Goal: Task Accomplishment & Management: Manage account settings

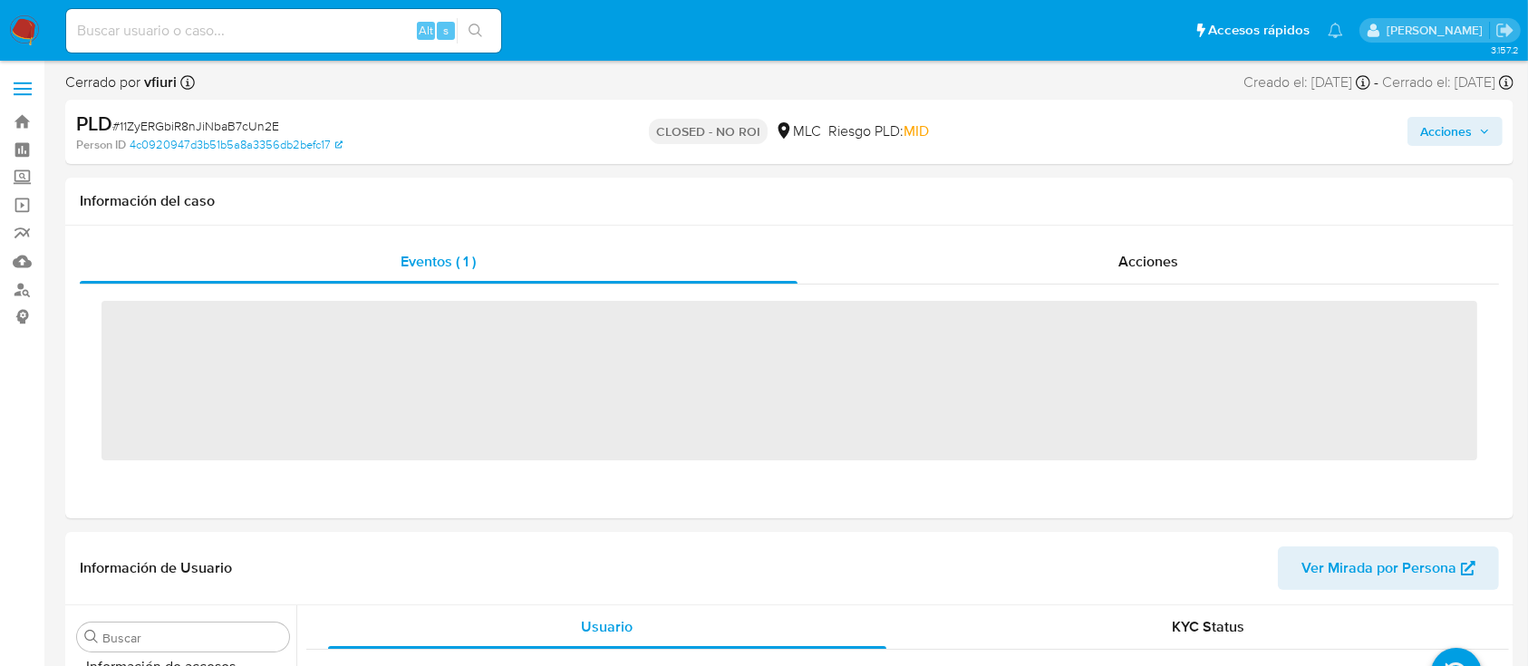
scroll to position [766, 0]
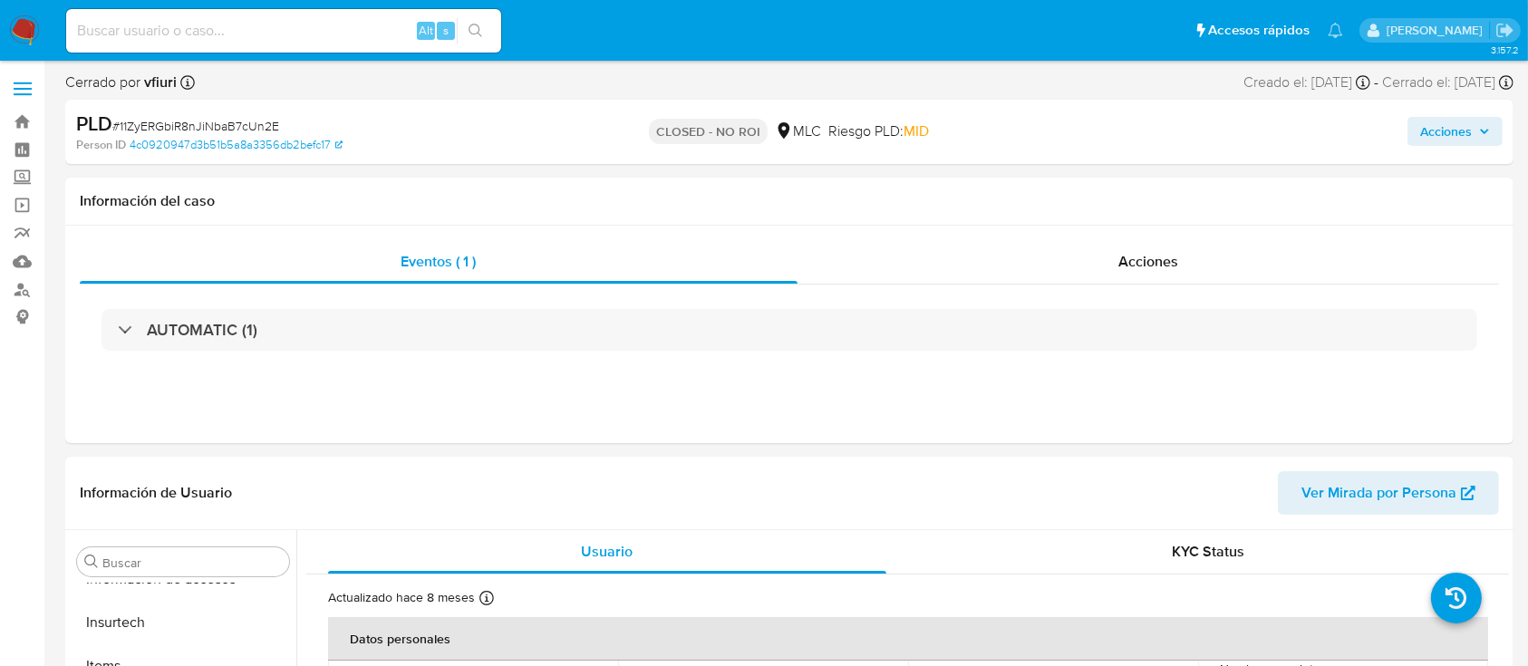
select select "10"
click at [18, 128] on link "Bandeja" at bounding box center [108, 122] width 216 height 28
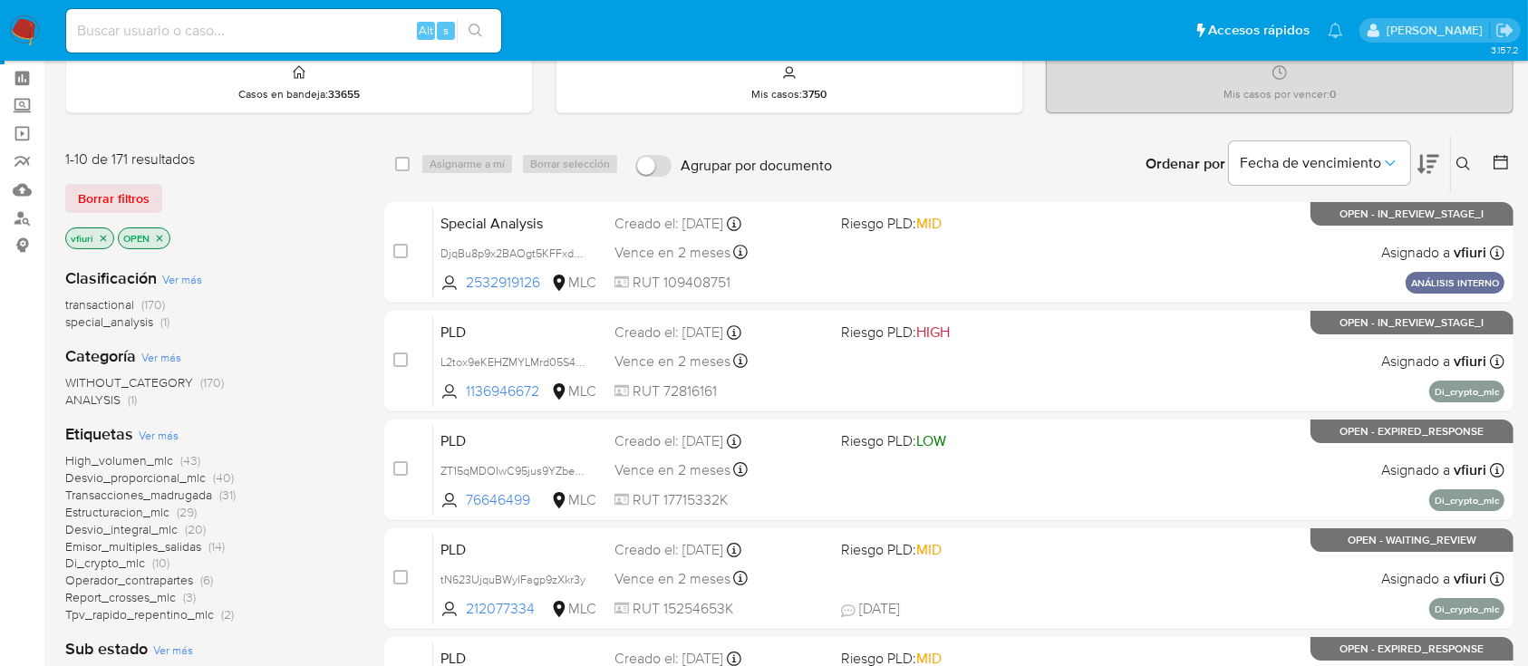
scroll to position [38, 0]
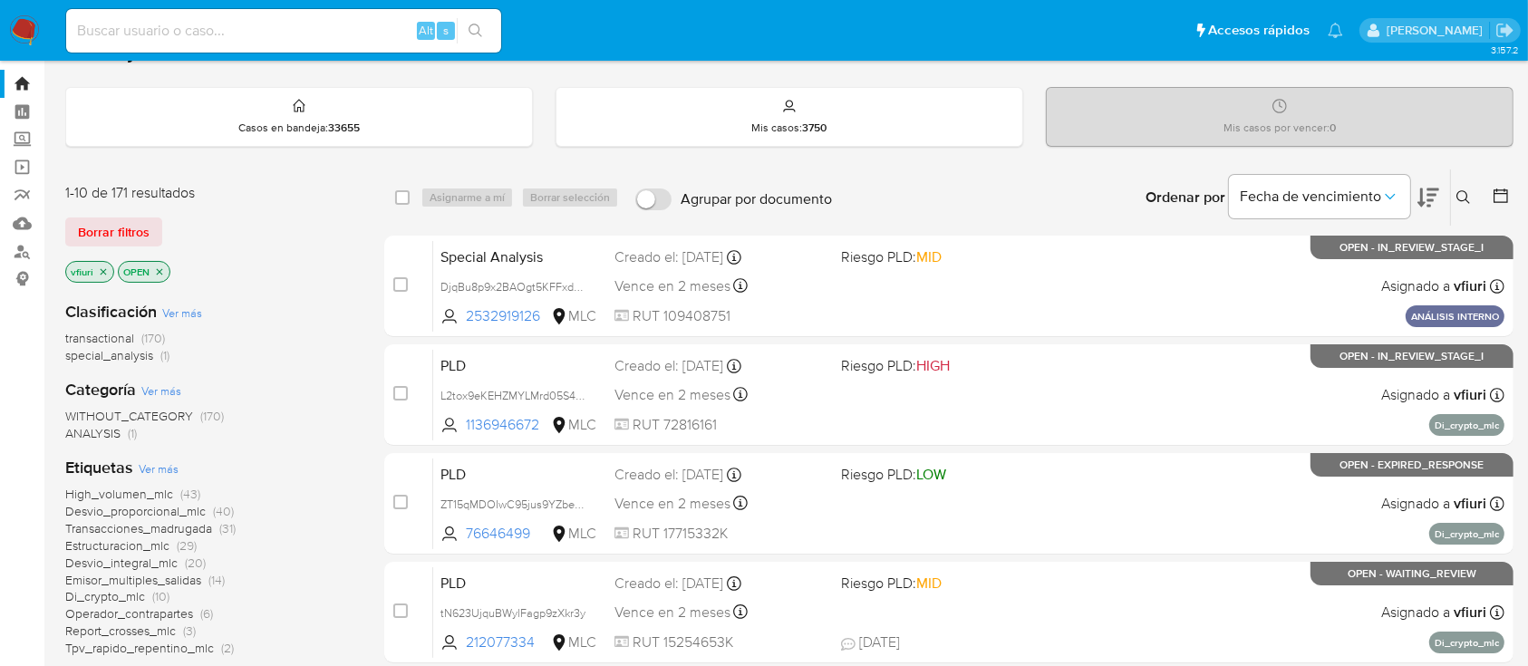
click at [1508, 184] on div at bounding box center [1497, 197] width 33 height 56
click at [1500, 187] on icon at bounding box center [1500, 196] width 18 height 18
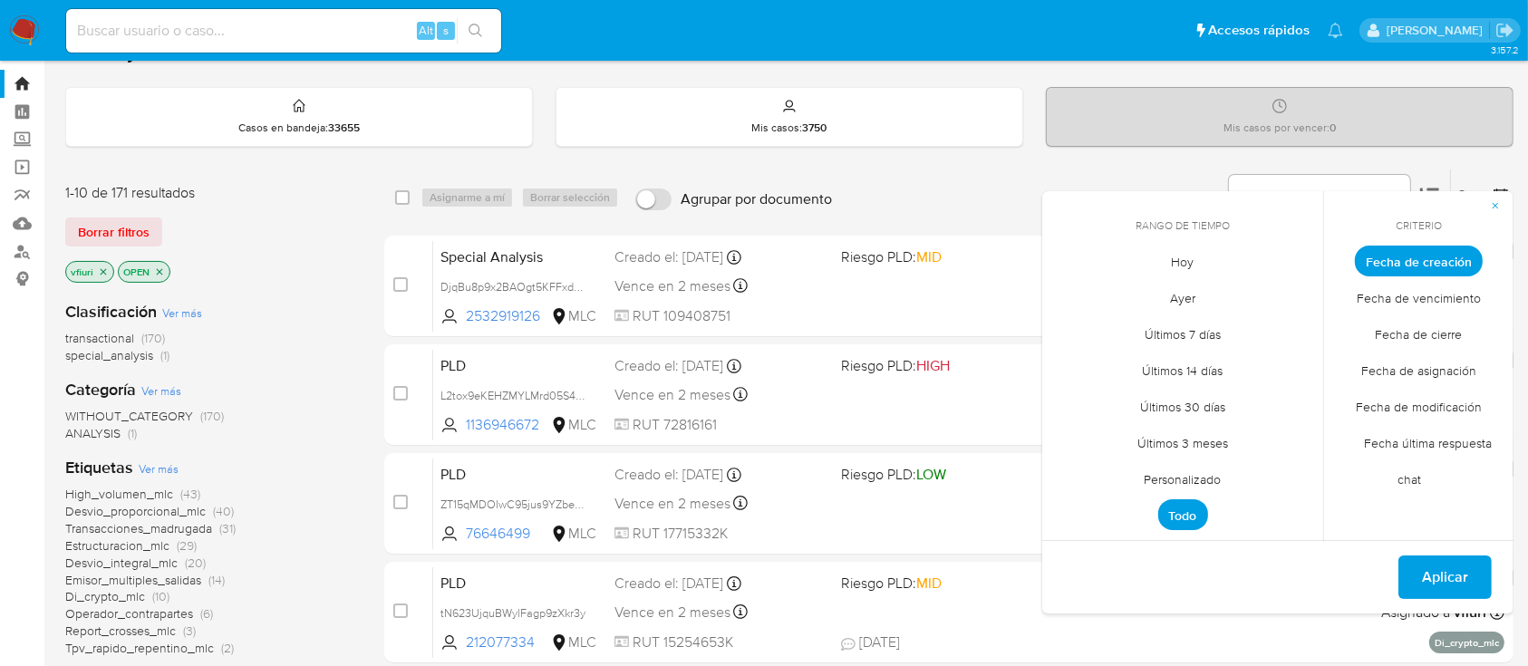
click at [1153, 478] on span "Personalizado" at bounding box center [1182, 479] width 115 height 37
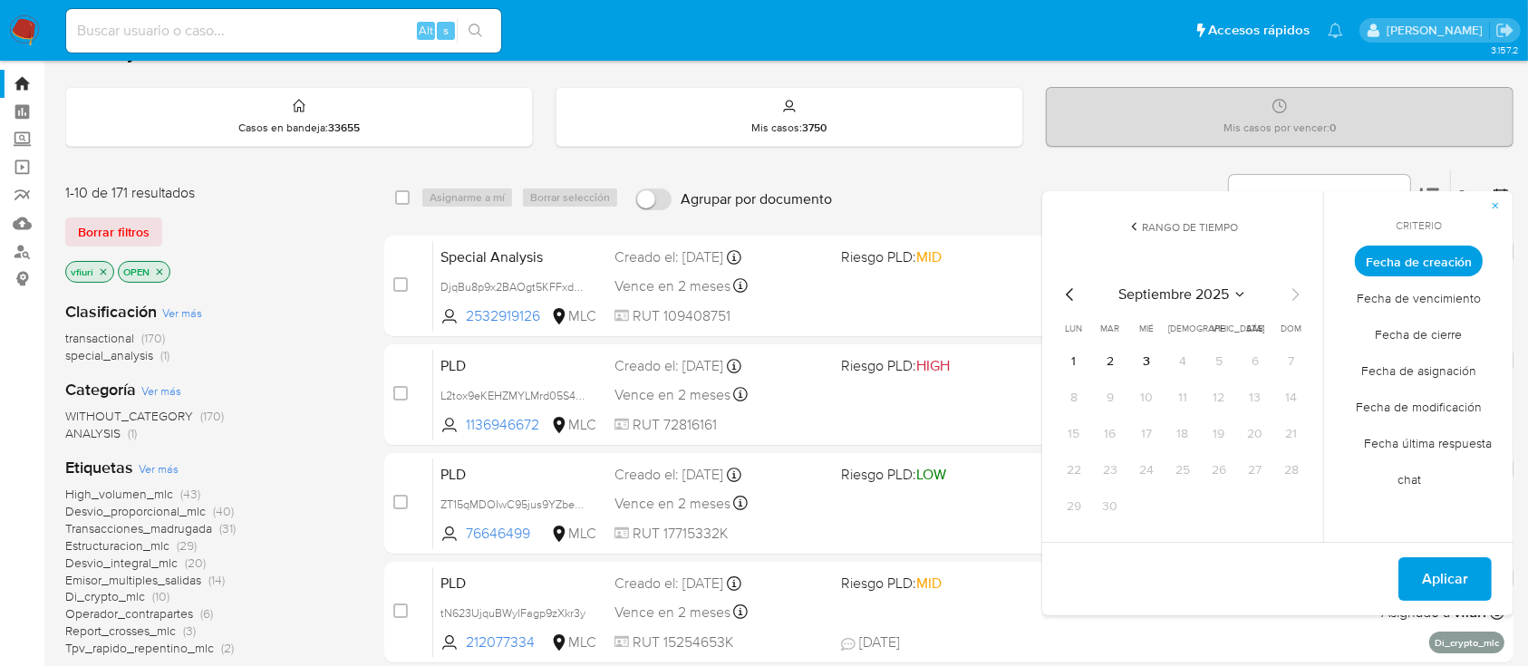
click at [1075, 294] on icon "Mes anterior" at bounding box center [1070, 295] width 22 height 22
click at [1112, 436] on button "12" at bounding box center [1109, 434] width 29 height 29
click at [1066, 290] on icon "Mes anterior" at bounding box center [1070, 295] width 22 height 22
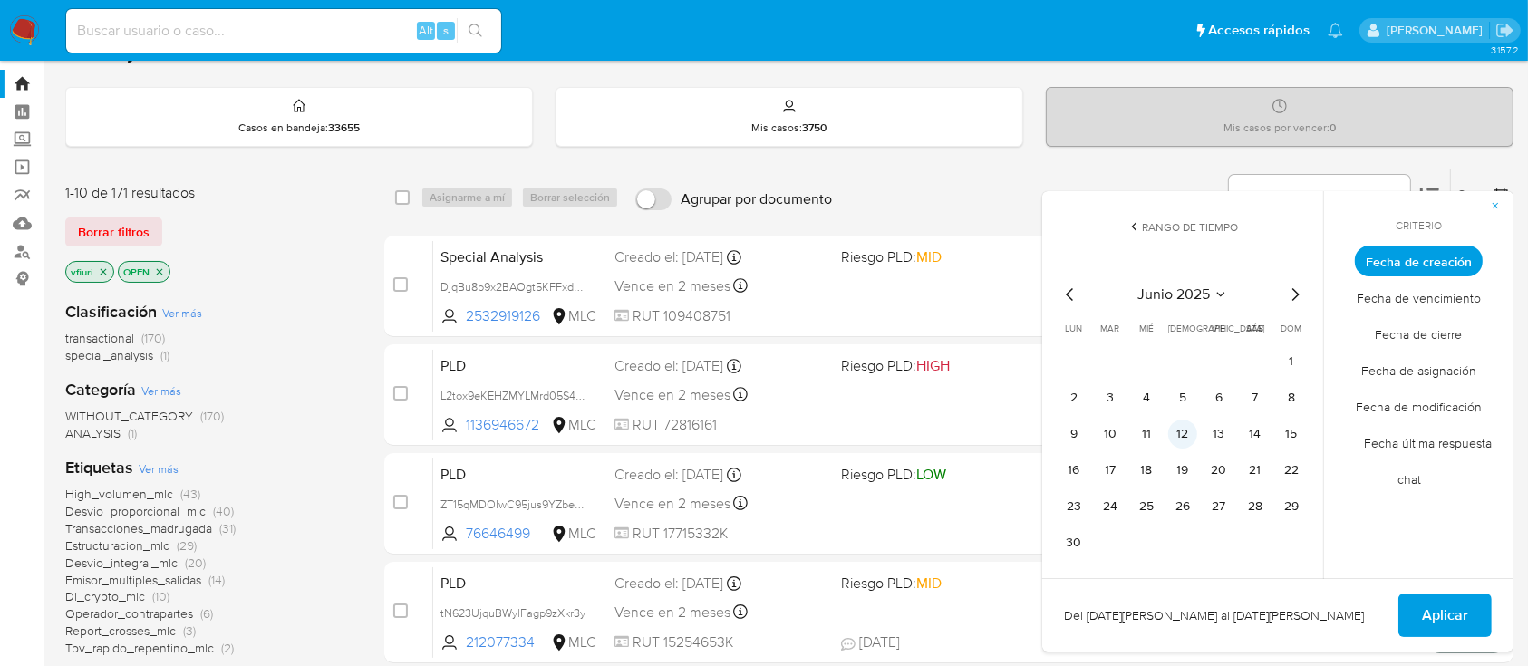
click at [1180, 432] on button "12" at bounding box center [1182, 434] width 29 height 29
drag, startPoint x: 1435, startPoint y: 605, endPoint x: 1433, endPoint y: 590, distance: 15.5
click at [1435, 599] on span "Aplicar" at bounding box center [1445, 615] width 46 height 40
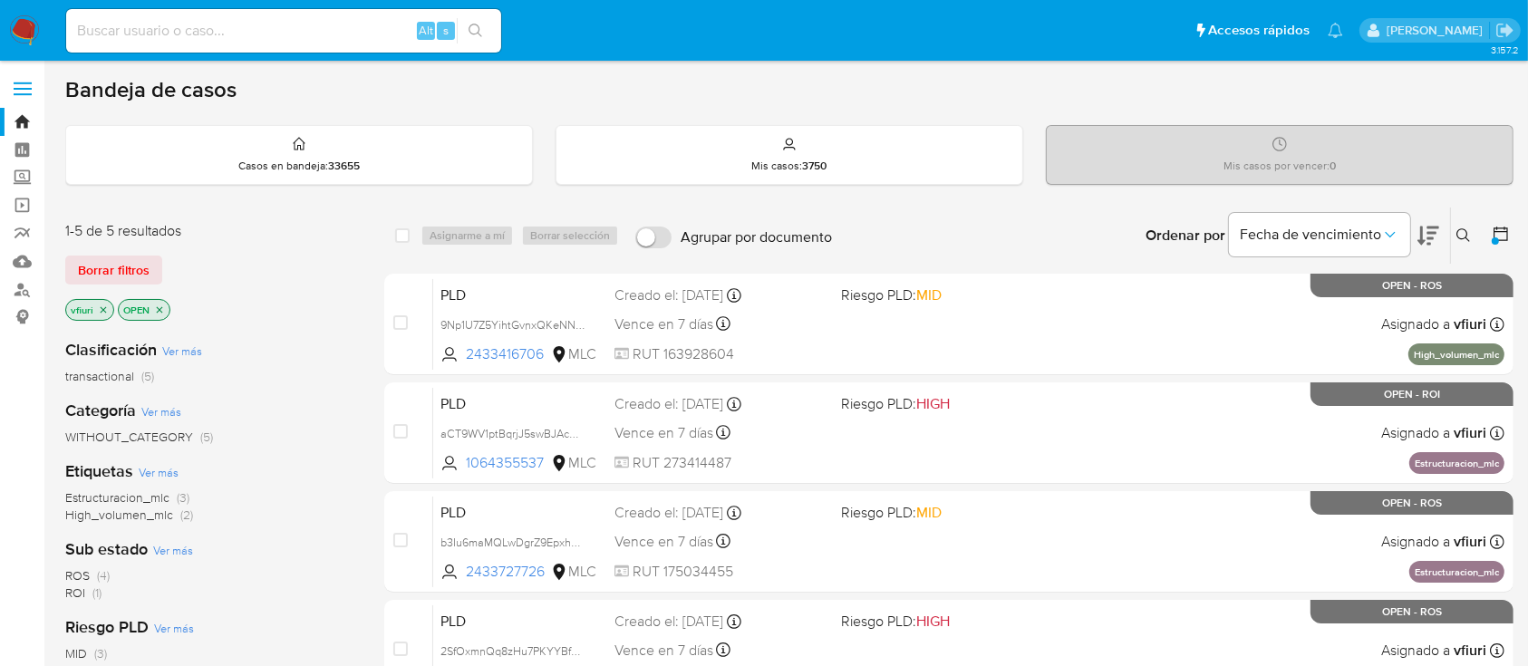
click at [101, 313] on icon "close-filter" at bounding box center [103, 309] width 11 height 11
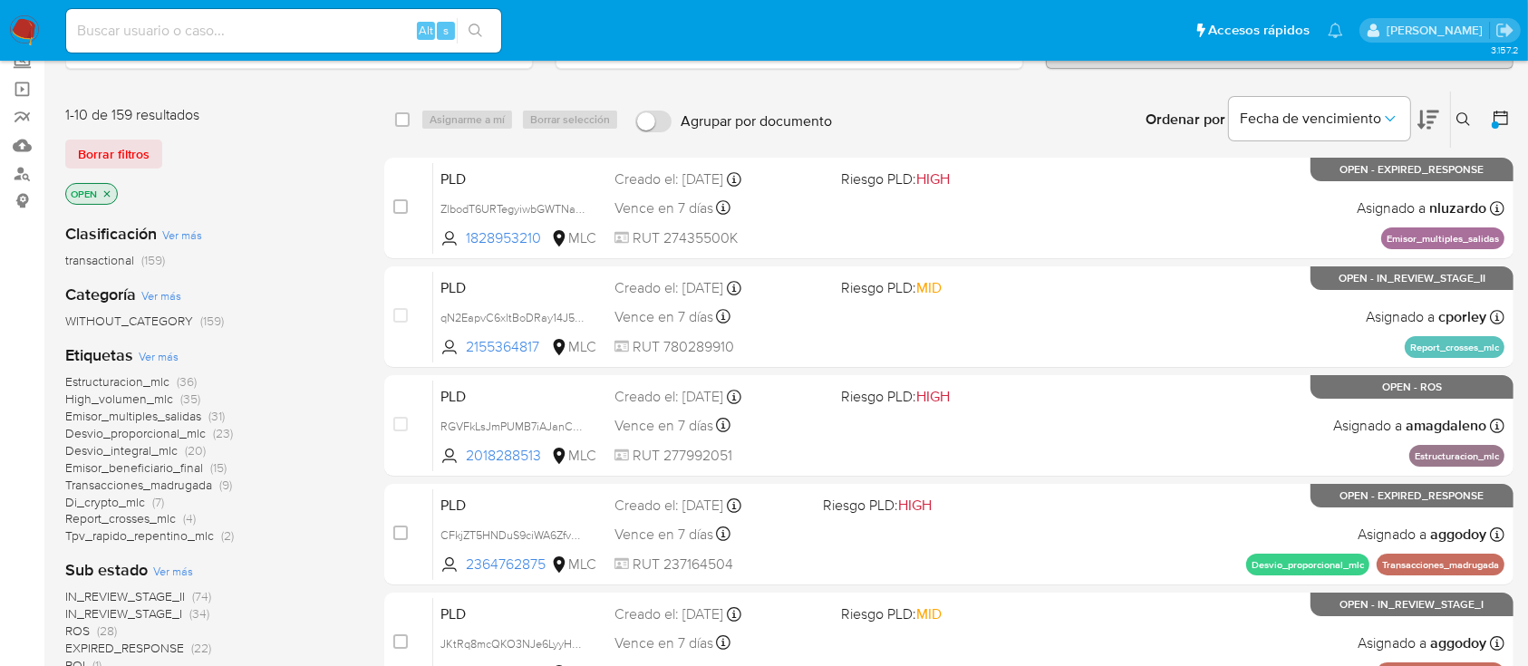
scroll to position [241, 0]
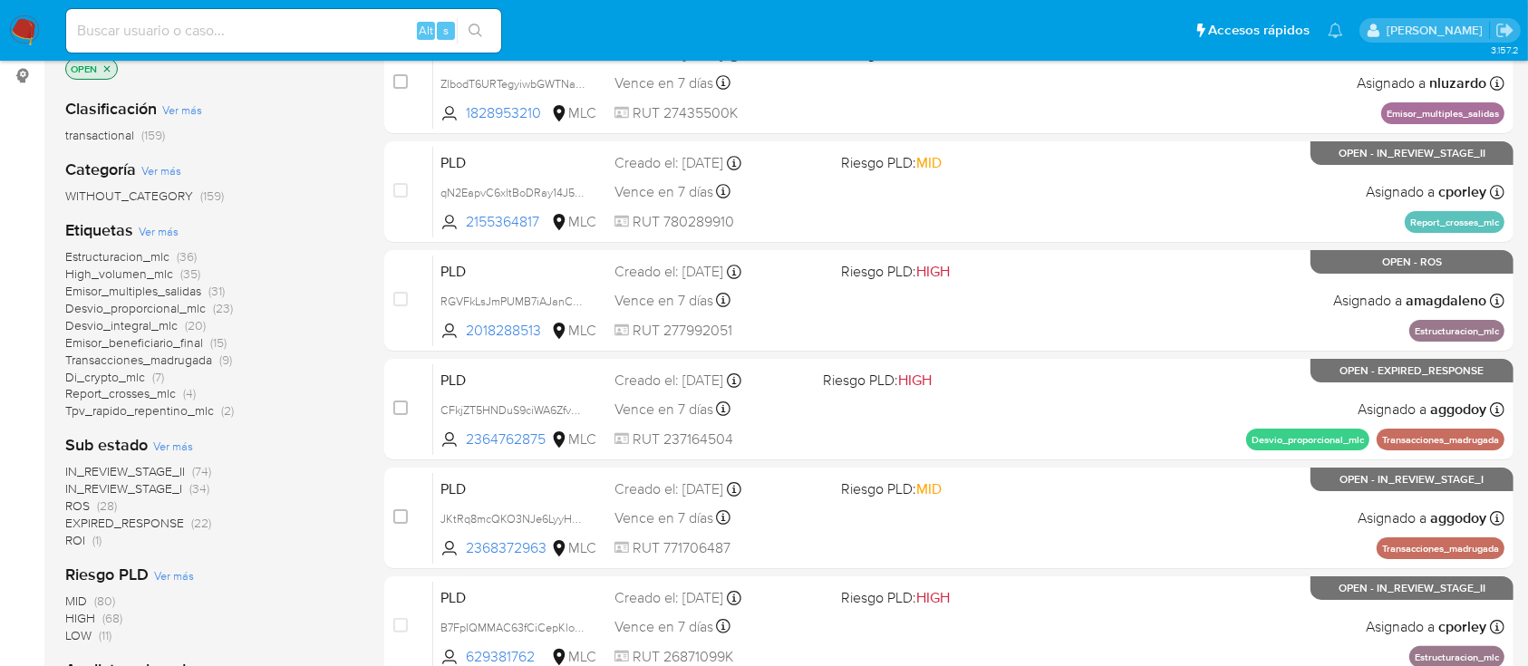
click at [142, 486] on span "IN_REVIEW_STAGE_I" at bounding box center [123, 488] width 117 height 18
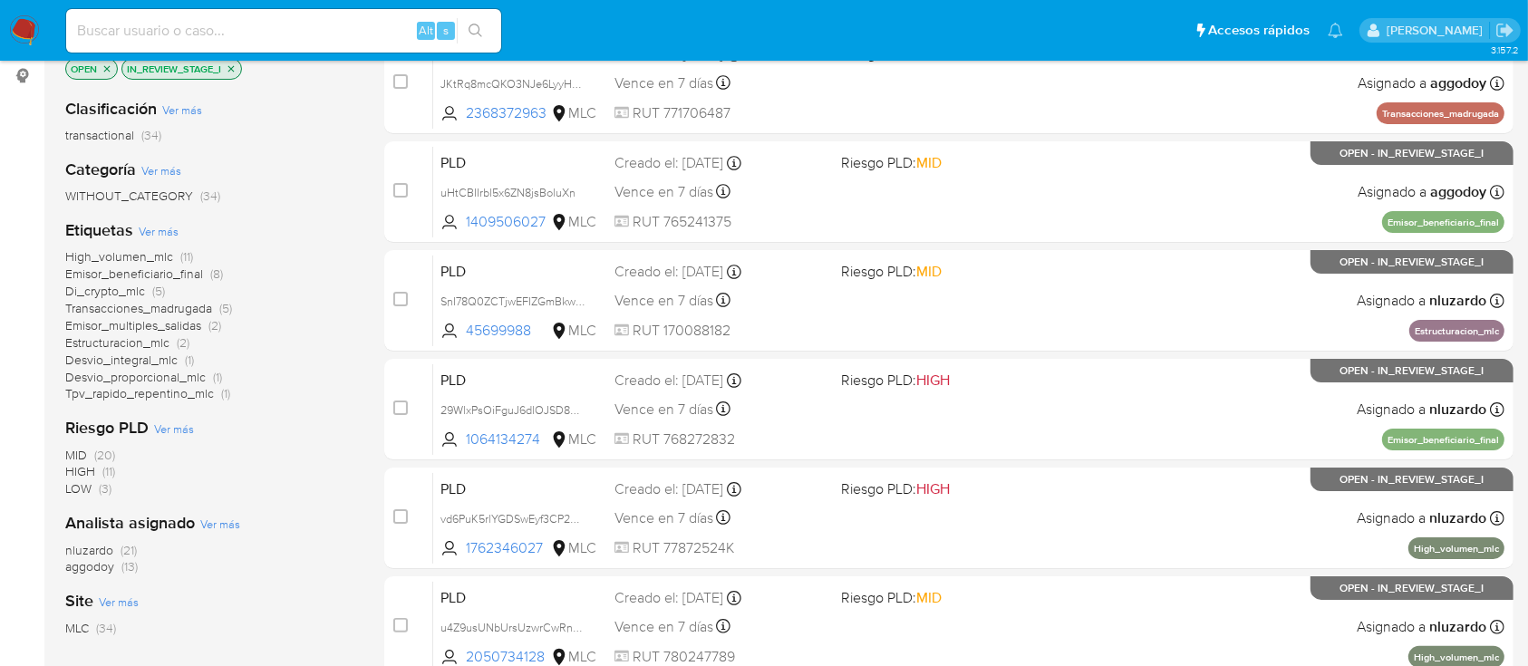
click at [109, 547] on span "nluzardo" at bounding box center [89, 550] width 48 height 18
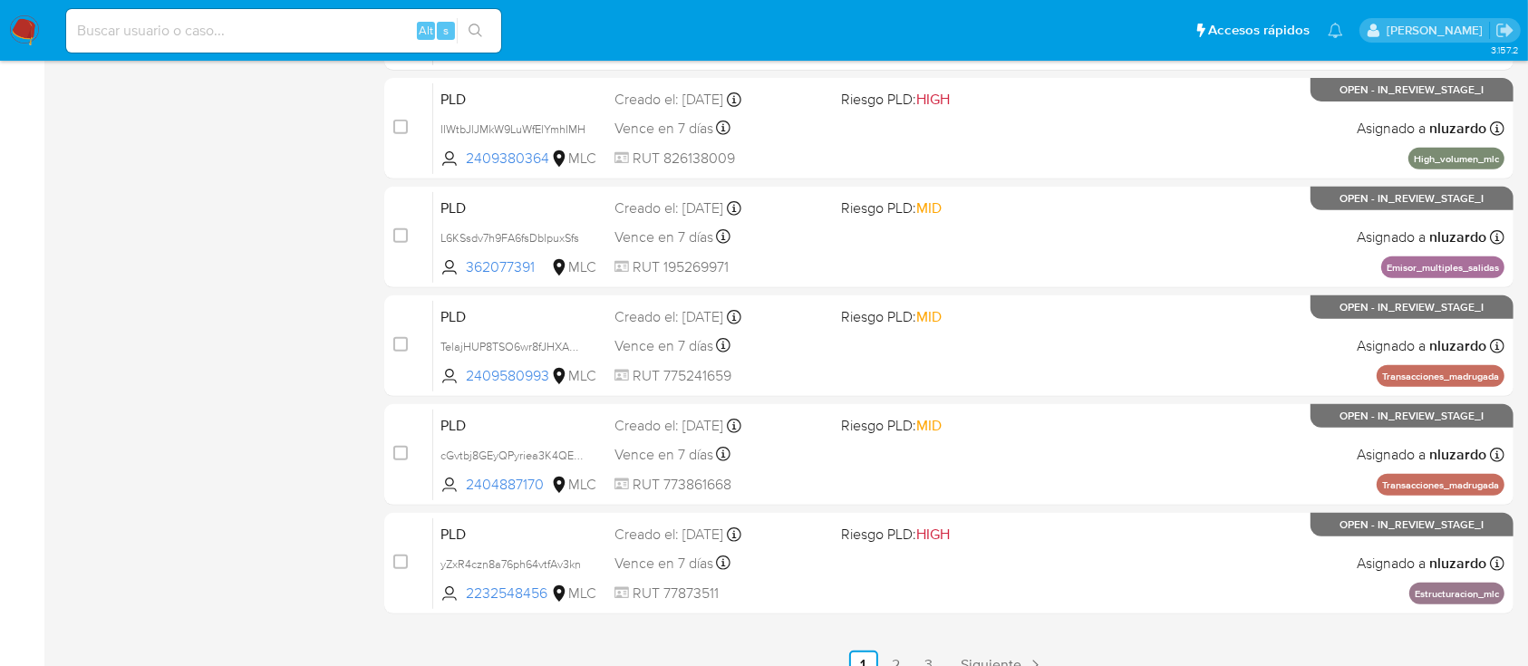
scroll to position [763, 0]
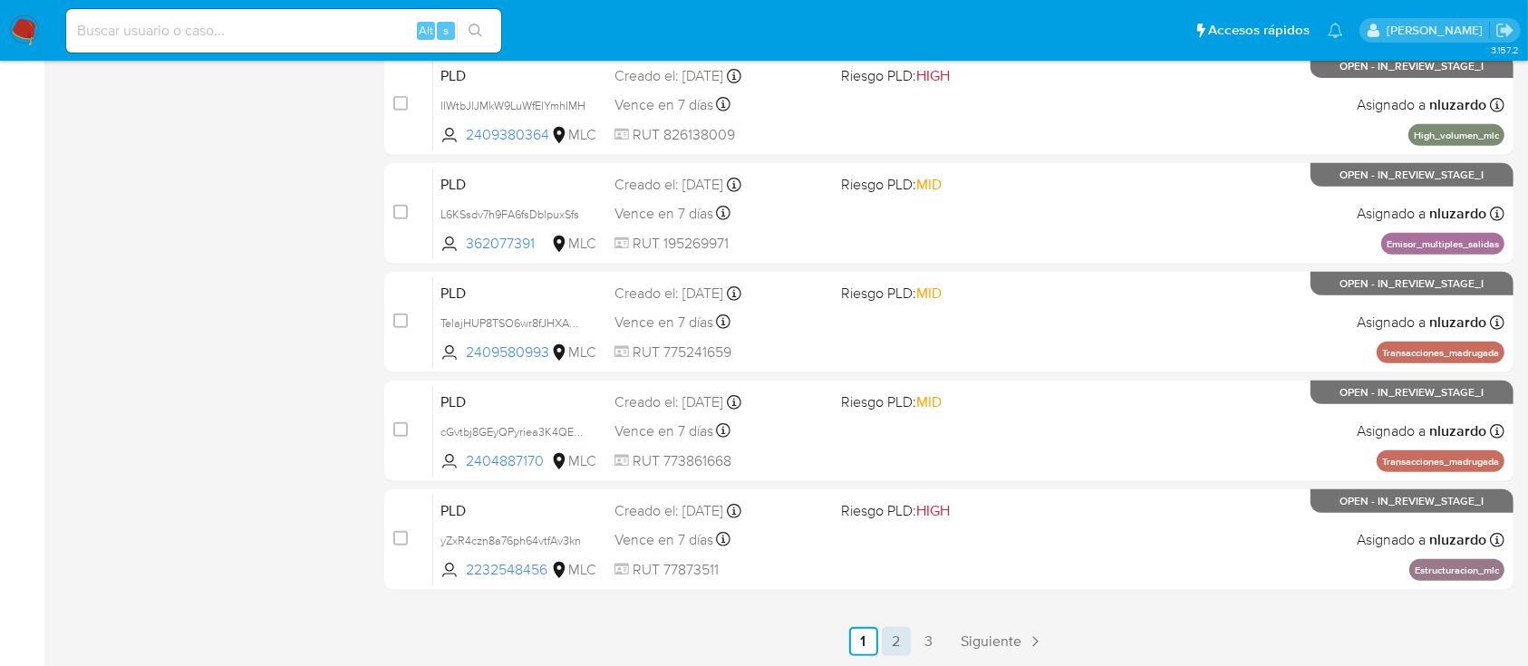
click at [906, 645] on link "2" at bounding box center [896, 641] width 29 height 29
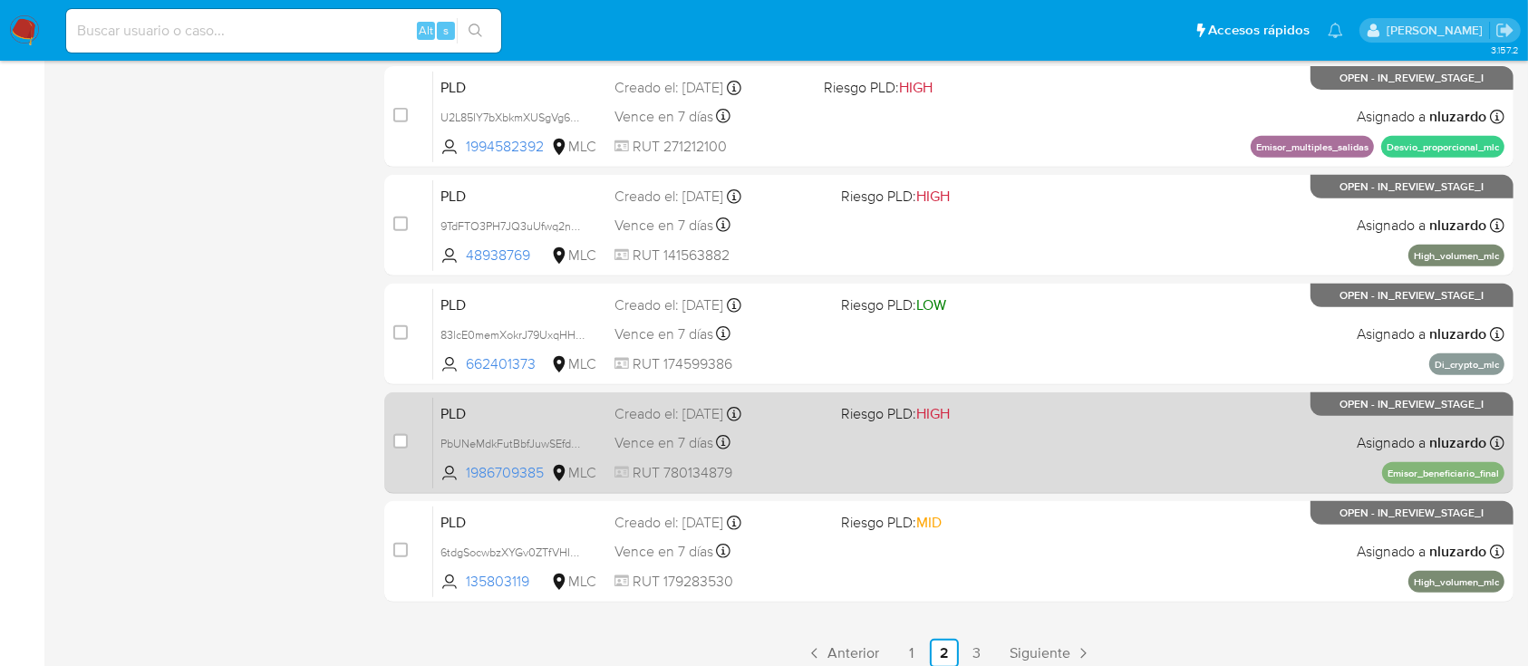
scroll to position [763, 0]
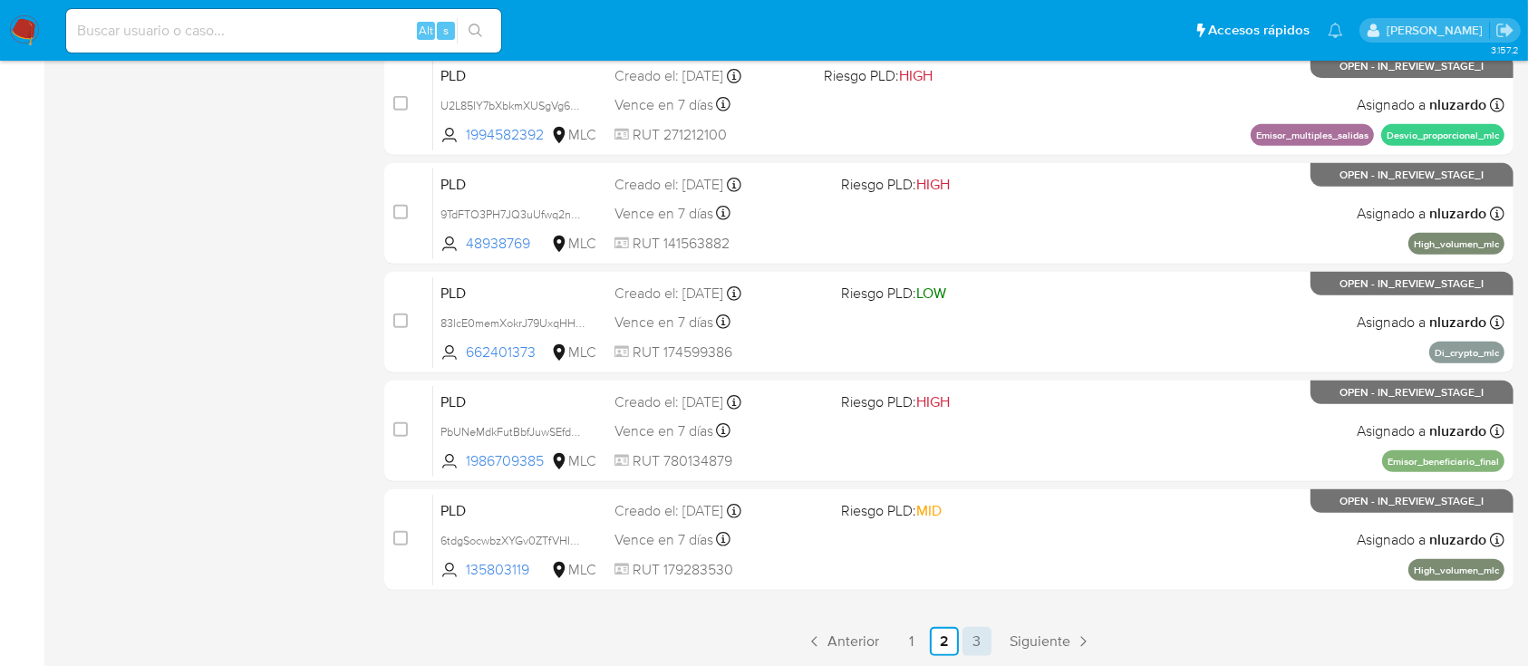
click at [968, 644] on link "3" at bounding box center [976, 641] width 29 height 29
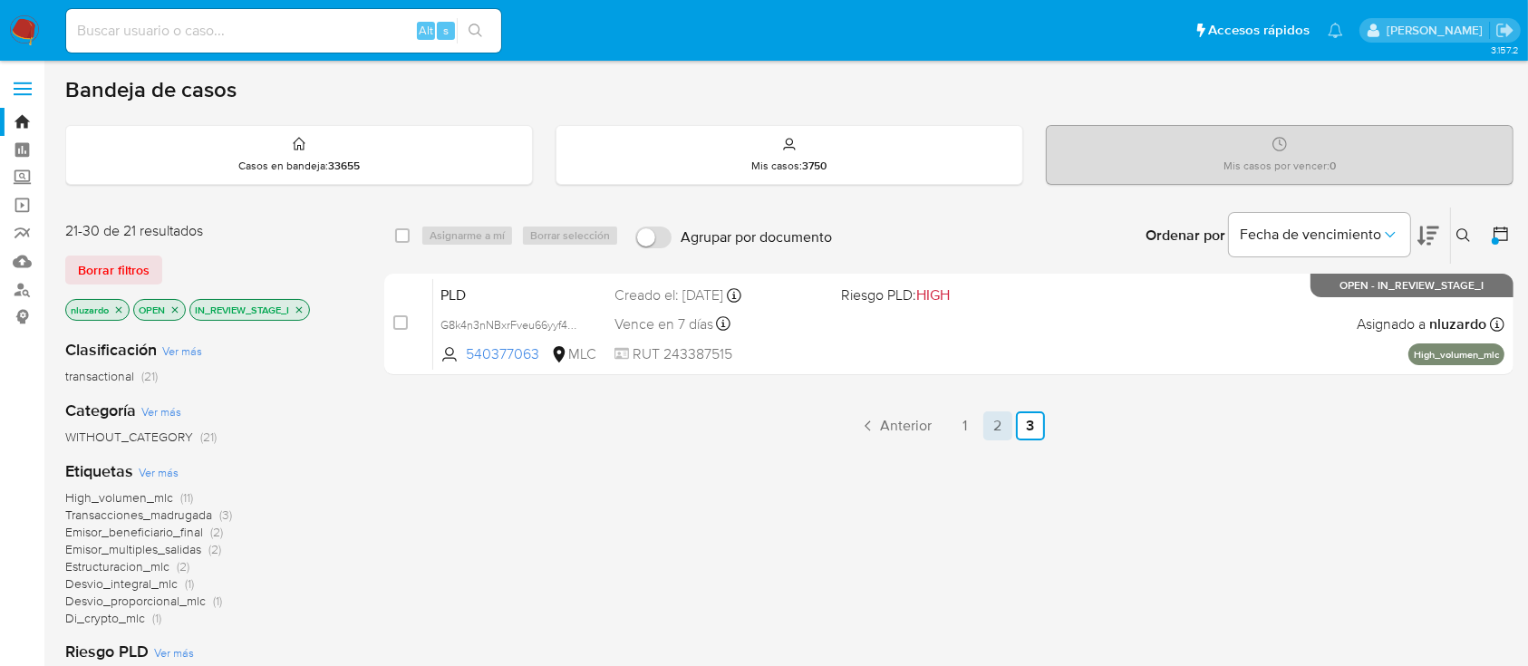
click at [993, 424] on link "2" at bounding box center [997, 425] width 29 height 29
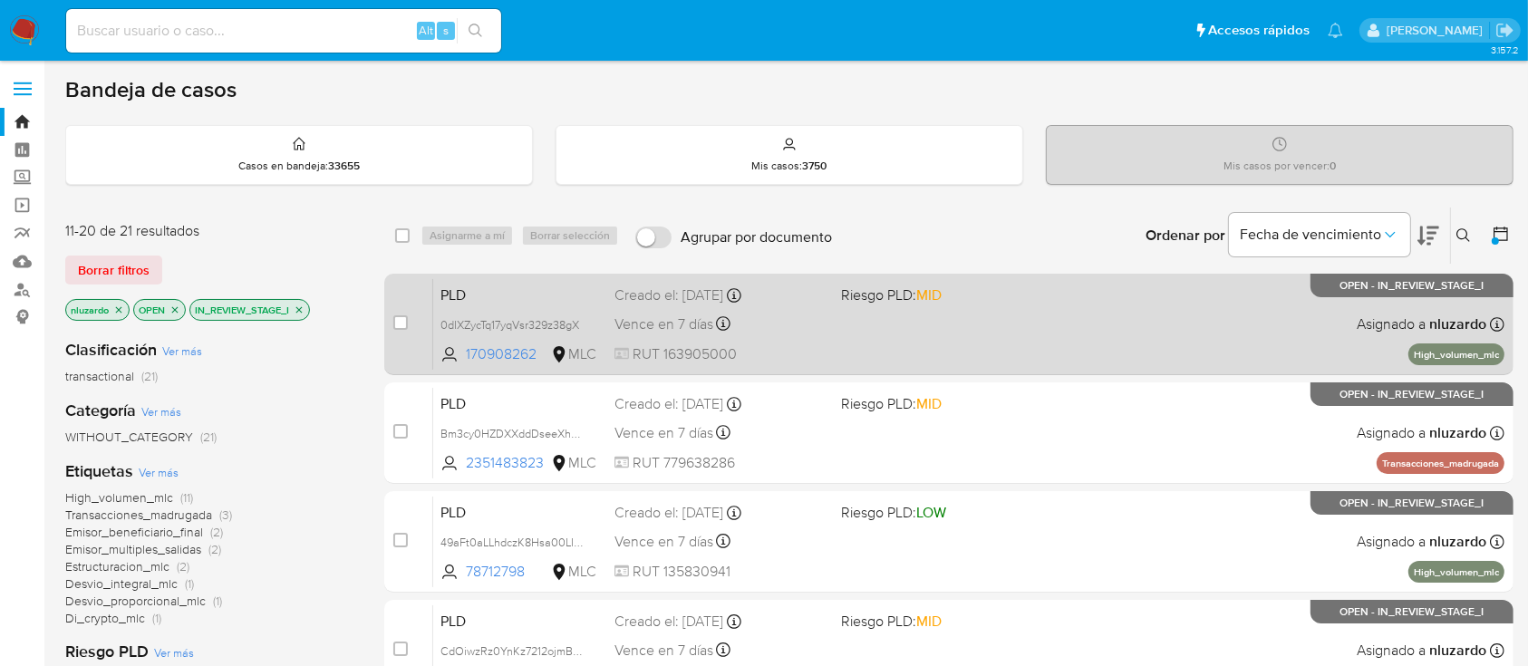
click at [959, 353] on div "PLD 0dIXZycTq17yqVsr329z38gX 170908262 MLC Riesgo PLD: MID Creado el: 12/06/202…" at bounding box center [968, 324] width 1071 height 92
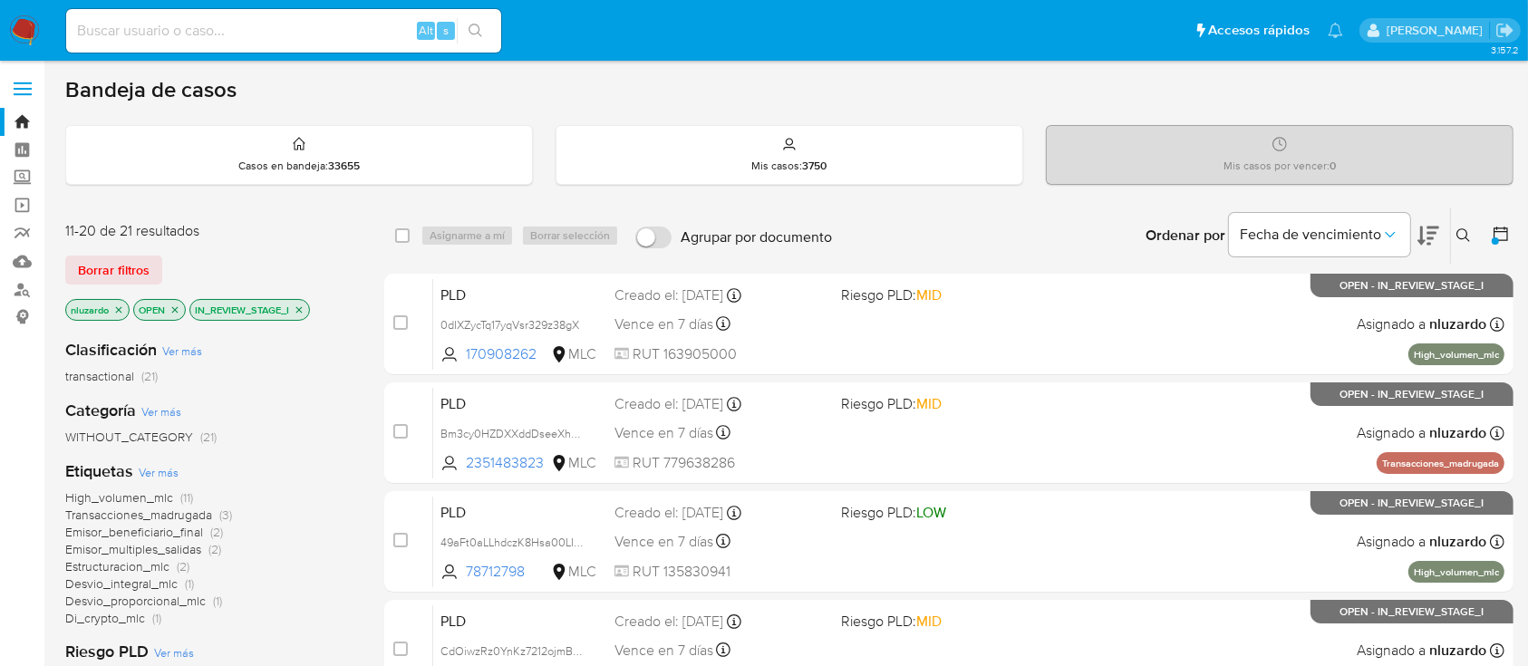
click at [1457, 235] on icon at bounding box center [1463, 235] width 14 height 14
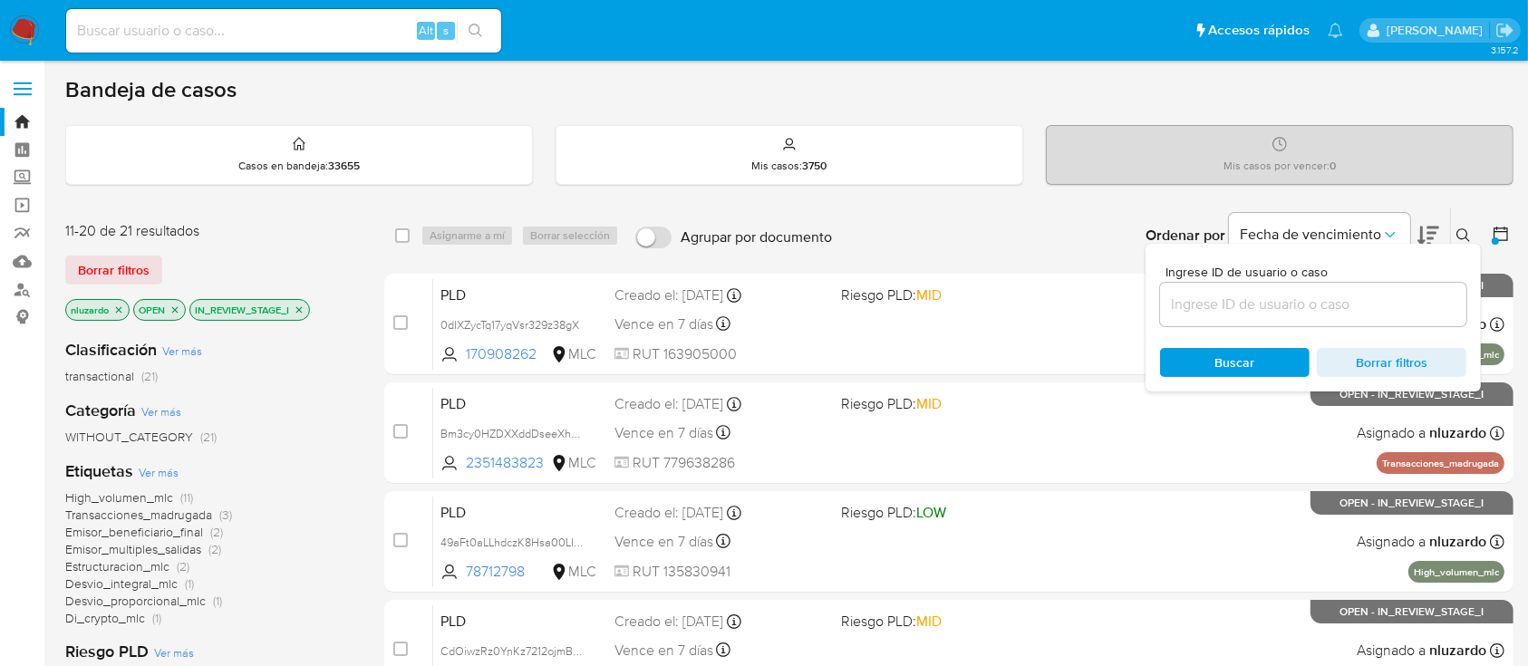
click at [1296, 319] on div at bounding box center [1313, 304] width 306 height 43
click at [1275, 308] on input at bounding box center [1313, 305] width 306 height 24
paste input "0dIXZycTq17yqVsr329z38gX"
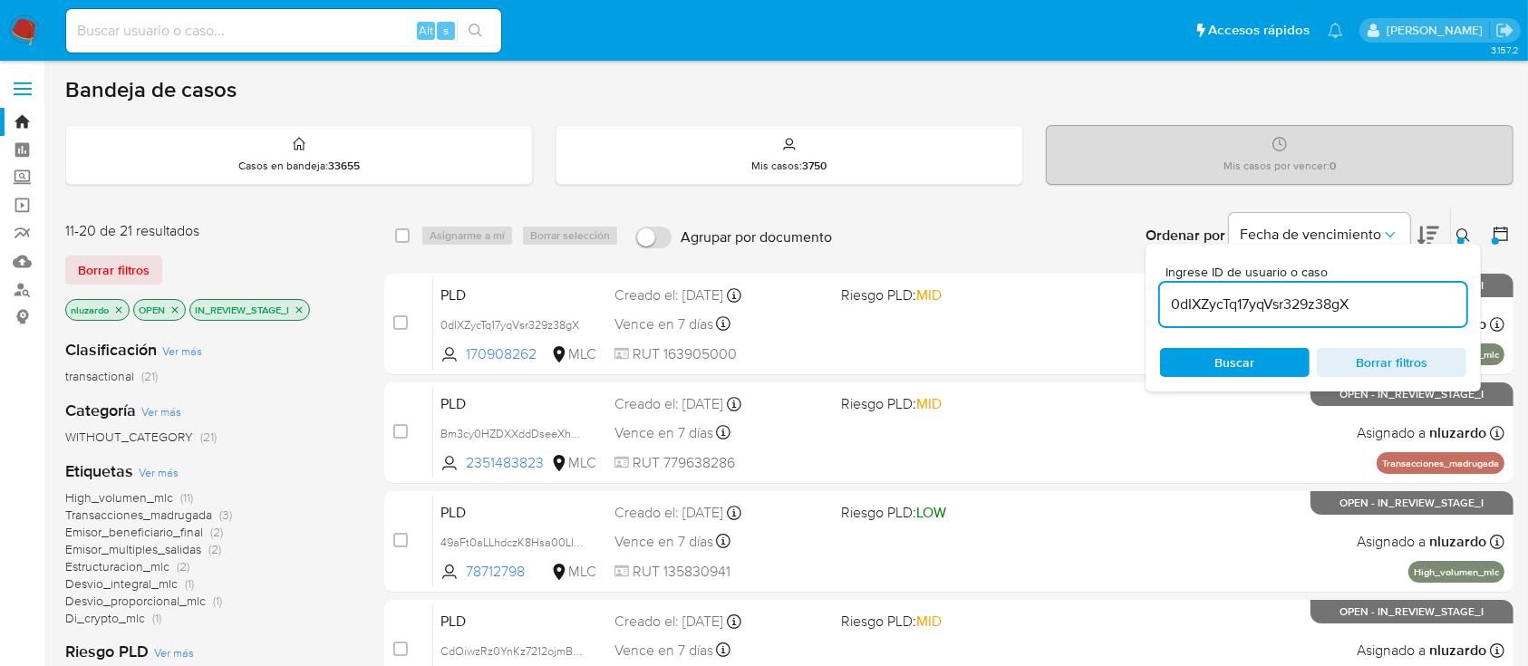
type input "0dIXZycTq17yqVsr329z38gX"
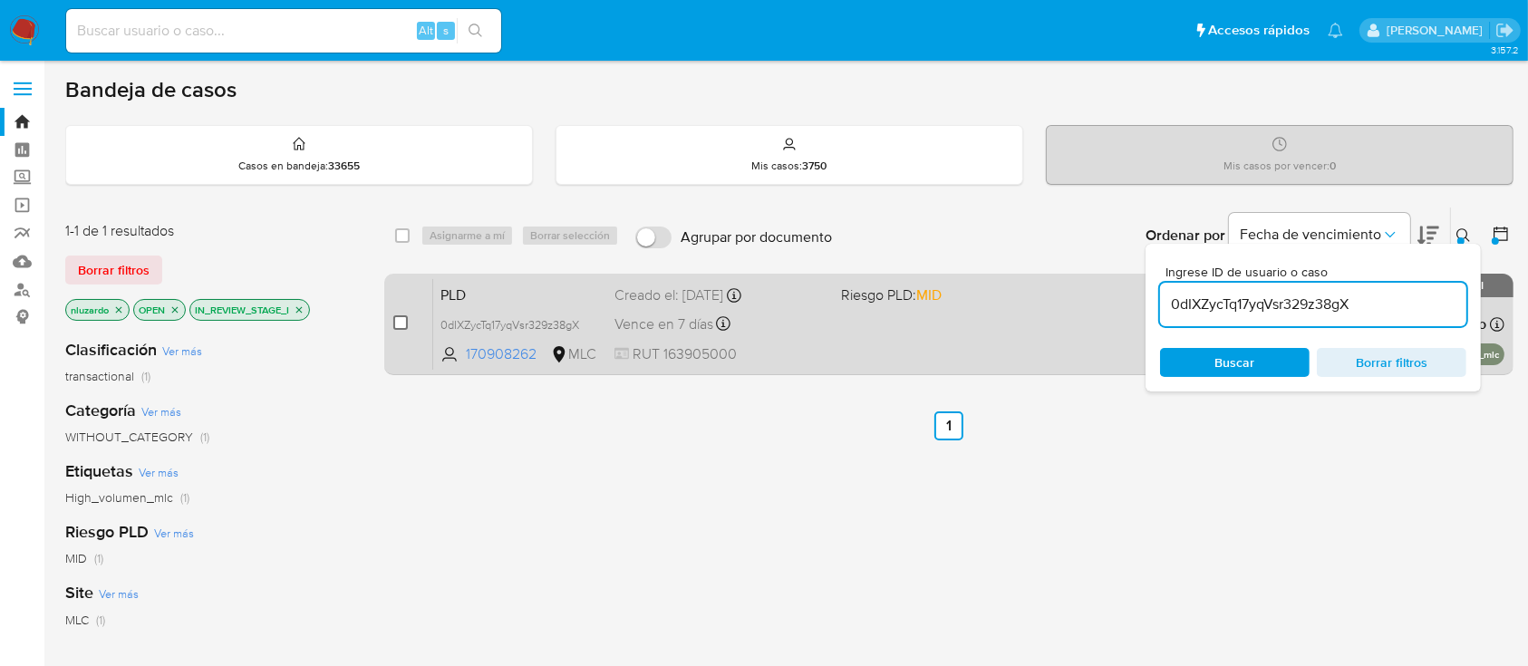
click at [399, 318] on input "checkbox" at bounding box center [400, 322] width 14 height 14
checkbox input "true"
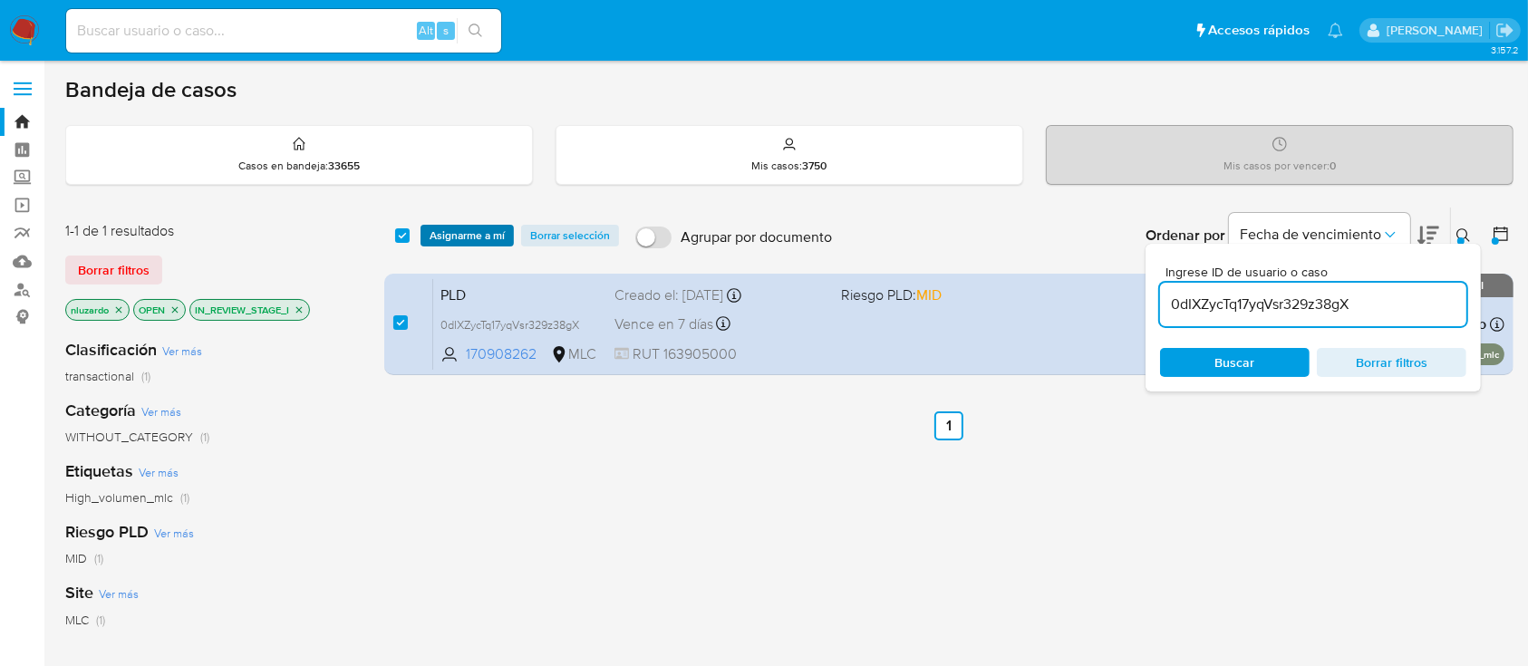
click at [466, 236] on span "Asignarme a mí" at bounding box center [466, 236] width 75 height 18
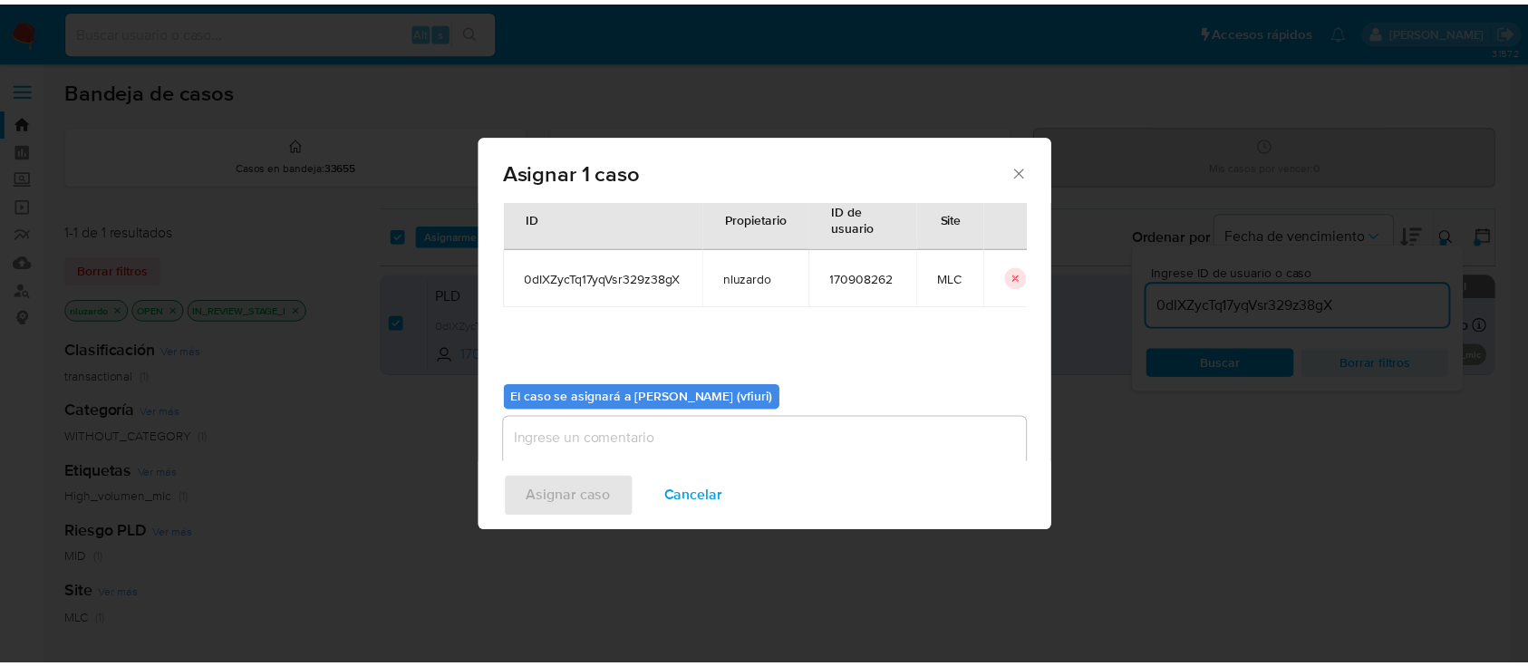
scroll to position [92, 0]
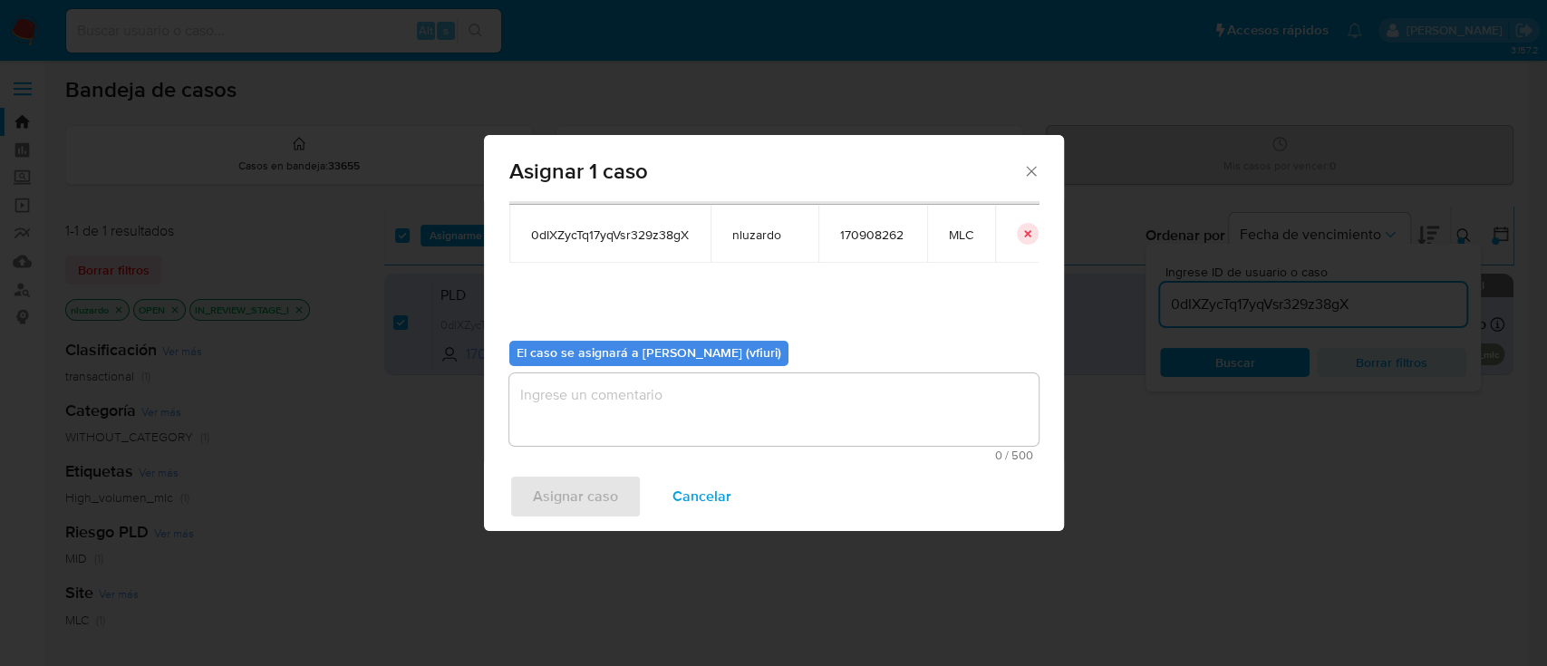
click at [798, 400] on textarea "assign-modal" at bounding box center [773, 409] width 529 height 72
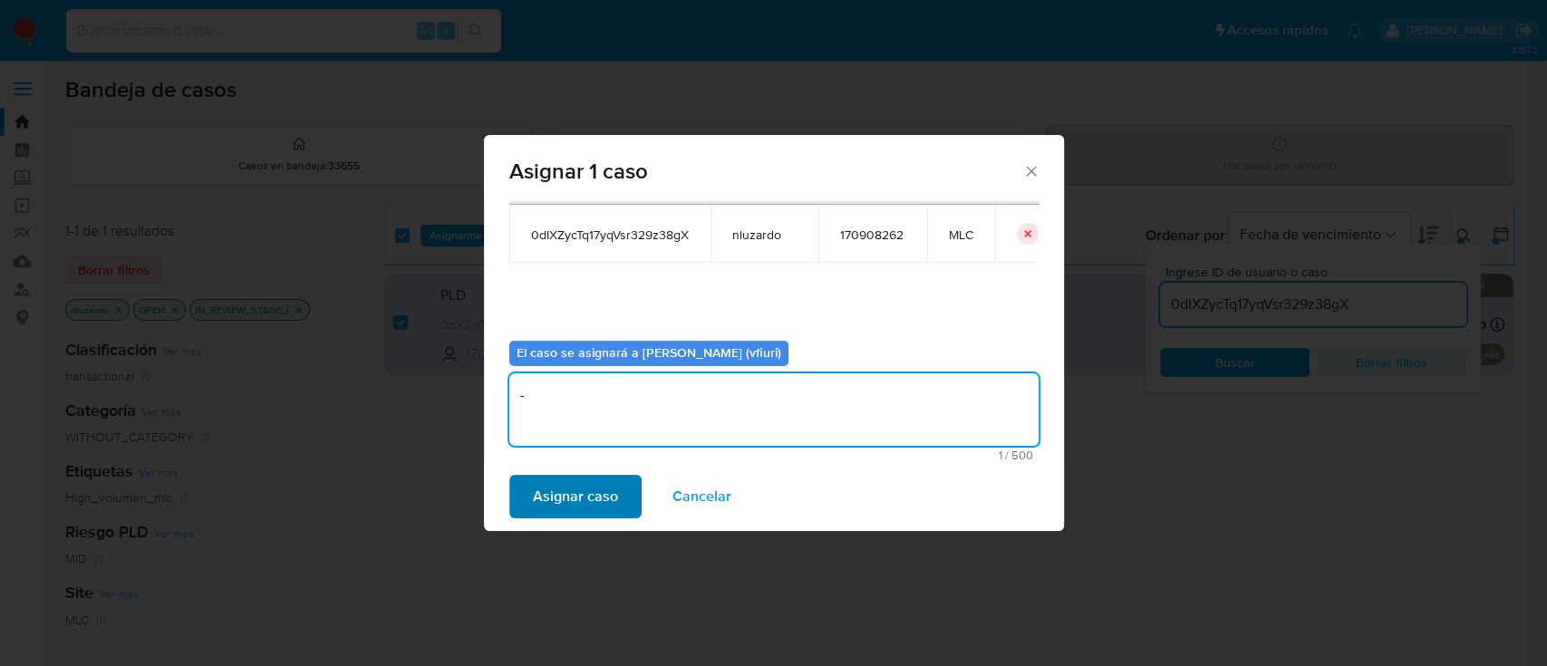
type textarea "-"
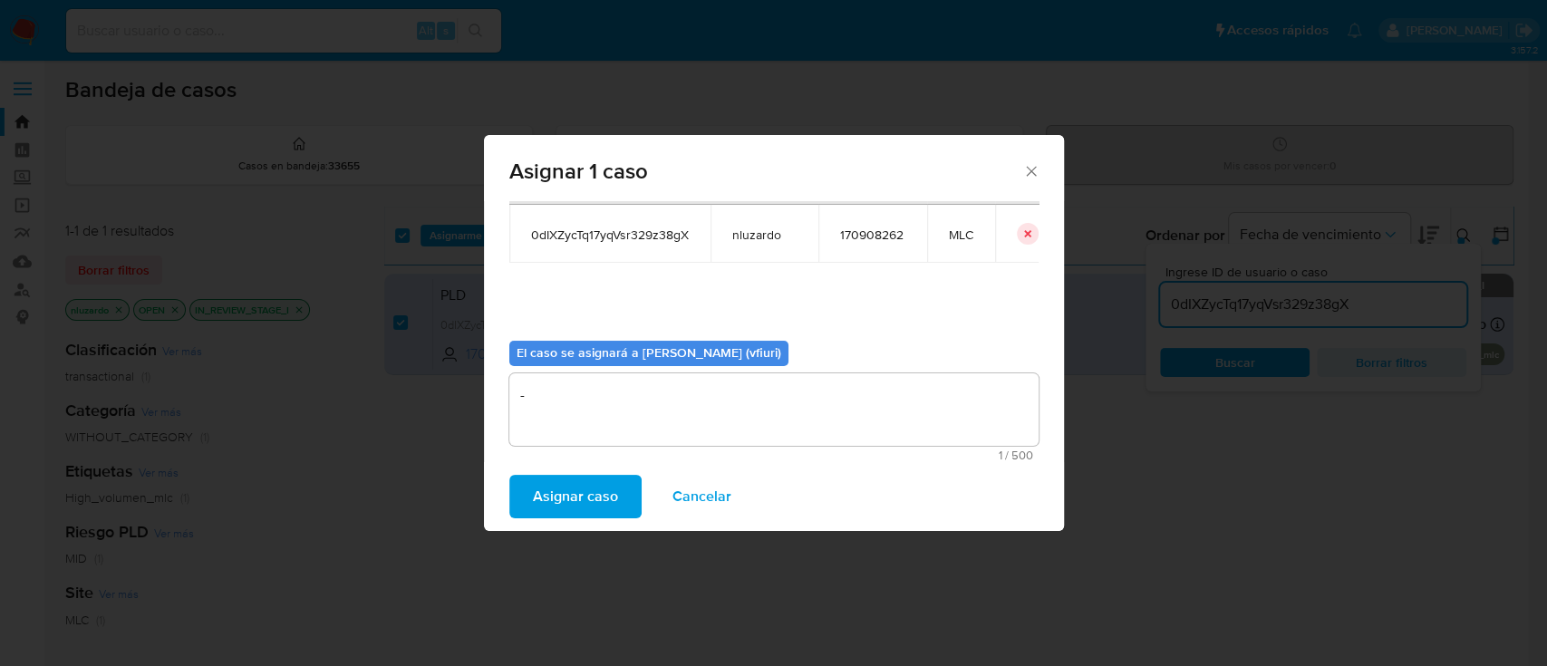
click at [590, 488] on span "Asignar caso" at bounding box center [575, 497] width 85 height 40
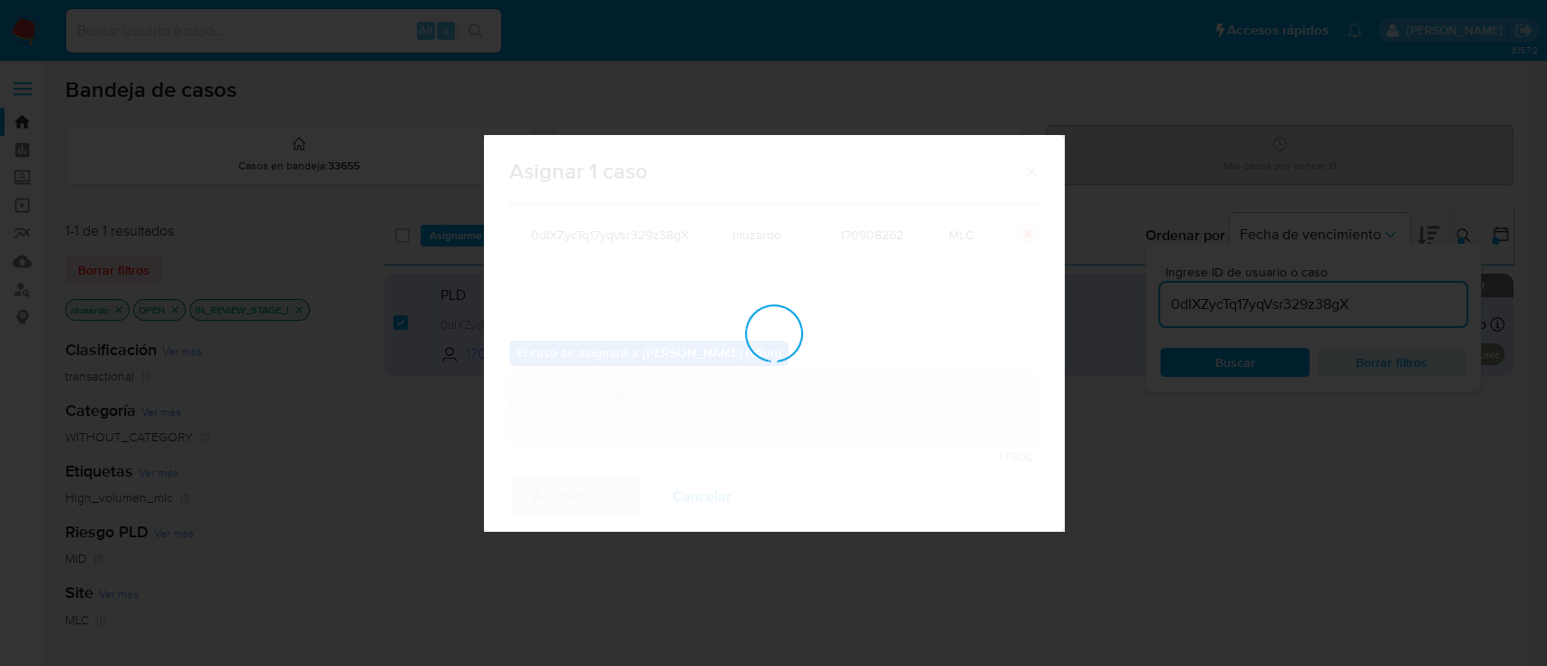
checkbox input "false"
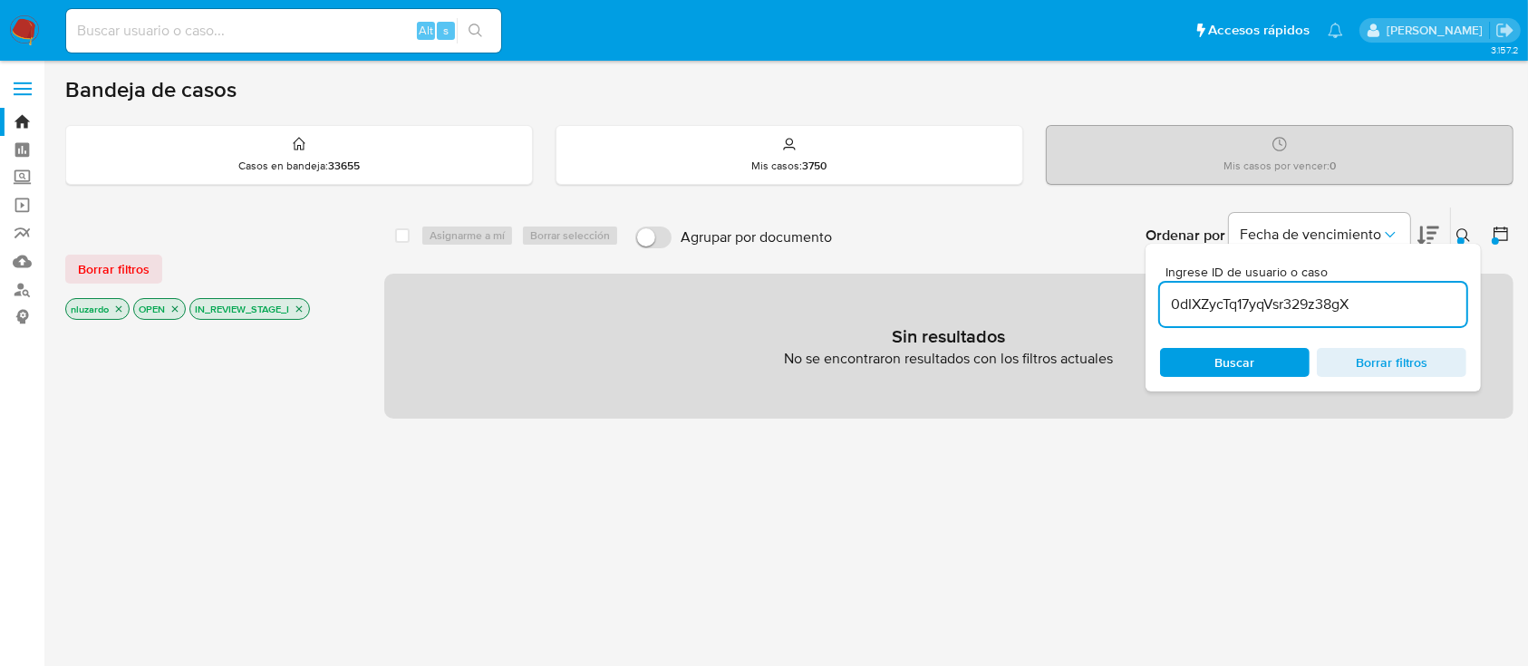
click at [304, 309] on icon "close-filter" at bounding box center [299, 309] width 11 height 11
click at [1364, 357] on span "Borrar filtros" at bounding box center [1391, 362] width 124 height 25
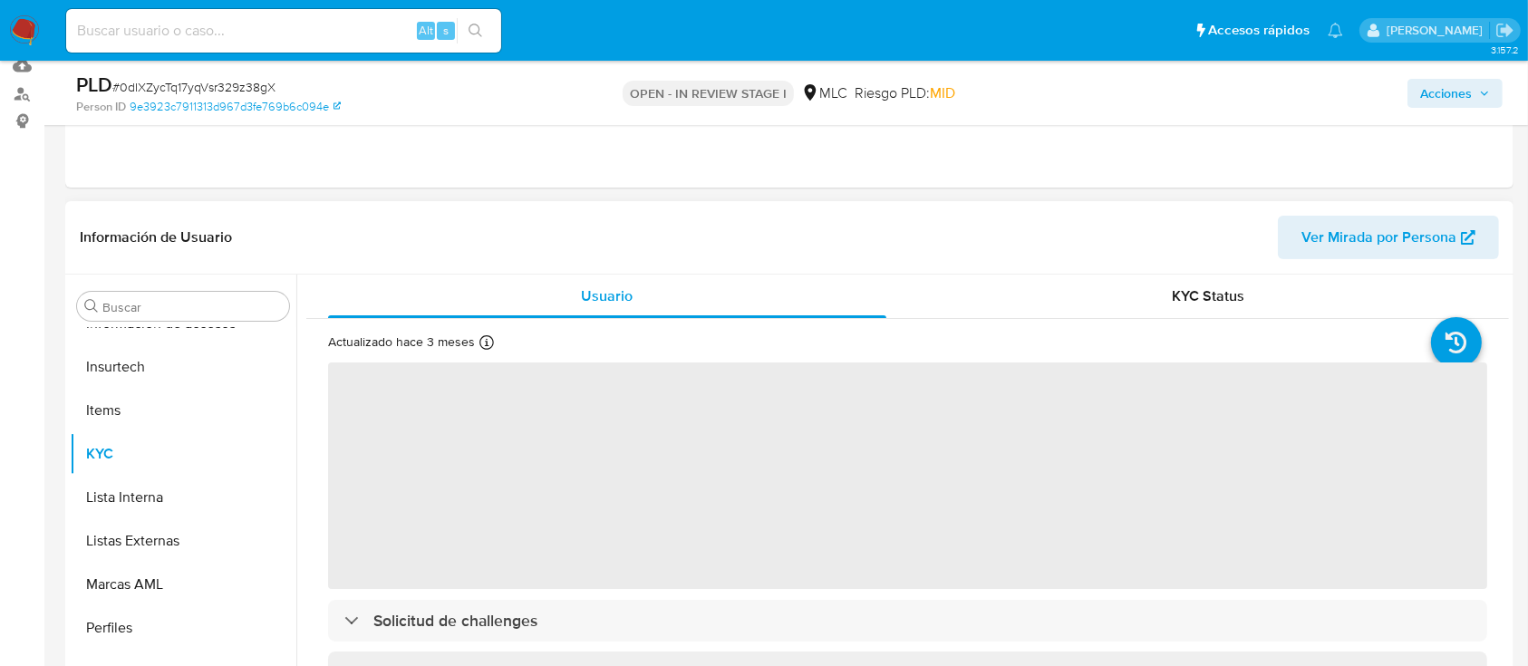
scroll to position [362, 0]
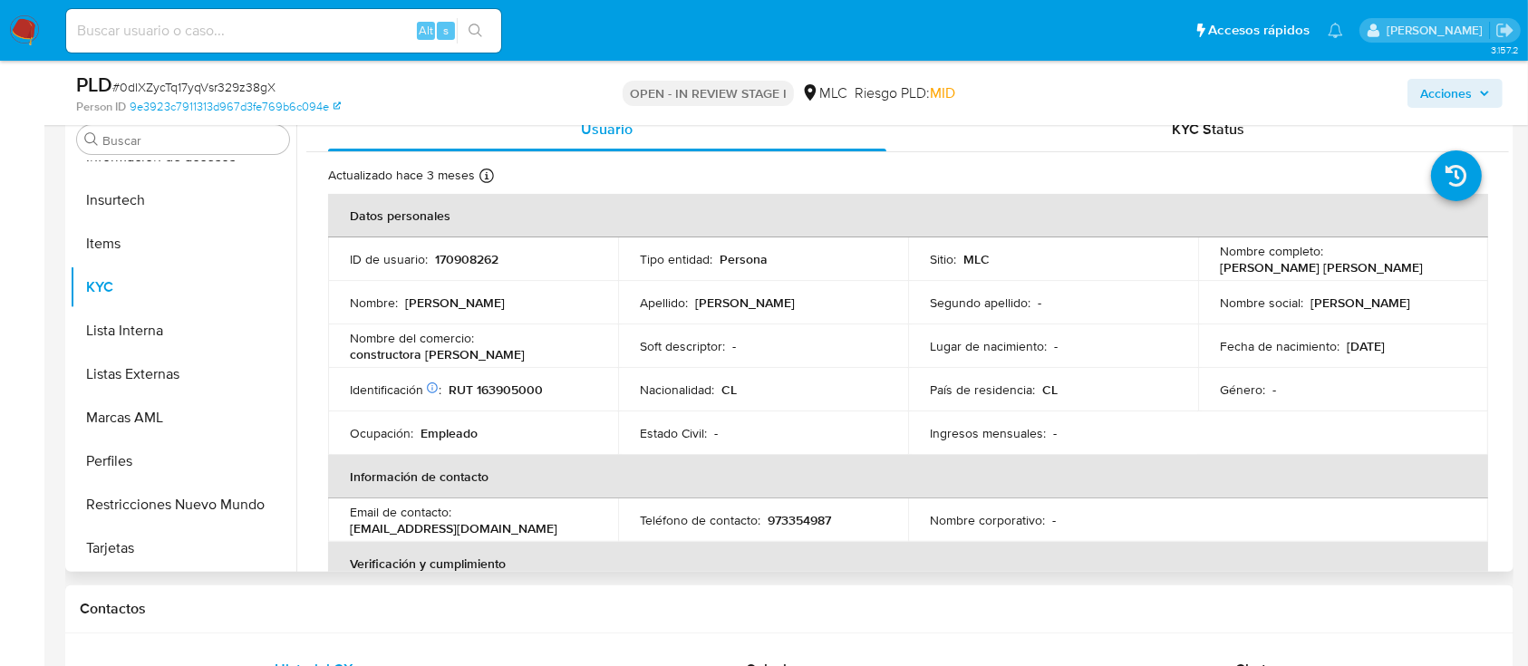
select select "10"
click at [458, 259] on p "170908262" at bounding box center [466, 259] width 63 height 16
copy p "170908262"
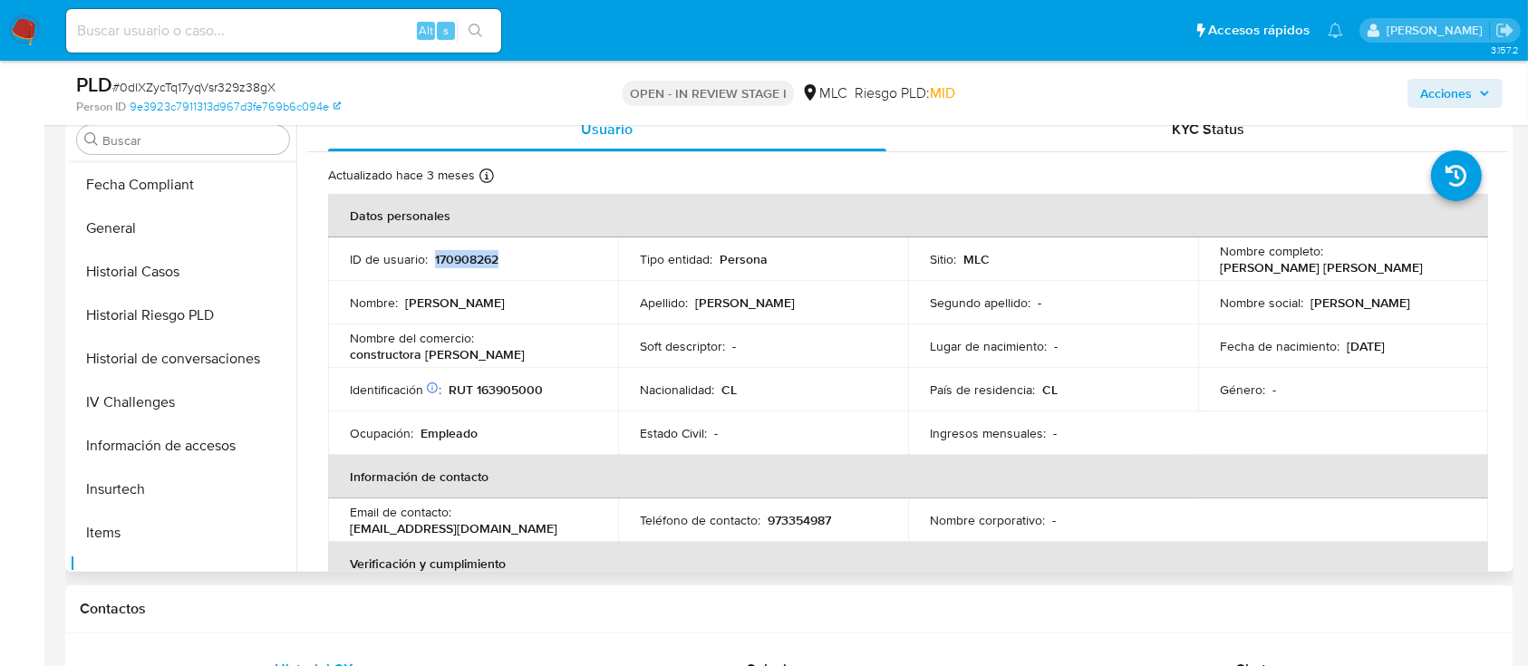
scroll to position [283, 0]
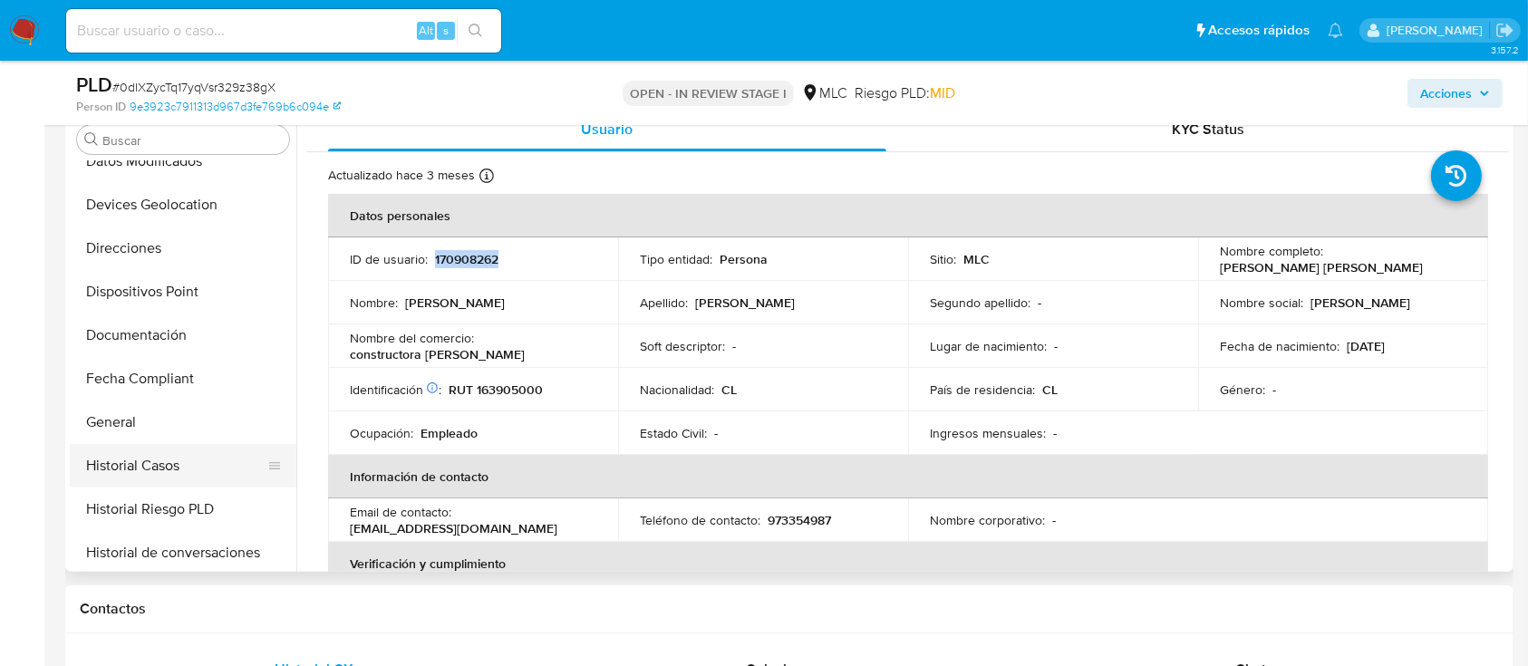
click at [150, 458] on button "Historial Casos" at bounding box center [176, 465] width 212 height 43
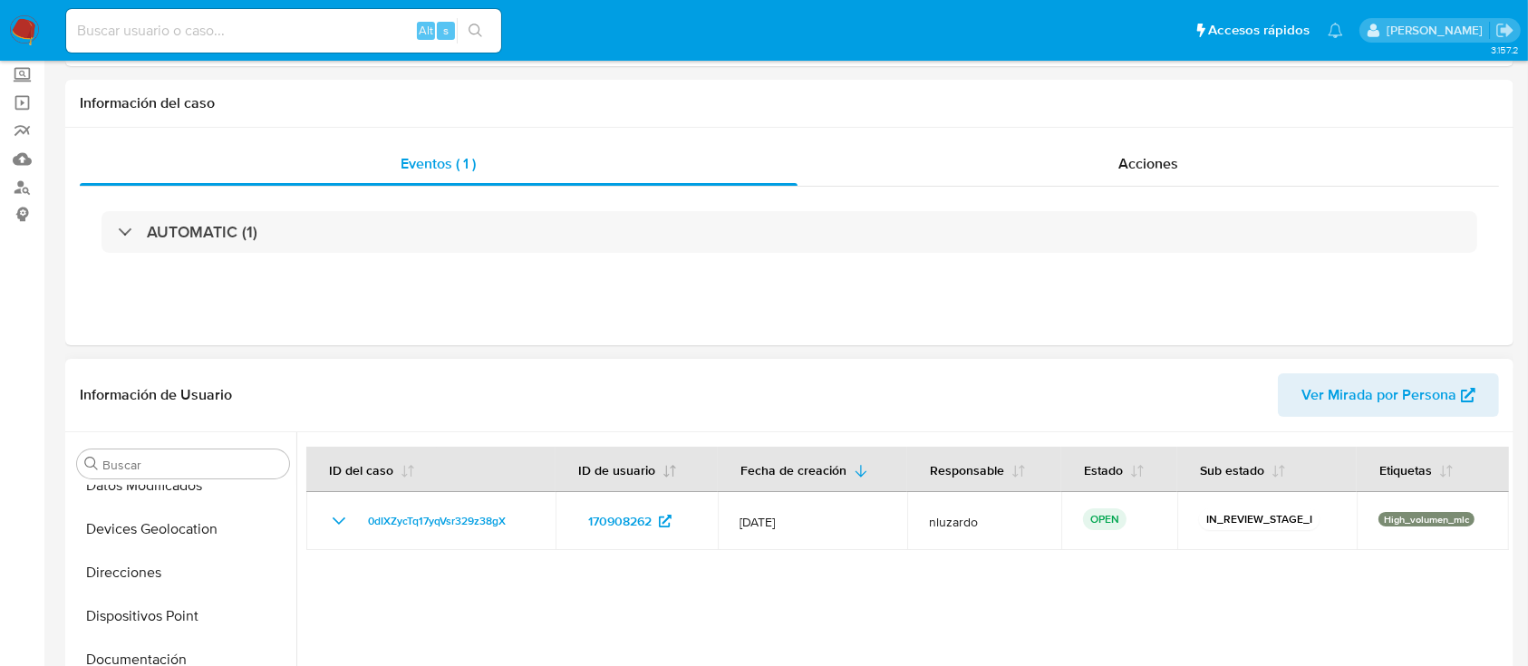
scroll to position [0, 0]
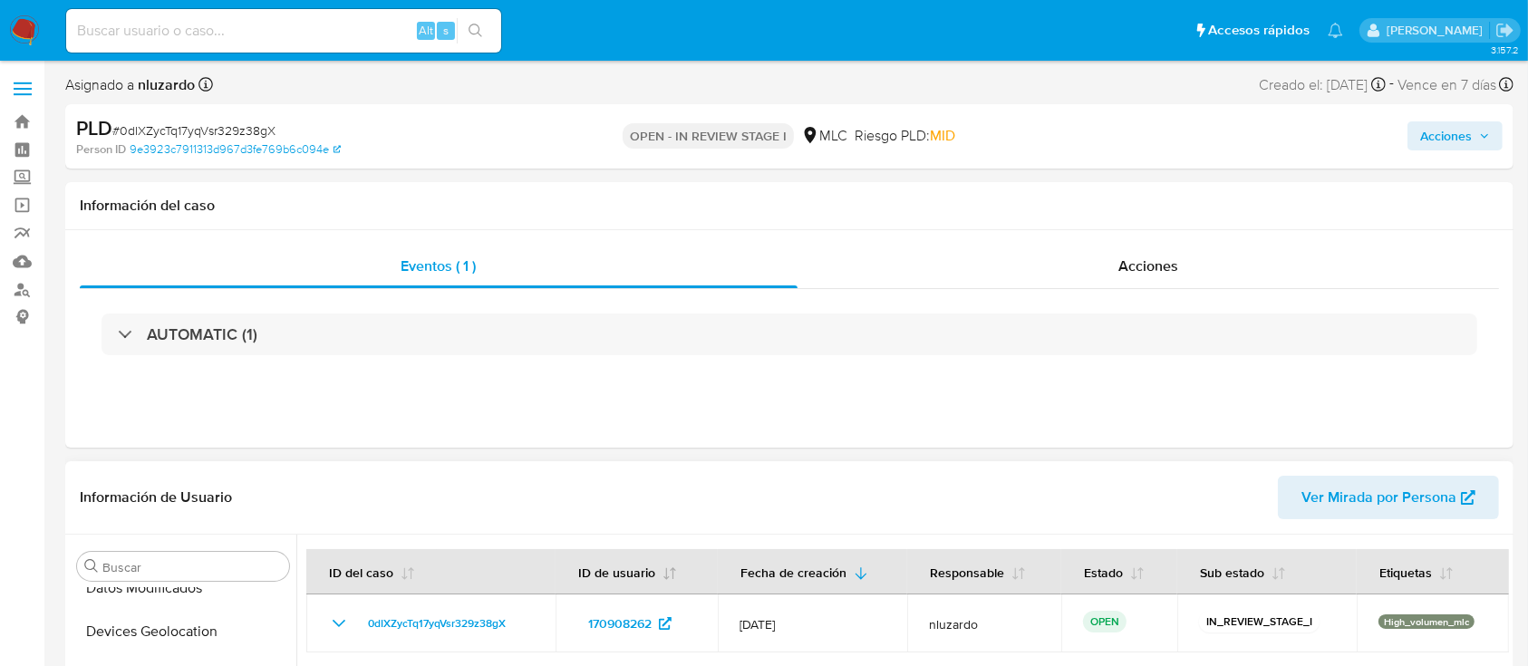
click at [599, 336] on div "AUTOMATIC (1)" at bounding box center [788, 335] width 1375 height 42
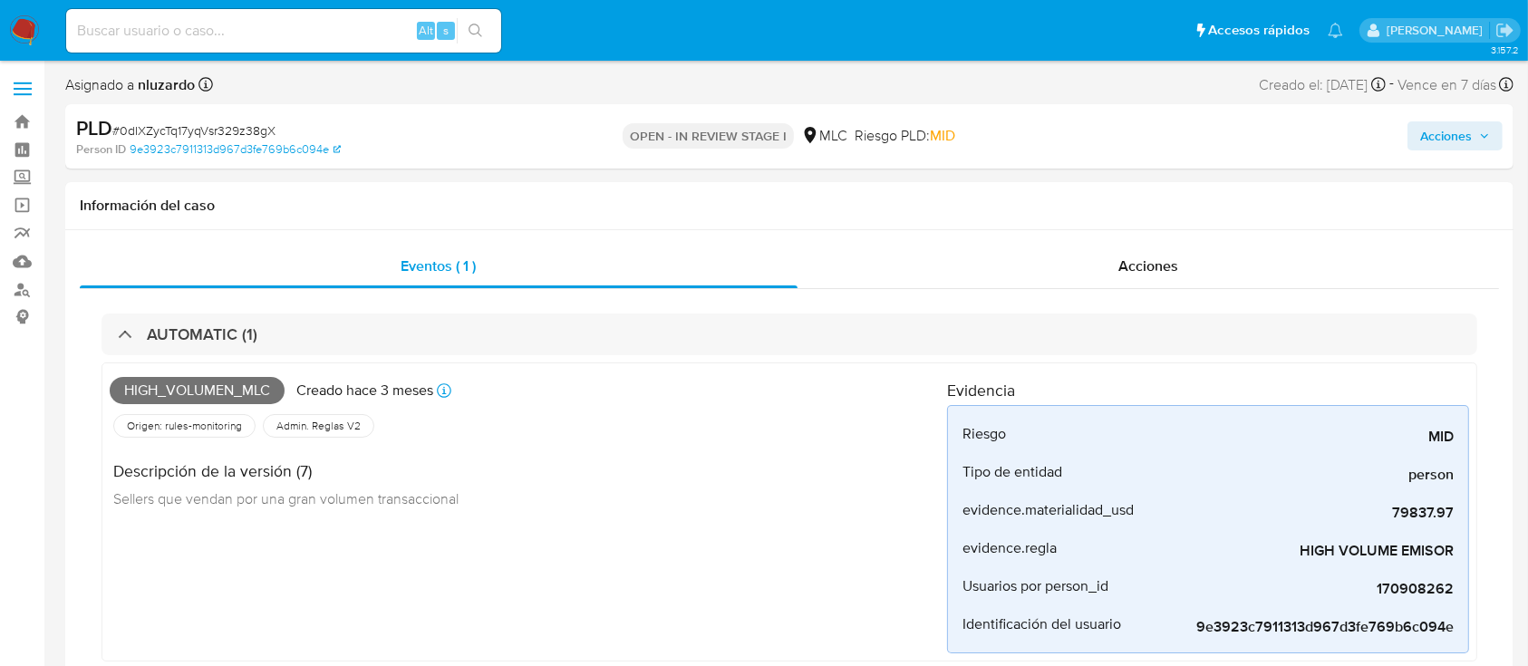
click at [218, 131] on span "# 0dIXZycTq17yqVsr329z38gX" at bounding box center [193, 130] width 163 height 18
copy span "0dIXZycTq17yqVsr329z38gX"
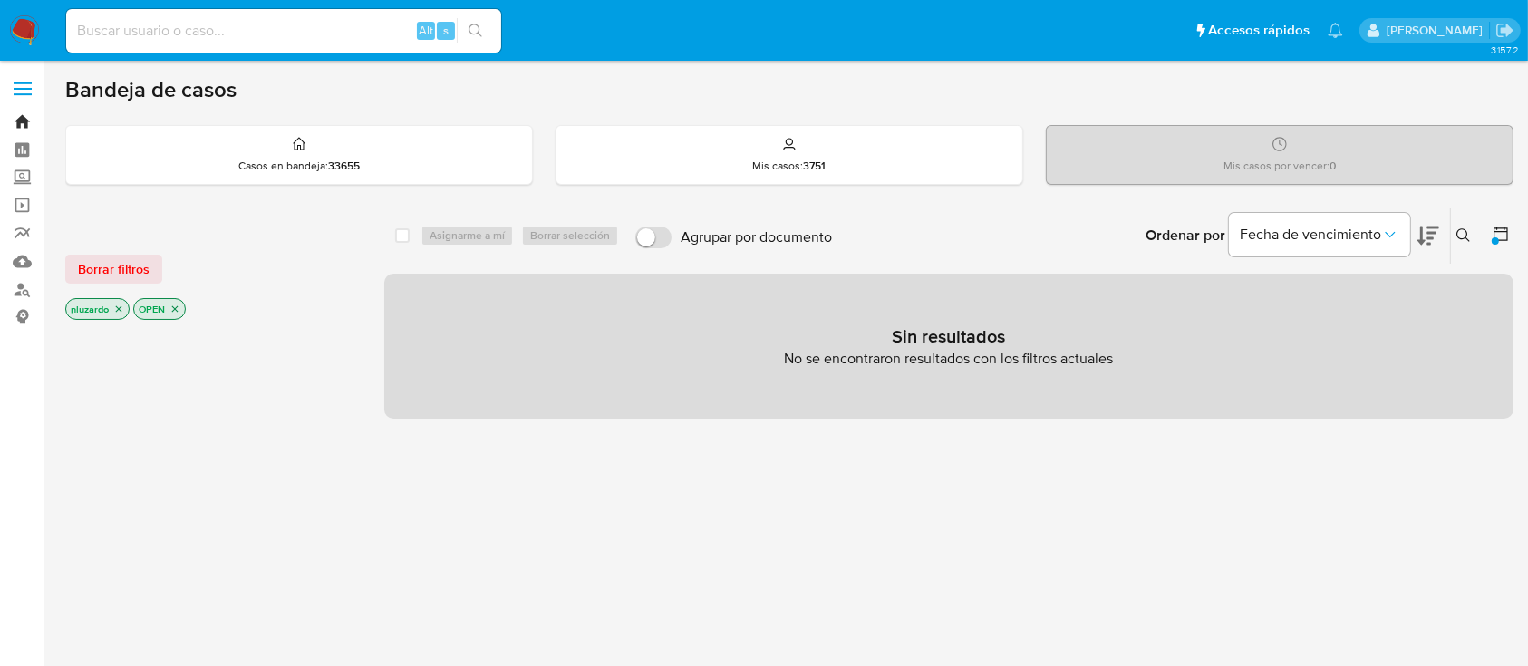
click at [26, 117] on link "Bandeja" at bounding box center [108, 122] width 216 height 28
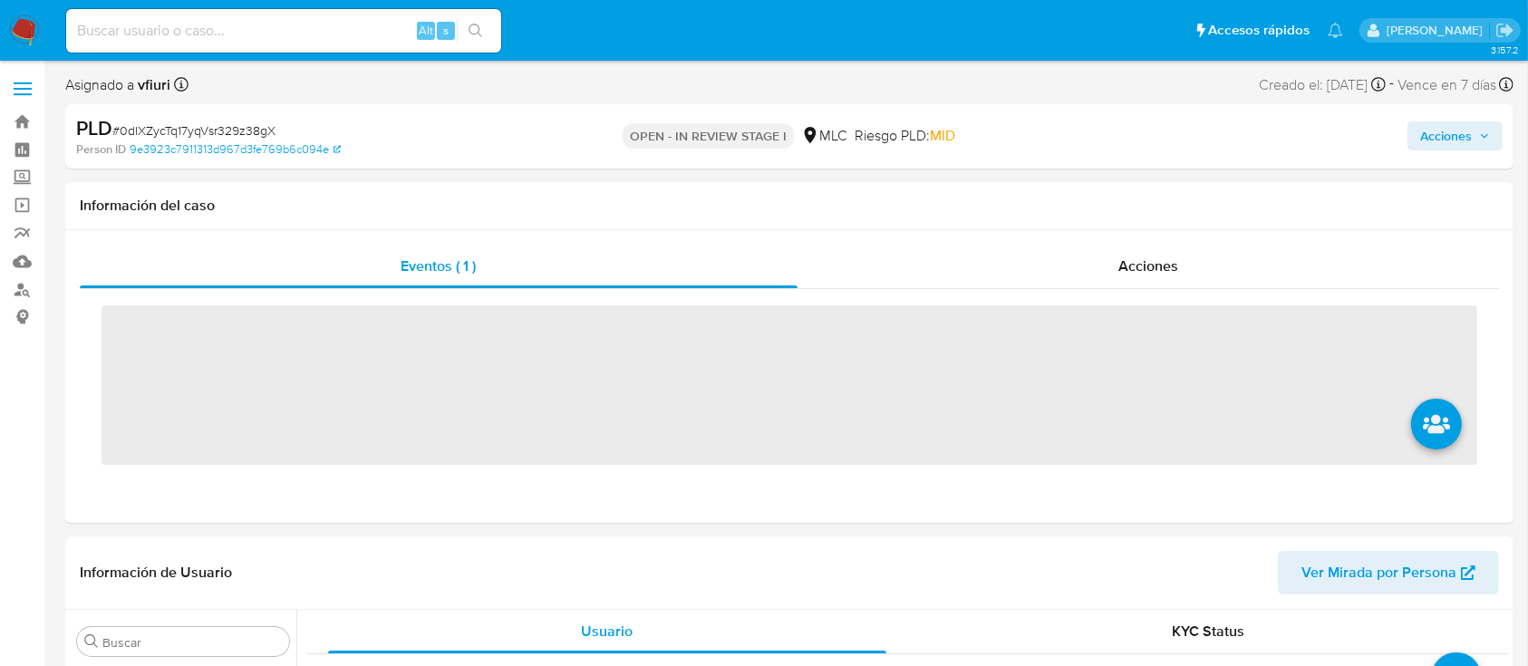
scroll to position [766, 0]
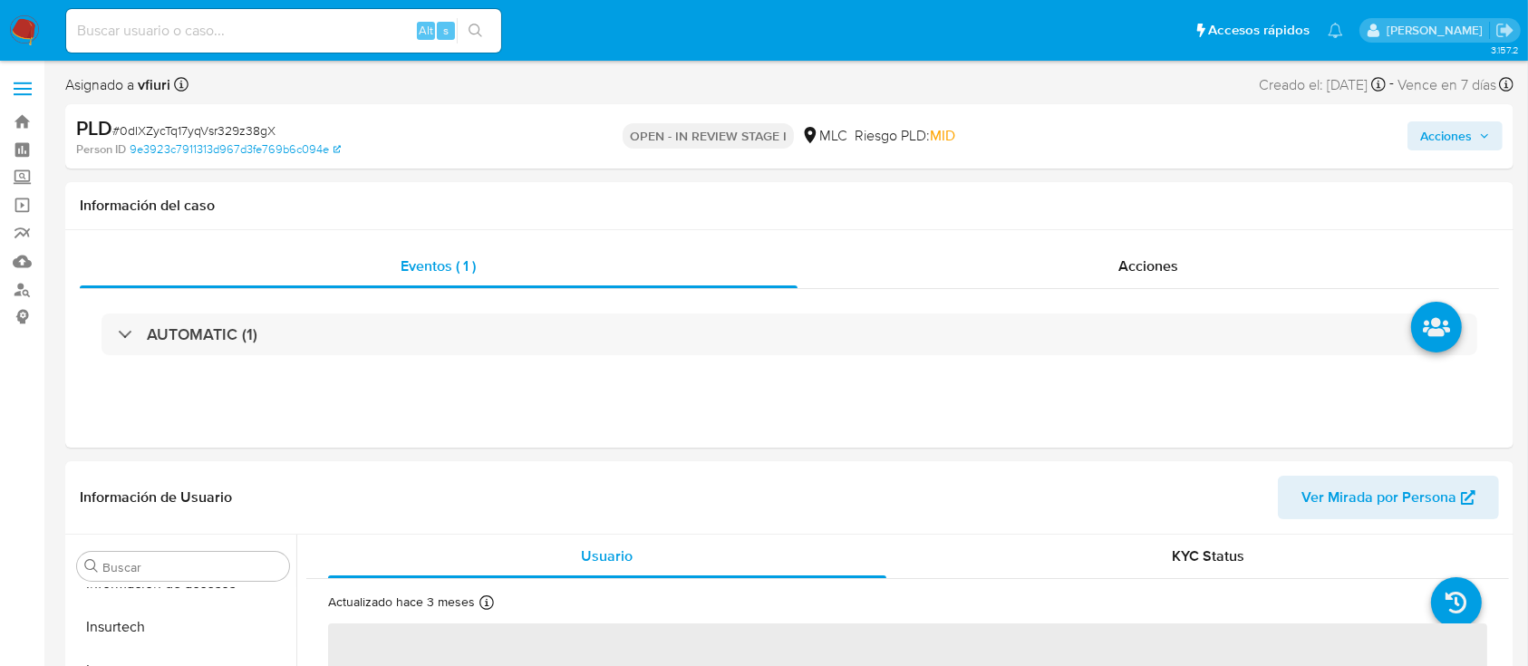
select select "10"
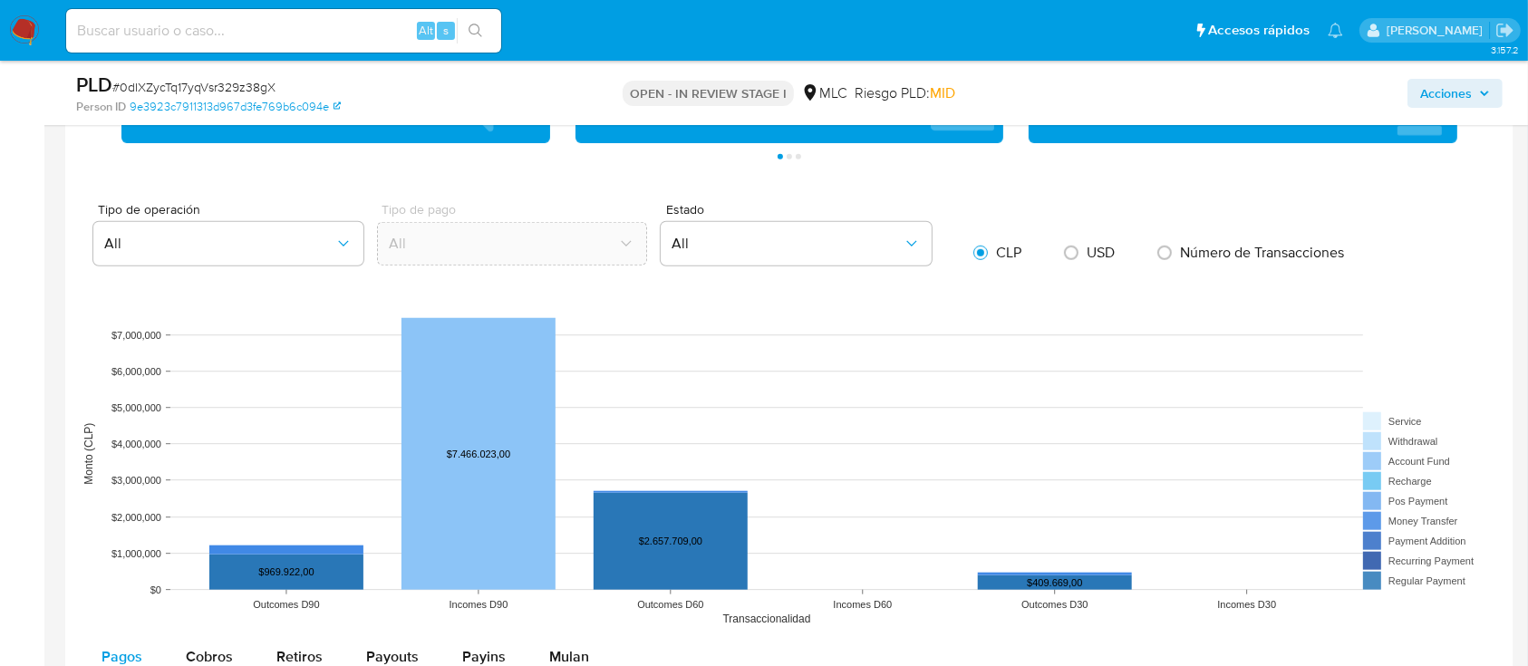
scroll to position [1570, 0]
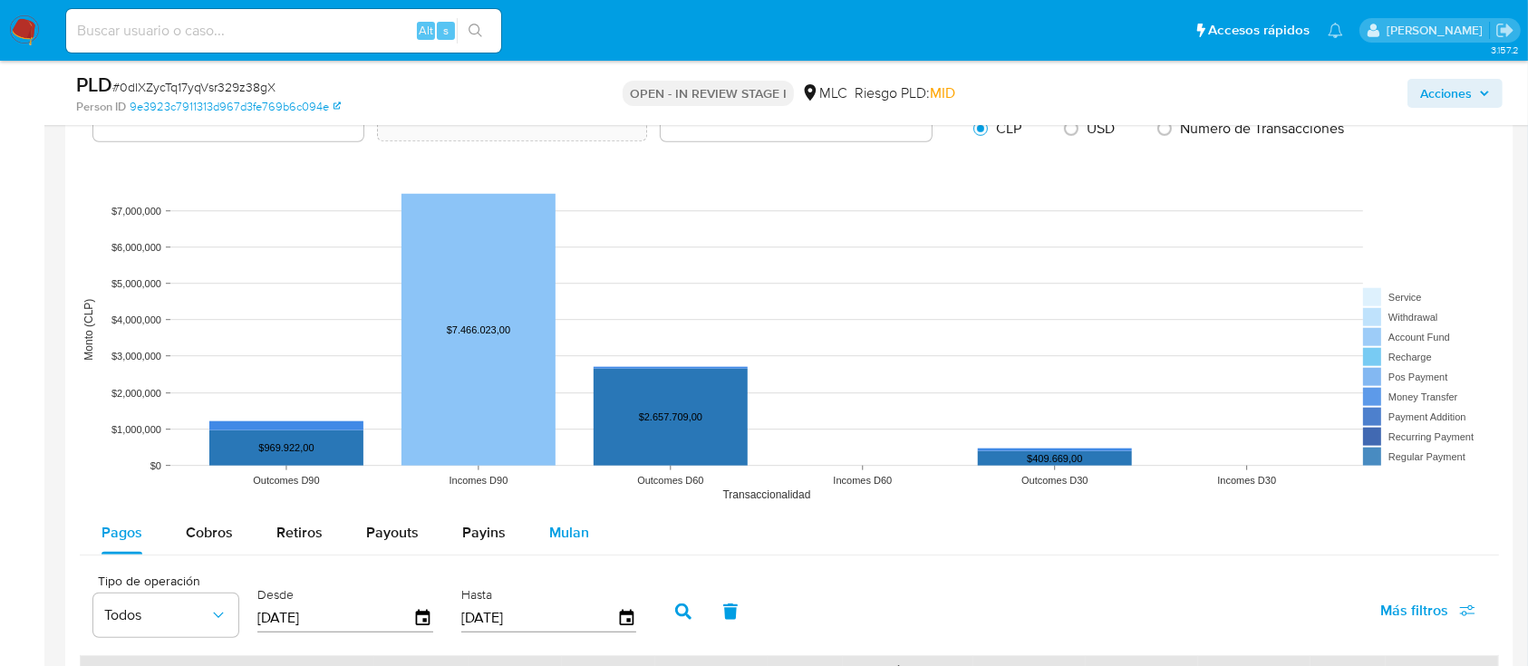
click at [532, 530] on button "Mulan" at bounding box center [568, 532] width 83 height 43
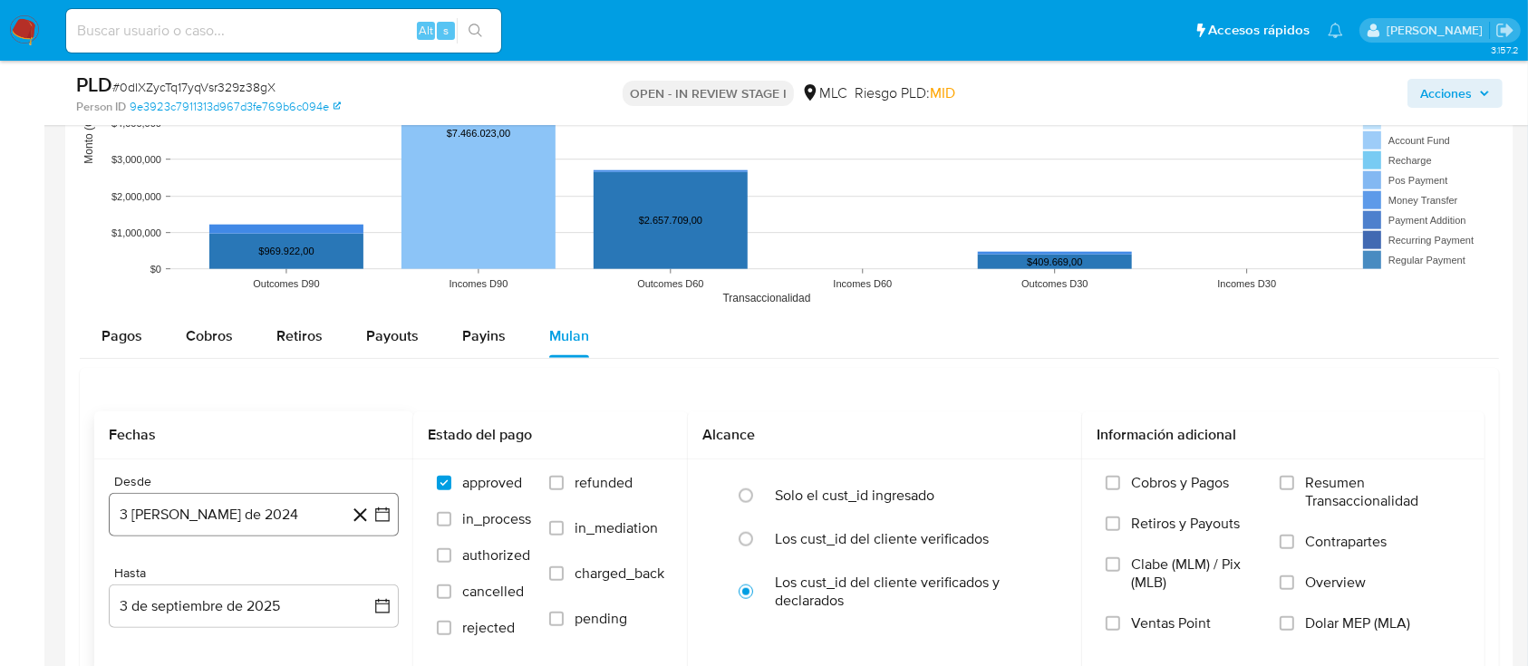
scroll to position [2053, 0]
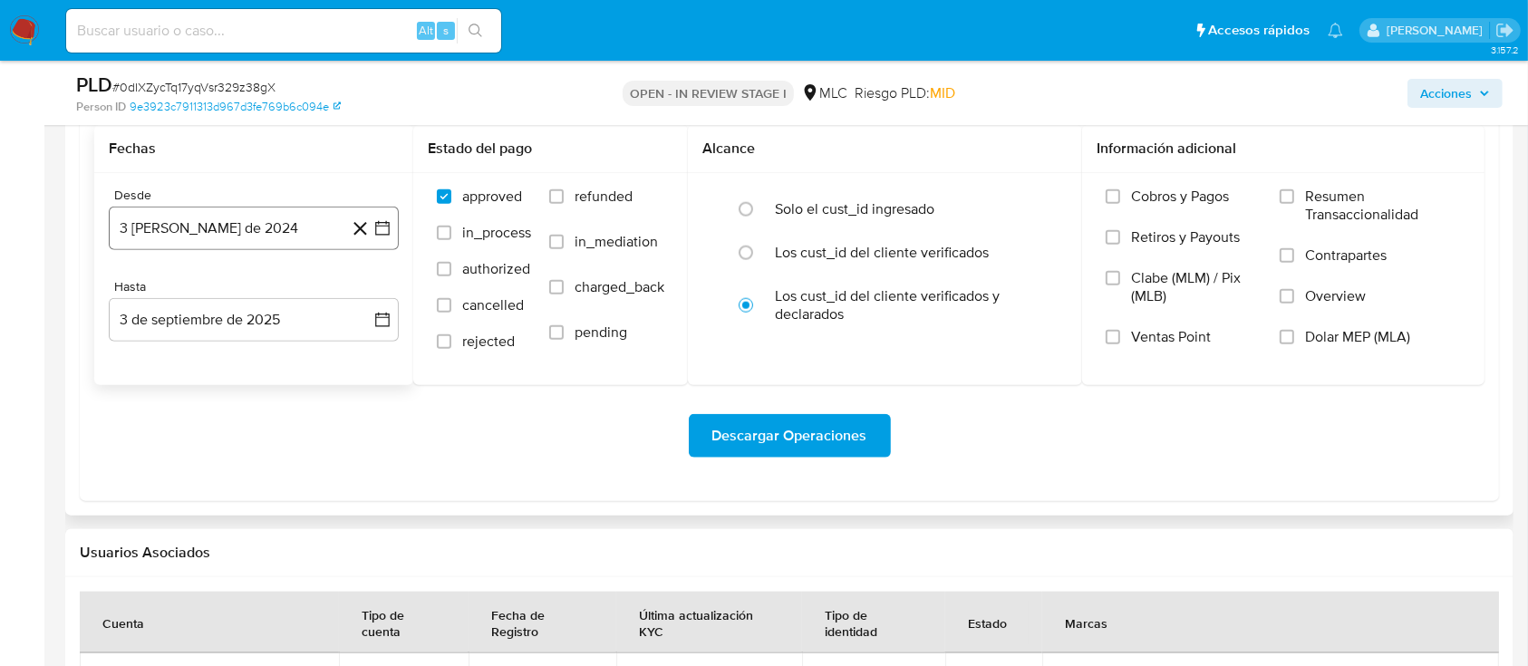
click at [386, 219] on icon "button" at bounding box center [382, 228] width 18 height 18
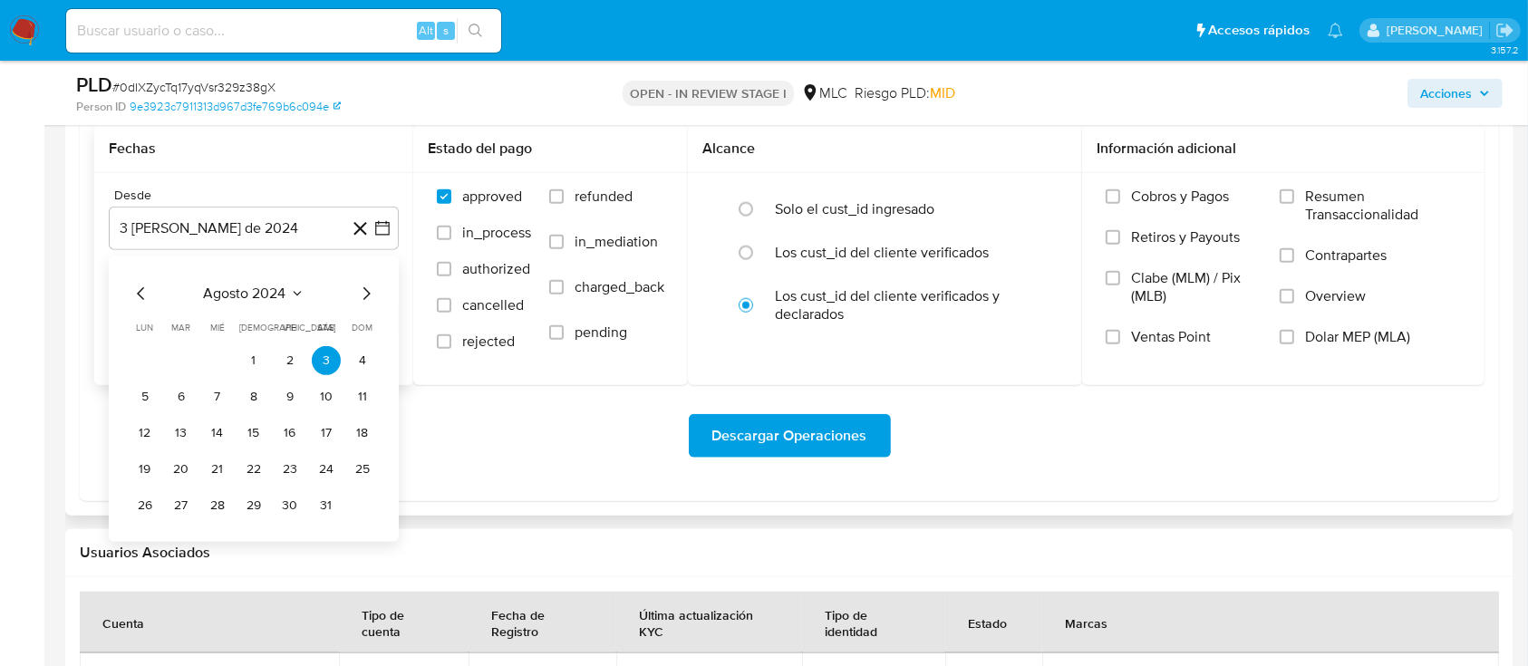
click at [350, 293] on div "agosto 2024" at bounding box center [253, 294] width 246 height 22
click at [215, 439] on button "14" at bounding box center [217, 433] width 29 height 29
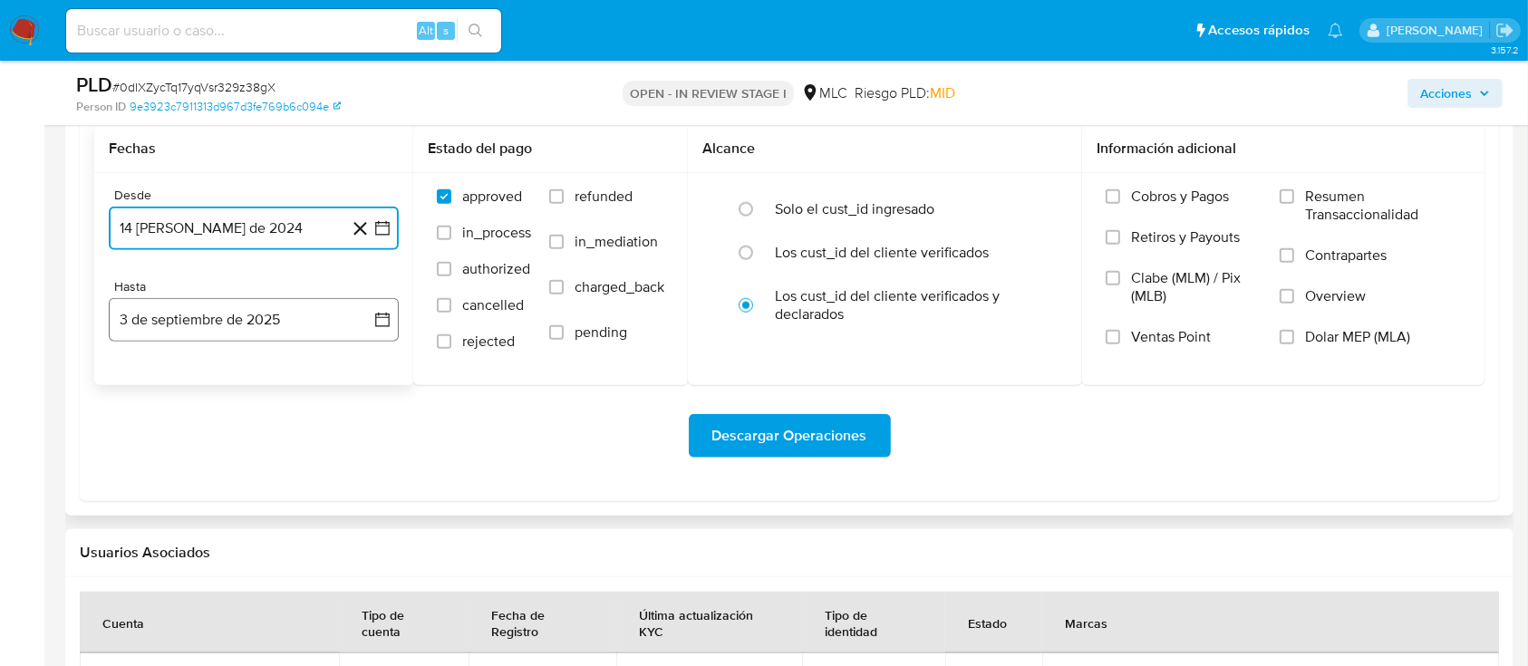
click at [380, 317] on icon "button" at bounding box center [382, 320] width 18 height 18
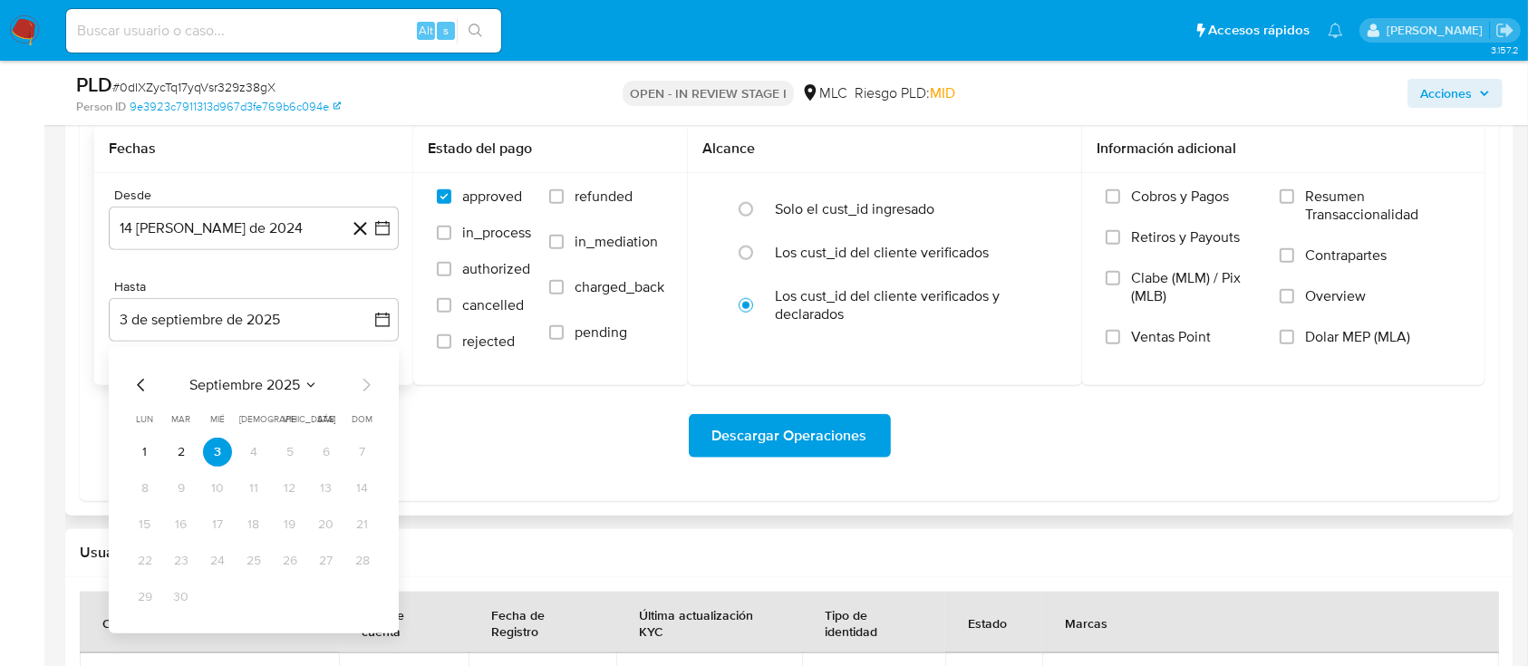
click at [127, 366] on div "septiembre 2025 septiembre 2025 lun lunes mar martes mié miércoles jue jueves v…" at bounding box center [254, 490] width 290 height 286
click at [131, 372] on div "septiembre 2025 septiembre 2025 lun lunes mar martes mié miércoles jue jueves v…" at bounding box center [254, 490] width 290 height 286
click at [145, 382] on icon "Mes anterior" at bounding box center [141, 385] width 22 height 22
click at [212, 523] on button "13" at bounding box center [217, 524] width 29 height 29
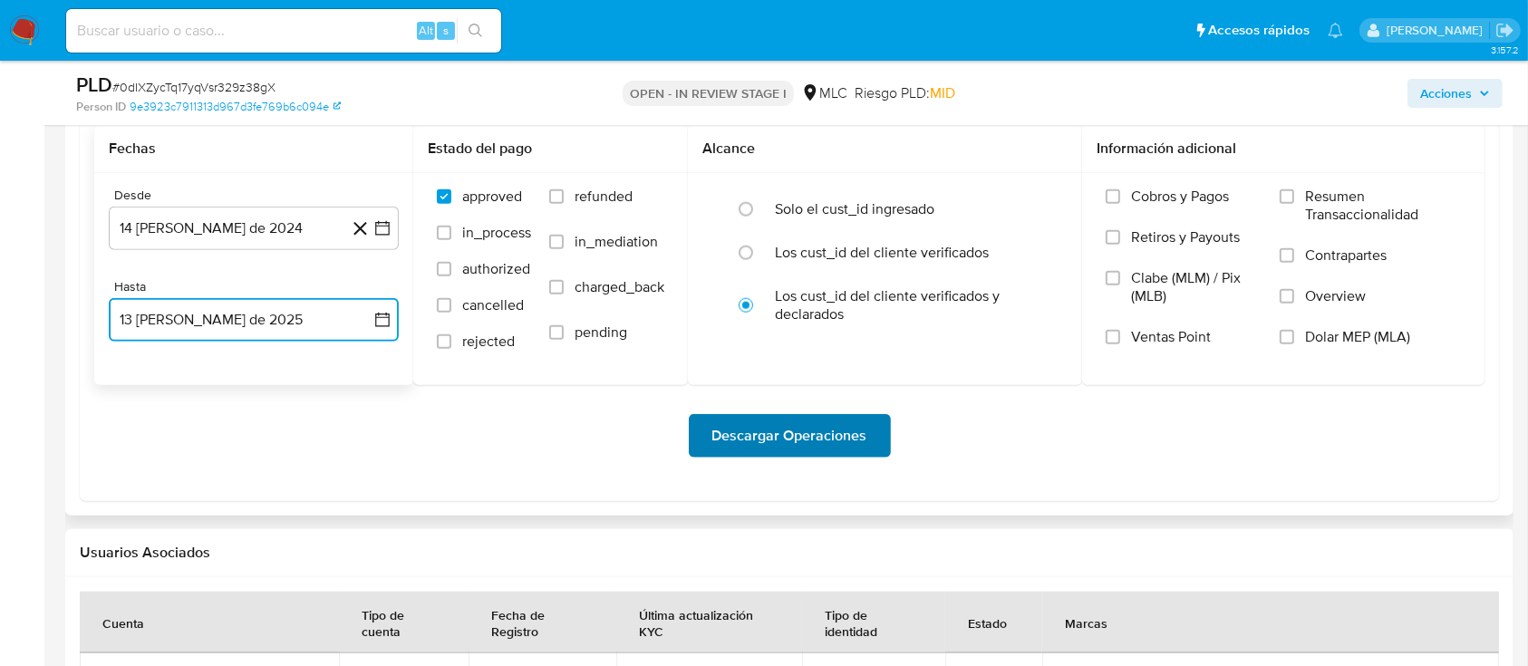
click at [791, 439] on span "Descargar Operaciones" at bounding box center [789, 436] width 155 height 40
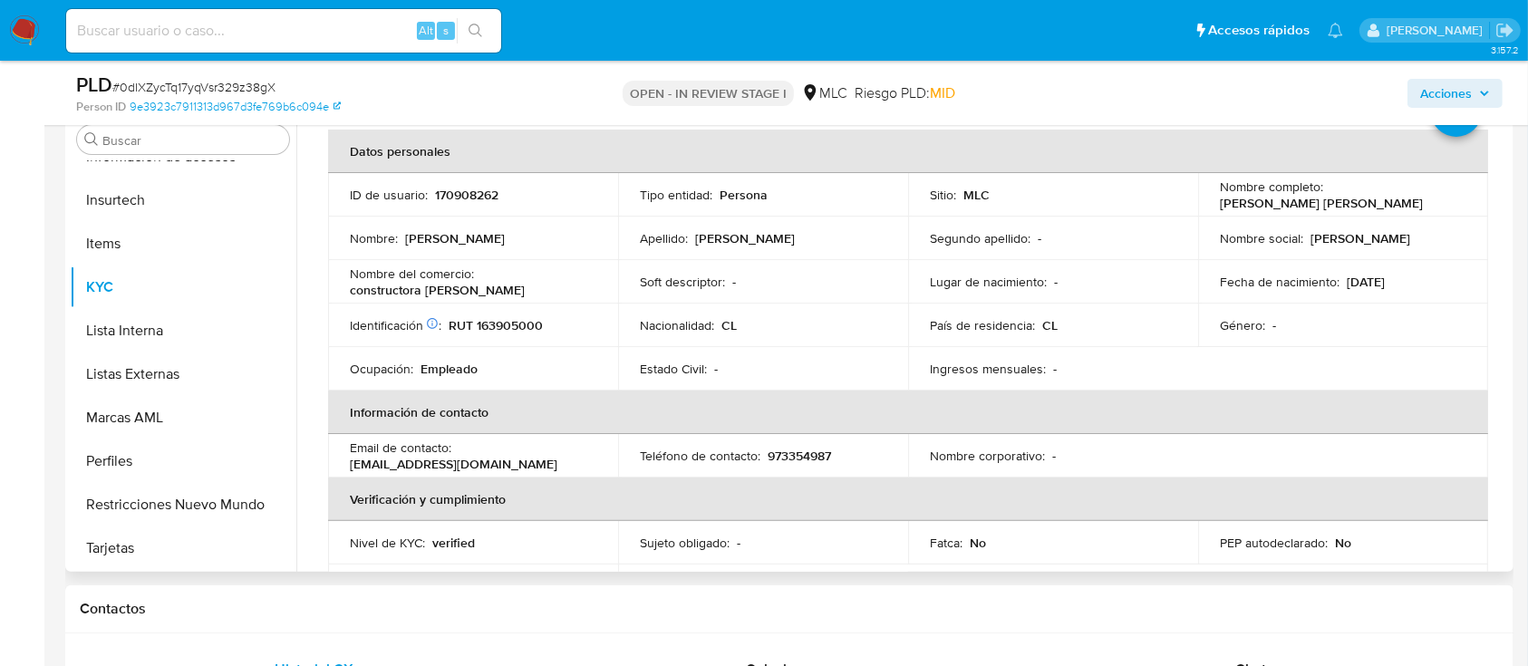
scroll to position [34, 0]
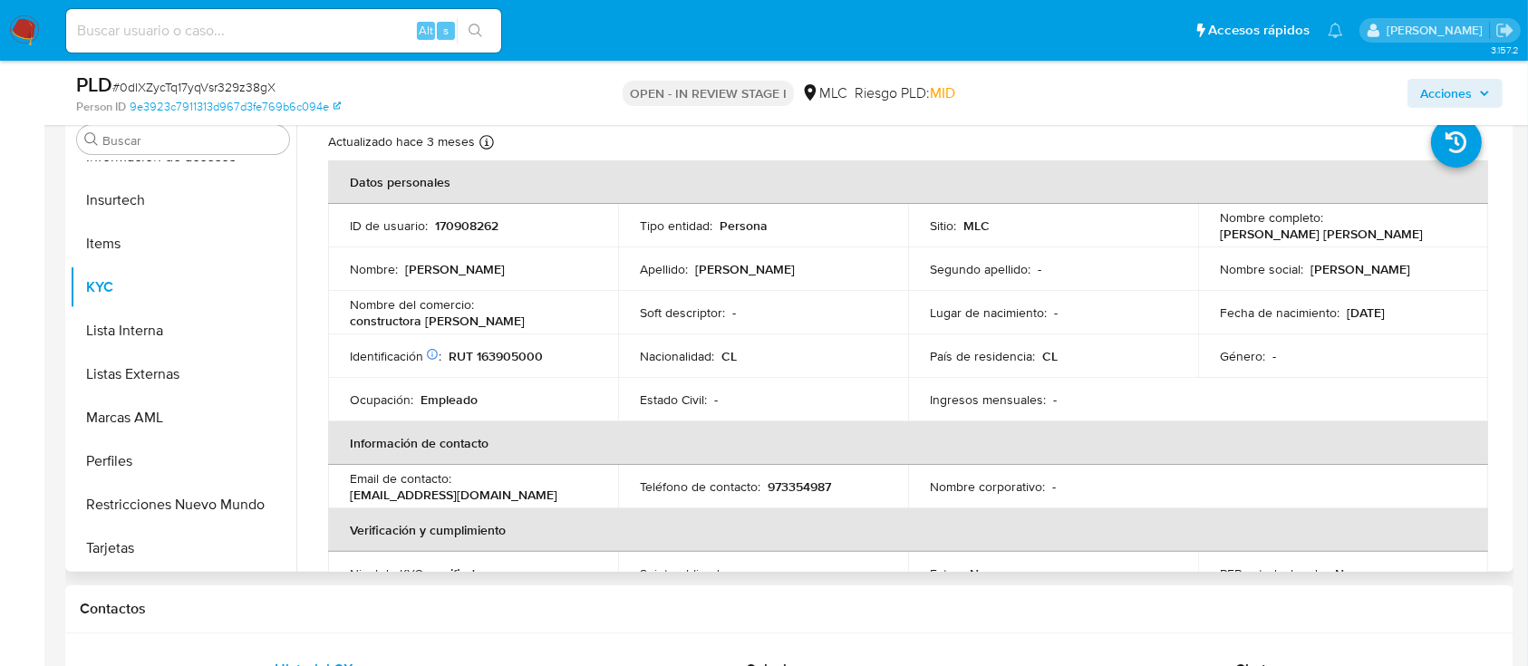
click at [476, 230] on p "170908262" at bounding box center [466, 225] width 63 height 16
click at [476, 231] on p "170908262" at bounding box center [466, 225] width 63 height 16
copy p "170908262"
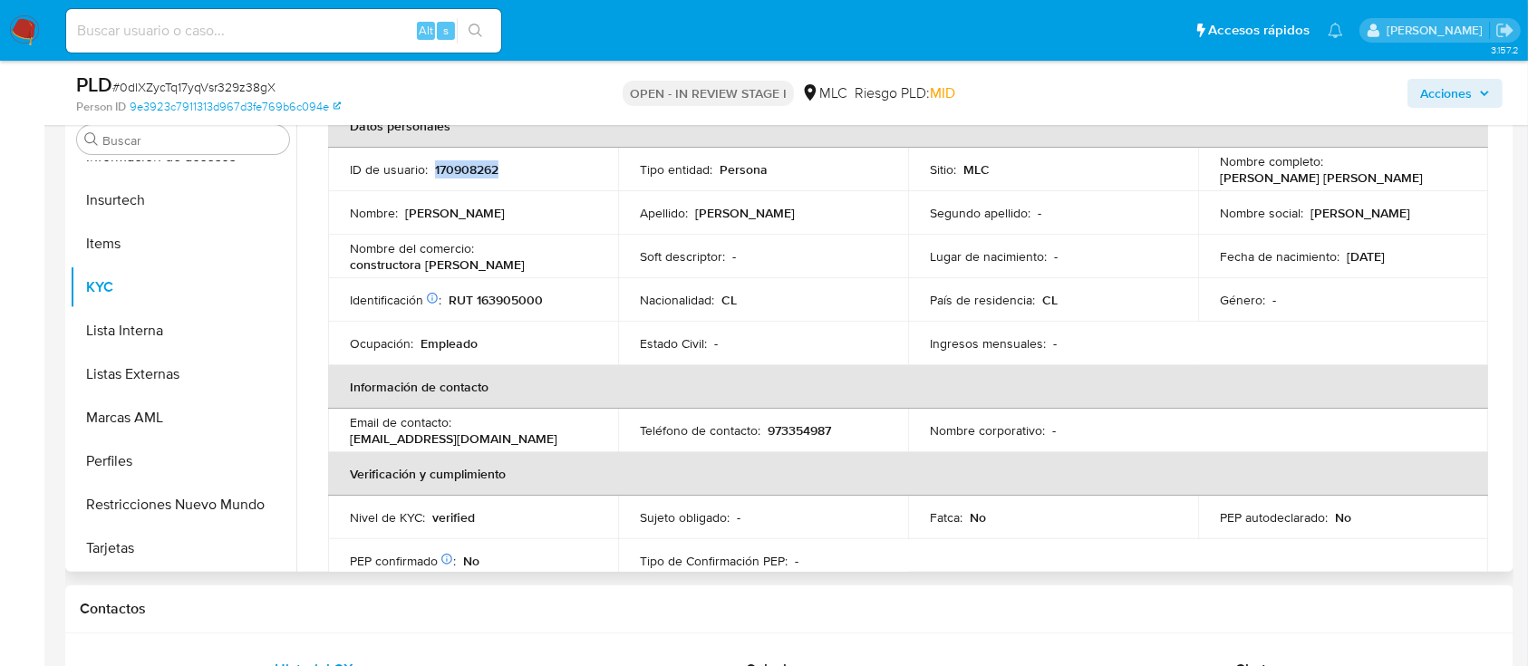
scroll to position [0, 0]
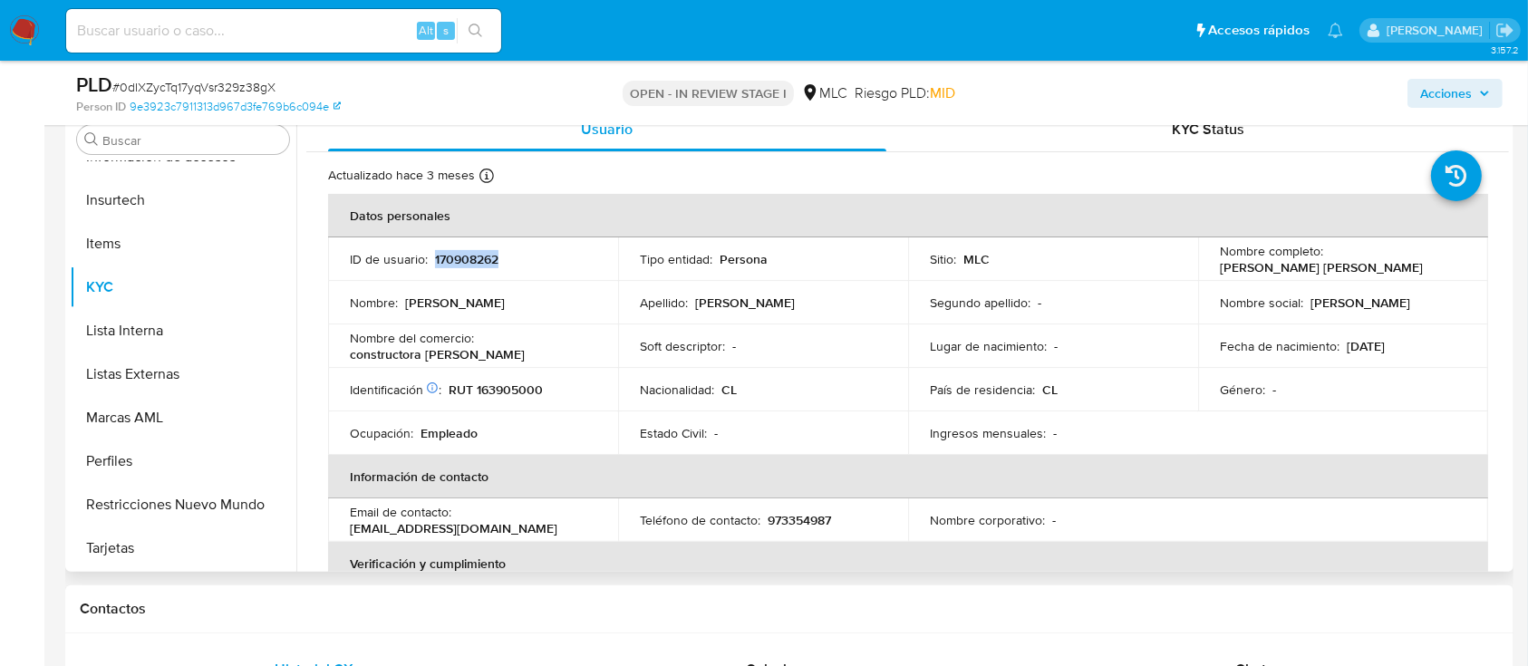
copy p "170908262"
click at [235, 88] on span "# 0dIXZycTq17yqVsr329z38gX" at bounding box center [193, 87] width 163 height 18
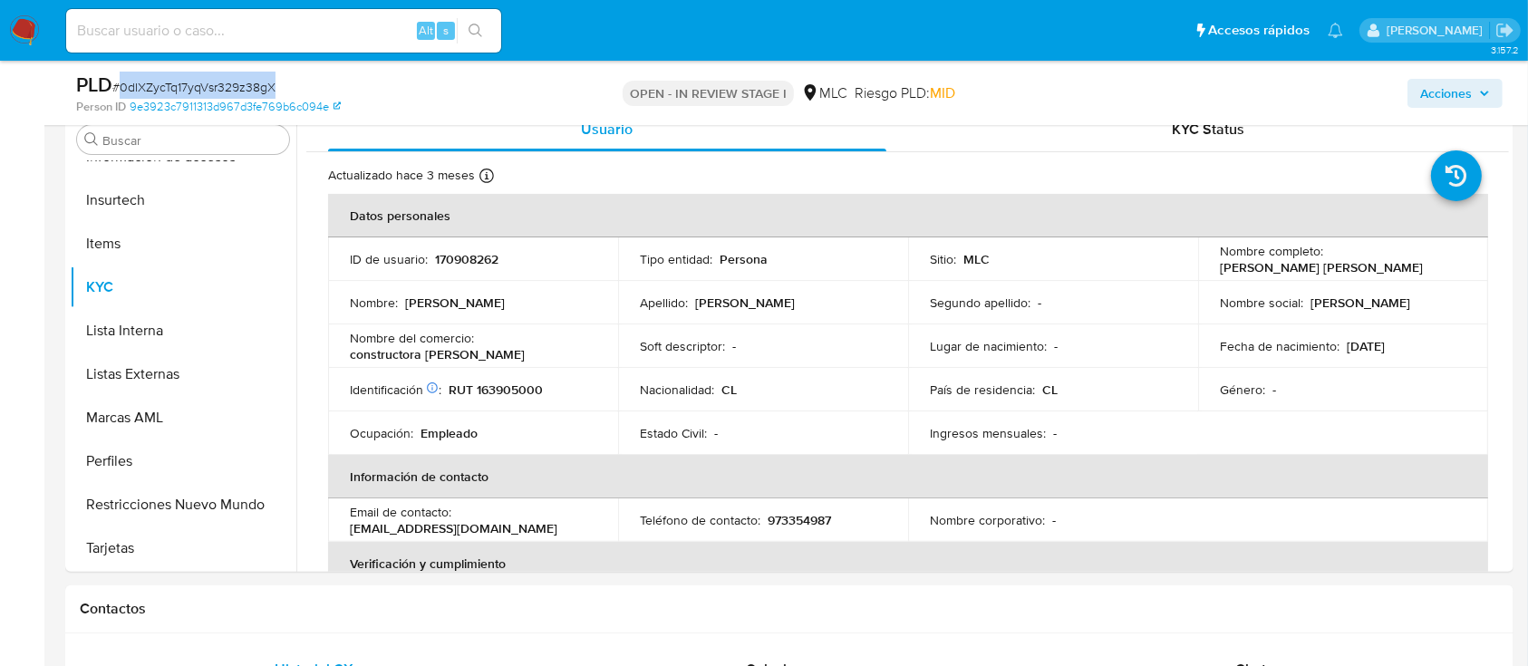
copy span "0dIXZycTq17yqVsr329z38gX"
click at [1462, 317] on td "Nombre social : Rodrigo" at bounding box center [1343, 302] width 290 height 43
click at [518, 381] on p "RUT 163905000" at bounding box center [496, 389] width 94 height 16
click at [529, 390] on p "RUT 163905000" at bounding box center [496, 389] width 94 height 16
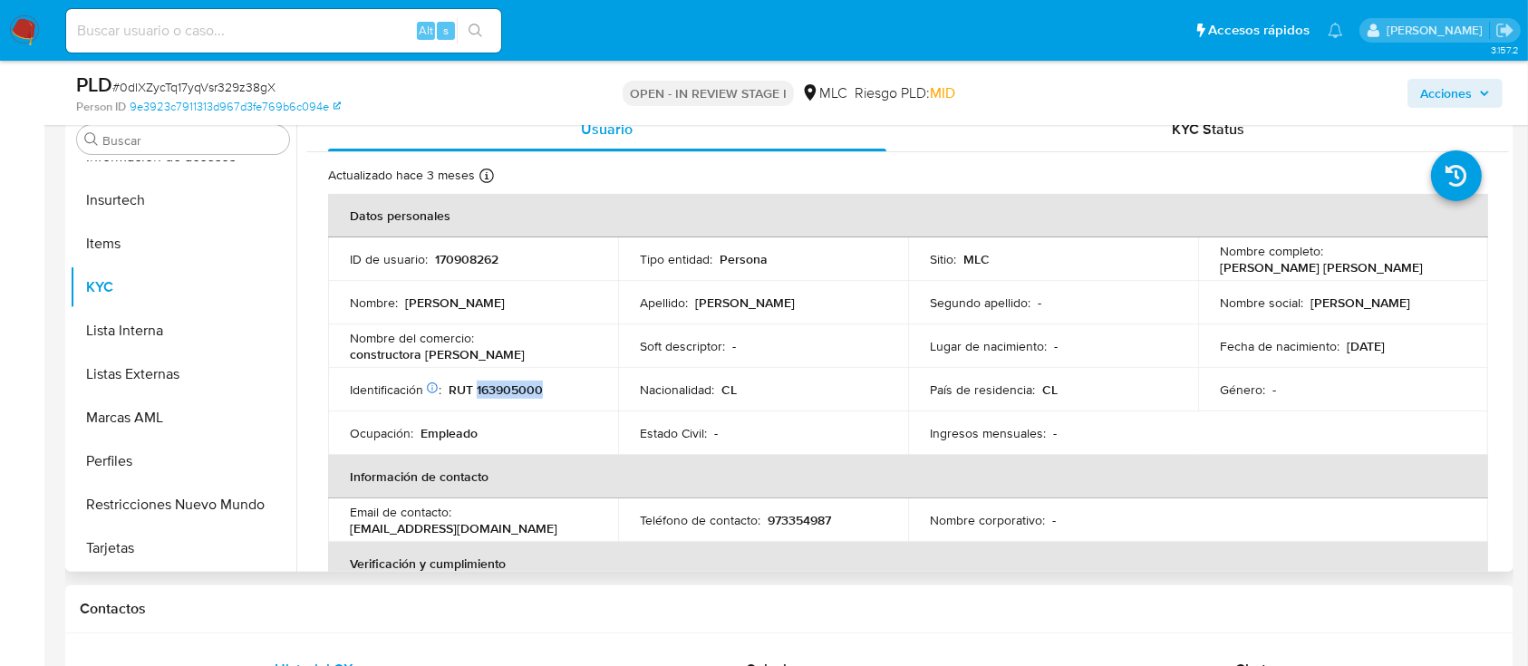
click at [530, 390] on p "RUT 163905000" at bounding box center [496, 389] width 94 height 16
copy p "163905000"
drag, startPoint x: 516, startPoint y: 376, endPoint x: 497, endPoint y: 388, distance: 22.4
click at [497, 388] on p "RUT 163905000" at bounding box center [496, 389] width 94 height 16
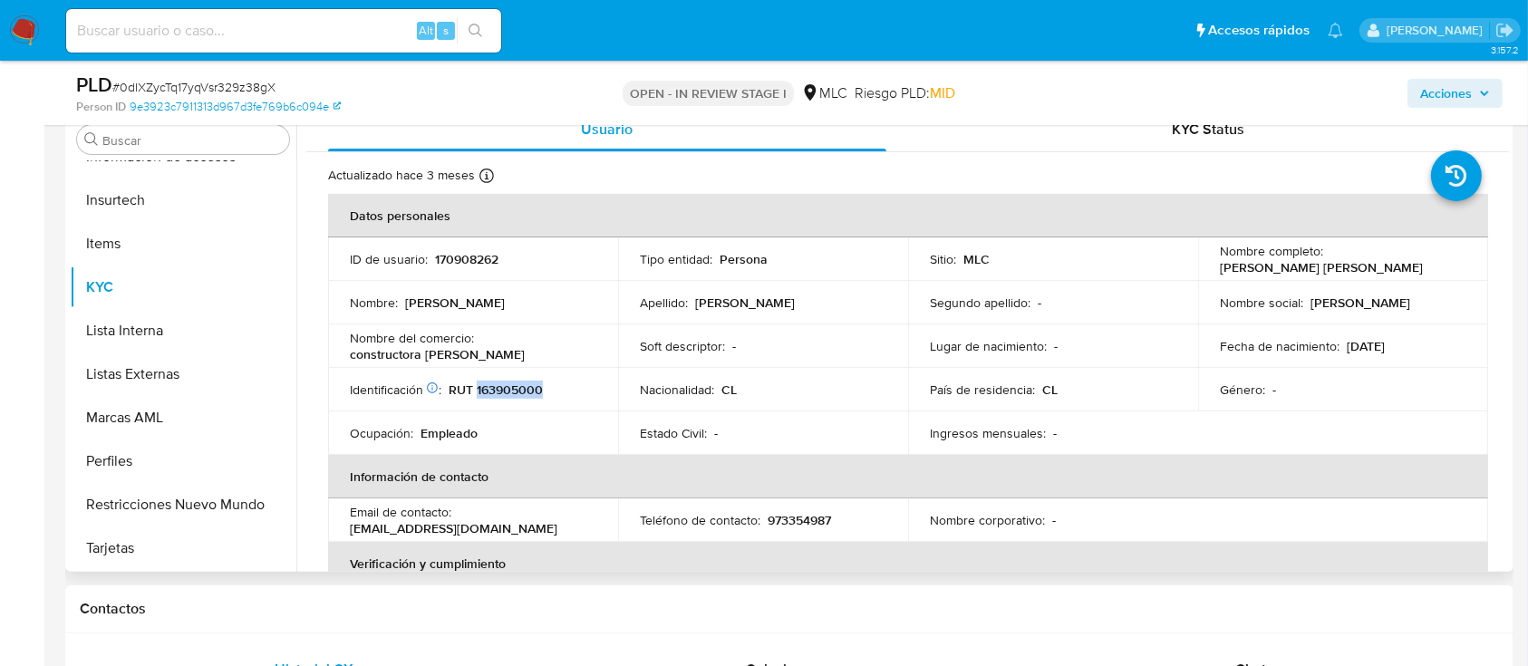
click at [497, 388] on p "RUT 163905000" at bounding box center [496, 389] width 94 height 16
copy p "163905000"
drag, startPoint x: 545, startPoint y: 376, endPoint x: 506, endPoint y: 386, distance: 40.2
click at [506, 386] on p "RUT 163905000" at bounding box center [496, 389] width 94 height 16
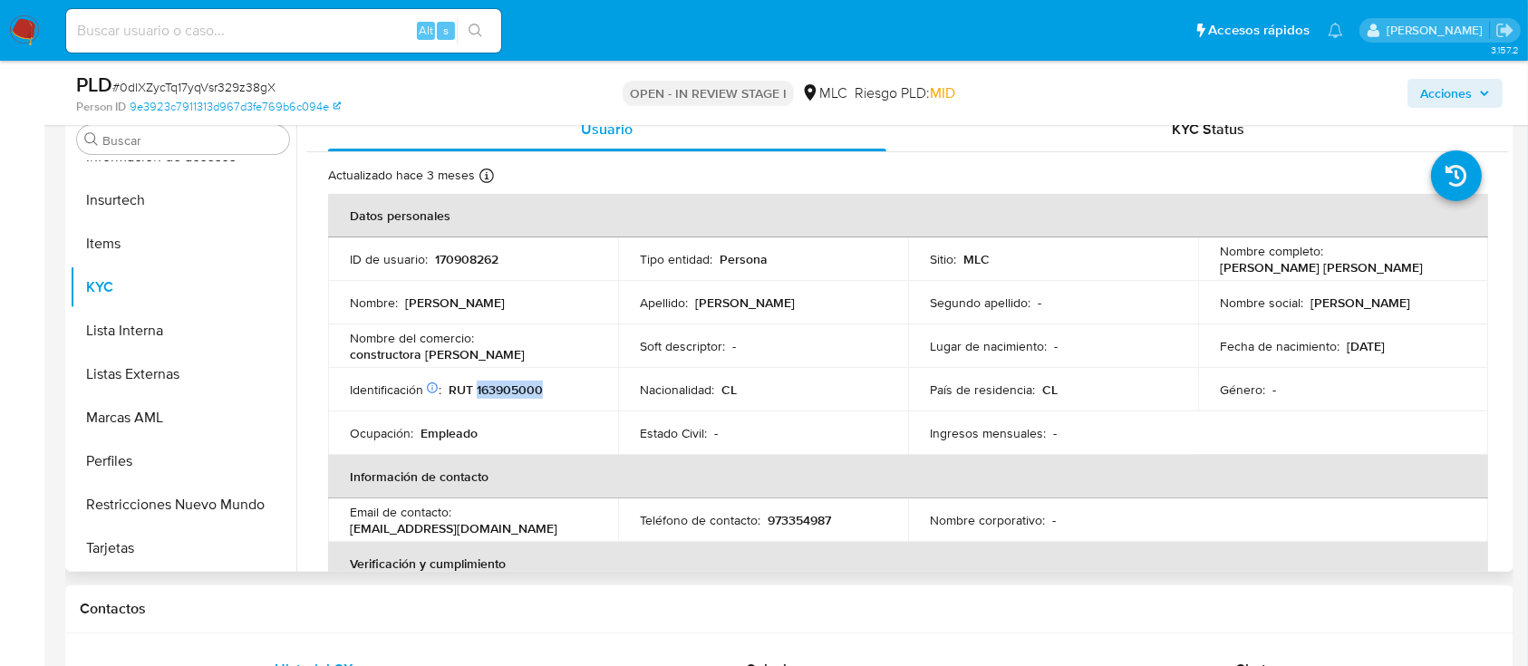
copy p "163905000"
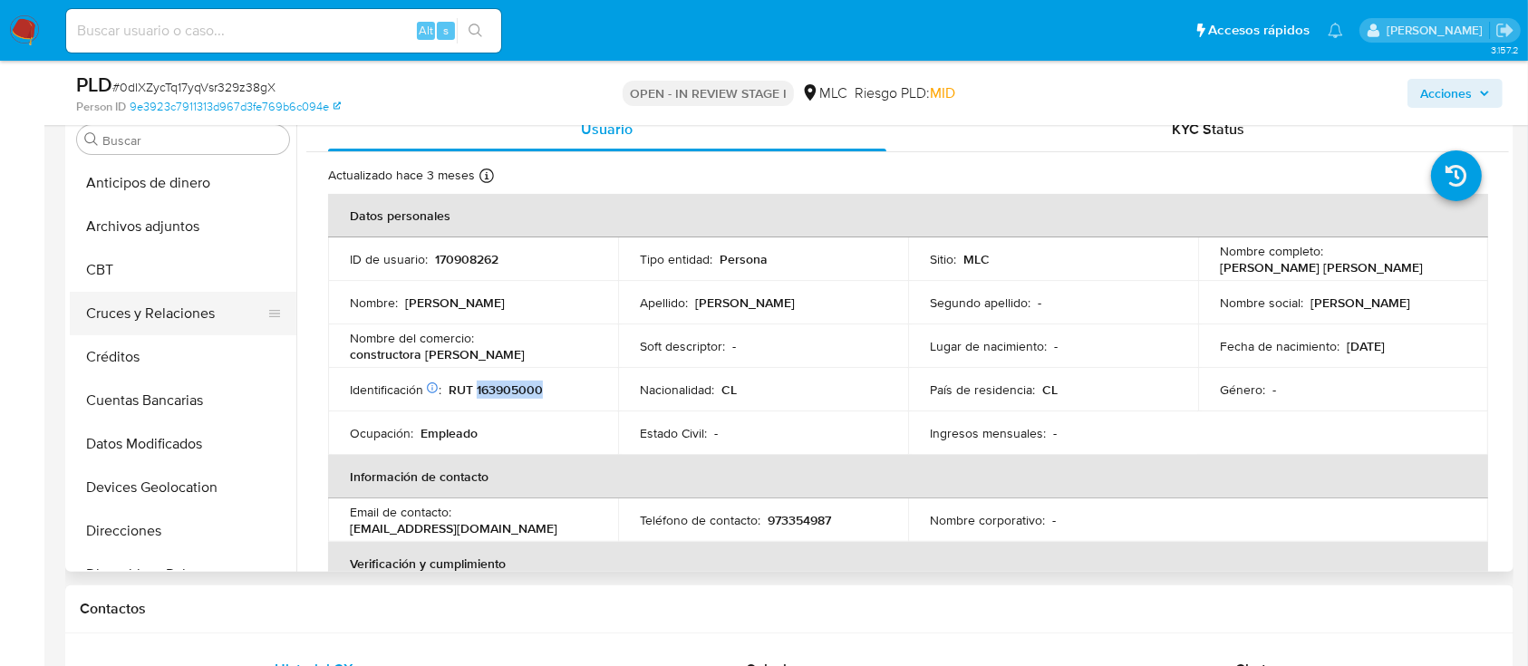
click at [145, 304] on button "Cruces y Relaciones" at bounding box center [176, 313] width 212 height 43
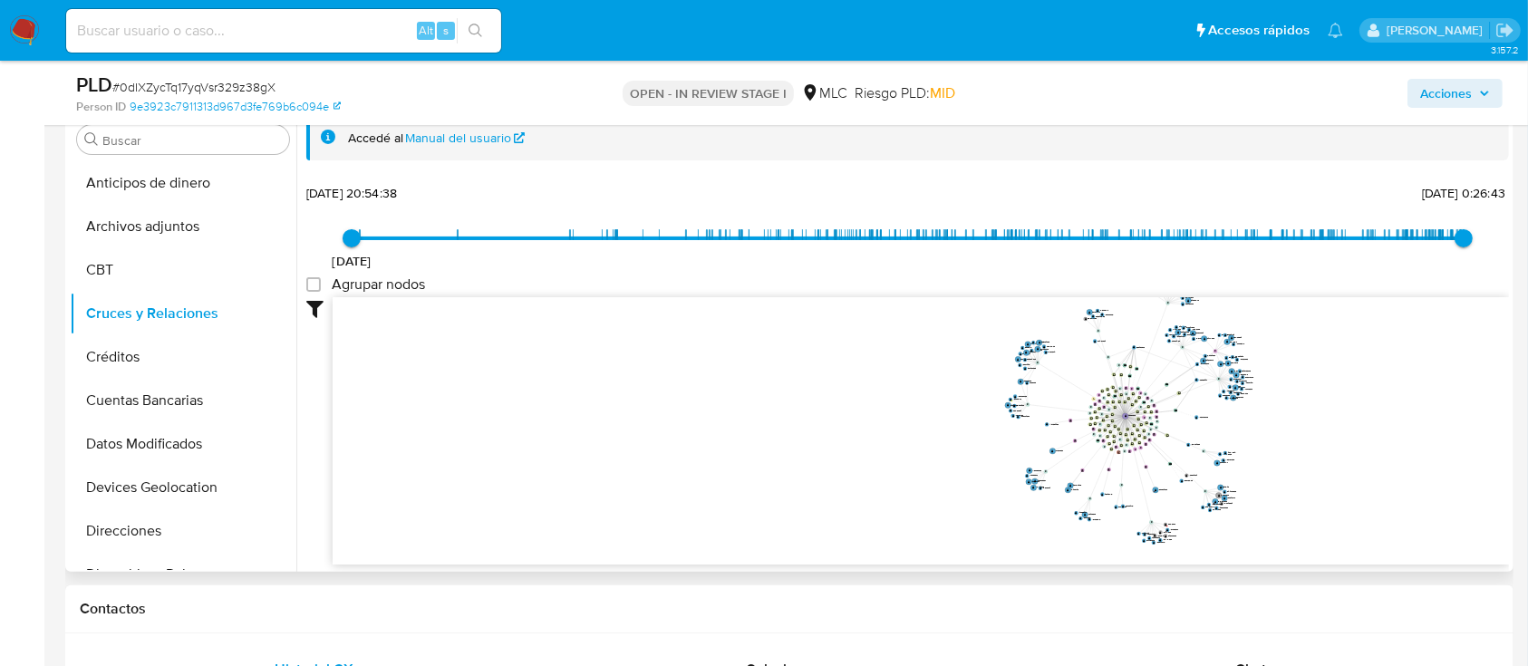
drag, startPoint x: 1312, startPoint y: 428, endPoint x: 1146, endPoint y: 439, distance: 166.2
click at [1146, 439] on icon "device-67e312a56a62d1c2f017d50e  user-170908262  170908262 device-6636652ee48…" at bounding box center [921, 428] width 1176 height 263
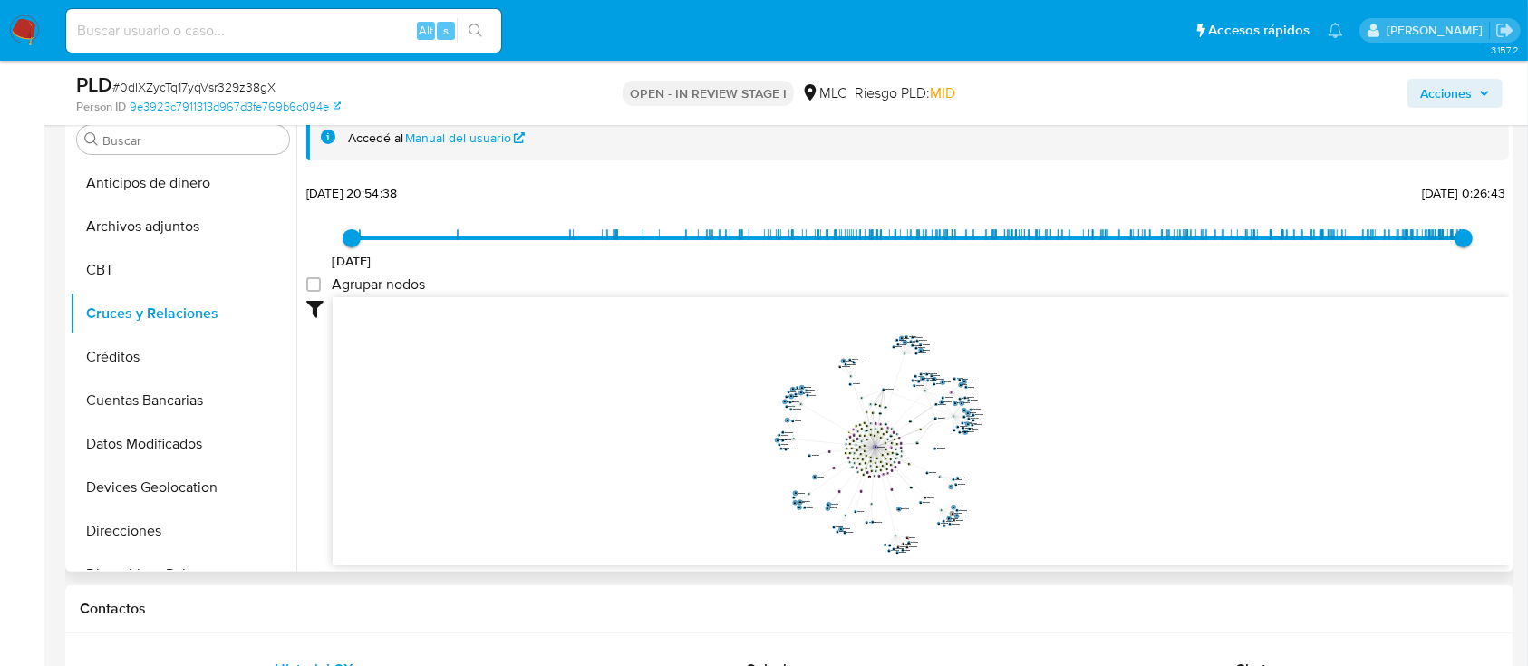
drag, startPoint x: 1145, startPoint y: 439, endPoint x: 1017, endPoint y: 457, distance: 129.8
click at [1017, 457] on icon "device-67e312a56a62d1c2f017d50e  user-170908262  170908262 device-6636652ee48…" at bounding box center [921, 428] width 1176 height 263
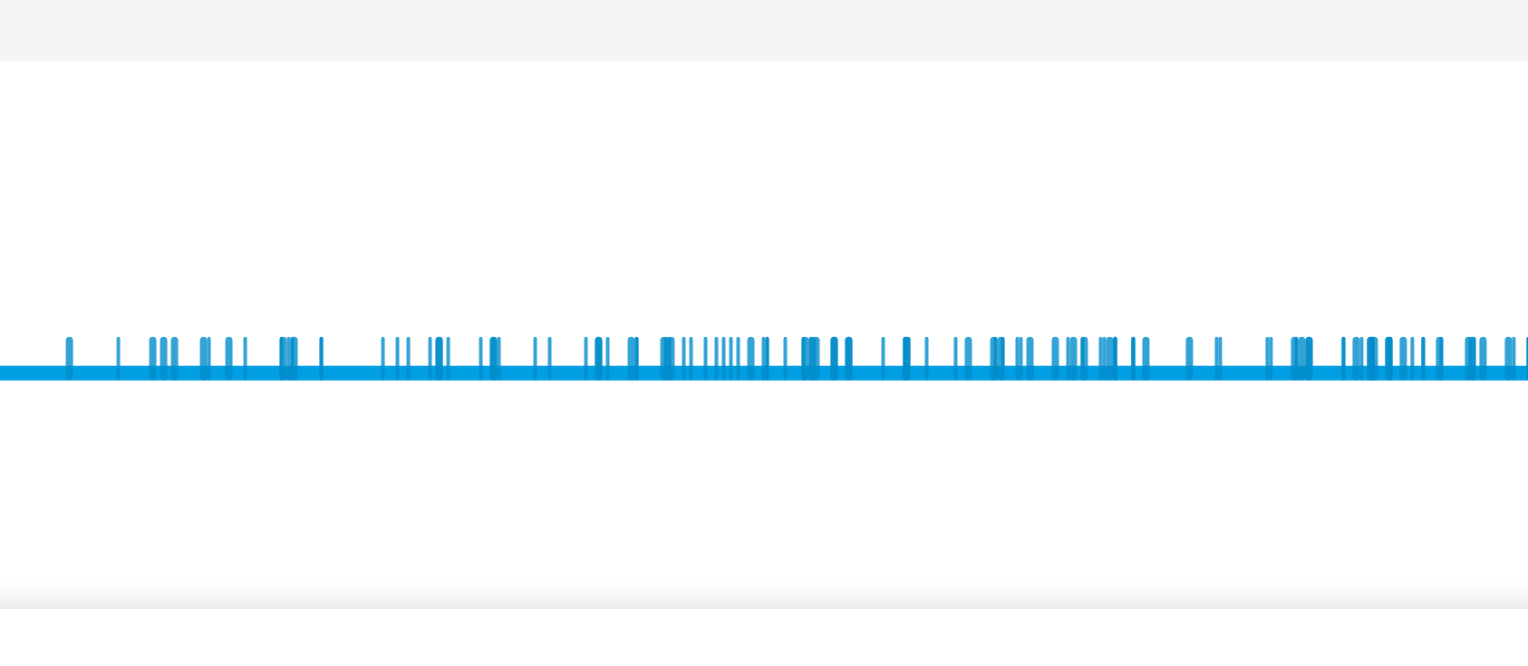
scroll to position [362, 0]
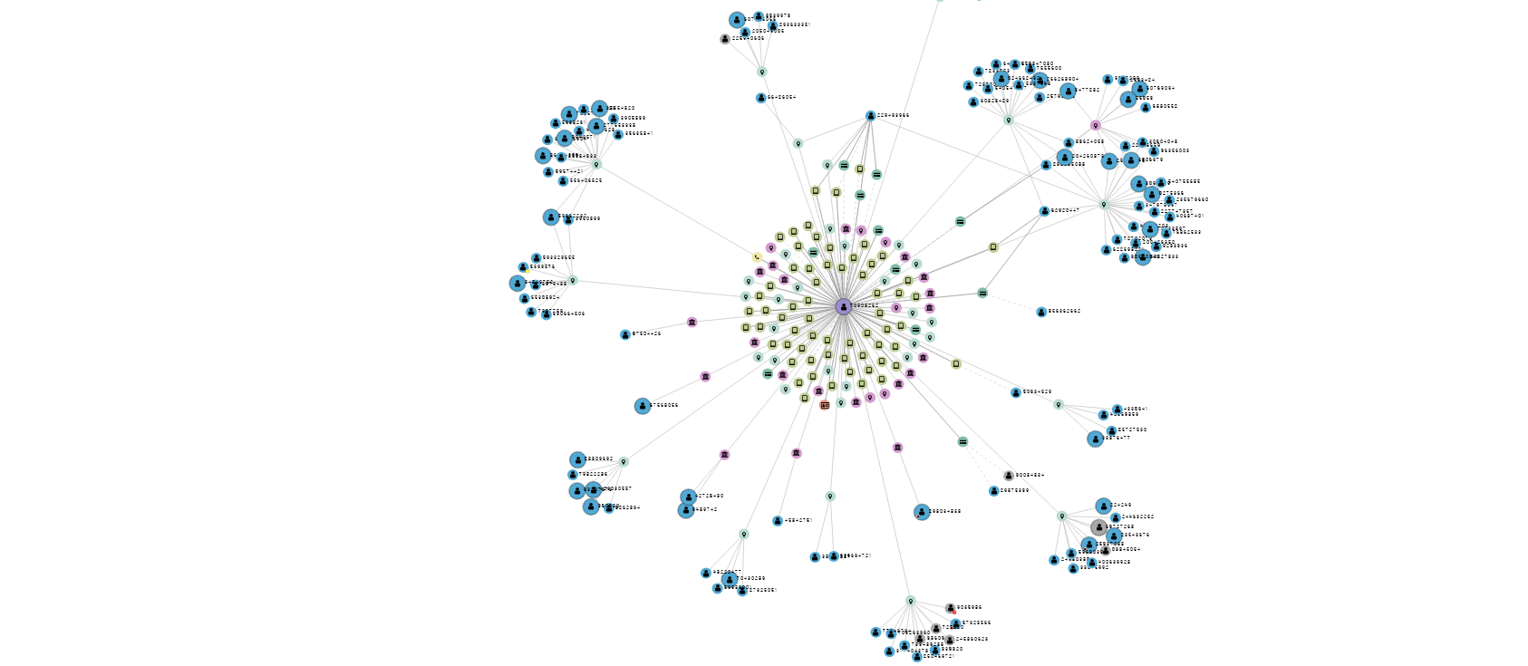
drag, startPoint x: 1005, startPoint y: 432, endPoint x: 998, endPoint y: 464, distance: 32.5
click at [998, 464] on icon "device-67e312a56a62d1c2f017d50e  user-170908262  170908262 device-6636652ee48…" at bounding box center [921, 426] width 1176 height 263
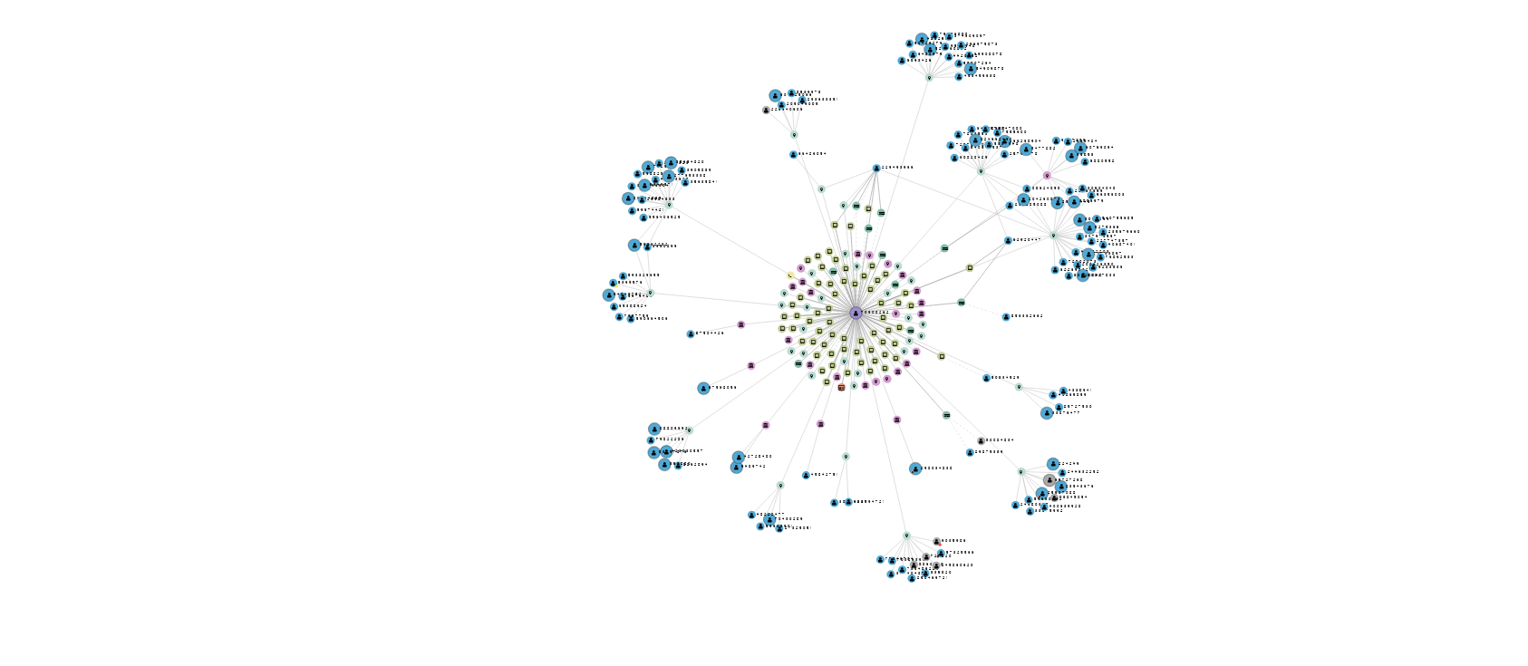
drag, startPoint x: 980, startPoint y: 467, endPoint x: 958, endPoint y: 467, distance: 22.7
click at [958, 467] on icon "device-67e312a56a62d1c2f017d50e  user-170908262  170908262 device-6636652ee48…" at bounding box center [921, 426] width 1176 height 263
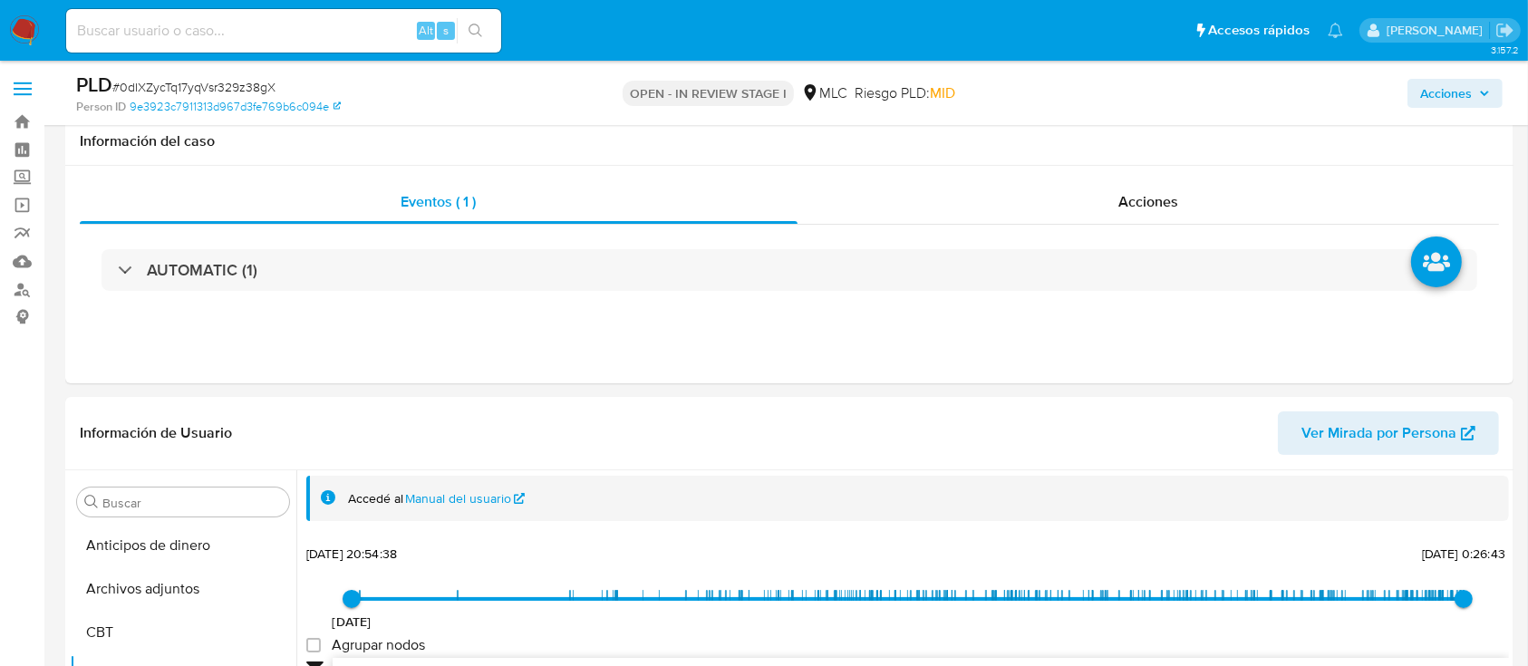
scroll to position [483, 0]
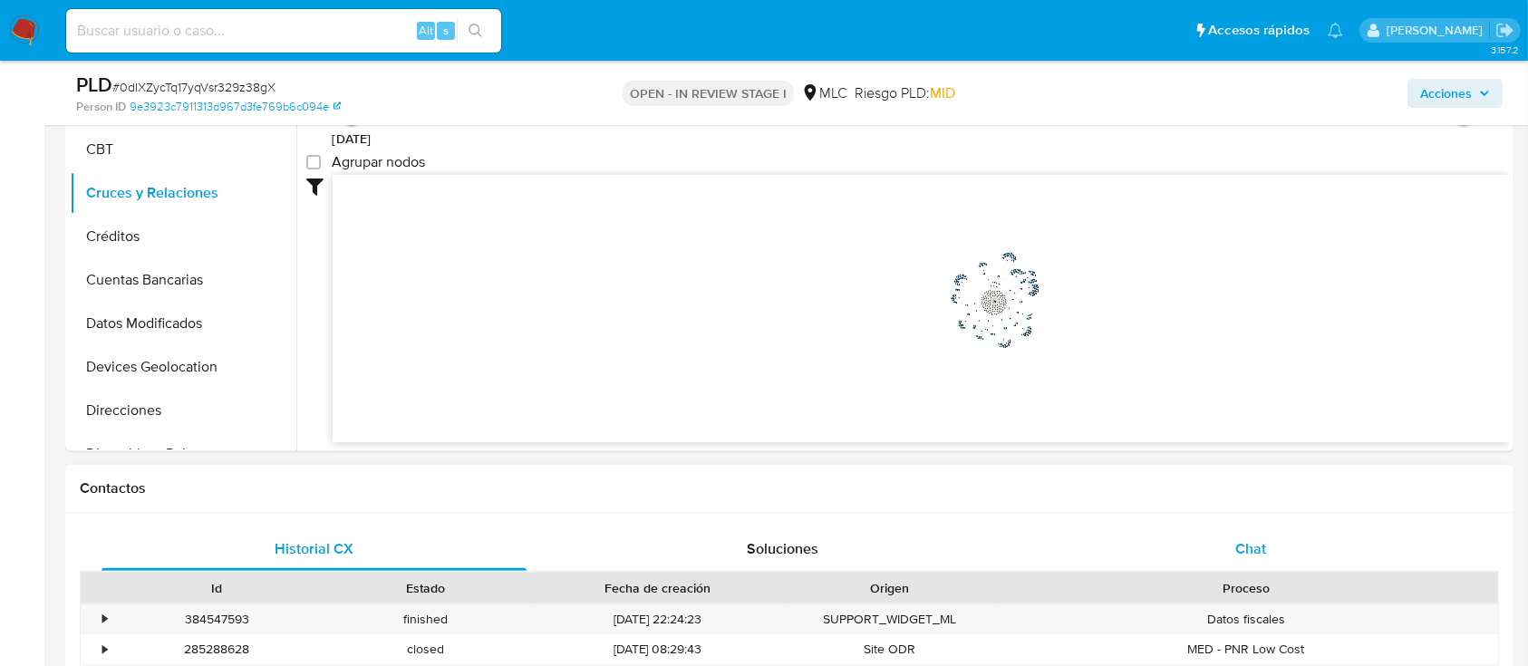
click at [1267, 548] on div "Chat" at bounding box center [1250, 548] width 425 height 43
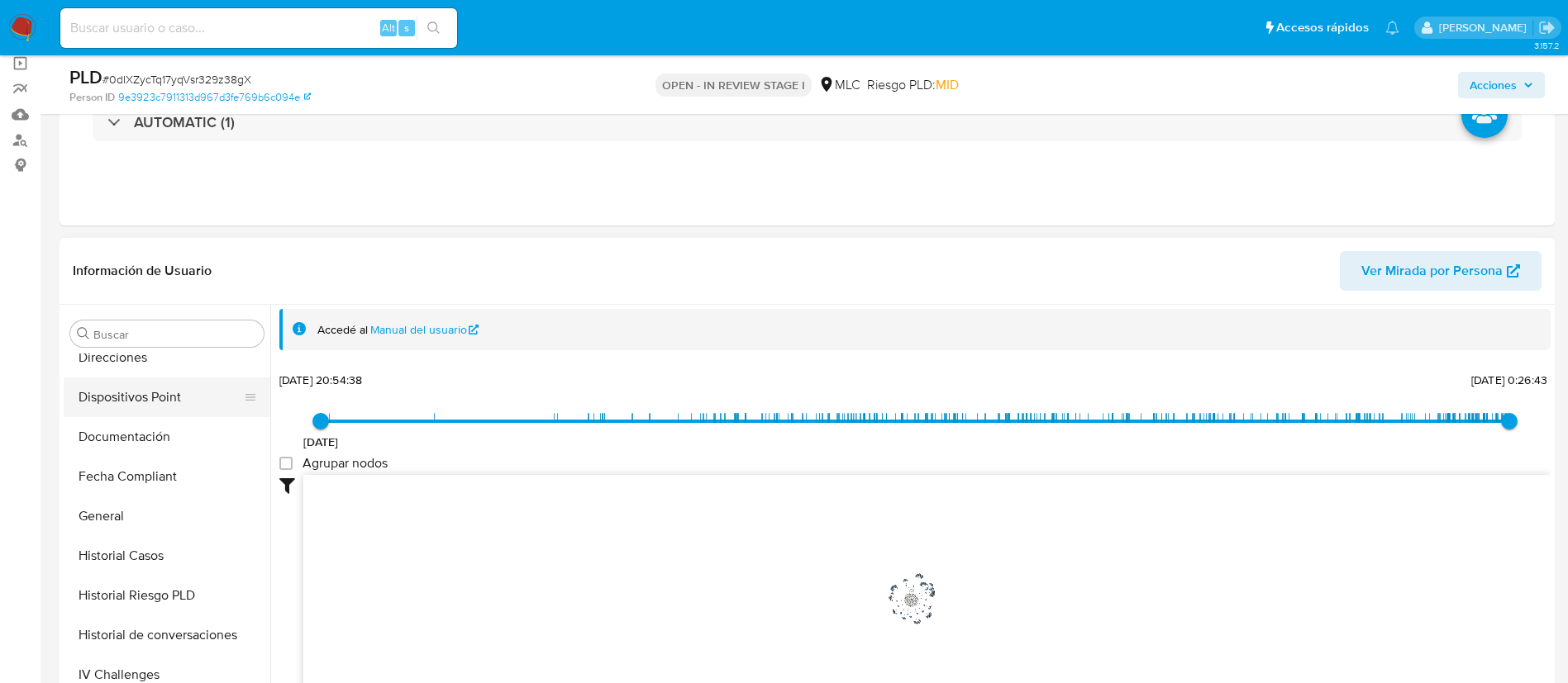
scroll to position [372, 0]
click at [130, 474] on button "General" at bounding box center [167, 477] width 207 height 39
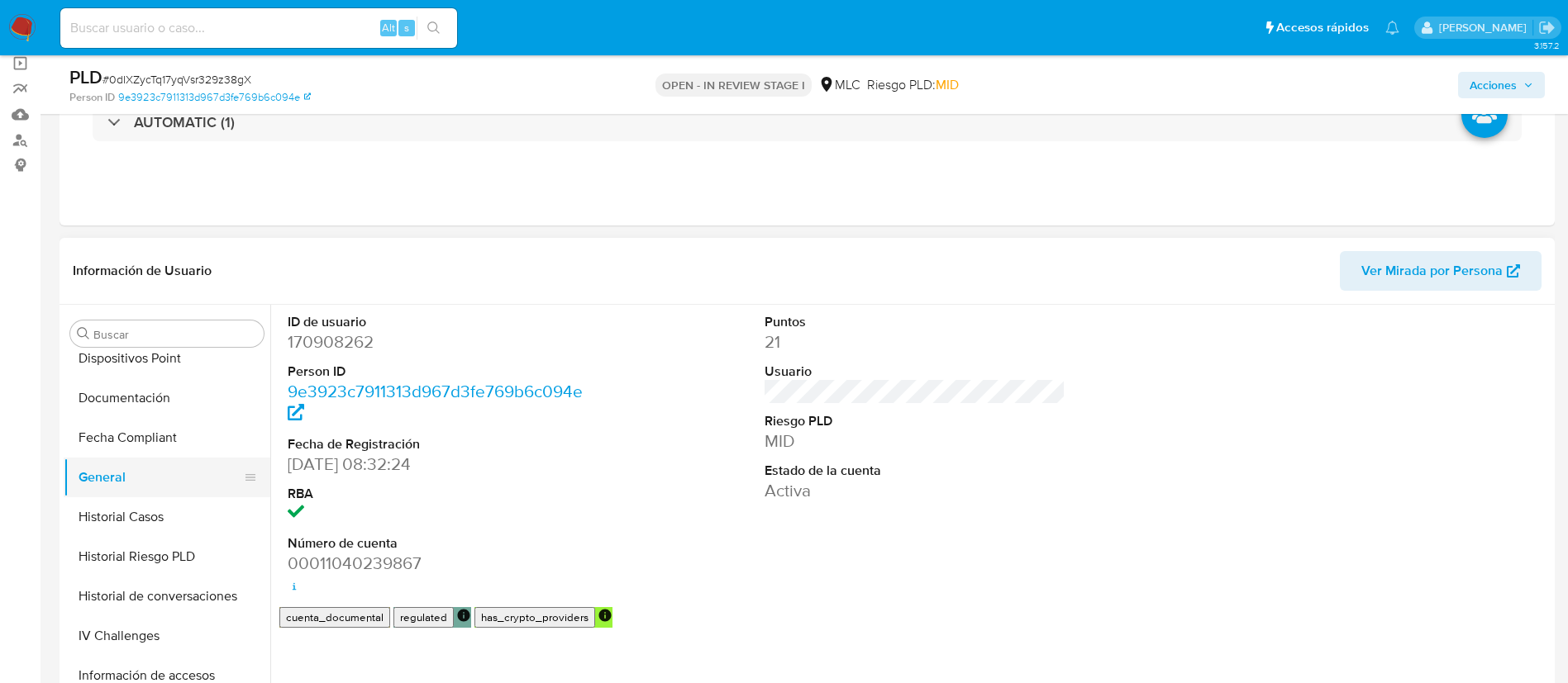
scroll to position [699, 0]
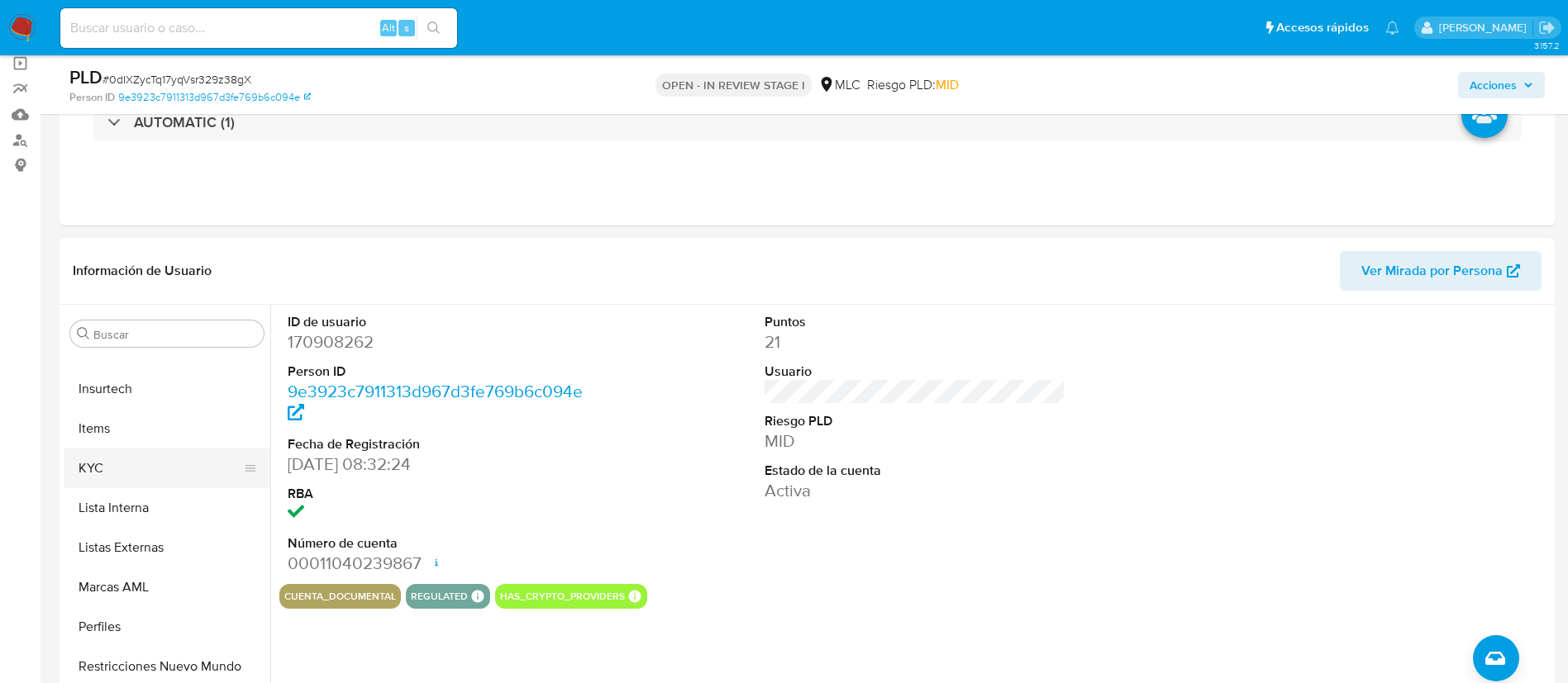
click at [152, 472] on button "KYC" at bounding box center [161, 468] width 193 height 39
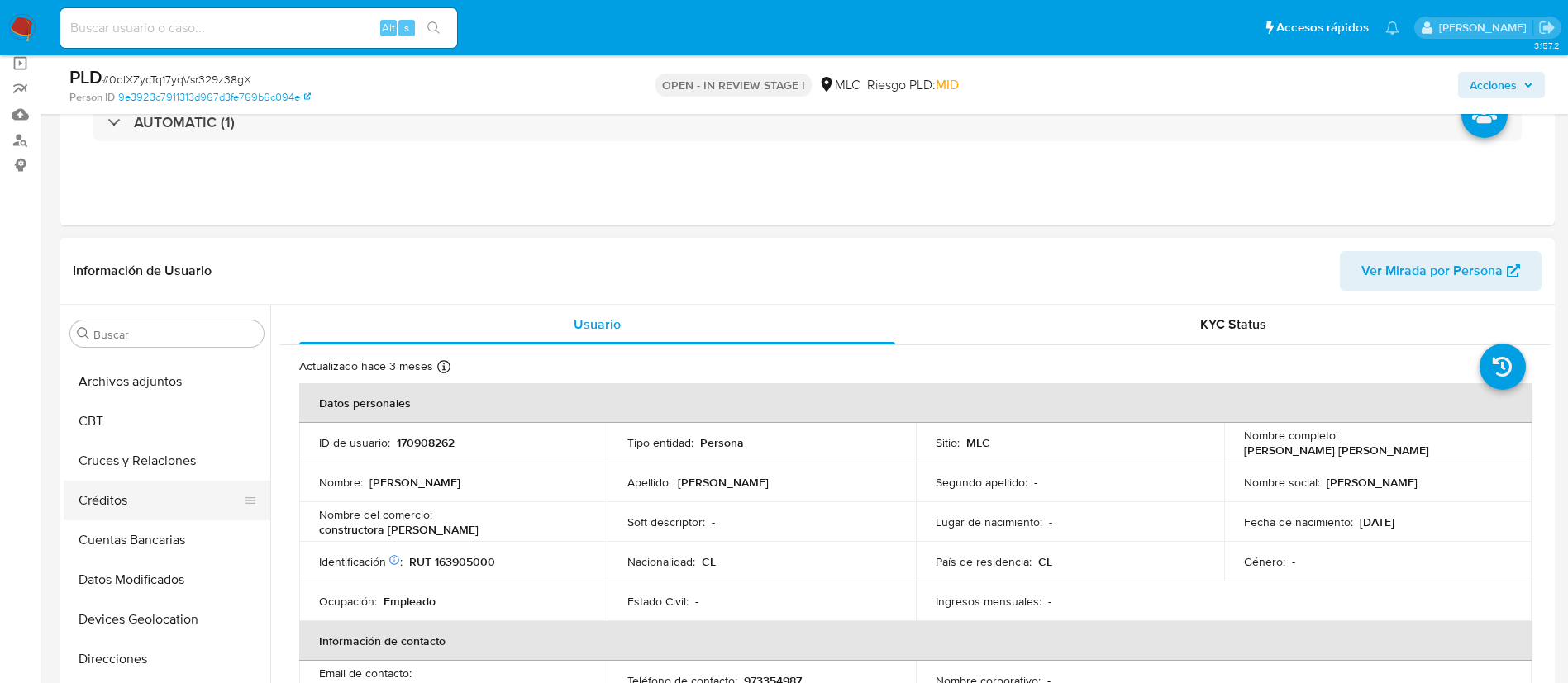
scroll to position [0, 0]
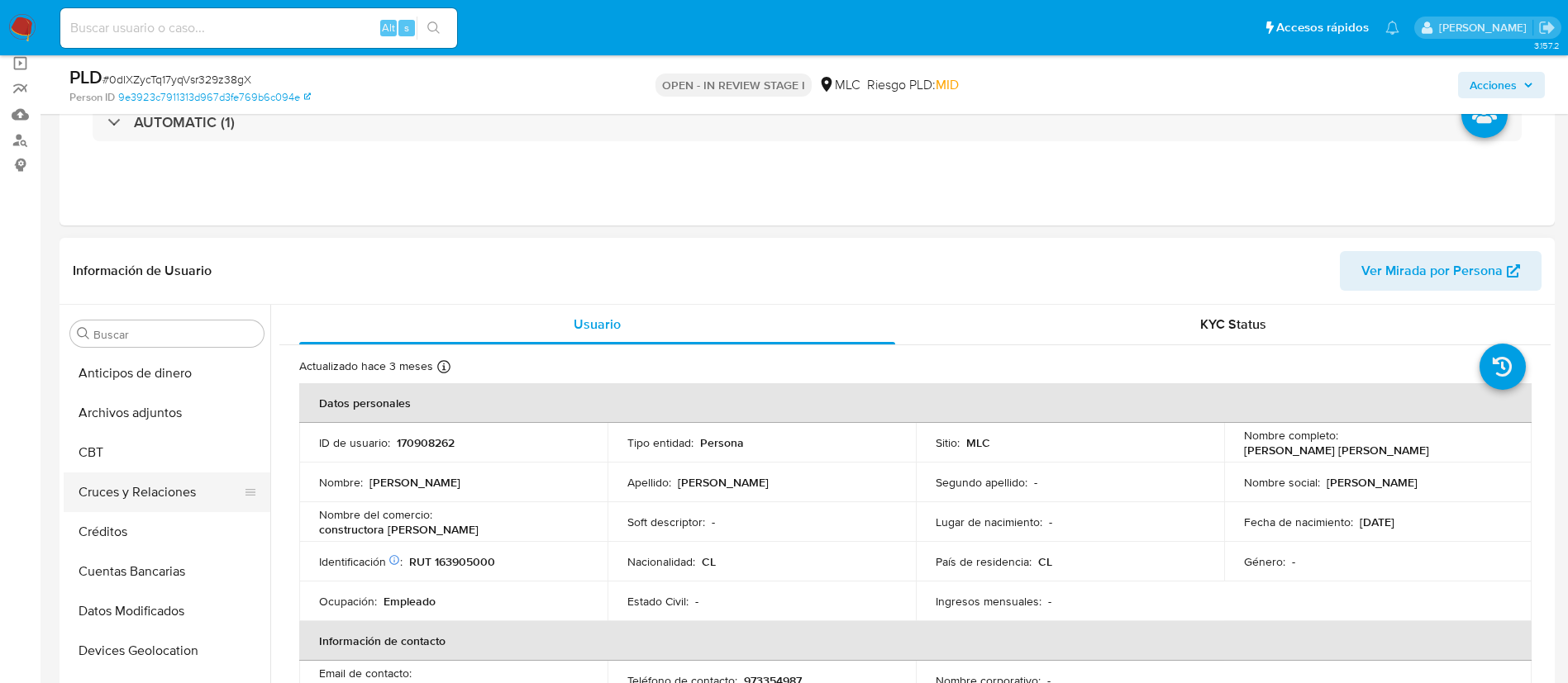
click at [128, 506] on button "Cruces y Relaciones" at bounding box center [161, 492] width 193 height 39
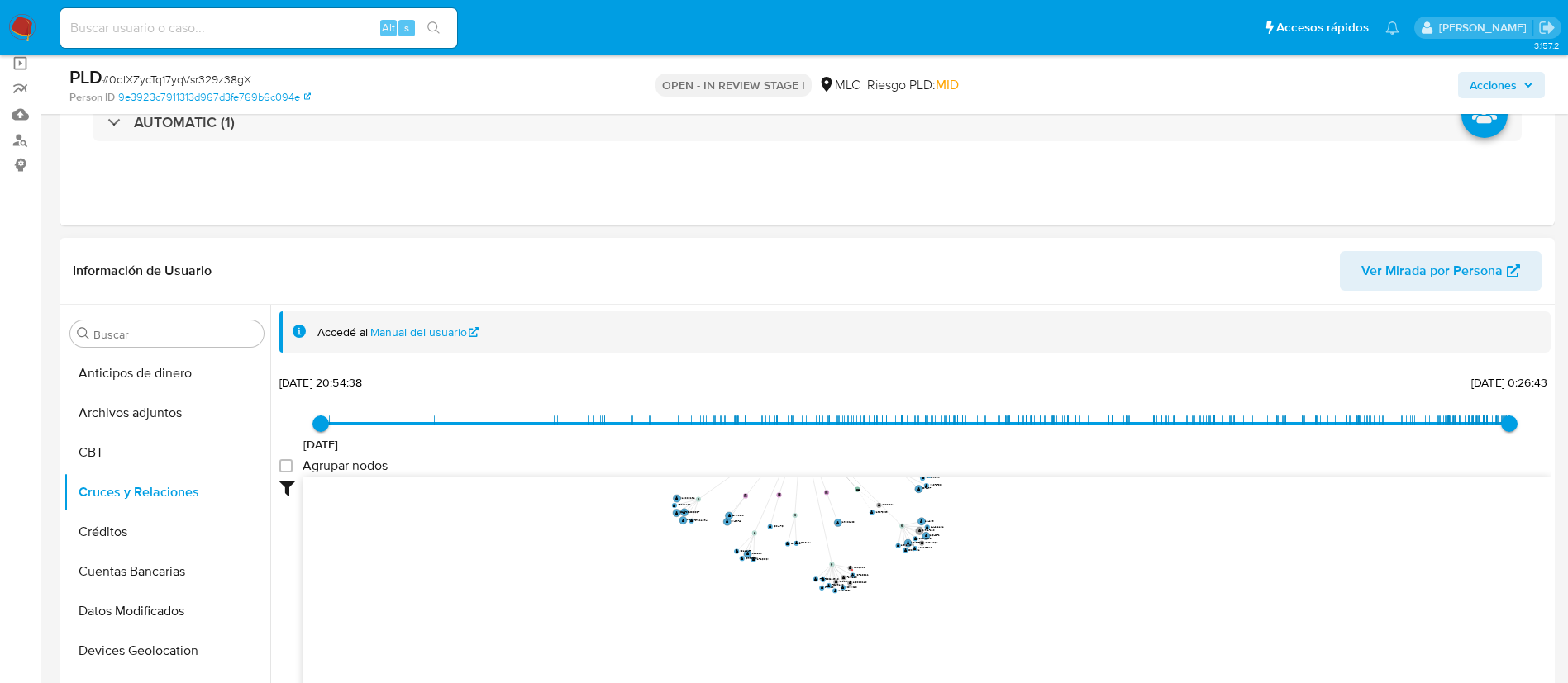
drag, startPoint x: 750, startPoint y: 642, endPoint x: 765, endPoint y: 369, distance: 273.4
click at [765, 370] on div "18/5/2020 18/5/2020, 20:54:38 2/9/2025, 0:26:43 Agrupar nodos Filtros Confianza…" at bounding box center [915, 545] width 1272 height 351
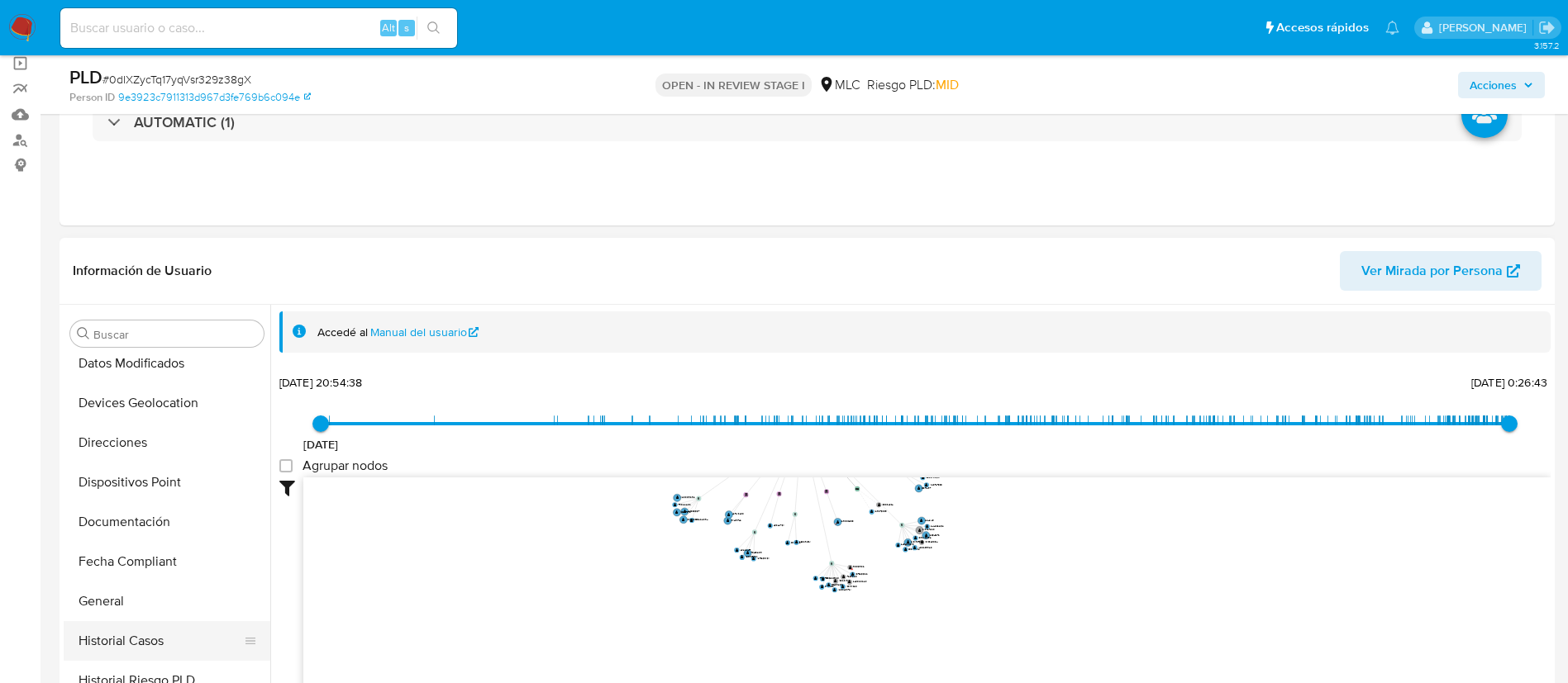
click at [149, 606] on button "Historial Casos" at bounding box center [161, 640] width 193 height 39
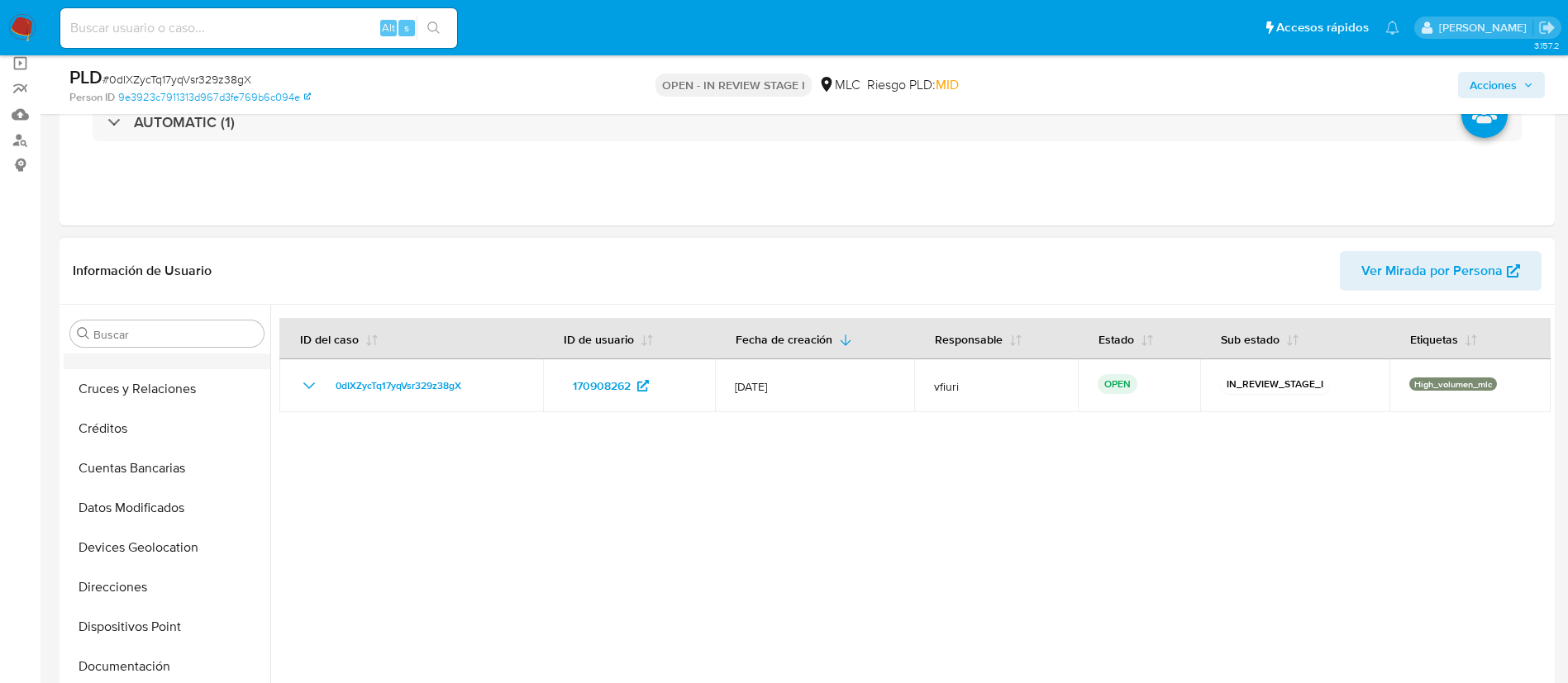
scroll to position [0, 0]
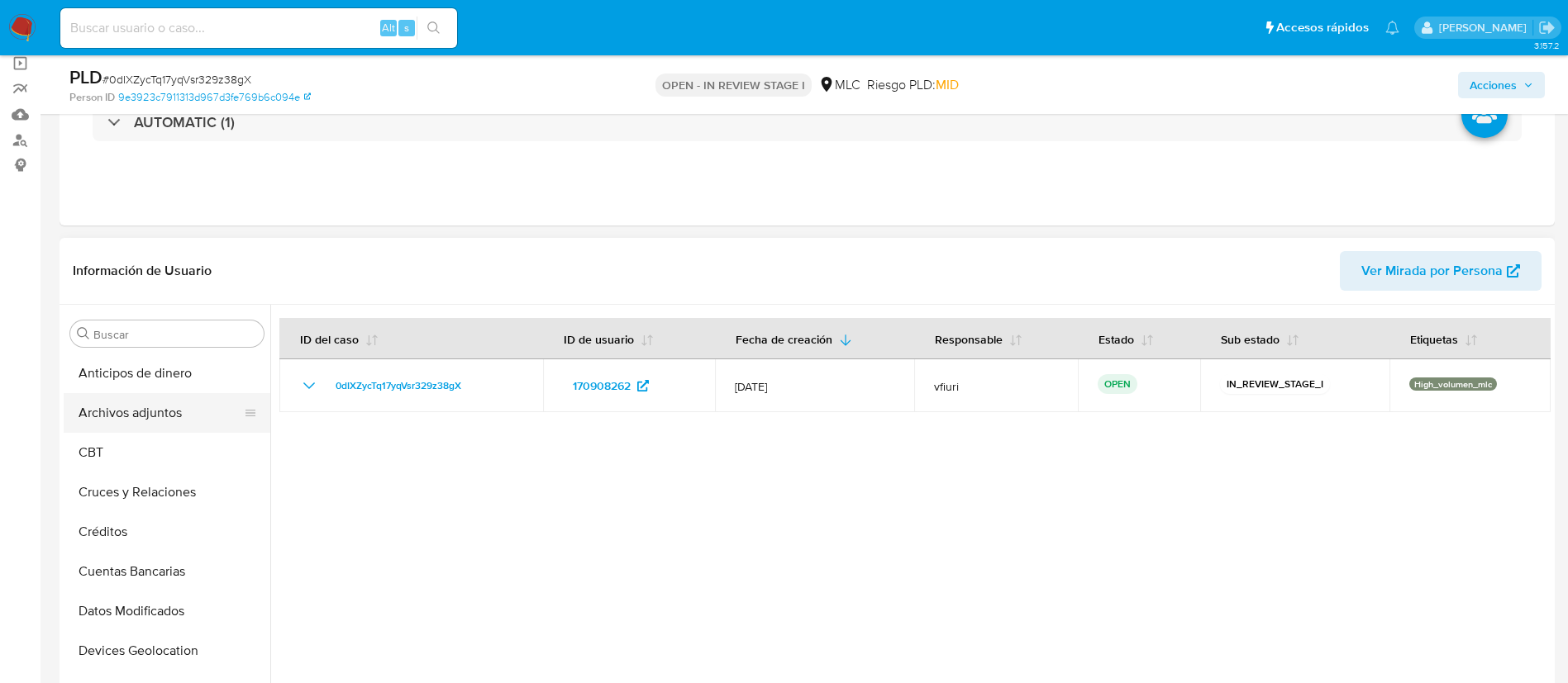
click at [156, 422] on button "Archivos adjuntos" at bounding box center [161, 412] width 193 height 39
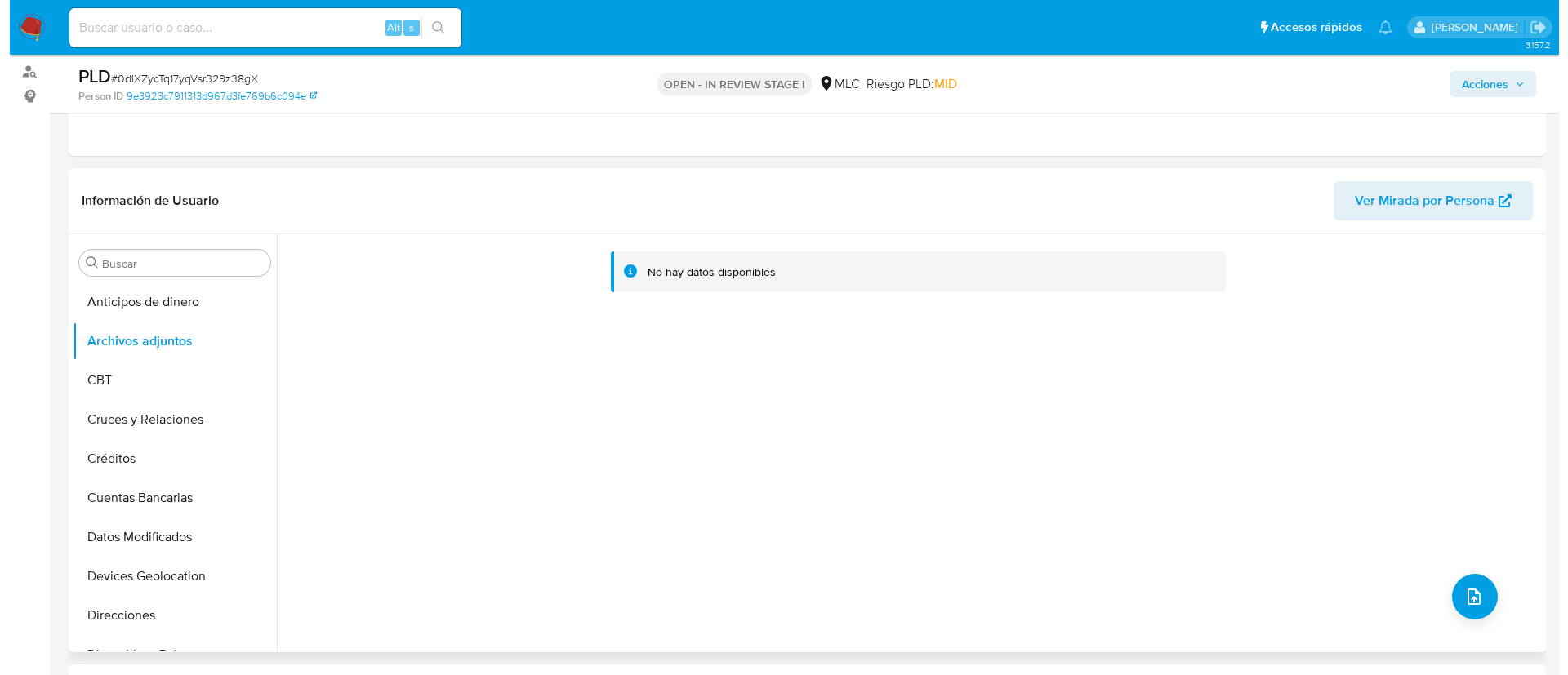
scroll to position [245, 0]
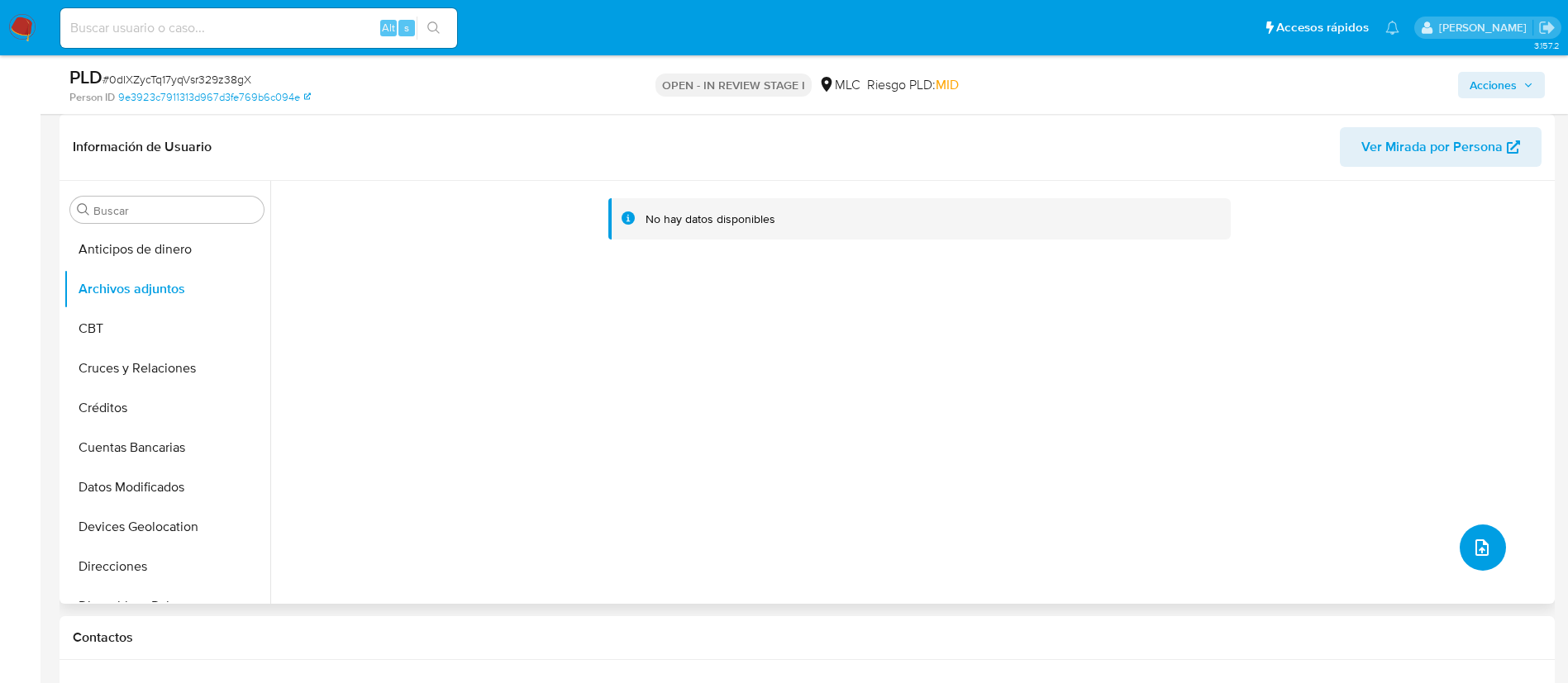
click at [1410, 567] on button "upload-file" at bounding box center [1482, 547] width 47 height 47
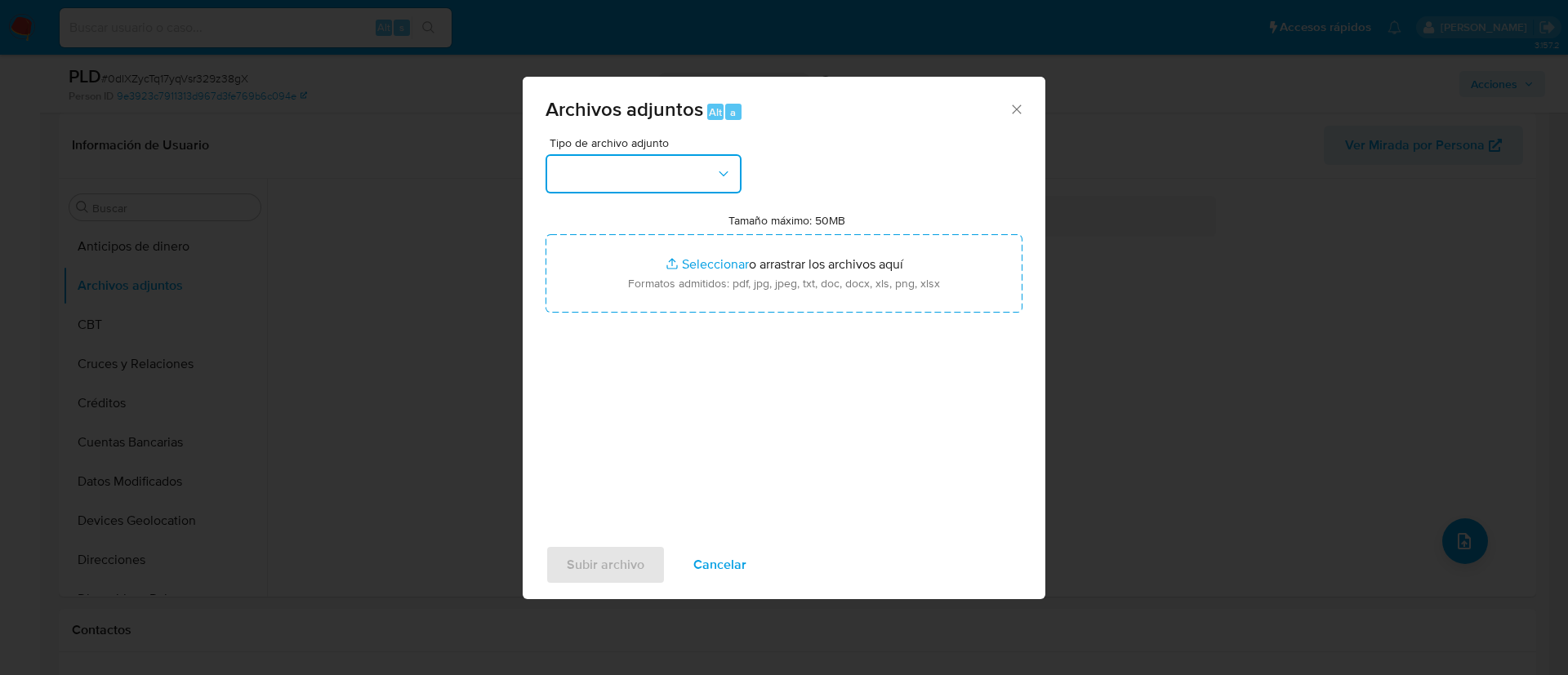
click at [644, 175] on button "button" at bounding box center [643, 173] width 196 height 39
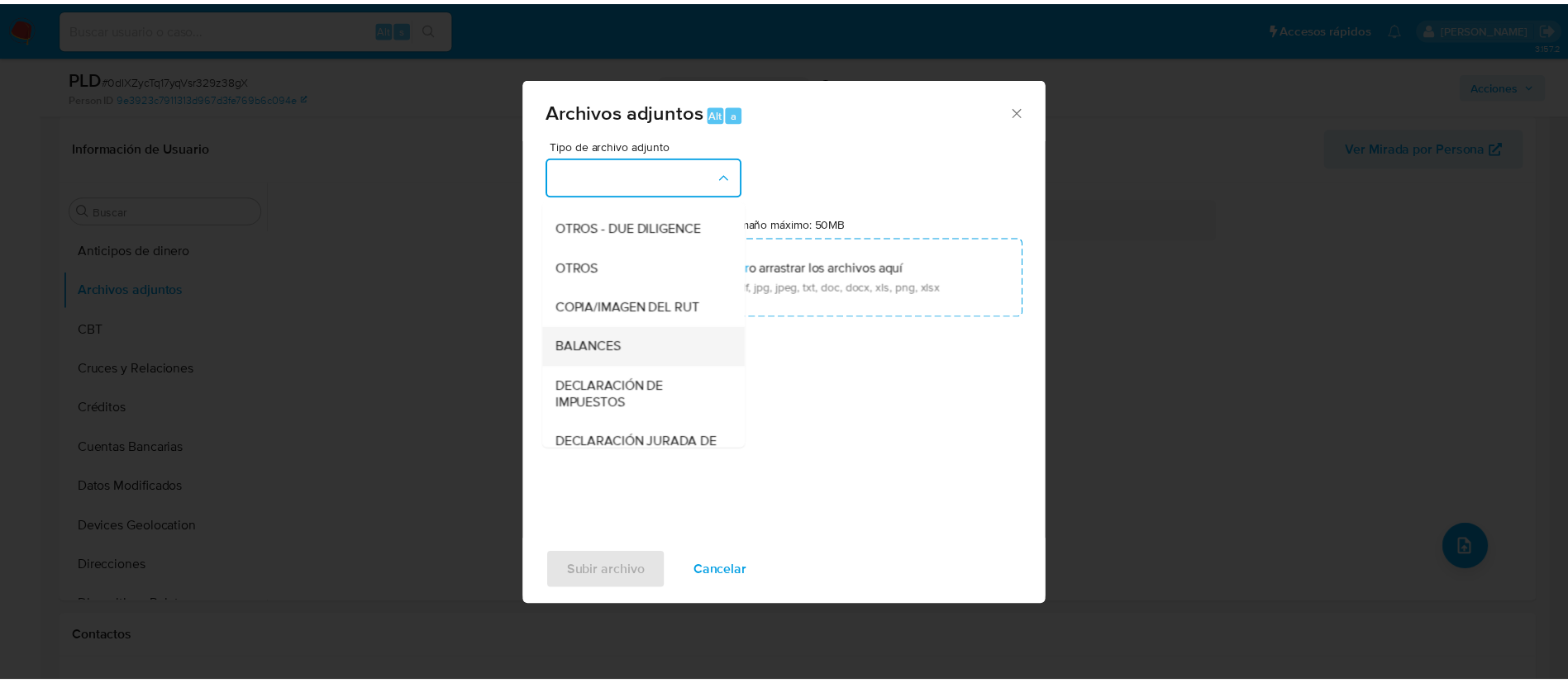
scroll to position [191, 0]
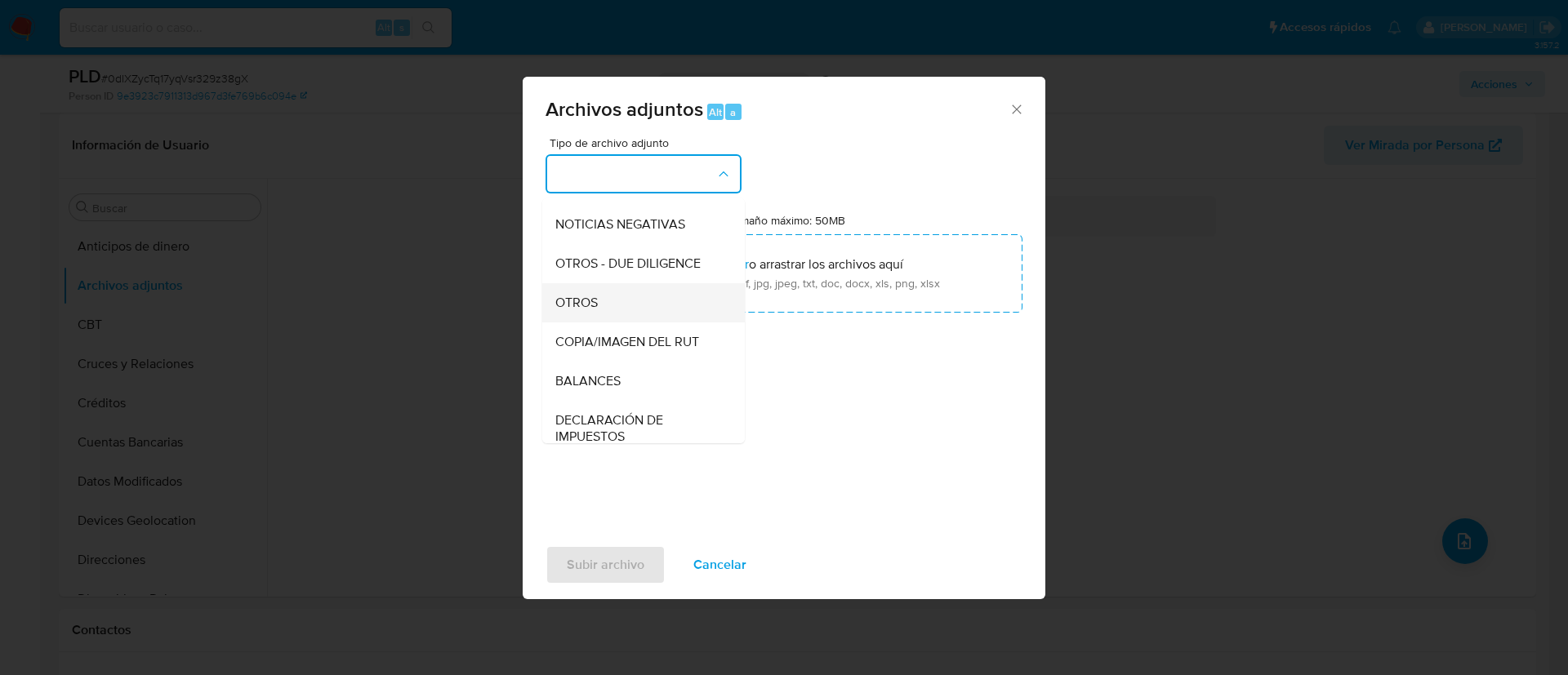
click at [605, 323] on div "OTROS" at bounding box center [638, 302] width 167 height 39
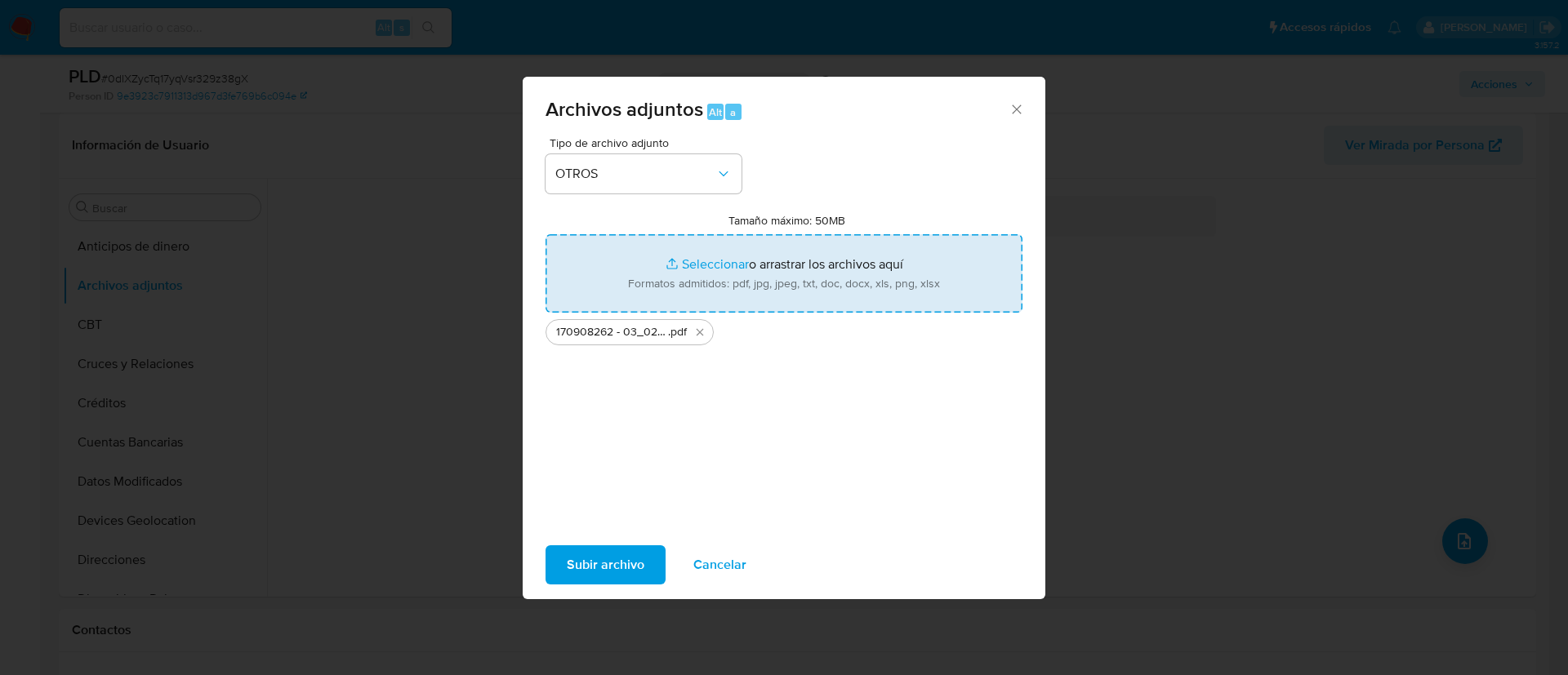
type input "C:\fakepath\Tabla 170908262 .xlsx"
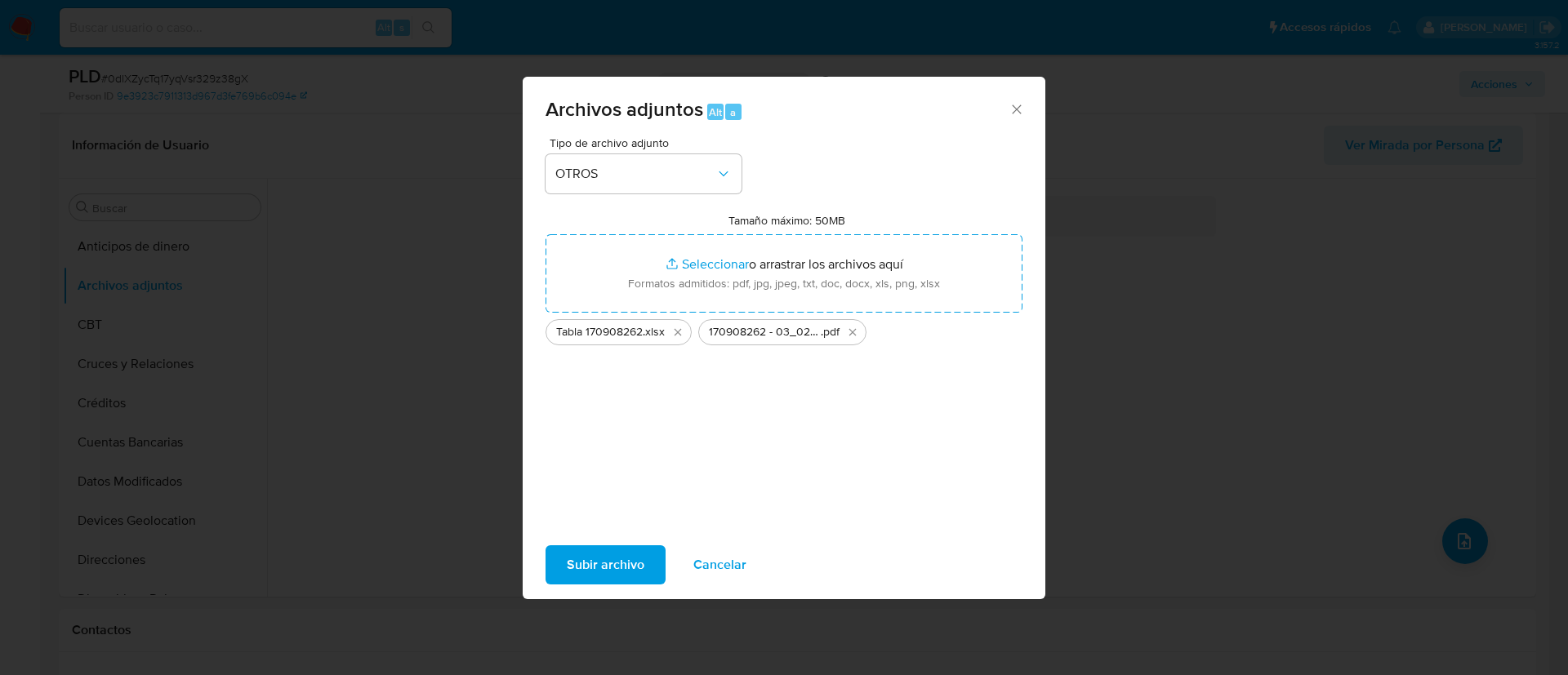
click at [613, 556] on span "Subir archivo" at bounding box center [606, 565] width 77 height 36
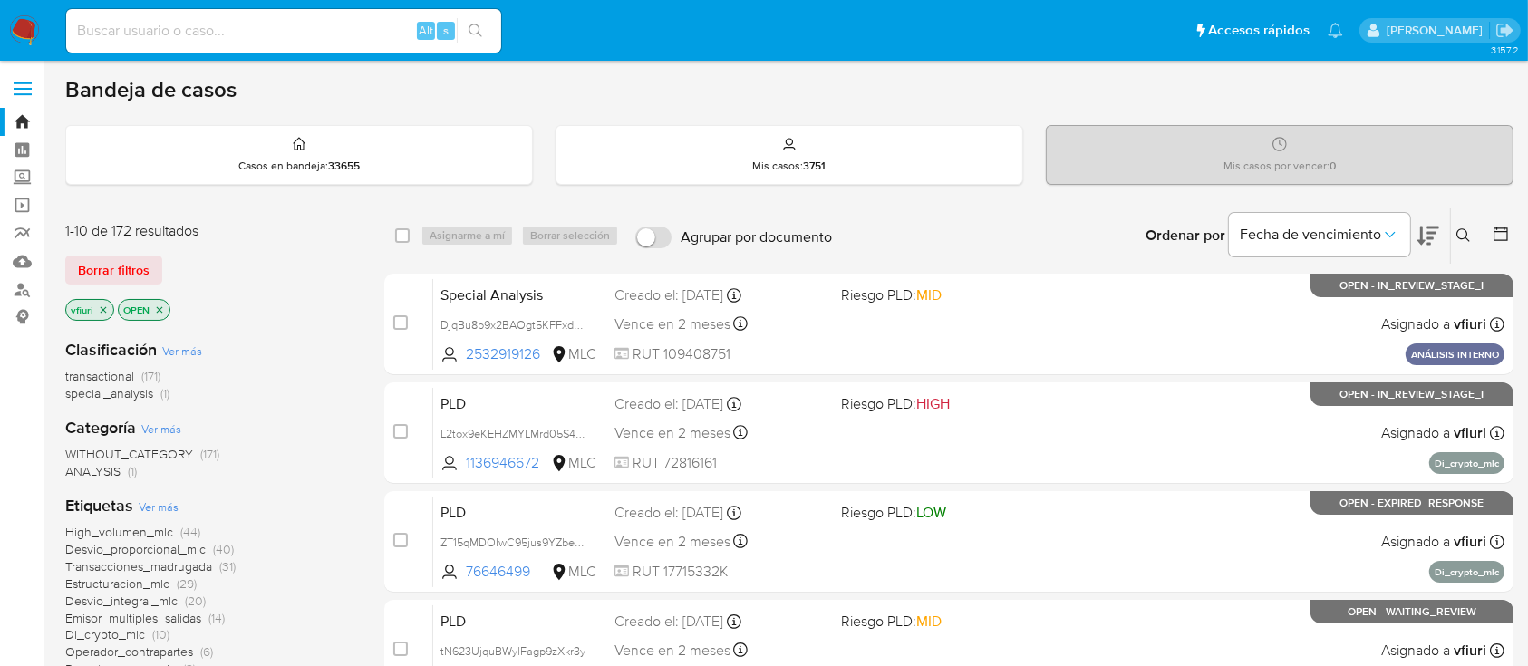
click at [101, 304] on icon "close-filter" at bounding box center [103, 309] width 11 height 11
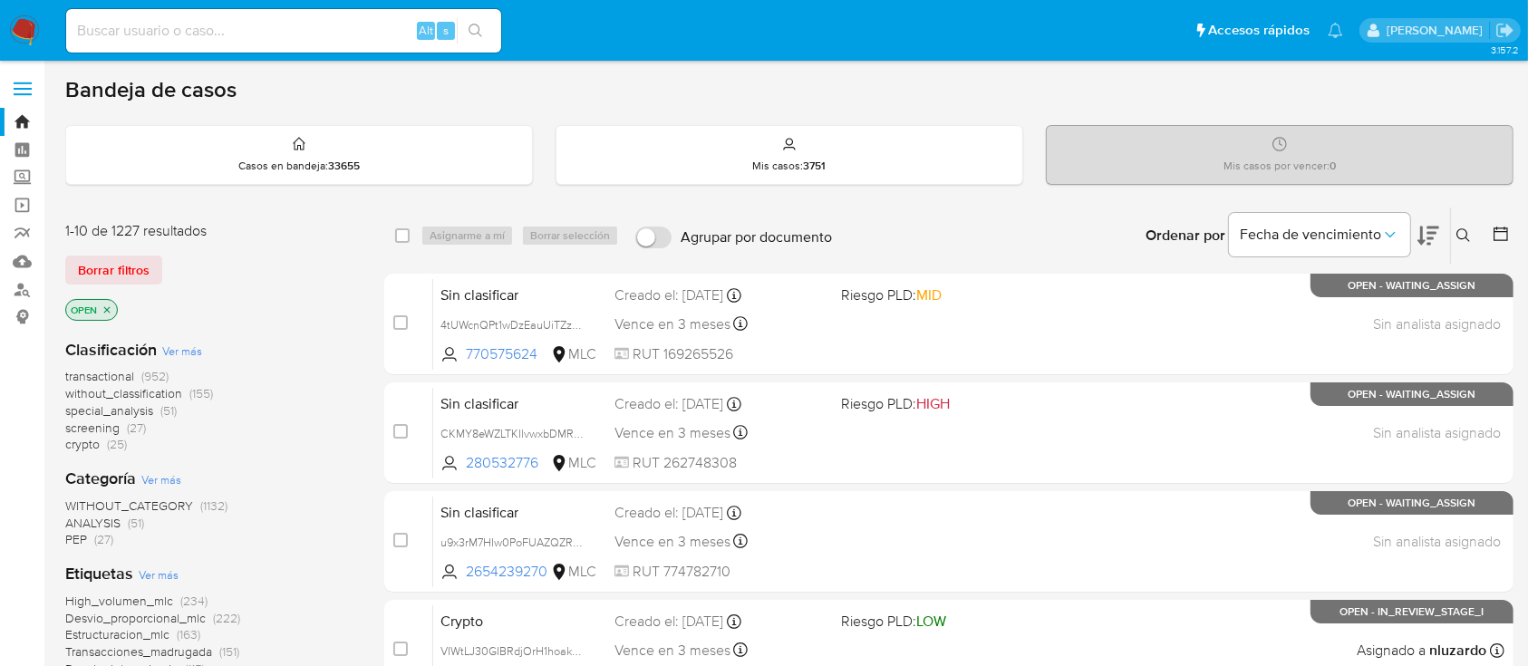
click at [1510, 236] on button at bounding box center [1502, 236] width 22 height 22
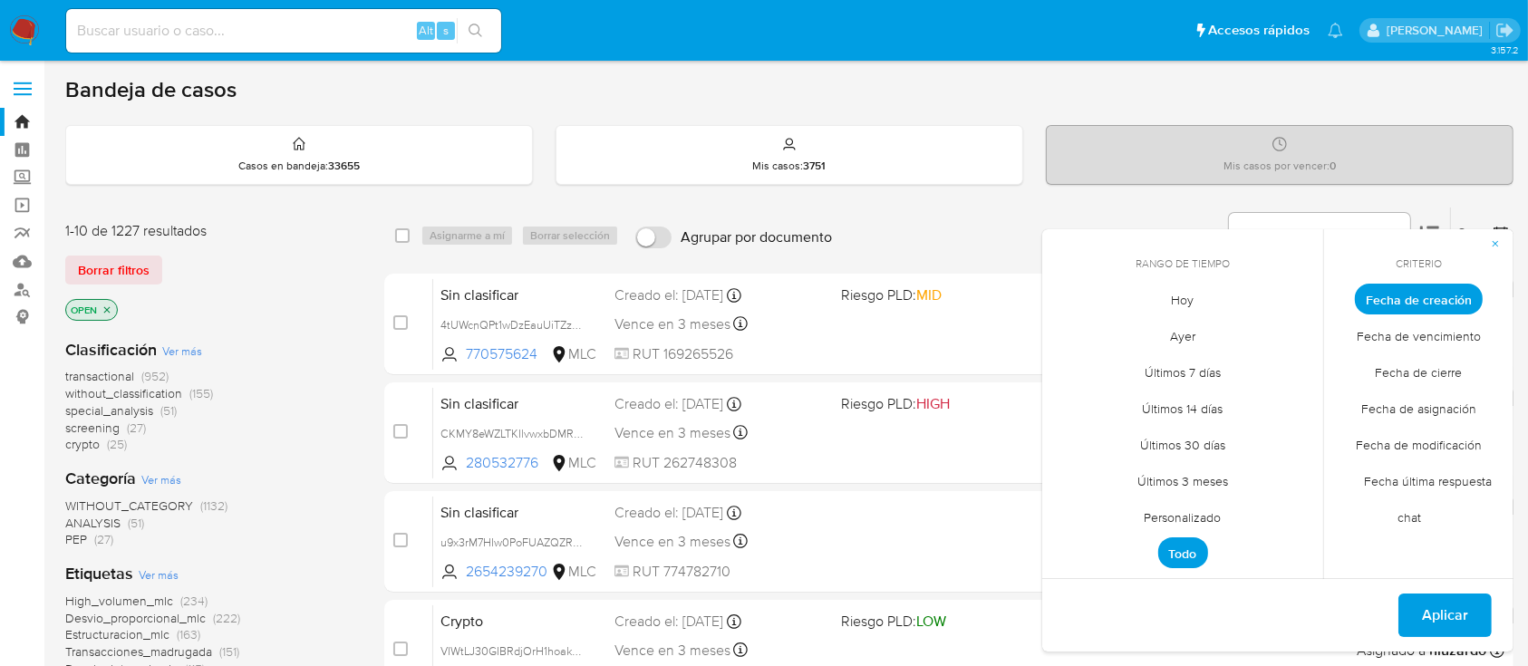
click at [1173, 511] on span "Personalizado" at bounding box center [1182, 517] width 115 height 37
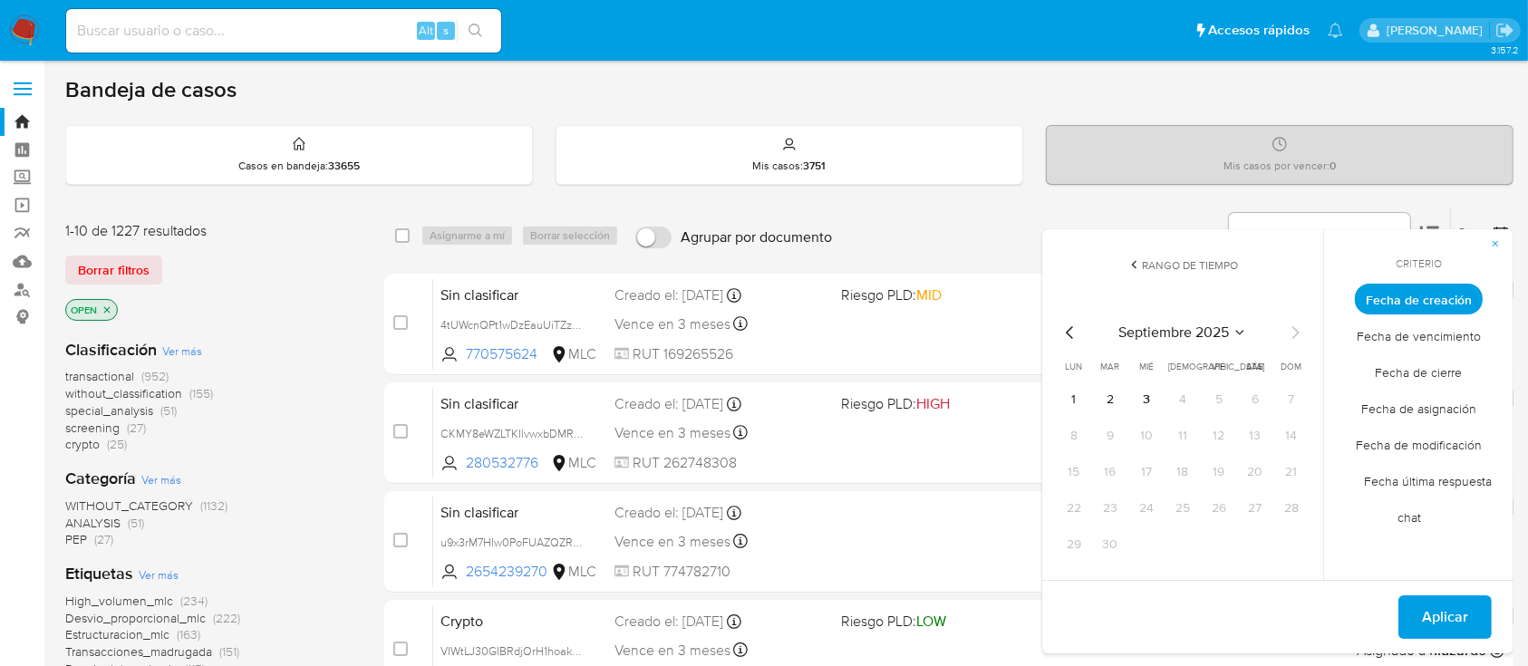
click at [1066, 333] on icon "Mes anterior" at bounding box center [1070, 333] width 22 height 22
click at [1066, 334] on icon "Mes anterior" at bounding box center [1070, 333] width 22 height 22
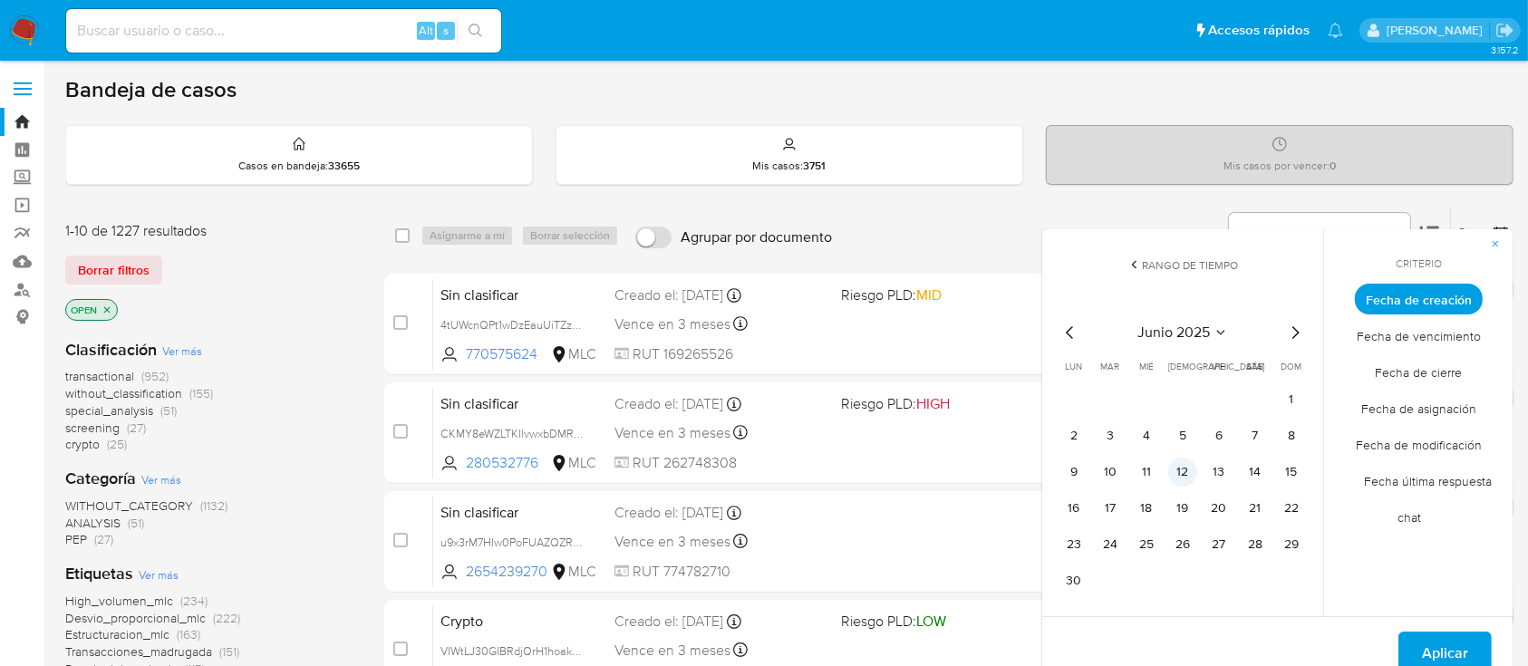
click at [1189, 477] on button "12" at bounding box center [1182, 472] width 29 height 29
click at [1187, 476] on button "12" at bounding box center [1182, 472] width 29 height 29
click at [1424, 649] on span "Aplicar" at bounding box center [1445, 653] width 46 height 40
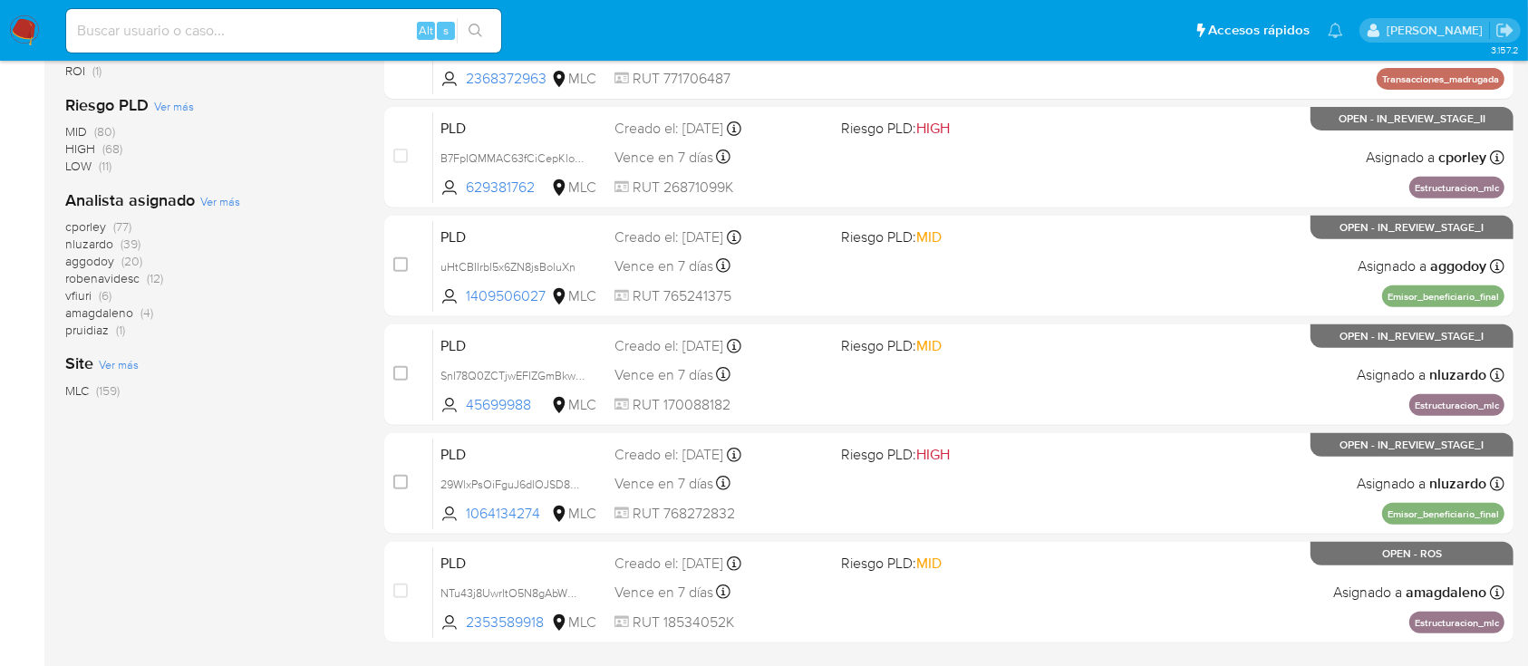
scroll to position [725, 0]
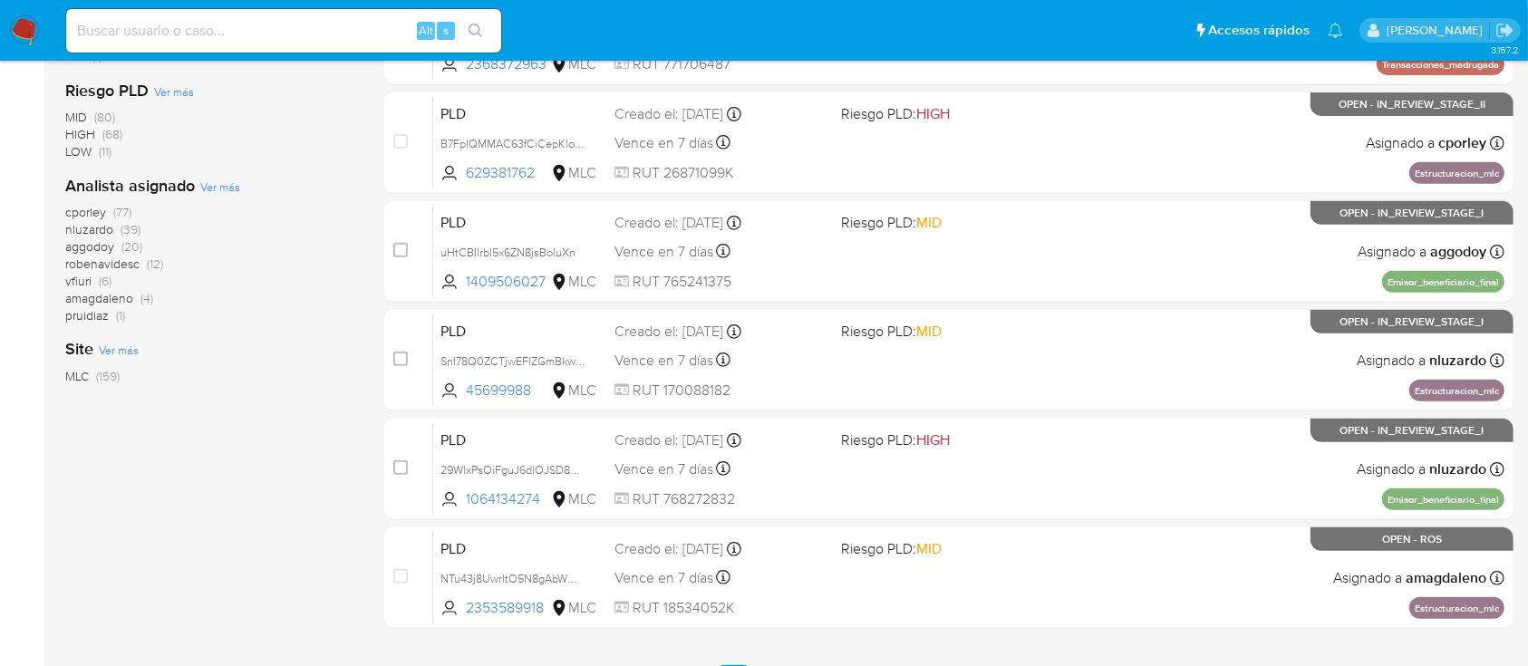
click at [74, 279] on span "vfiuri" at bounding box center [78, 281] width 26 height 18
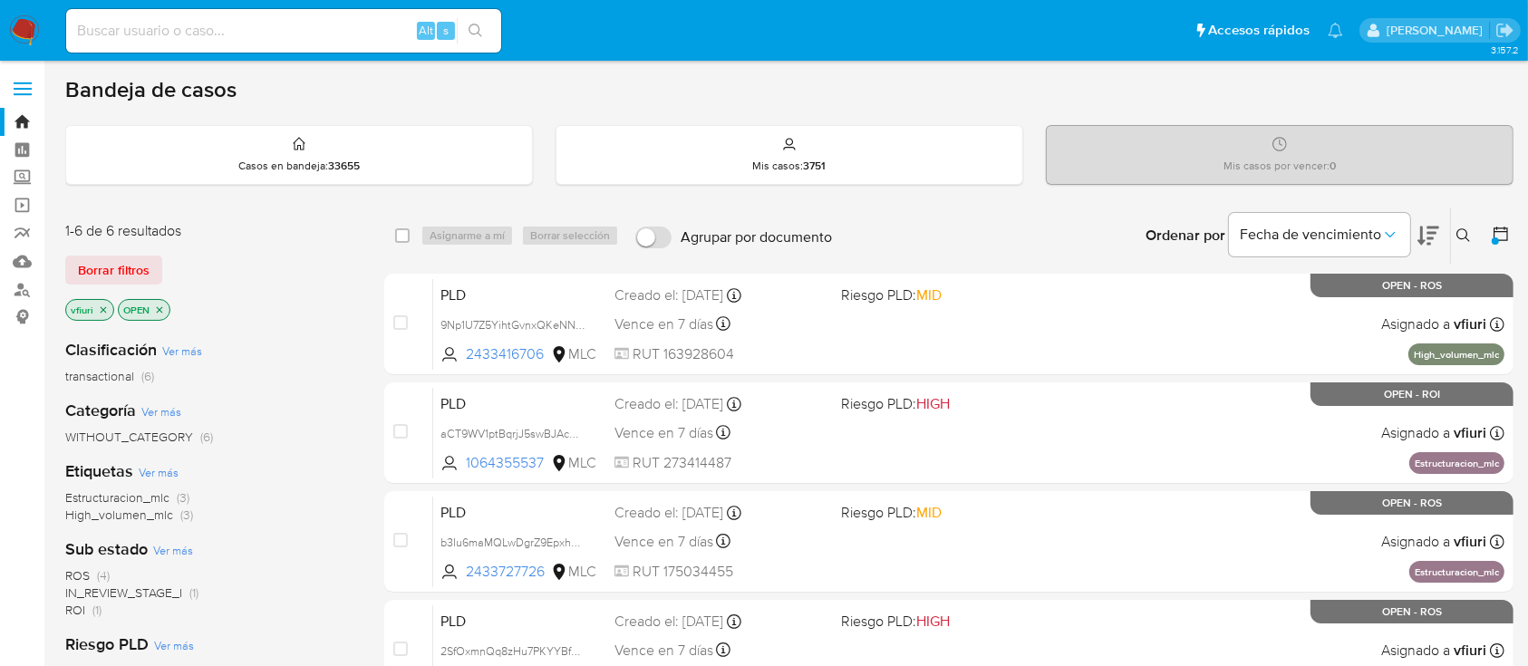
click at [98, 308] on icon "close-filter" at bounding box center [103, 309] width 11 height 11
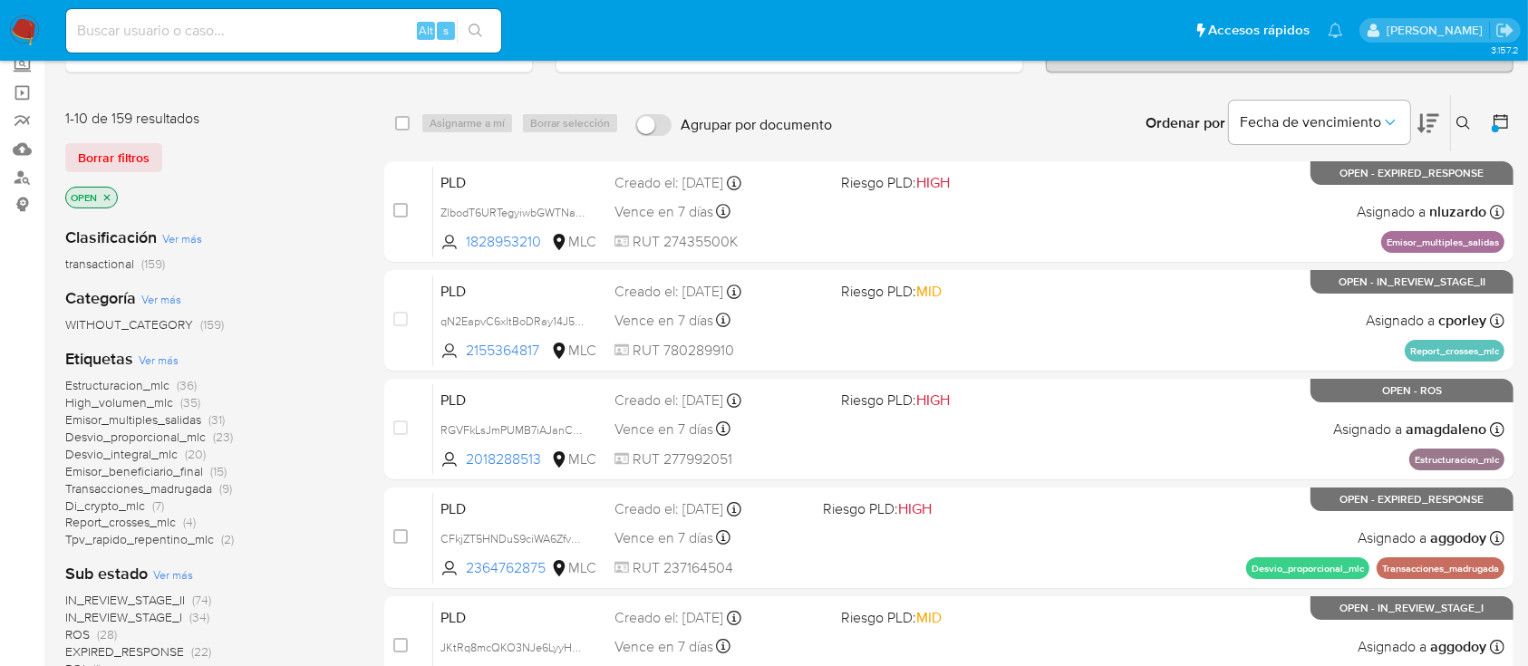
scroll to position [241, 0]
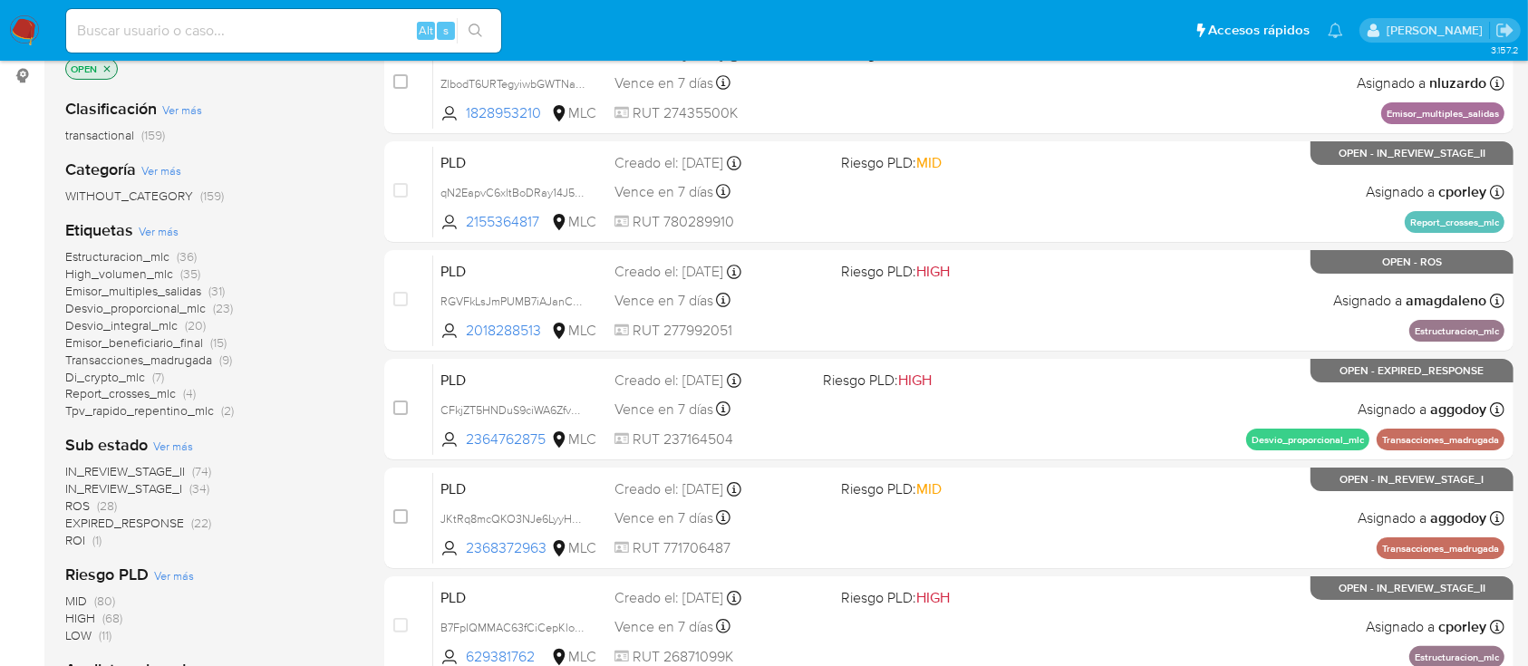
click at [181, 492] on span "IN_REVIEW_STAGE_I" at bounding box center [123, 488] width 117 height 18
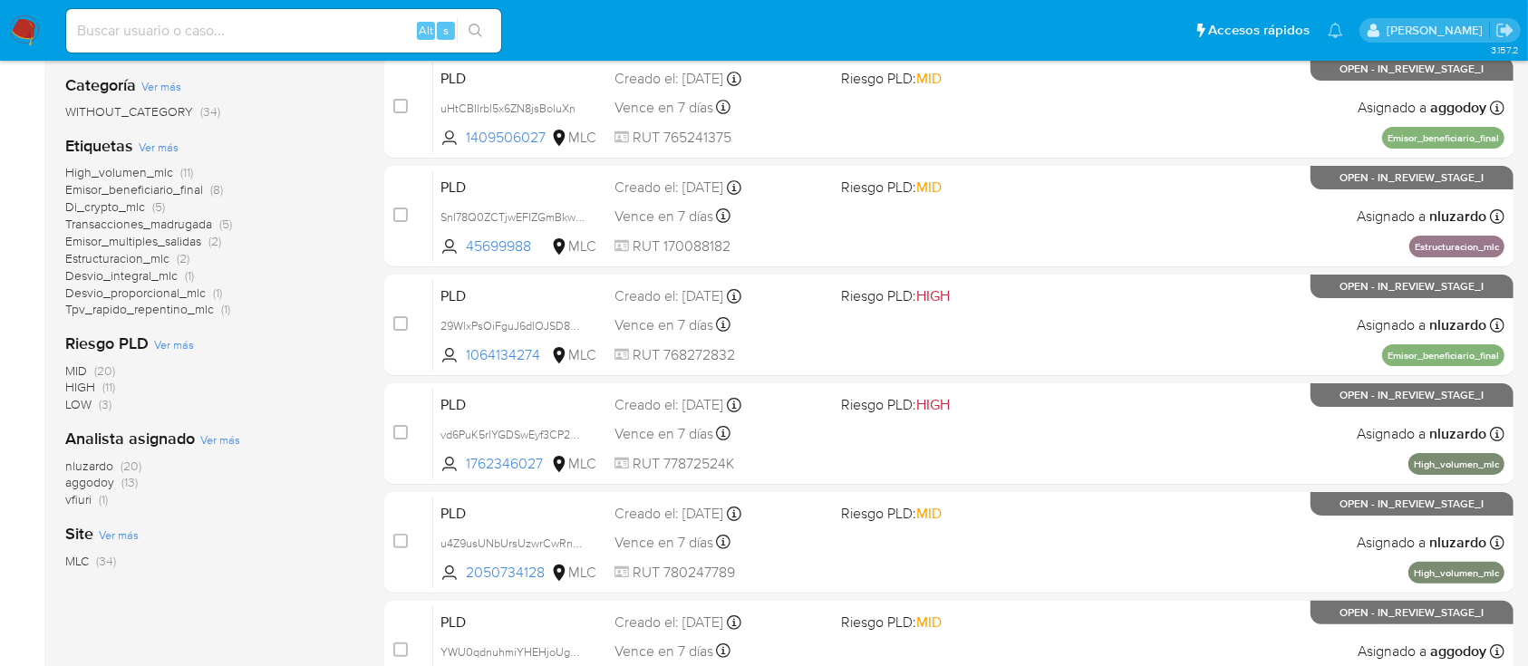
scroll to position [763, 0]
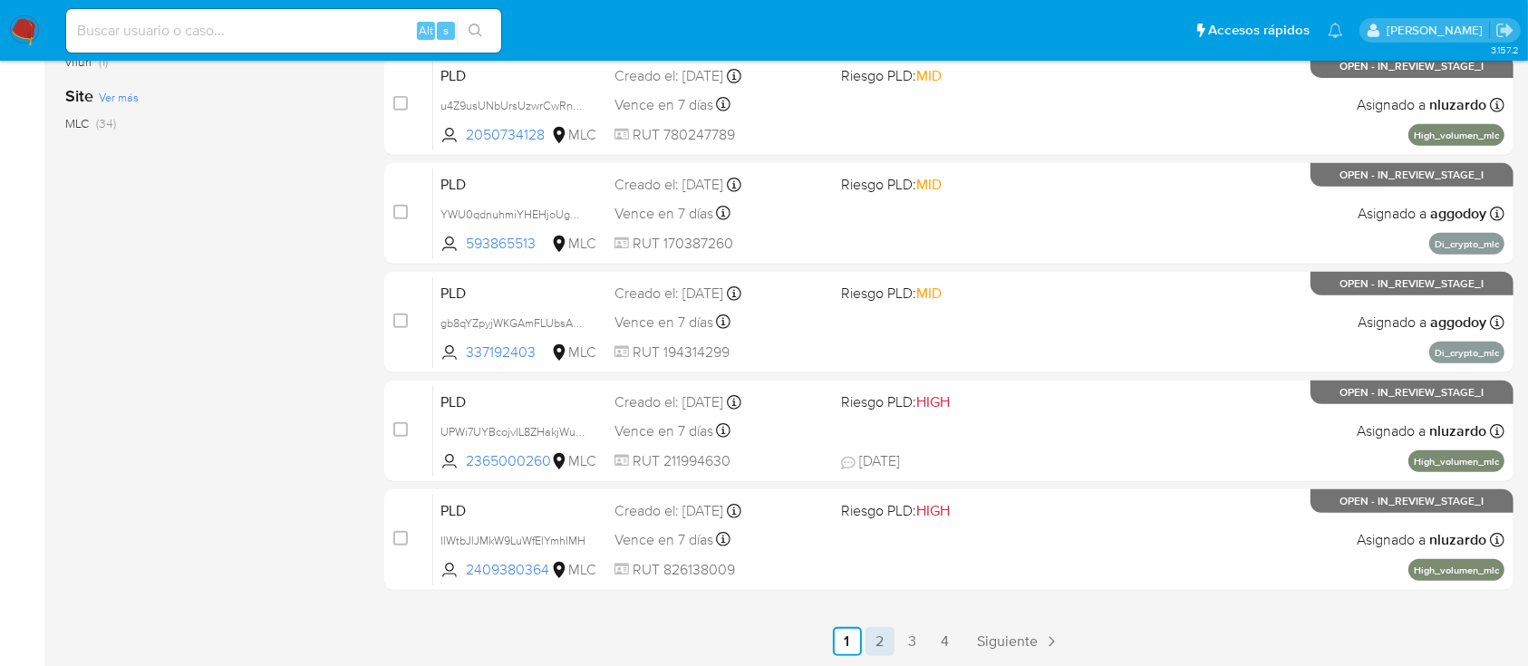
click at [873, 634] on link "2" at bounding box center [879, 641] width 29 height 29
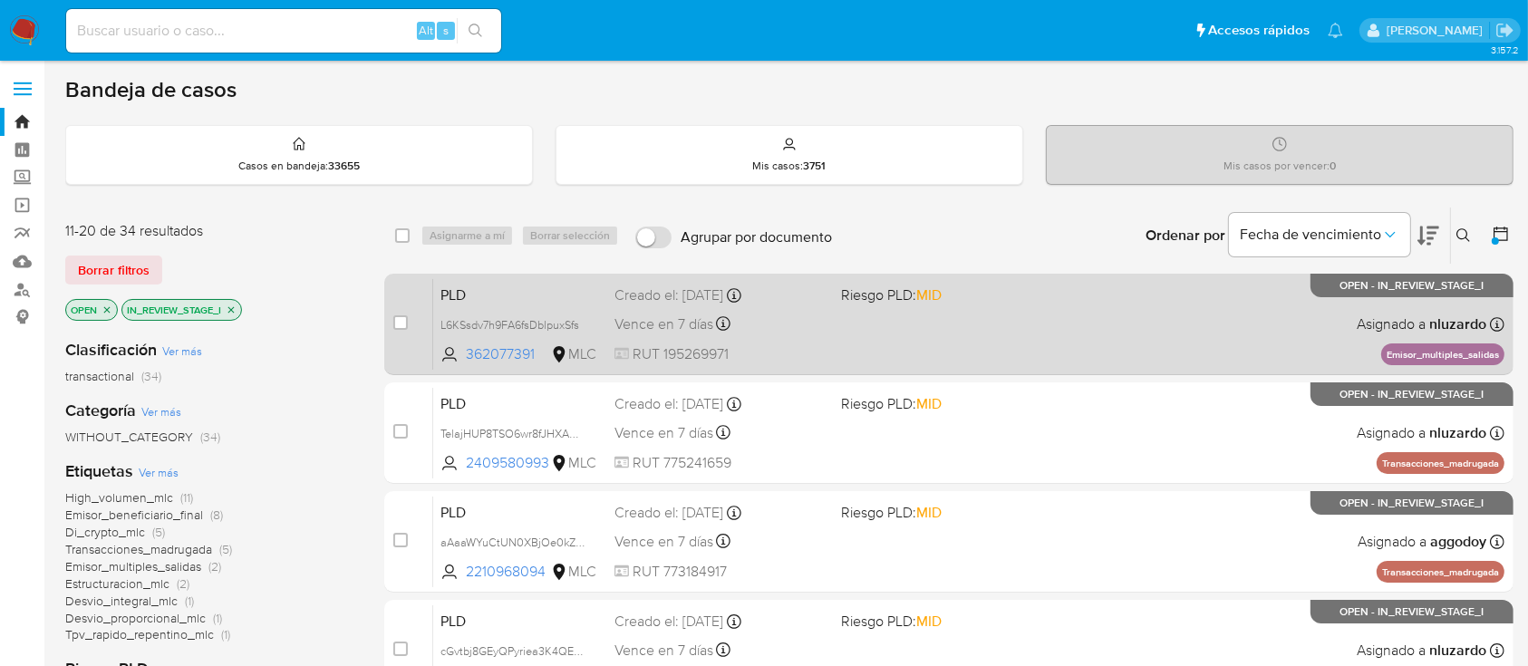
click at [899, 330] on div "PLD L6KSsdv7h9FA6fsDblpuxSfs 362077391 MLC Riesgo PLD: MID Creado el: 12/06/202…" at bounding box center [968, 324] width 1071 height 92
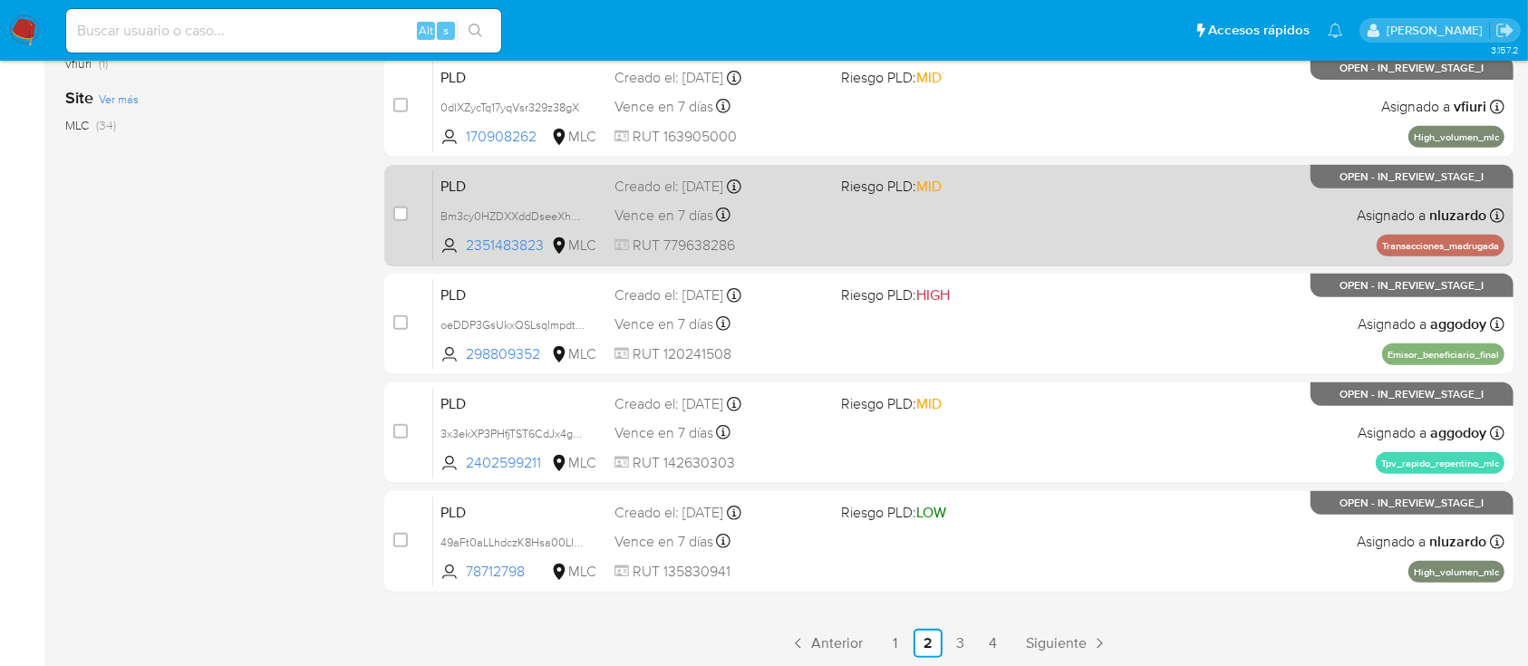
scroll to position [763, 0]
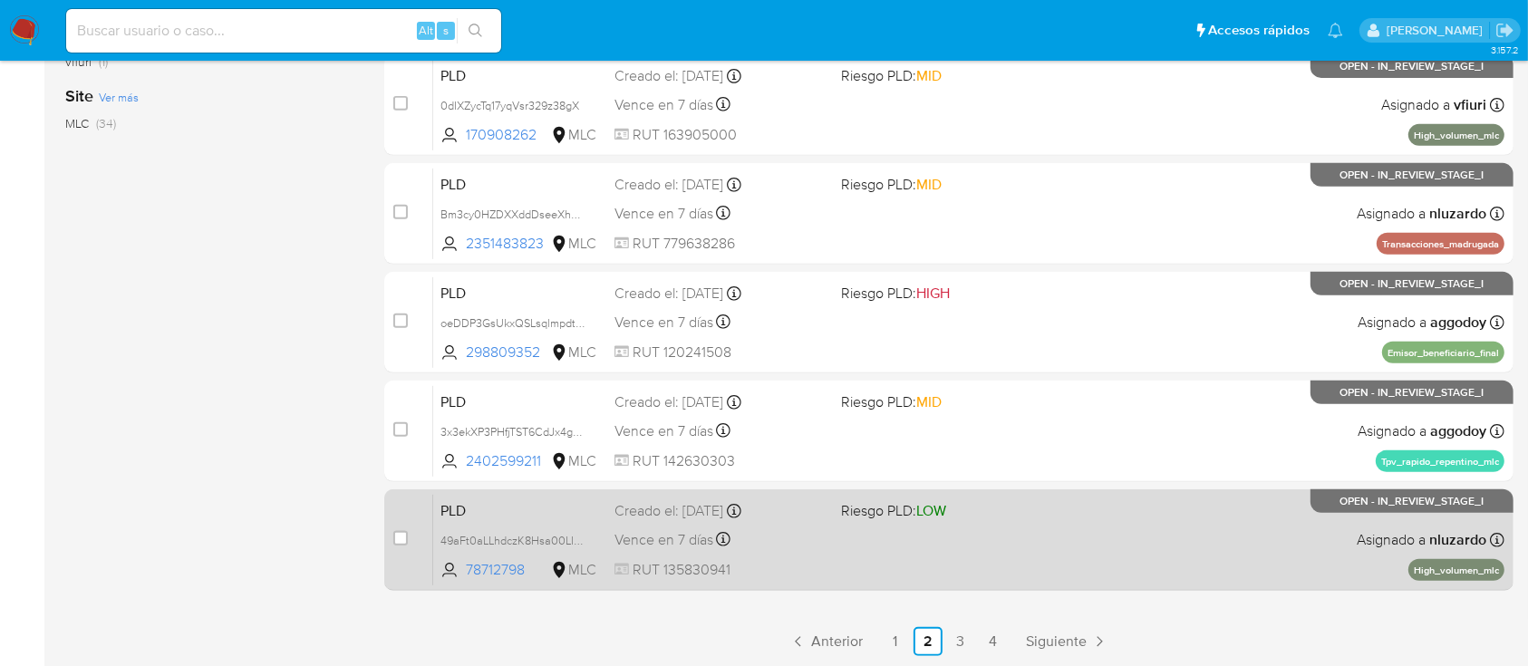
click at [1006, 533] on div "PLD 49aFt0aLLhdczK8Hsa00LIpD 78712798 MLC Riesgo PLD: LOW Creado el: 12/06/2025…" at bounding box center [968, 540] width 1071 height 92
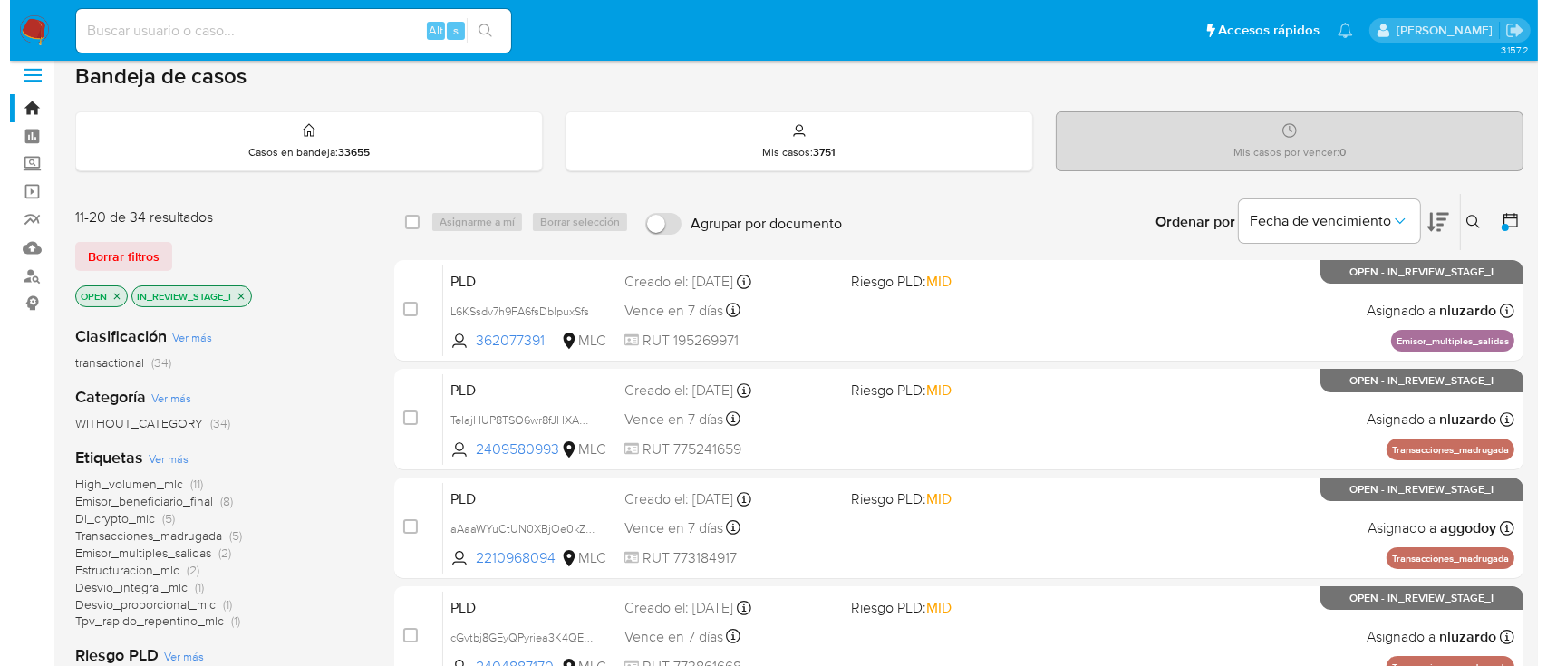
scroll to position [0, 0]
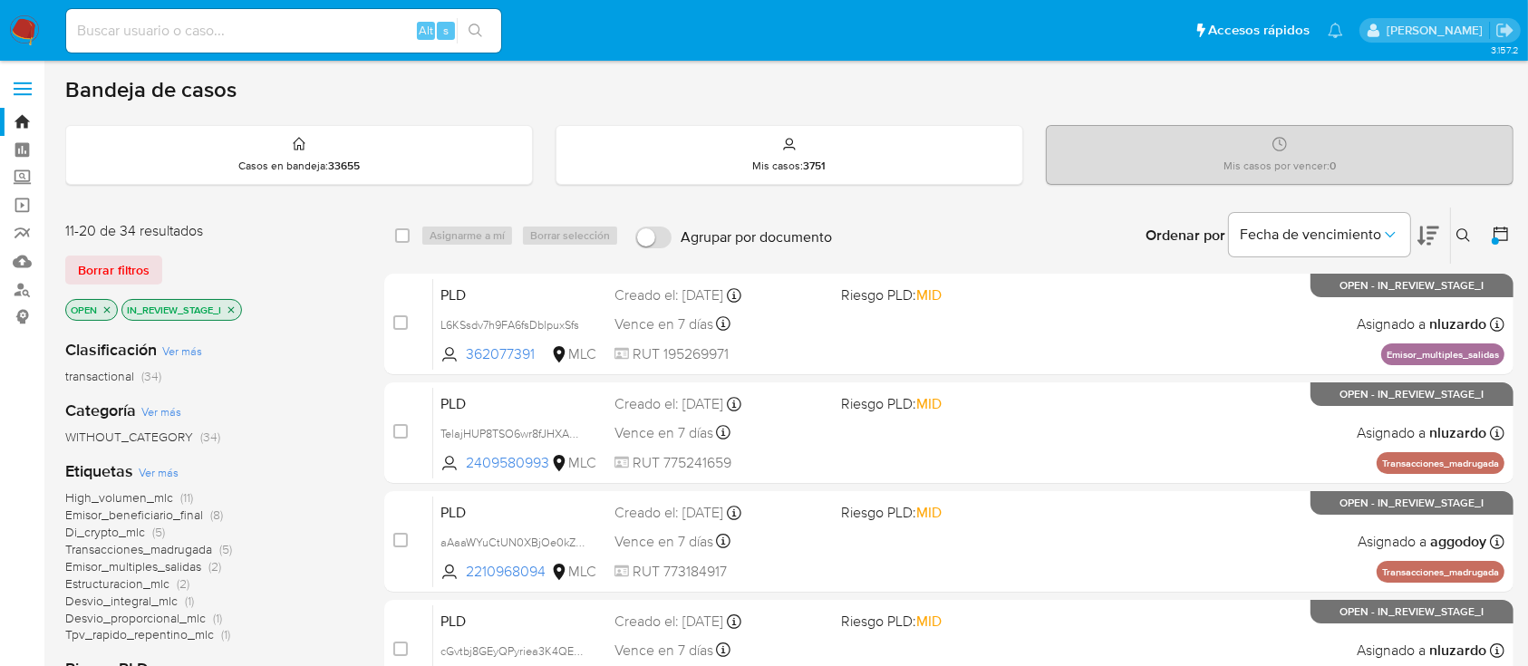
click at [1465, 229] on icon at bounding box center [1463, 235] width 14 height 14
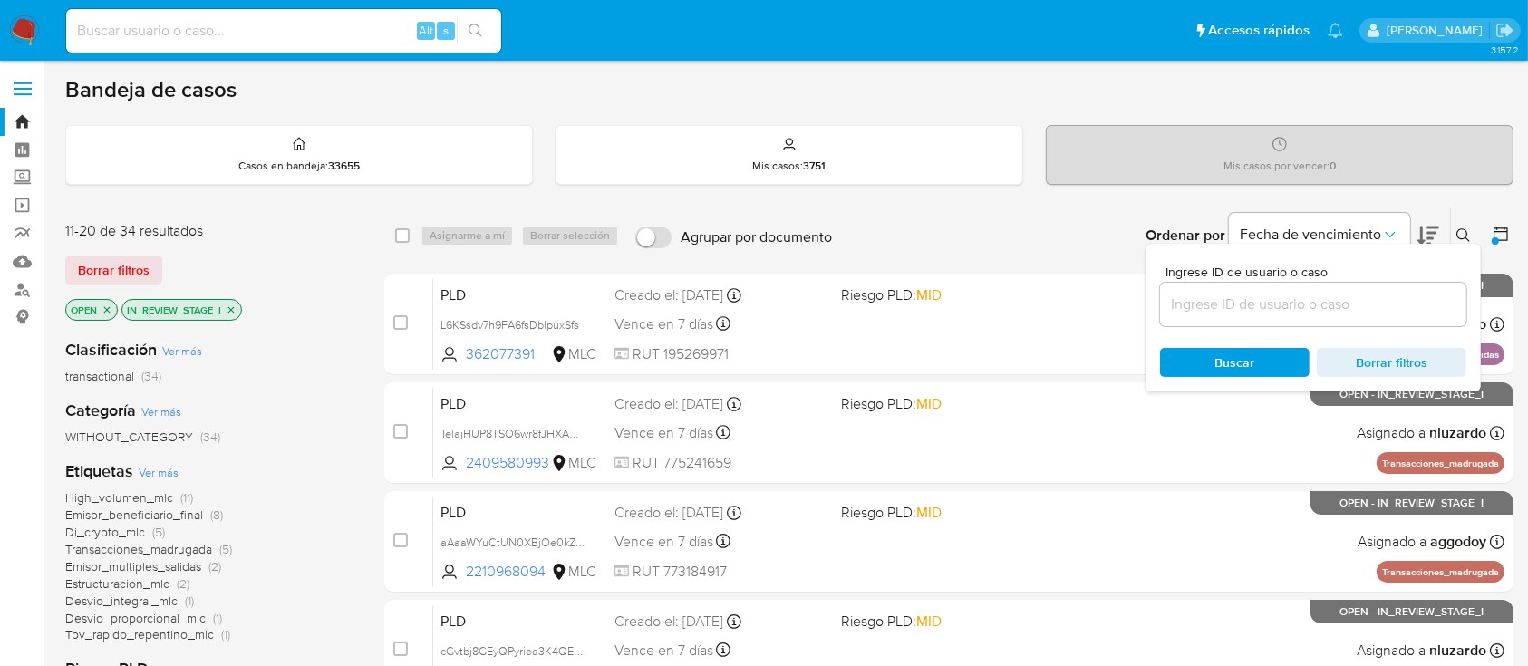
click at [1290, 298] on input at bounding box center [1313, 305] width 306 height 24
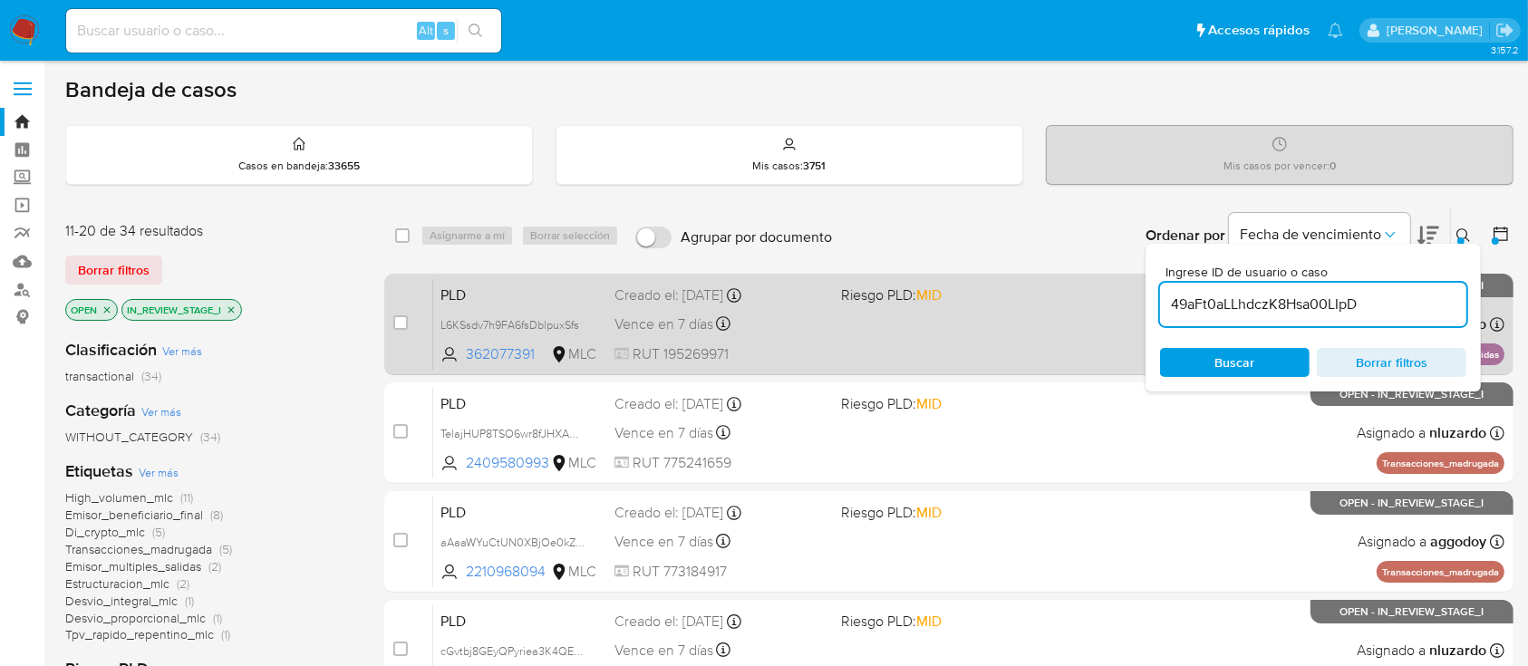
type input "49aFt0aLLhdczK8Hsa00LIpD"
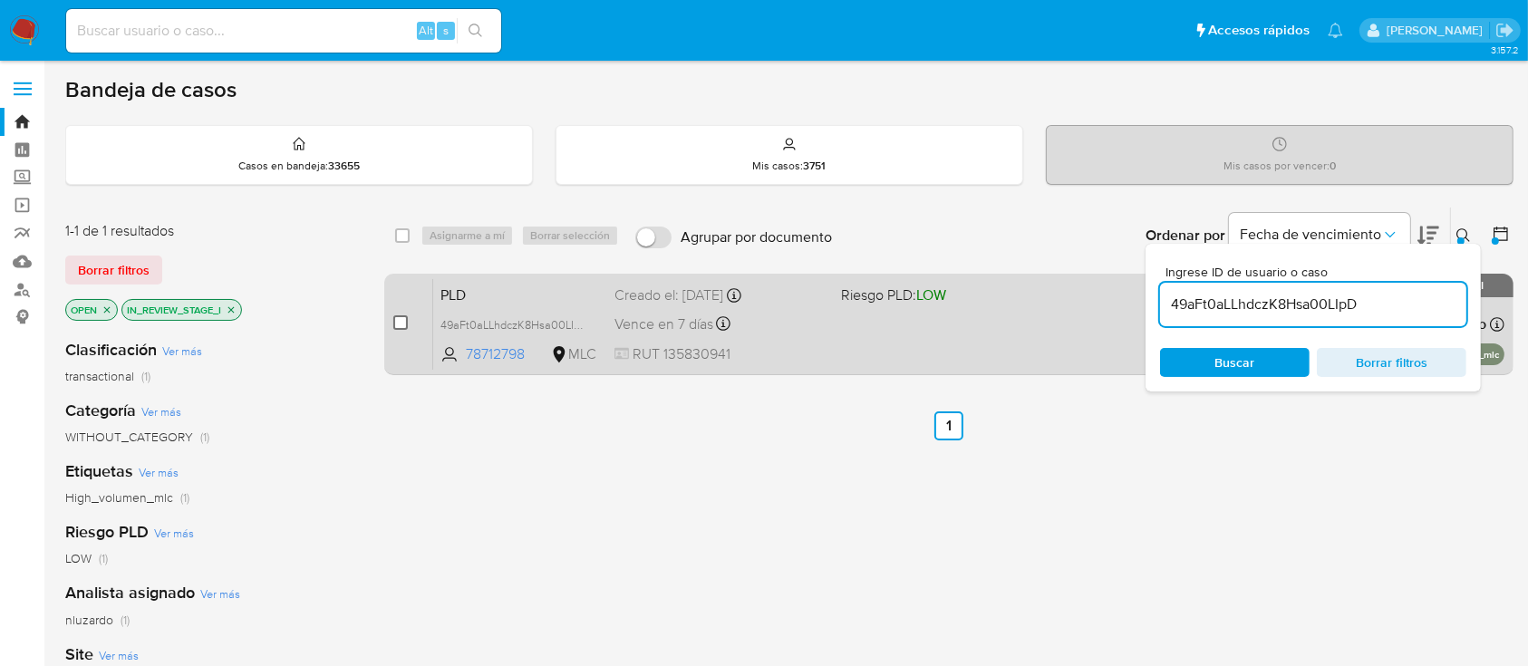
click at [396, 321] on input "checkbox" at bounding box center [400, 322] width 14 height 14
checkbox input "true"
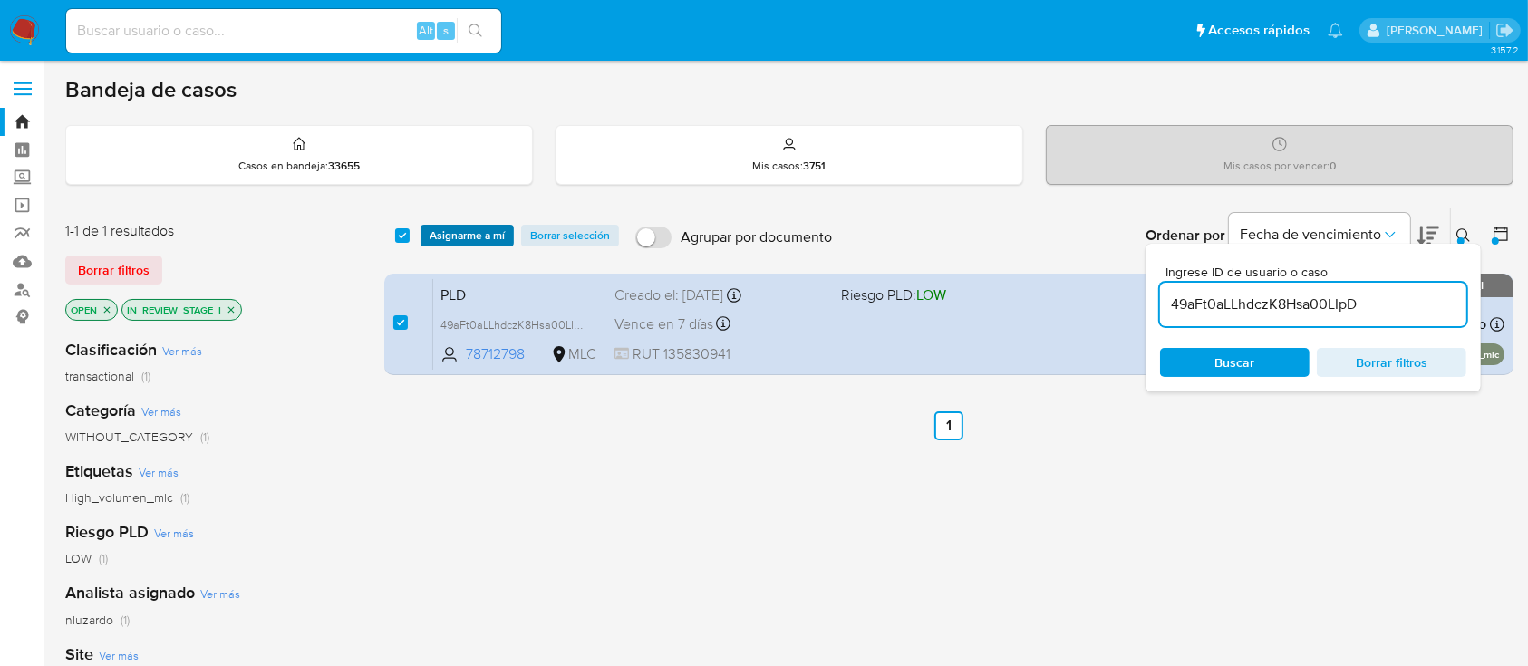
click at [454, 234] on span "Asignarme a mí" at bounding box center [466, 236] width 75 height 18
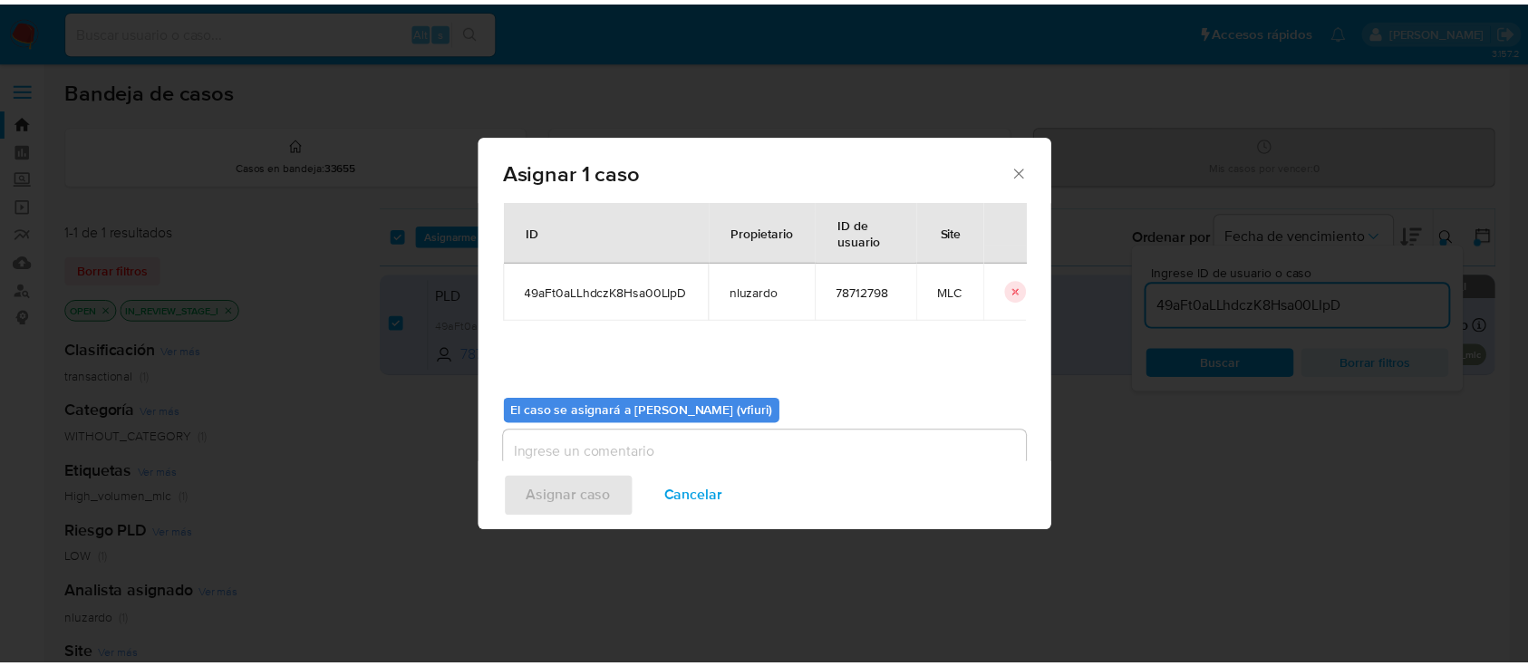
scroll to position [92, 0]
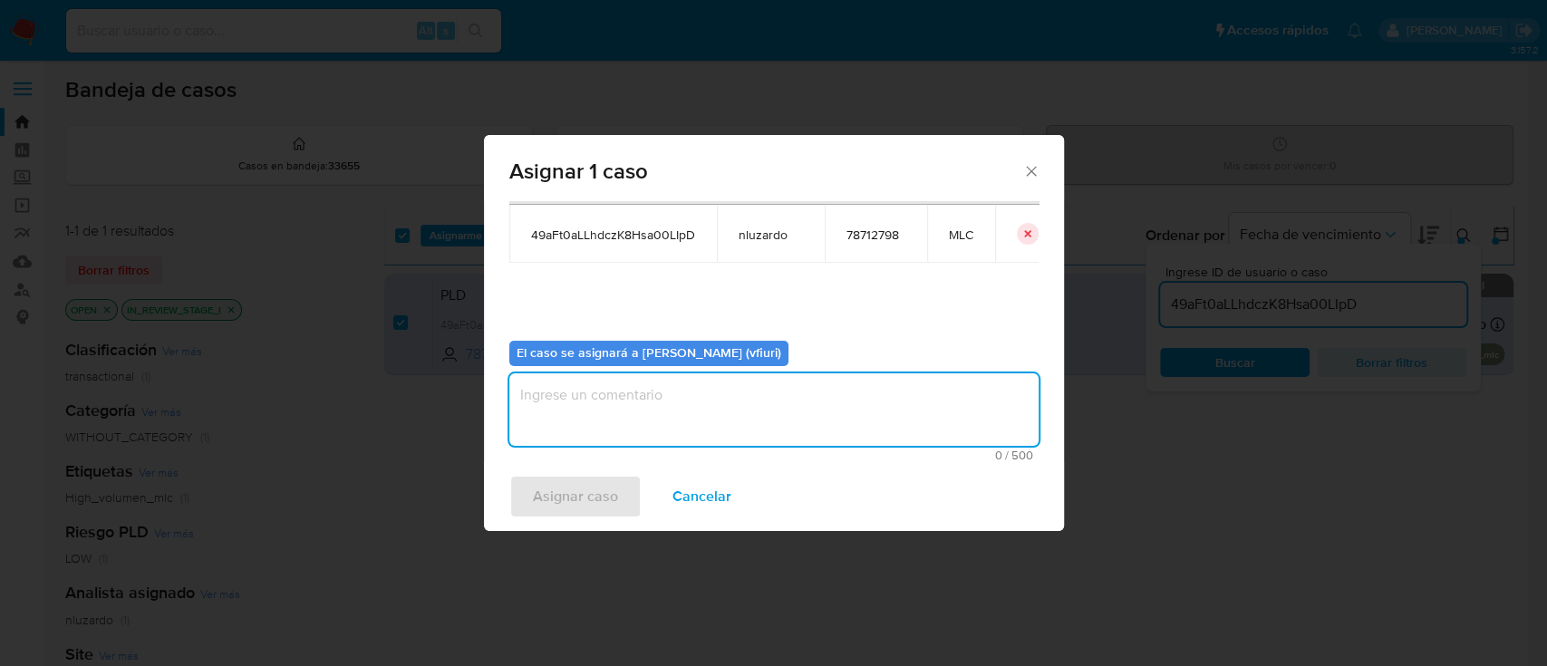
click at [738, 406] on textarea "assign-modal" at bounding box center [773, 409] width 529 height 72
type textarea "-"
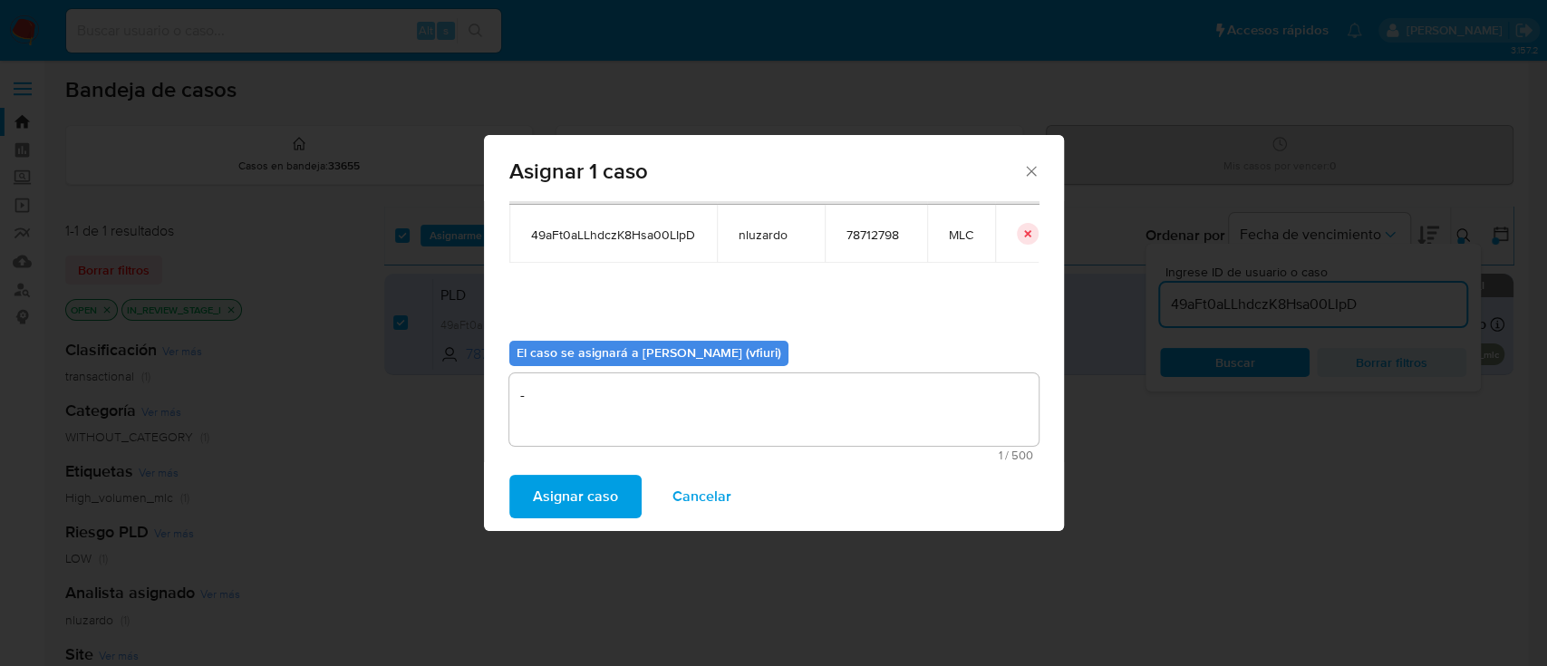
click at [585, 468] on div "Asignar caso Cancelar" at bounding box center [774, 496] width 580 height 69
click at [613, 482] on span "Asignar caso" at bounding box center [575, 497] width 85 height 40
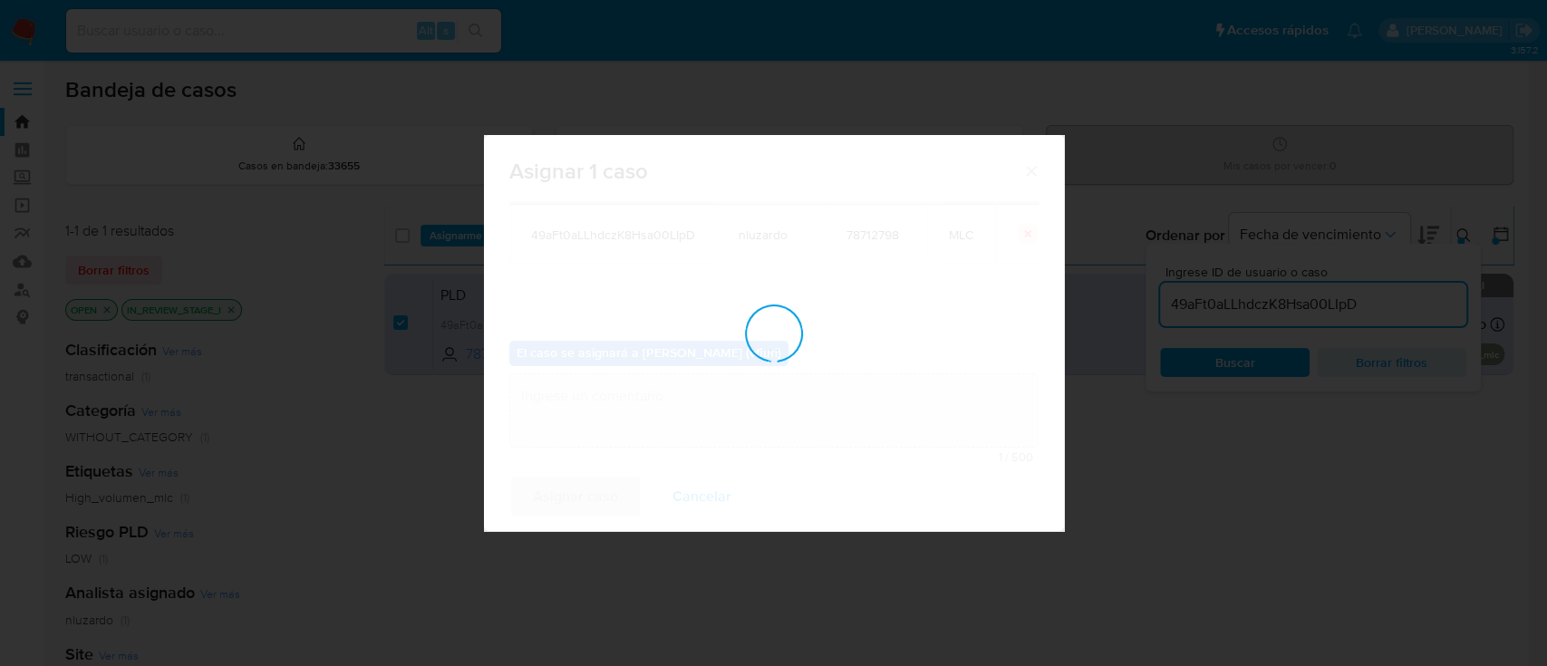
checkbox input "false"
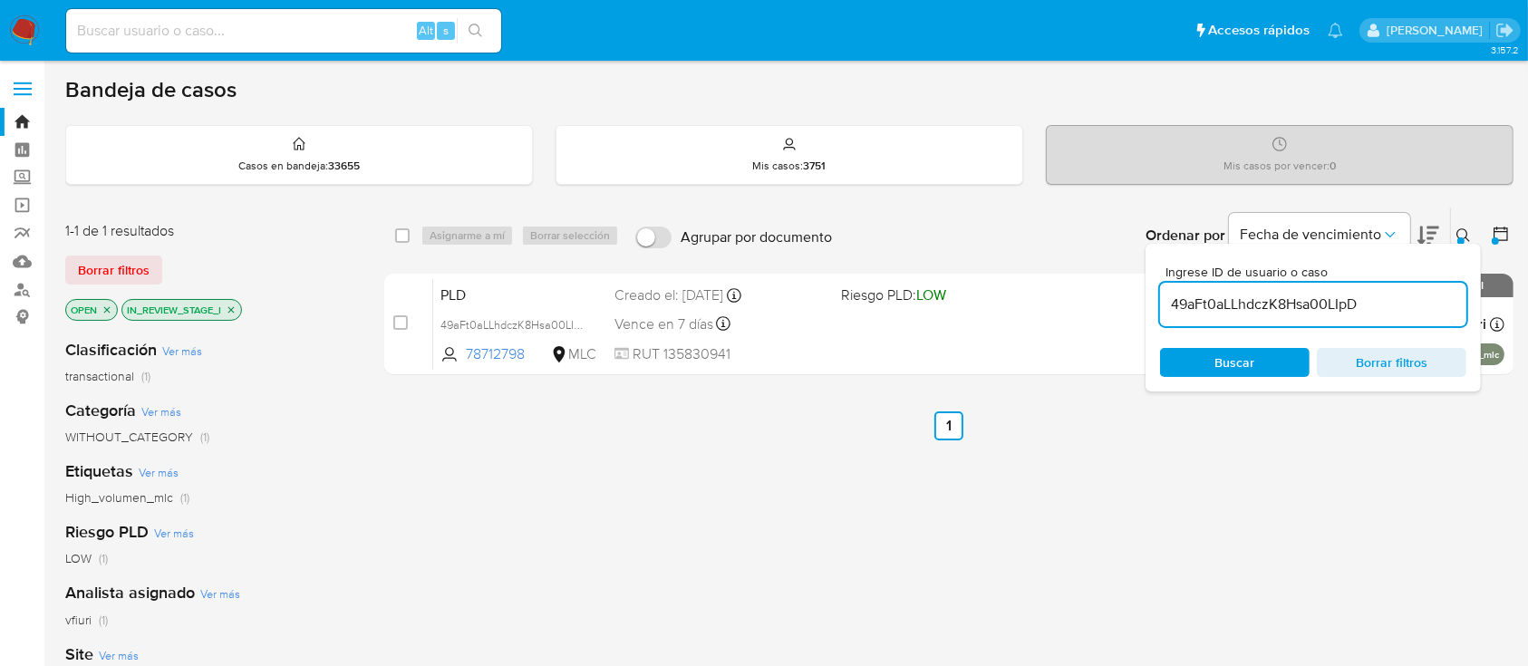
click at [1464, 240] on icon at bounding box center [1463, 235] width 14 height 14
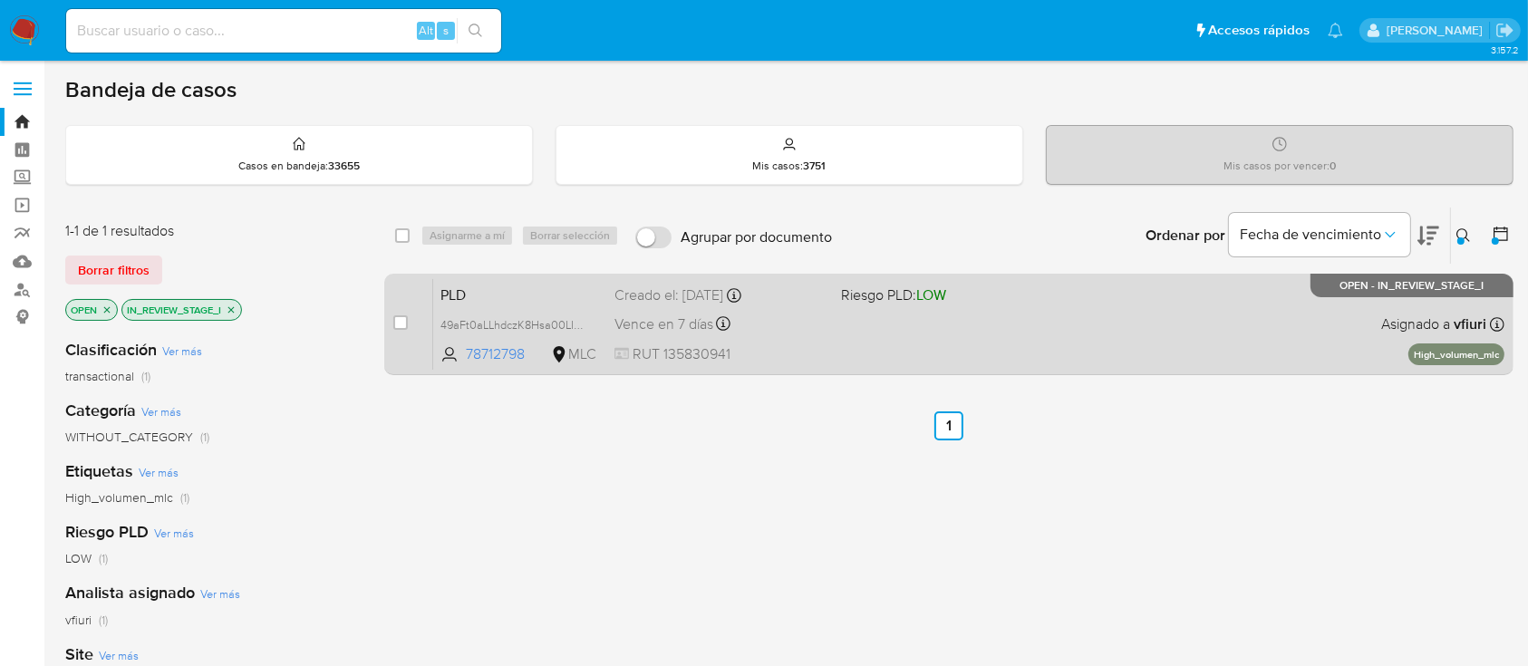
click at [914, 324] on div "PLD 49aFt0aLLhdczK8Hsa00LIpD 78712798 MLC Riesgo PLD: LOW Creado el: 12/06/2025…" at bounding box center [968, 324] width 1071 height 92
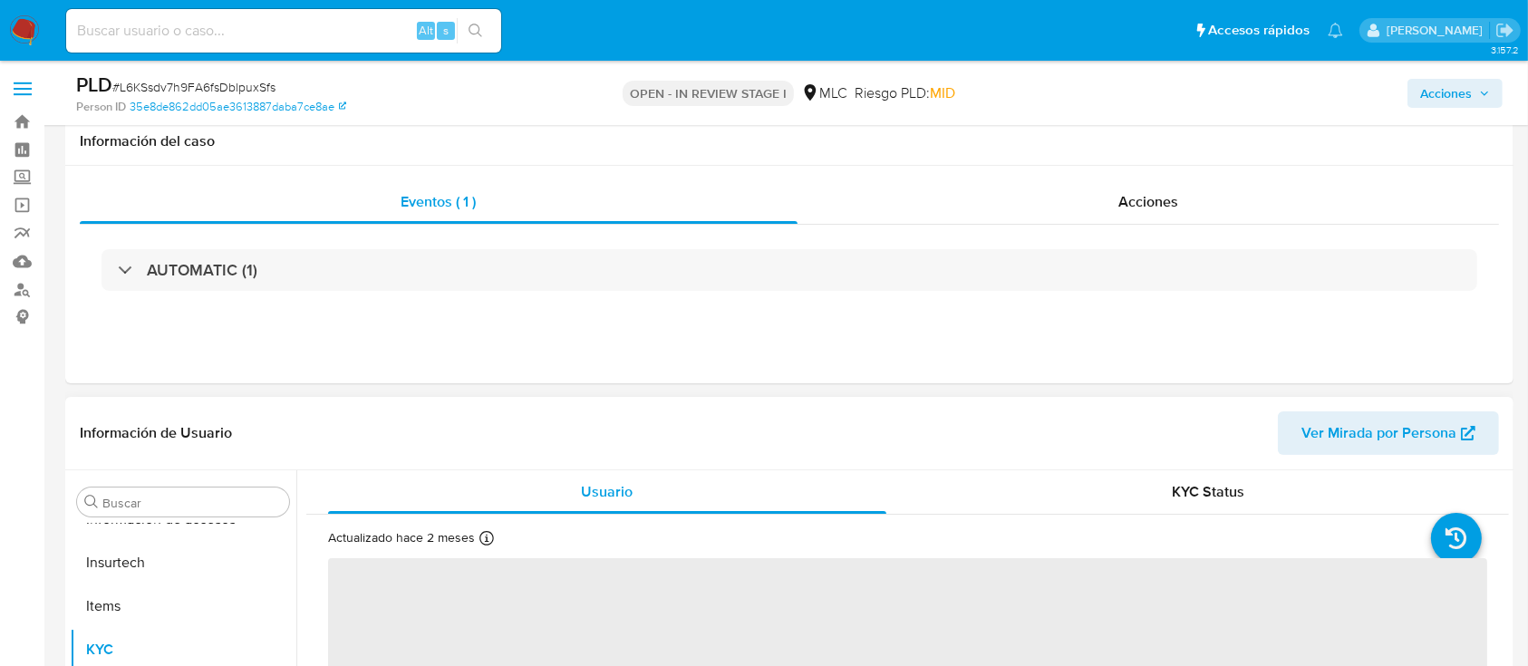
scroll to position [362, 0]
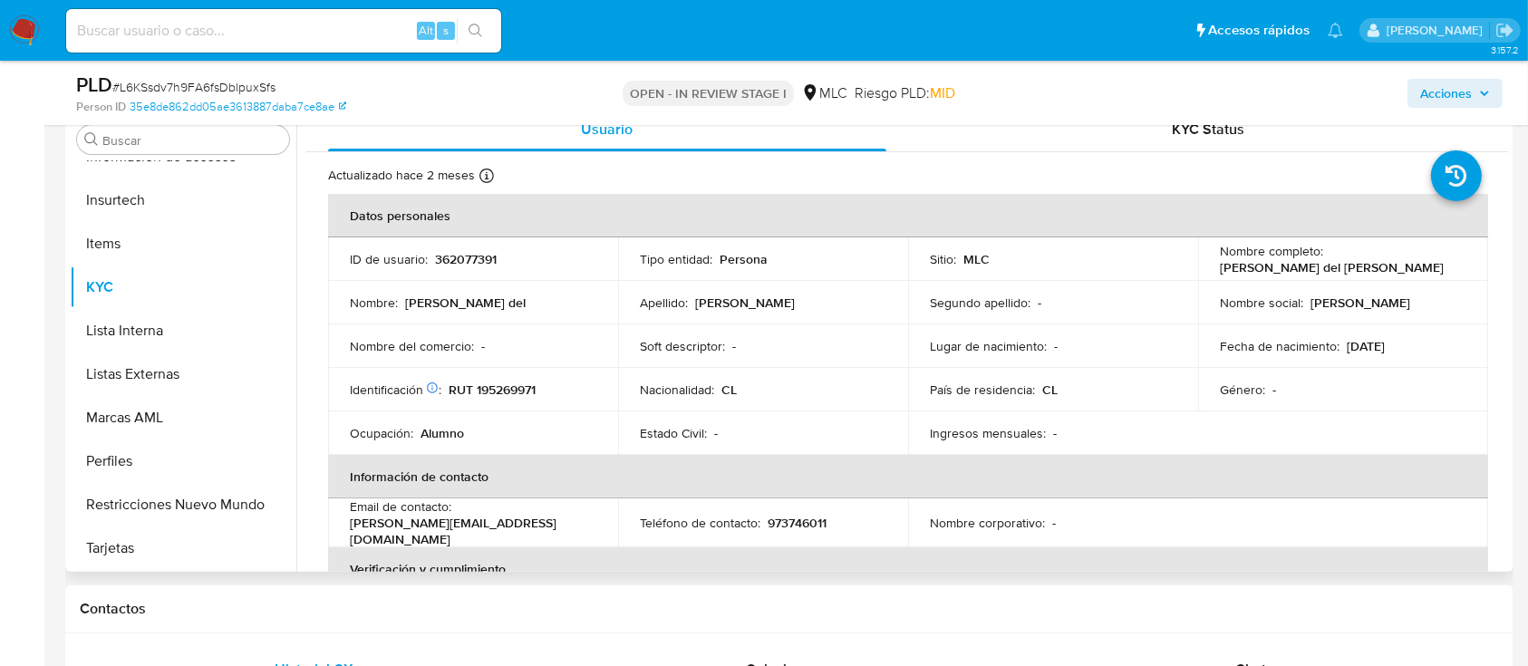
select select "10"
click at [474, 262] on p "362077391" at bounding box center [466, 259] width 62 height 16
copy p "362077391"
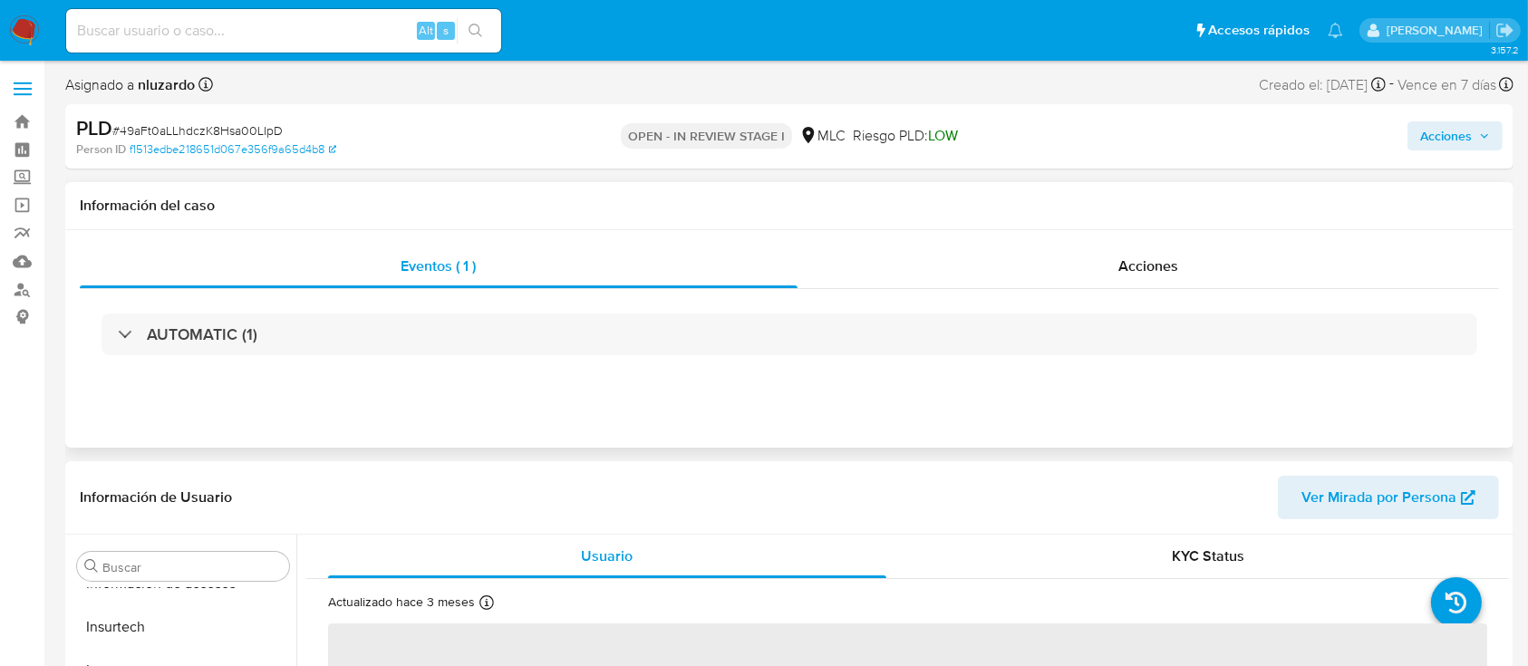
scroll to position [362, 0]
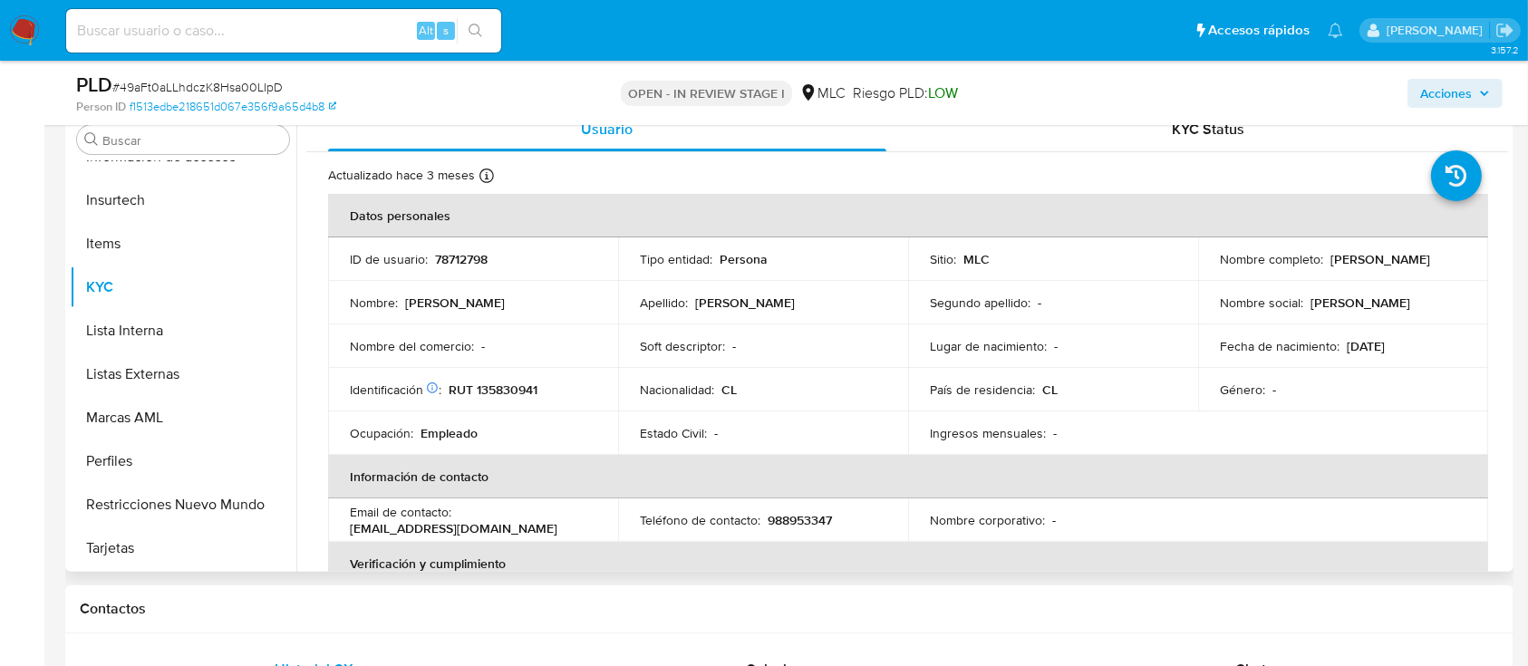
select select "10"
click at [470, 262] on p "78712798" at bounding box center [461, 259] width 53 height 16
copy p "78712798"
click at [236, 73] on div "PLD # 49aFt0aLLhdczK8Hsa00LIpD" at bounding box center [310, 85] width 468 height 27
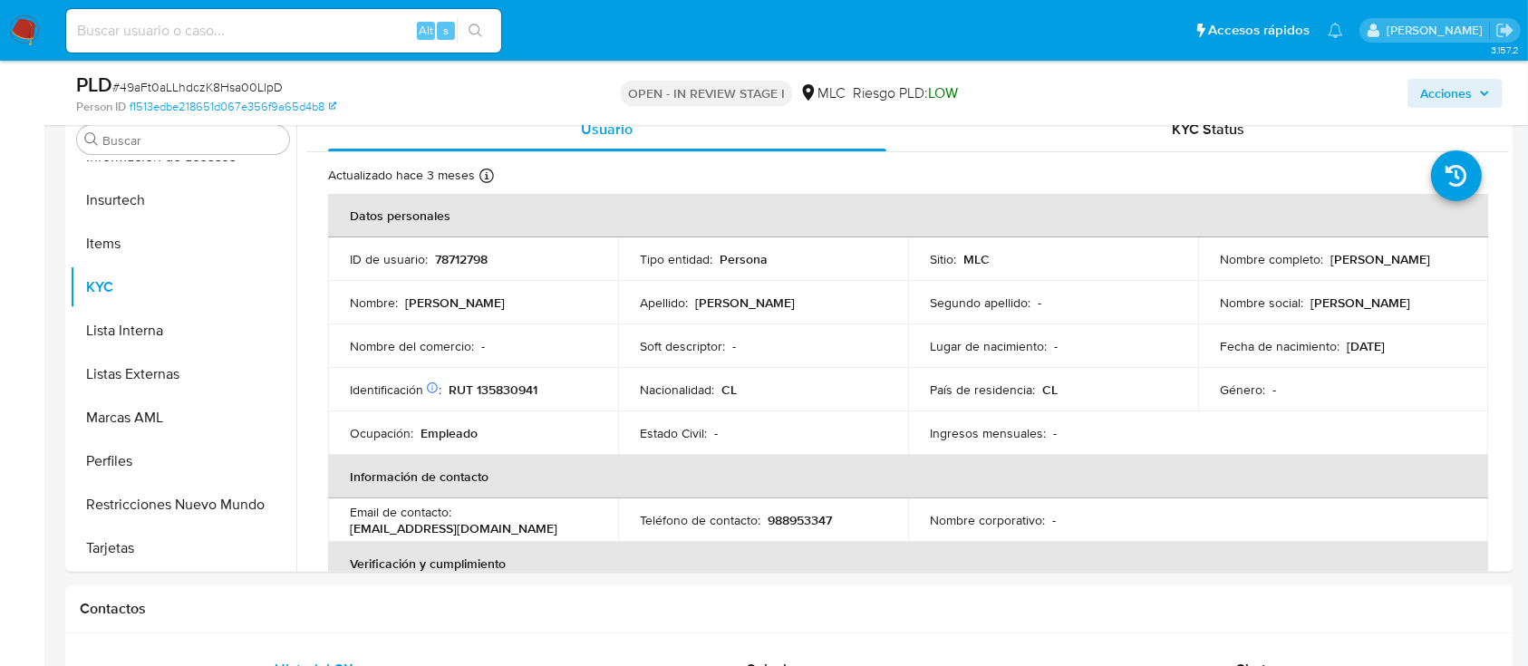
click at [255, 82] on span "# 49aFt0aLLhdczK8Hsa00LIpD" at bounding box center [197, 87] width 170 height 18
copy span "49aFt0aLLhdczK8Hsa00LIpD"
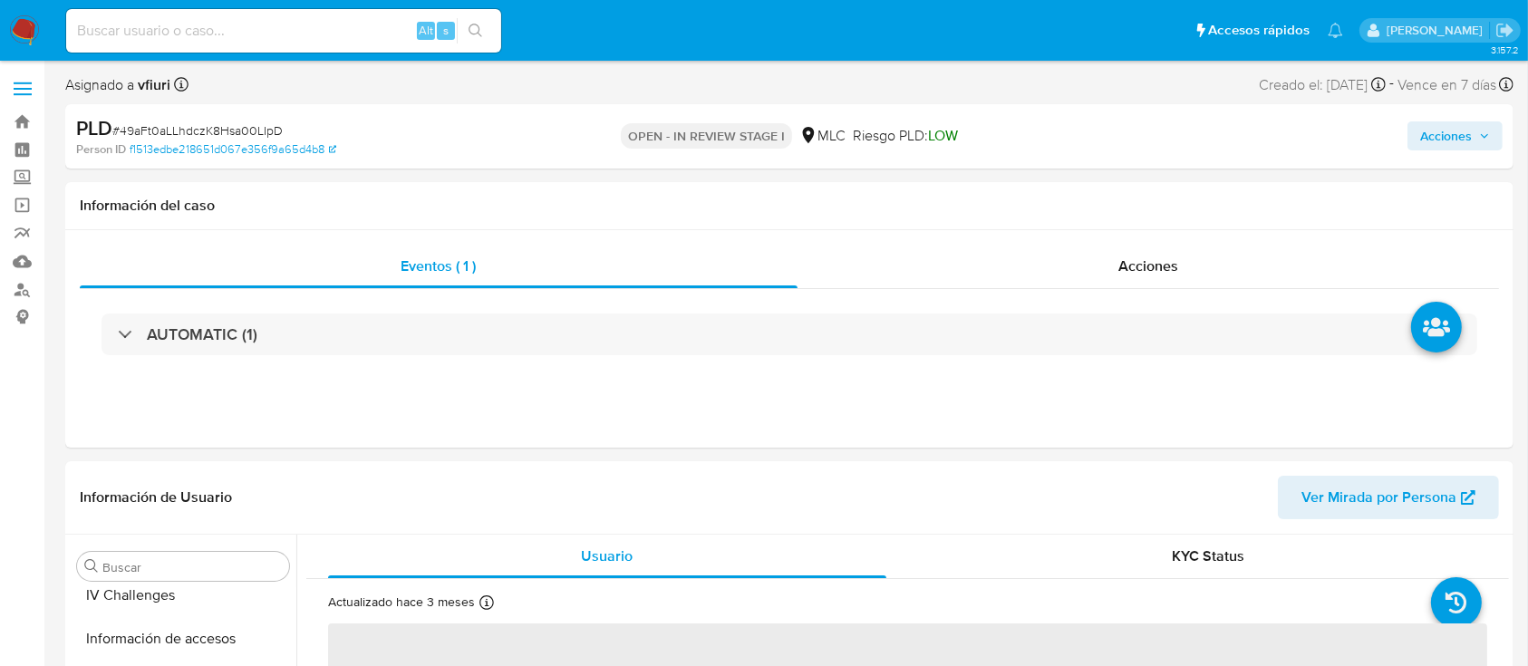
scroll to position [766, 0]
select select "10"
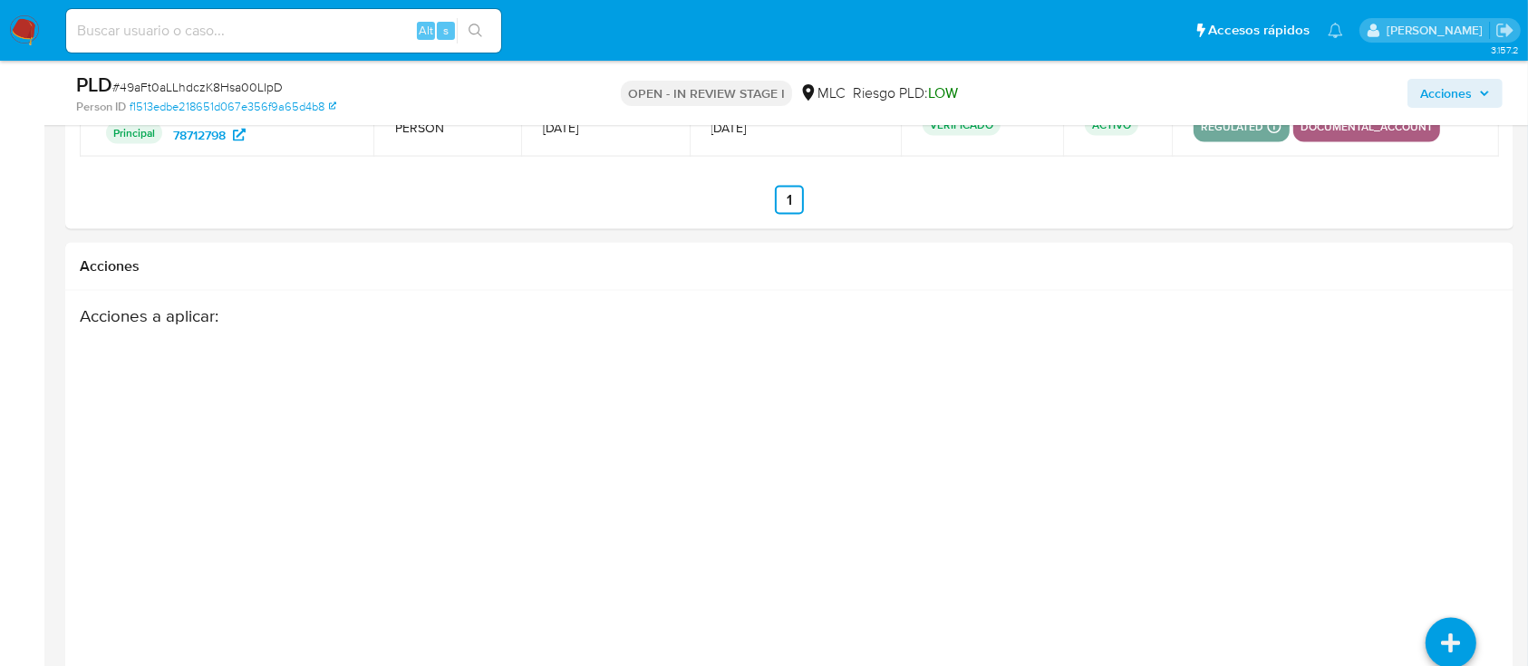
scroll to position [2934, 0]
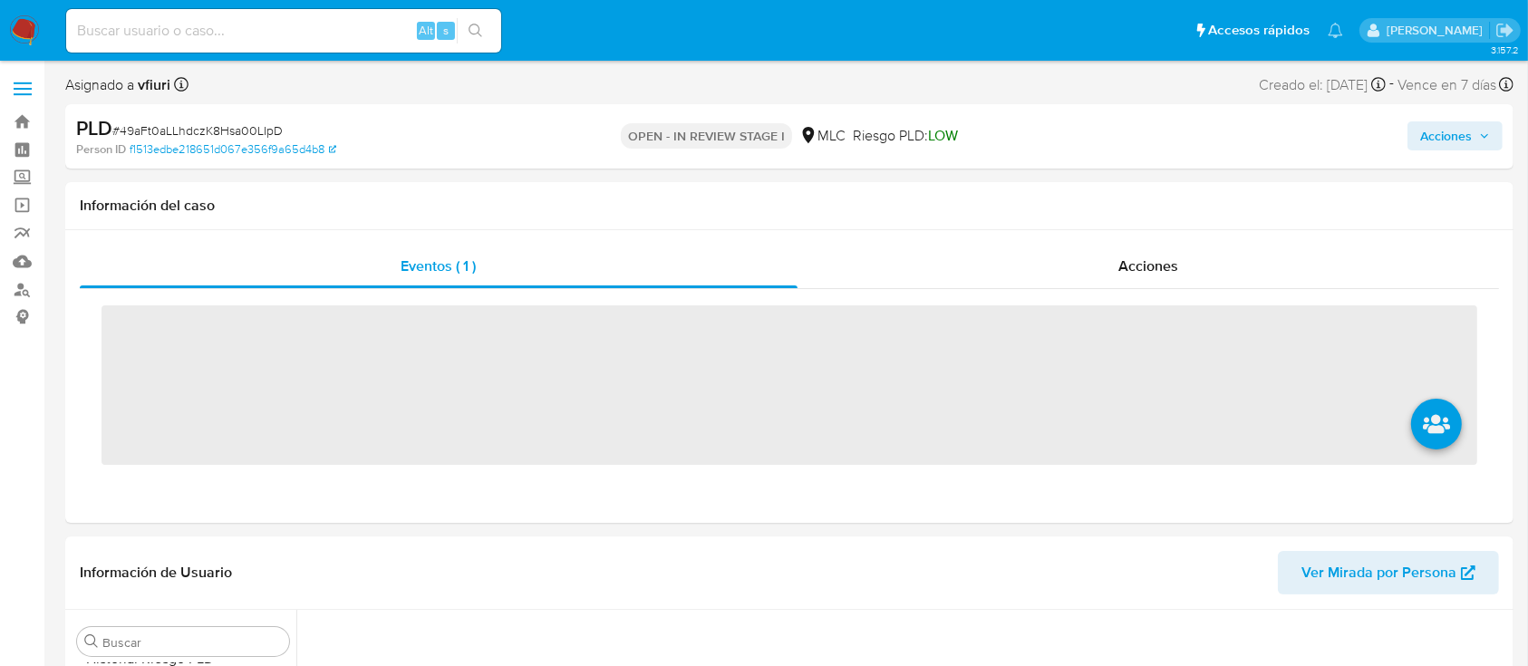
scroll to position [766, 0]
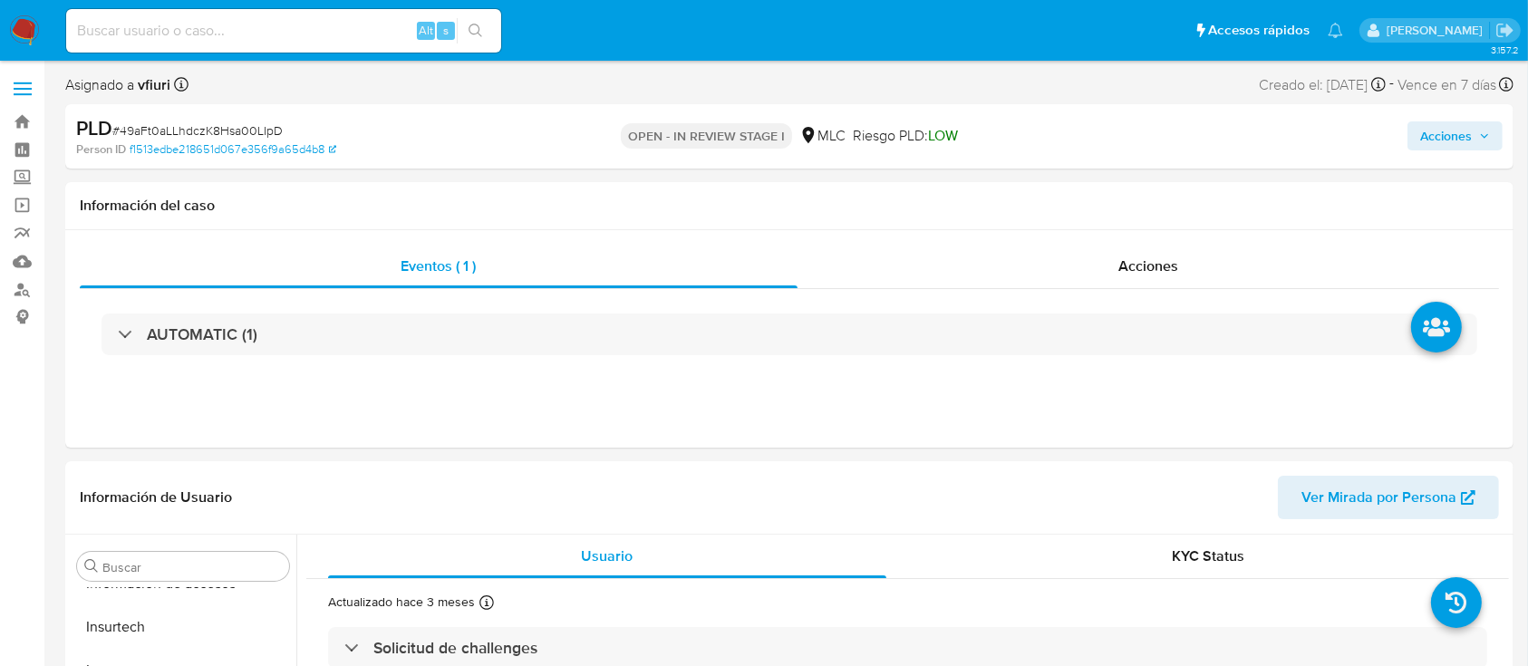
select select "10"
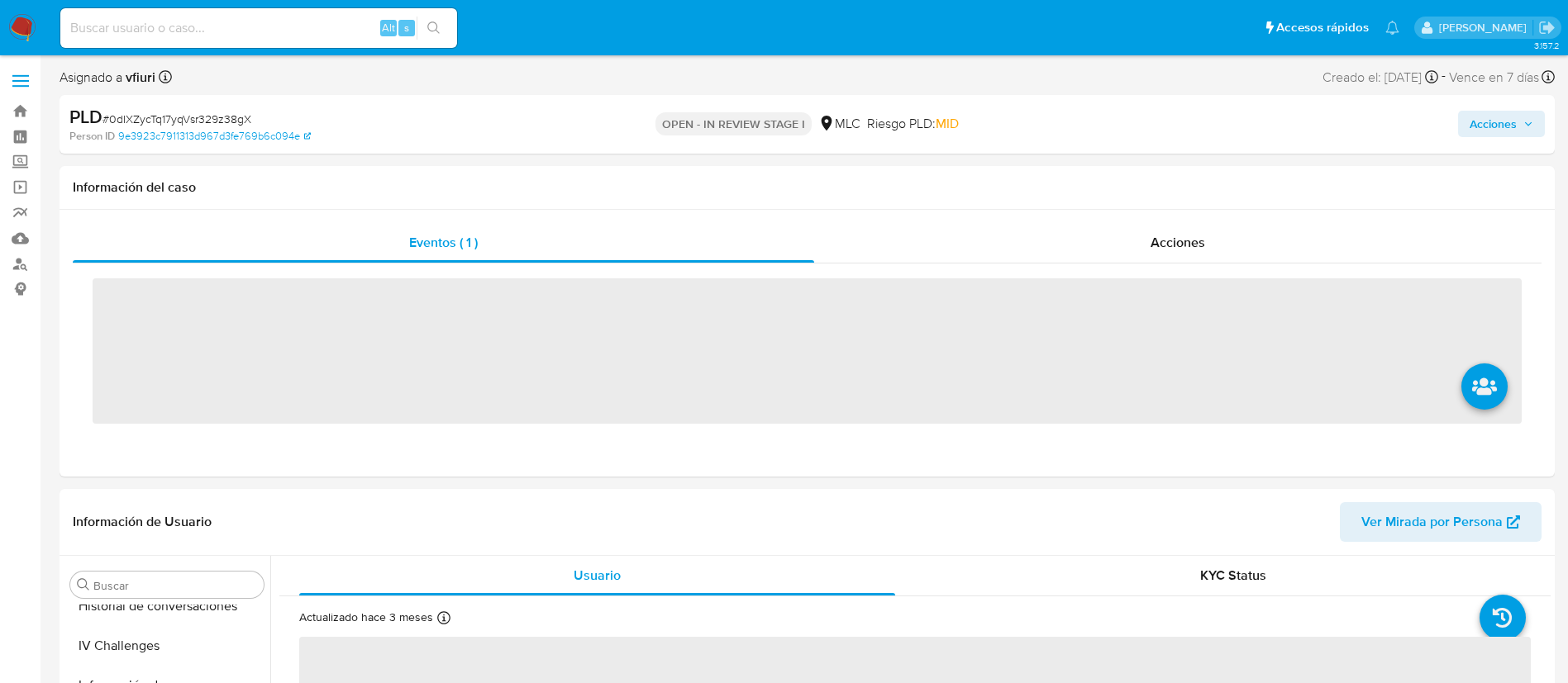
scroll to position [699, 0]
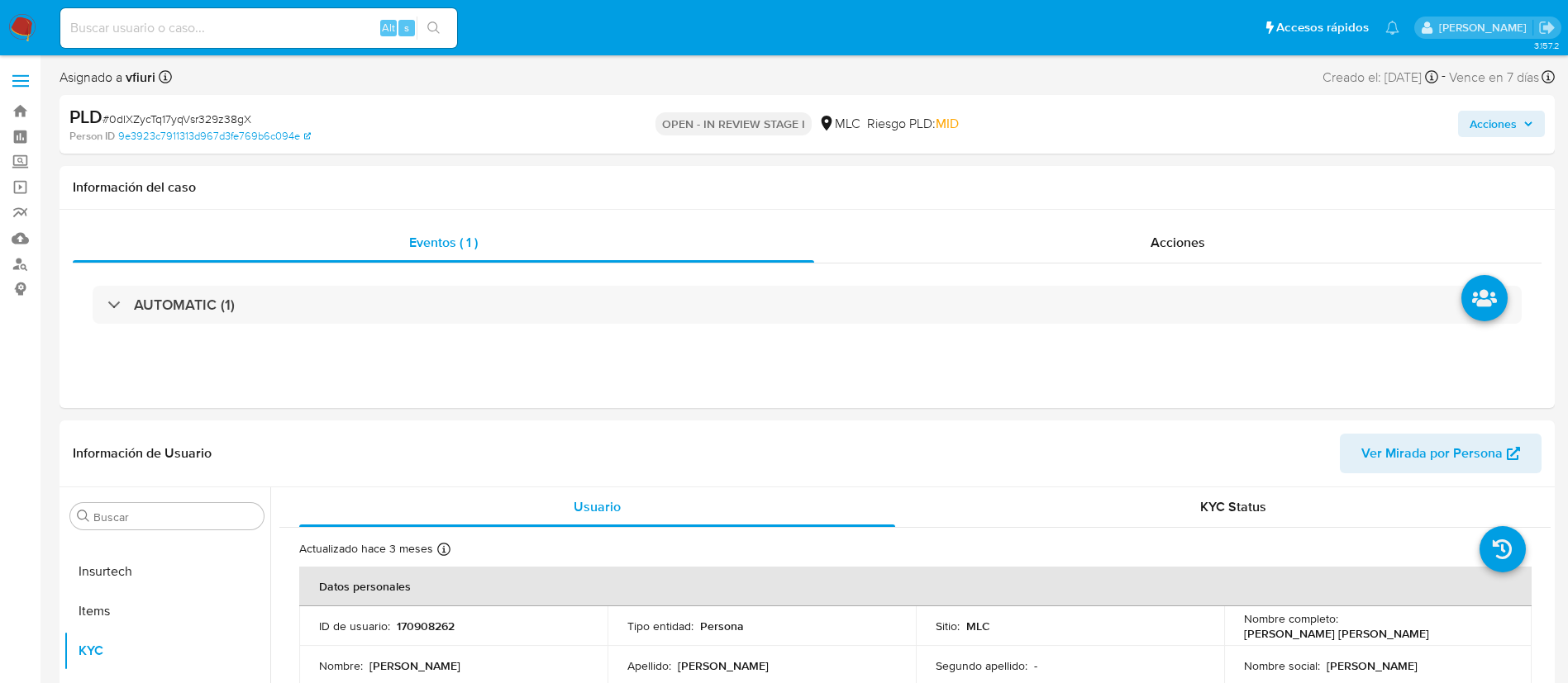
select select "10"
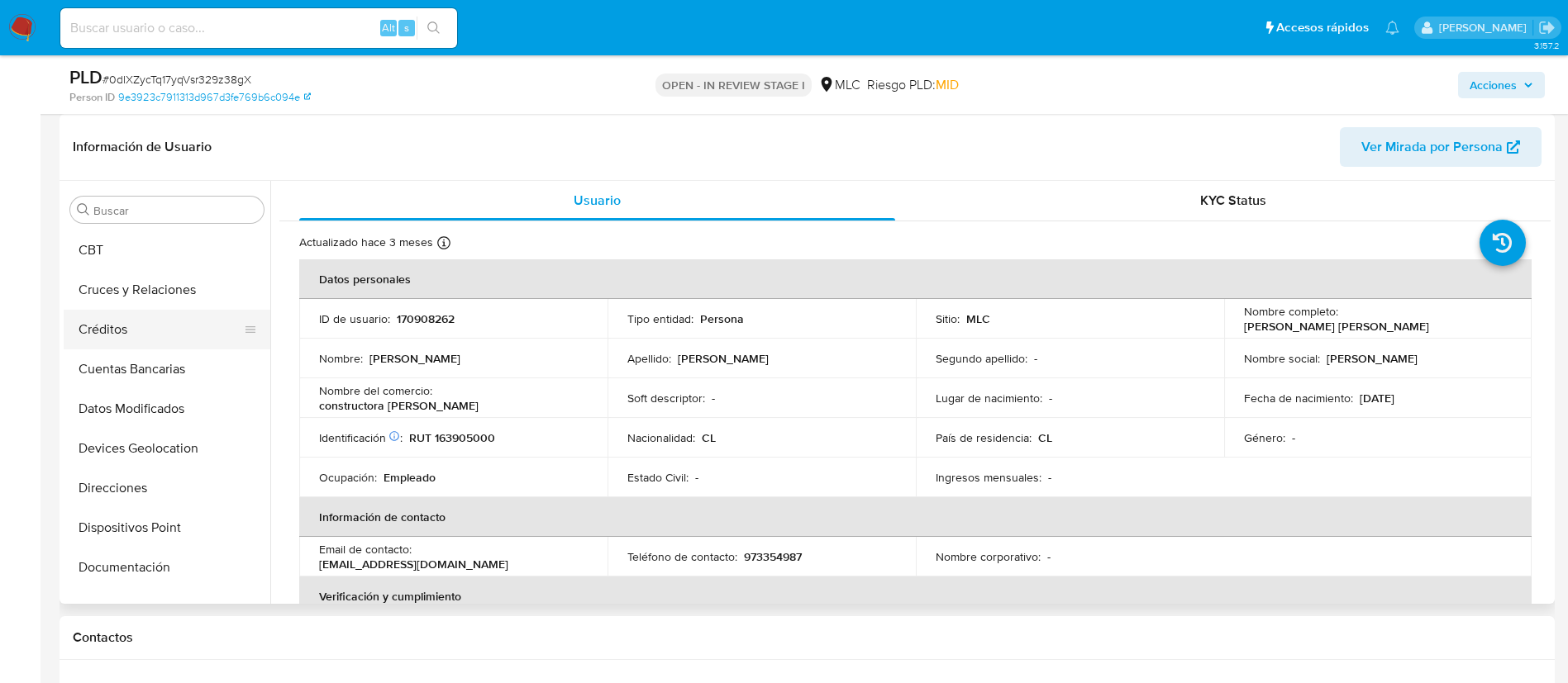
scroll to position [0, 0]
click at [144, 292] on button "Archivos adjuntos" at bounding box center [161, 288] width 193 height 39
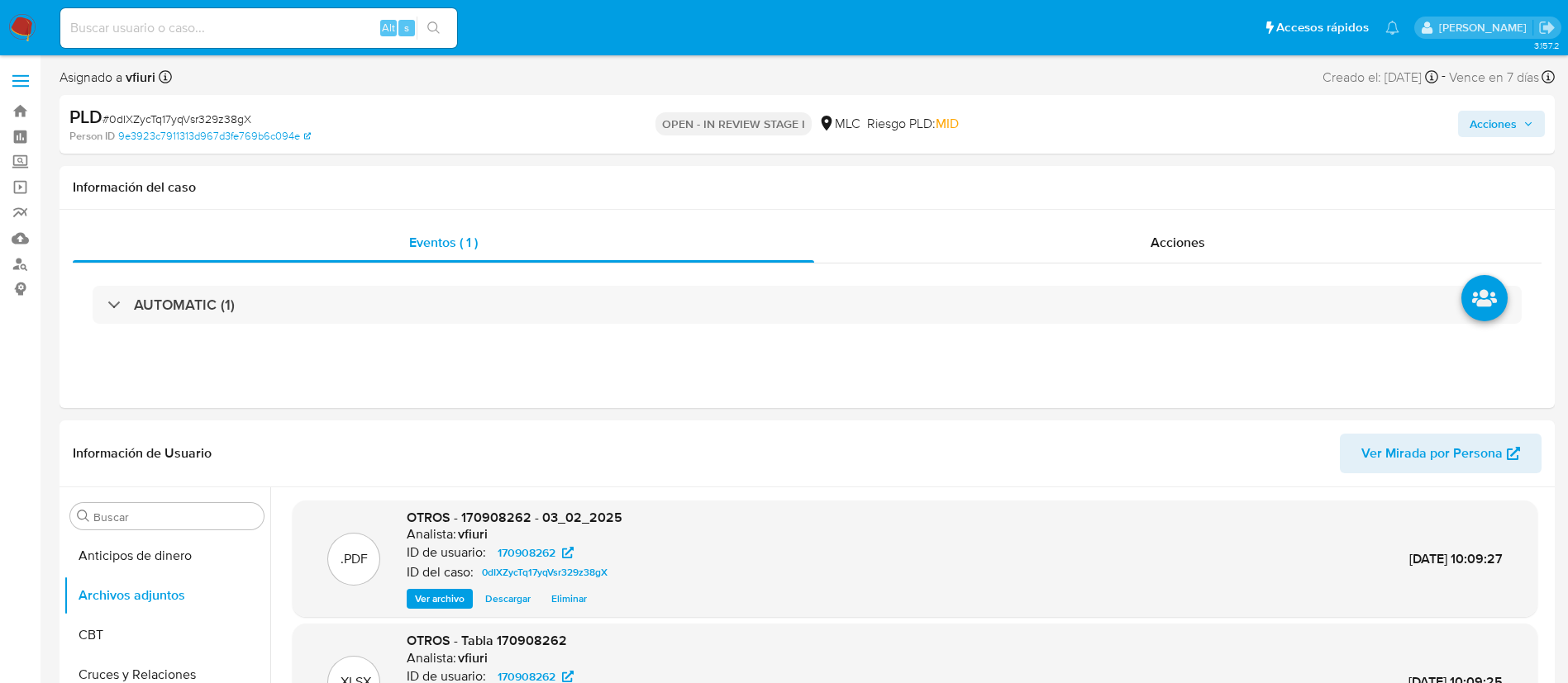
click at [1482, 138] on div "Acciones" at bounding box center [1301, 124] width 488 height 39
click at [1484, 112] on span "Acciones" at bounding box center [1493, 123] width 47 height 26
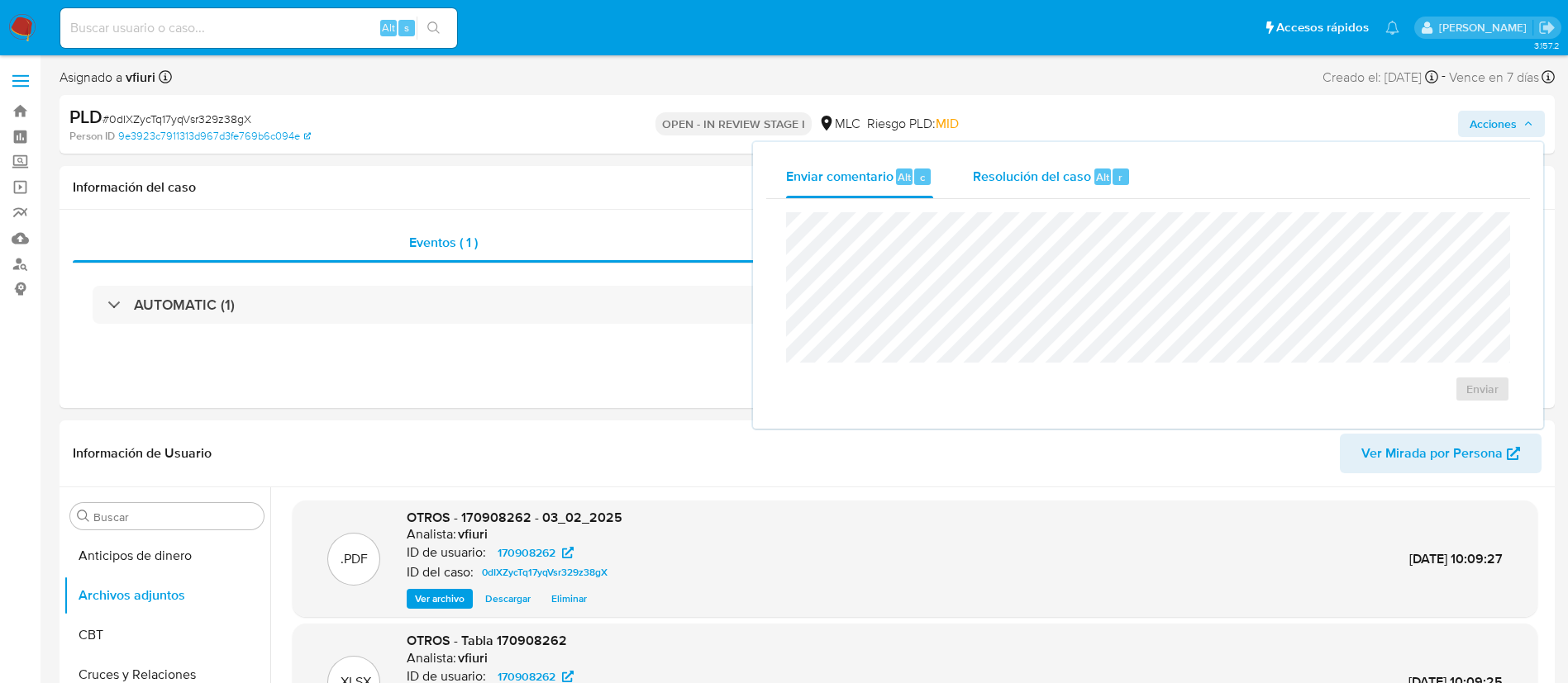
click at [1038, 193] on div "Resolución del caso Alt r" at bounding box center [1051, 176] width 158 height 43
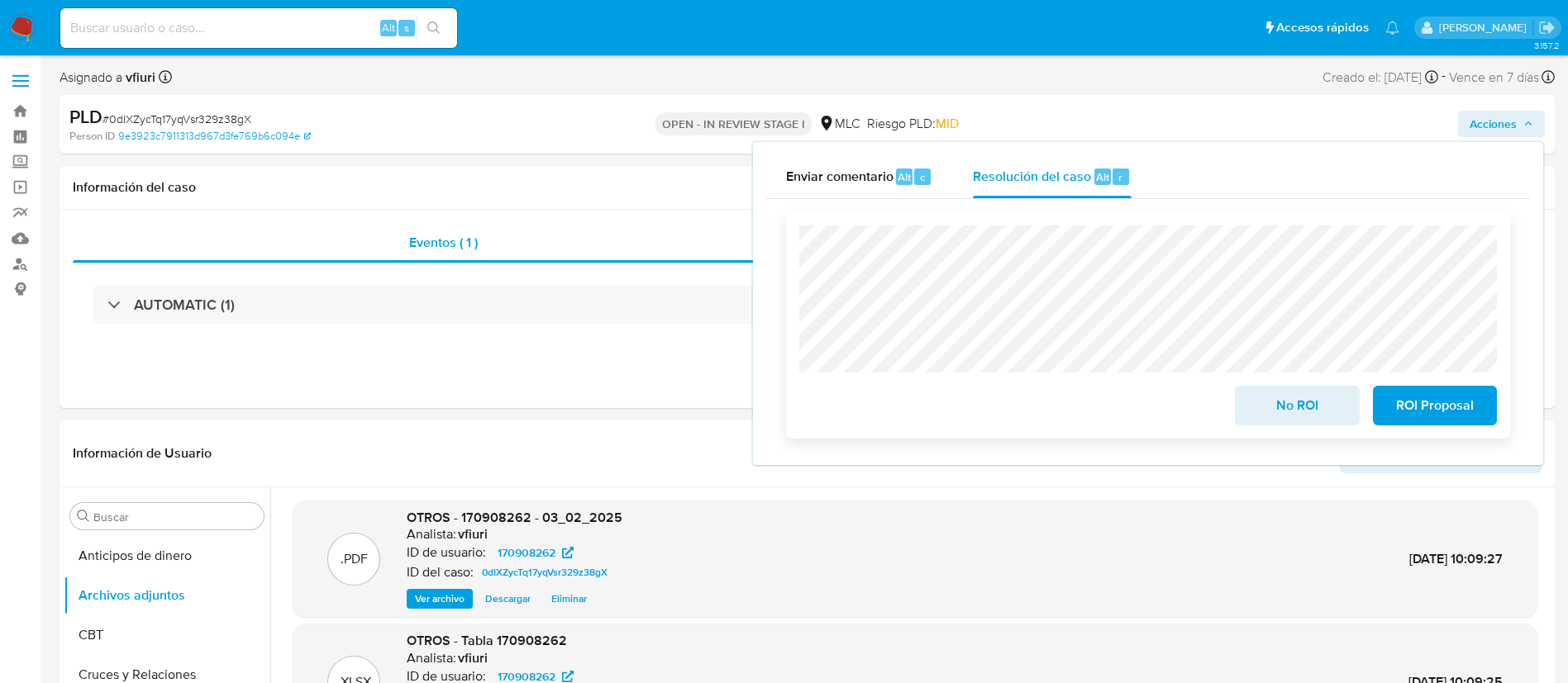
click at [1305, 424] on span "No ROI" at bounding box center [1296, 406] width 81 height 36
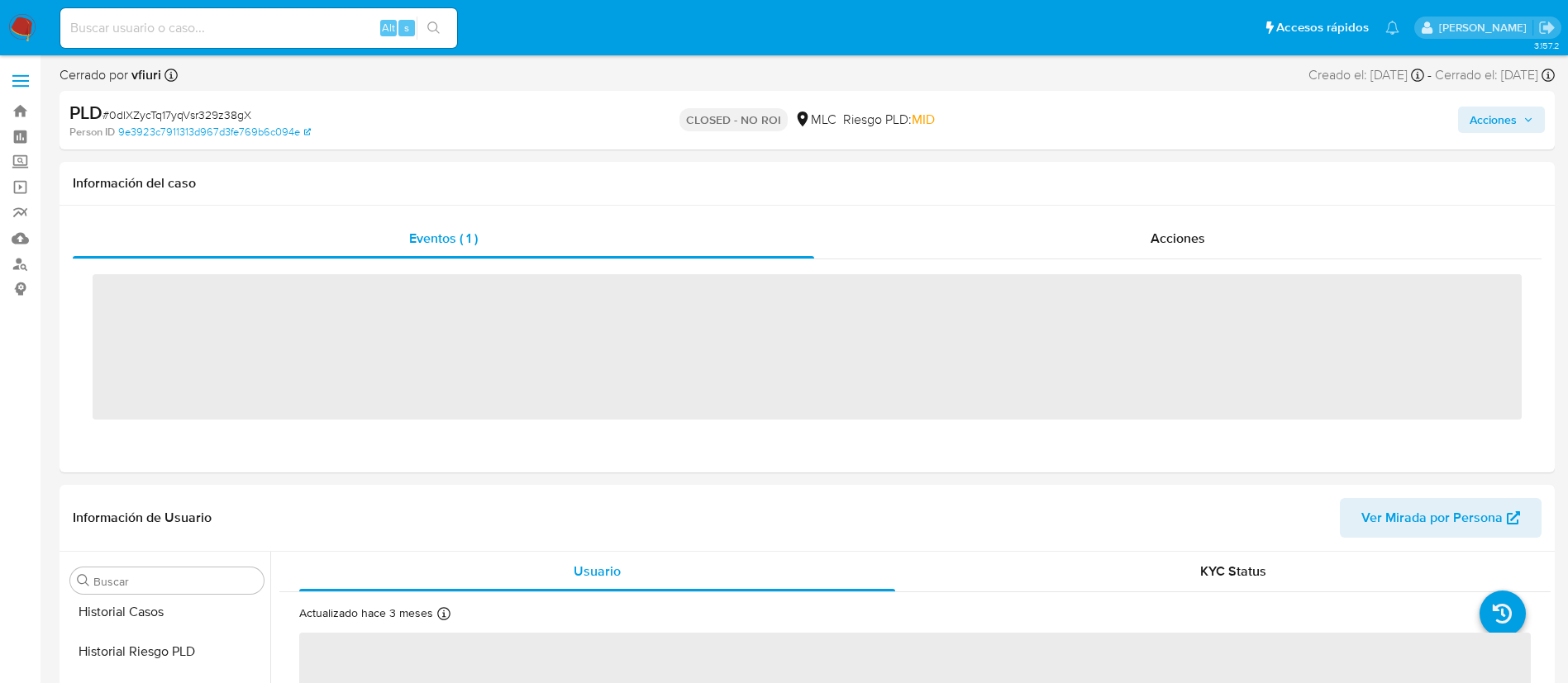
scroll to position [699, 0]
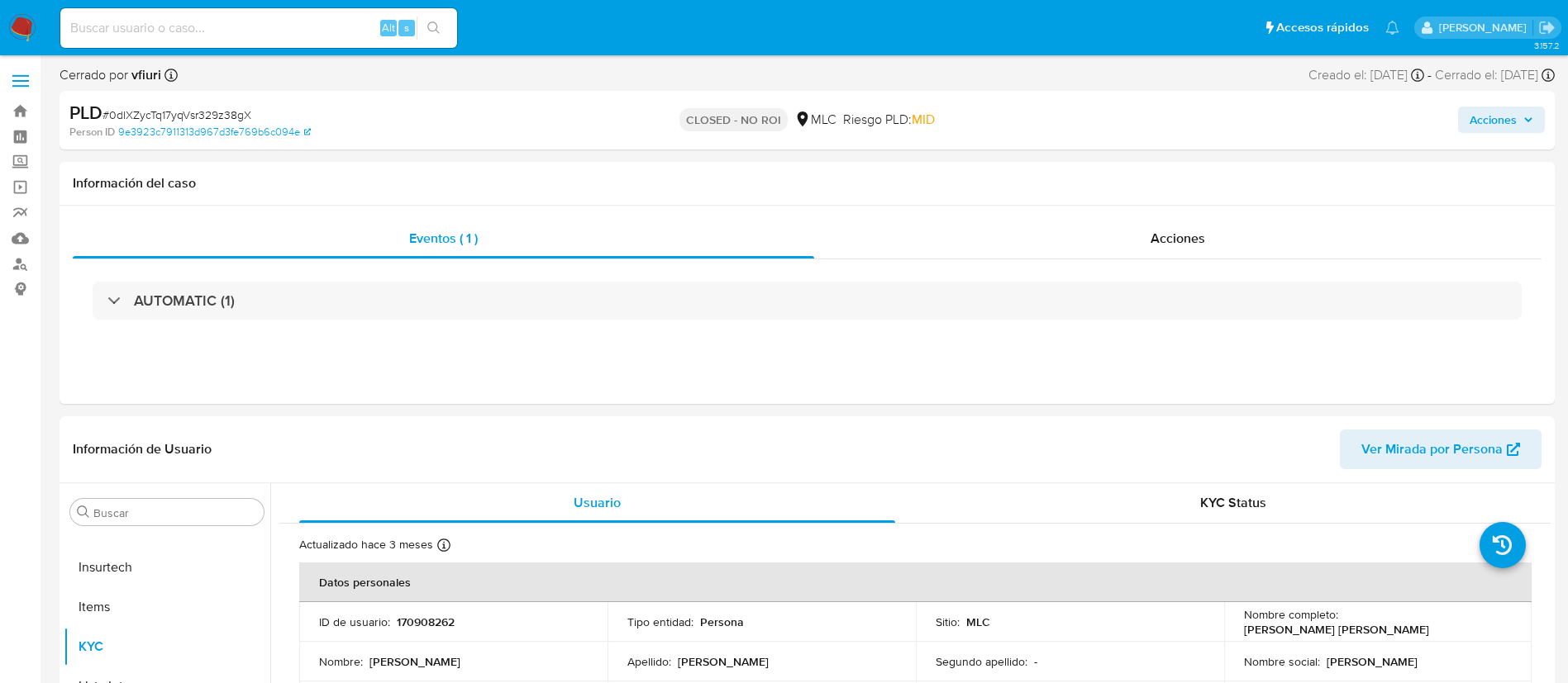
select select "10"
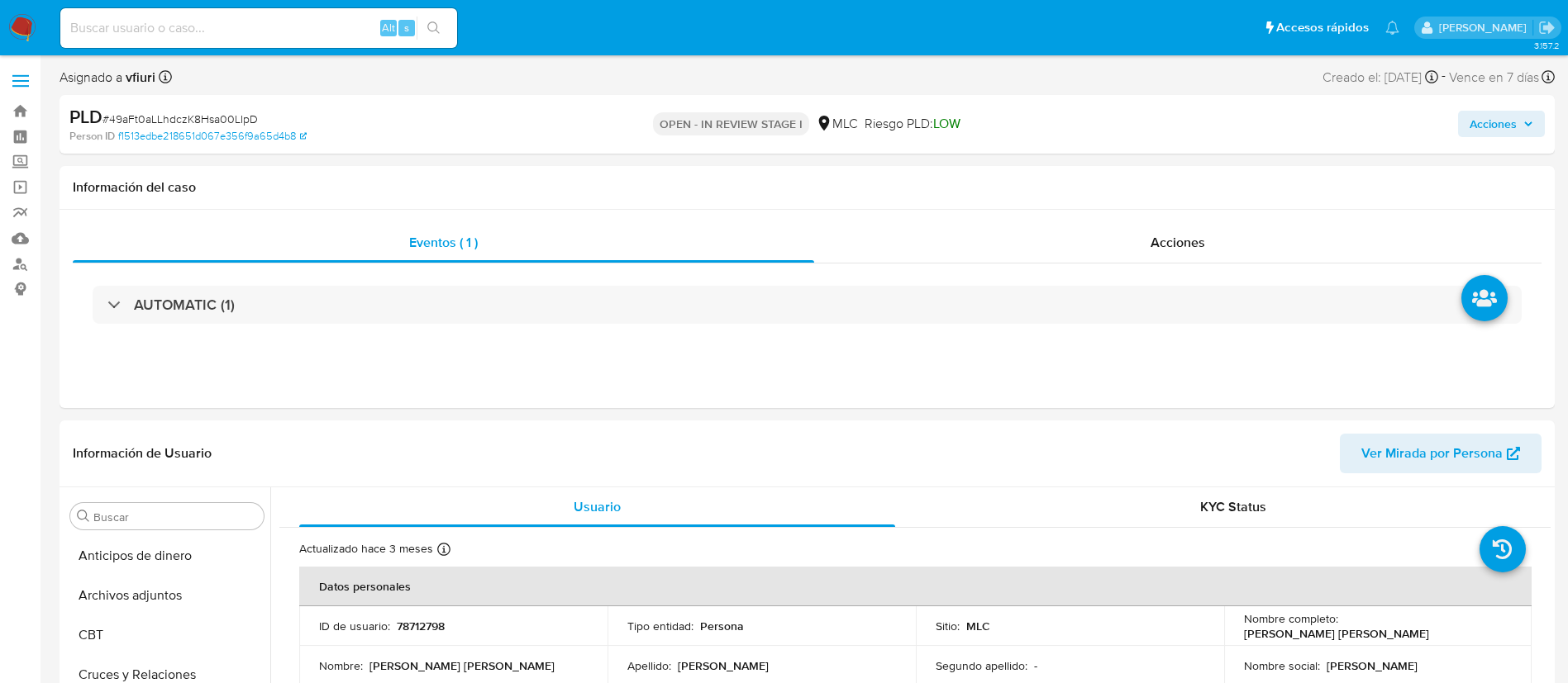
select select "10"
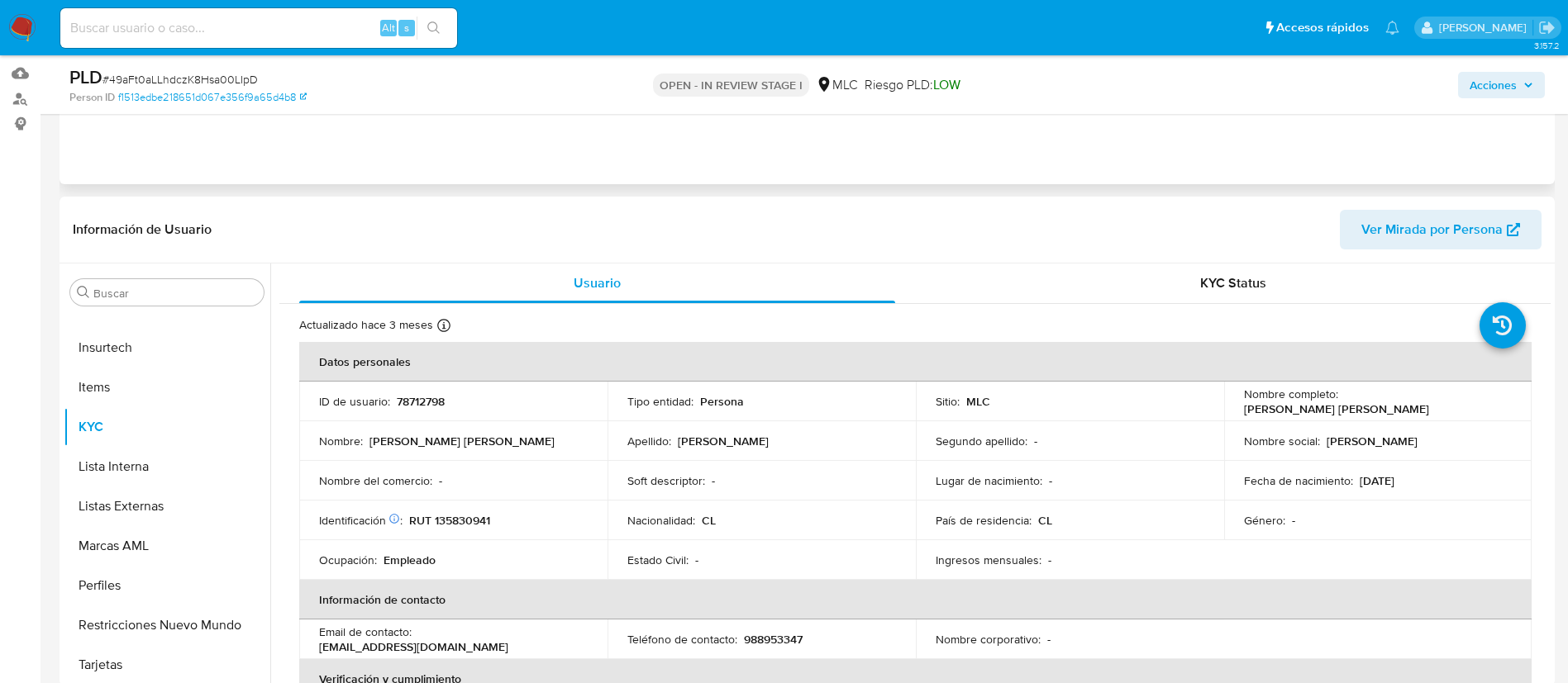
scroll to position [248, 0]
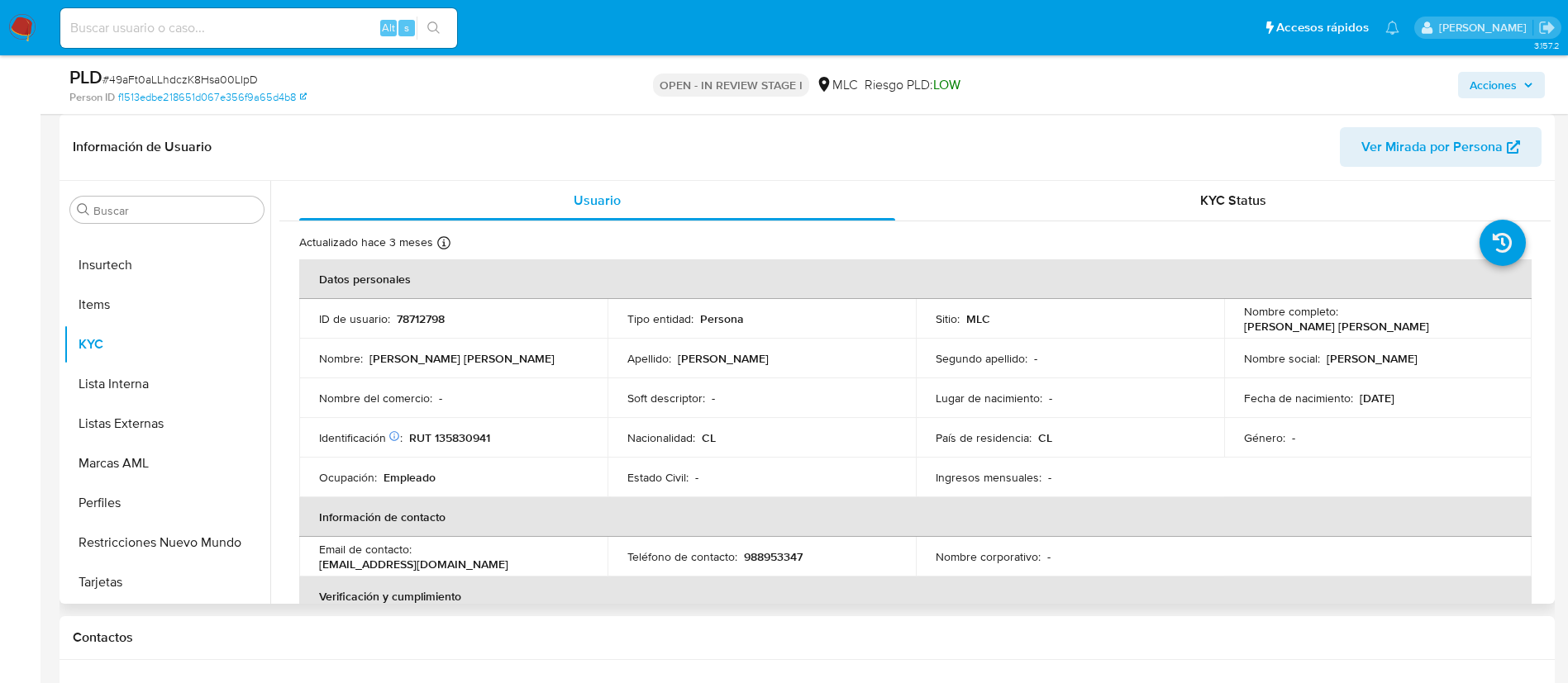
click at [418, 319] on p "78712798" at bounding box center [421, 319] width 48 height 15
copy p "78712798"
drag, startPoint x: 431, startPoint y: 327, endPoint x: 419, endPoint y: 316, distance: 16.3
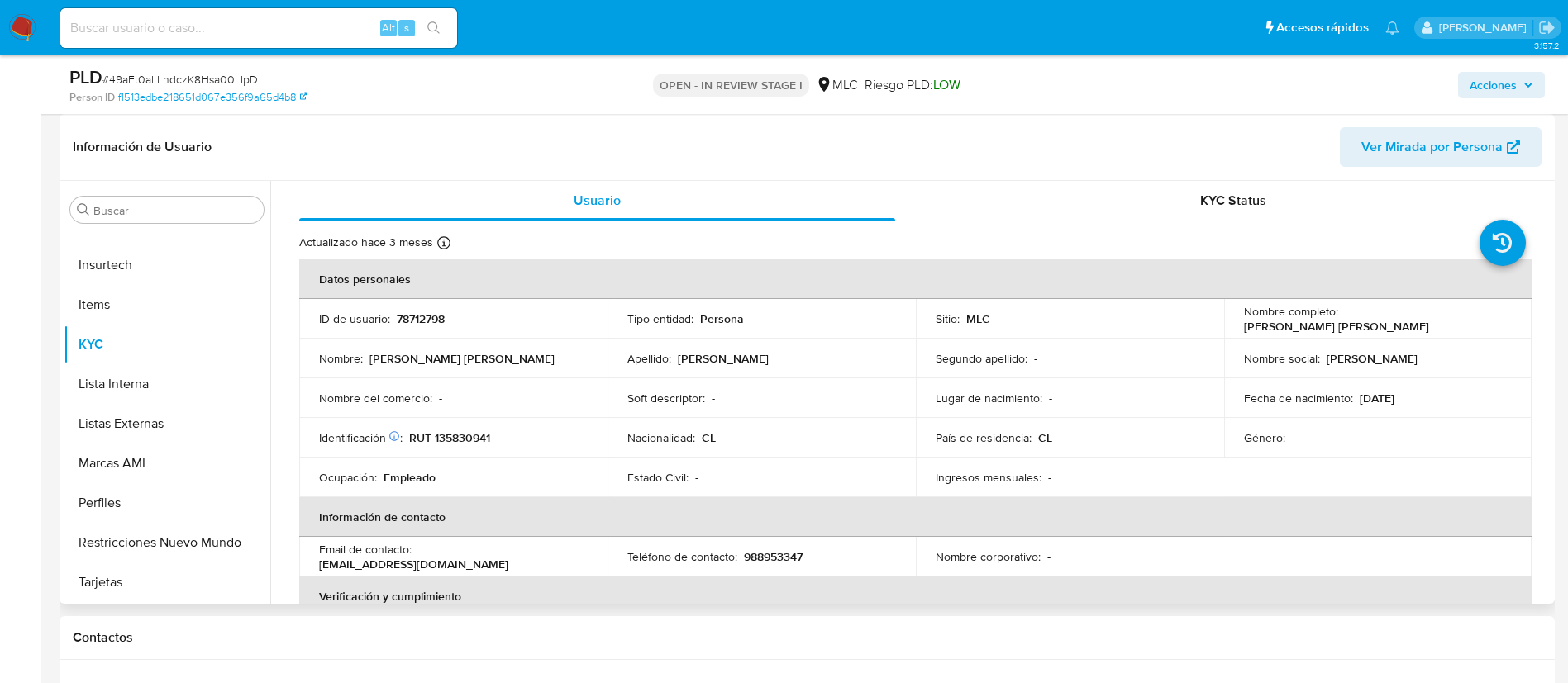
click at [419, 316] on p "78712798" at bounding box center [421, 319] width 48 height 15
copy p "78712798"
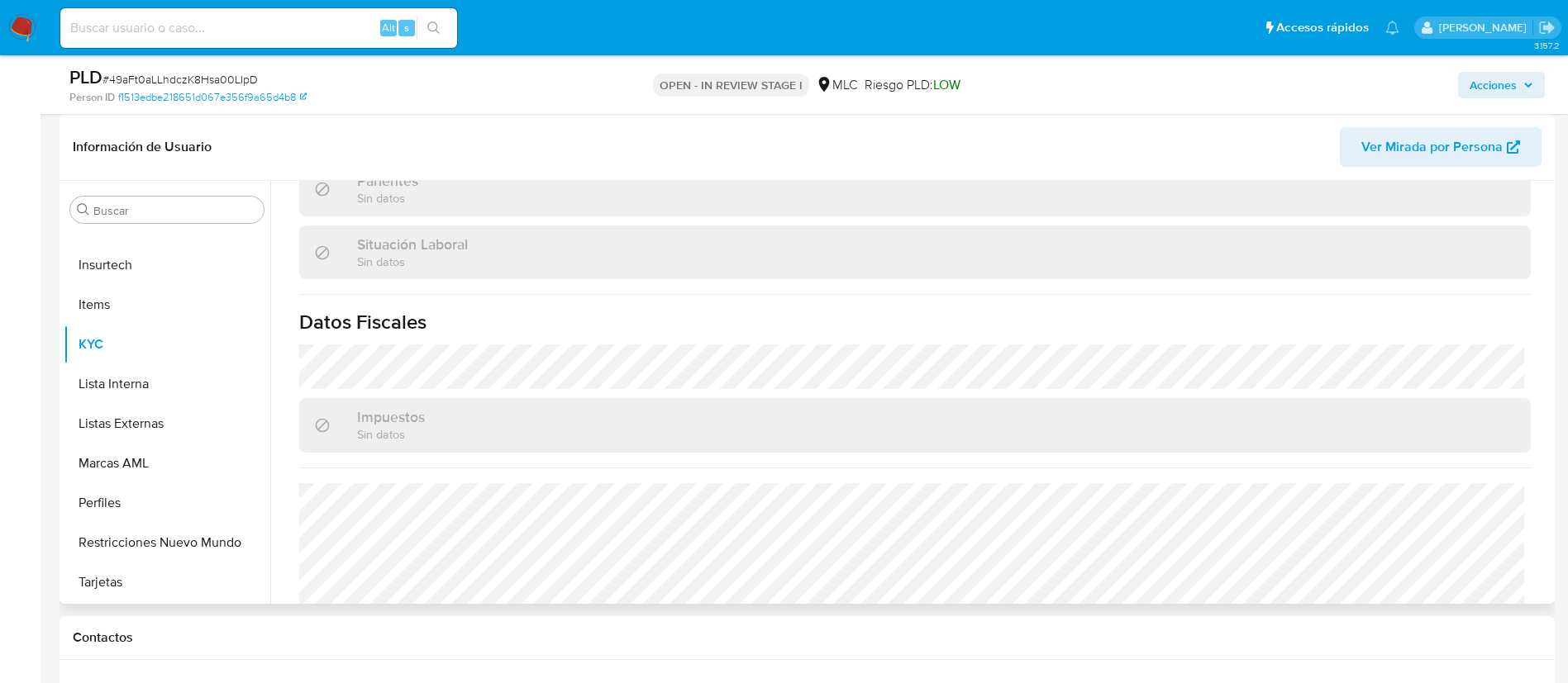
scroll to position [895, 0]
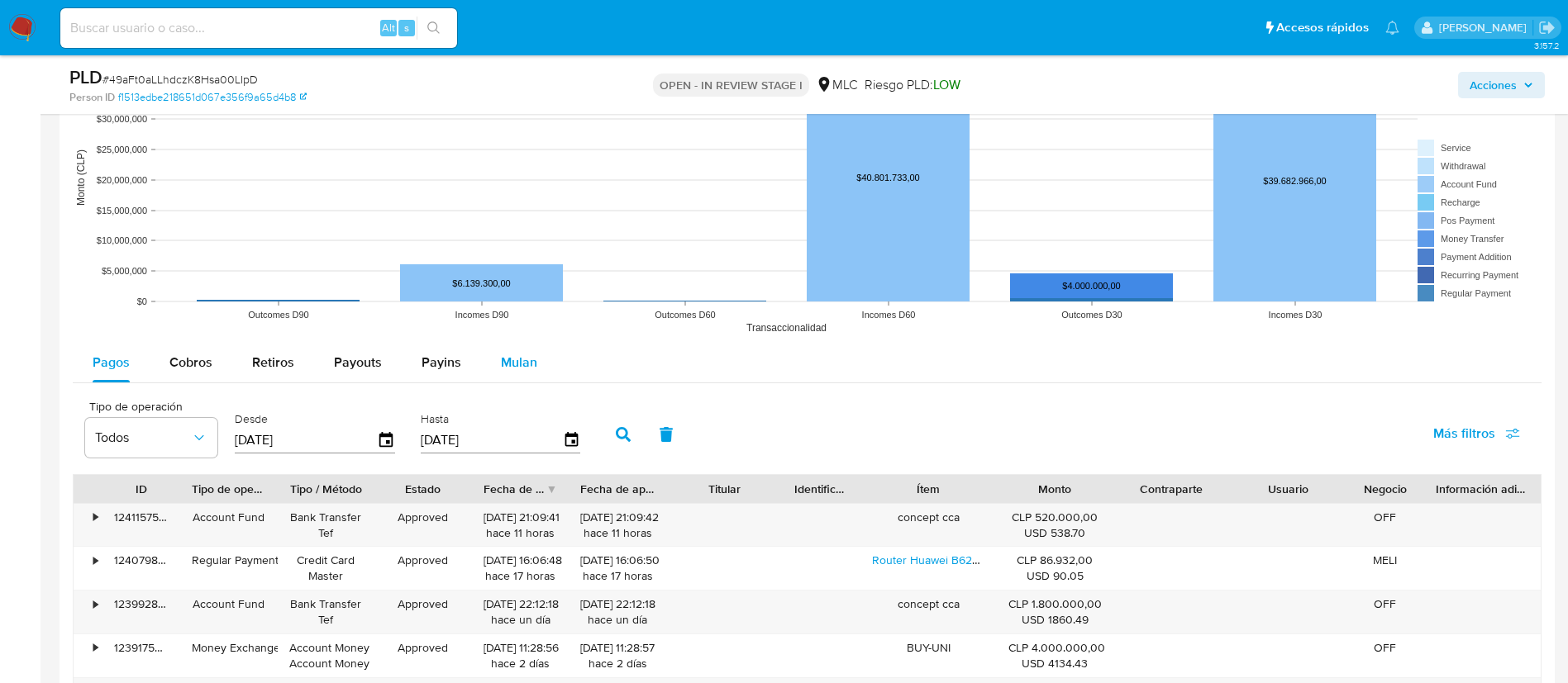
click at [504, 374] on div "Mulan" at bounding box center [519, 362] width 36 height 39
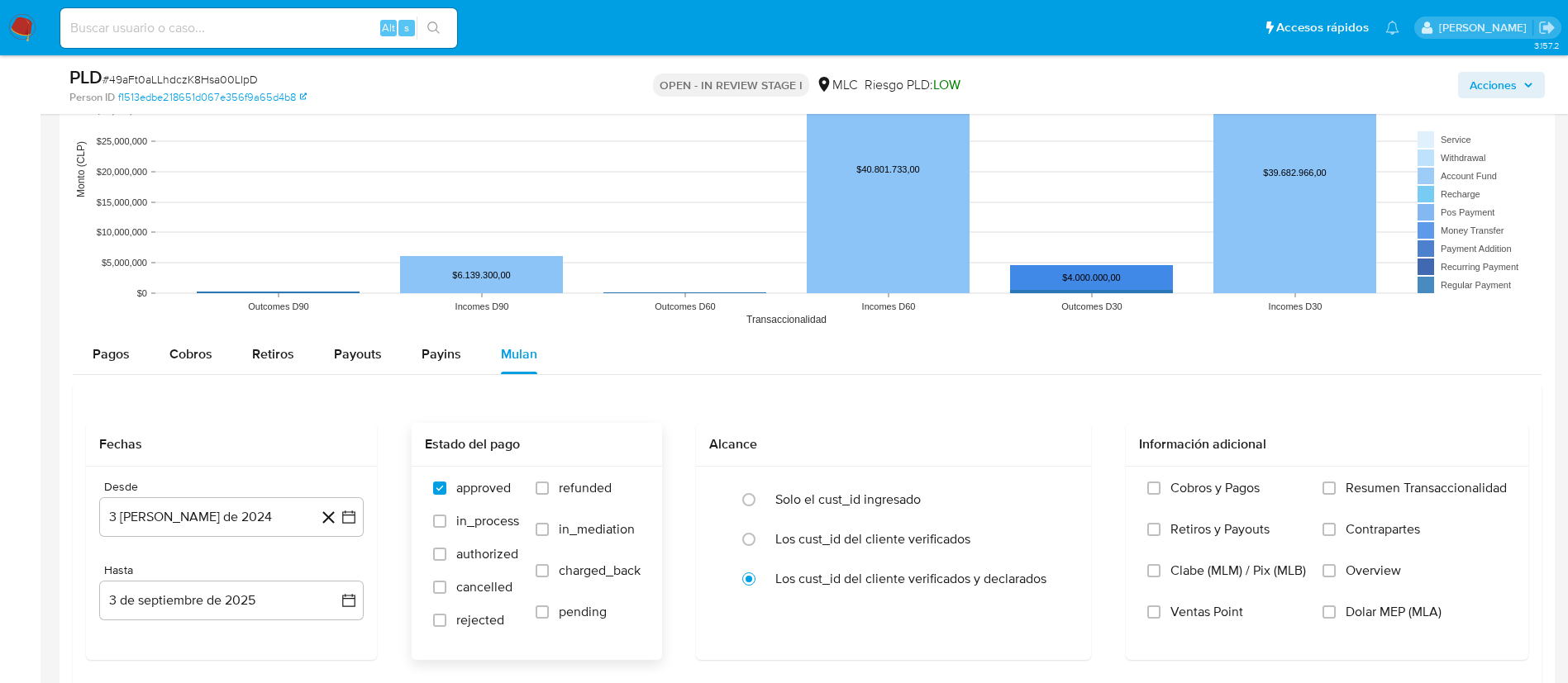
scroll to position [1735, 0]
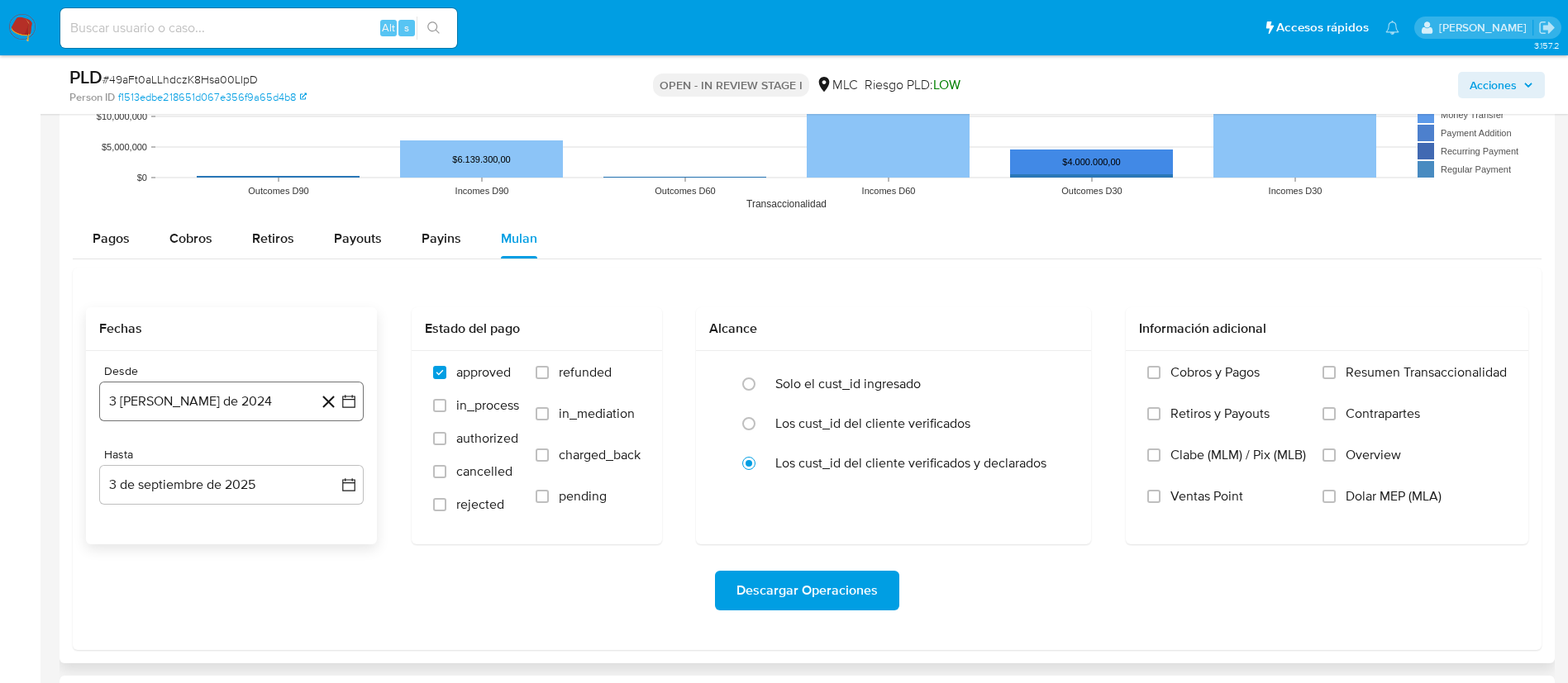
click at [352, 409] on icon "button" at bounding box center [348, 401] width 16 height 16
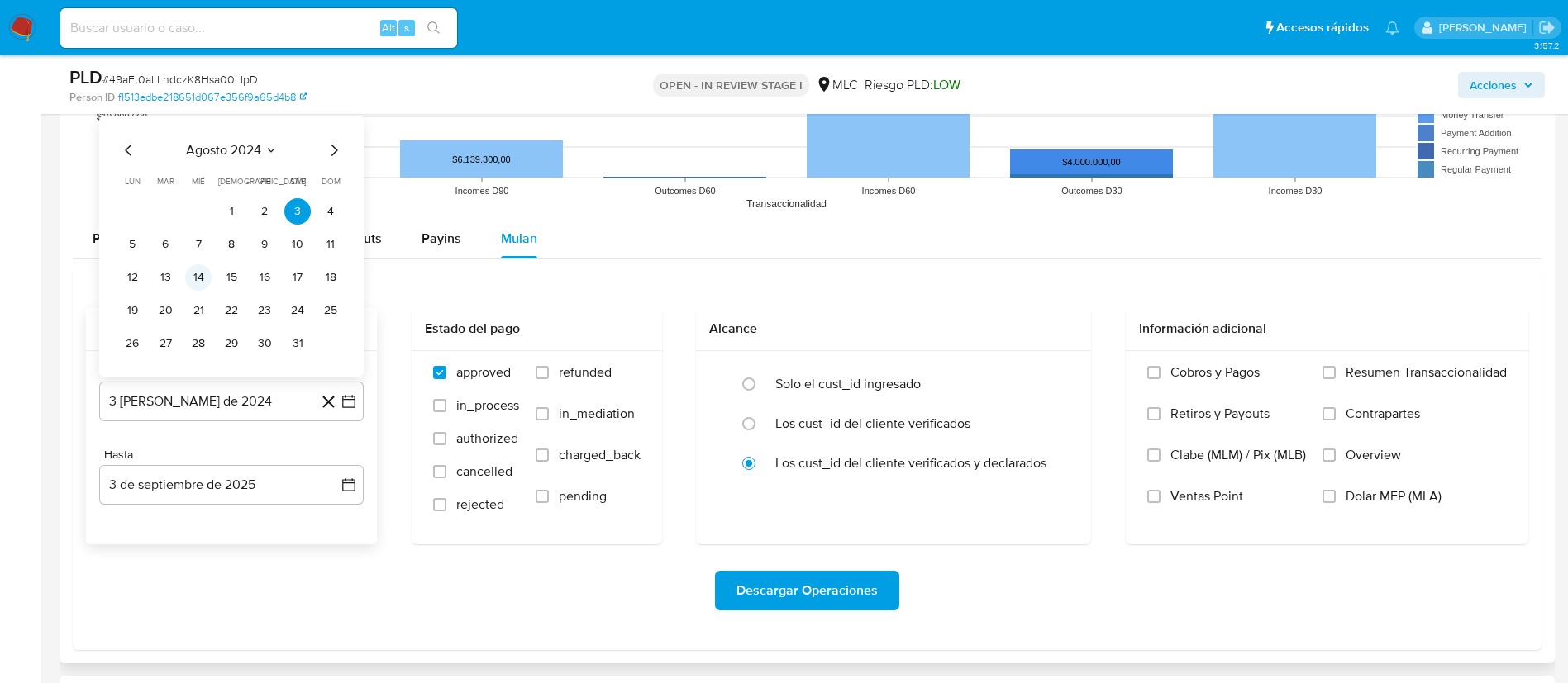
click at [197, 274] on button "14" at bounding box center [198, 277] width 26 height 26
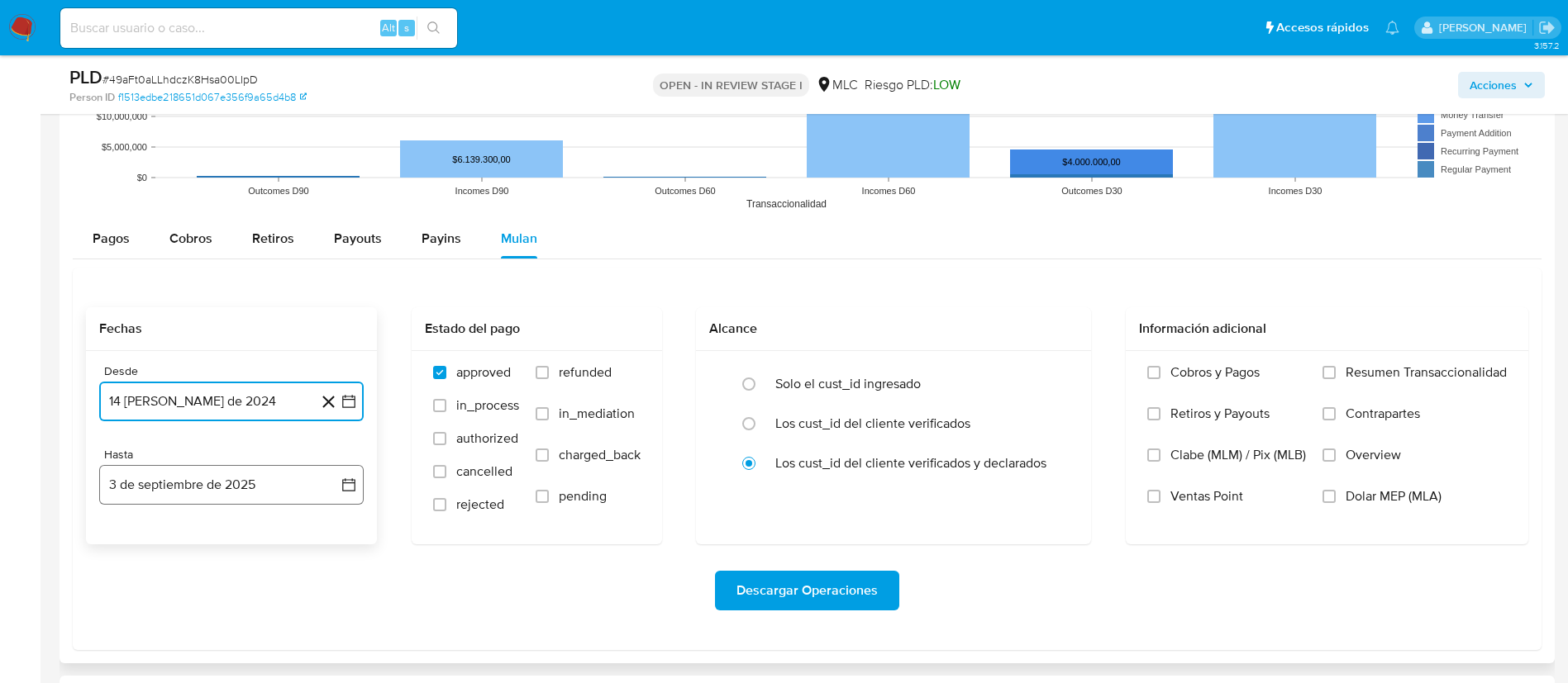
click at [348, 480] on icon "button" at bounding box center [348, 485] width 16 height 16
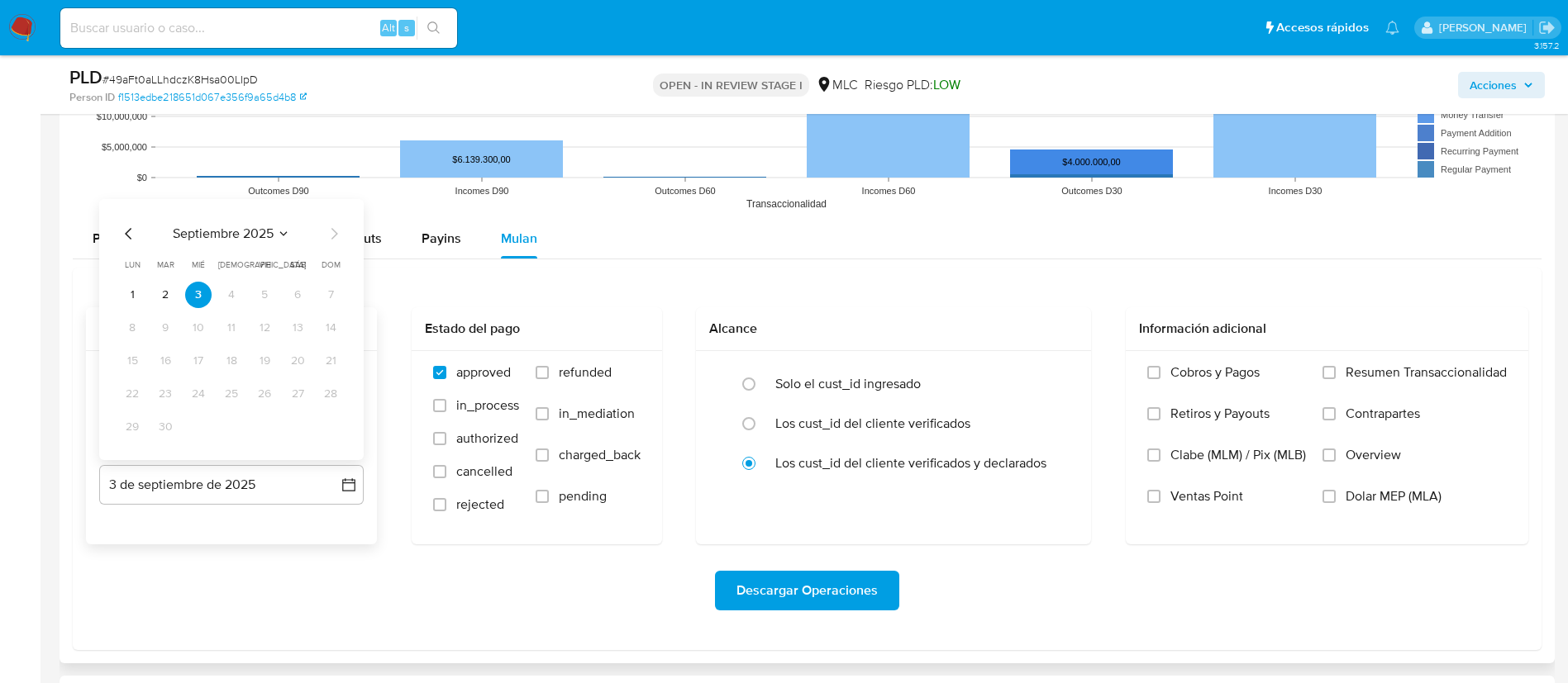
click at [129, 234] on icon "Mes anterior" at bounding box center [129, 234] width 20 height 20
click at [195, 367] on button "13" at bounding box center [198, 360] width 26 height 26
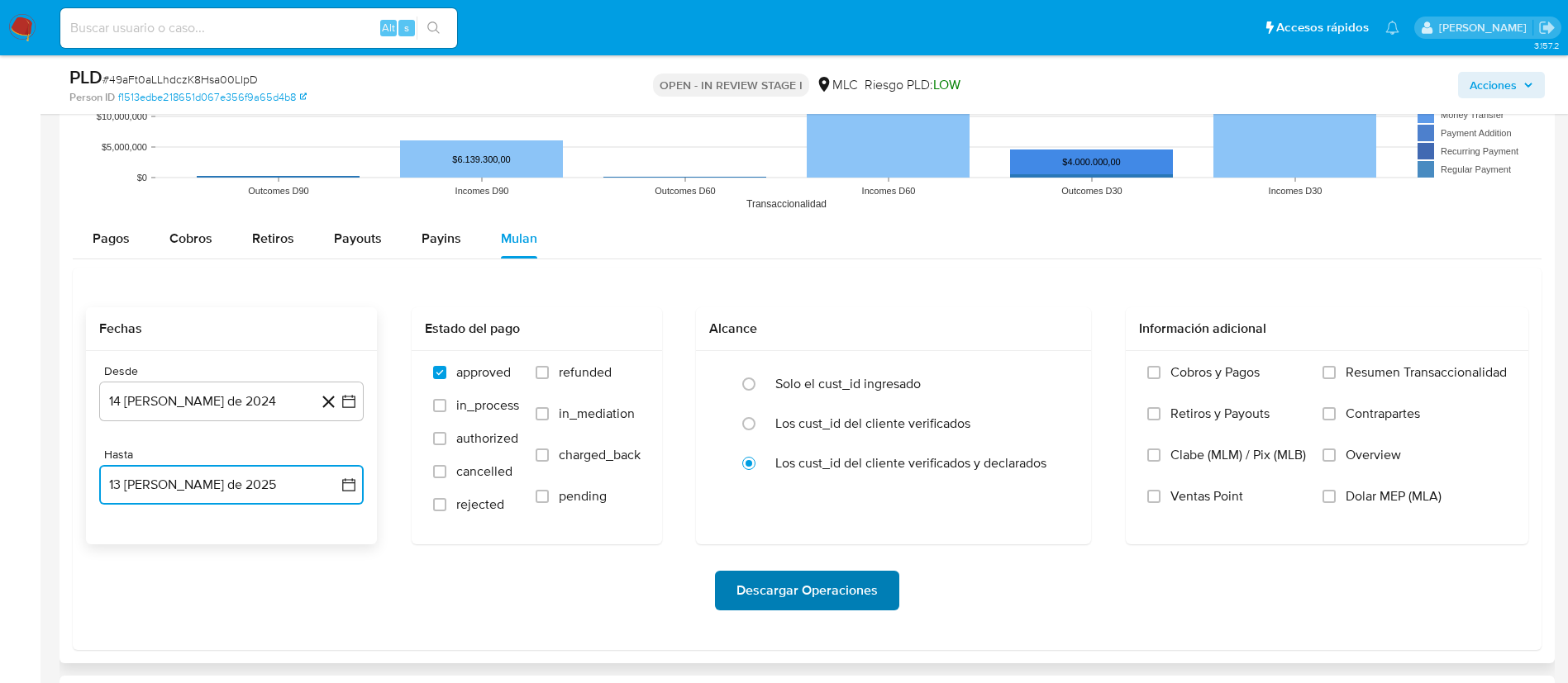
click at [785, 598] on span "Descargar Operaciones" at bounding box center [806, 591] width 141 height 36
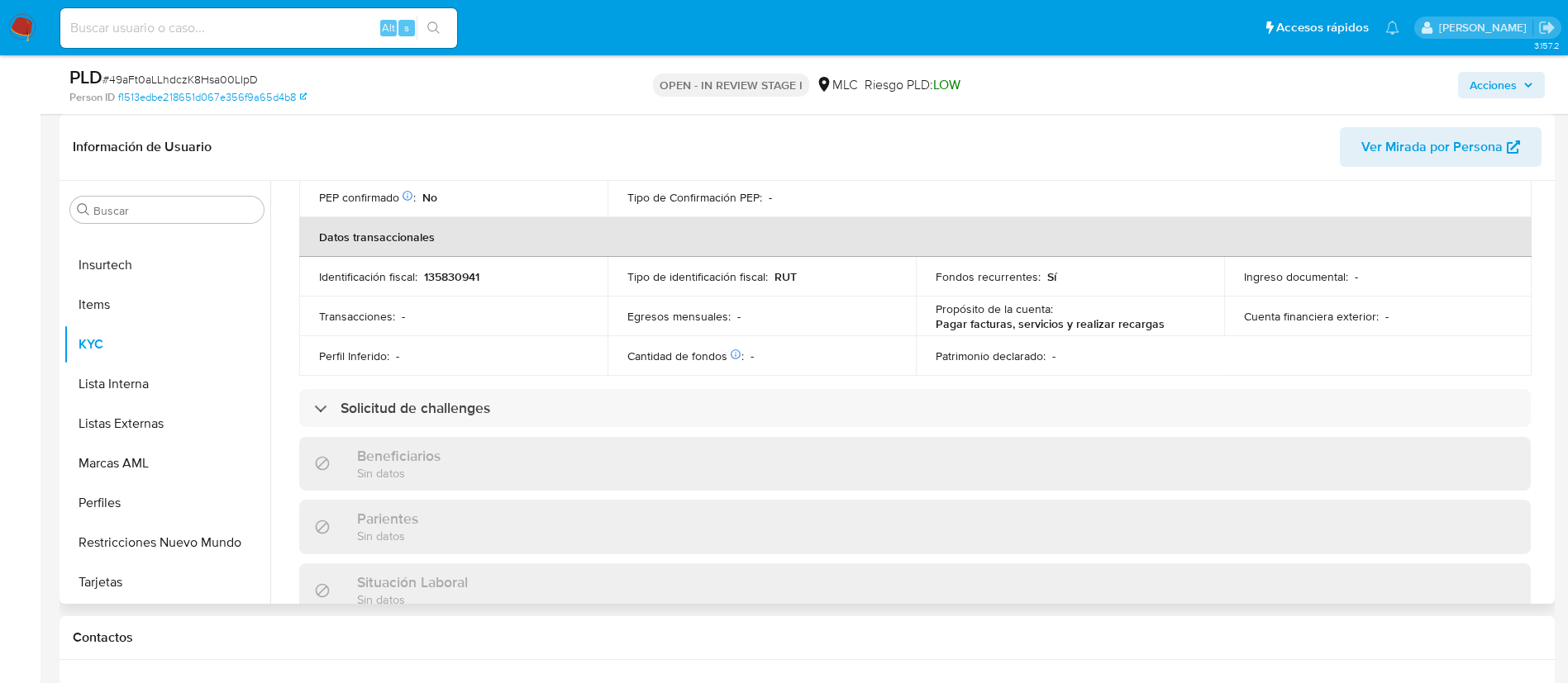
scroll to position [27, 0]
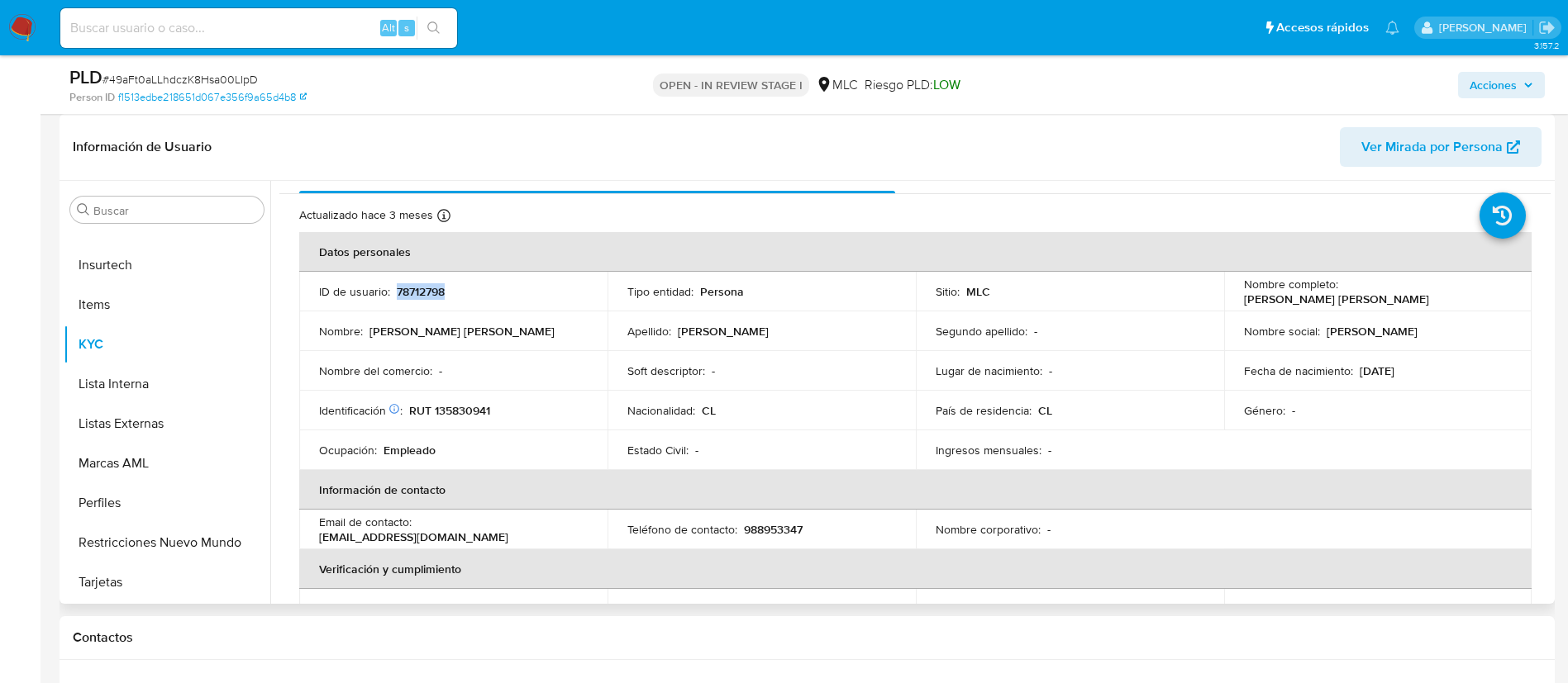
copy p "78712798"
drag, startPoint x: 431, startPoint y: 285, endPoint x: 469, endPoint y: 293, distance: 38.8
click at [469, 293] on div "ID de usuario : 78712798" at bounding box center [453, 292] width 268 height 15
click at [177, 77] on span "# 49aFt0aLLhdczK8Hsa00LIpD" at bounding box center [180, 79] width 155 height 16
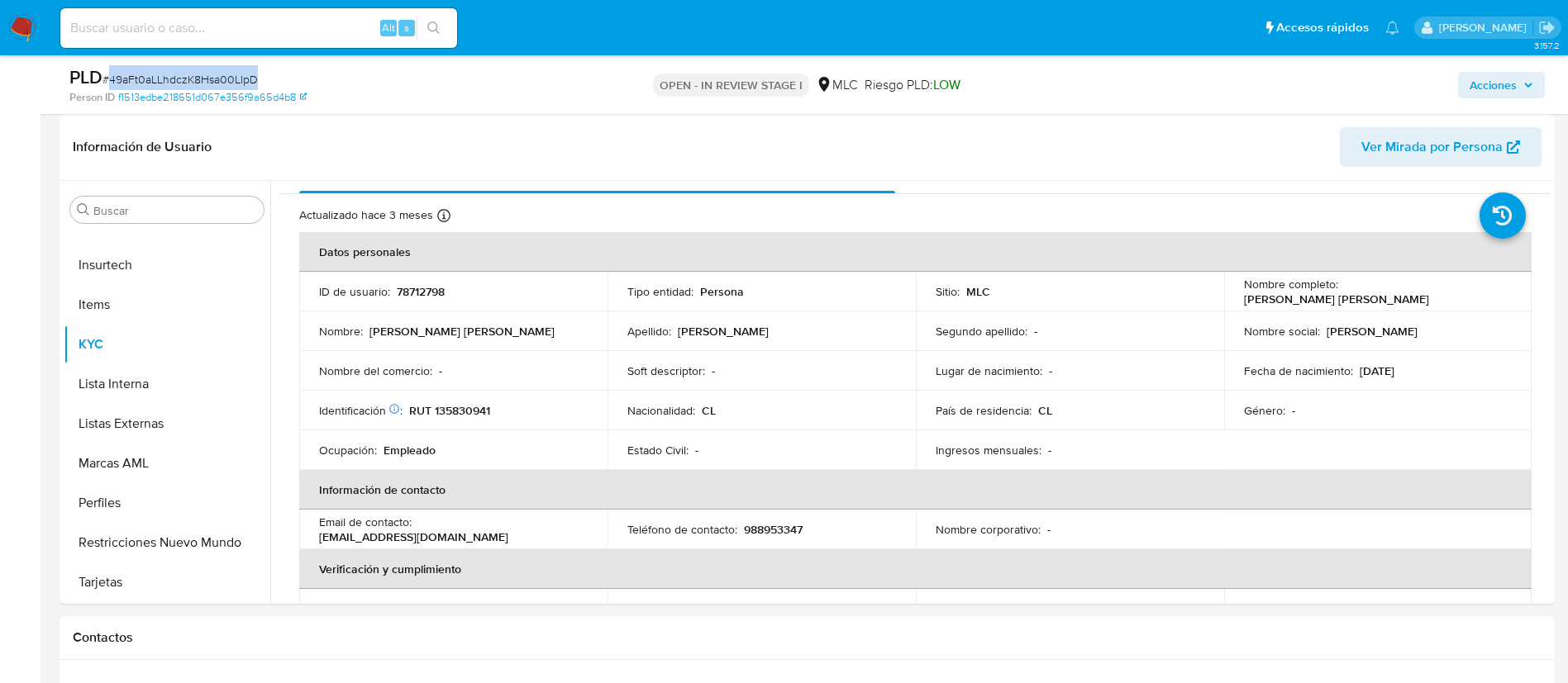
copy span "49aFt0aLLhdczK8Hsa00LIpD"
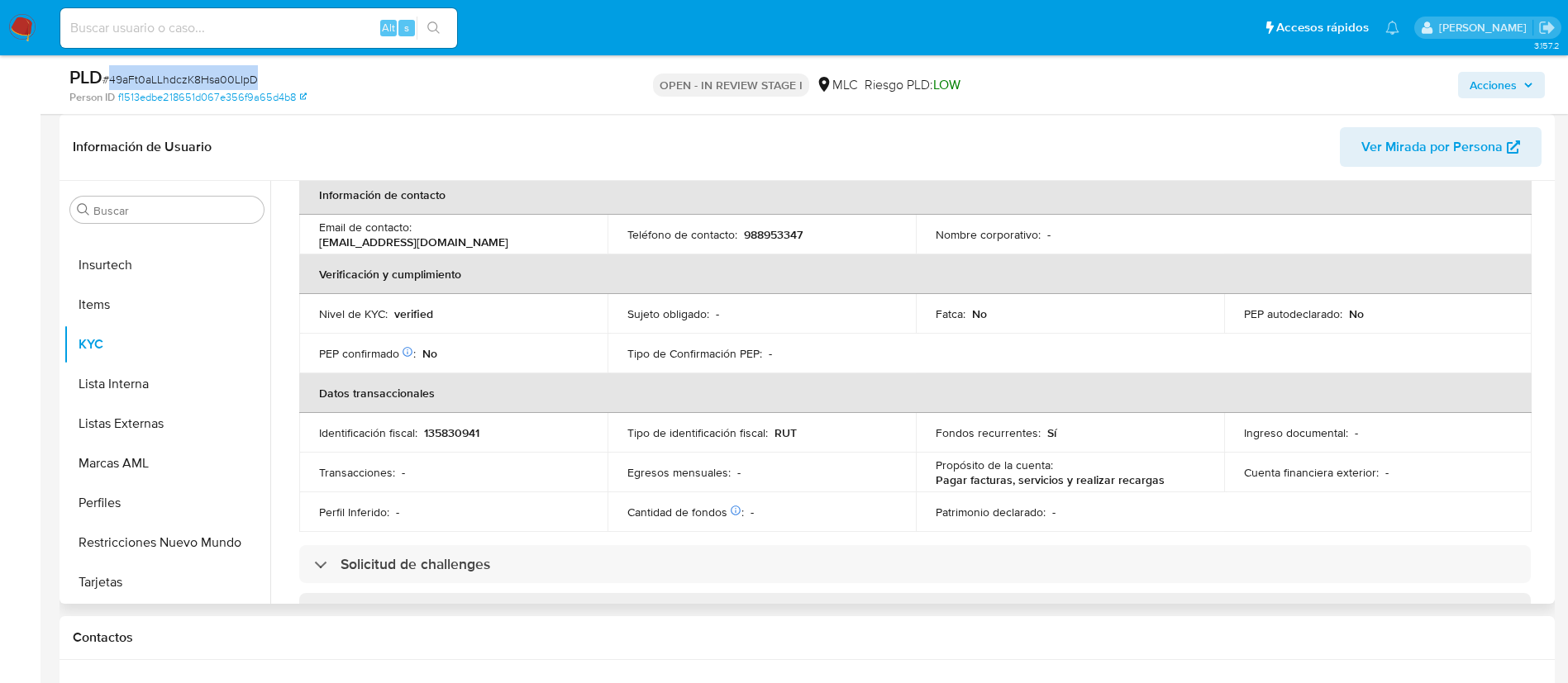
scroll to position [0, 0]
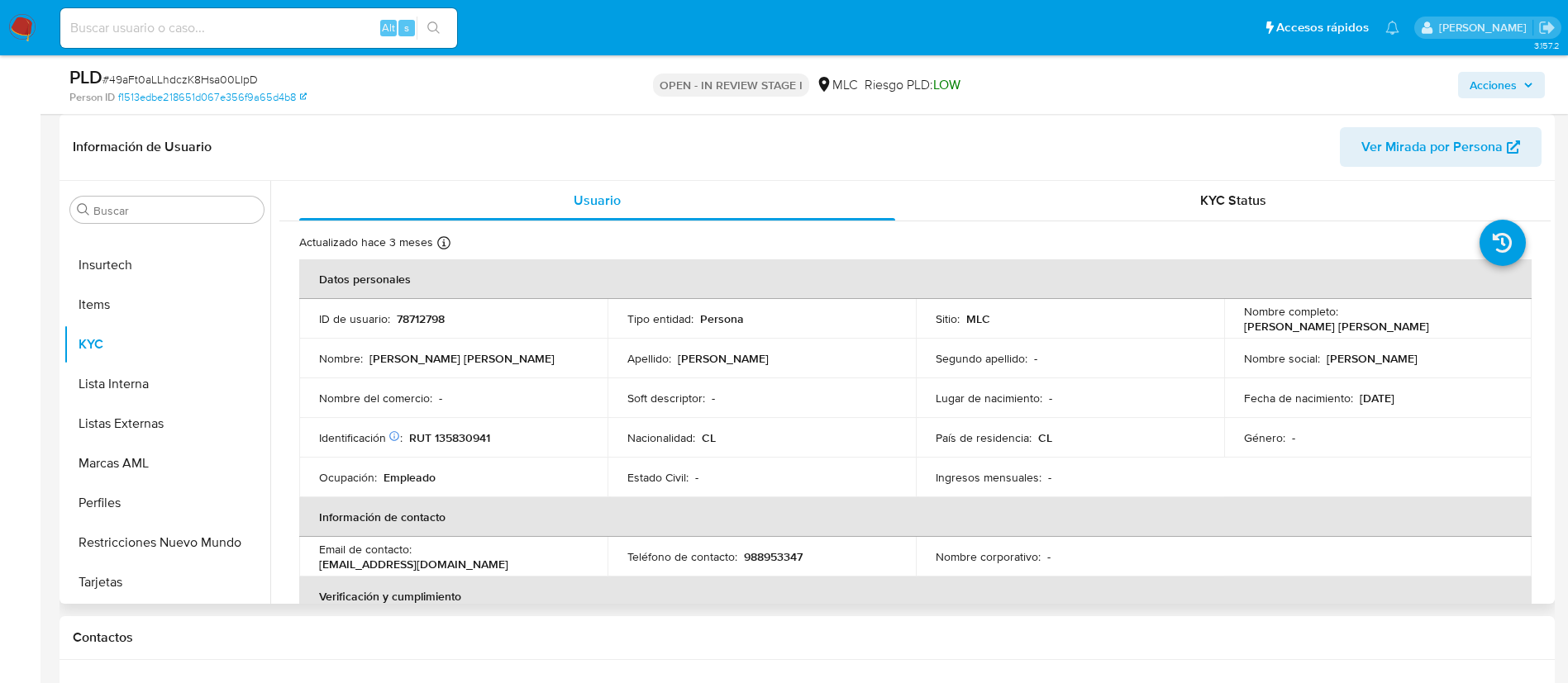
click at [458, 444] on p "RUT 135830941" at bounding box center [450, 438] width 81 height 15
copy p "135830941"
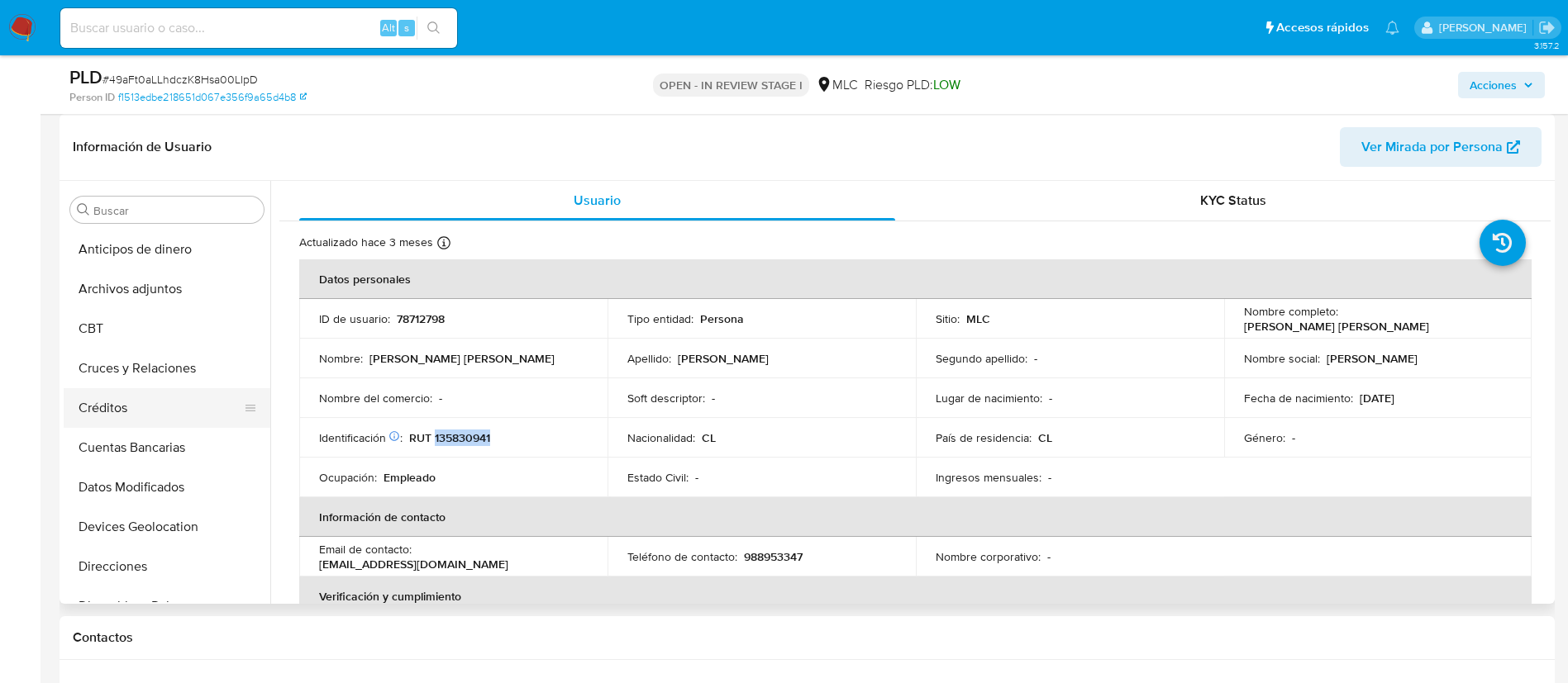
click at [145, 389] on button "Créditos" at bounding box center [161, 408] width 193 height 39
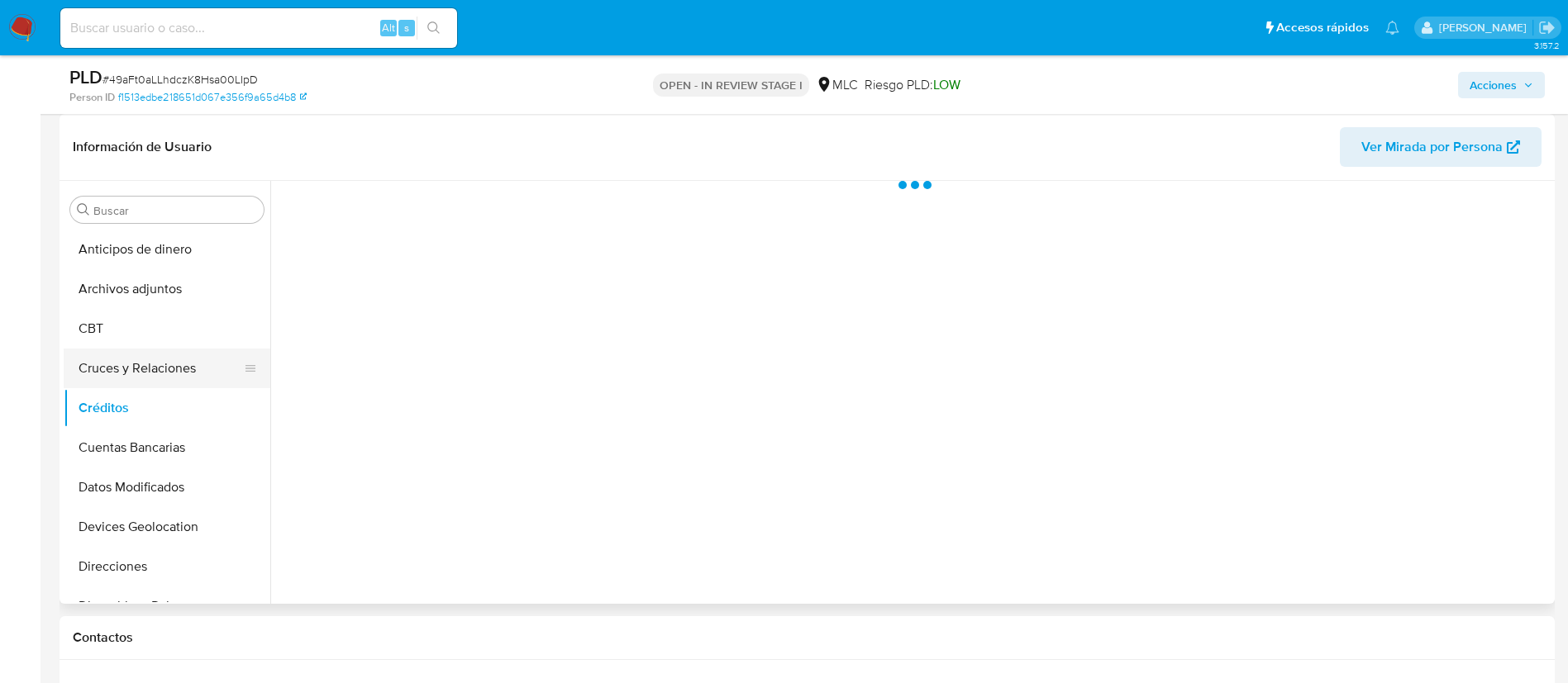
click at [157, 359] on button "Cruces y Relaciones" at bounding box center [161, 367] width 193 height 39
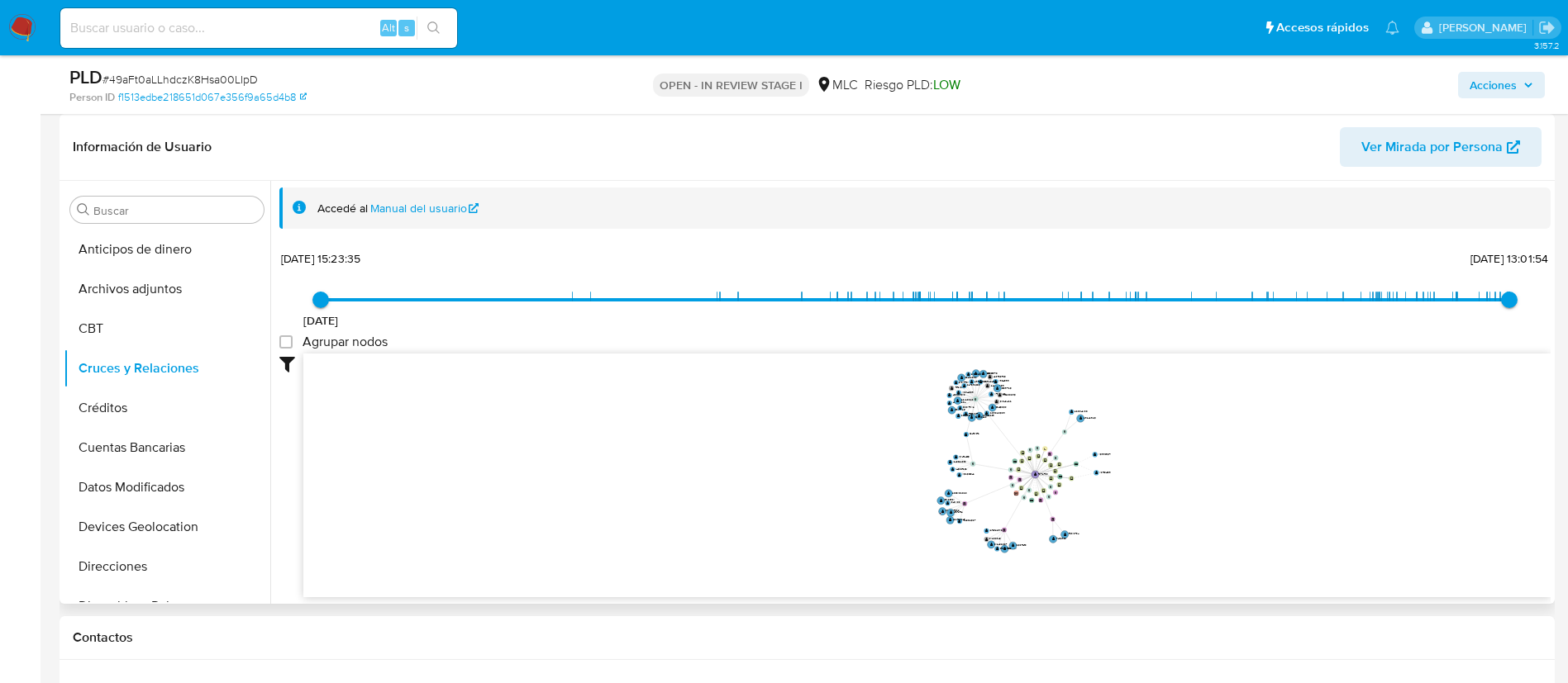
click at [1246, 484] on icon "device-62df323408813b0018c05ddb  user-78712798  78712798 device-62d53b0508813…" at bounding box center [927, 473] width 1247 height 240
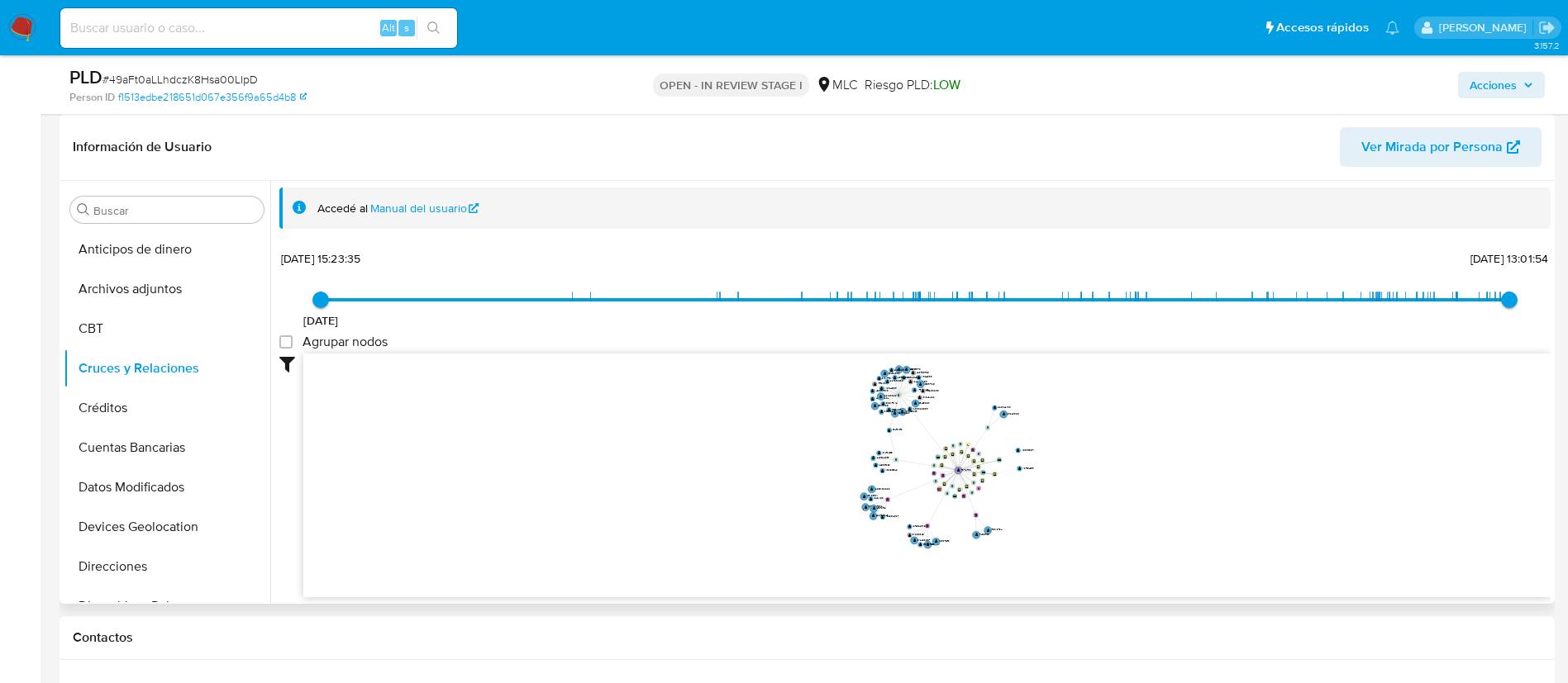
drag, startPoint x: 1229, startPoint y: 487, endPoint x: 1116, endPoint y: 489, distance: 113.0
click at [1116, 489] on icon "device-62df323408813b0018c05ddb  user-78712798  78712798 device-62d53b0508813…" at bounding box center [927, 473] width 1247 height 240
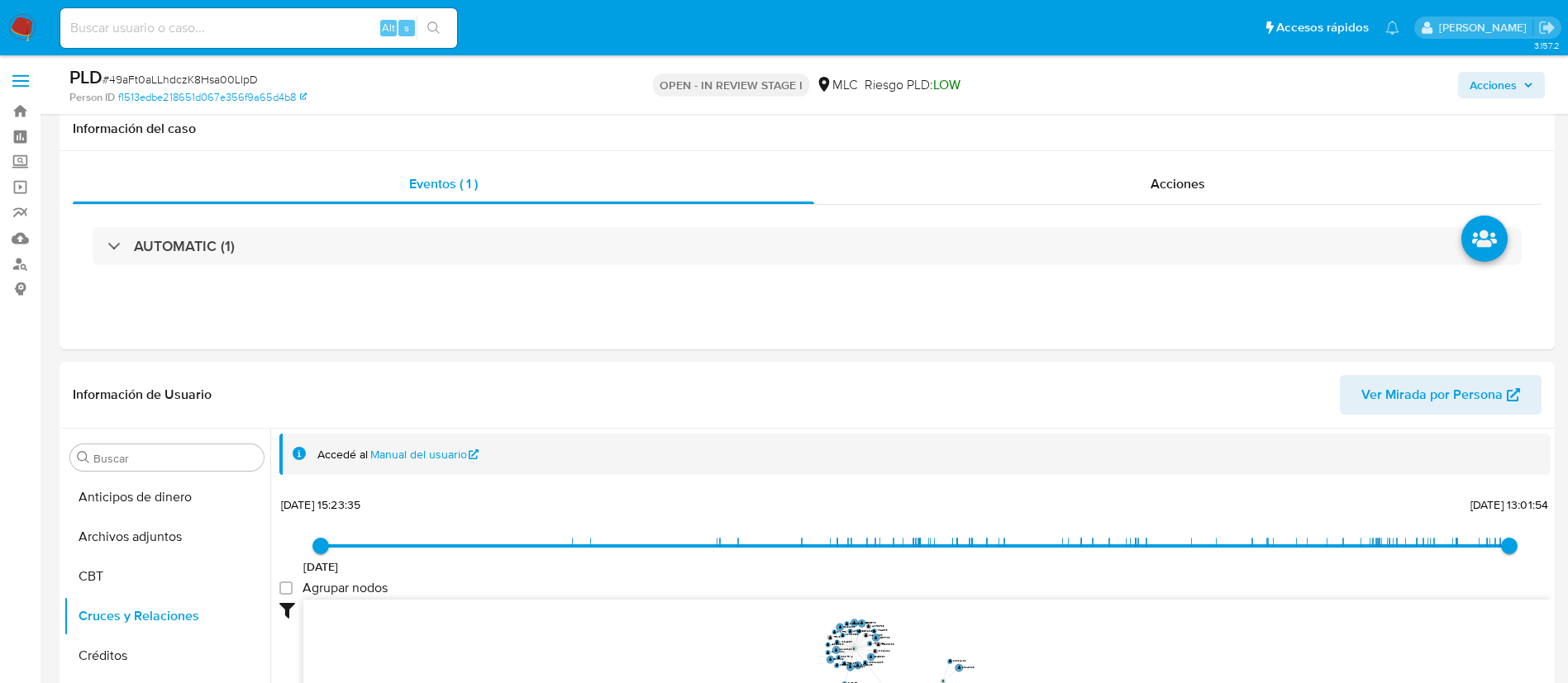
scroll to position [743, 0]
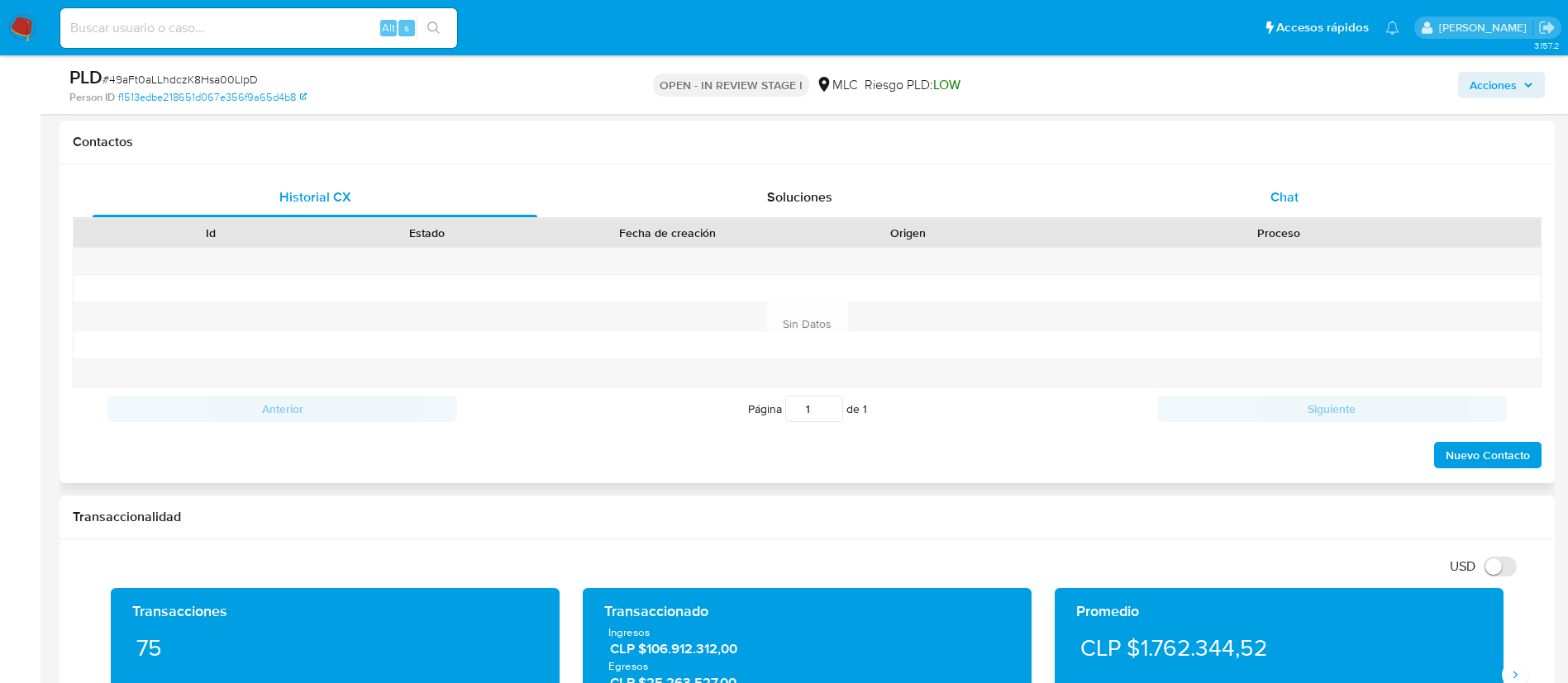
click at [1298, 207] on div "Chat" at bounding box center [1283, 197] width 444 height 39
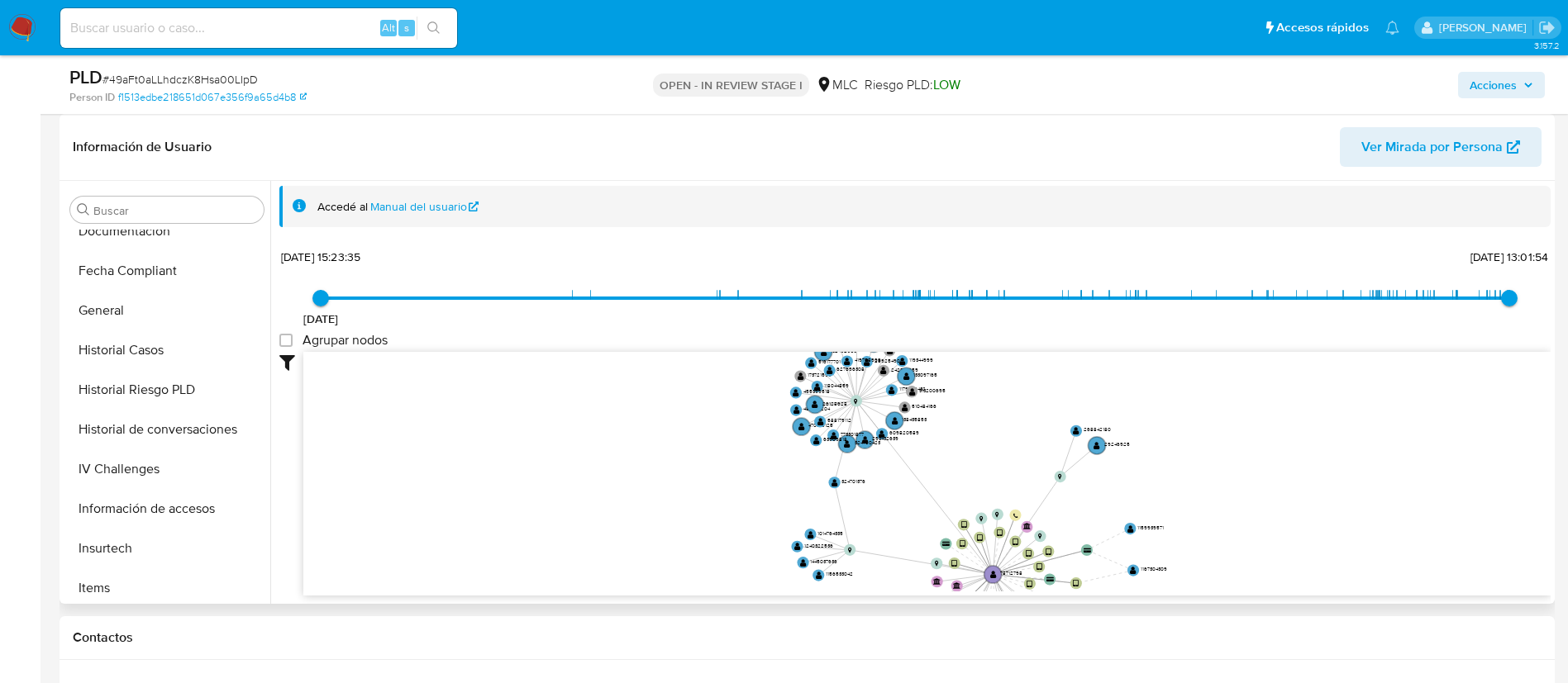
scroll to position [699, 0]
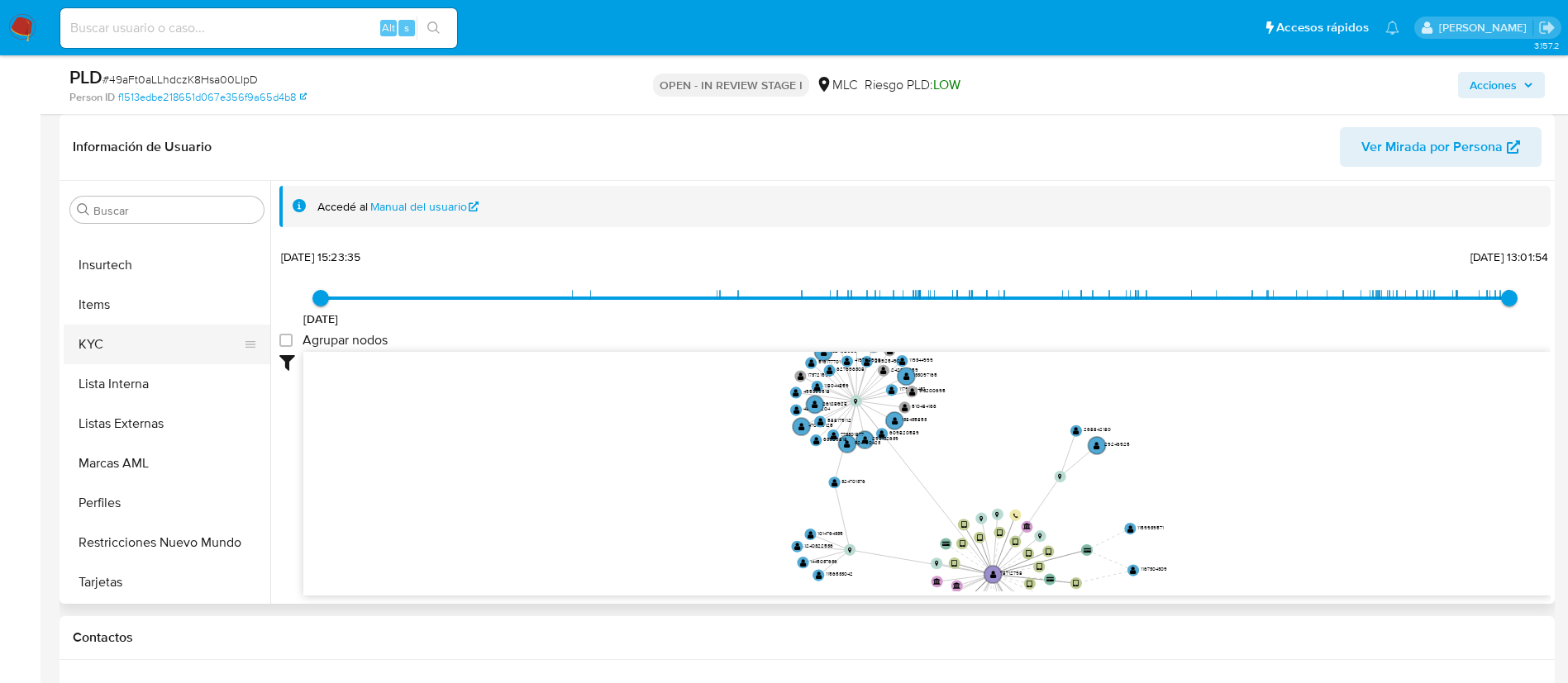
click at [123, 342] on button "KYC" at bounding box center [161, 344] width 193 height 39
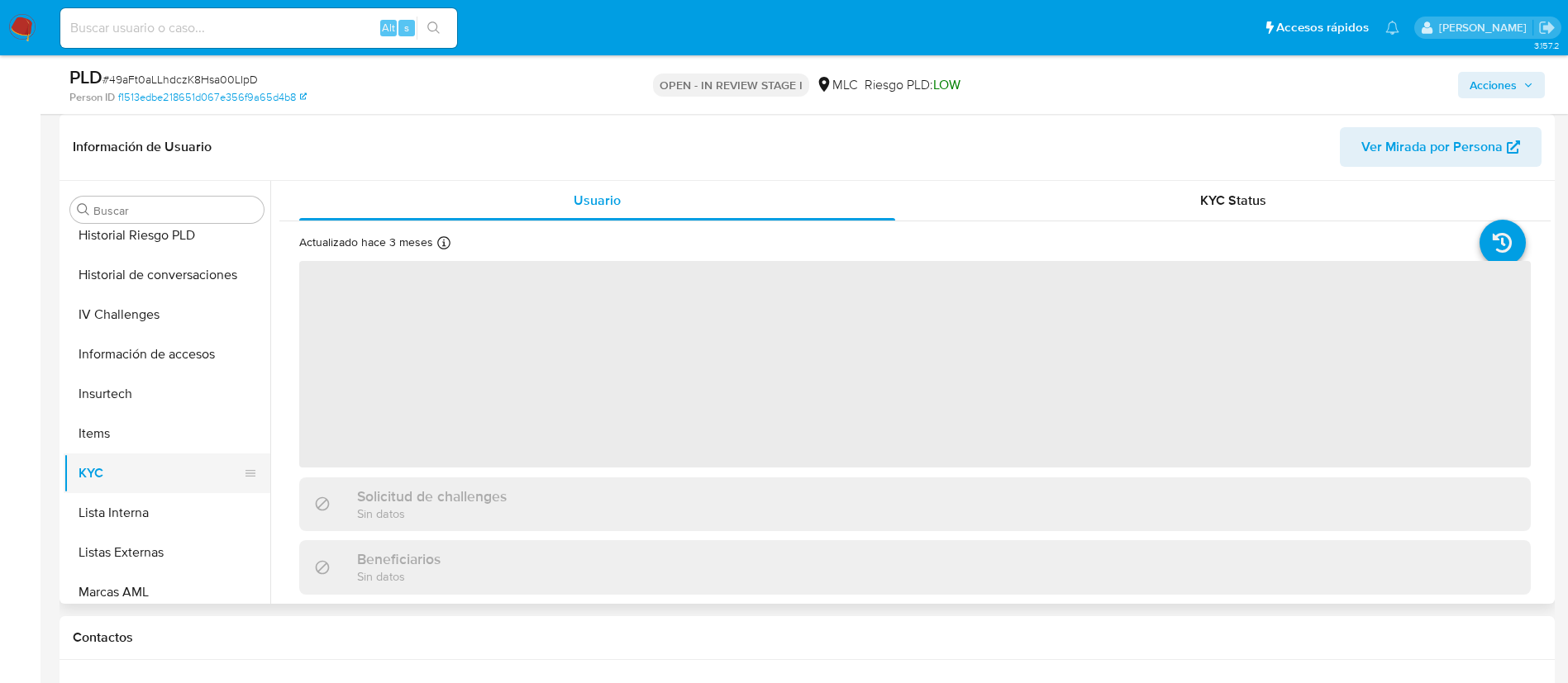
scroll to position [202, 0]
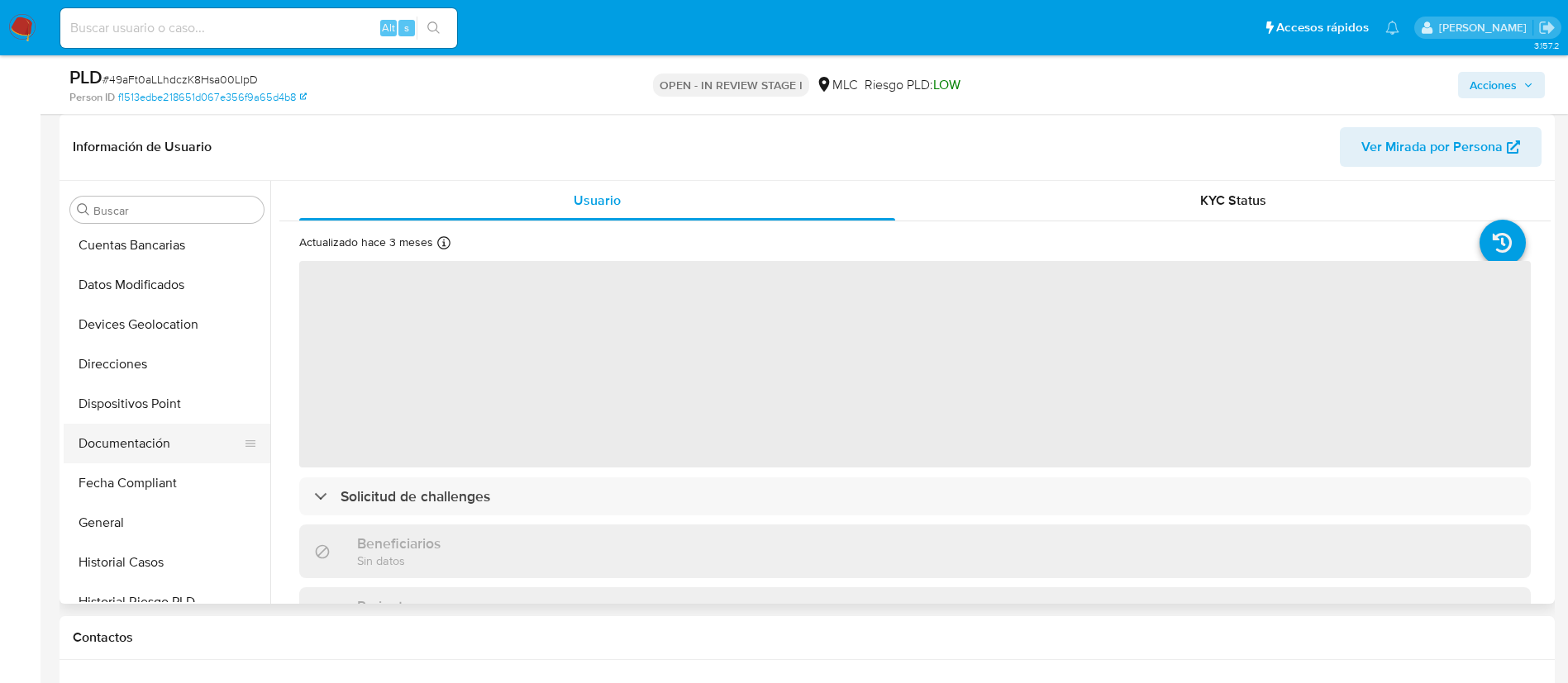
click at [143, 451] on button "Documentación" at bounding box center [161, 443] width 193 height 39
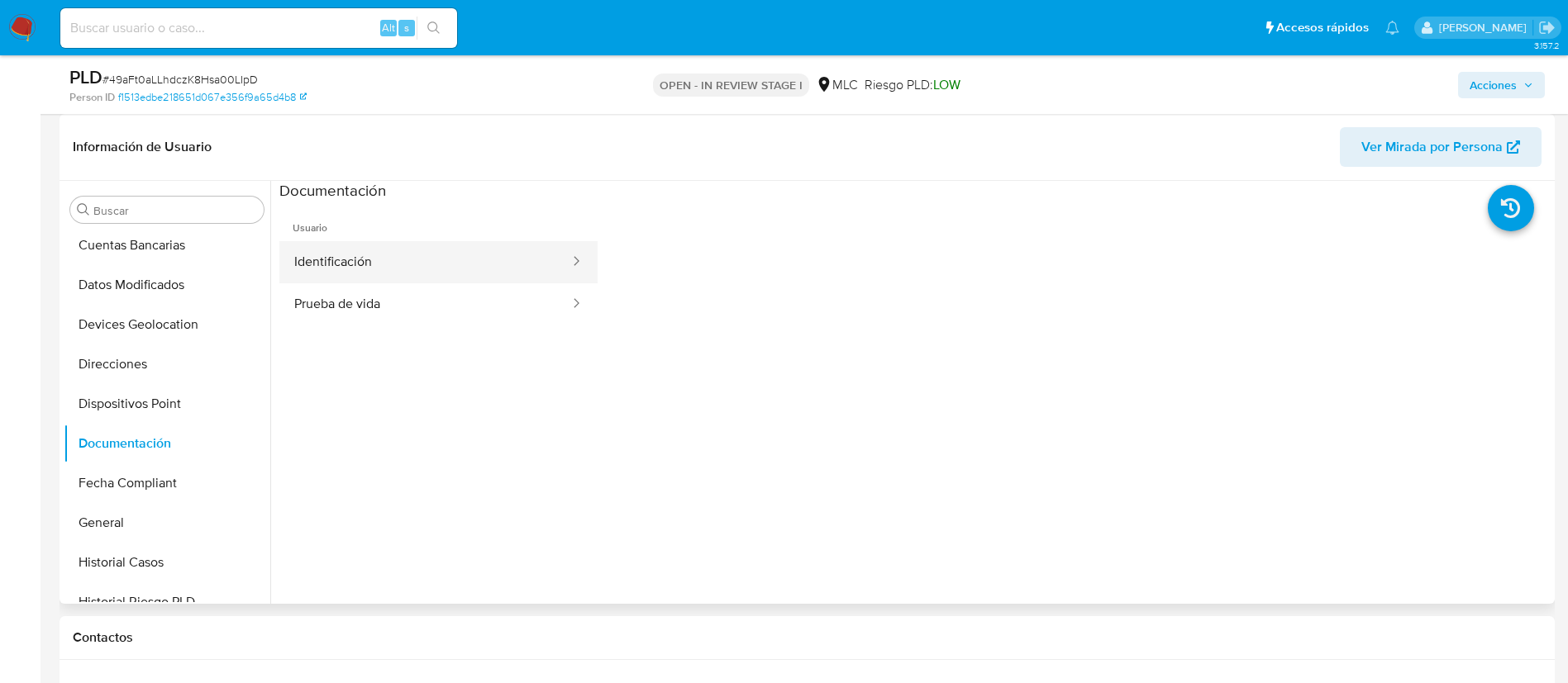
click at [487, 254] on button "Identificación" at bounding box center [425, 263] width 292 height 42
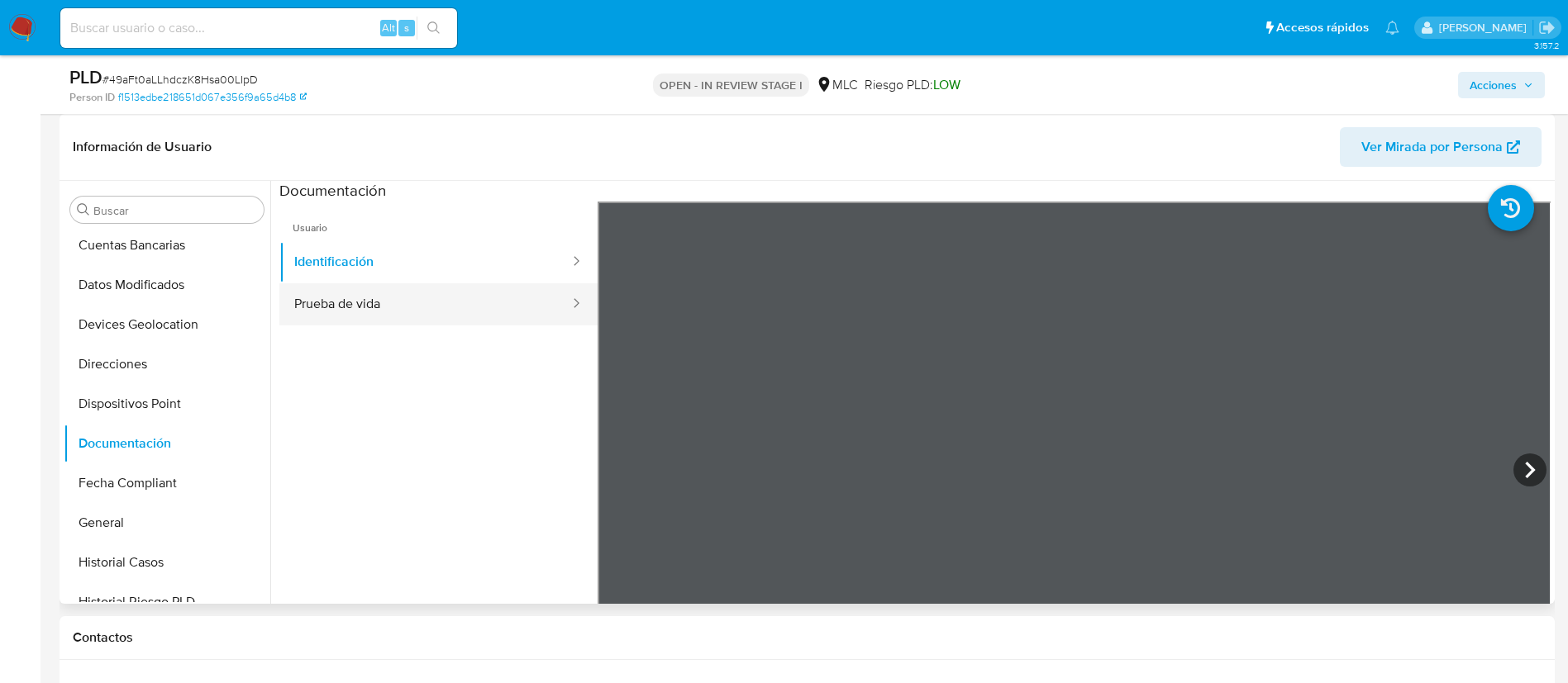
click at [498, 303] on button "Prueba de vida" at bounding box center [425, 305] width 292 height 42
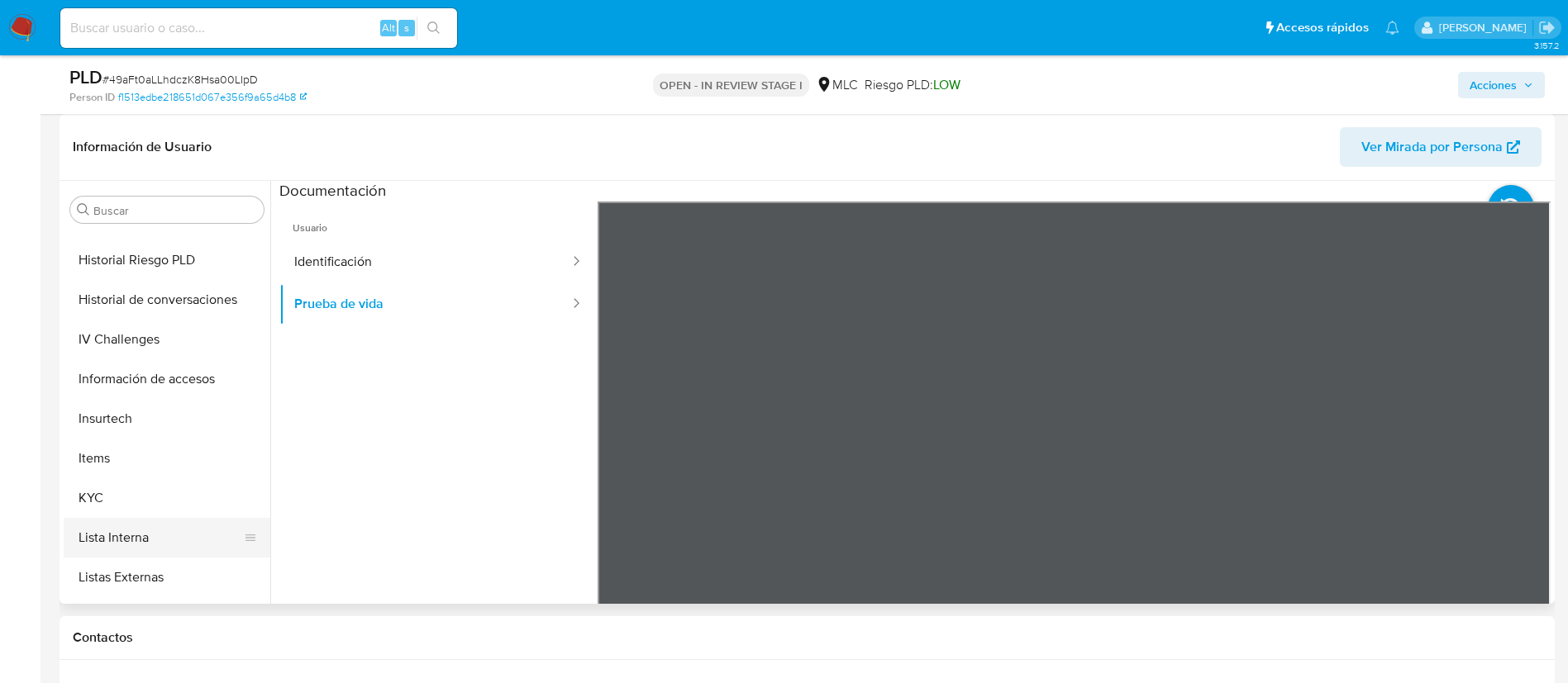
scroll to position [699, 0]
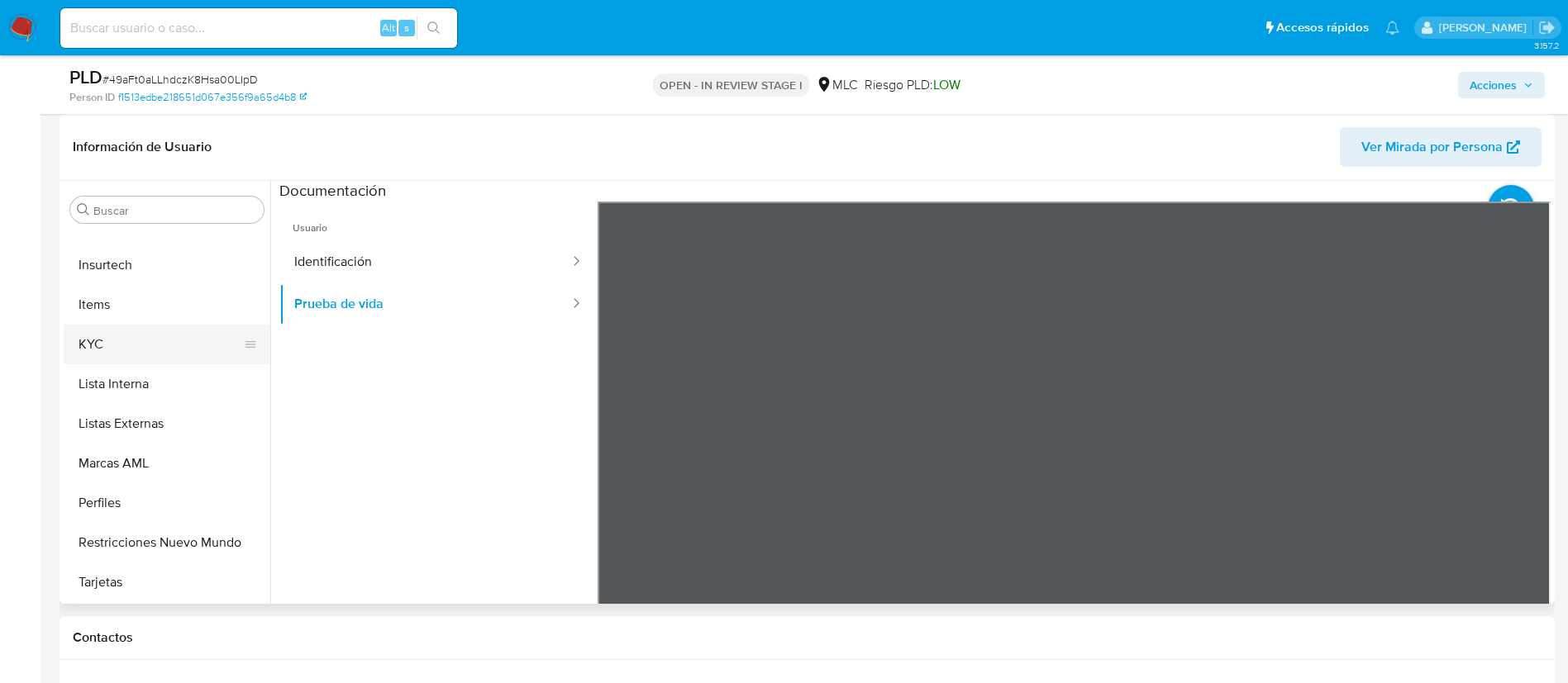
click at [119, 333] on button "KYC" at bounding box center [161, 344] width 193 height 39
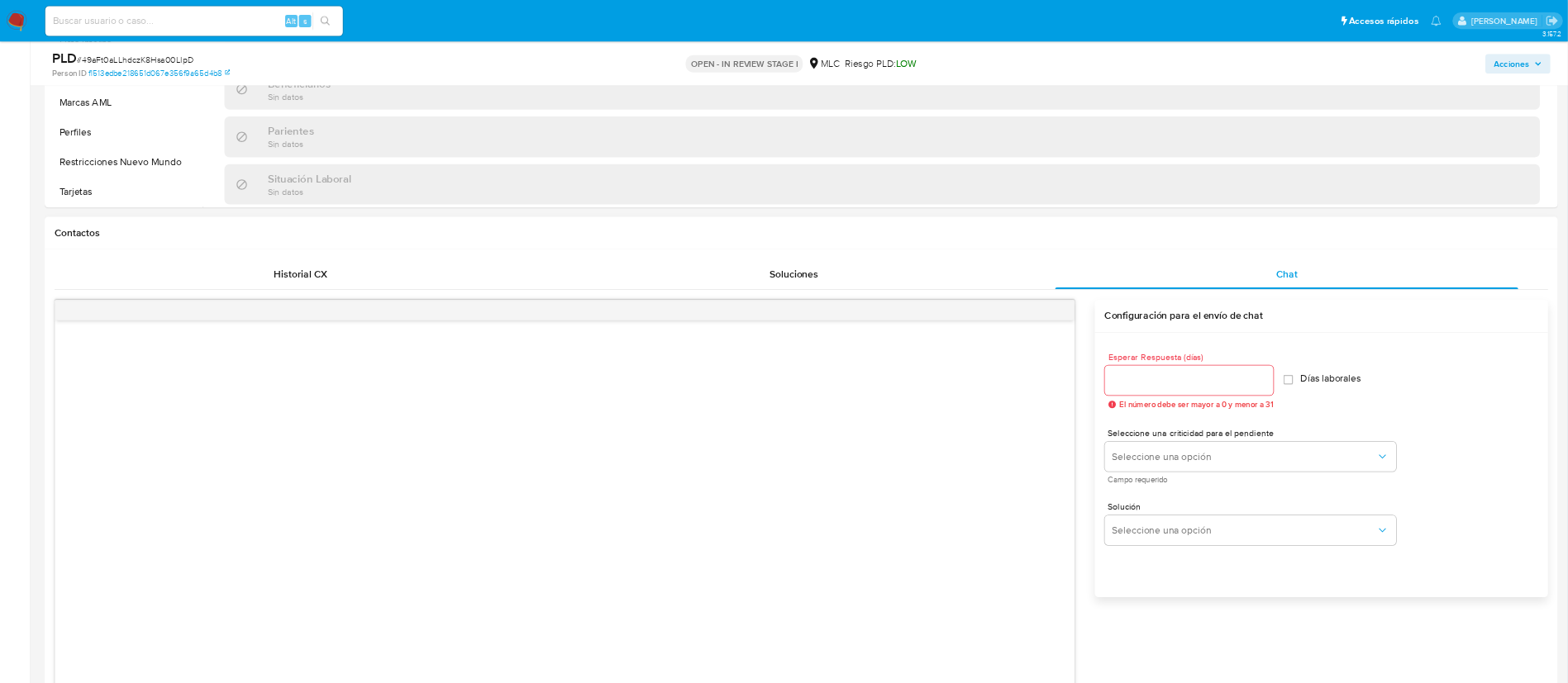
scroll to position [578, 0]
click at [1567, 488] on div at bounding box center [1585, 503] width 224 height 39
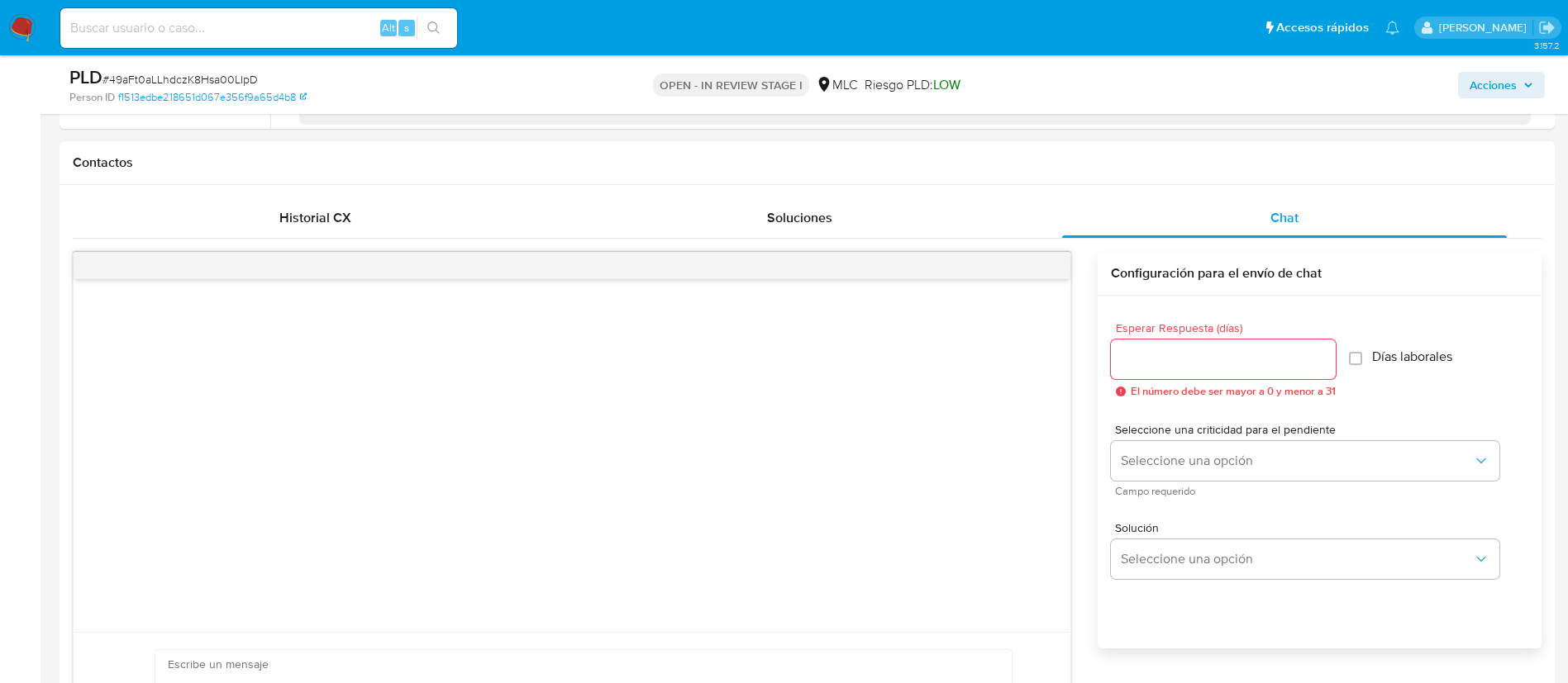
scroll to position [826, 0]
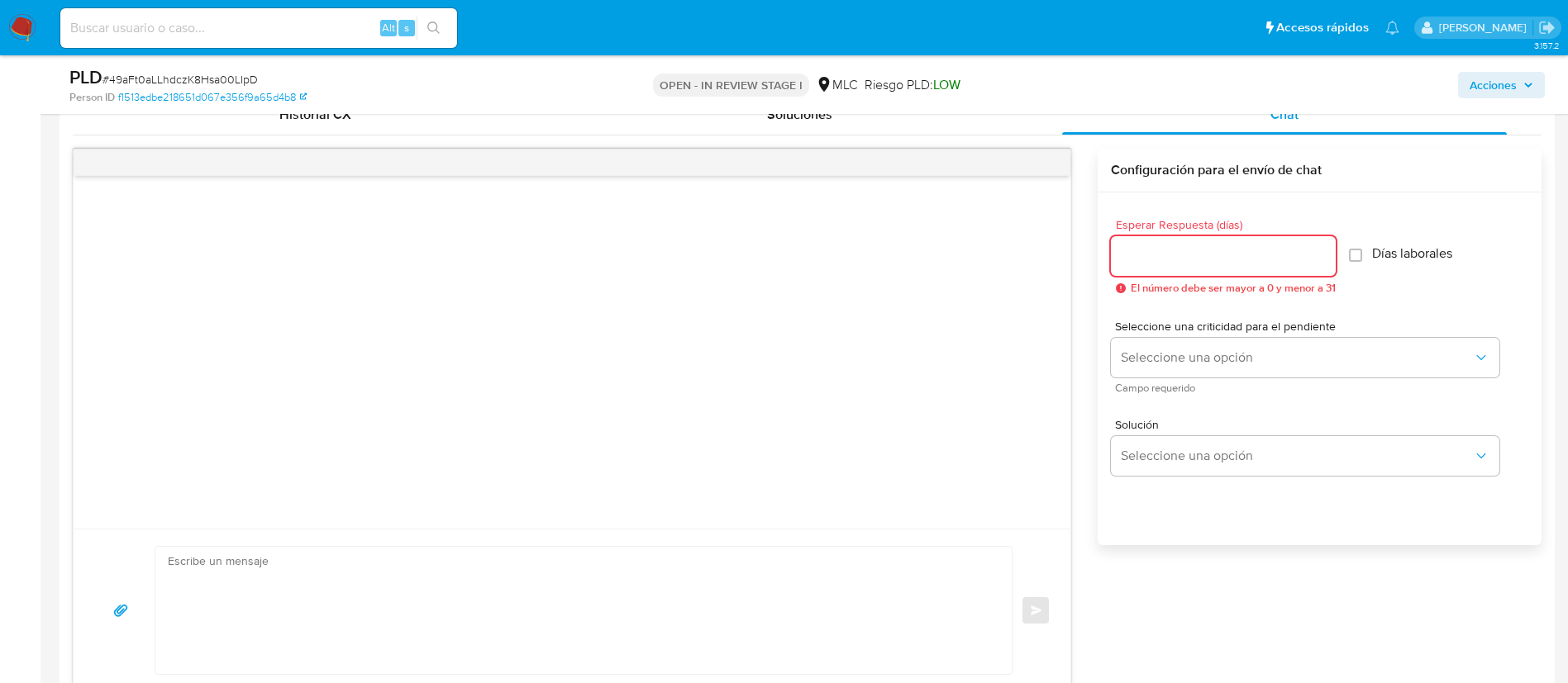
click at [1197, 246] on input "Esperar Respuesta (días)" at bounding box center [1223, 256] width 224 height 22
type input "1"
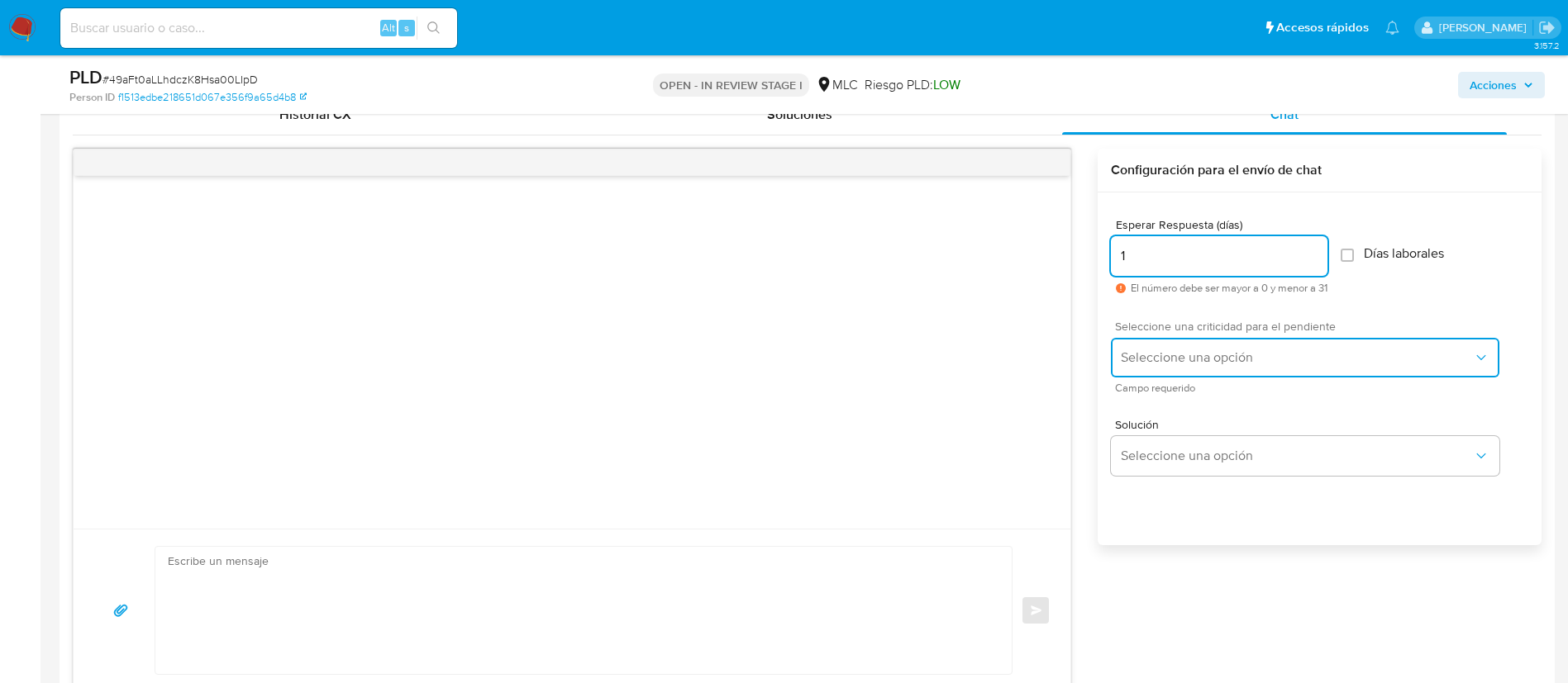
click at [1180, 345] on button "Seleccione una opción" at bounding box center [1305, 357] width 389 height 39
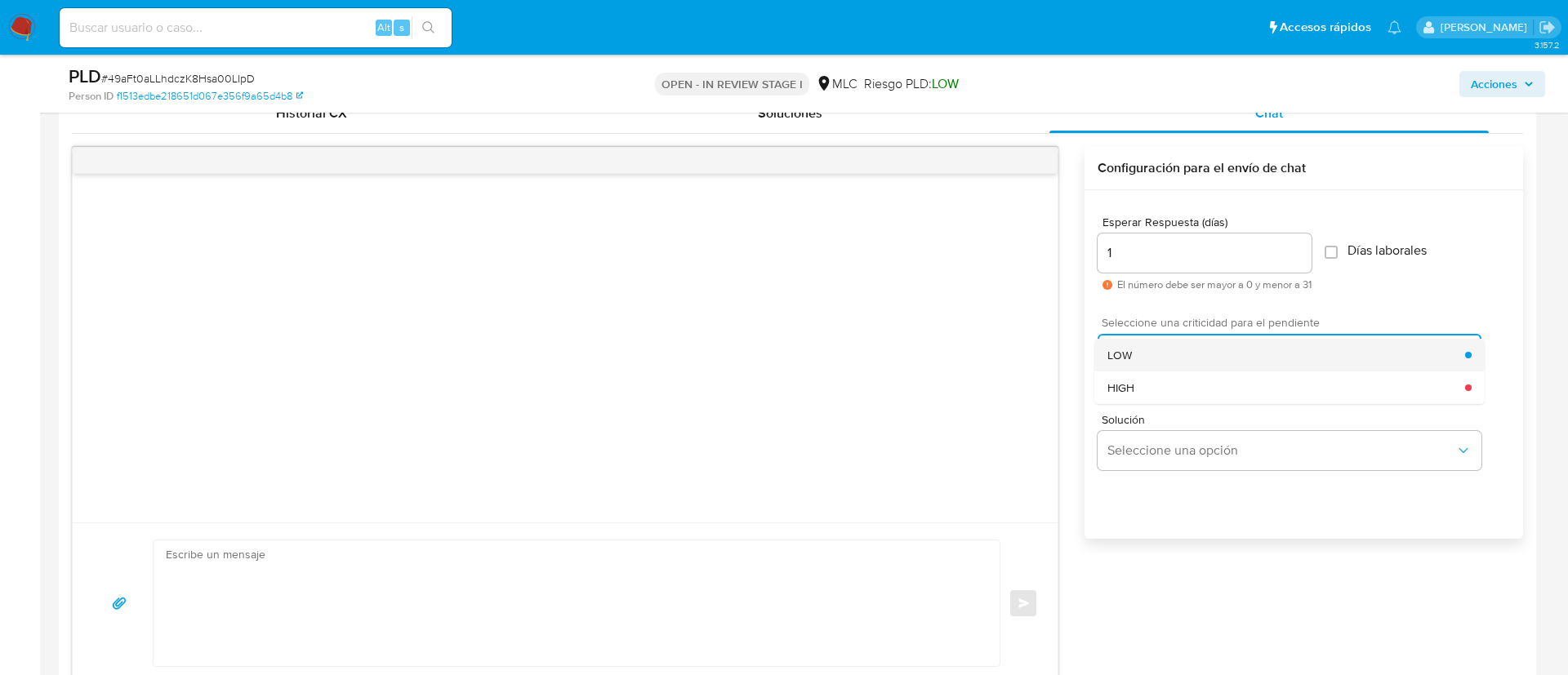
click at [1165, 356] on div "LOW" at bounding box center [1286, 355] width 358 height 32
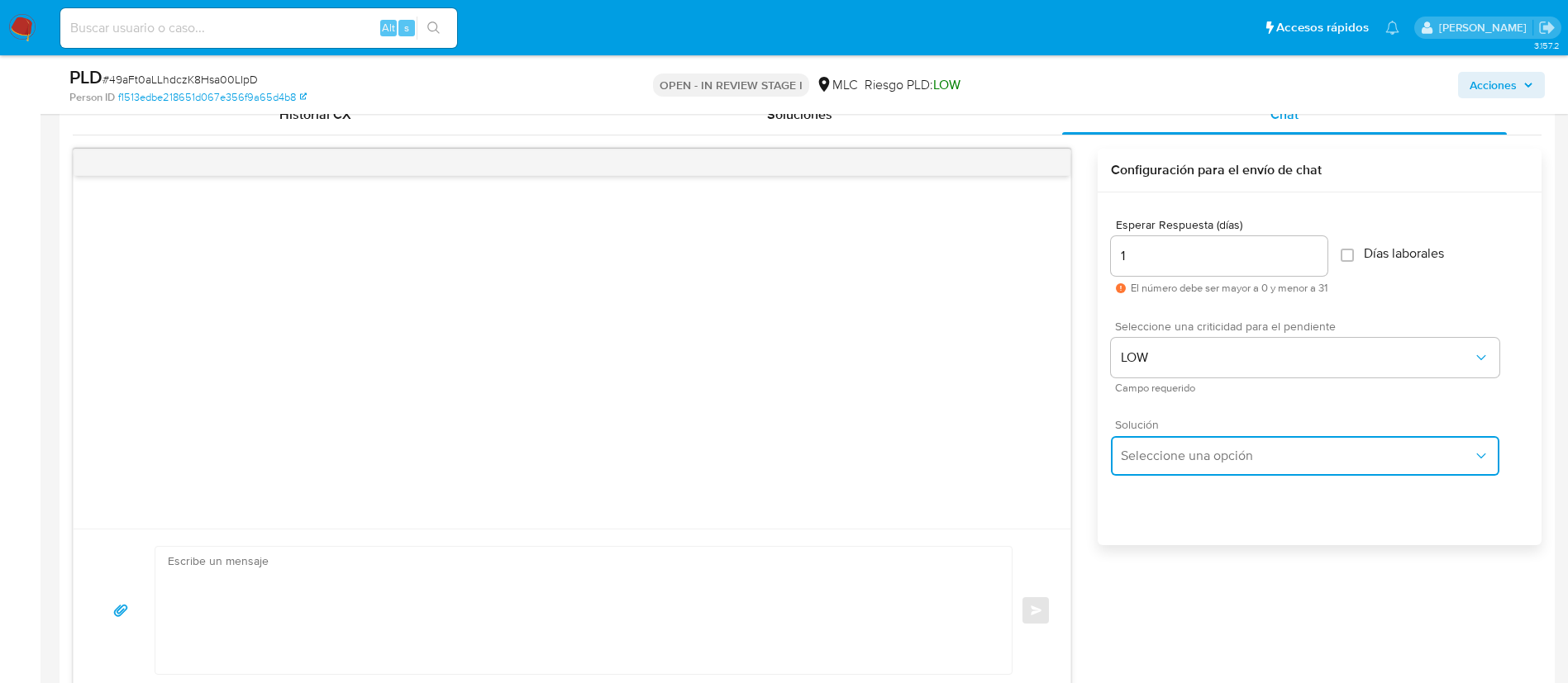
click at [1201, 466] on button "Seleccione una opción" at bounding box center [1305, 455] width 389 height 39
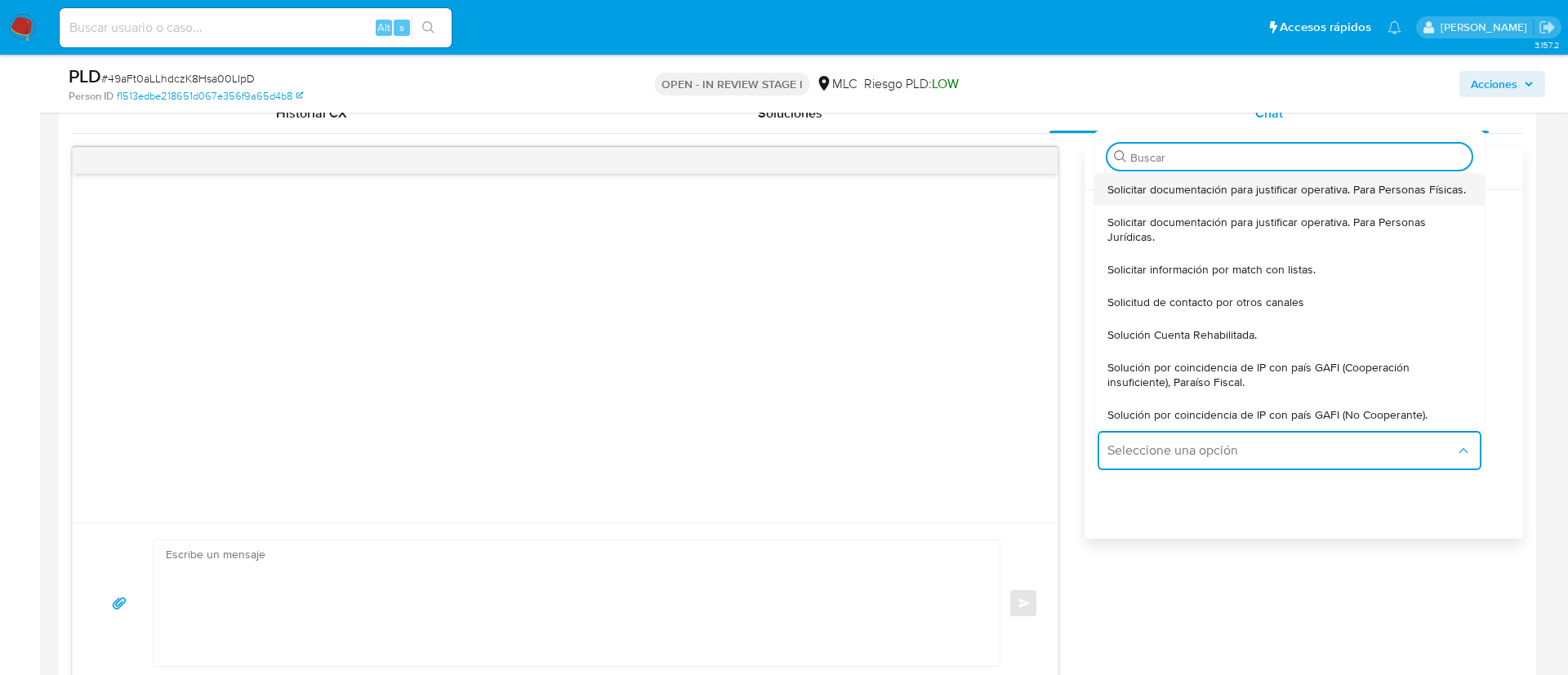
click at [1172, 202] on div "Solicitar documentación para justificar operativa. Para Personas Físicas." at bounding box center [1290, 189] width 364 height 32
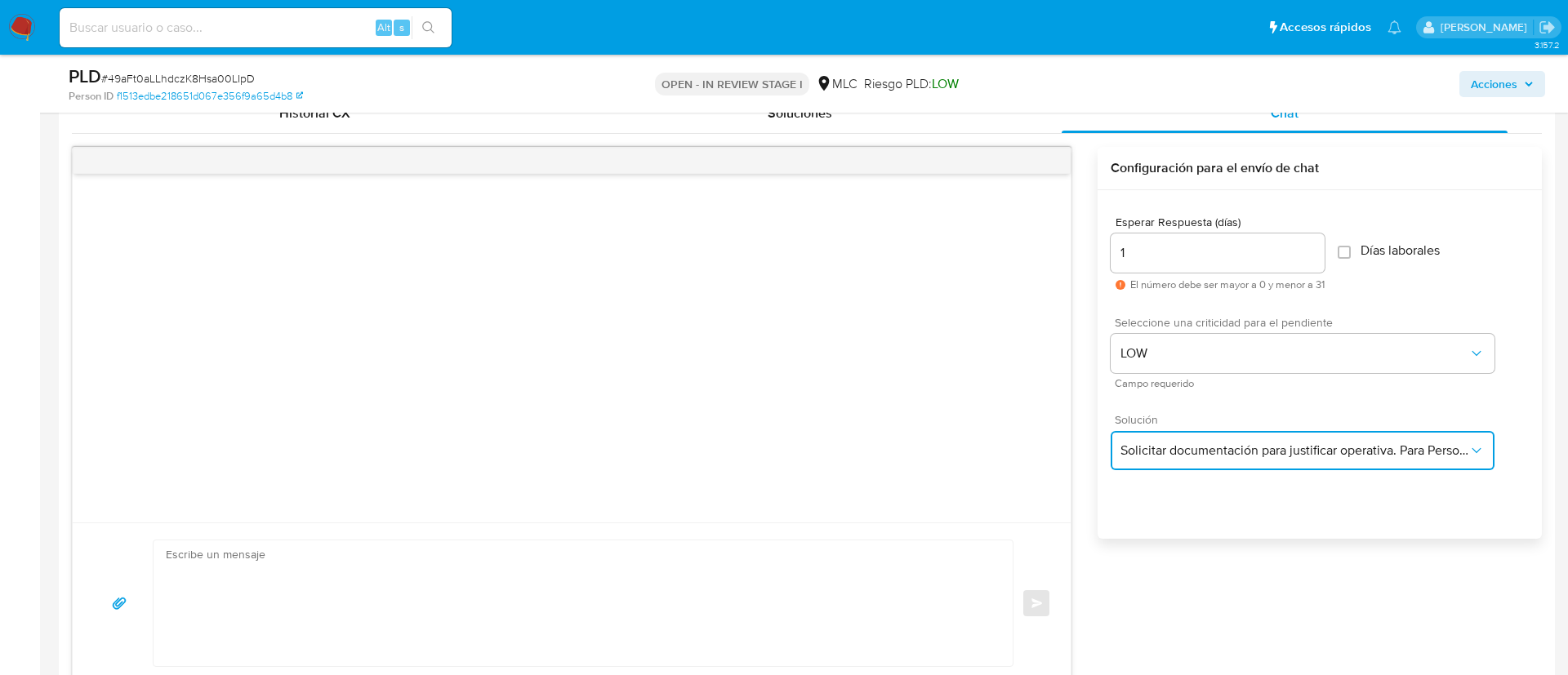
type textarea "Hola ,Te contactamos dado que tu cuenta fue suspendida para una verificación de…"
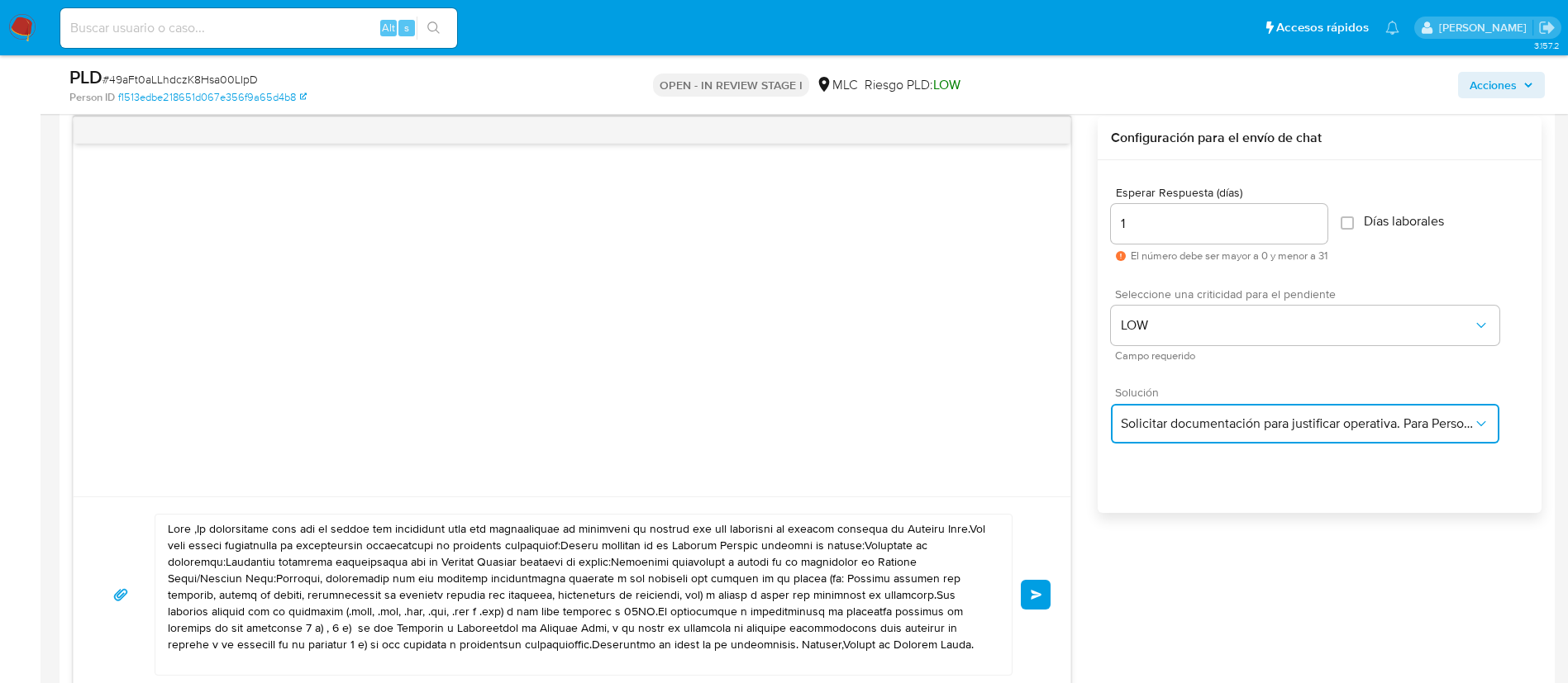
scroll to position [1074, 0]
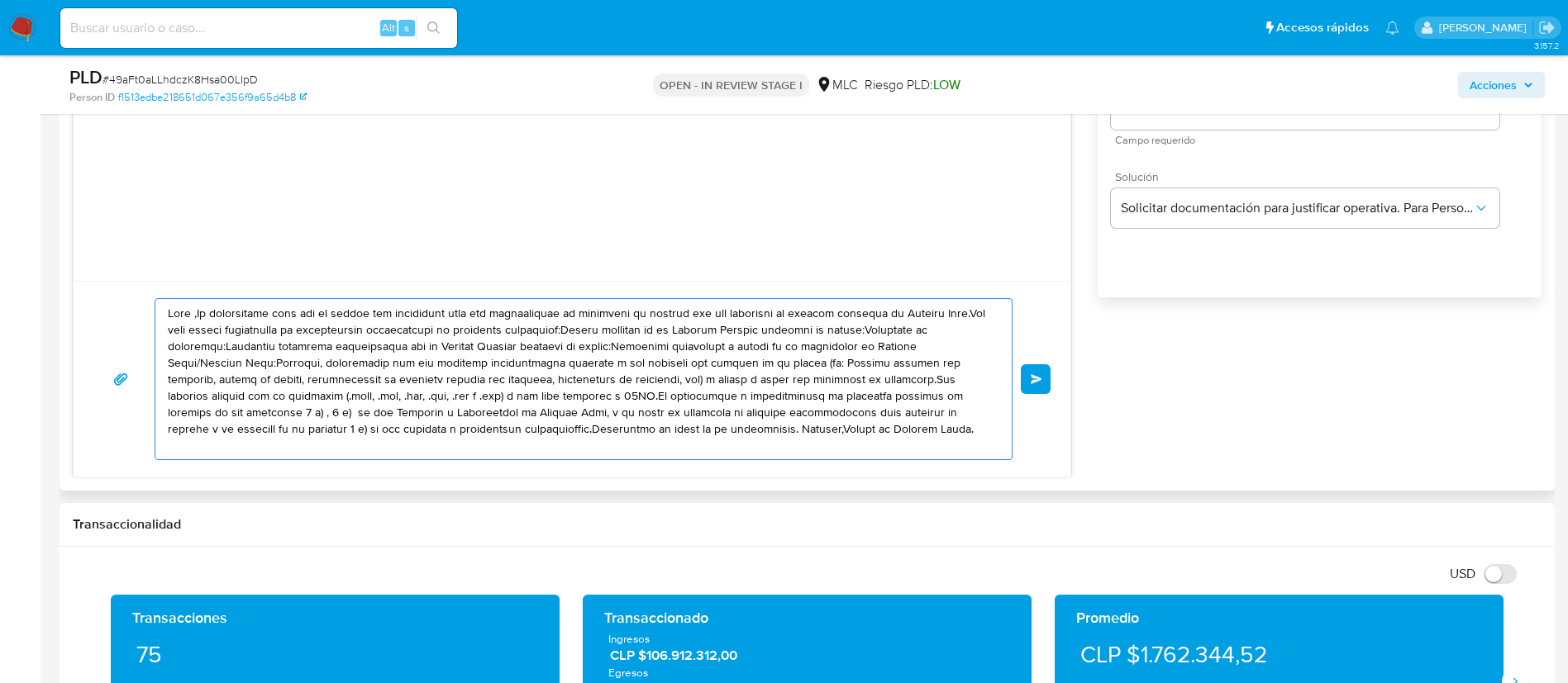
drag, startPoint x: 476, startPoint y: 393, endPoint x: 95, endPoint y: 290, distance: 394.7
click at [95, 290] on div "Enviar" at bounding box center [572, 378] width 997 height 196
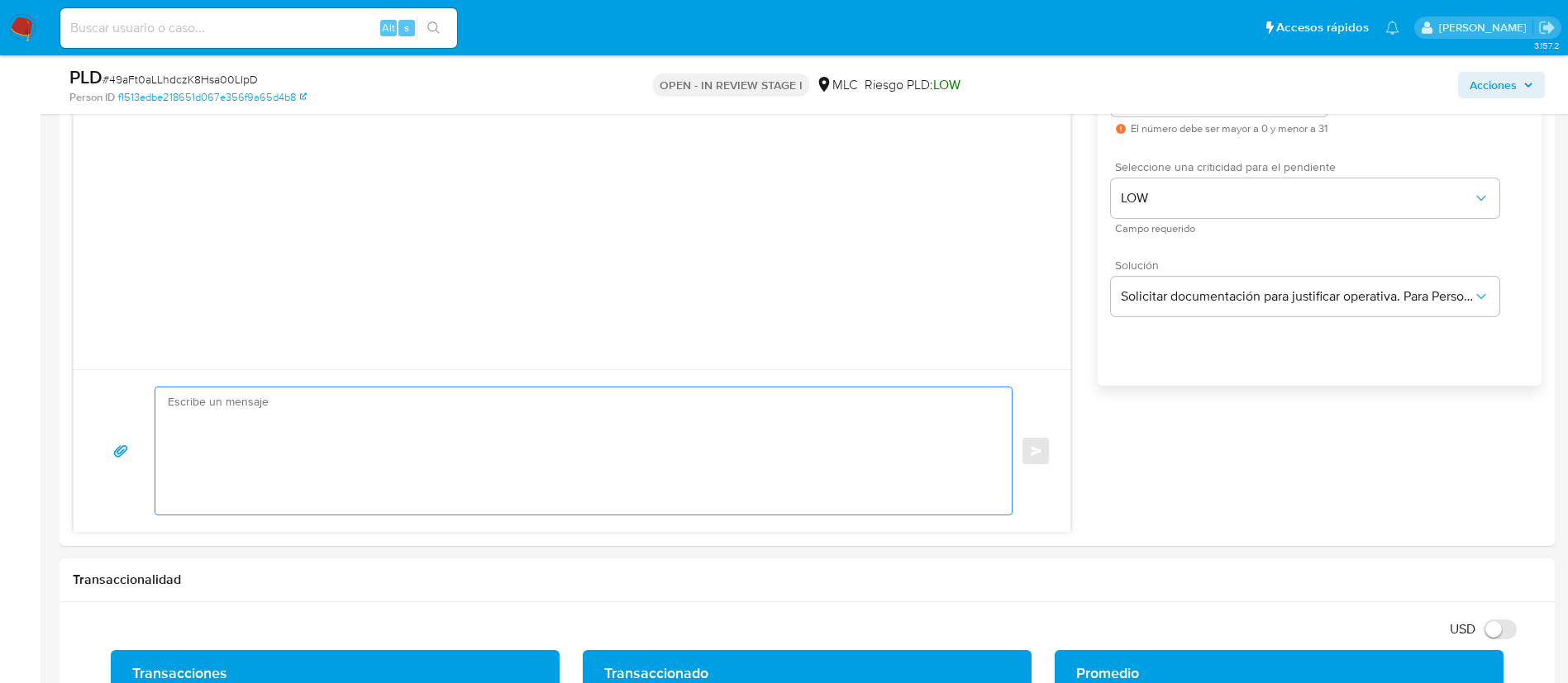
scroll to position [950, 0]
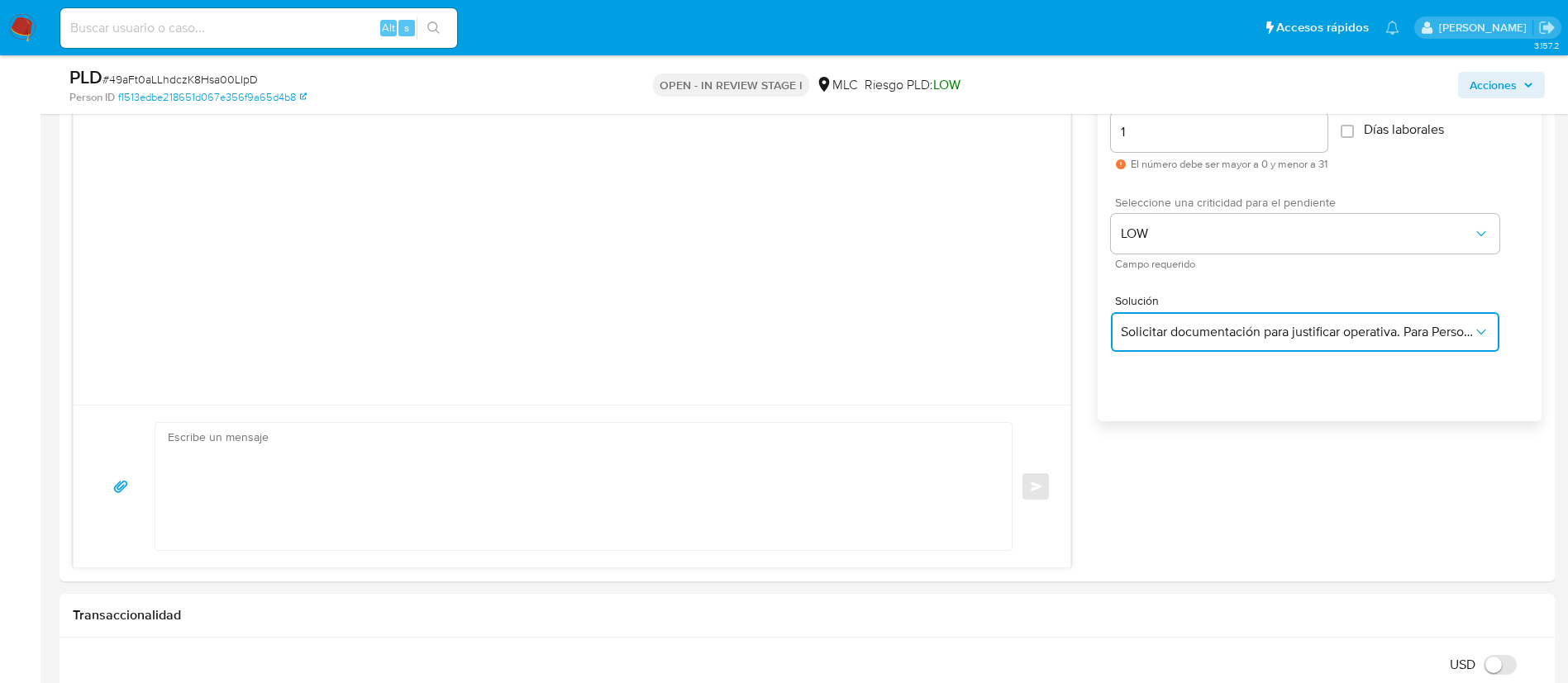
click at [1165, 338] on span "Solicitar documentación para justificar operativa. Para Personas Físicas." at bounding box center [1297, 332] width 352 height 16
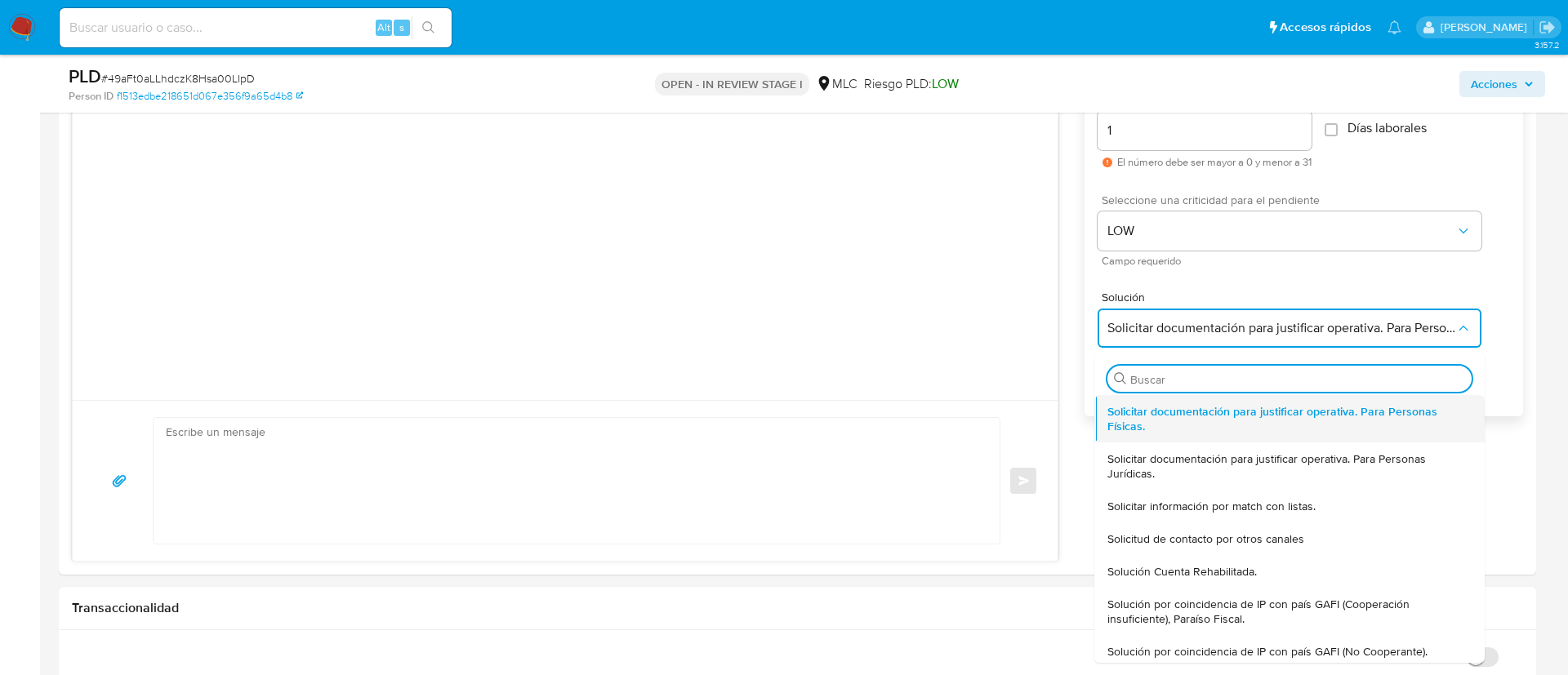
click at [1162, 410] on span "Solicitar documentación para justificar operativa. Para Personas Físicas." at bounding box center [1290, 419] width 364 height 30
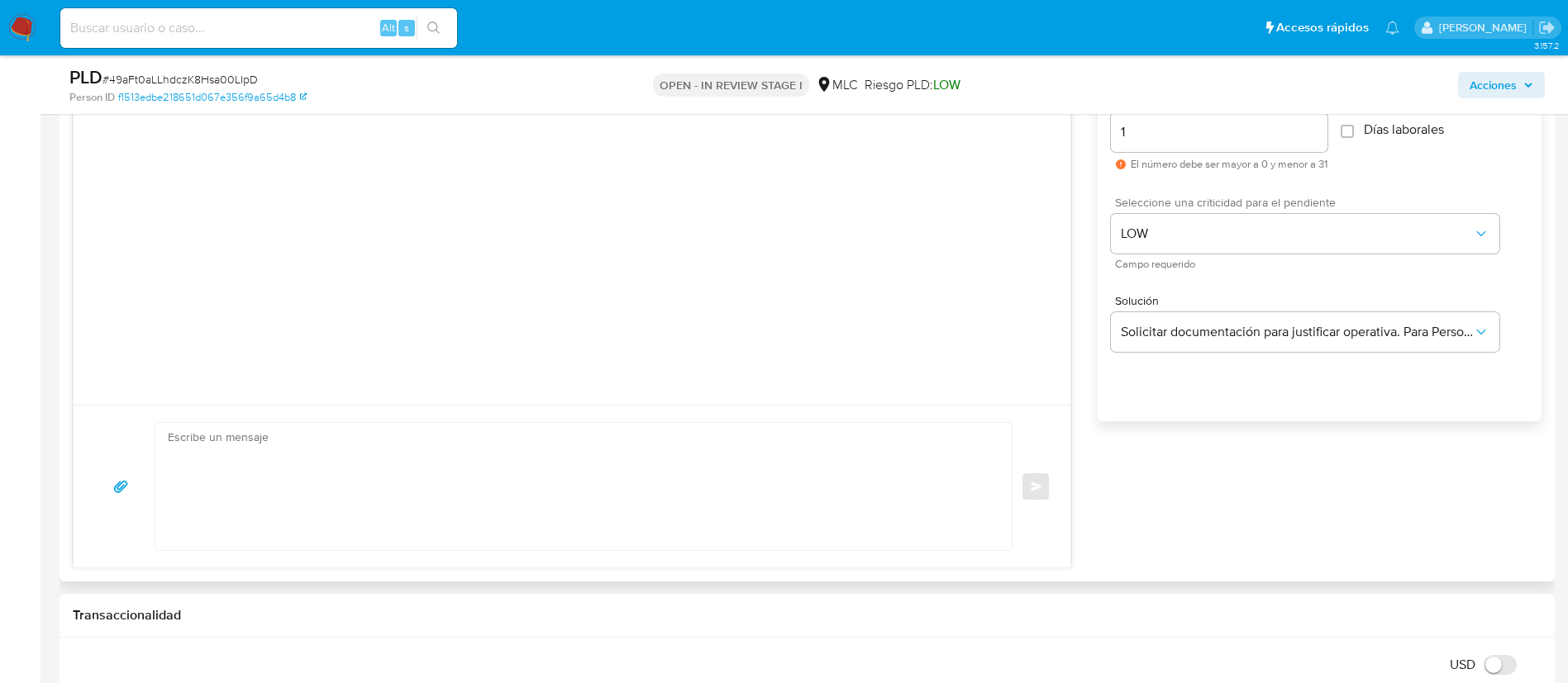
click at [497, 469] on textarea at bounding box center [579, 487] width 823 height 128
paste textarea "Hola XXX, Te contactamos desde el Equipo de Mercado Pago para verificar tus dat…"
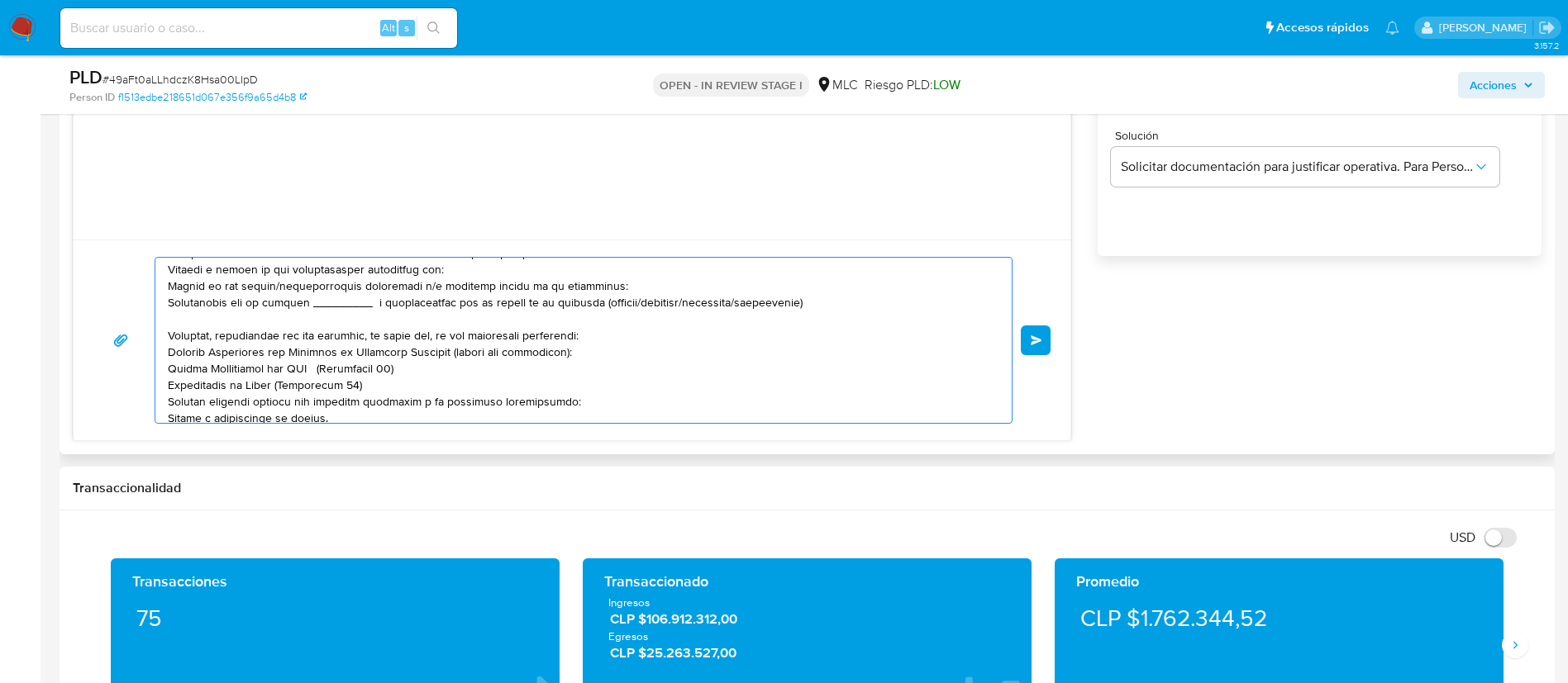
scroll to position [0, 0]
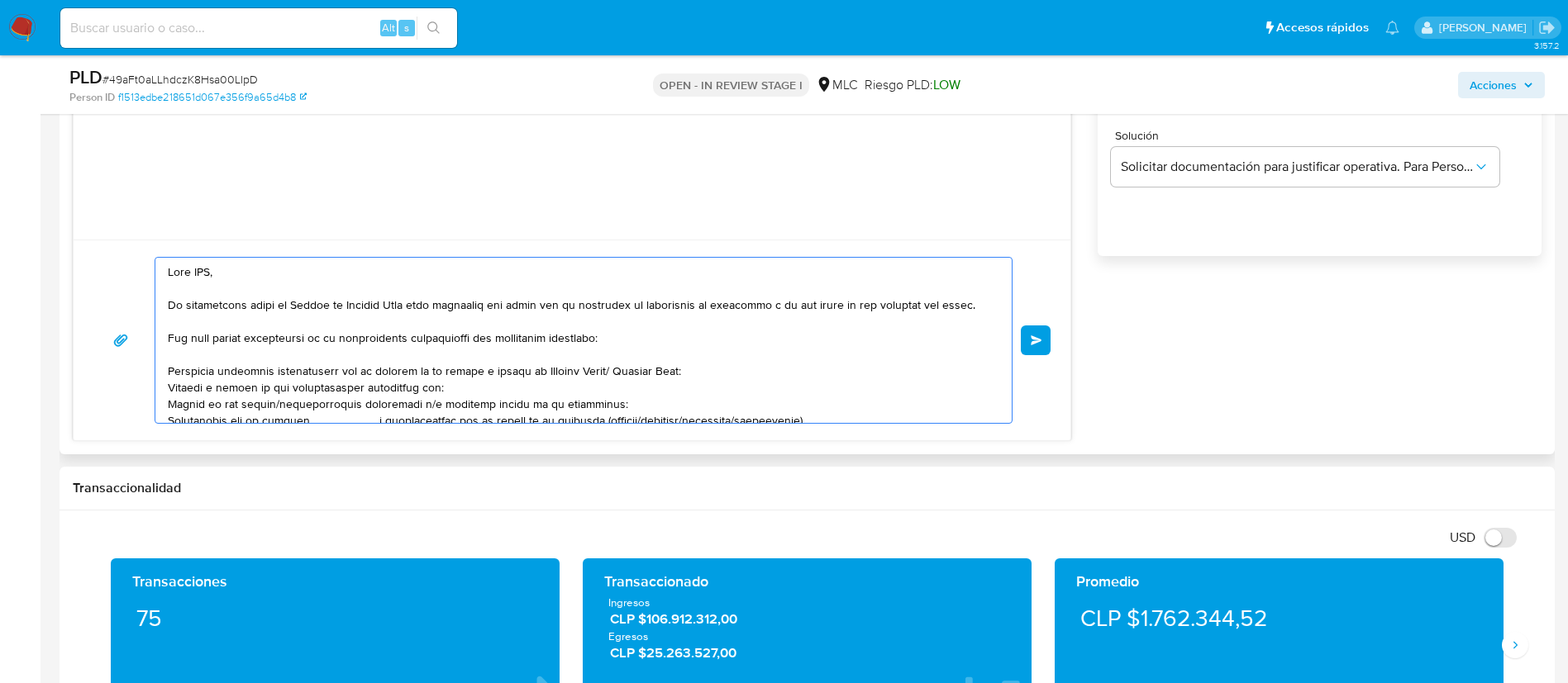
click at [200, 272] on textarea at bounding box center [579, 340] width 823 height 165
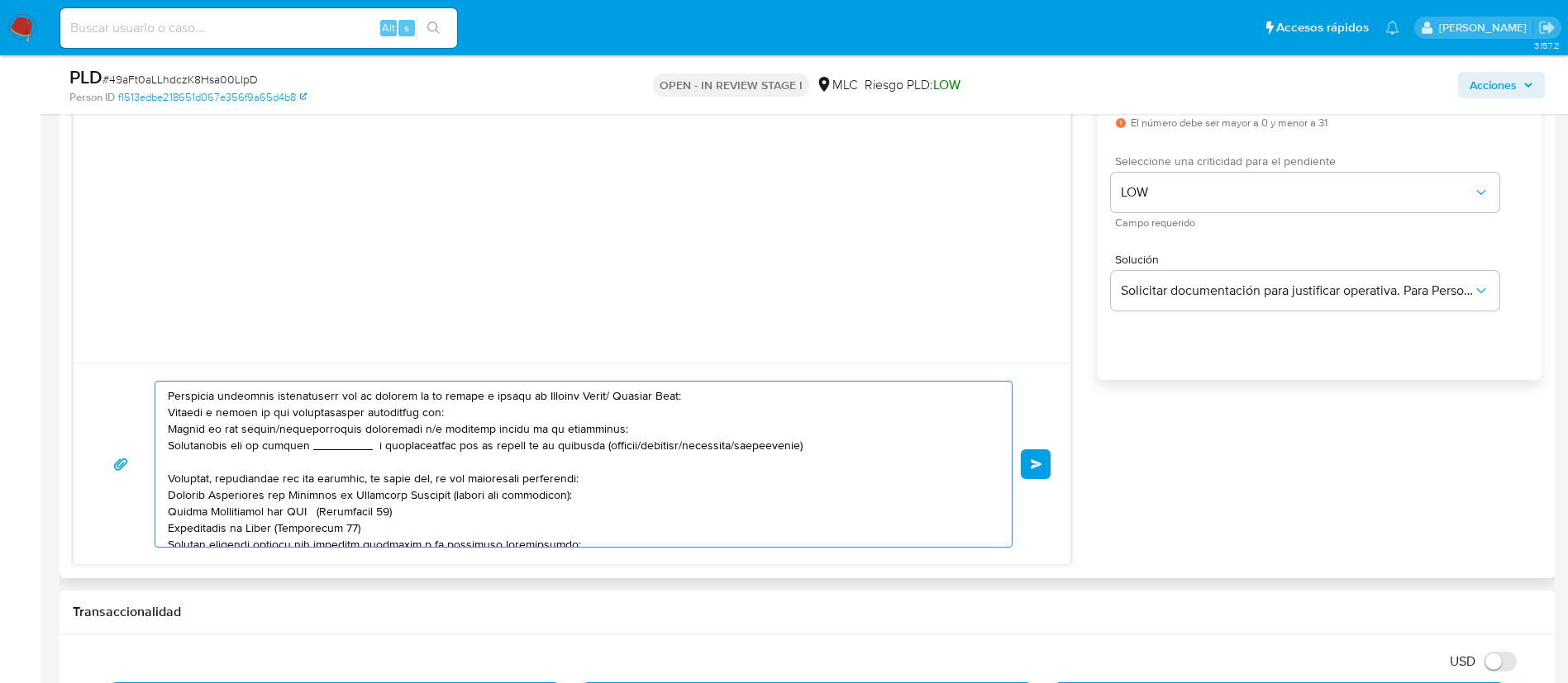
scroll to position [49, 0]
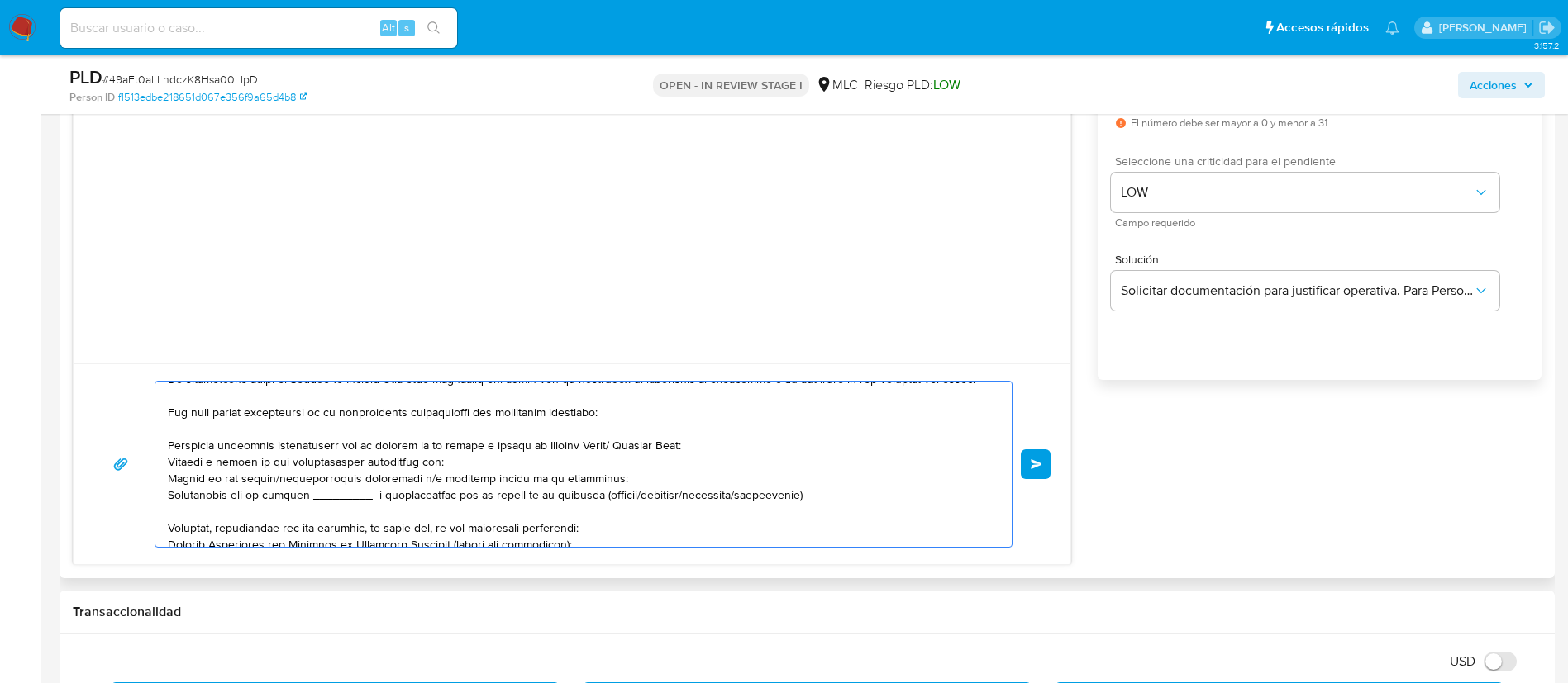
drag, startPoint x: 609, startPoint y: 444, endPoint x: 531, endPoint y: 444, distance: 78.0
click at [531, 444] on textarea at bounding box center [579, 464] width 823 height 165
click at [454, 465] on textarea at bounding box center [579, 464] width 823 height 165
drag, startPoint x: 620, startPoint y: 473, endPoint x: 164, endPoint y: 468, distance: 456.0
click at [164, 468] on div at bounding box center [579, 464] width 848 height 165
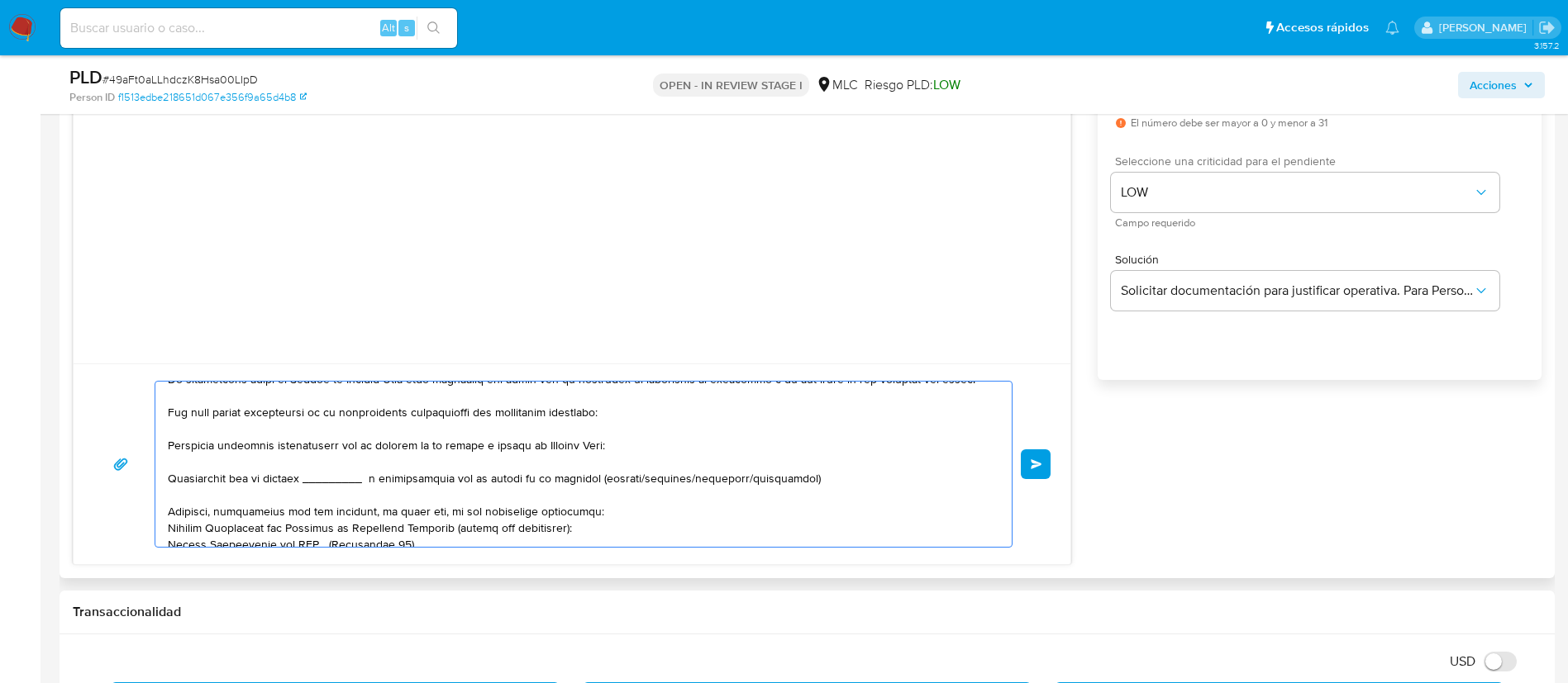
drag, startPoint x: 372, startPoint y: 481, endPoint x: 306, endPoint y: 480, distance: 66.0
click at [306, 480] on textarea at bounding box center [579, 464] width 823 height 165
drag, startPoint x: 786, startPoint y: 475, endPoint x: 150, endPoint y: 481, distance: 636.0
click at [150, 481] on div "Enviar" at bounding box center [571, 464] width 957 height 167
click at [177, 480] on textarea at bounding box center [579, 464] width 823 height 165
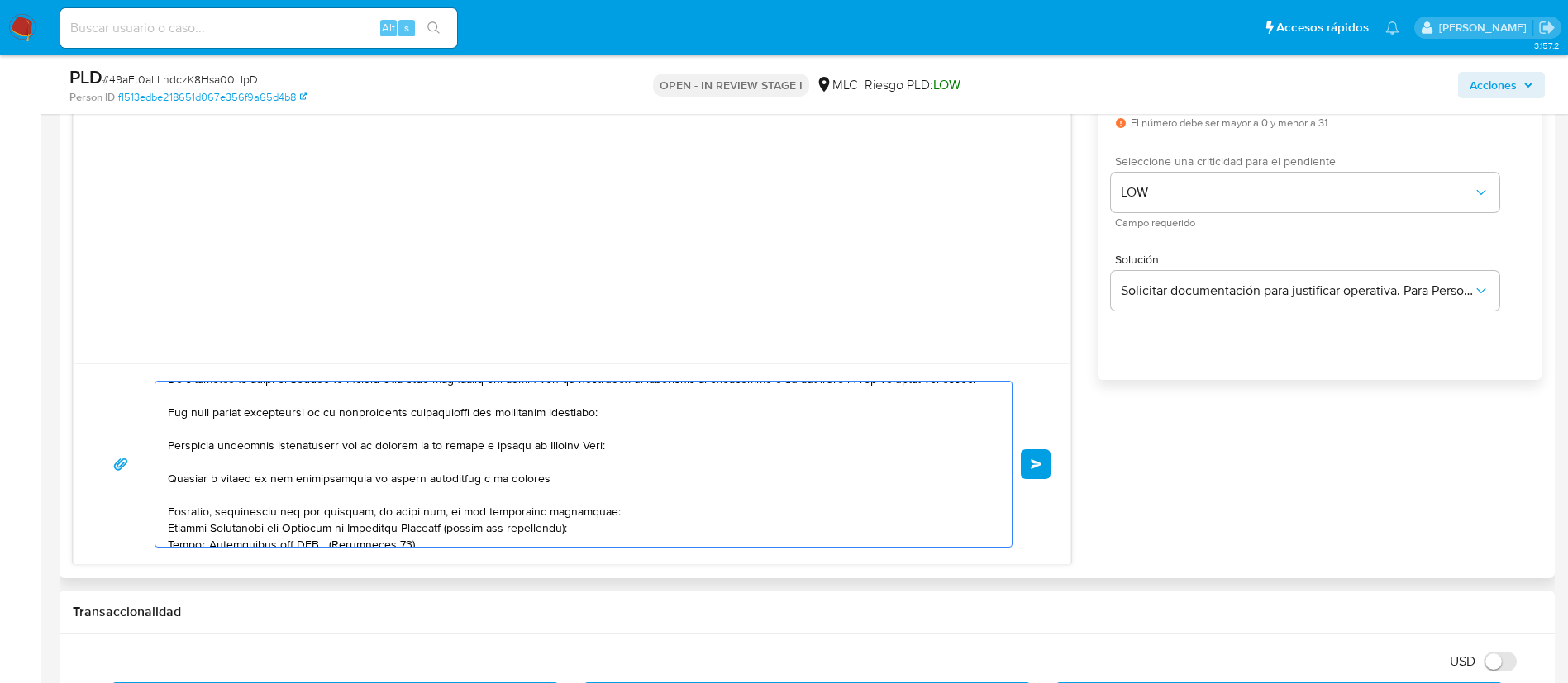
click at [182, 475] on textarea at bounding box center [579, 464] width 823 height 165
click at [0, 0] on lt-span "V í nculo" at bounding box center [0, 0] width 0 height 0
click at [582, 472] on textarea at bounding box center [579, 464] width 823 height 165
paste textarea "DOBLE IMPACTO SPA 76.792.913-7"
click at [168, 498] on textarea at bounding box center [579, 464] width 823 height 165
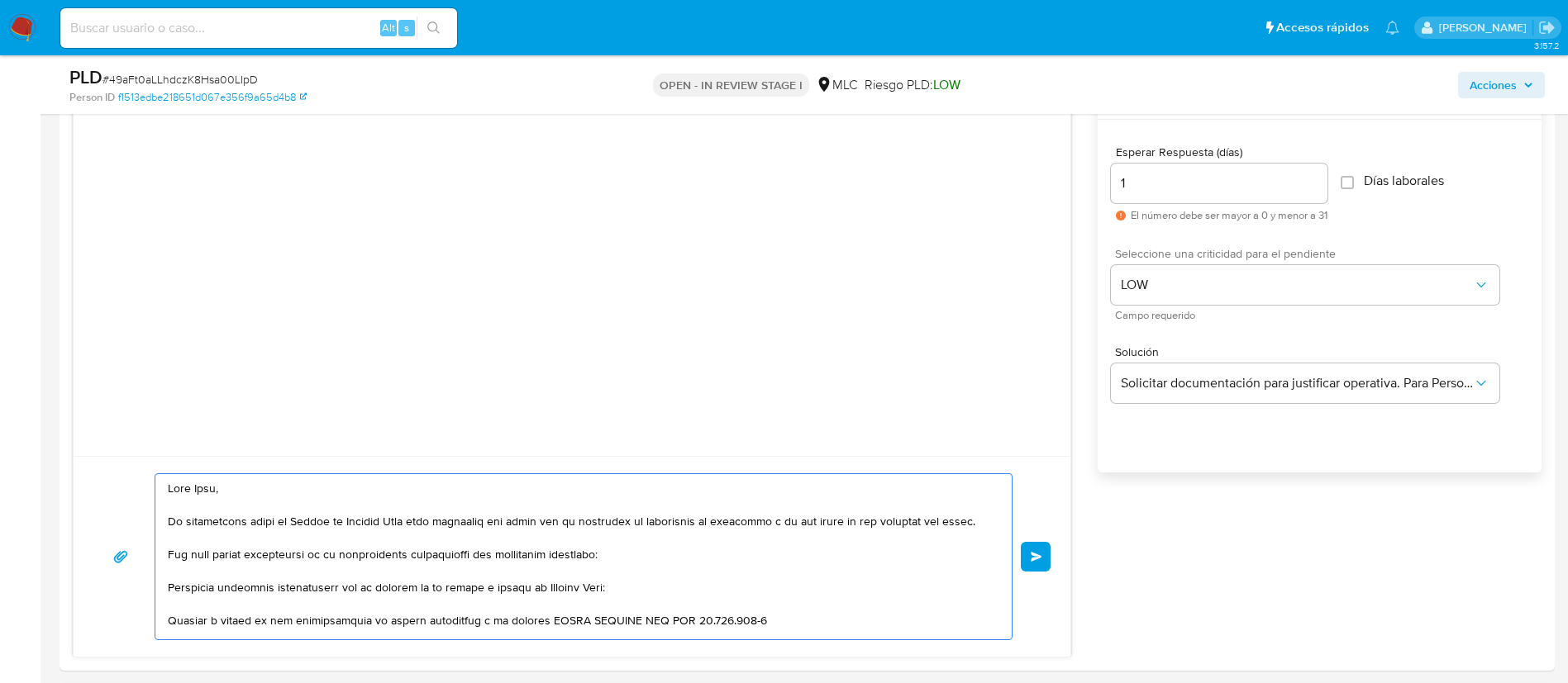
scroll to position [867, 0]
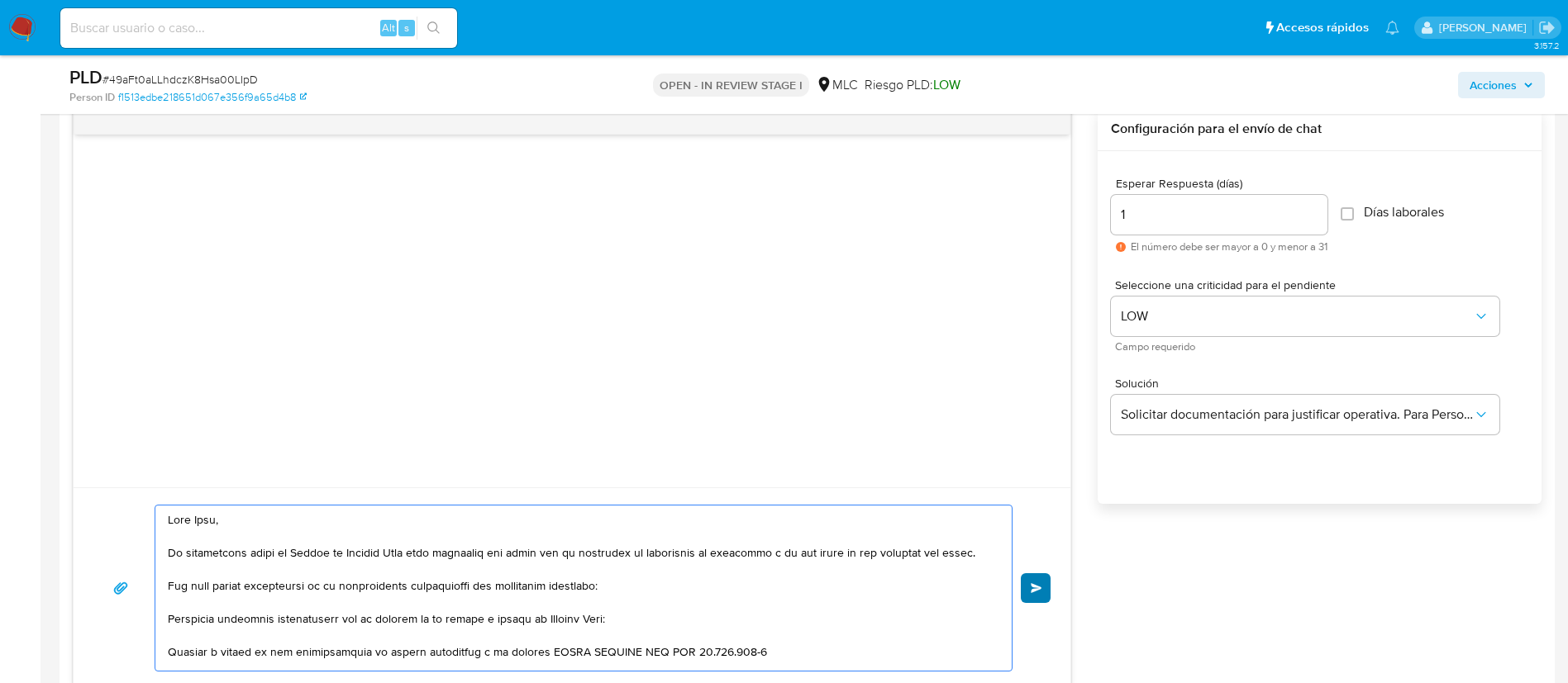
type textarea "Hola Elsa, Te contactamos desde el Equipo de Mercado Pago para verificar tus da…"
click at [1033, 584] on span "Enviar" at bounding box center [1036, 588] width 12 height 10
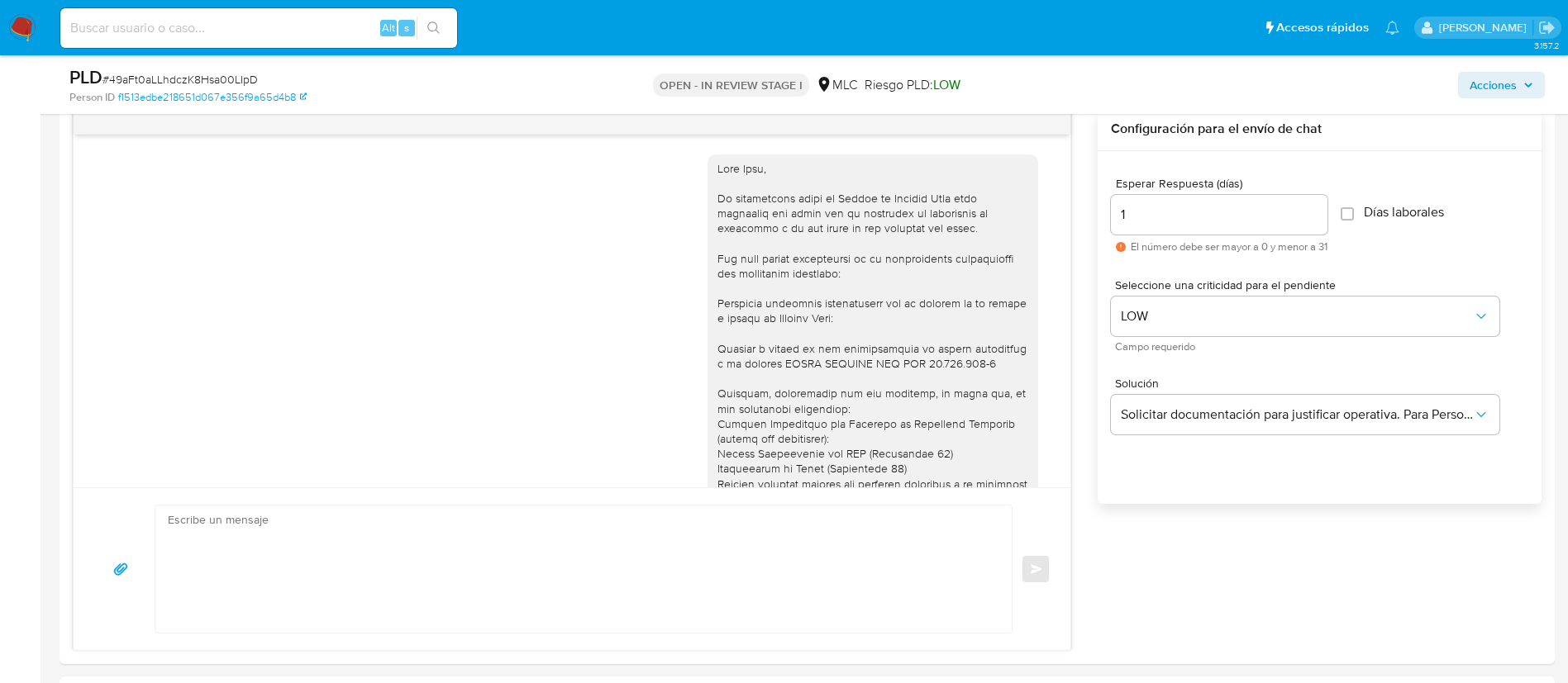
scroll to position [388, 0]
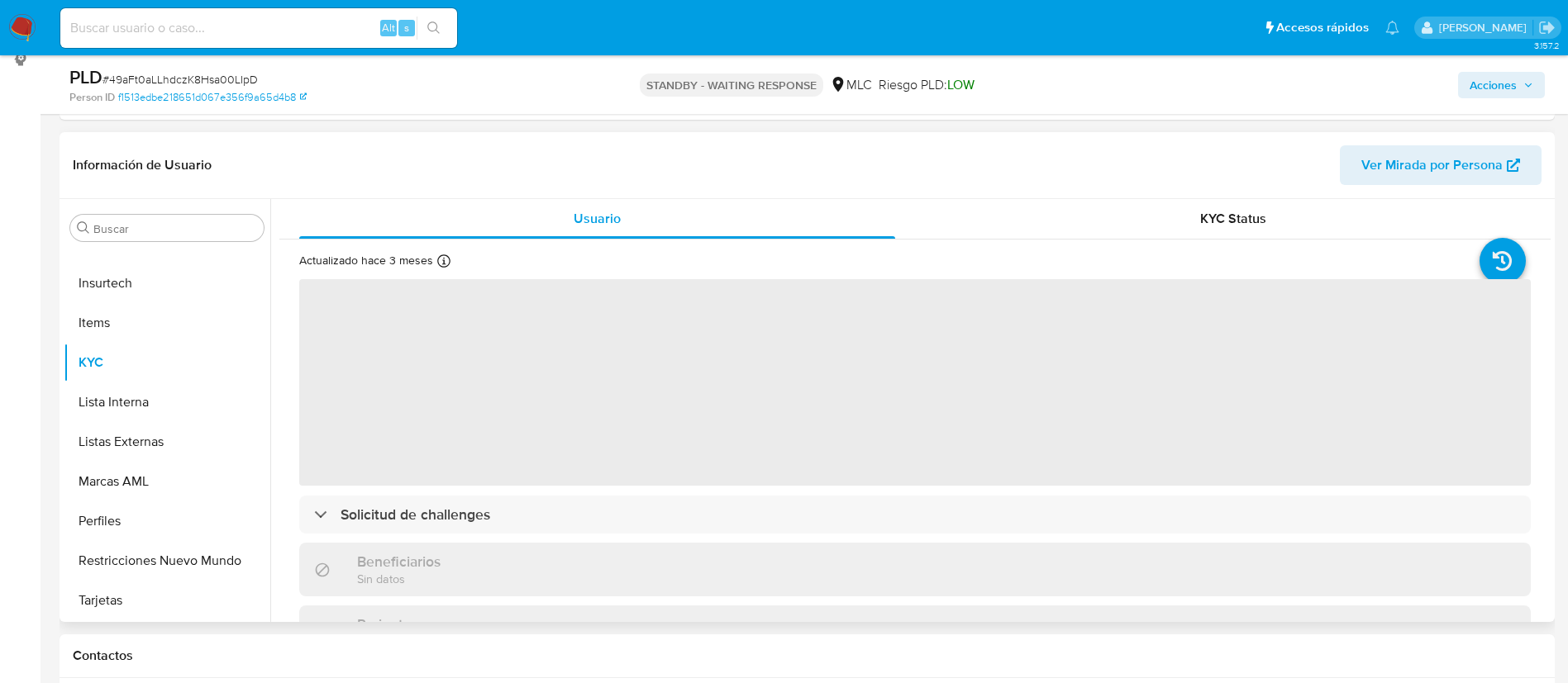
scroll to position [124, 0]
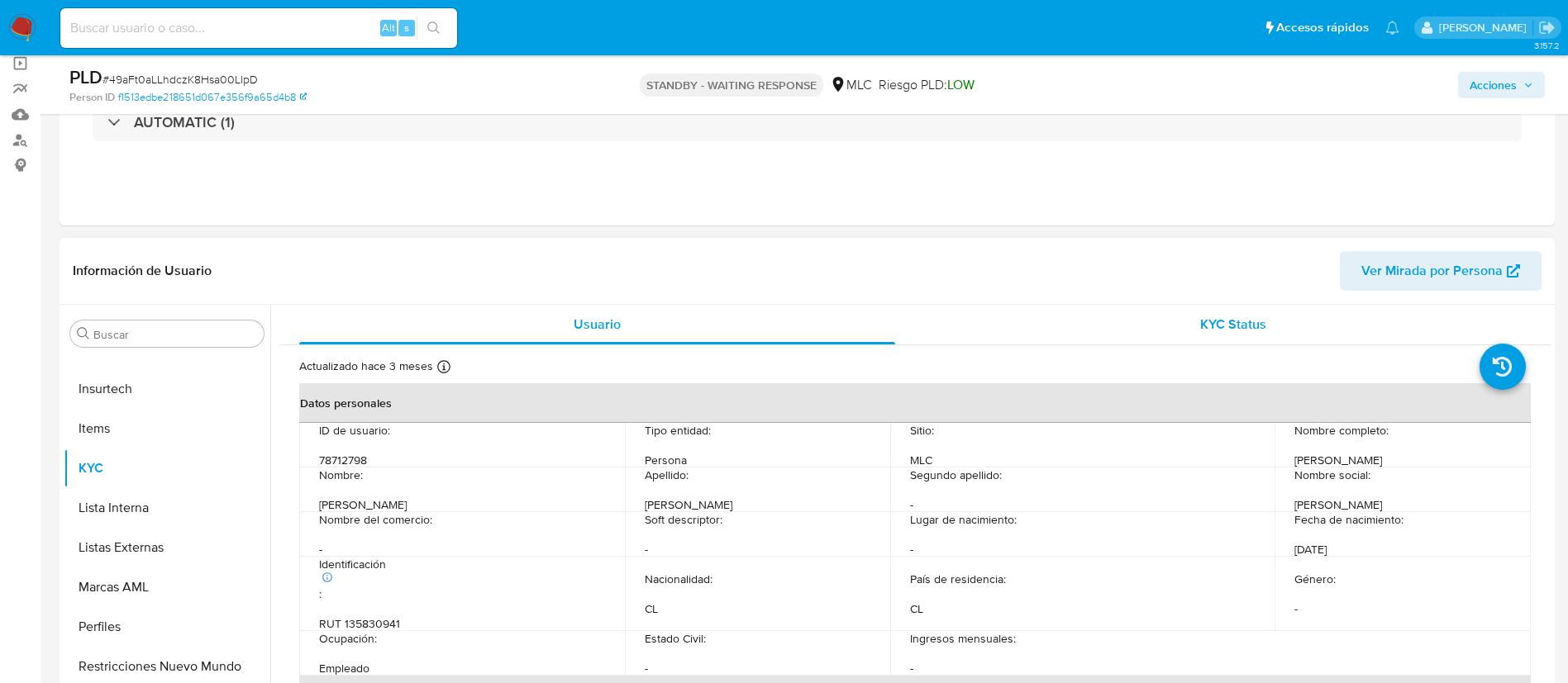
select select "10"
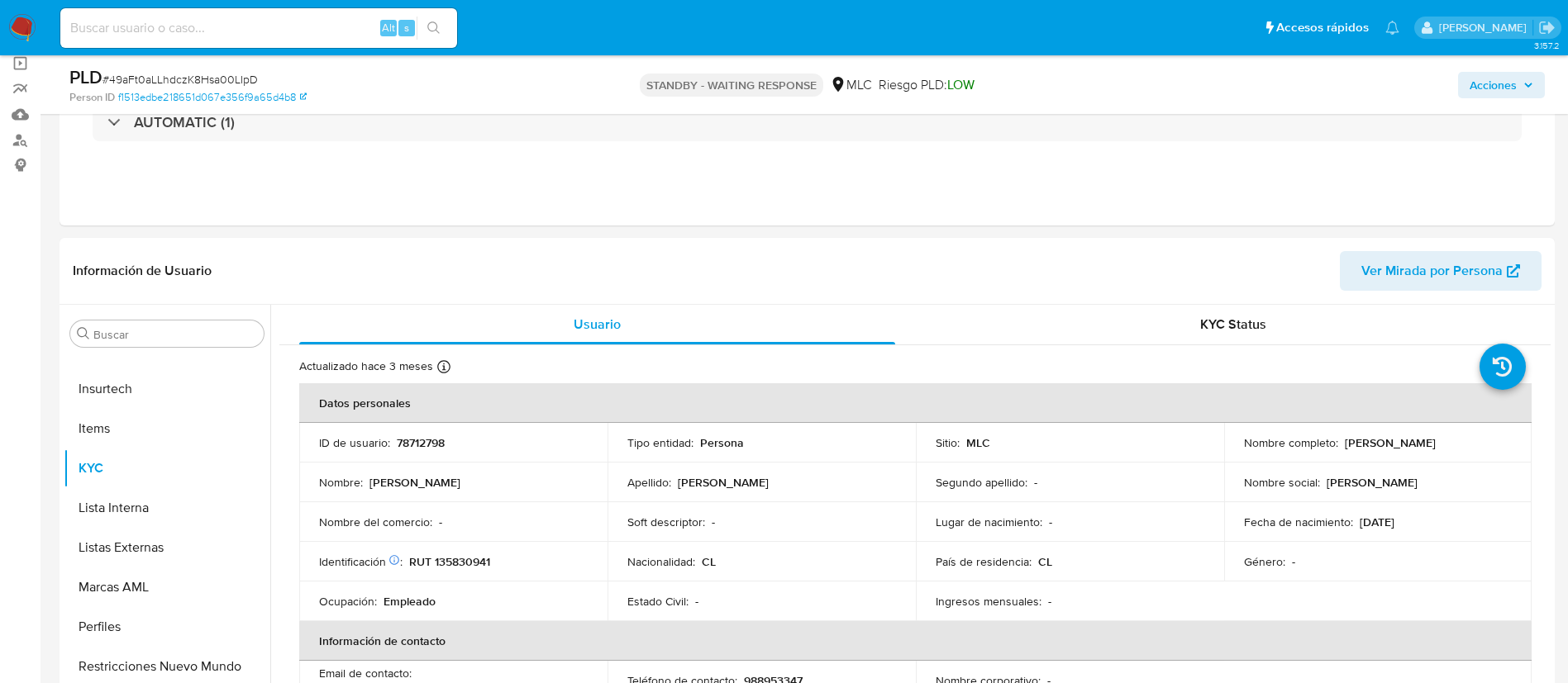
drag, startPoint x: 1337, startPoint y: 441, endPoint x: 1522, endPoint y: 439, distance: 185.0
click at [1522, 439] on td "Nombre completo : Elsa Ercilia Peña Pacheco" at bounding box center [1378, 442] width 308 height 39
copy div "Elsa Ercilia Peña Pacheco"
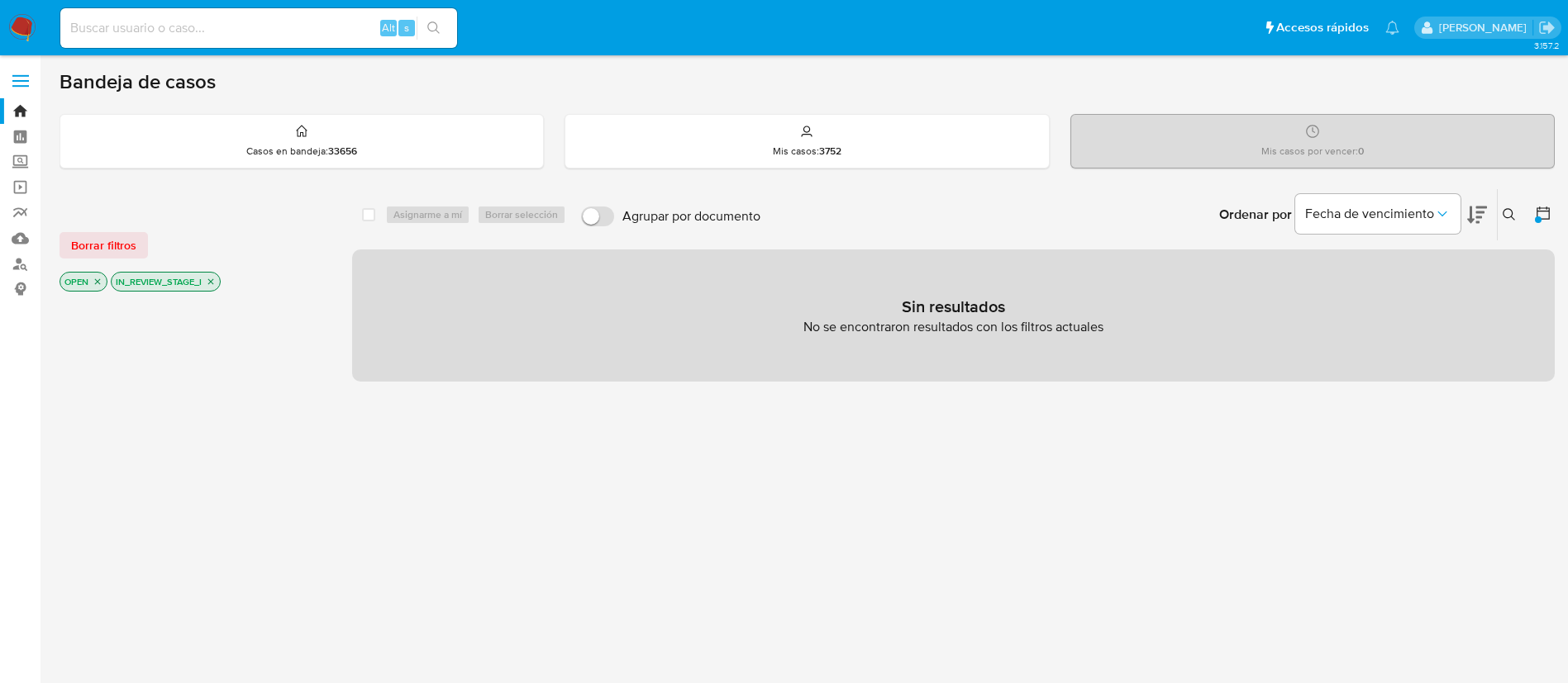
click at [215, 286] on p "IN_REVIEW_STAGE_I" at bounding box center [165, 282] width 109 height 18
click at [213, 285] on icon "close-filter" at bounding box center [211, 282] width 10 height 10
click at [1502, 211] on icon at bounding box center [1509, 214] width 13 height 13
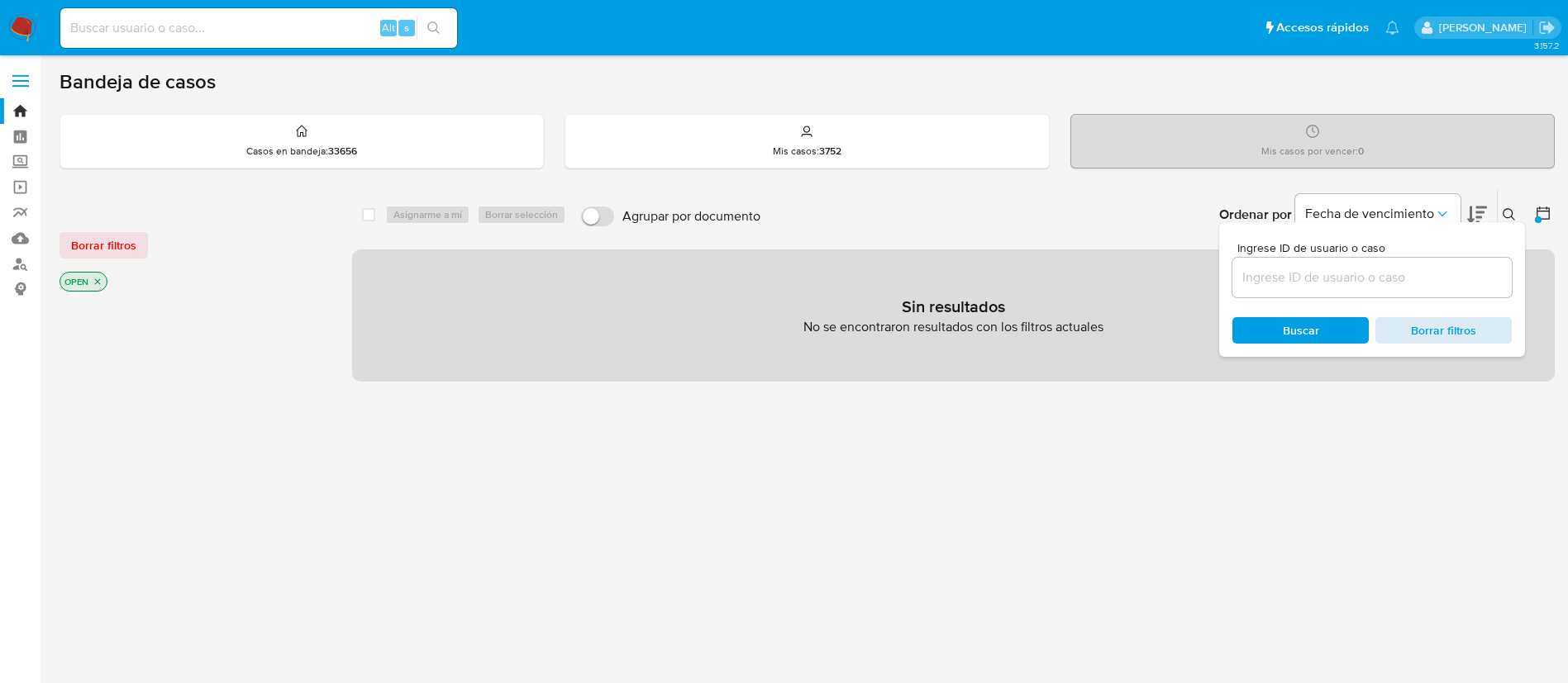
click at [1459, 324] on span "Borrar filtros" at bounding box center [1443, 330] width 113 height 23
click at [100, 285] on icon "close-filter" at bounding box center [97, 282] width 10 height 10
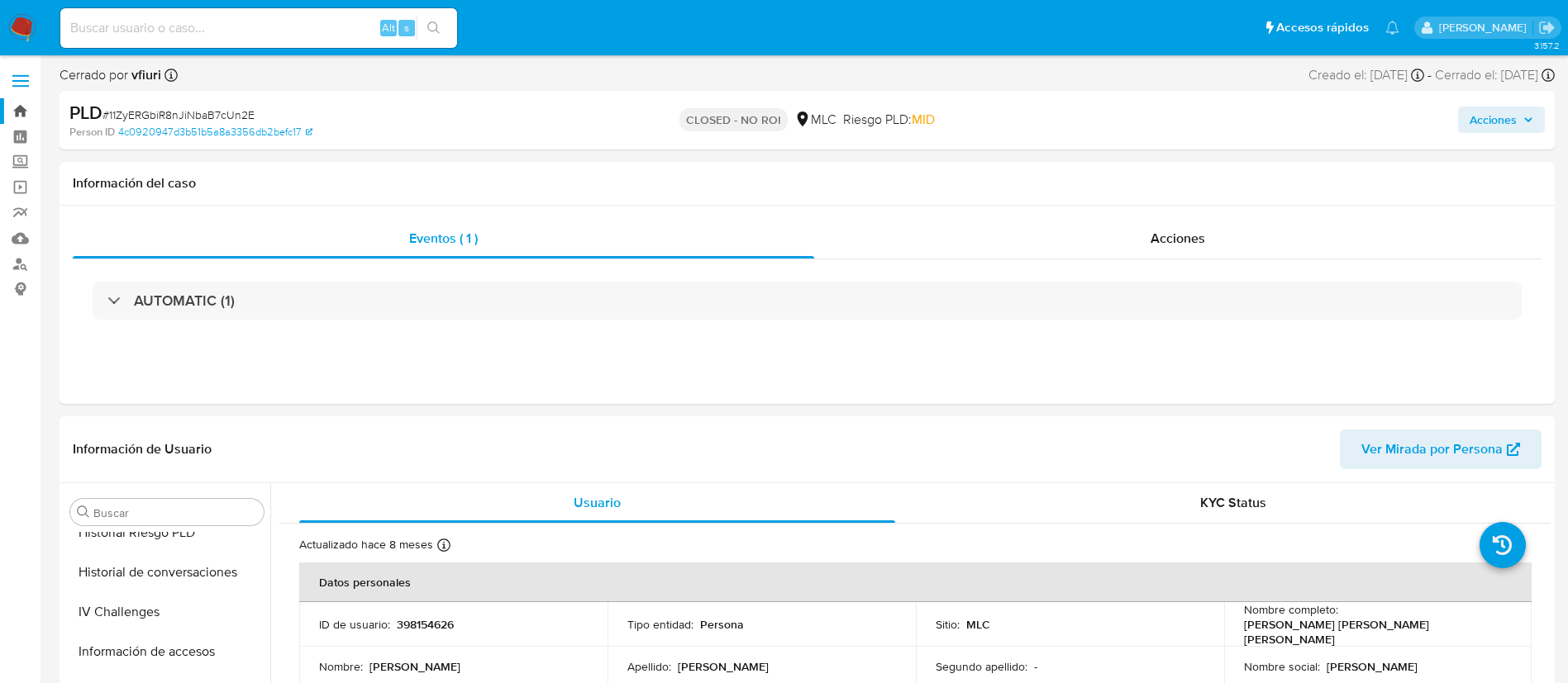
select select "10"
click at [22, 110] on link "Bandeja" at bounding box center [99, 111] width 197 height 26
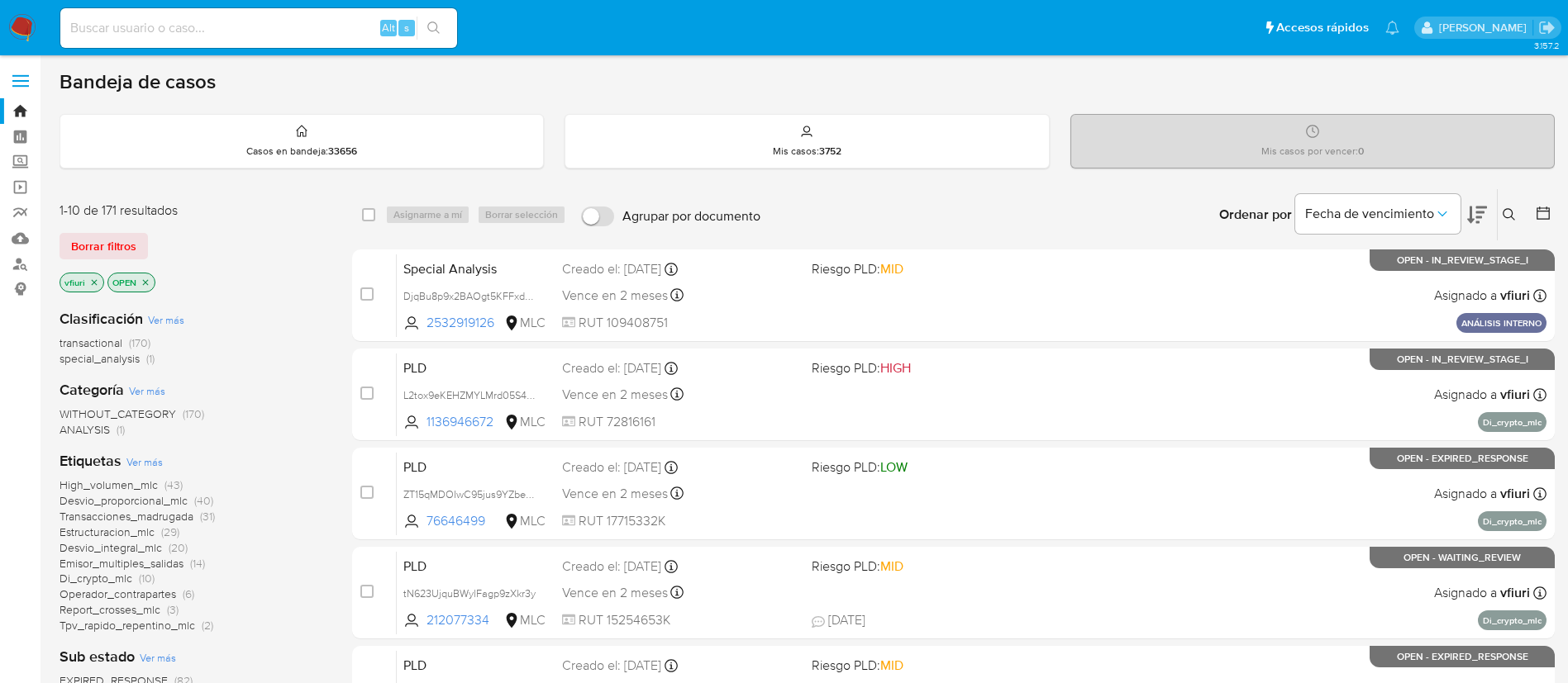
click at [1542, 212] on icon at bounding box center [1543, 213] width 16 height 16
click at [1552, 206] on button at bounding box center [1545, 215] width 20 height 20
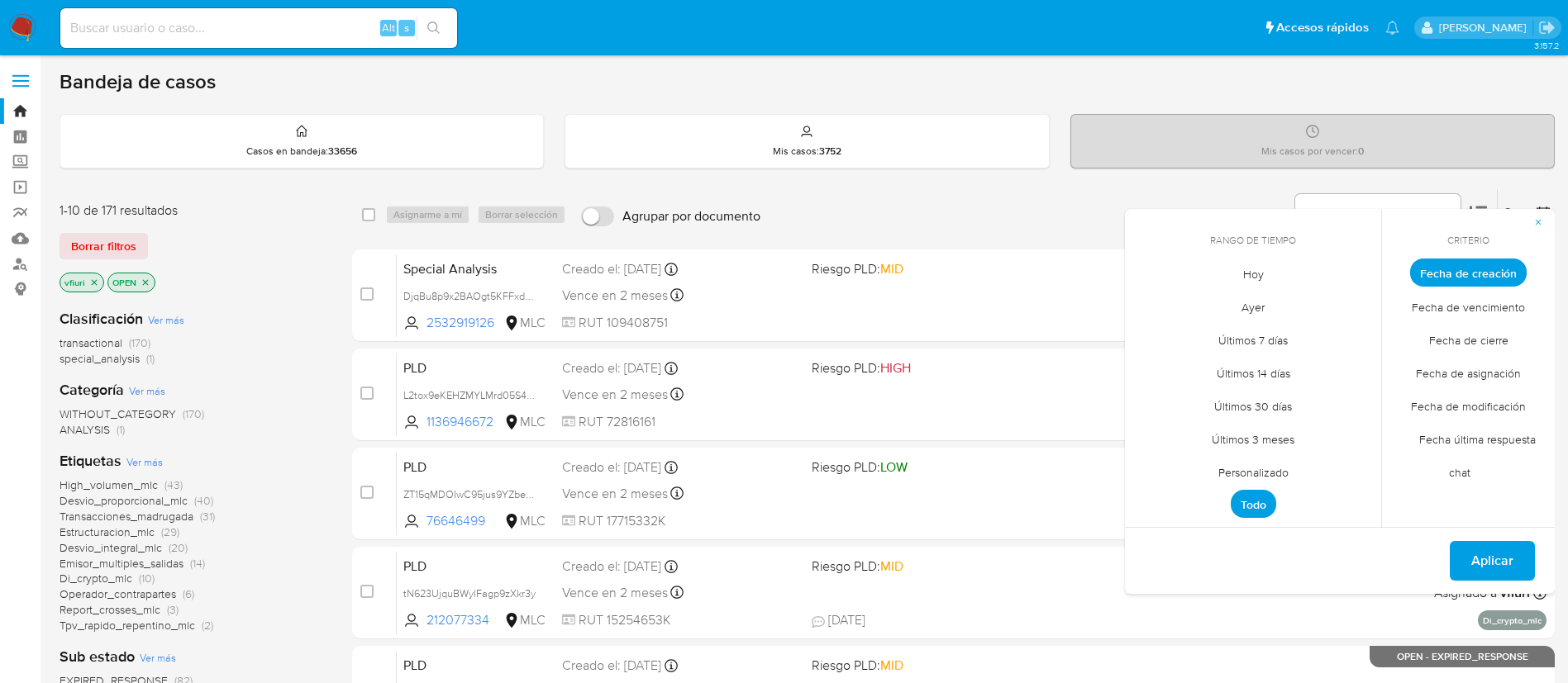
drag, startPoint x: 1270, startPoint y: 467, endPoint x: 1279, endPoint y: 467, distance: 9.0
click at [1274, 467] on span "Personalizado" at bounding box center [1253, 471] width 105 height 34
click at [1152, 304] on icon "Mes anterior" at bounding box center [1150, 304] width 20 height 20
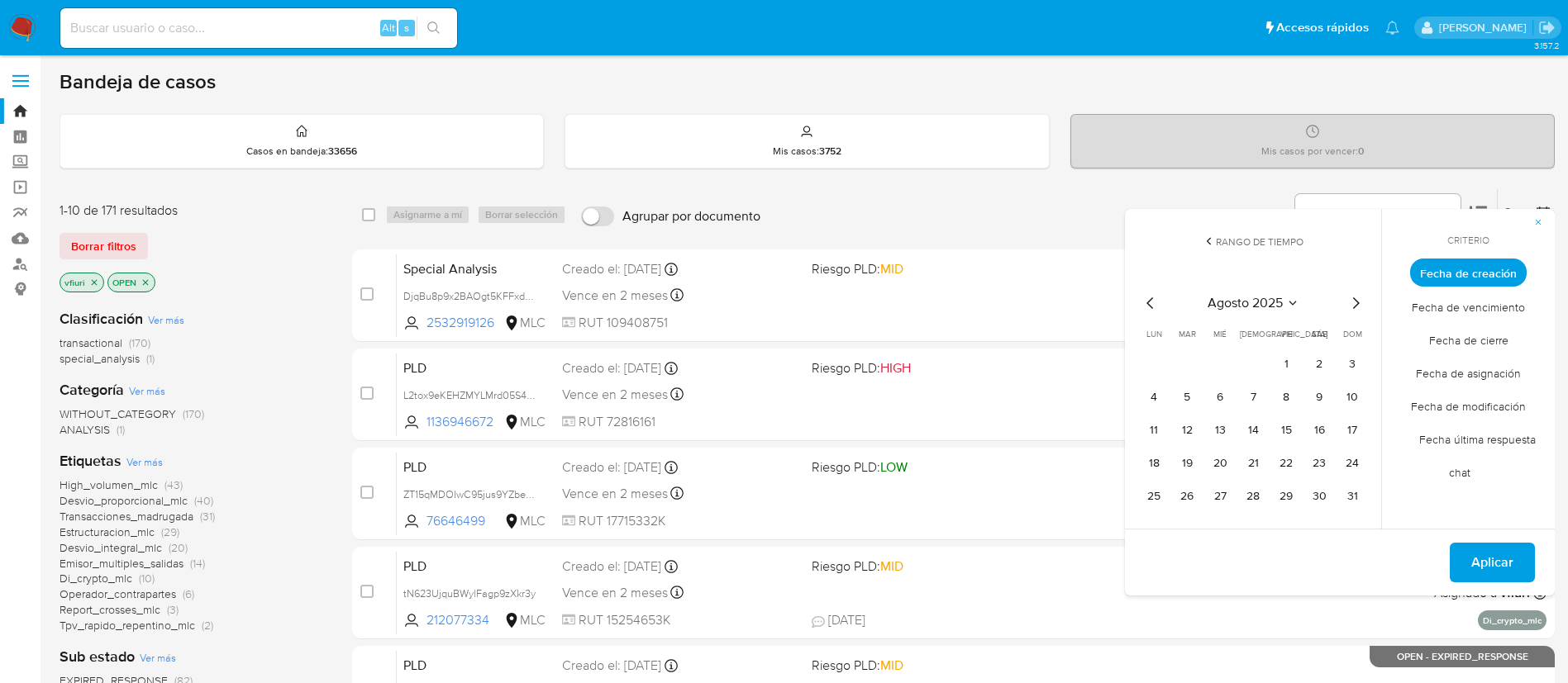
click at [1152, 304] on icon "Mes anterior" at bounding box center [1150, 304] width 20 height 20
click at [1262, 429] on button "12" at bounding box center [1252, 430] width 26 height 26
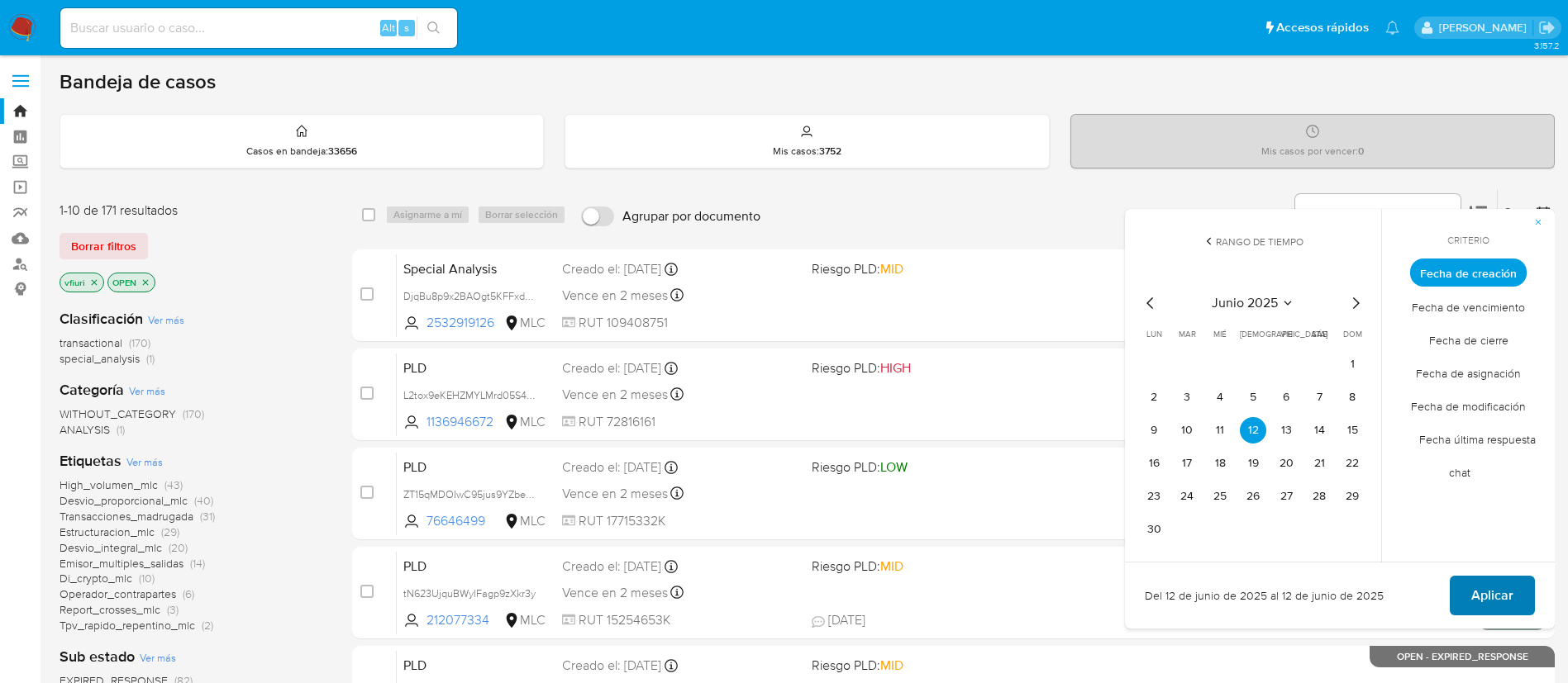
click at [1479, 598] on span "Aplicar" at bounding box center [1492, 595] width 42 height 36
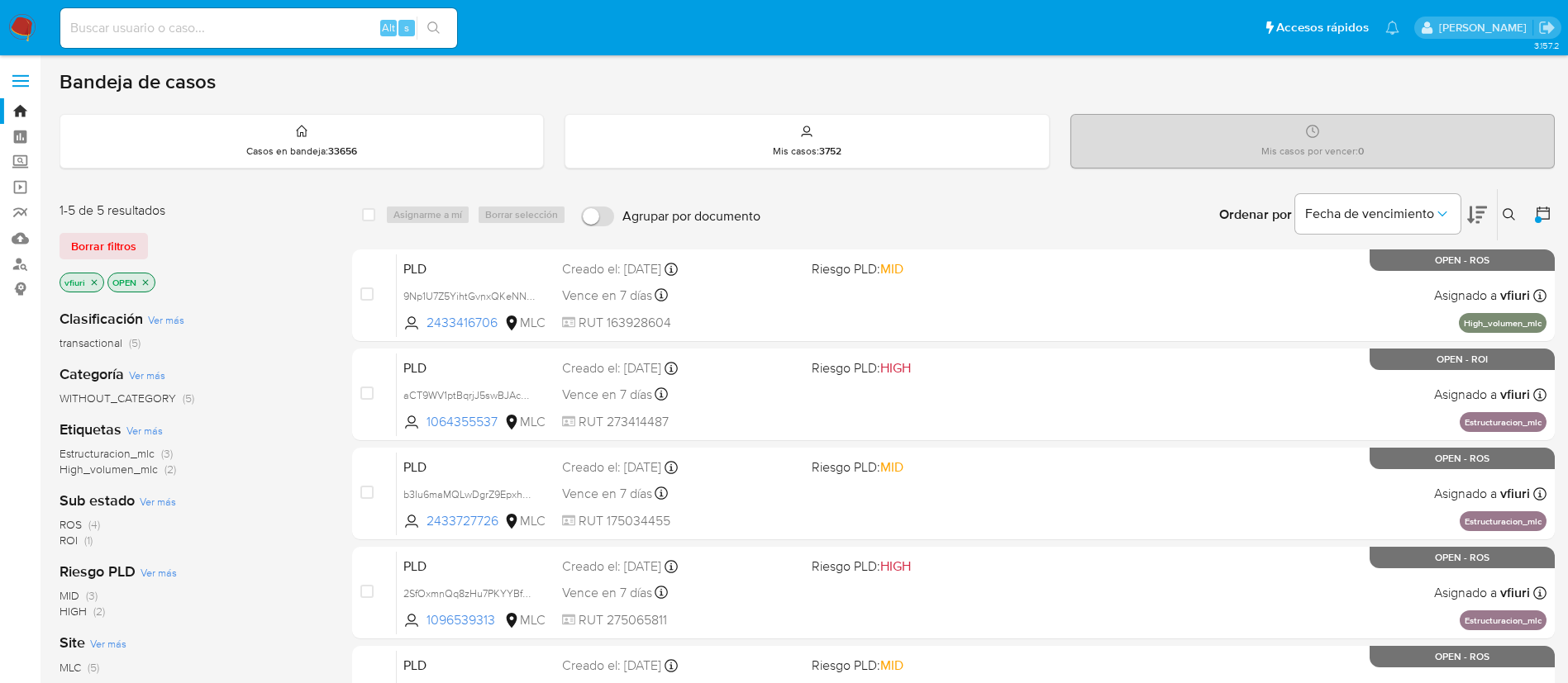
click at [92, 281] on icon "close-filter" at bounding box center [95, 282] width 5 height 5
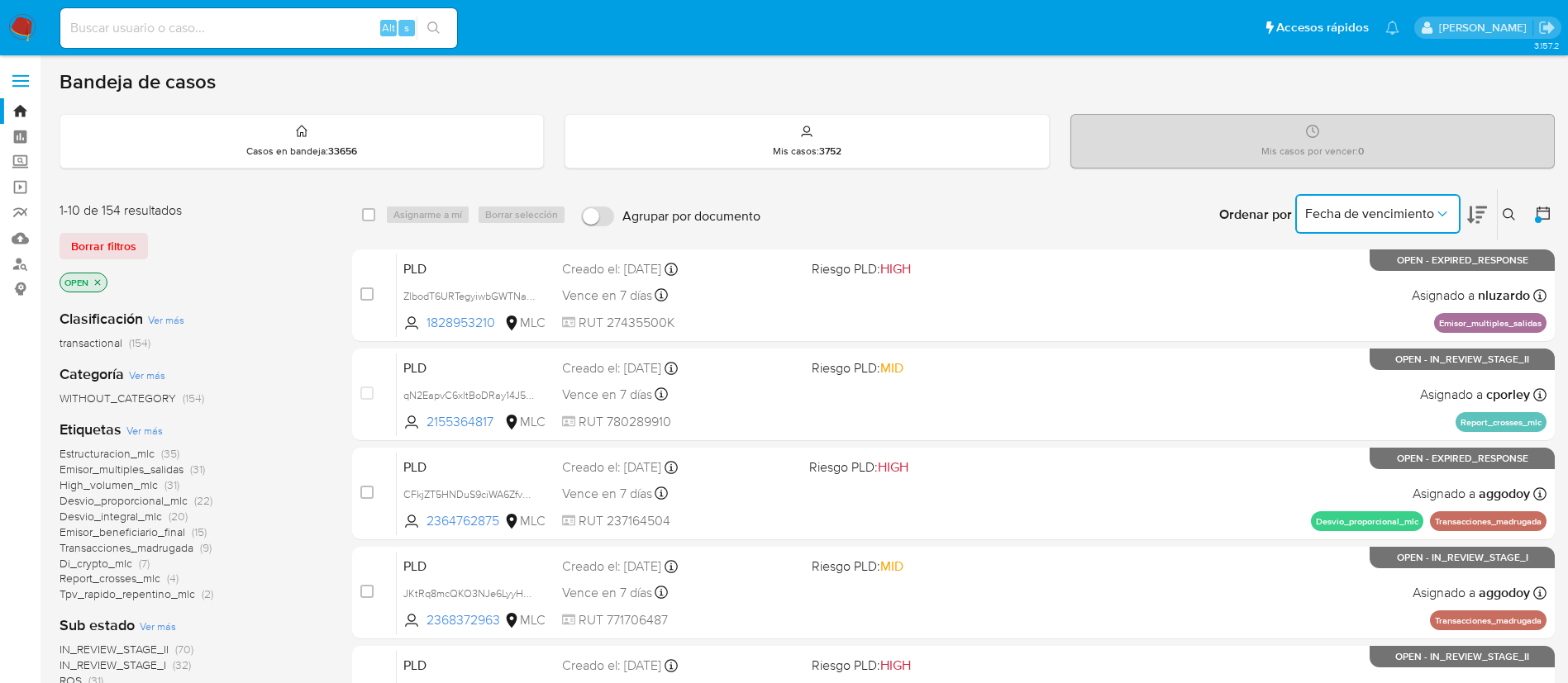
click at [1403, 206] on span "Fecha de vencimiento" at bounding box center [1369, 214] width 129 height 16
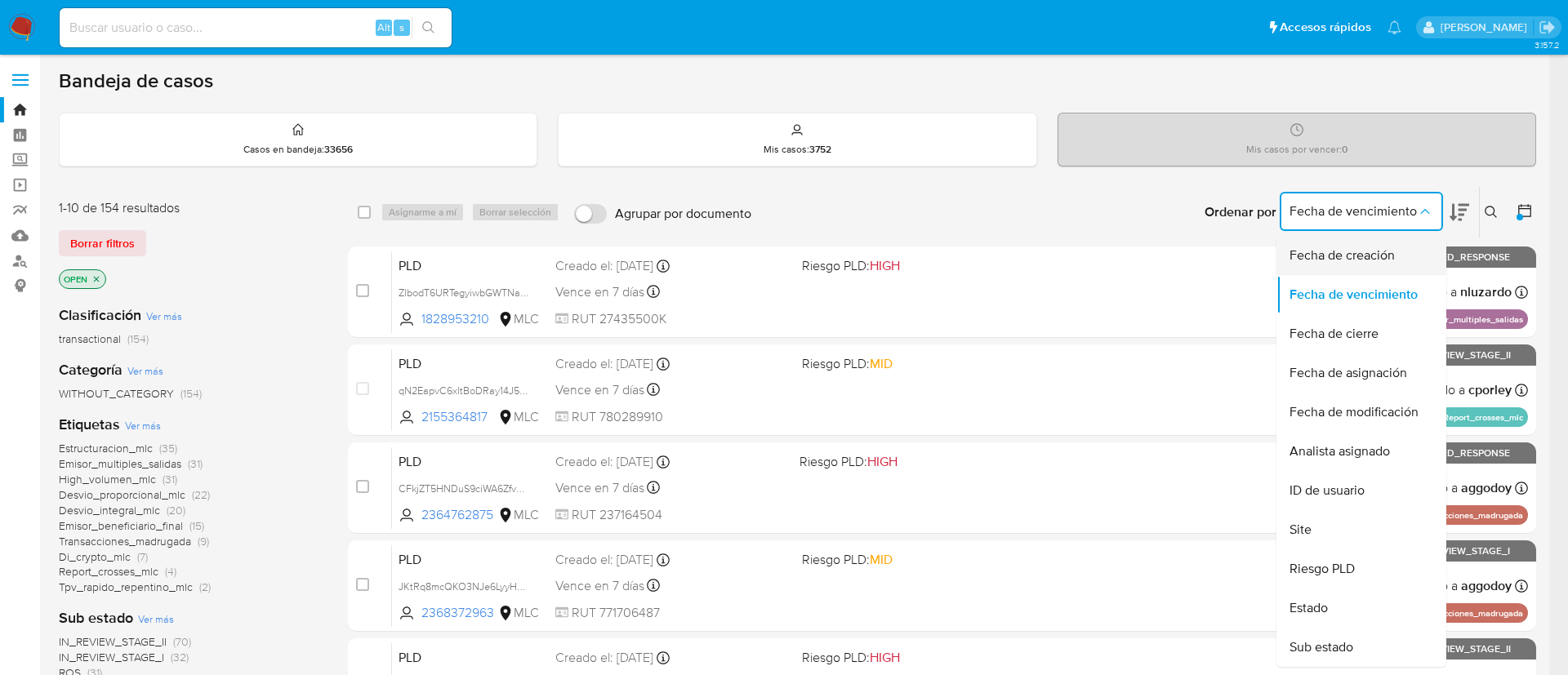
click at [1354, 258] on span "Fecha de creación" at bounding box center [1342, 256] width 105 height 16
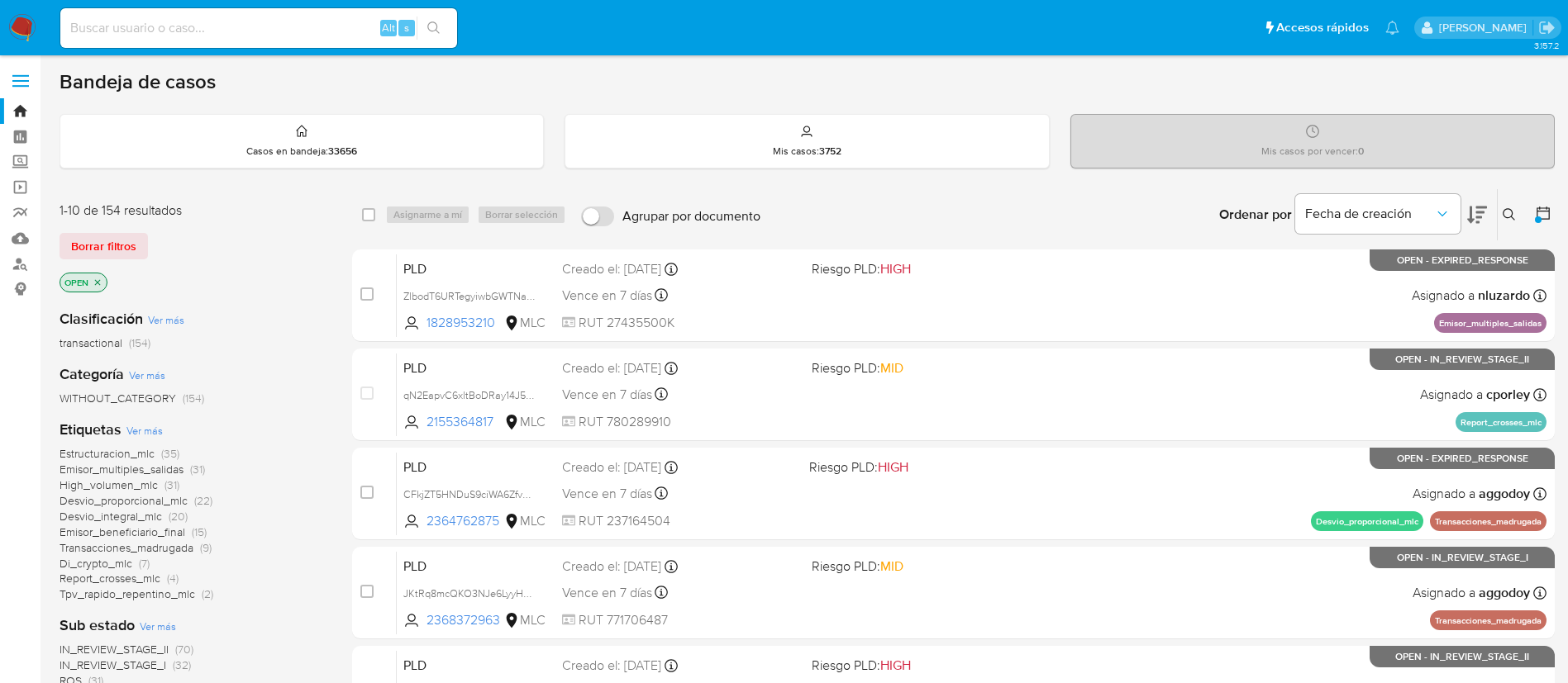
click at [1536, 211] on icon at bounding box center [1543, 213] width 16 height 16
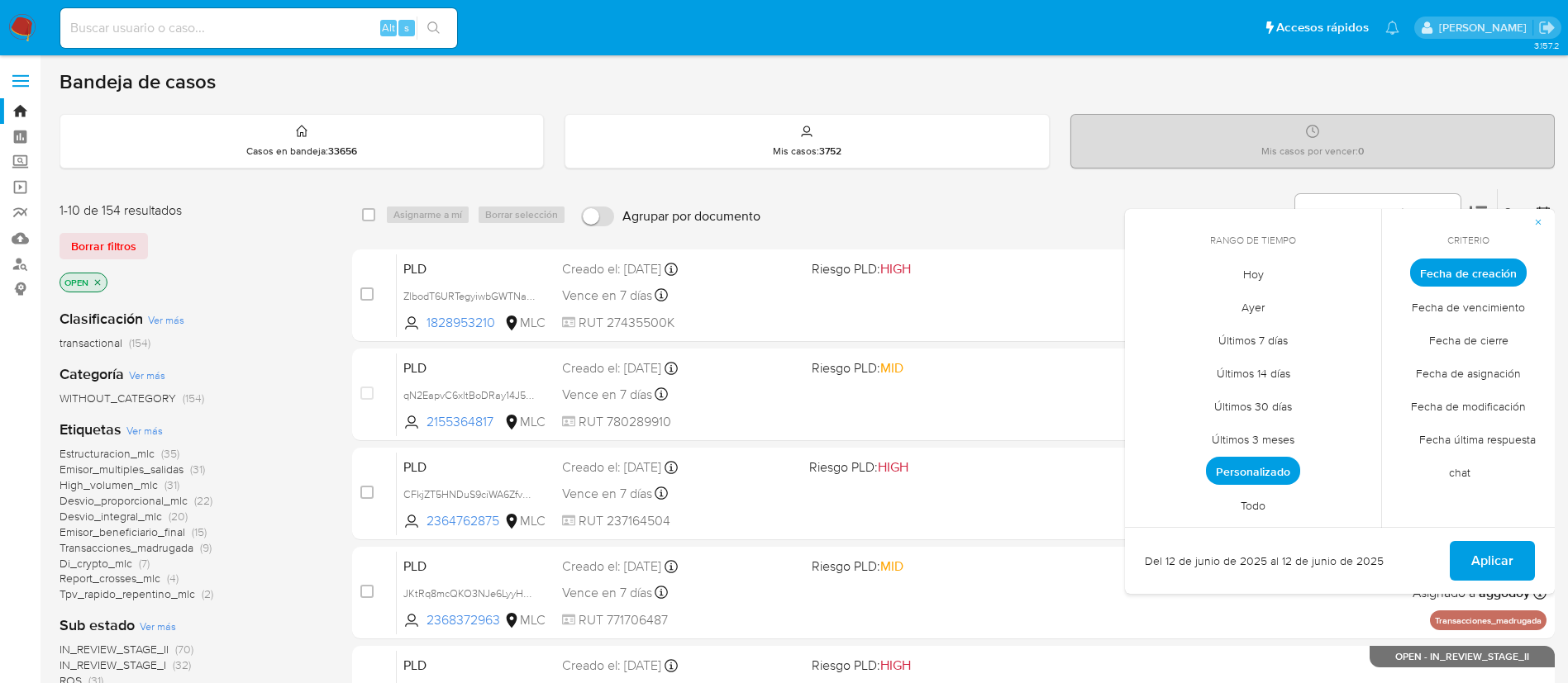
click at [1253, 471] on span "Personalizado" at bounding box center [1252, 471] width 94 height 28
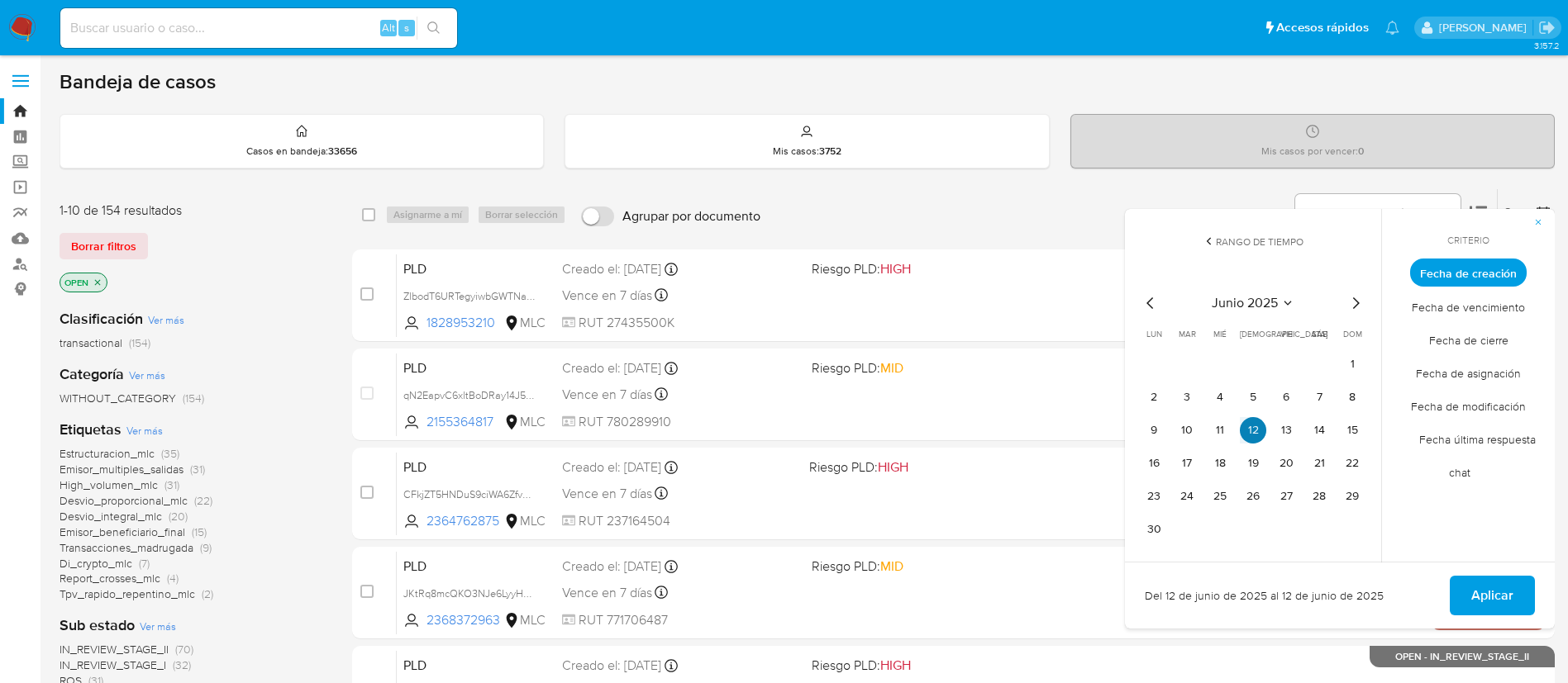
click at [1257, 429] on button "12" at bounding box center [1252, 430] width 26 height 26
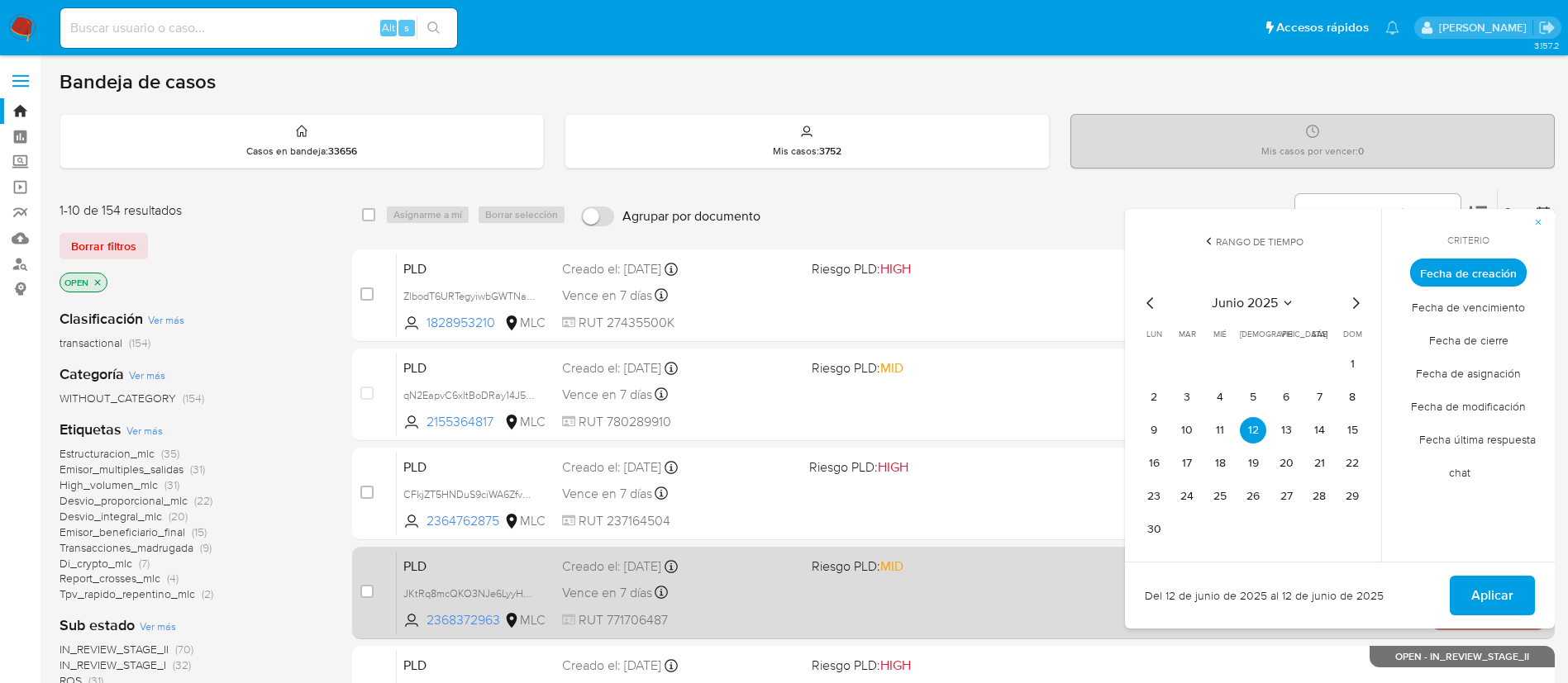
click at [1491, 602] on span "Aplicar" at bounding box center [1492, 595] width 42 height 36
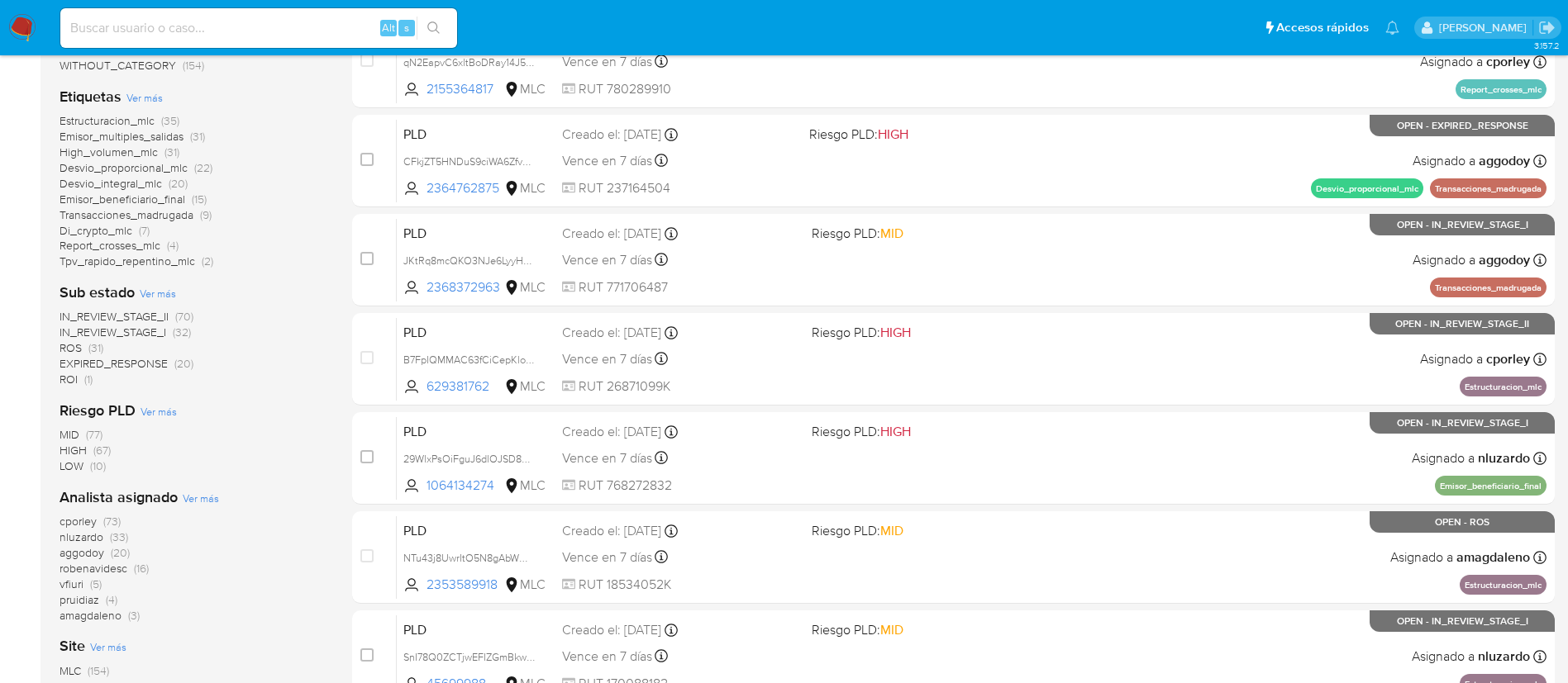
scroll to position [372, 0]
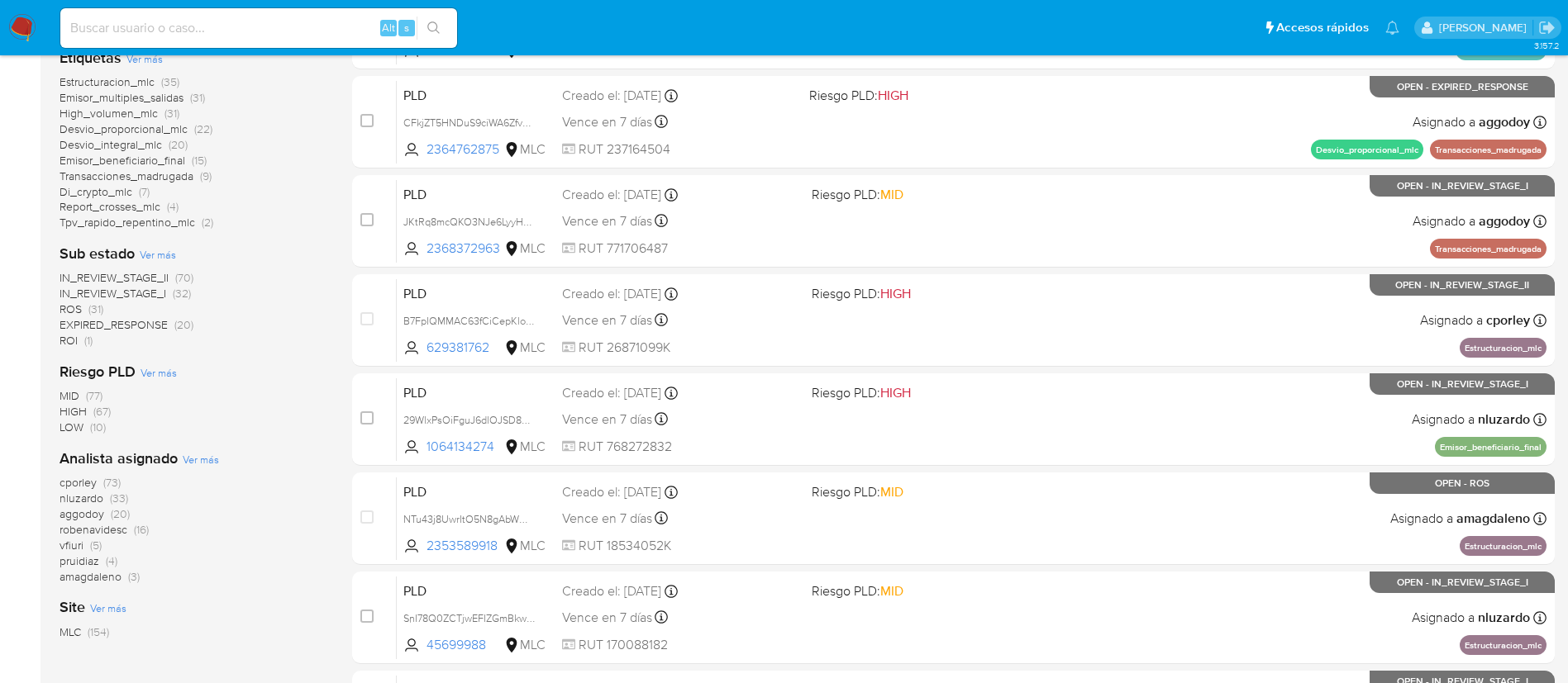
click at [98, 500] on span "nluzardo" at bounding box center [81, 498] width 44 height 16
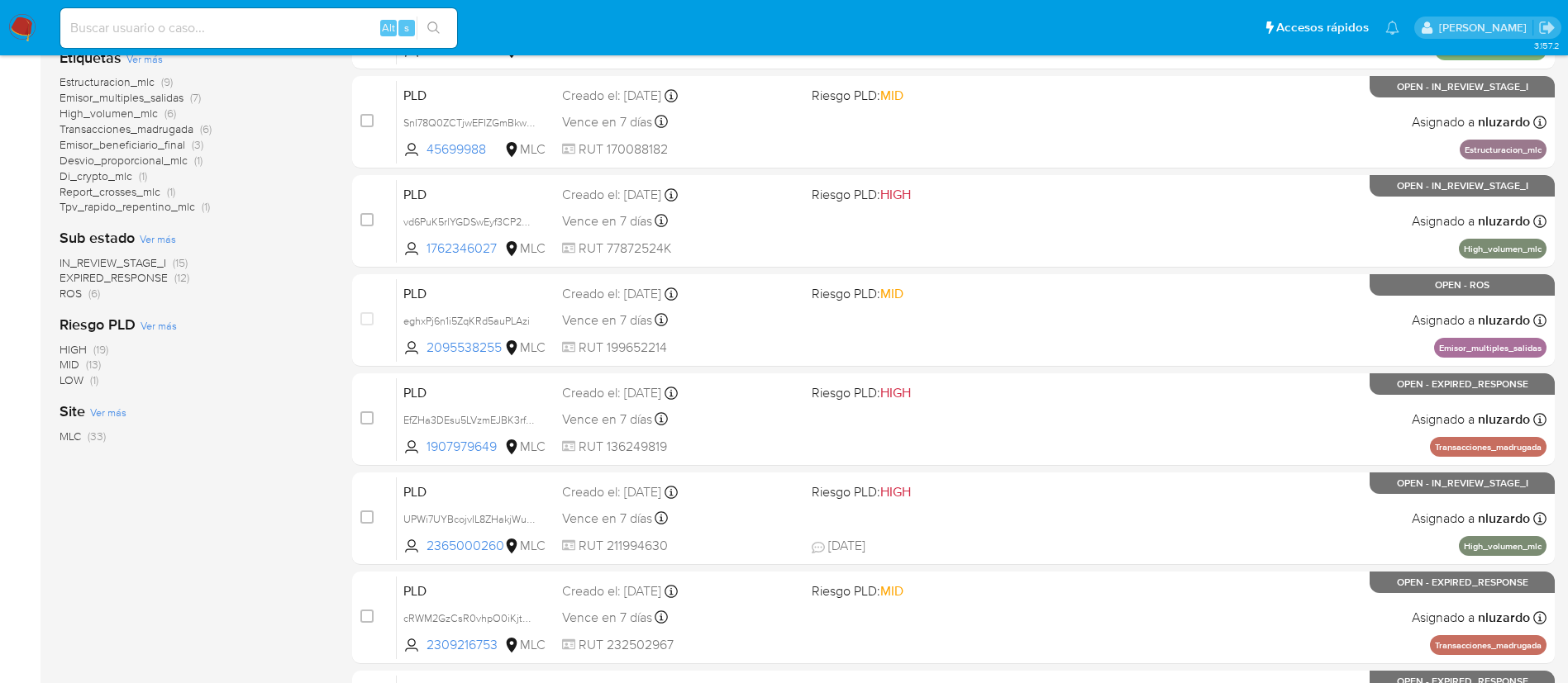
click at [109, 260] on span "IN_REVIEW_STAGE_I" at bounding box center [112, 263] width 107 height 16
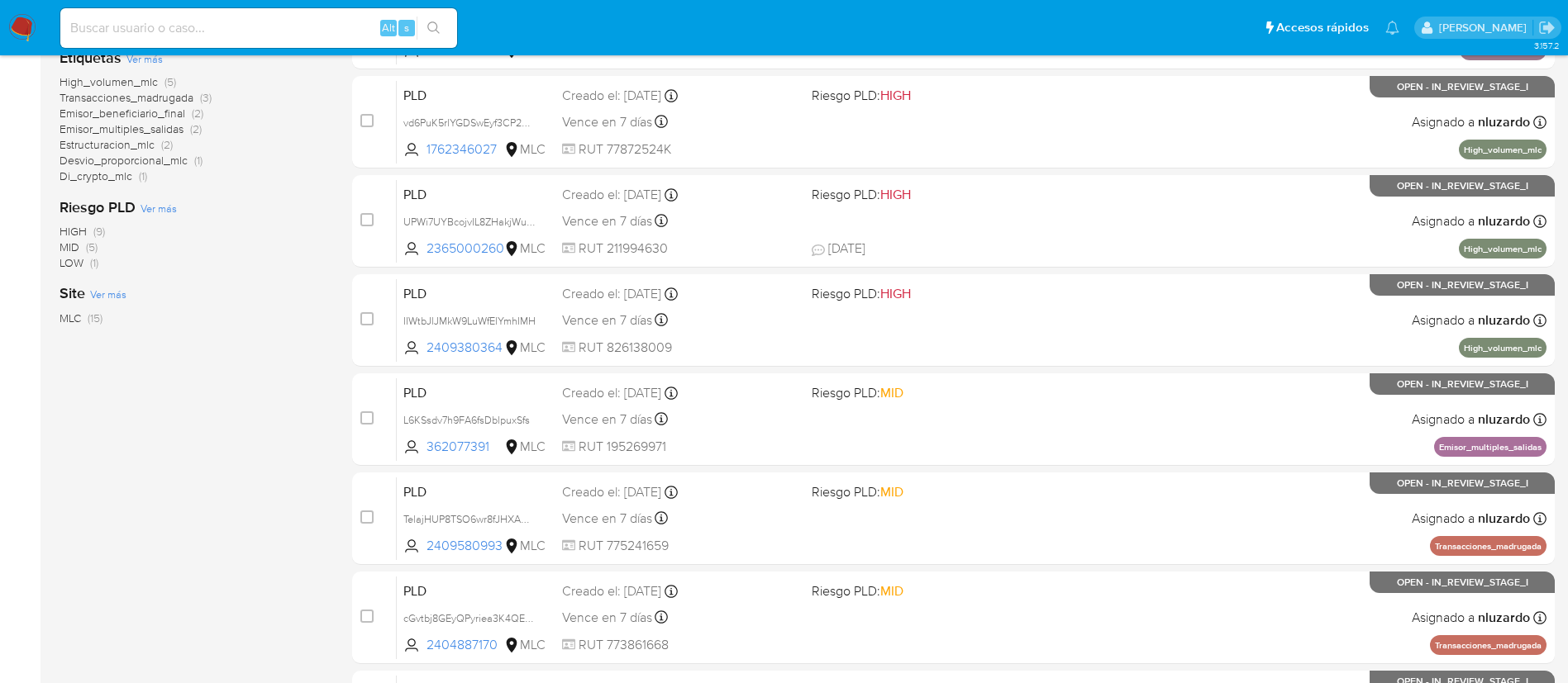
scroll to position [621, 0]
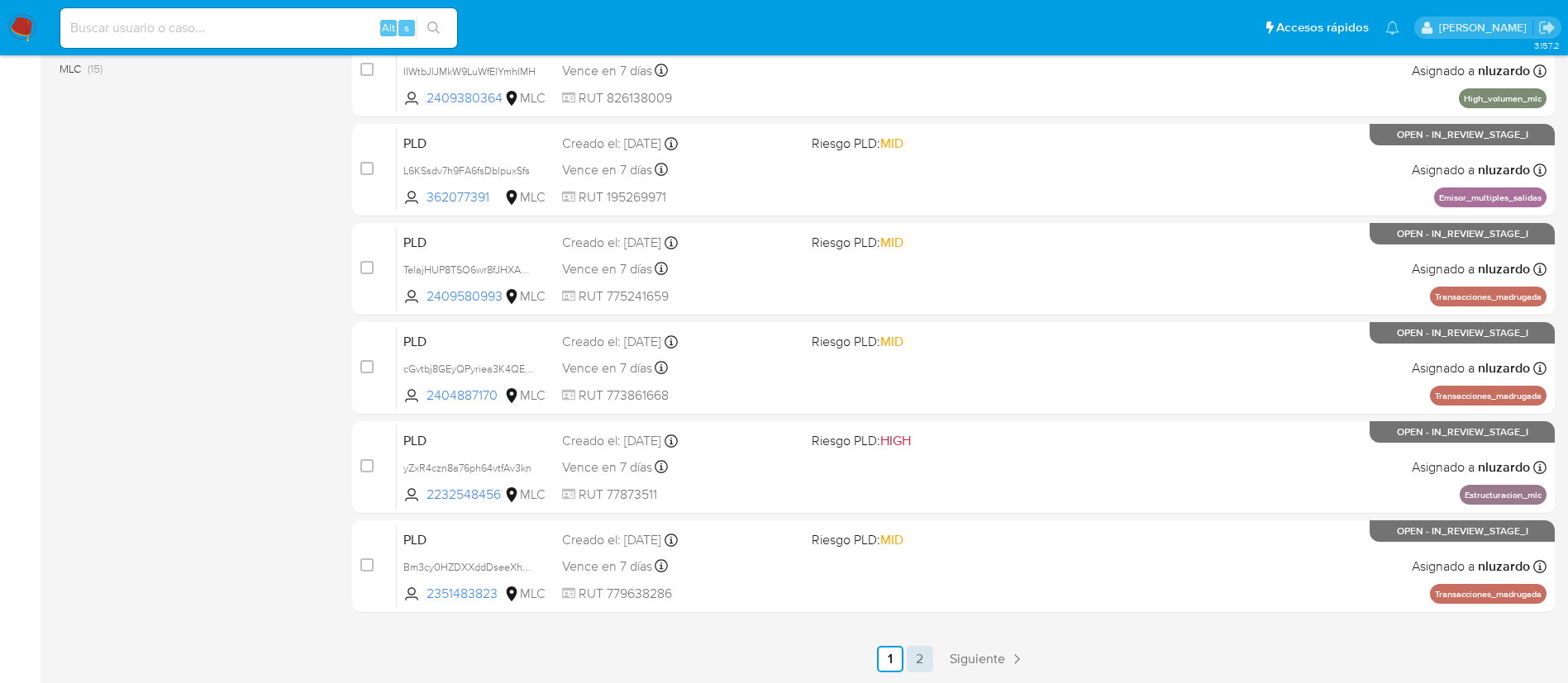
click at [920, 657] on link "2" at bounding box center [919, 659] width 26 height 26
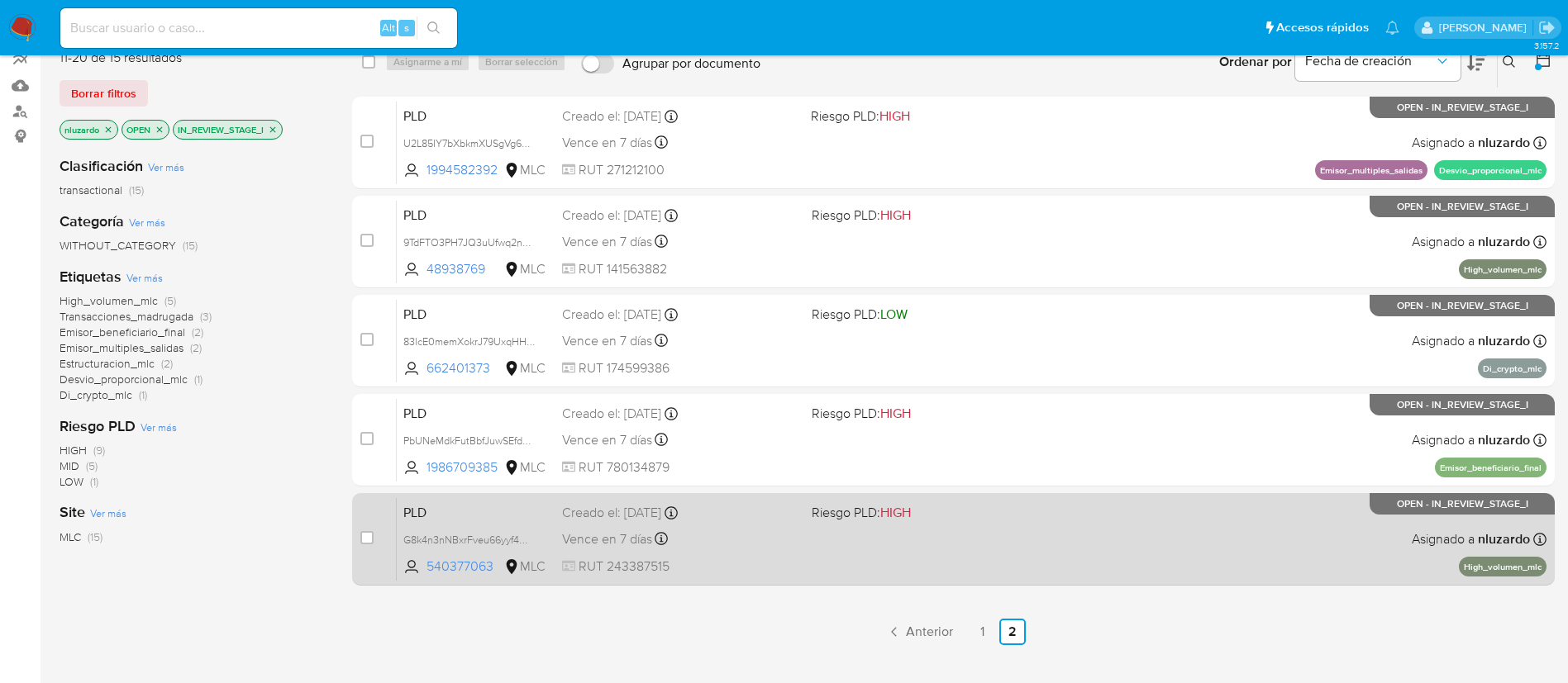
scroll to position [264, 0]
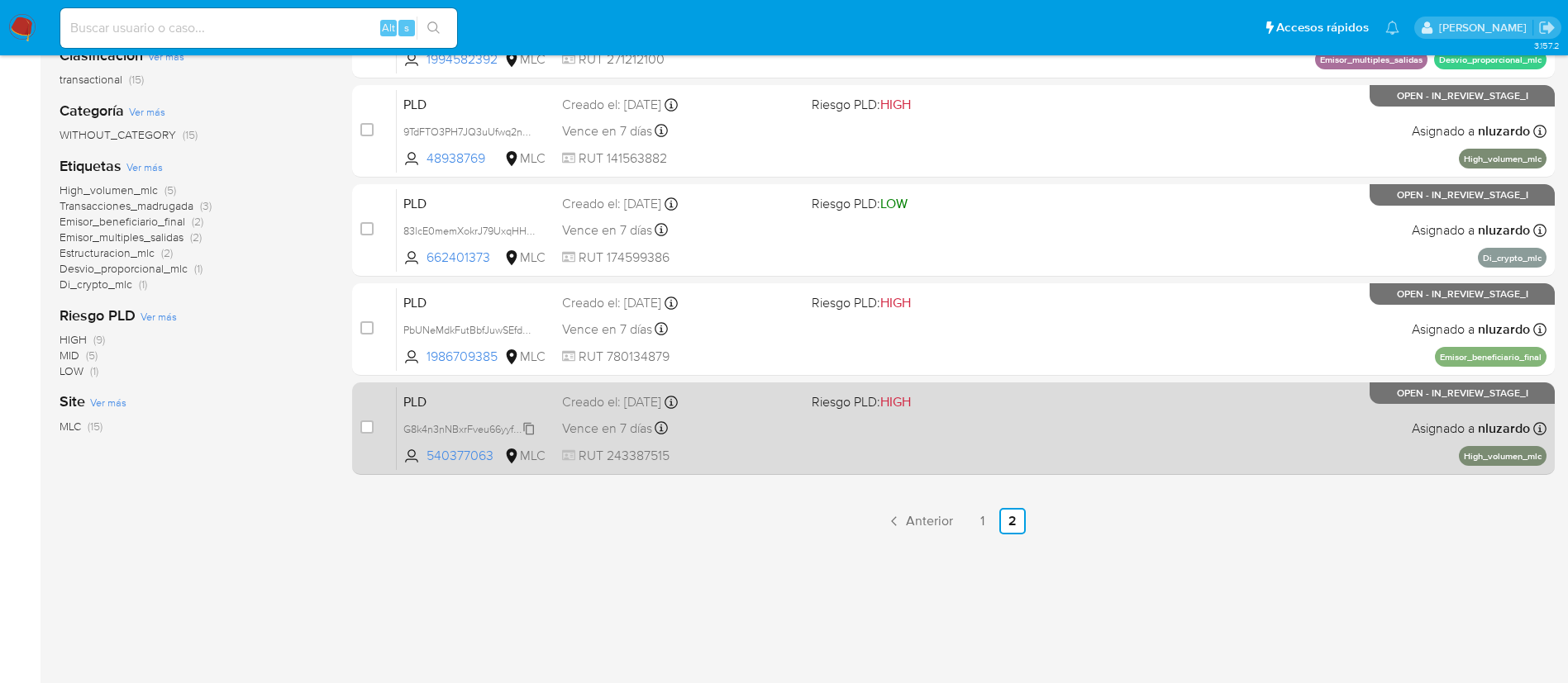
click at [471, 432] on span "G8k4n3nNBxrFveu66yyf4W3f" at bounding box center [470, 428] width 133 height 18
click at [895, 432] on div "PLD G8k4n3nNBxrFveu66yyf4W3f 540377063 MLC Riesgo PLD: HIGH Creado el: 12/06/20…" at bounding box center [971, 429] width 1149 height 84
click at [370, 430] on input "checkbox" at bounding box center [367, 427] width 13 height 13
checkbox input "true"
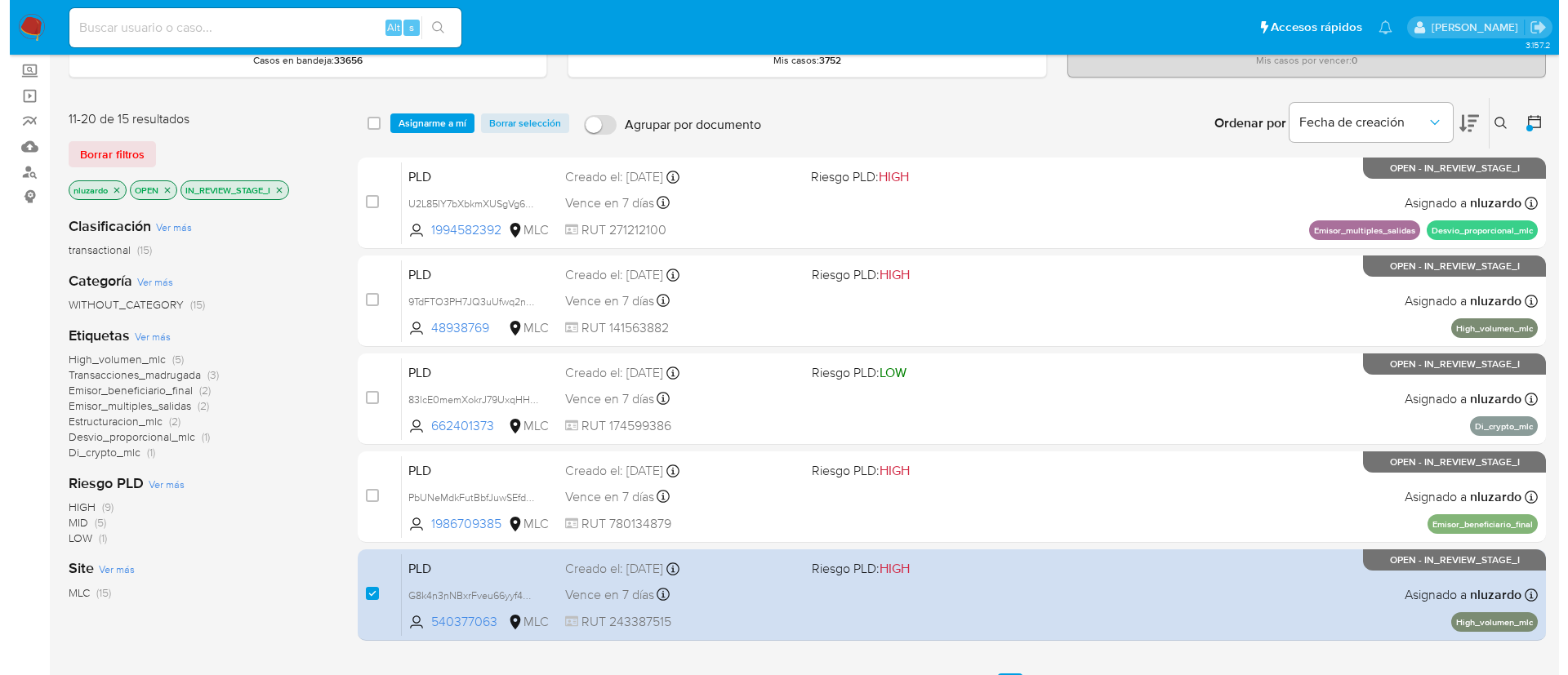
scroll to position [0, 0]
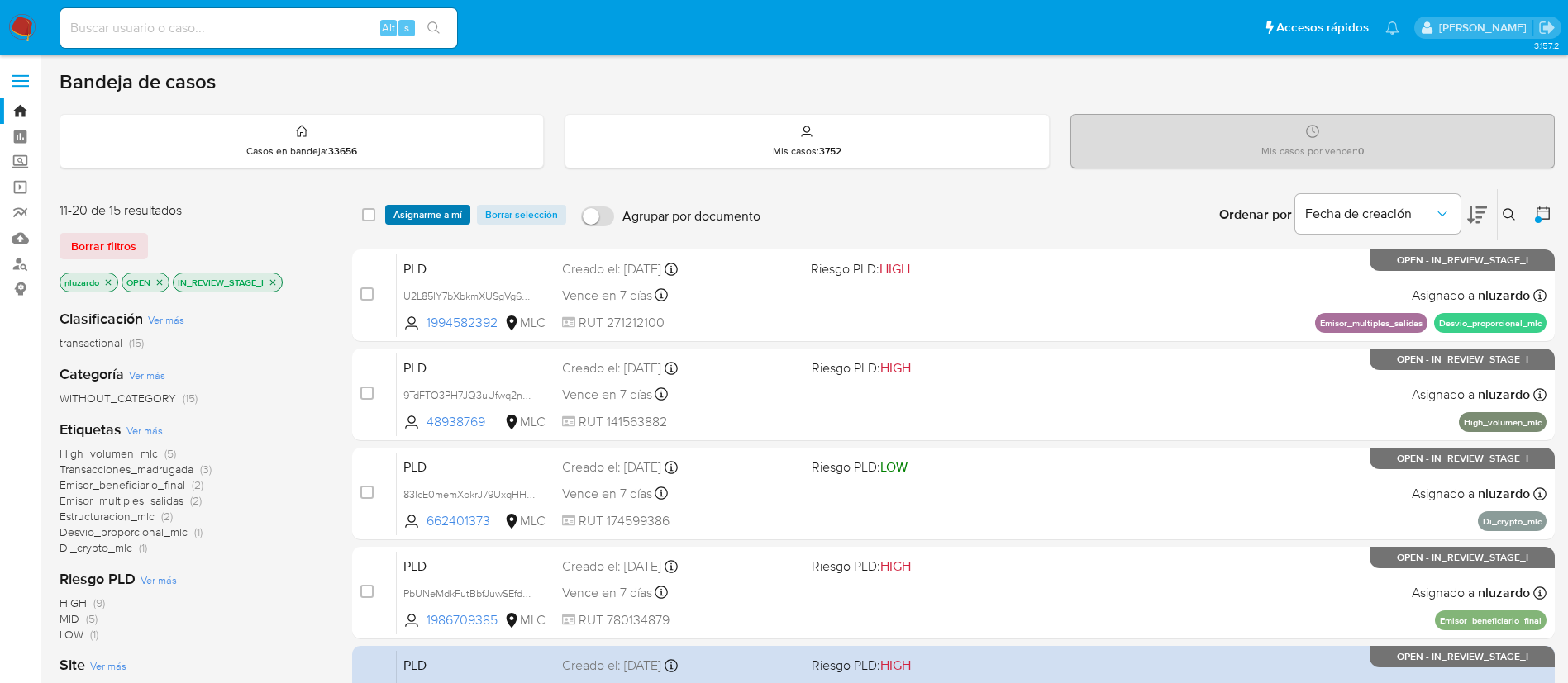
click at [419, 207] on span "Asignarme a mí" at bounding box center [427, 215] width 68 height 16
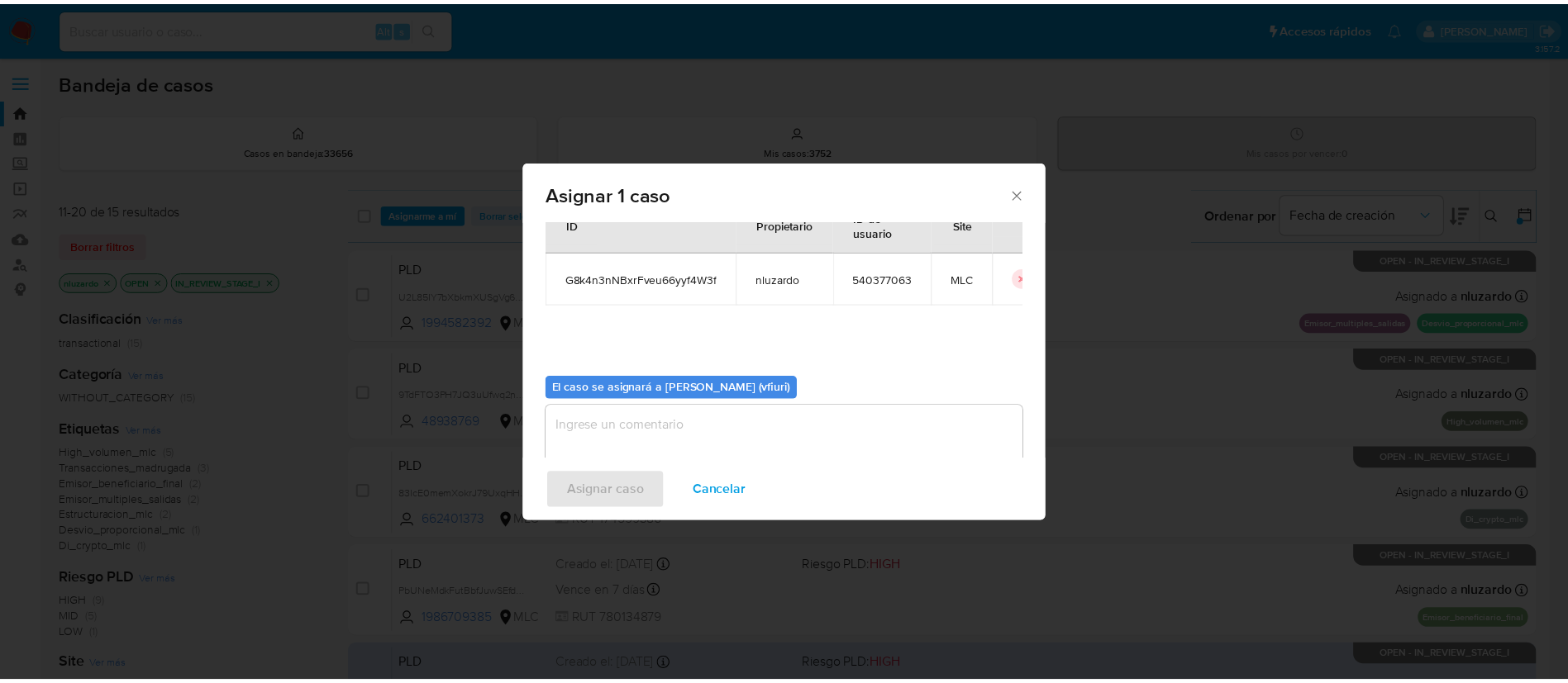
scroll to position [86, 0]
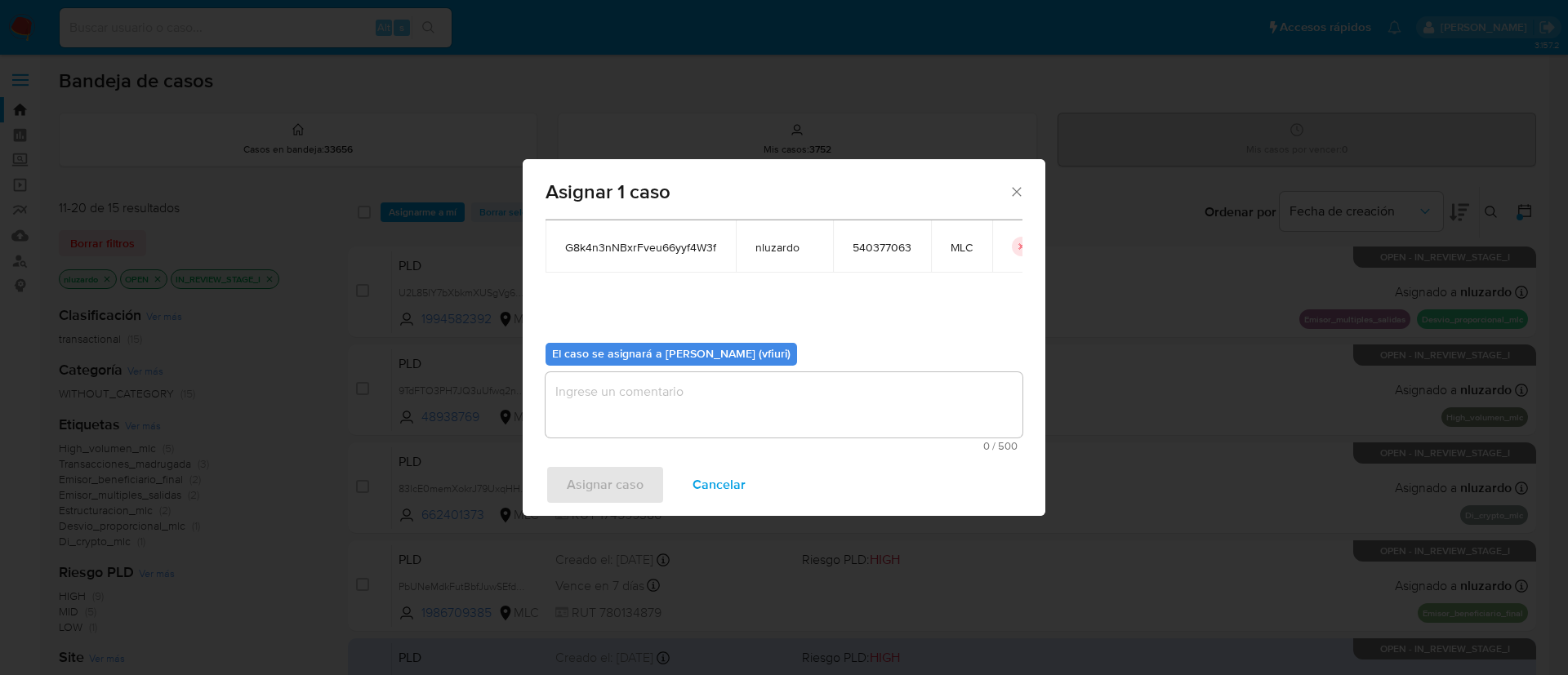
click at [764, 379] on textarea "assign-modal" at bounding box center [783, 405] width 477 height 65
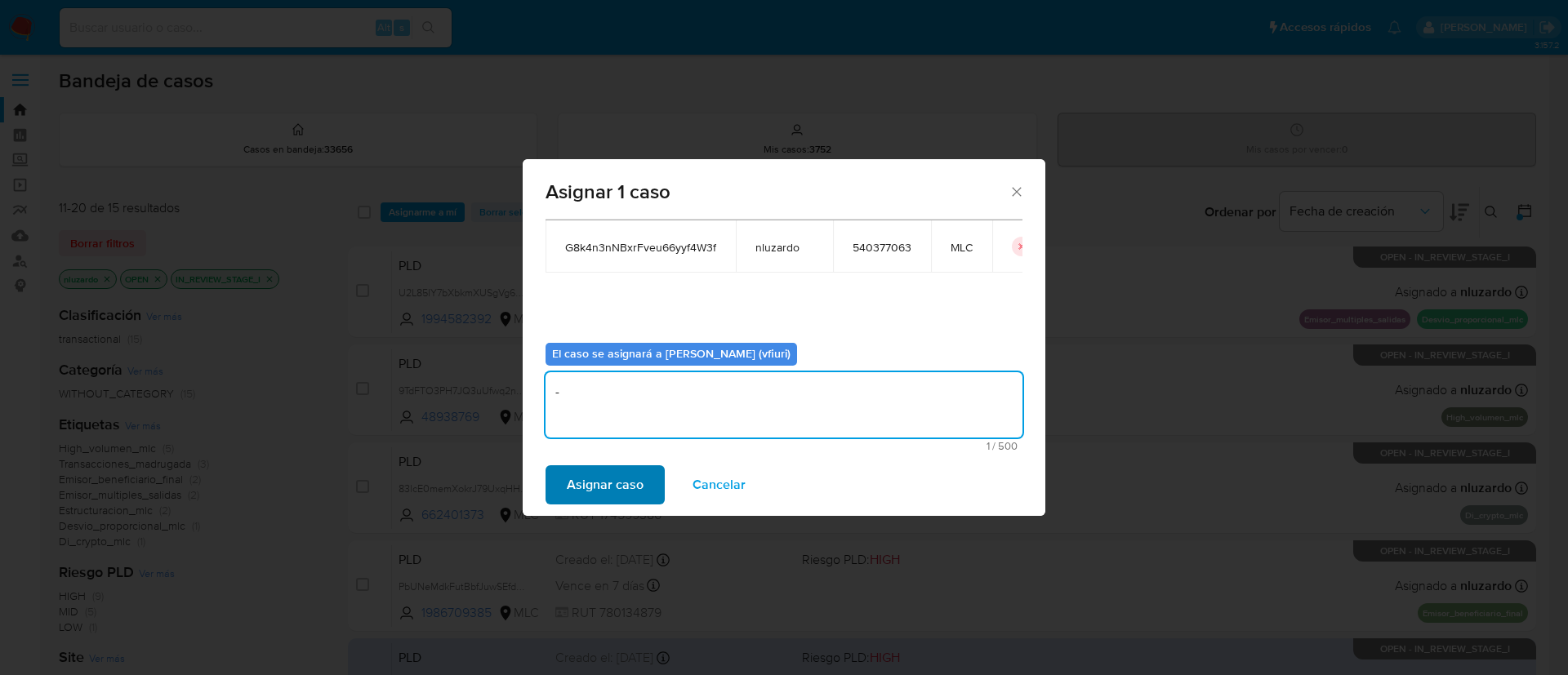
type textarea "-"
click at [626, 476] on span "Asignar caso" at bounding box center [605, 485] width 77 height 36
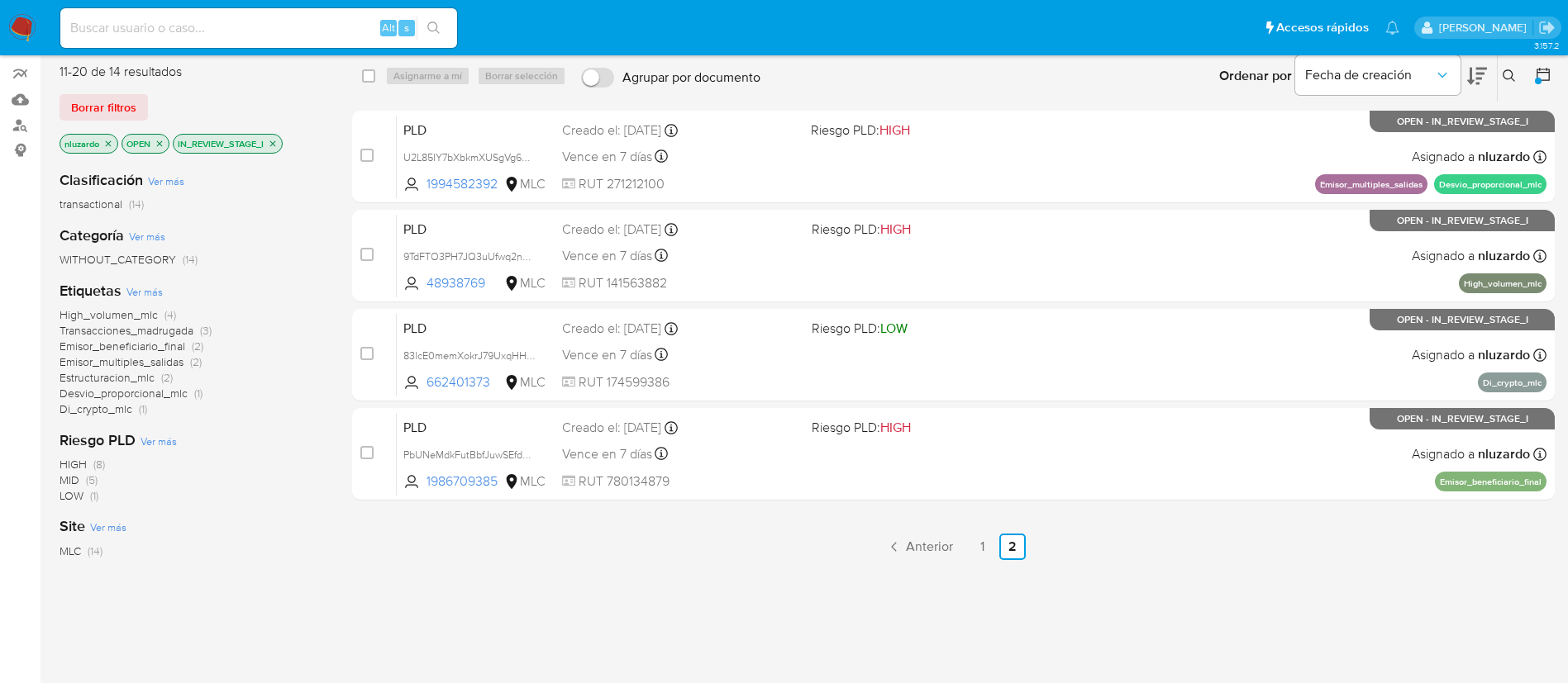
scroll to position [16, 0]
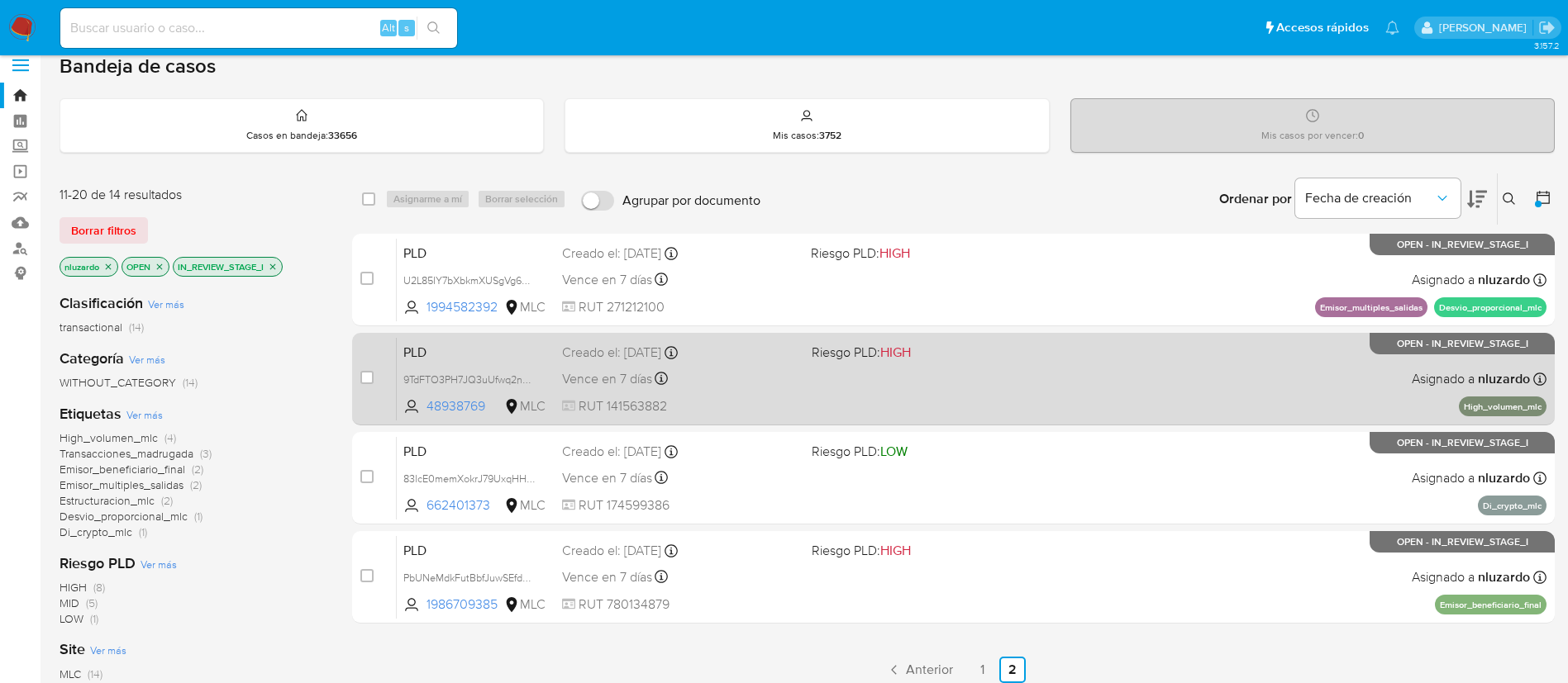
click at [864, 393] on div "PLD 9TdFTO3PH7JQ3uUfwq2nz2HL 48938769 MLC Riesgo PLD: HIGH Creado el: 12/06/202…" at bounding box center [971, 379] width 1149 height 84
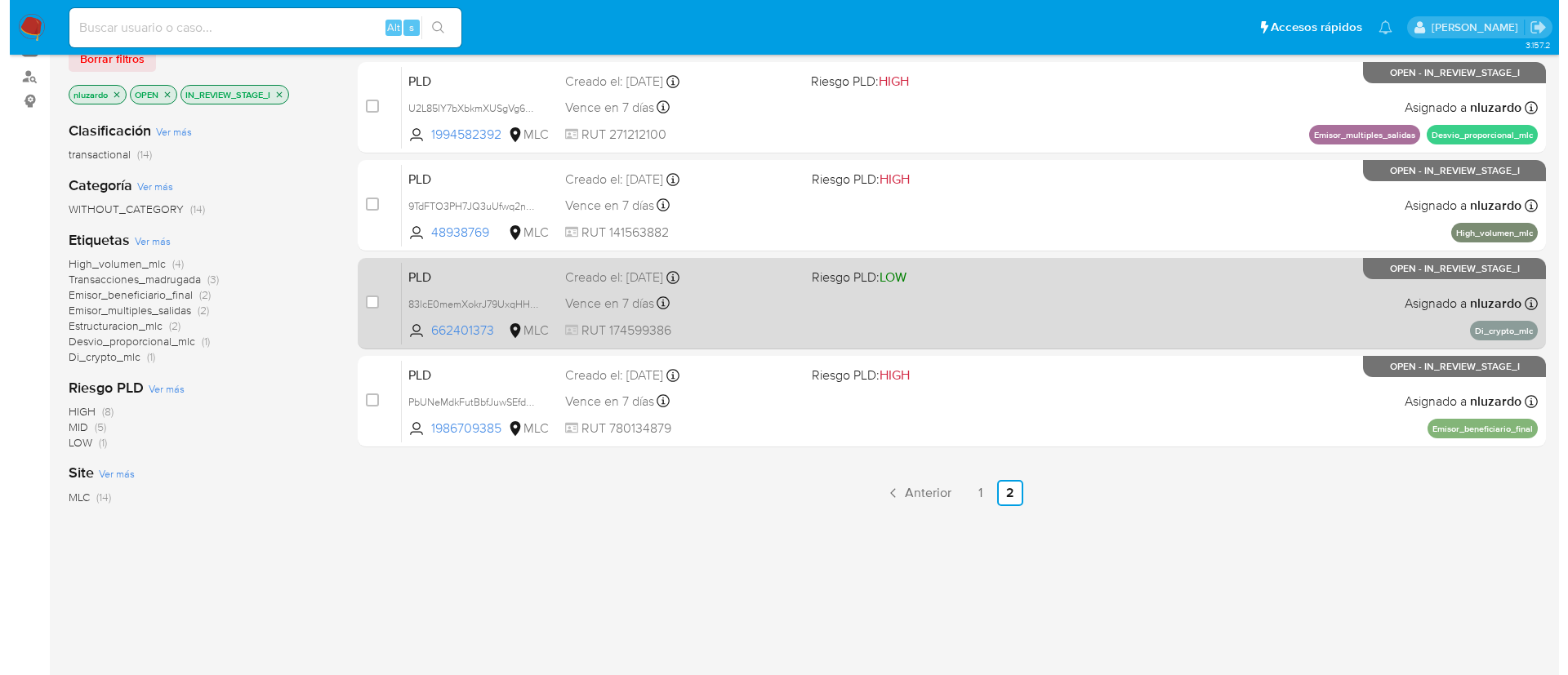
scroll to position [0, 0]
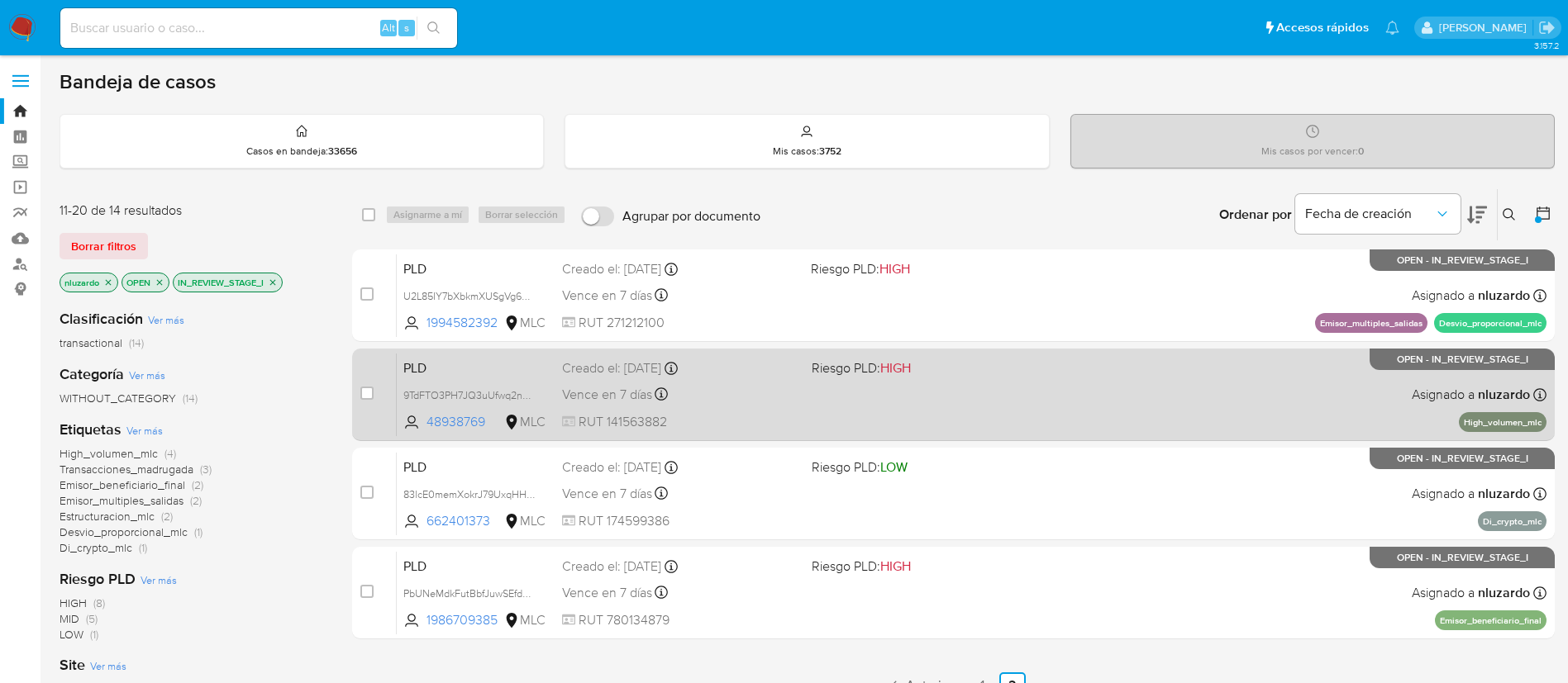
click at [365, 385] on div "case-item-checkbox" at bounding box center [367, 393] width 13 height 16
click at [368, 389] on div "case-item-checkbox No es posible asignar el caso" at bounding box center [379, 395] width 36 height 84
click at [368, 389] on input "checkbox" at bounding box center [367, 393] width 13 height 13
checkbox input "true"
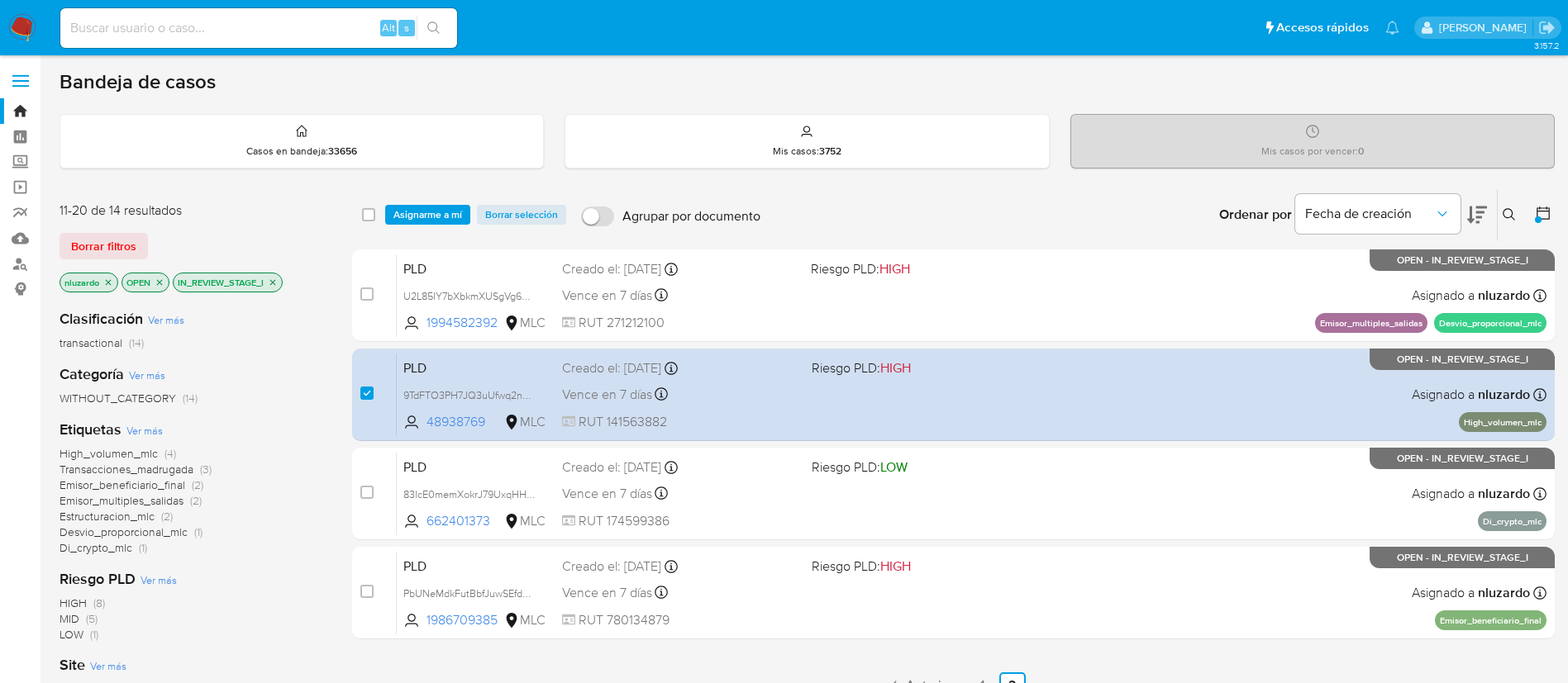
click at [418, 202] on div "select-all-cases-checkbox Asignarme a mí Borrar selección Agrupar por documento…" at bounding box center [953, 214] width 1202 height 51
click at [422, 213] on span "Asignarme a mí" at bounding box center [427, 215] width 68 height 16
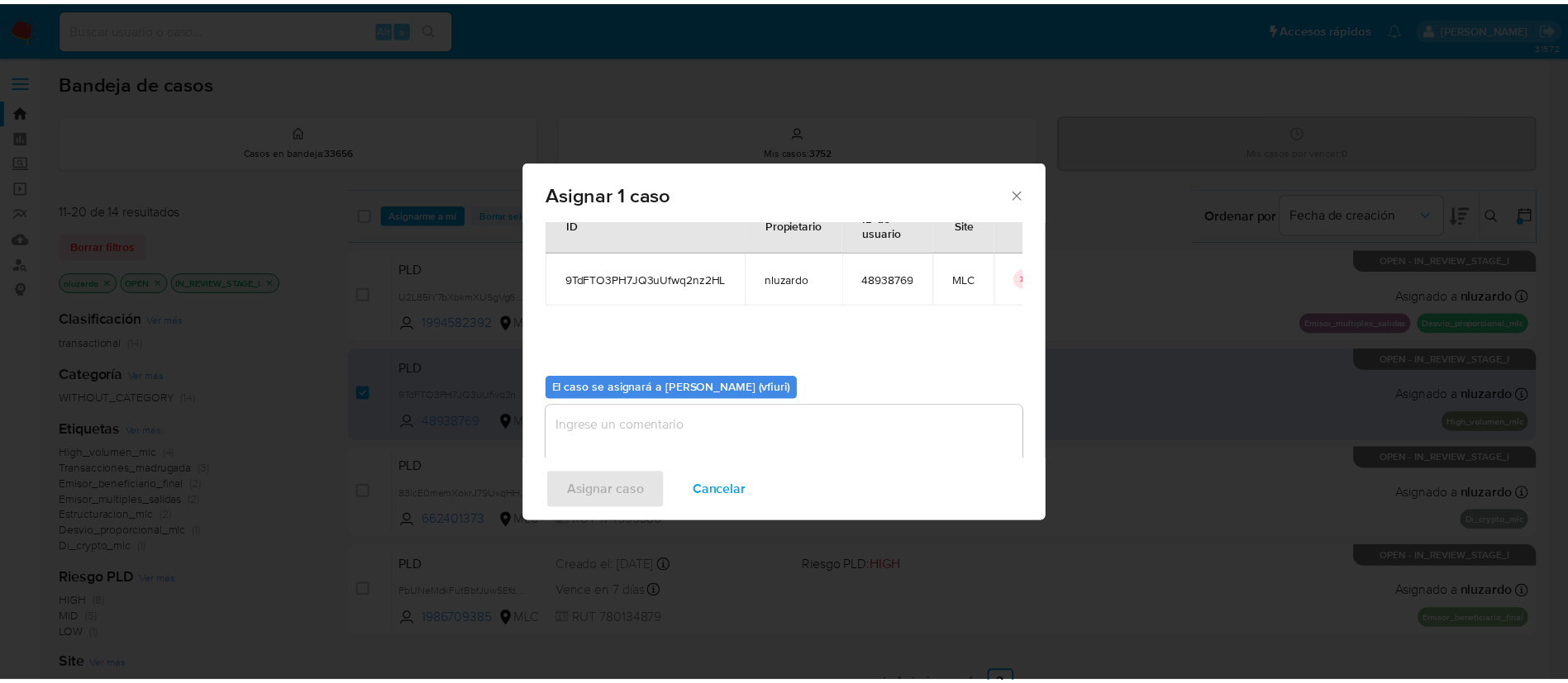
scroll to position [86, 0]
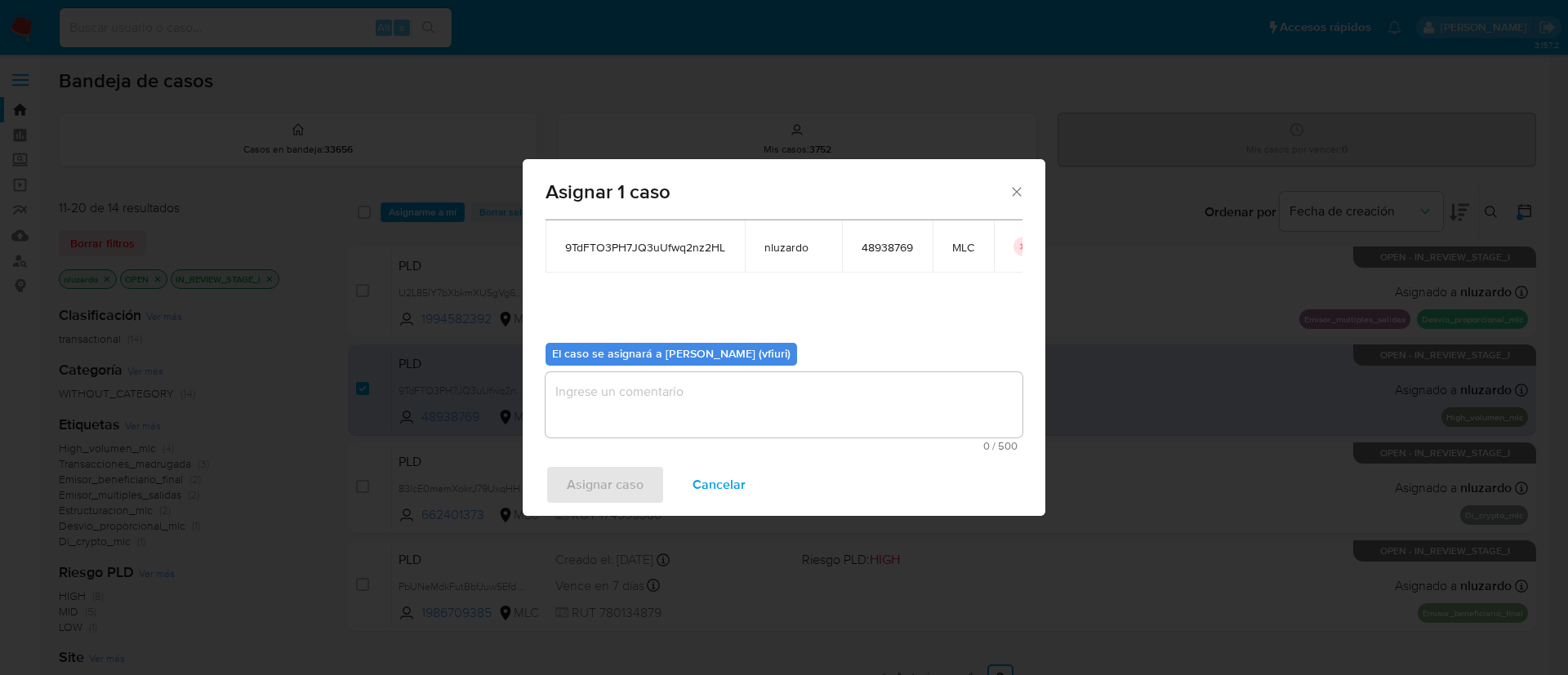
click at [828, 403] on textarea "assign-modal" at bounding box center [783, 405] width 477 height 65
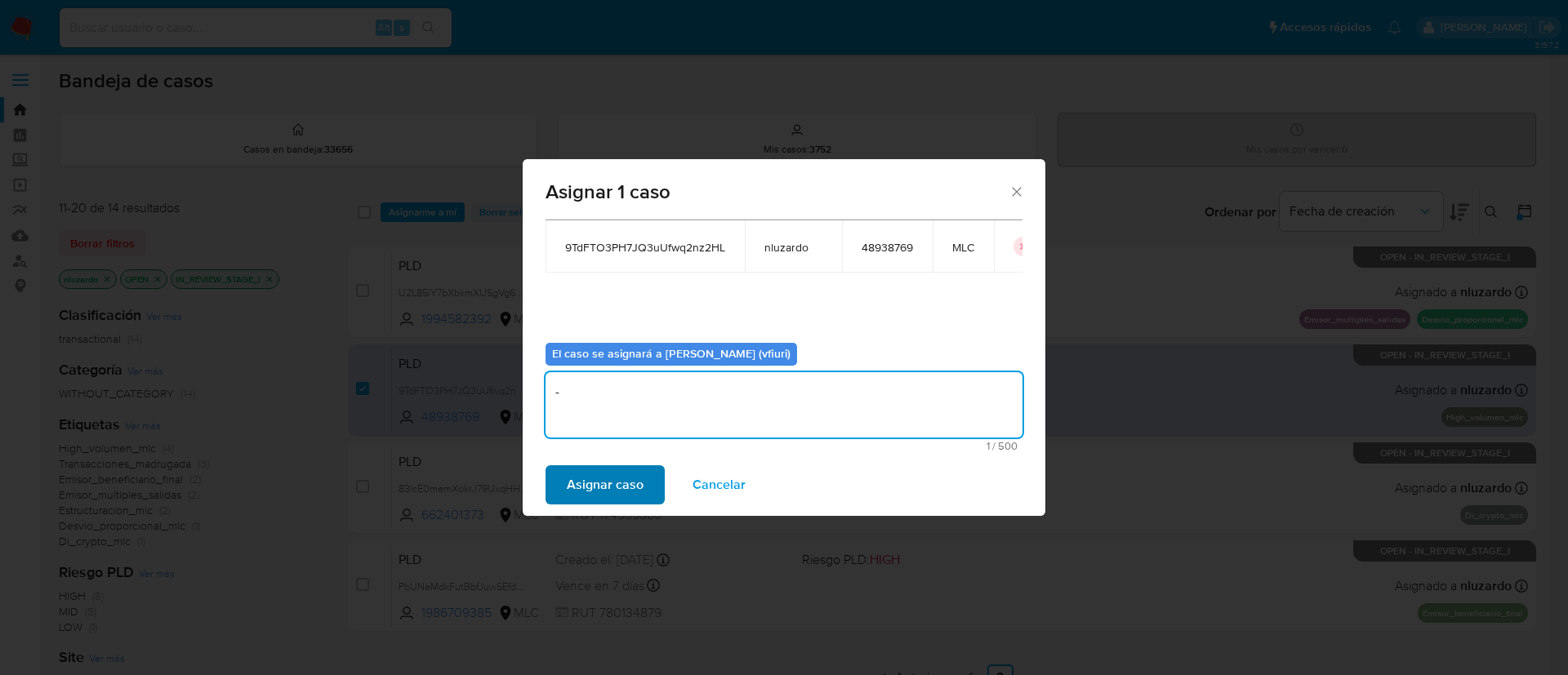
type textarea "-"
click at [612, 482] on span "Asignar caso" at bounding box center [605, 485] width 77 height 36
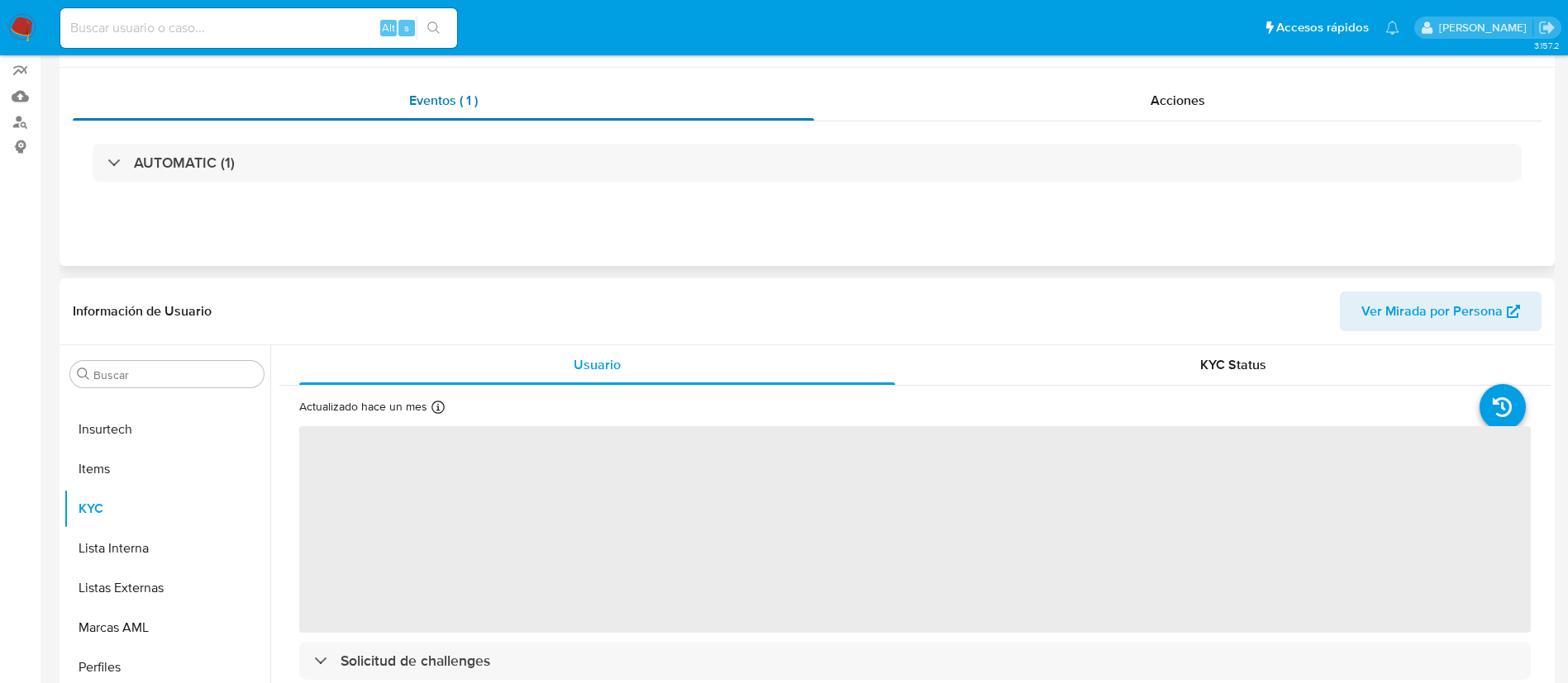
scroll to position [248, 0]
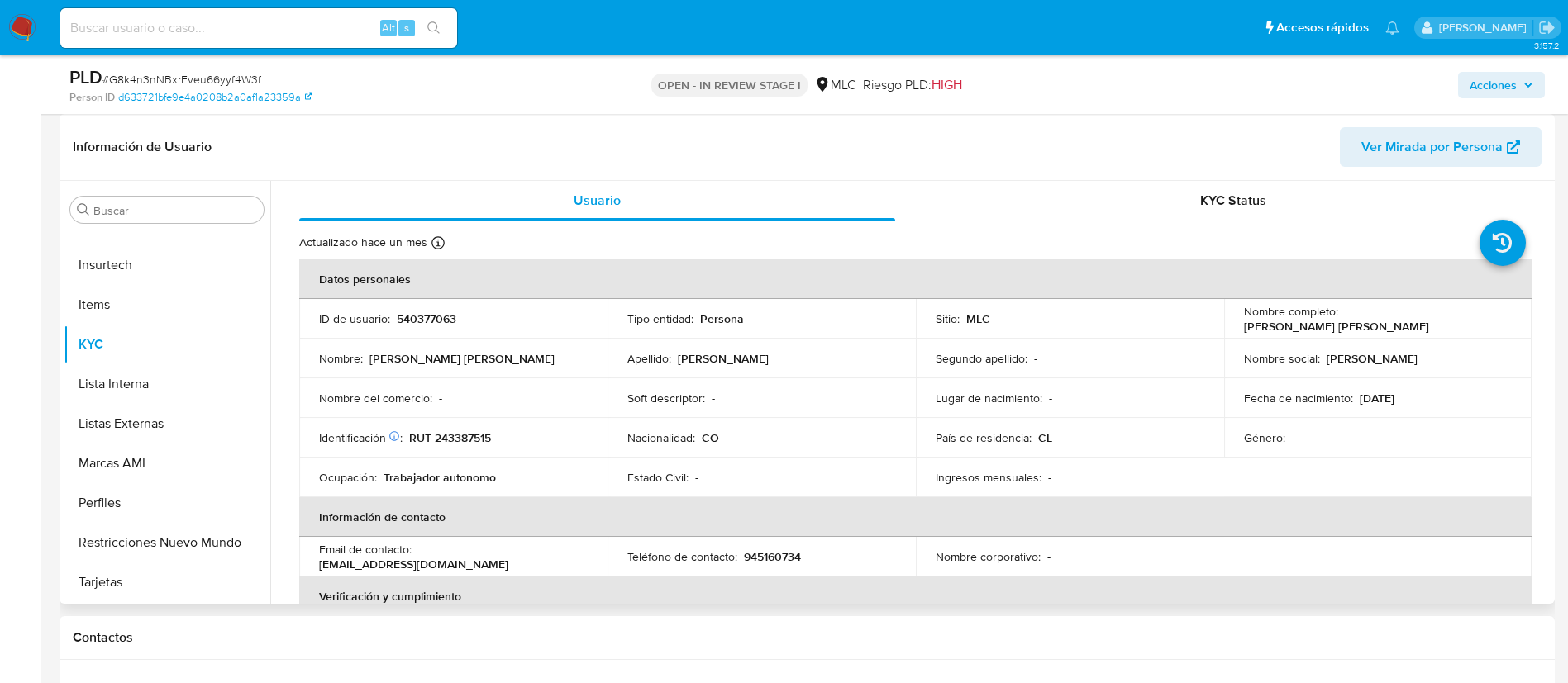
select select "10"
click at [415, 316] on p "540377063" at bounding box center [426, 319] width 59 height 15
copy p "540377063"
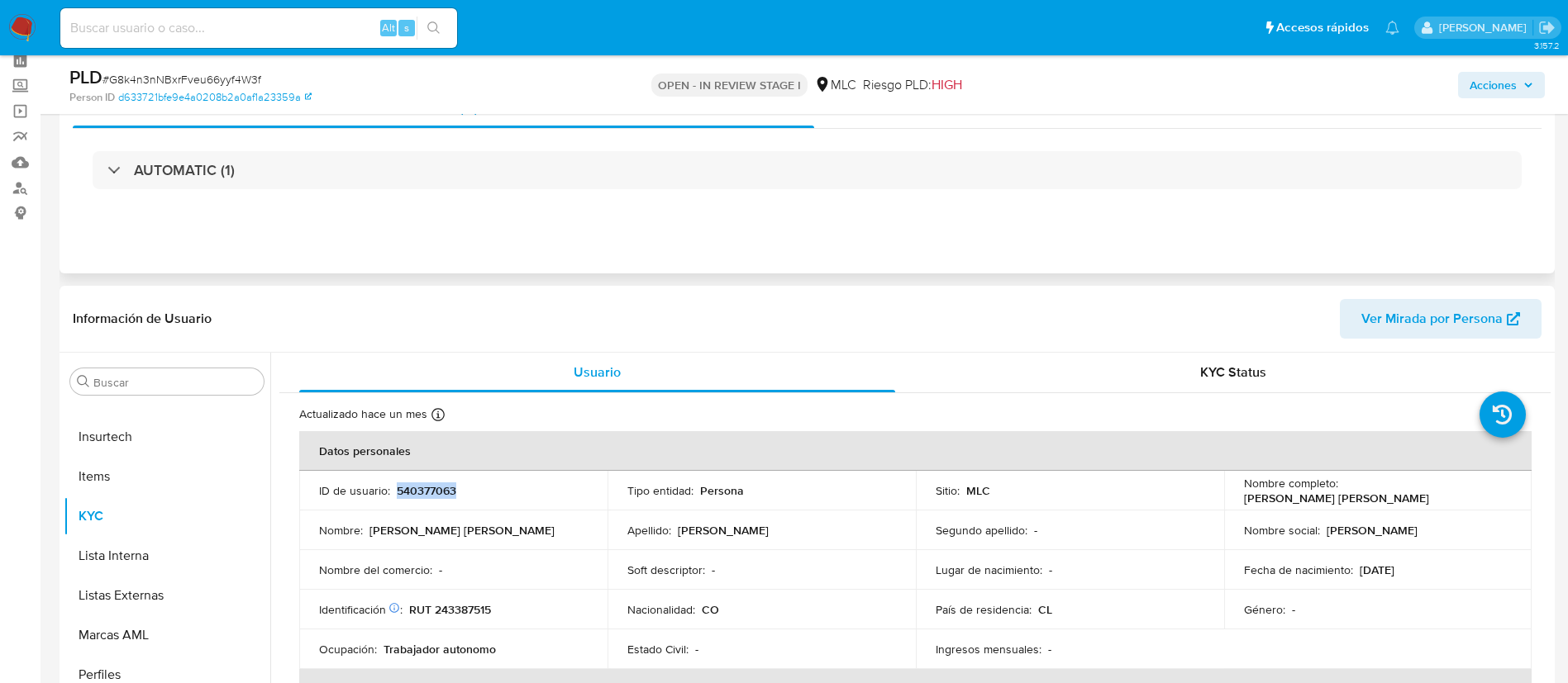
scroll to position [0, 0]
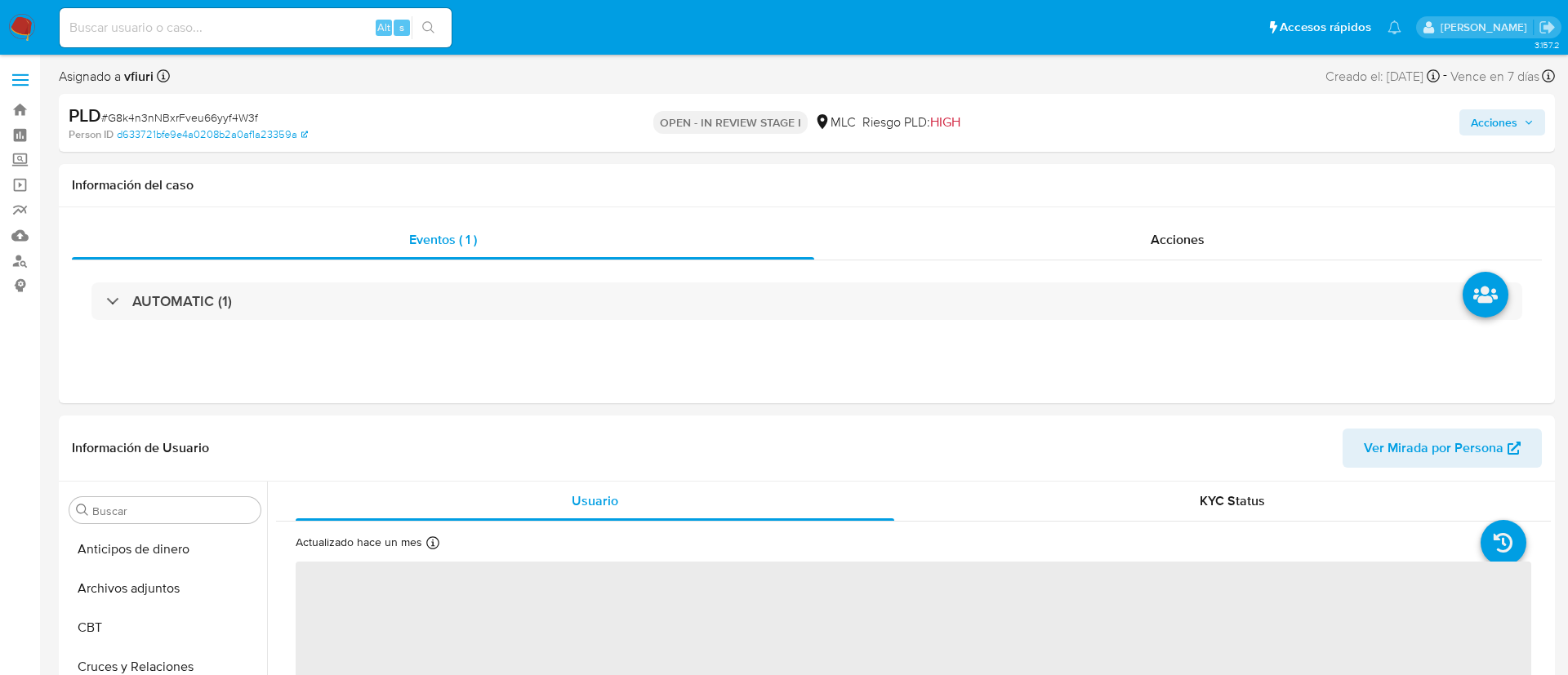
select select "10"
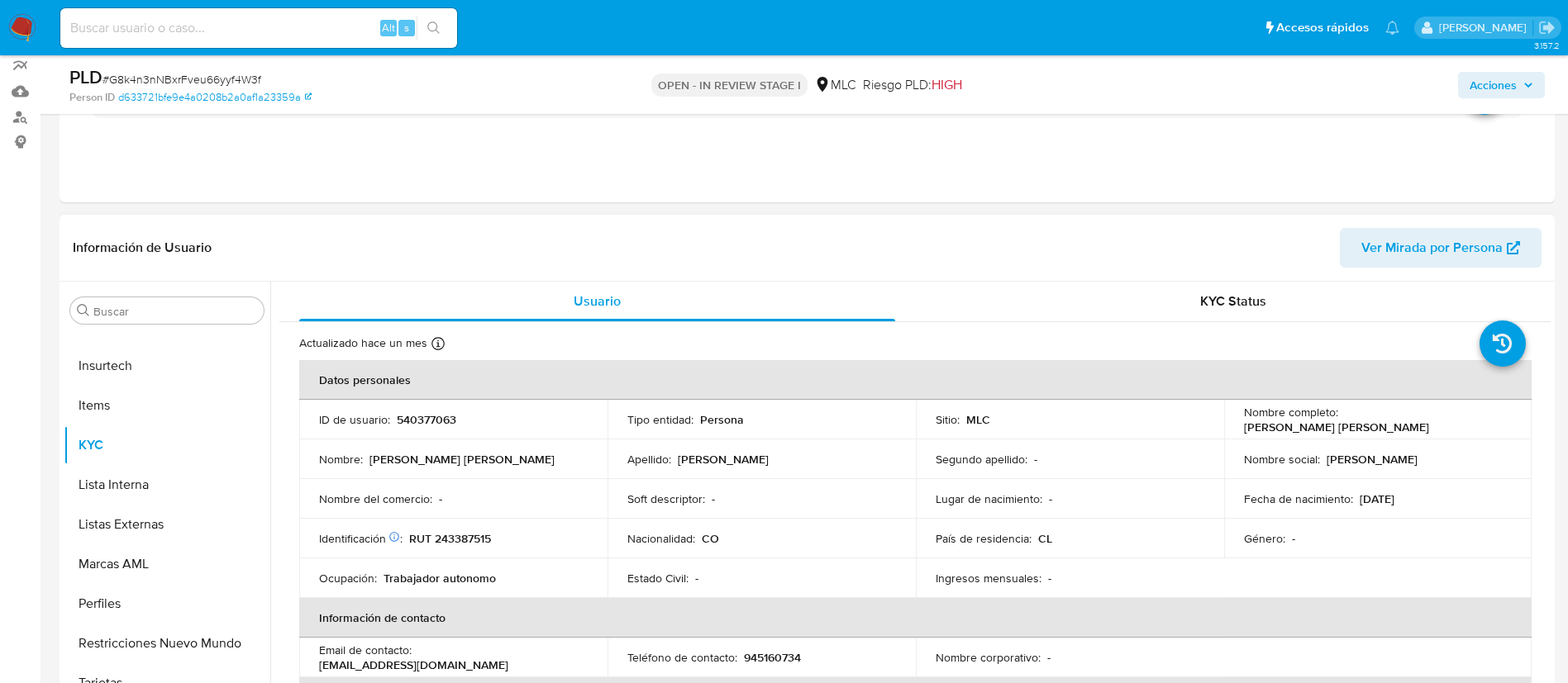
scroll to position [248, 0]
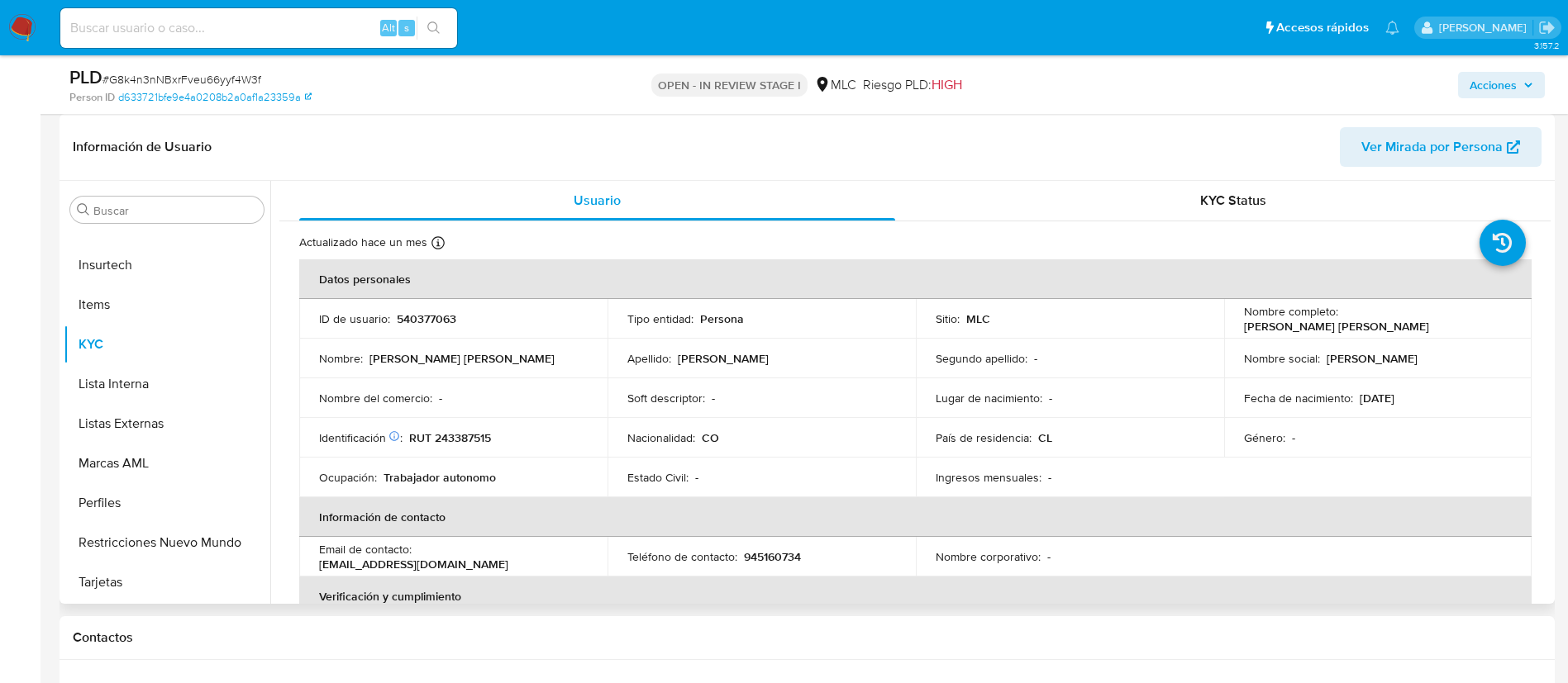
click at [449, 314] on p "540377063" at bounding box center [426, 319] width 59 height 15
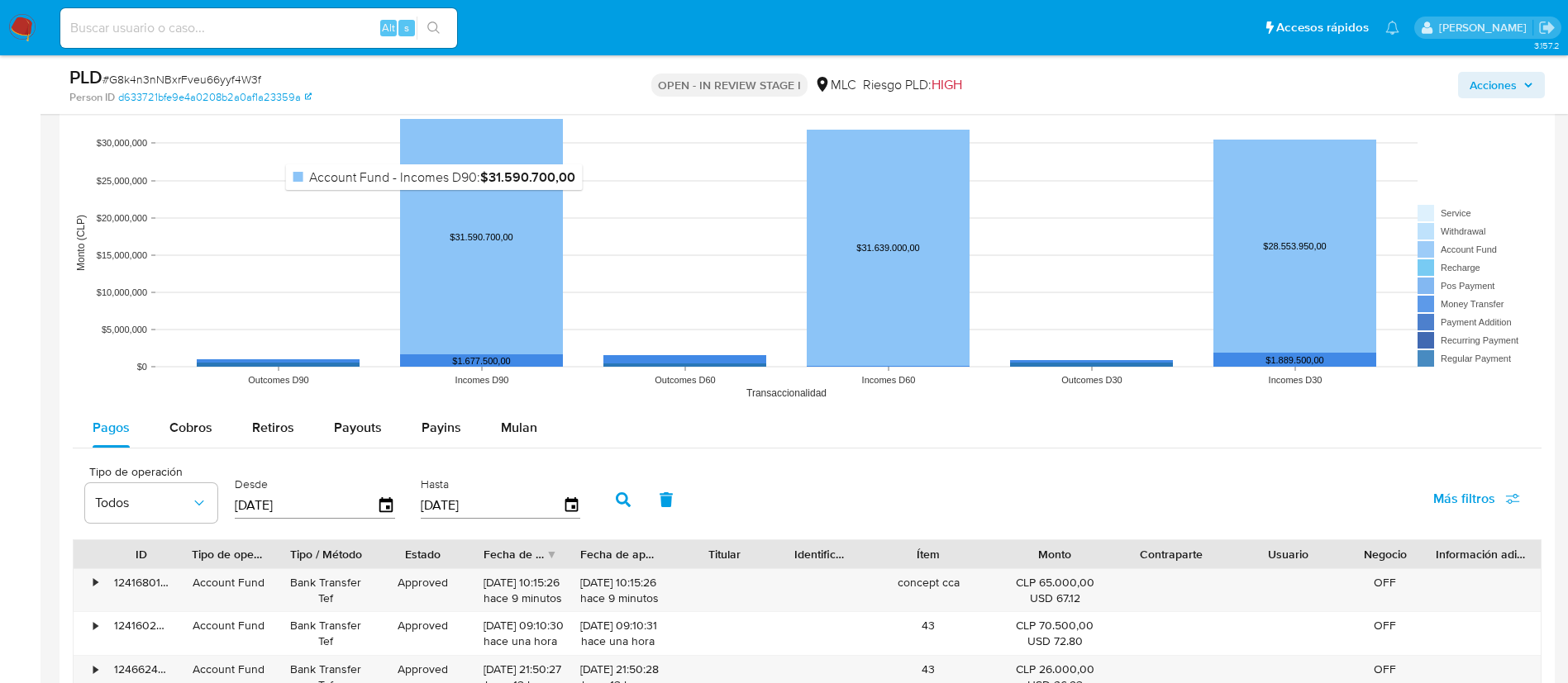
scroll to position [1735, 0]
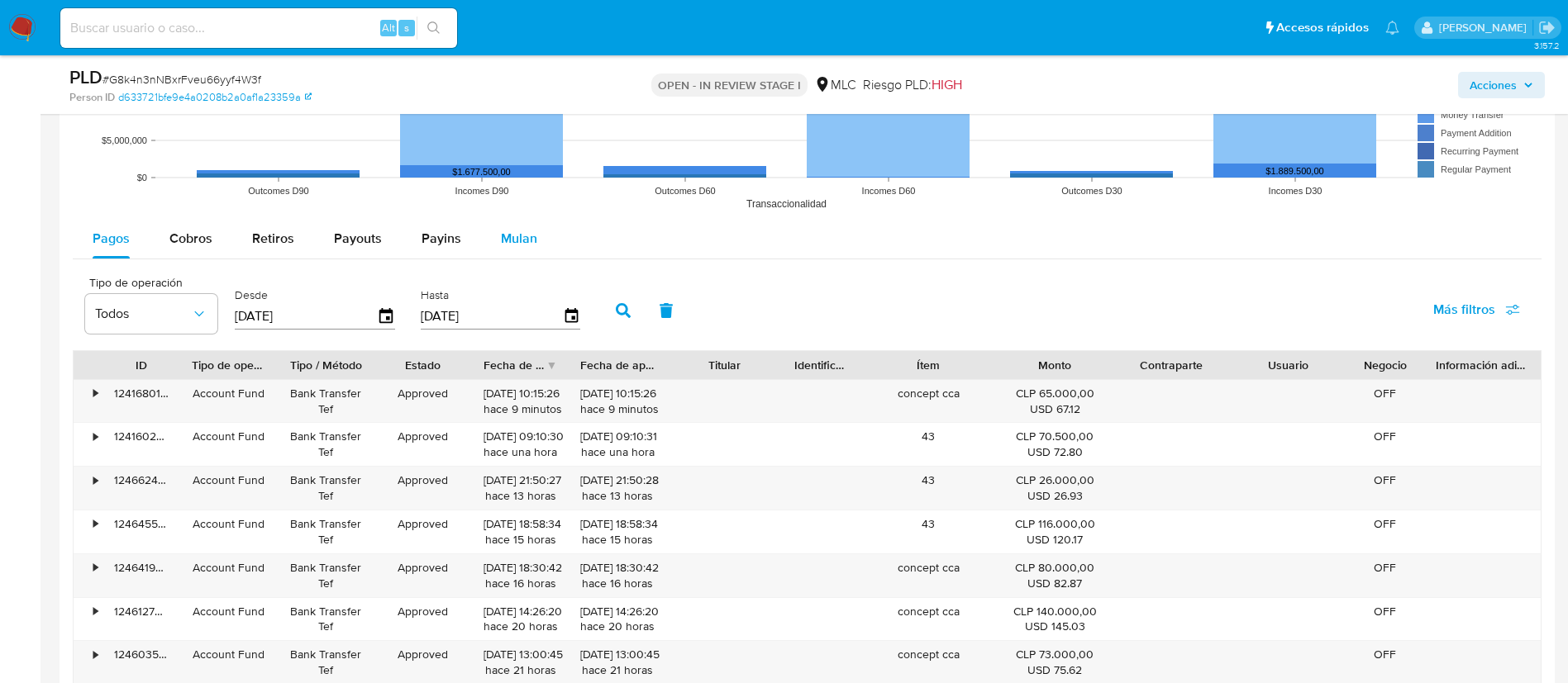
click at [518, 220] on div "Mulan" at bounding box center [519, 238] width 36 height 39
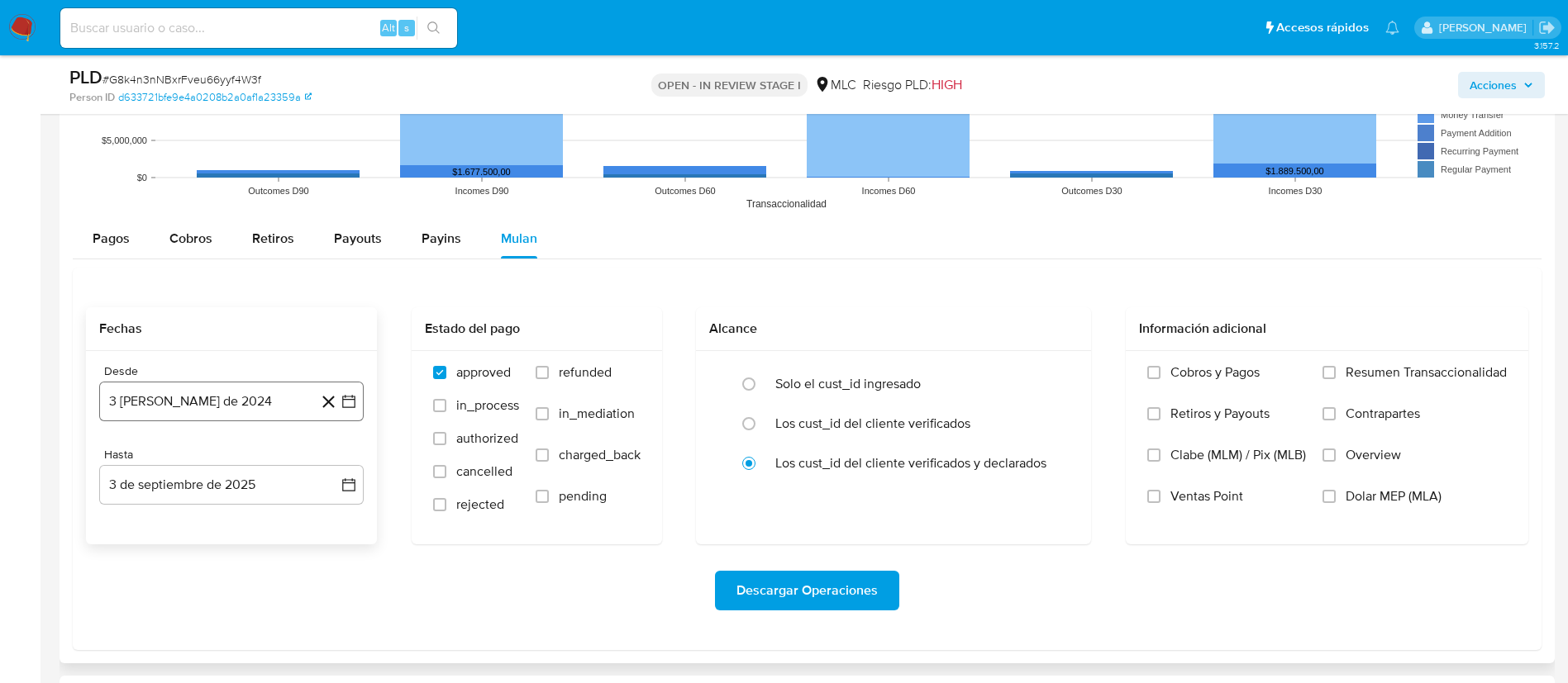
click at [355, 395] on icon "button" at bounding box center [348, 401] width 16 height 16
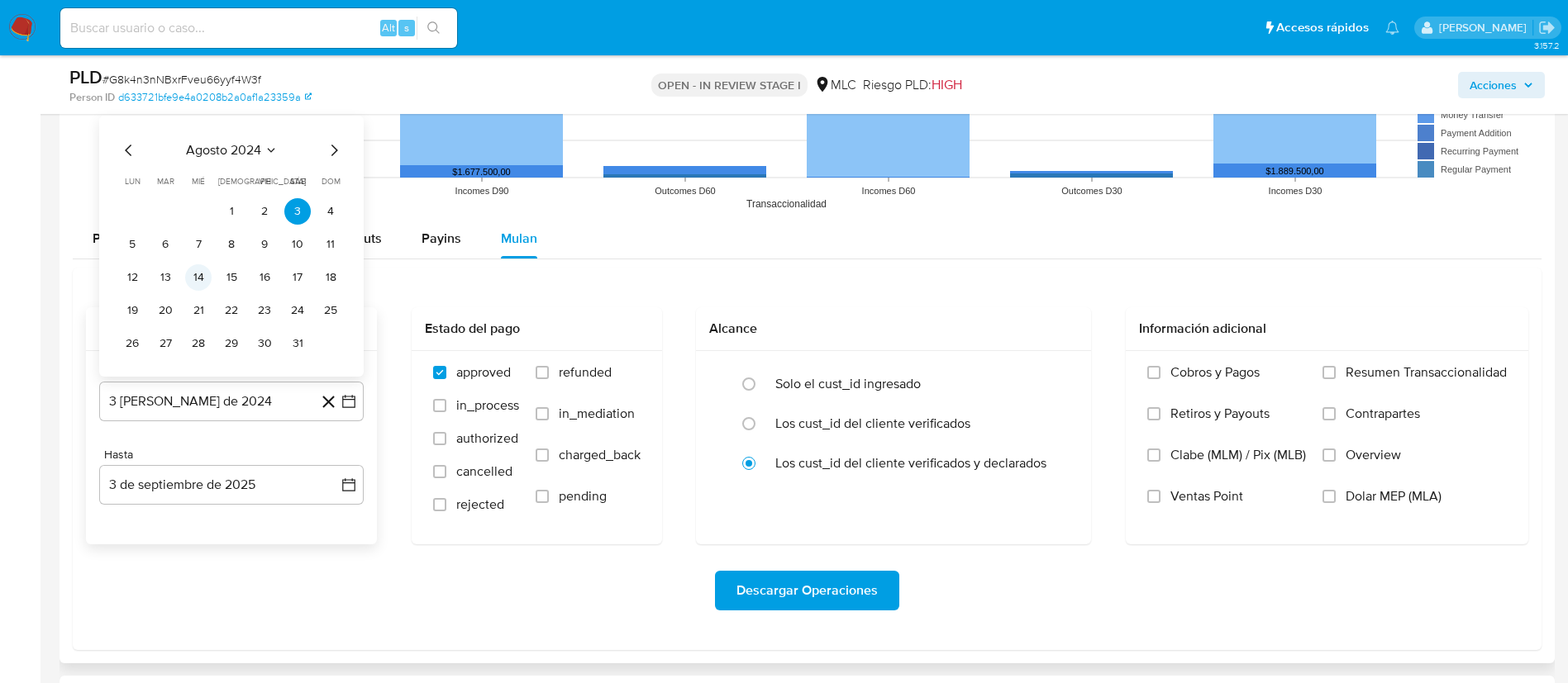
click at [194, 270] on button "14" at bounding box center [198, 277] width 26 height 26
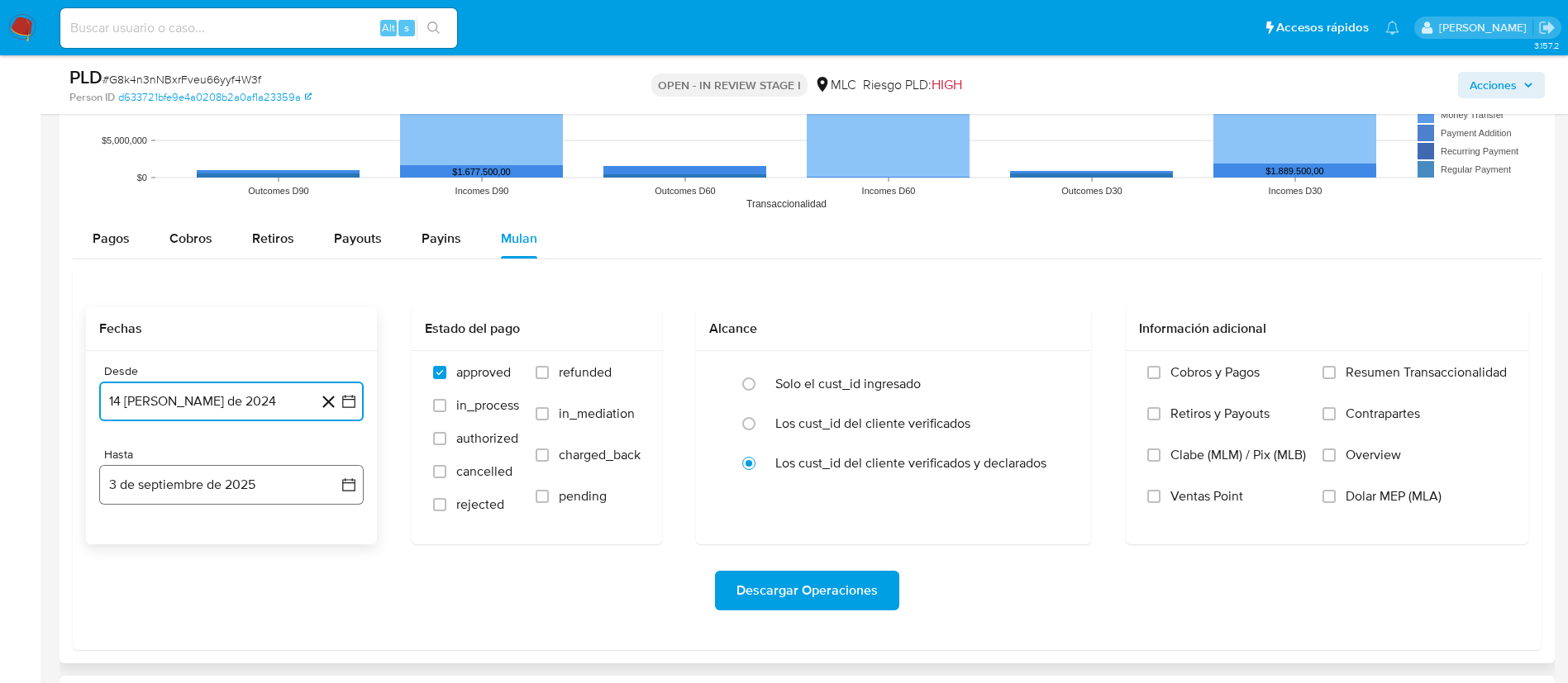
click at [341, 487] on icon "button" at bounding box center [348, 485] width 16 height 16
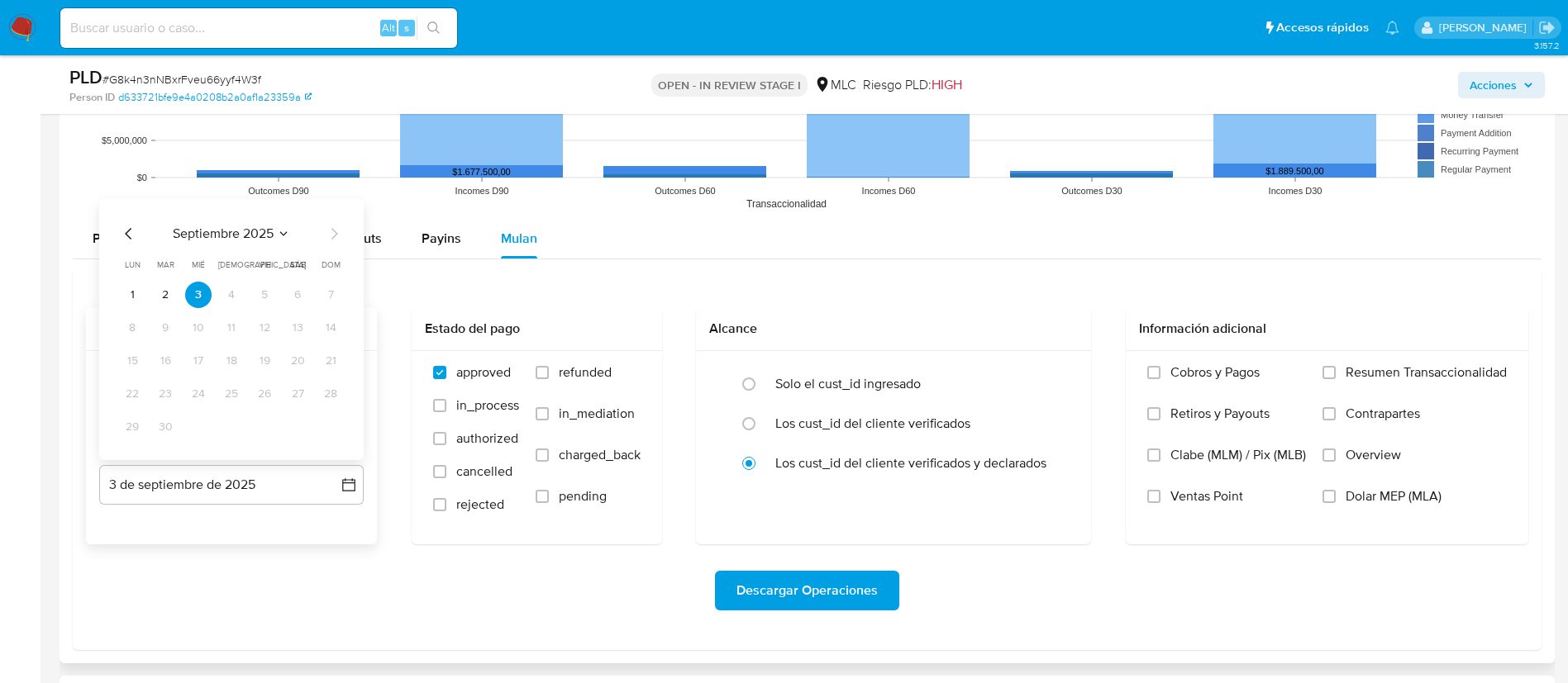
click at [130, 233] on icon "Mes anterior" at bounding box center [129, 234] width 20 height 20
click at [193, 354] on button "13" at bounding box center [198, 360] width 26 height 26
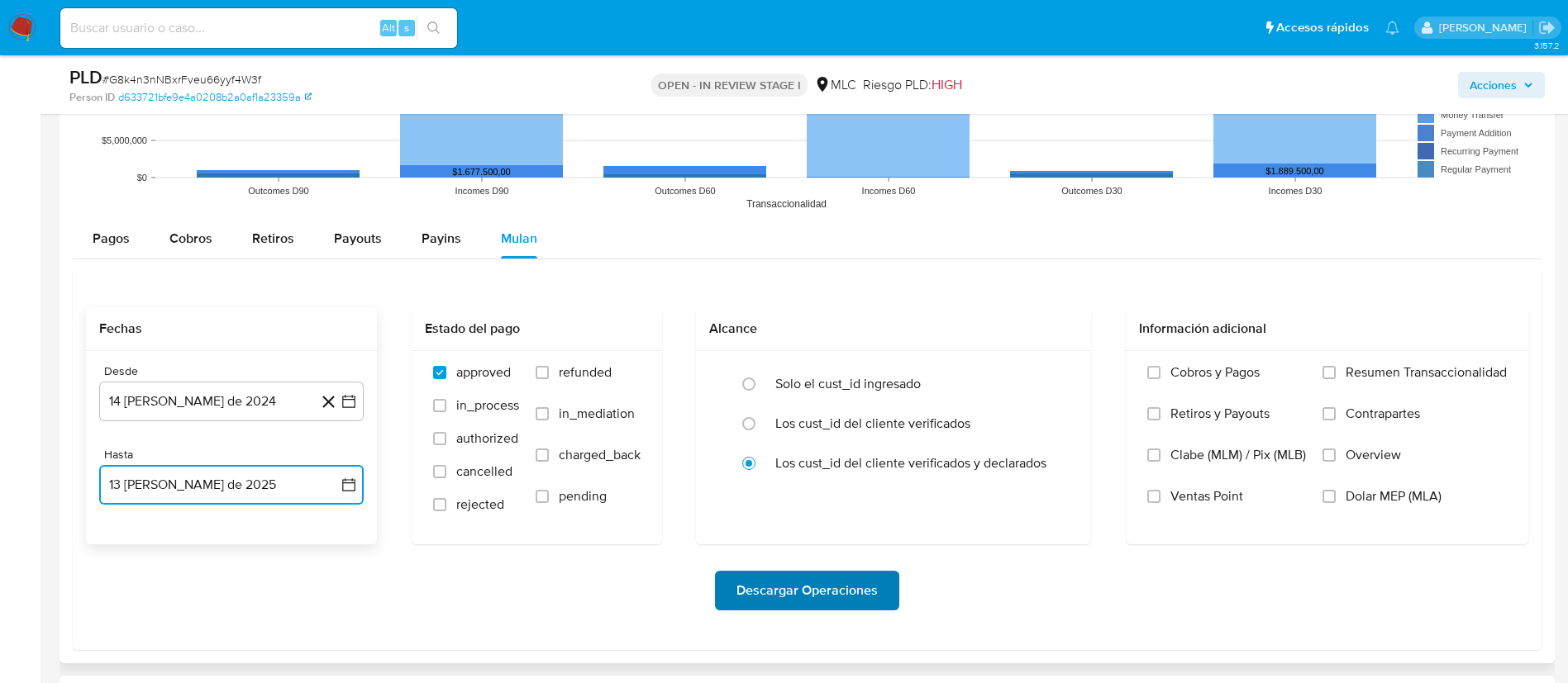
click at [840, 594] on span "Descargar Operaciones" at bounding box center [806, 591] width 141 height 36
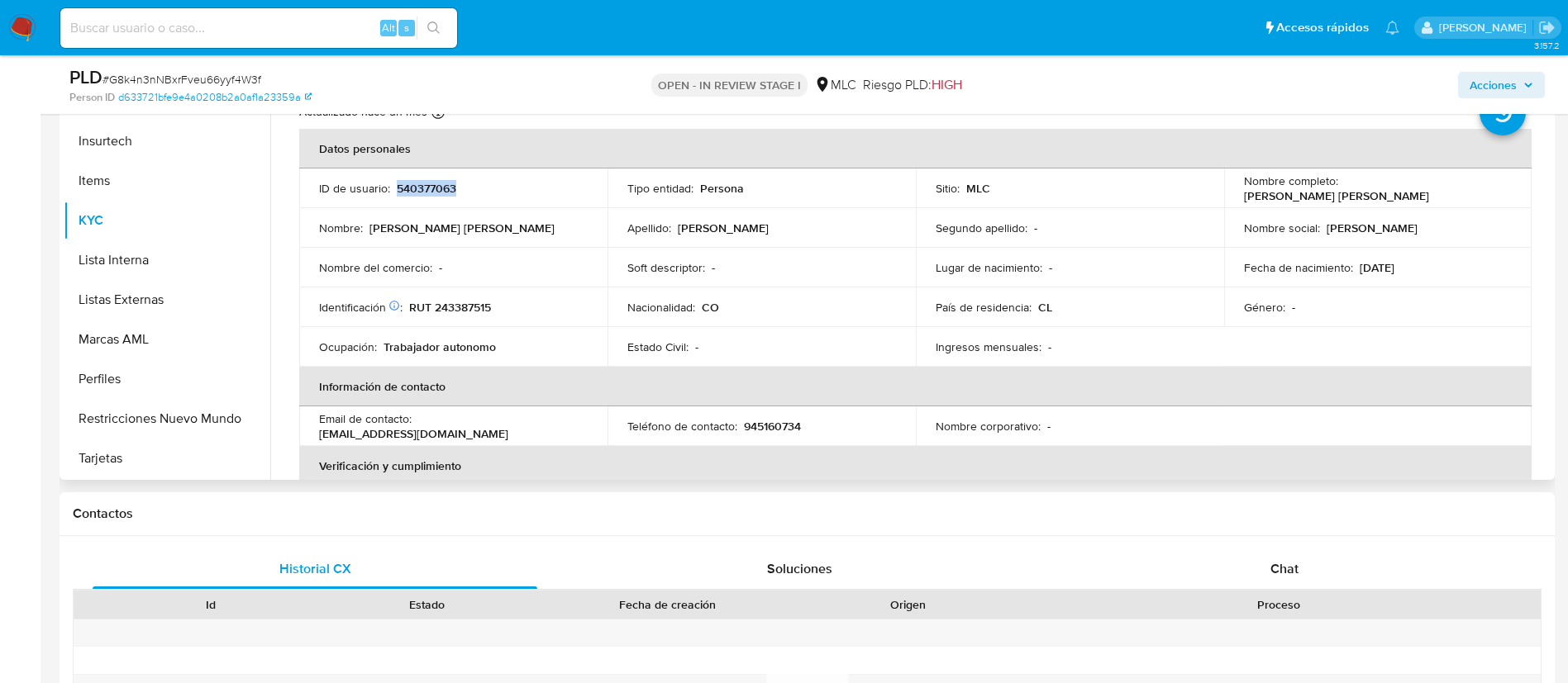
scroll to position [0, 0]
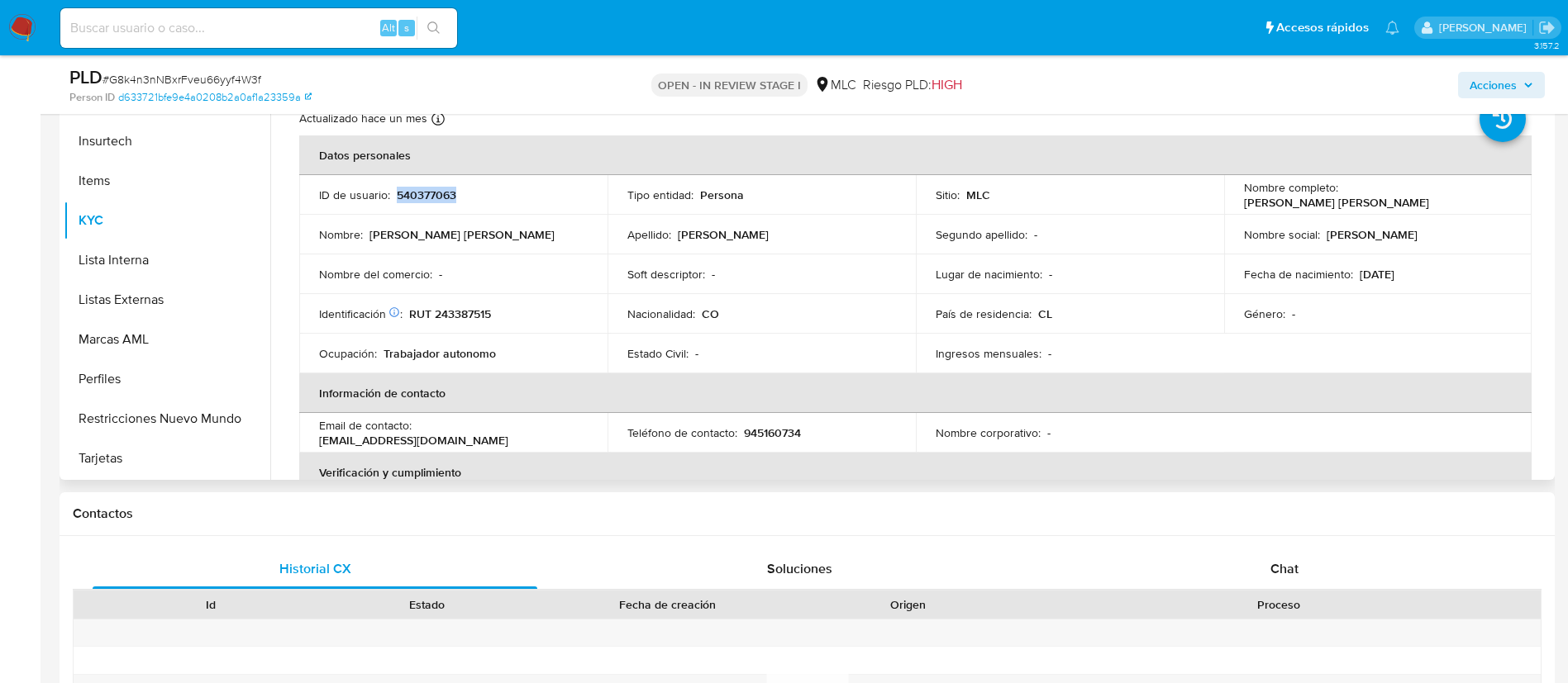
copy p "540377063"
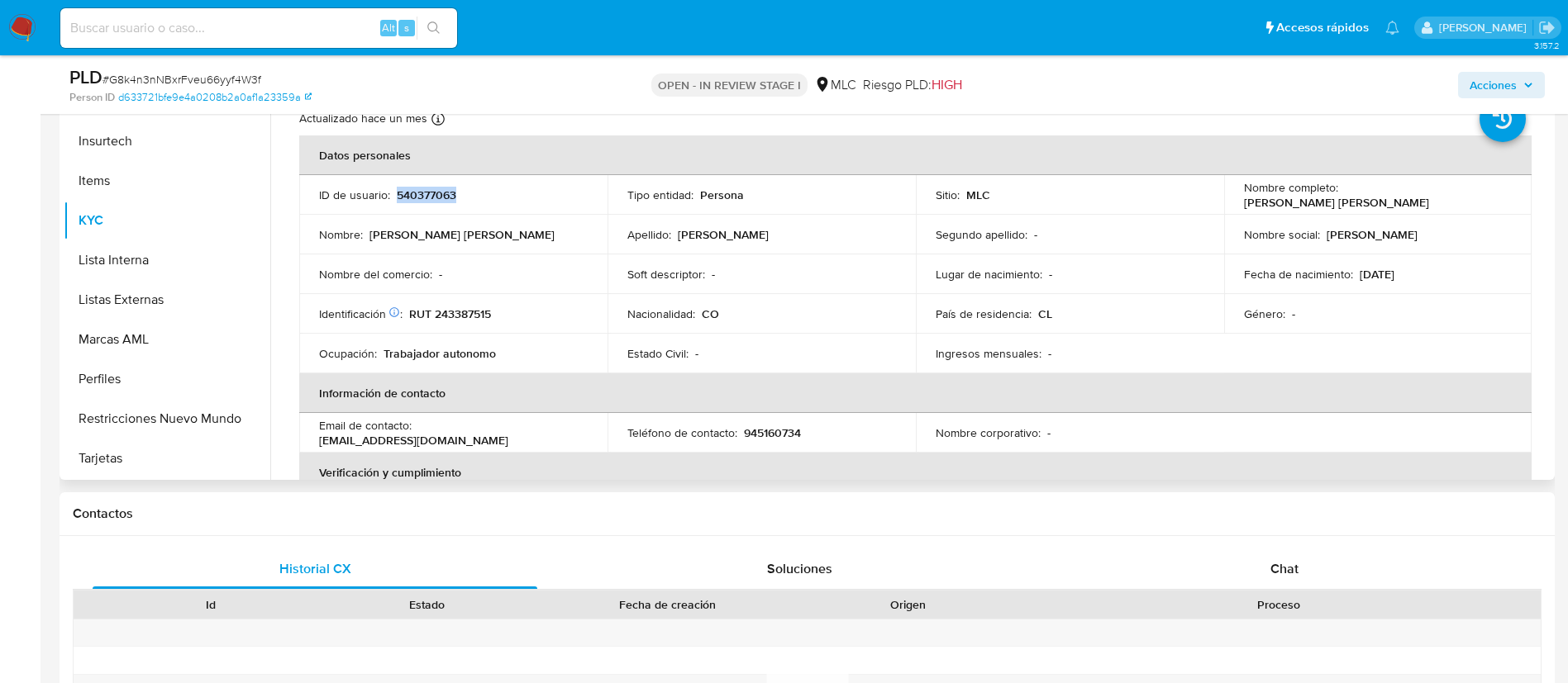
click at [415, 183] on td "ID de usuario : 540377063" at bounding box center [453, 194] width 308 height 39
click at [421, 191] on p "540377063" at bounding box center [426, 195] width 59 height 15
copy p "540377063"
click at [441, 198] on p "540377063" at bounding box center [426, 195] width 59 height 15
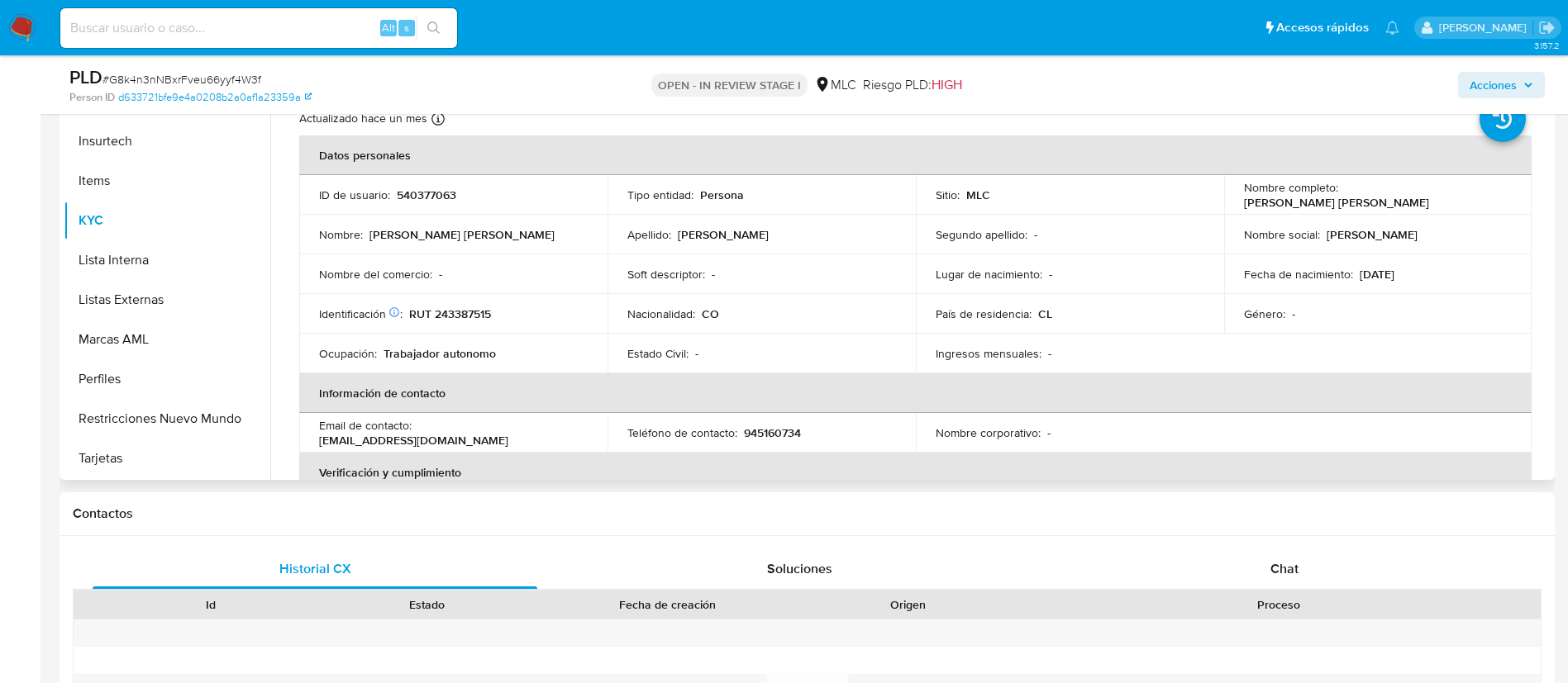
drag, startPoint x: 441, startPoint y: 198, endPoint x: 431, endPoint y: 189, distance: 13.5
click at [431, 189] on p "540377063" at bounding box center [426, 195] width 59 height 15
copy p "540377063"
drag, startPoint x: 449, startPoint y: 191, endPoint x: 486, endPoint y: 214, distance: 43.6
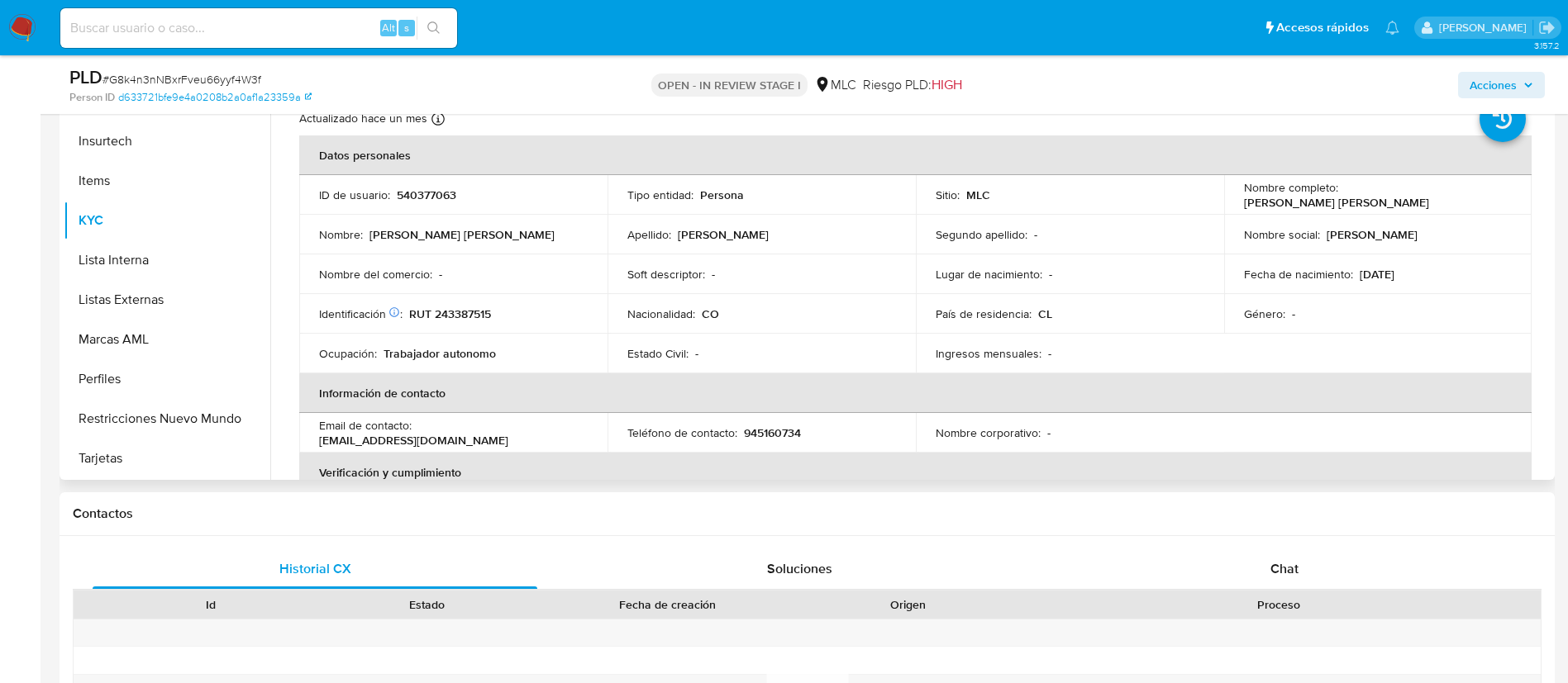
click at [475, 203] on td "ID de usuario : 540377063" at bounding box center [453, 194] width 308 height 39
drag, startPoint x: 446, startPoint y: 176, endPoint x: 441, endPoint y: 201, distance: 25.5
click at [445, 176] on td "ID de usuario : 540377063" at bounding box center [453, 194] width 308 height 39
click at [441, 201] on p "540377063" at bounding box center [426, 195] width 59 height 15
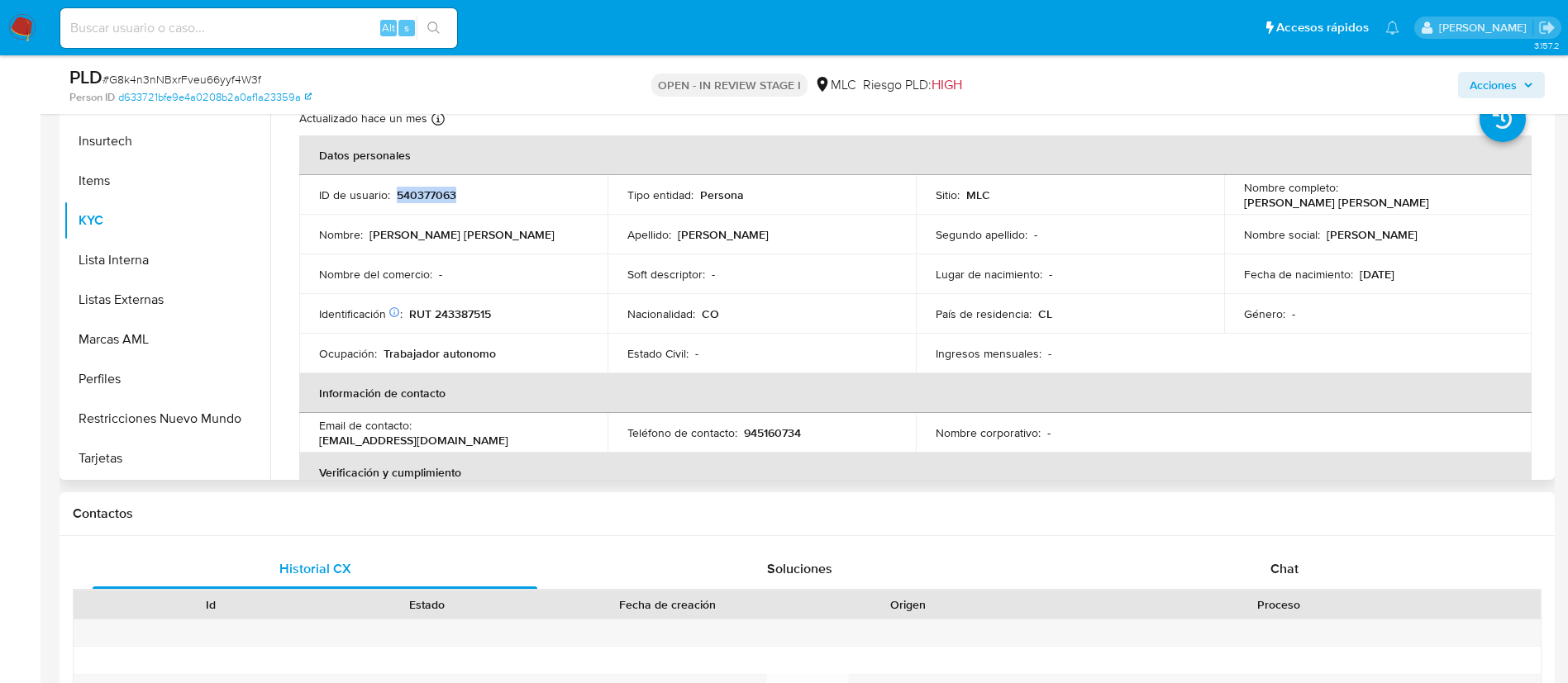
copy p "540377063"
drag, startPoint x: 436, startPoint y: 195, endPoint x: 462, endPoint y: 202, distance: 26.9
click at [462, 202] on div "ID de usuario : 540377063" at bounding box center [453, 195] width 268 height 15
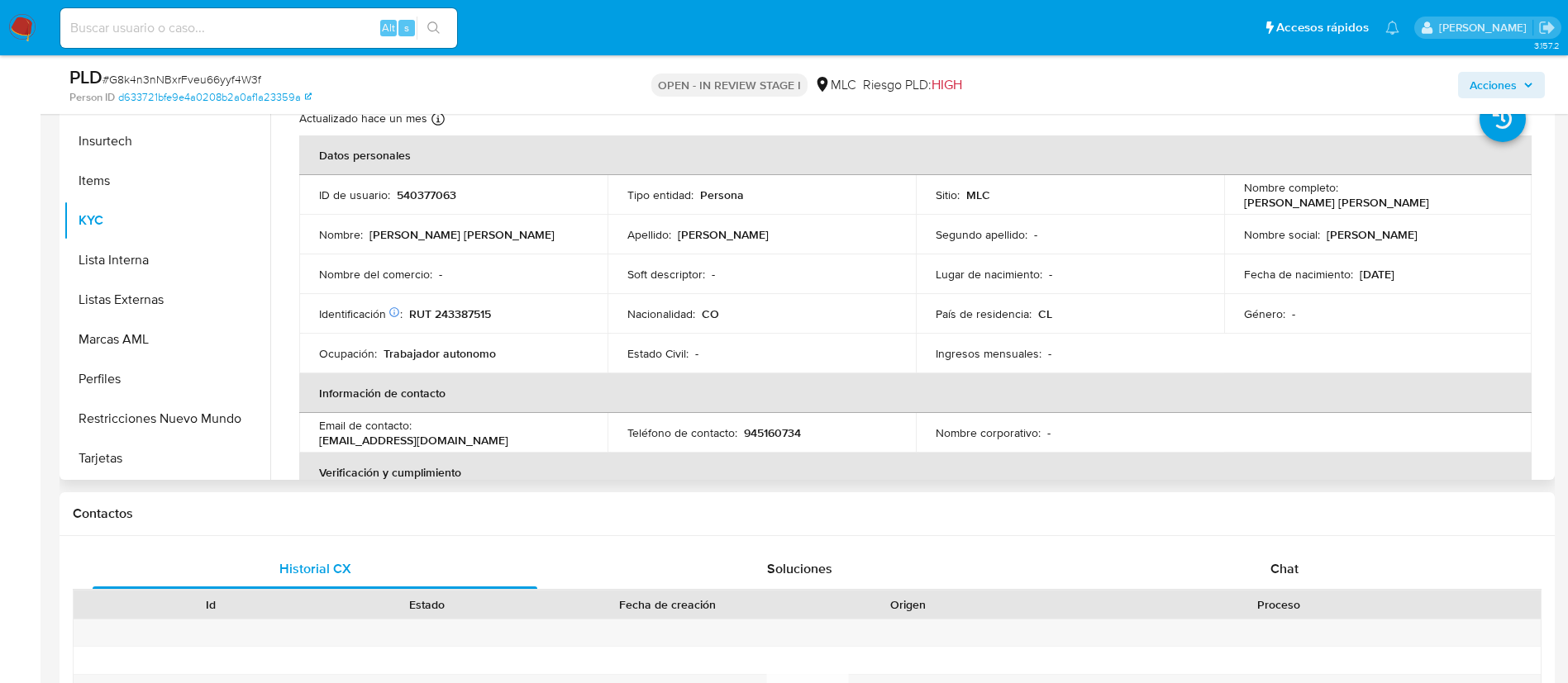
click at [431, 200] on p "540377063" at bounding box center [426, 195] width 59 height 15
click at [171, 75] on span "# G8k4n3nNBxrFveu66yyf4W3f" at bounding box center [182, 79] width 159 height 16
click at [460, 312] on p "RUT 243387515" at bounding box center [451, 314] width 82 height 15
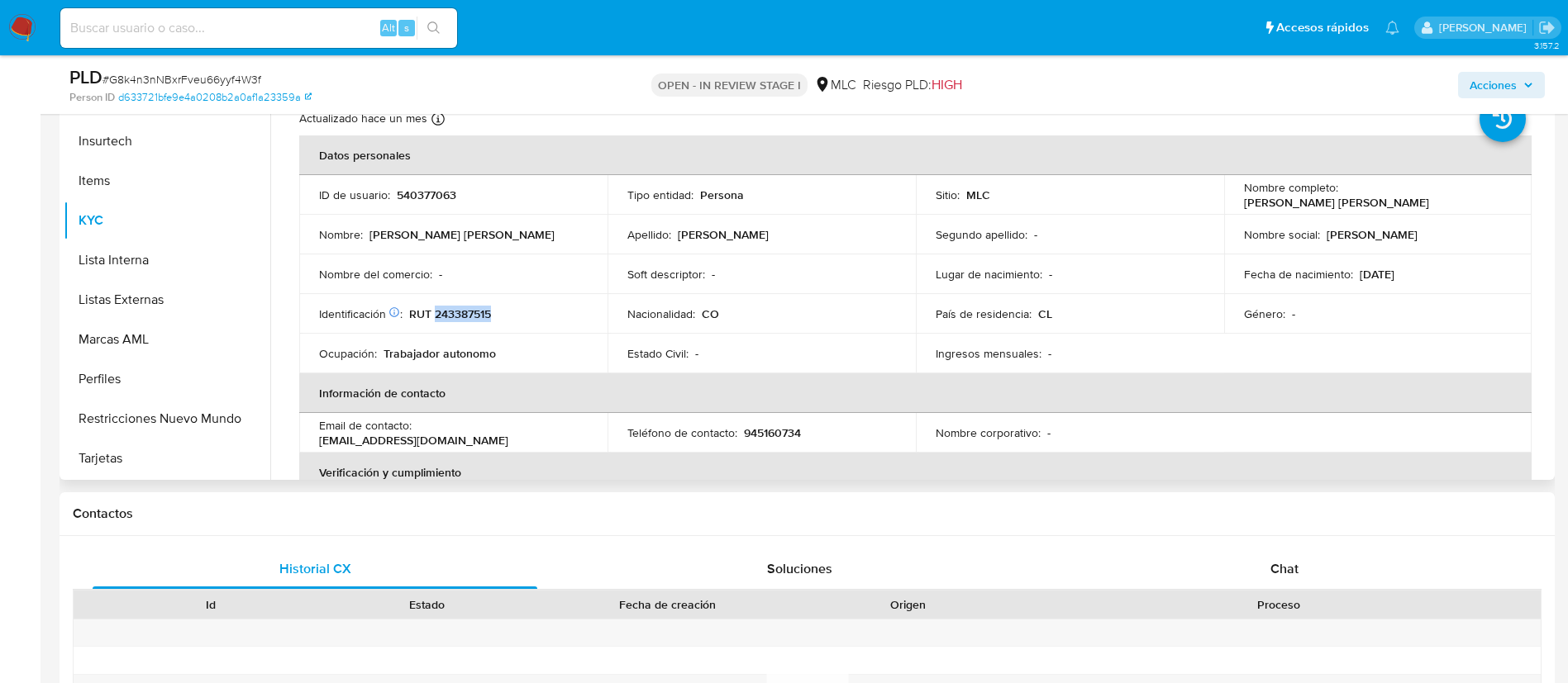
click at [460, 312] on p "RUT 243387515" at bounding box center [451, 314] width 82 height 15
drag, startPoint x: 487, startPoint y: 304, endPoint x: 477, endPoint y: 310, distance: 11.7
click at [477, 310] on p "RUT 243387515" at bounding box center [451, 314] width 82 height 15
click at [1140, 265] on td "Lugar de nacimiento : -" at bounding box center [1070, 274] width 308 height 39
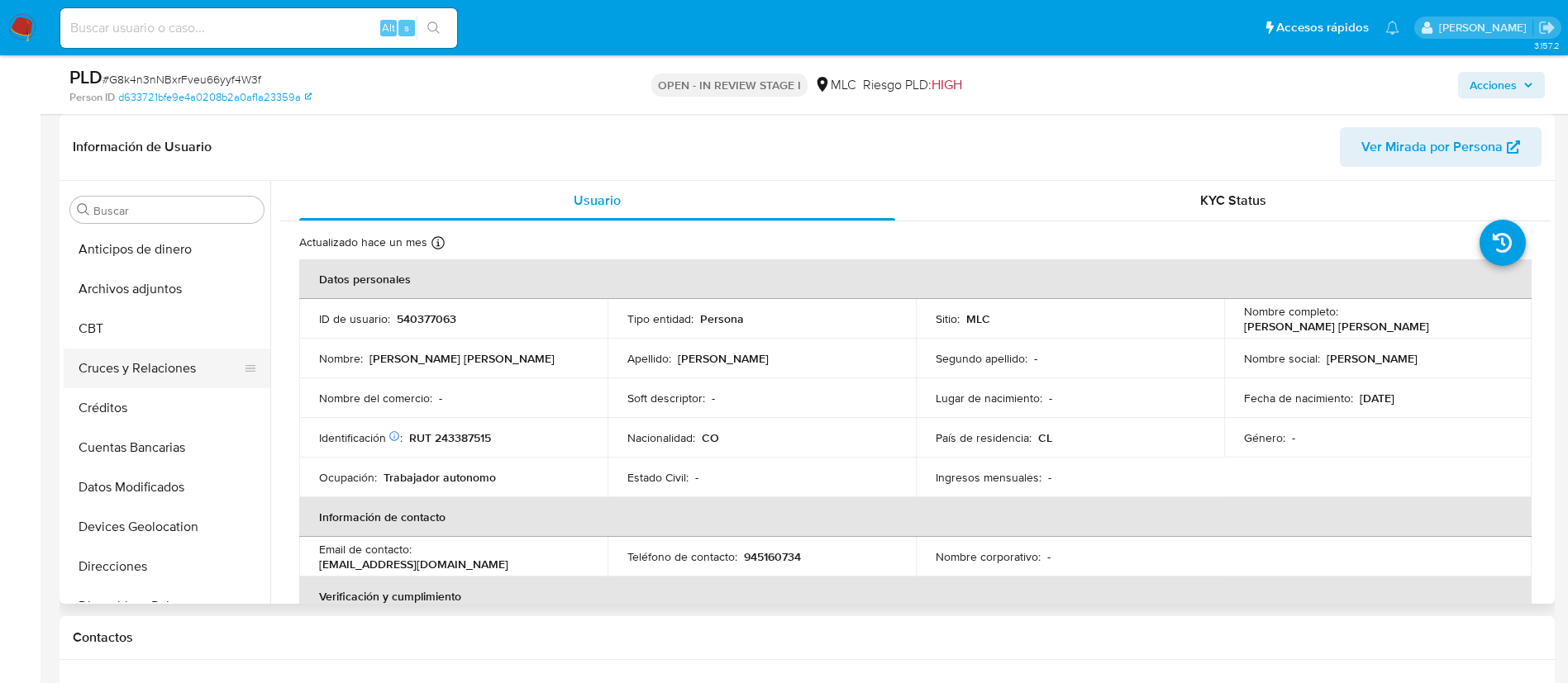
click at [113, 360] on button "Cruces y Relaciones" at bounding box center [161, 367] width 193 height 39
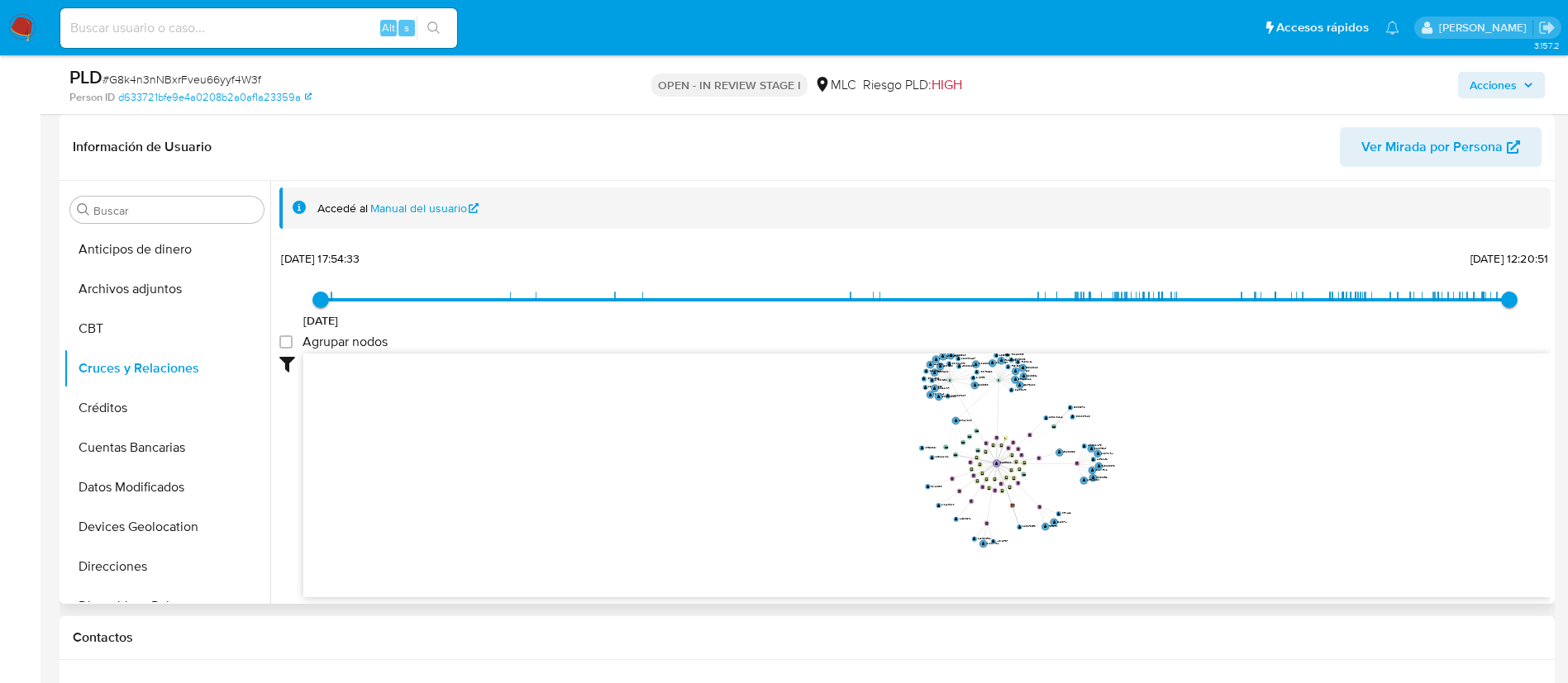
drag, startPoint x: 1334, startPoint y: 409, endPoint x: 1119, endPoint y: 443, distance: 217.7
click at [1119, 443] on icon "device-65f5004edacff17111a534ff  user-540377063  540377063 device-67b3a799541…" at bounding box center [927, 473] width 1247 height 240
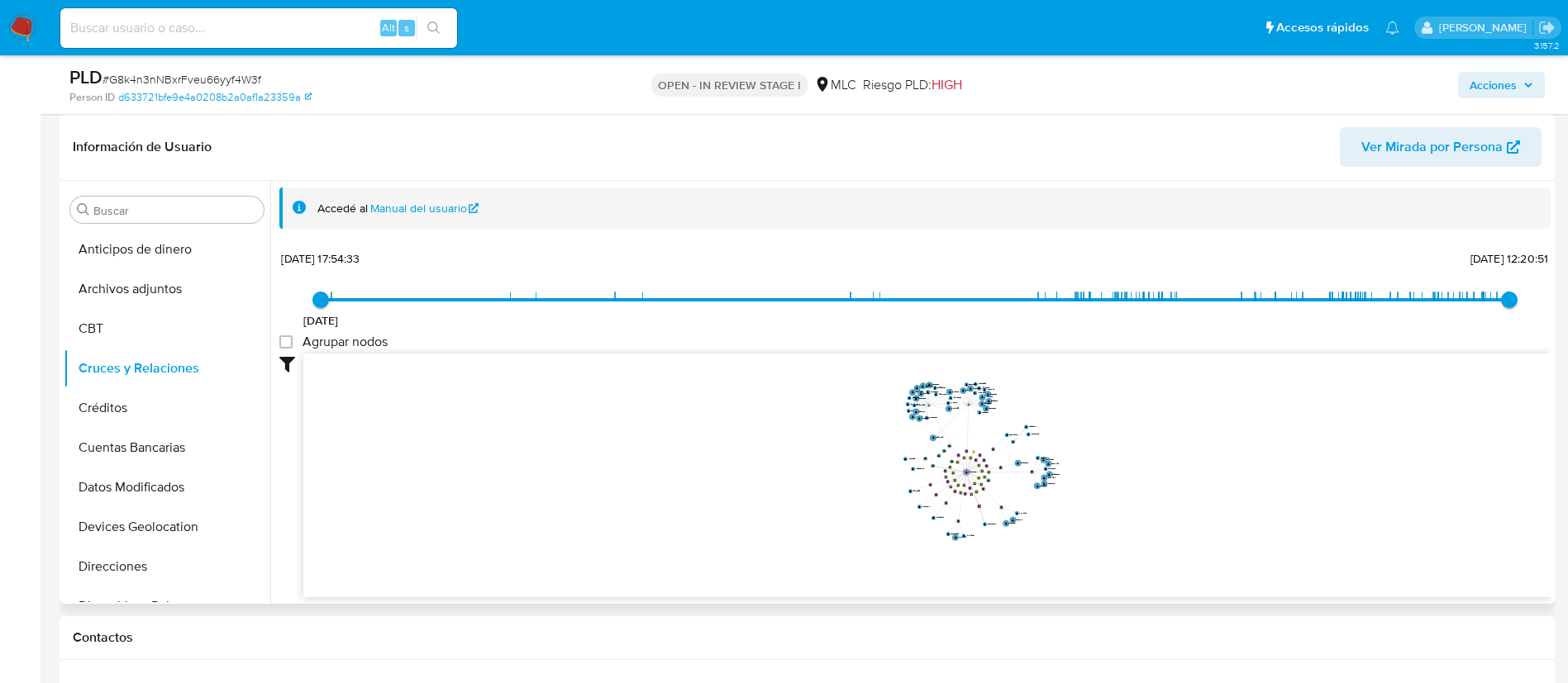
drag, startPoint x: 1114, startPoint y: 431, endPoint x: 1069, endPoint y: 444, distance: 46.8
click at [1069, 444] on icon "device-65f5004edacff17111a534ff  user-540377063  540377063 device-67b3a799541…" at bounding box center [927, 473] width 1247 height 240
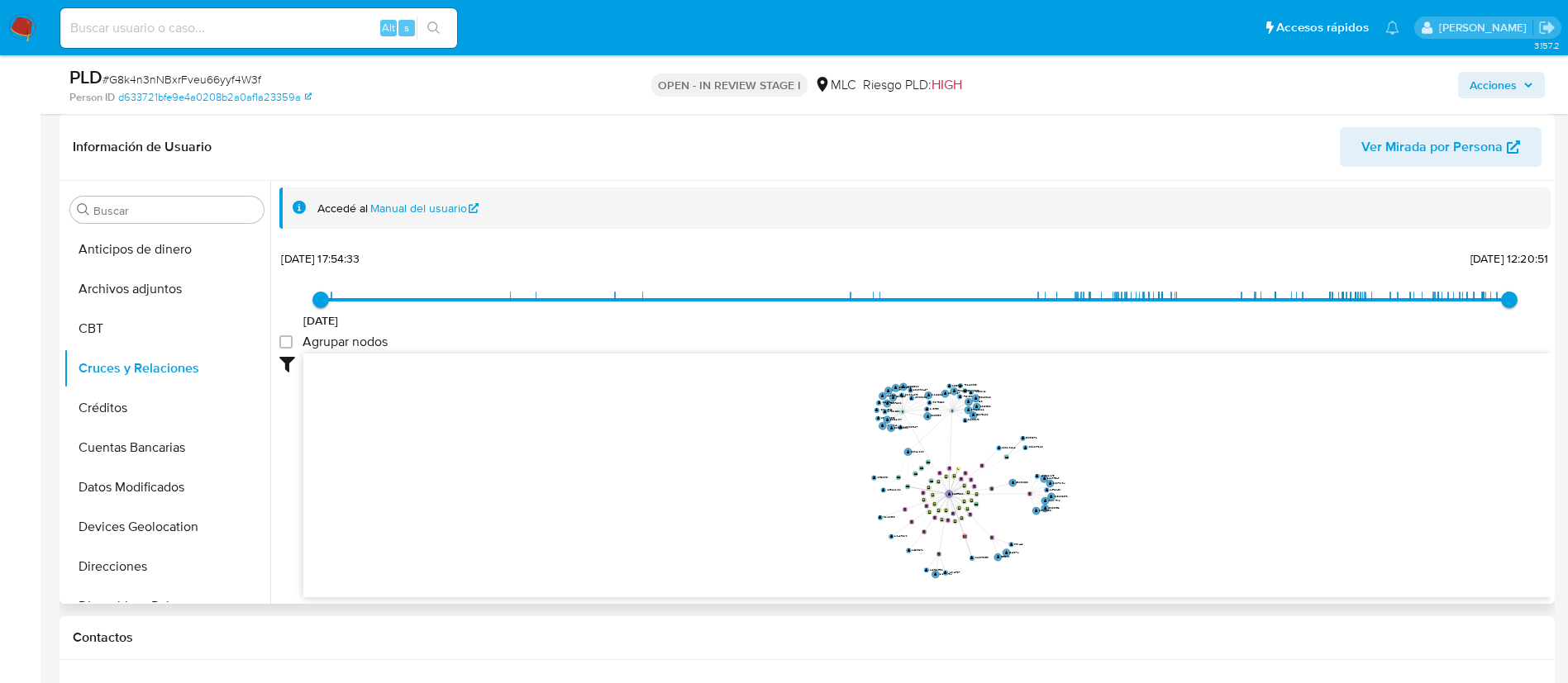
click at [1082, 461] on icon "device-65f5004edacff17111a534ff  user-540377063  540377063 device-67b3a799541…" at bounding box center [927, 473] width 1247 height 240
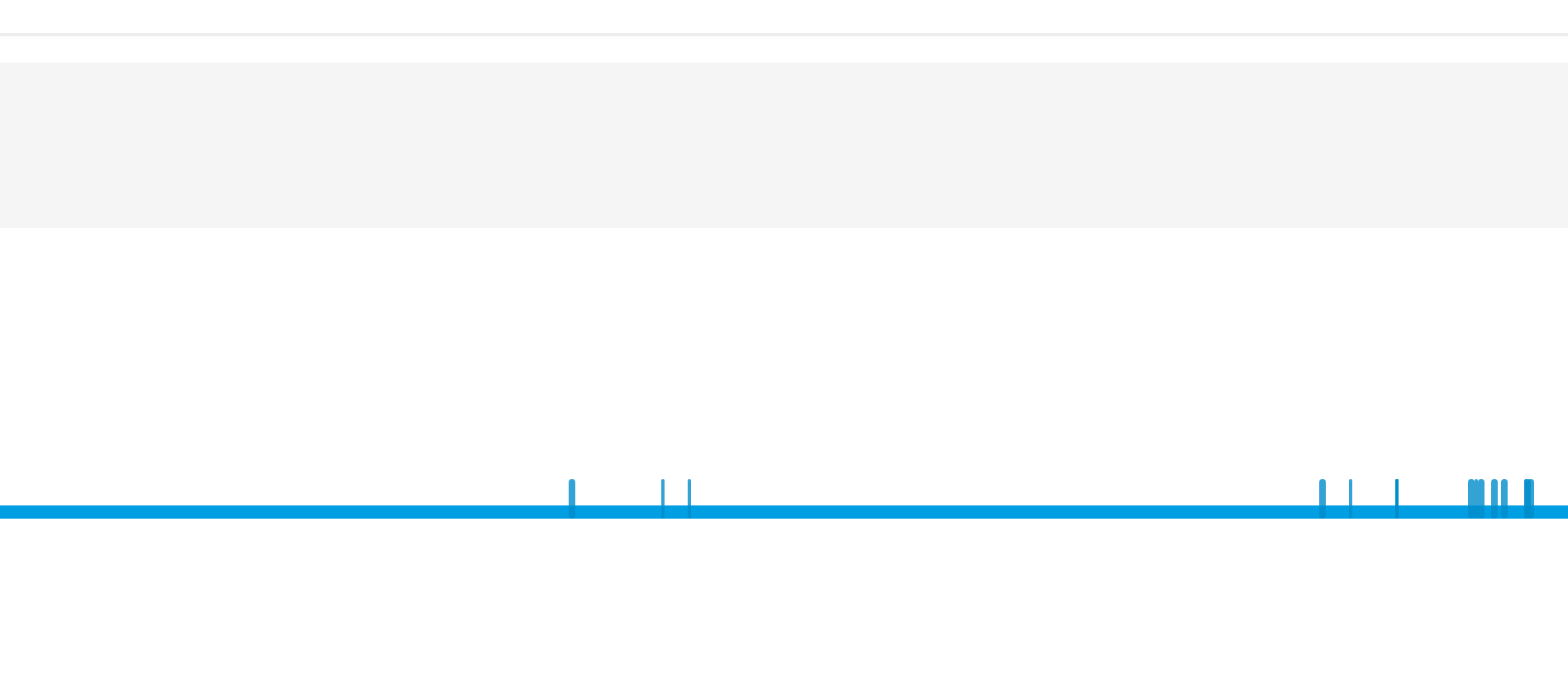
scroll to position [2, 0]
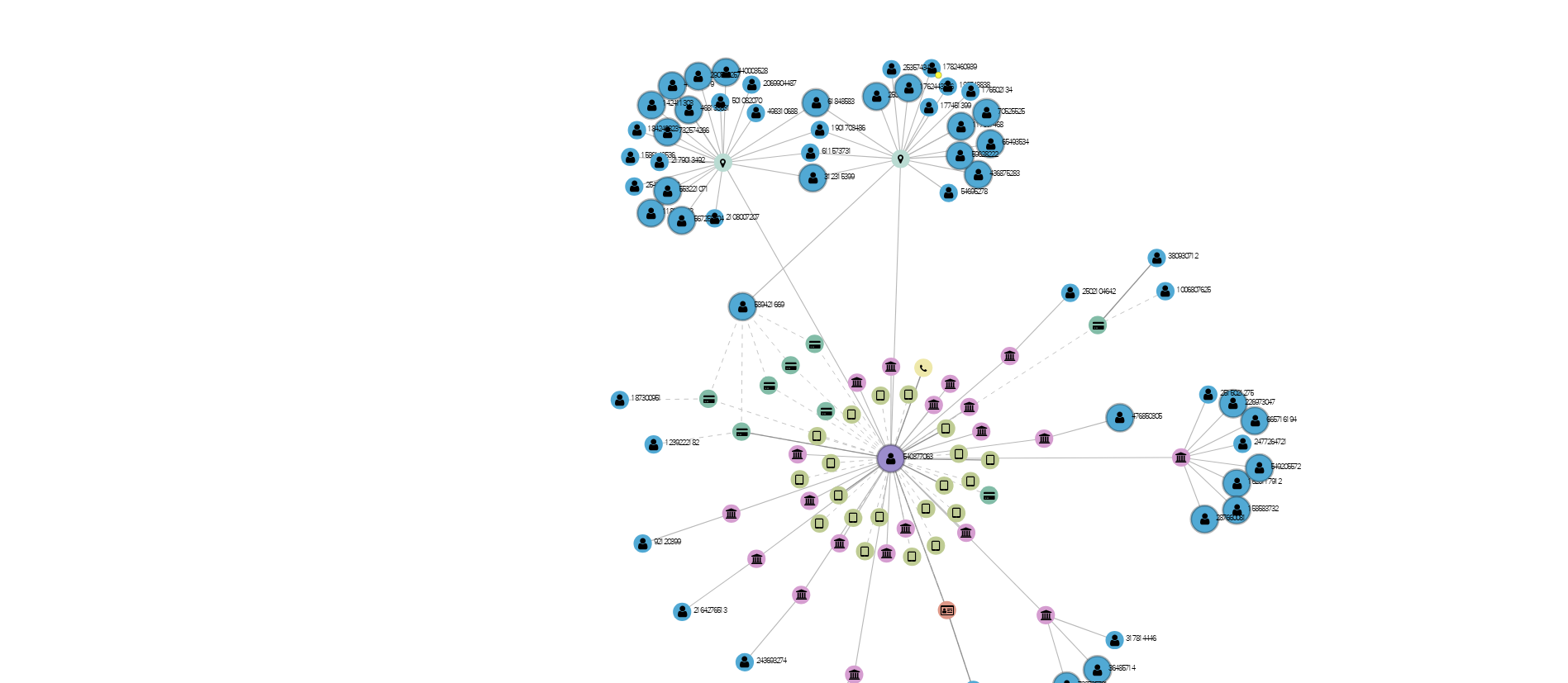
drag, startPoint x: 1069, startPoint y: 411, endPoint x: 1024, endPoint y: 398, distance: 46.8
click at [1030, 398] on icon "device-65f5004edacff17111a534ff  user-540377063  540377063 device-67b3a799541…" at bounding box center [927, 471] width 1247 height 240
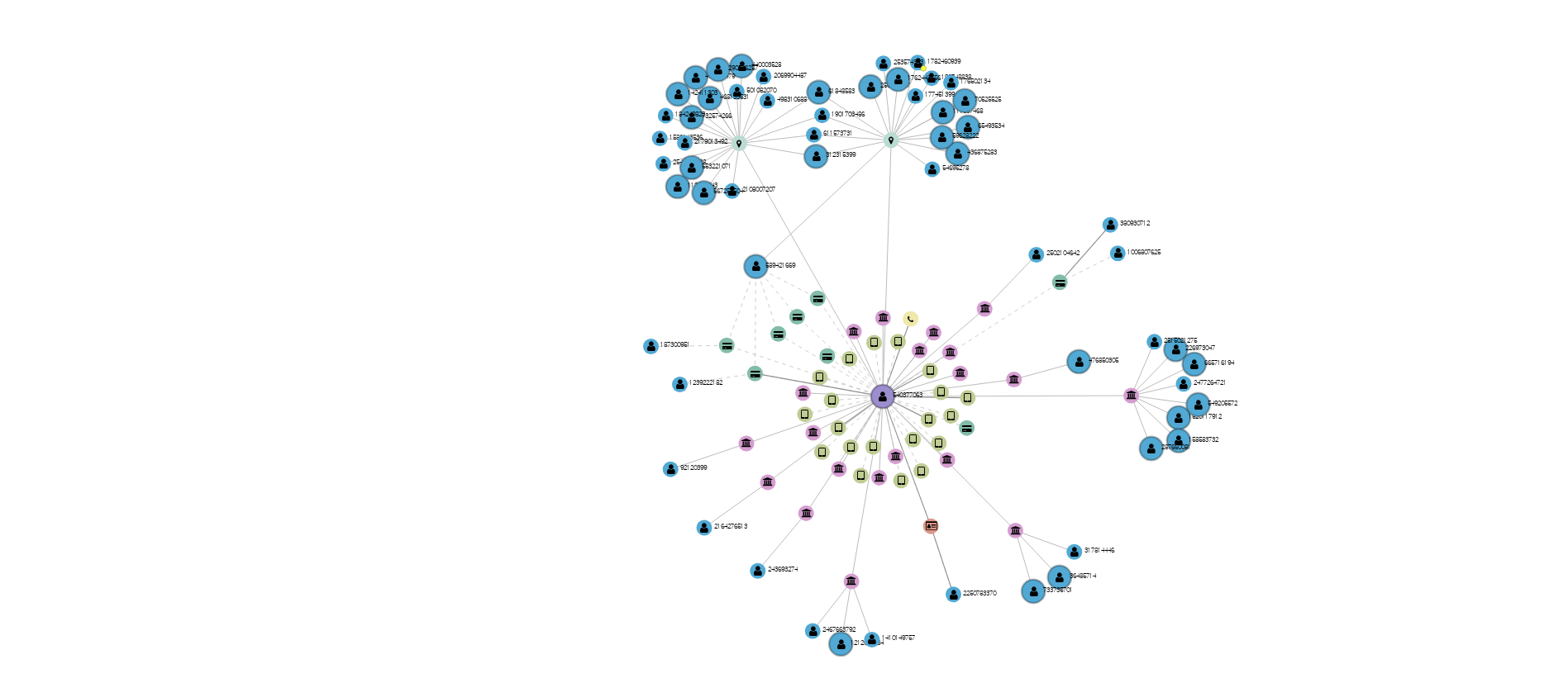
click at [1043, 429] on icon "device-65f5004edacff17111a534ff  user-540377063  540377063 device-67b3a799541…" at bounding box center [927, 471] width 1247 height 240
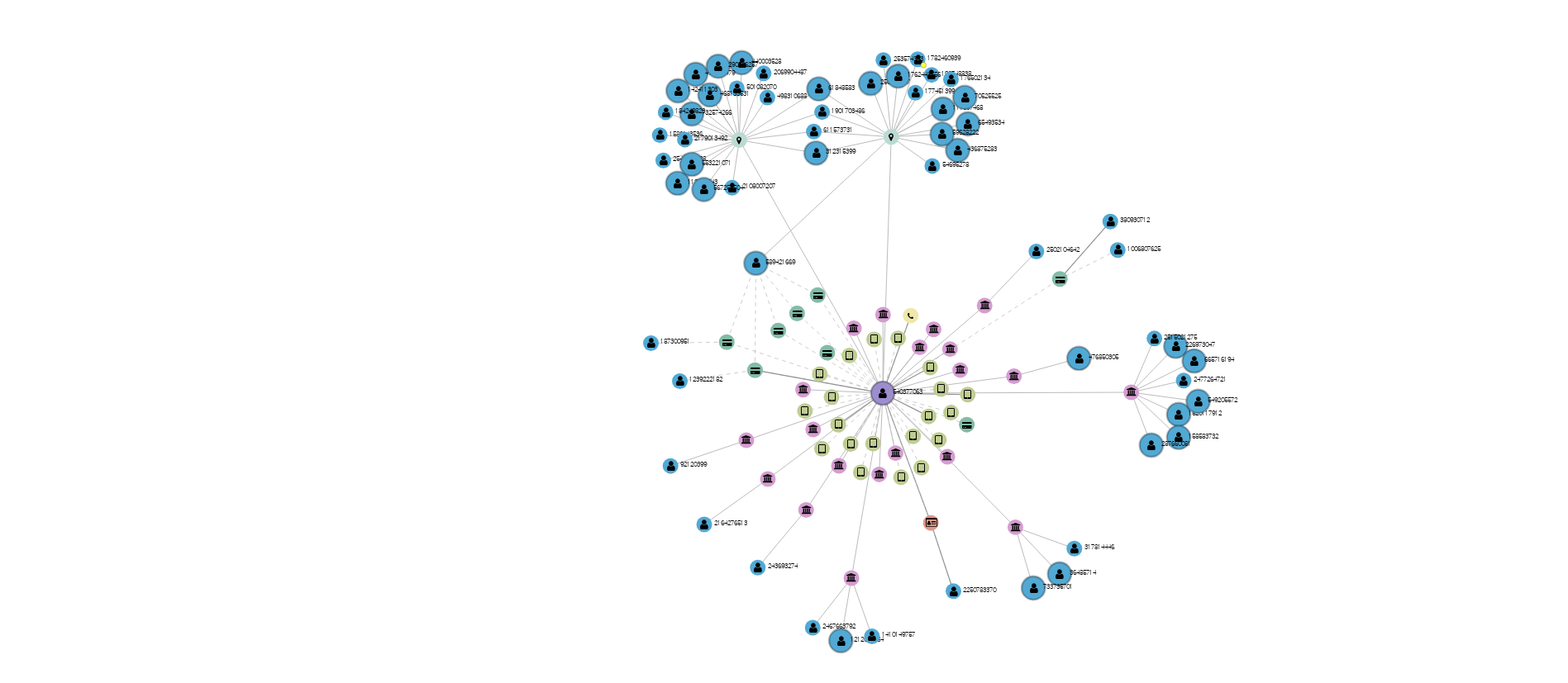
scroll to position [0, 0]
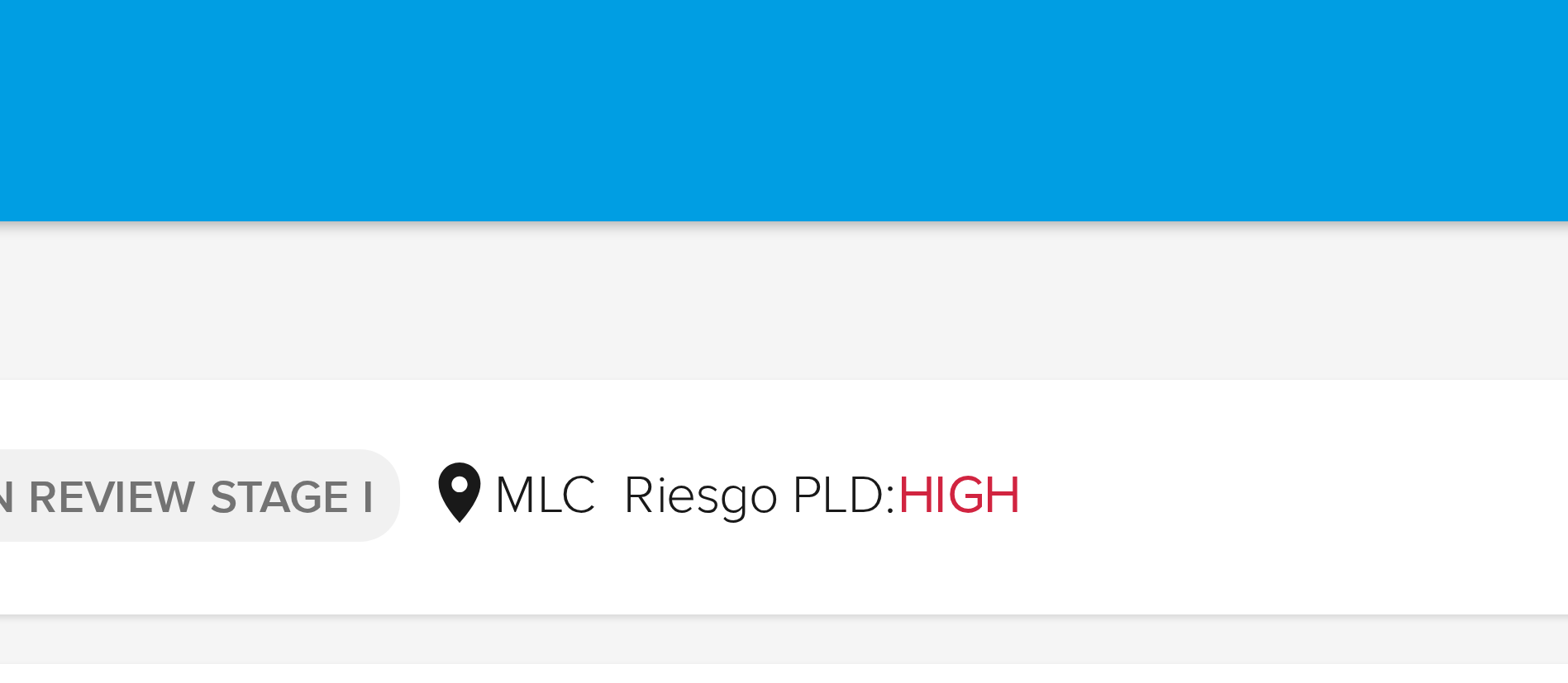
drag, startPoint x: 1104, startPoint y: 398, endPoint x: 1099, endPoint y: -5, distance: 403.0
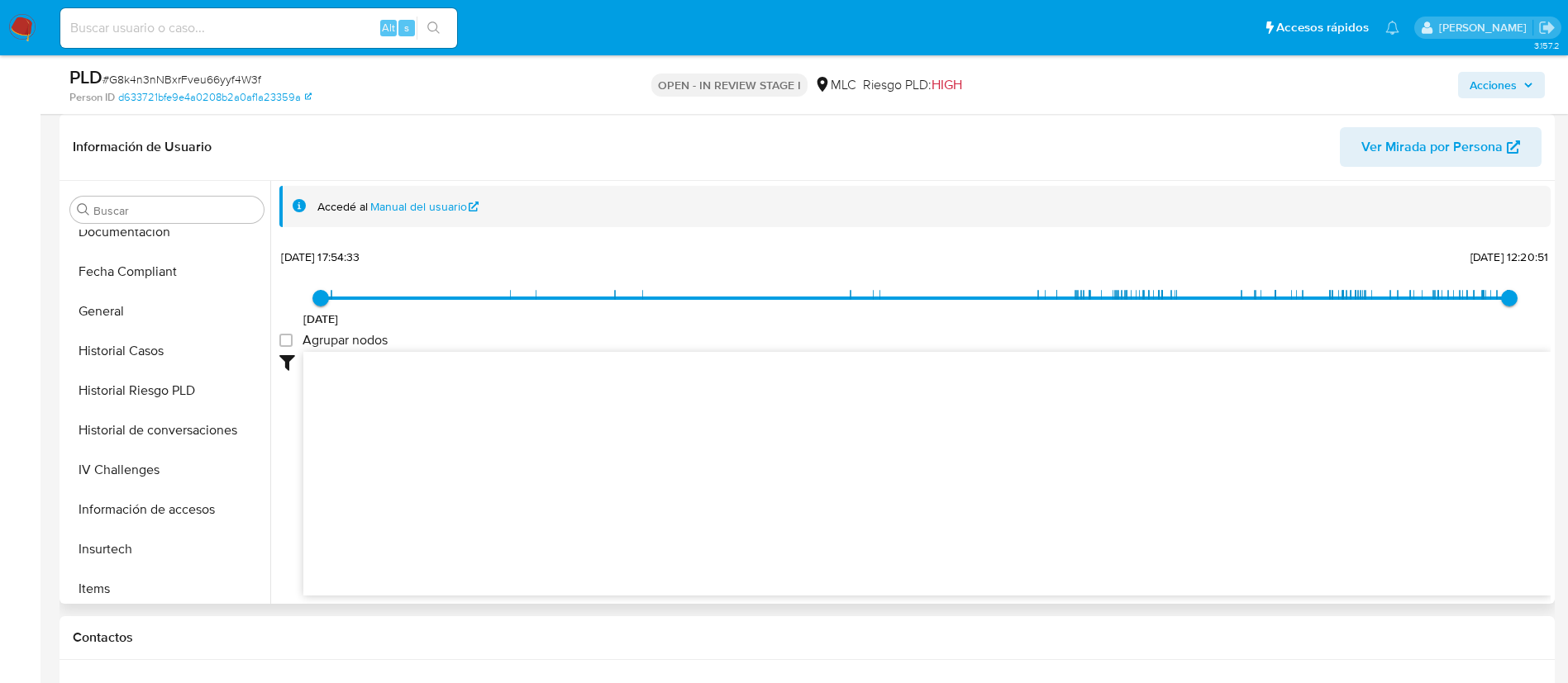
scroll to position [496, 0]
click at [128, 547] on button "KYC" at bounding box center [161, 546] width 193 height 39
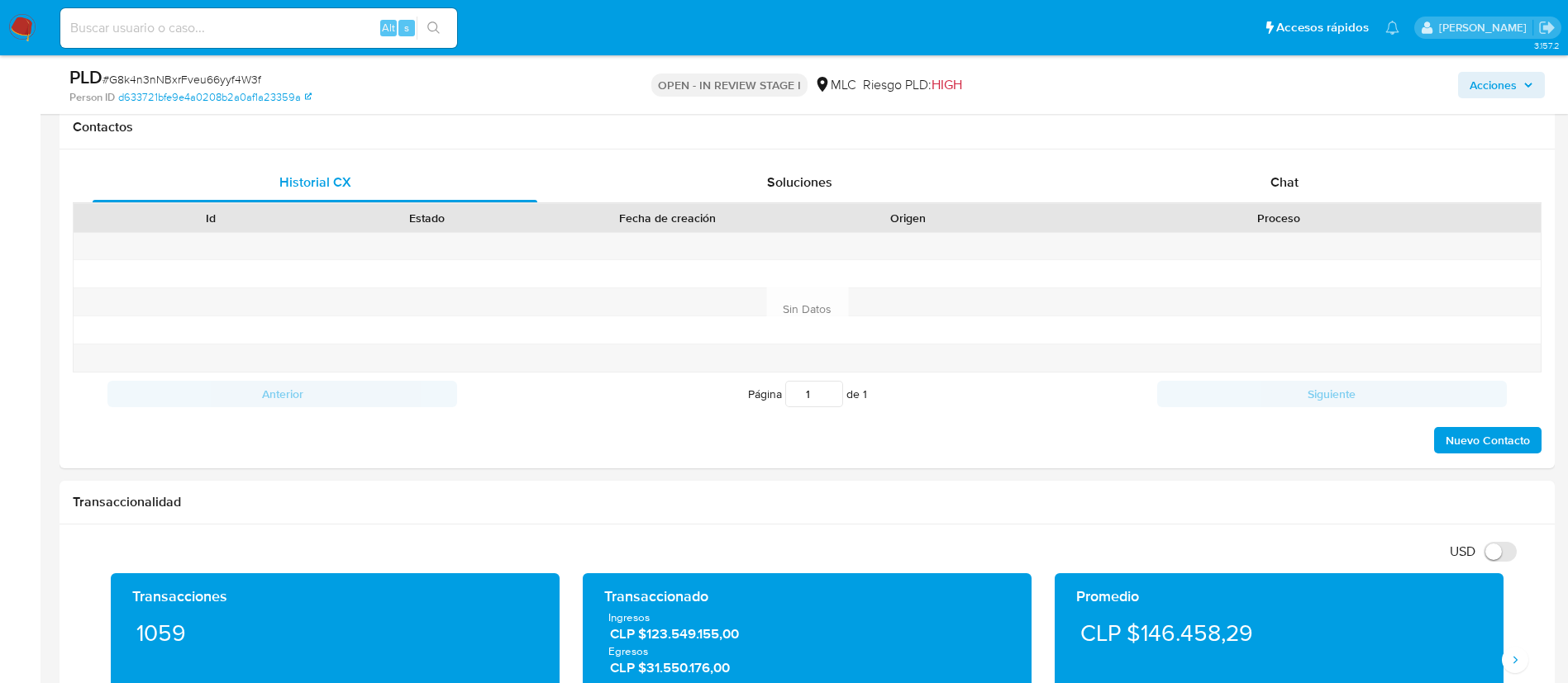
scroll to position [620, 0]
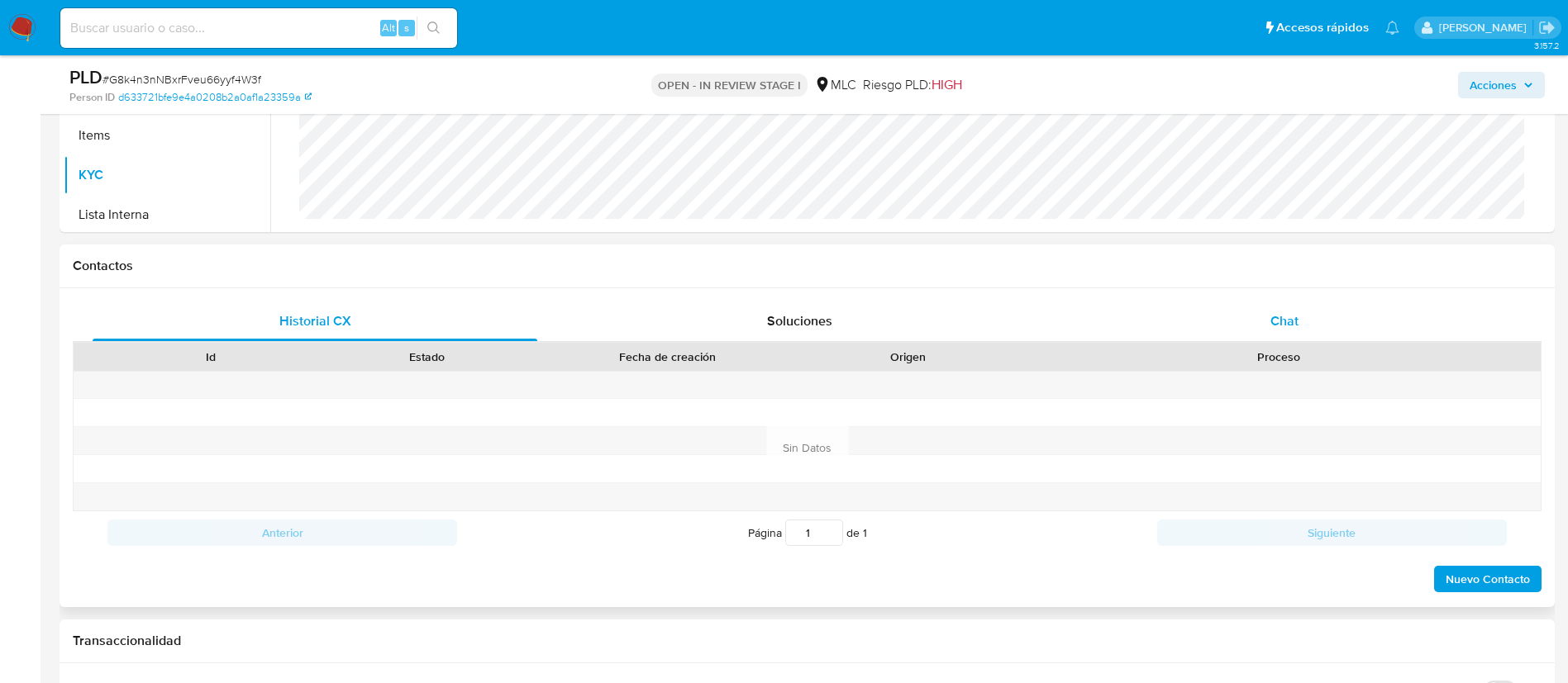
click at [1288, 319] on span "Chat" at bounding box center [1284, 321] width 28 height 19
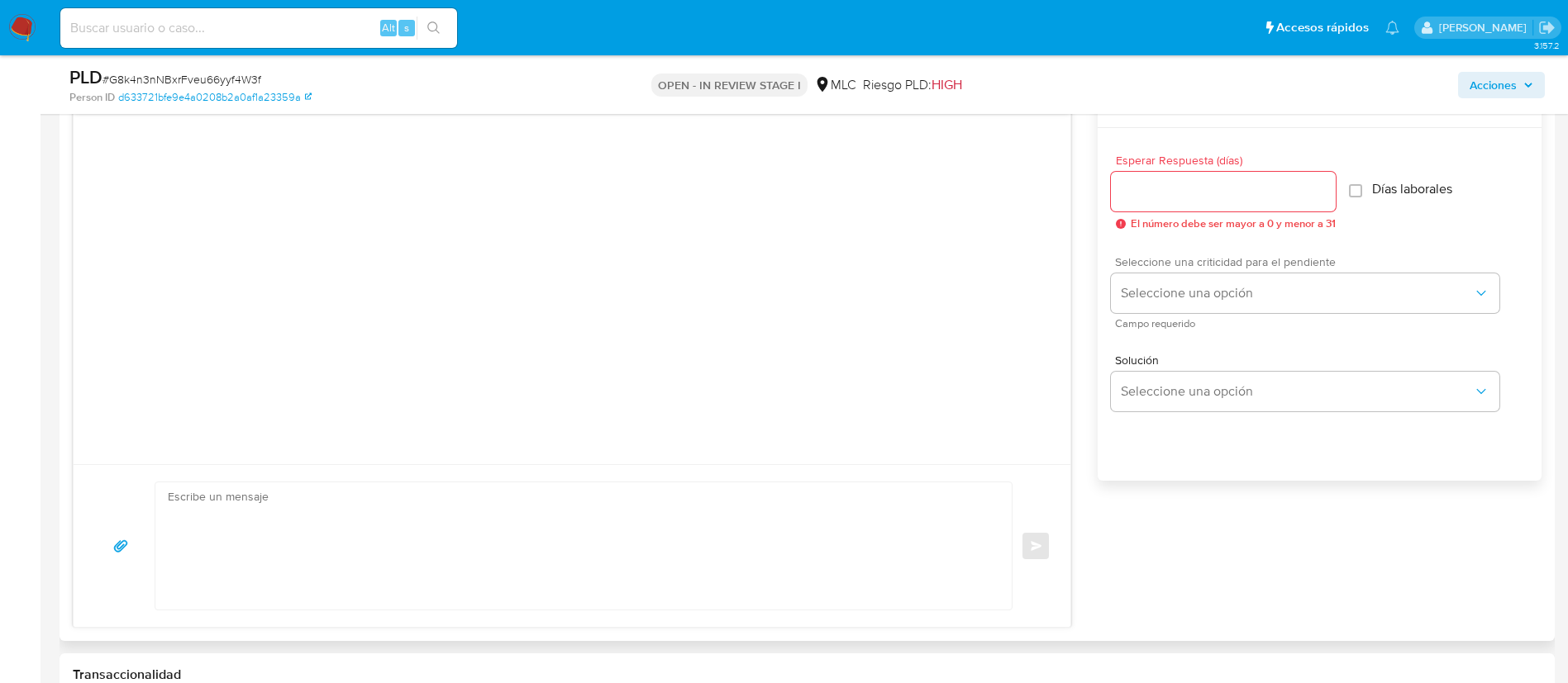
scroll to position [867, 0]
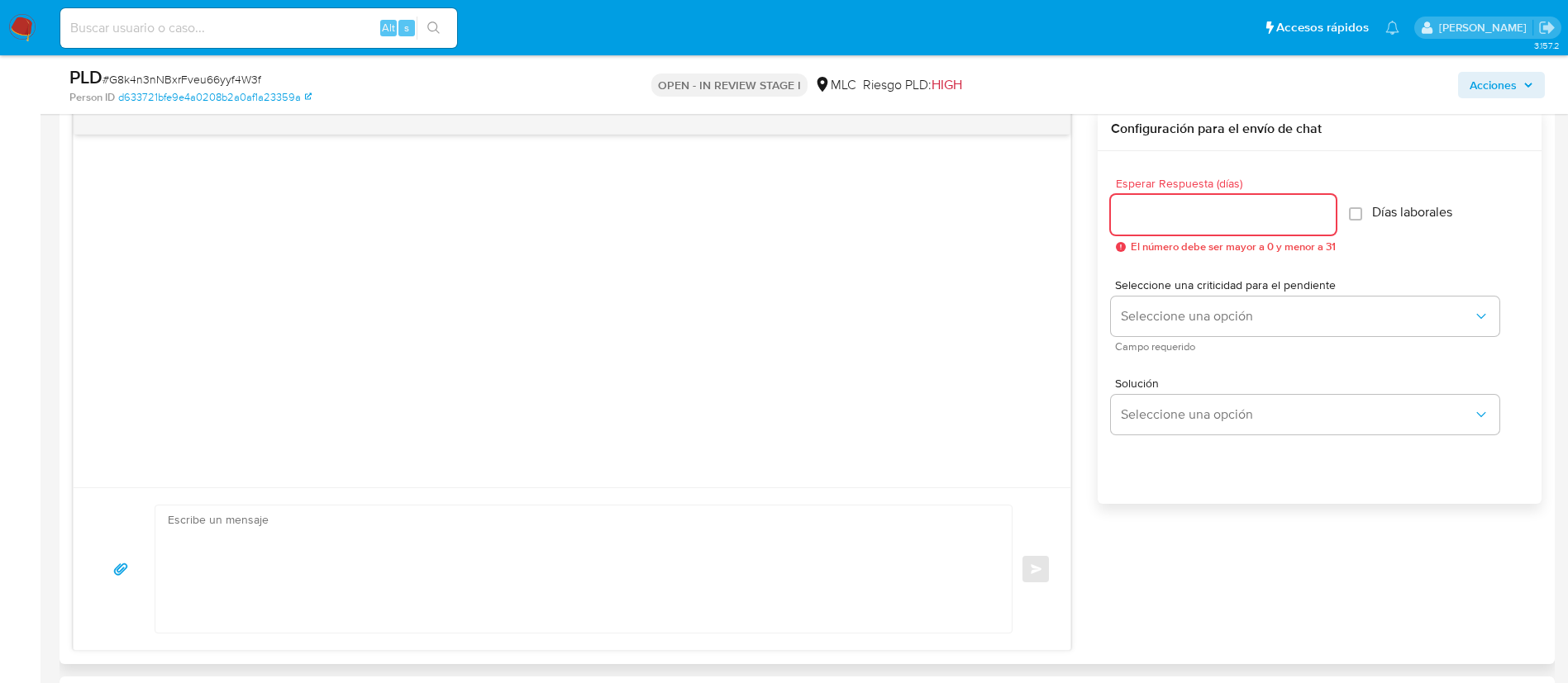
click at [1162, 223] on input "Esperar Respuesta (días)" at bounding box center [1223, 215] width 224 height 22
type input "1"
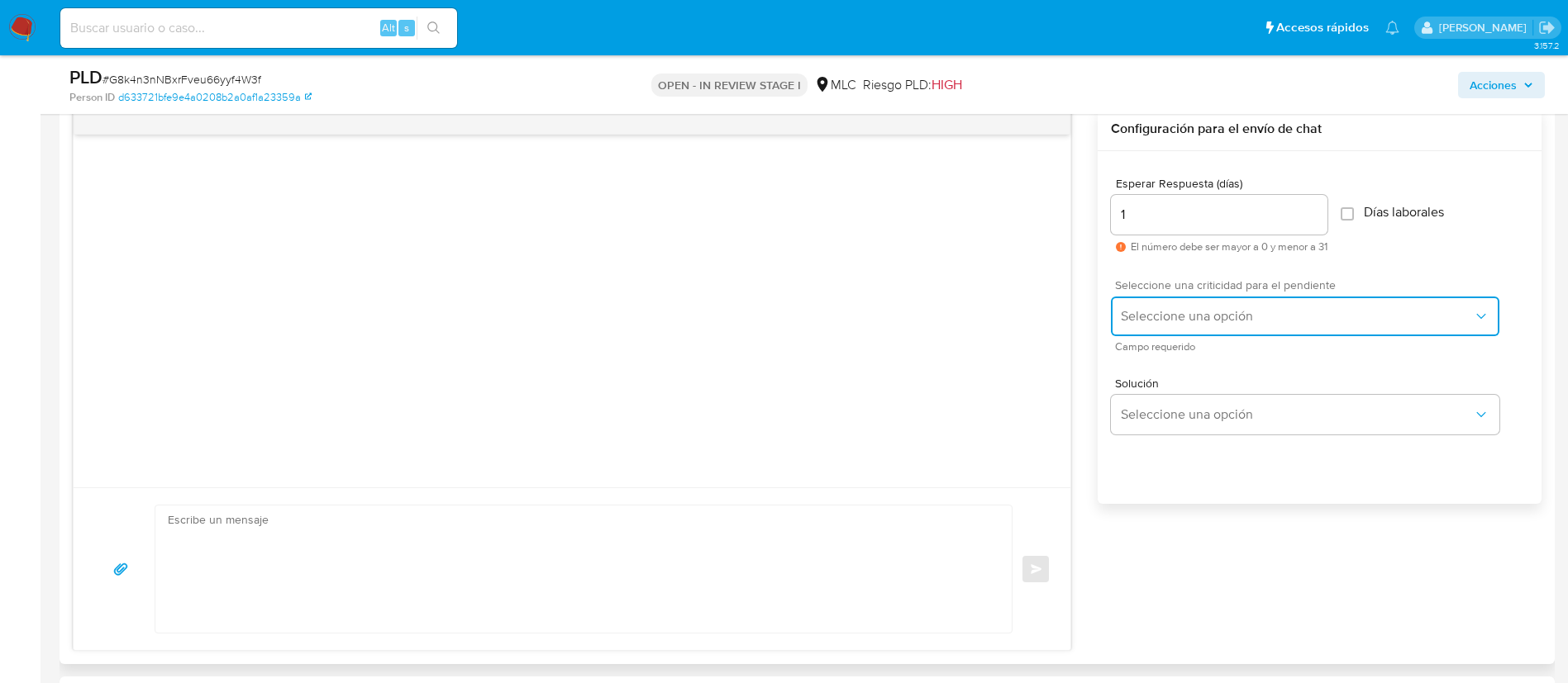
click at [1185, 330] on button "Seleccione una opción" at bounding box center [1305, 316] width 389 height 39
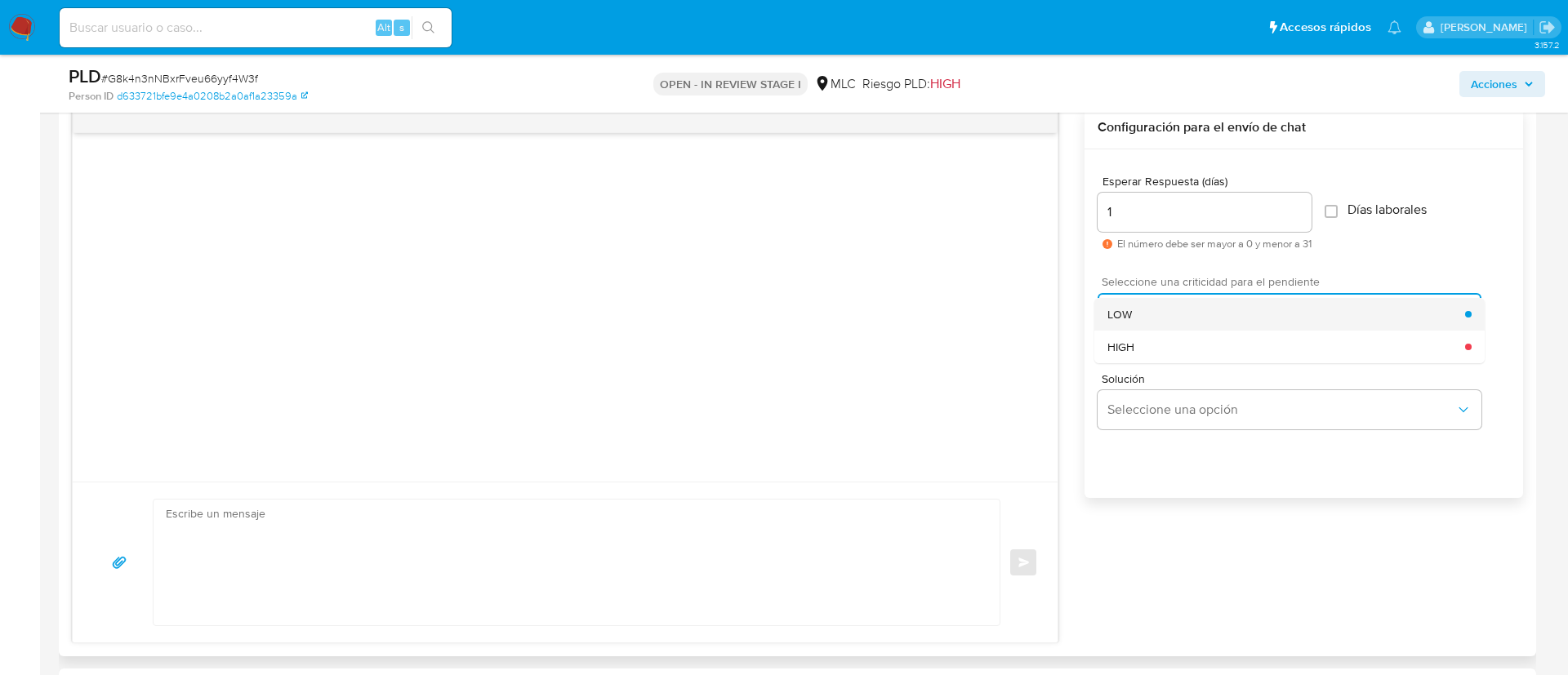
click at [1172, 321] on div "LOW" at bounding box center [1286, 315] width 358 height 32
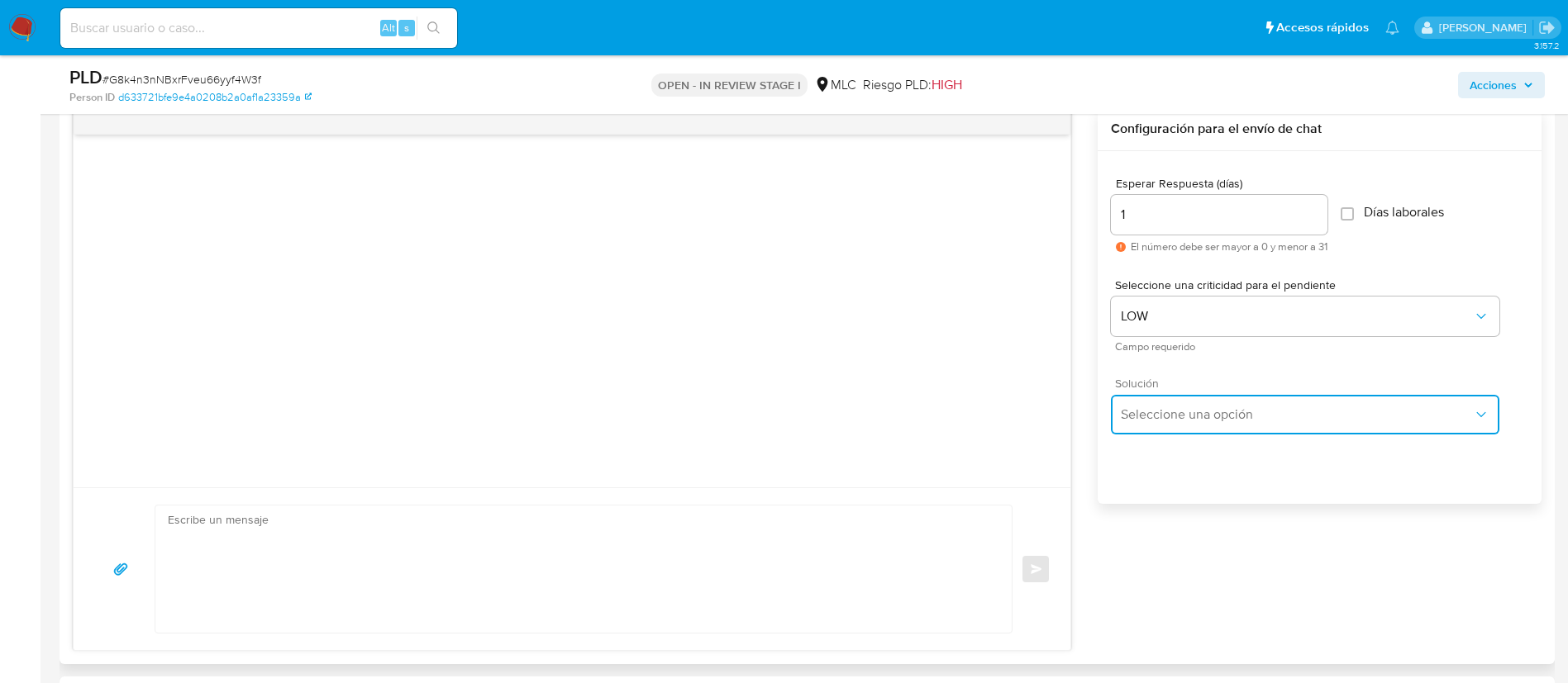
click at [1201, 431] on button "Seleccione una opción" at bounding box center [1305, 414] width 389 height 39
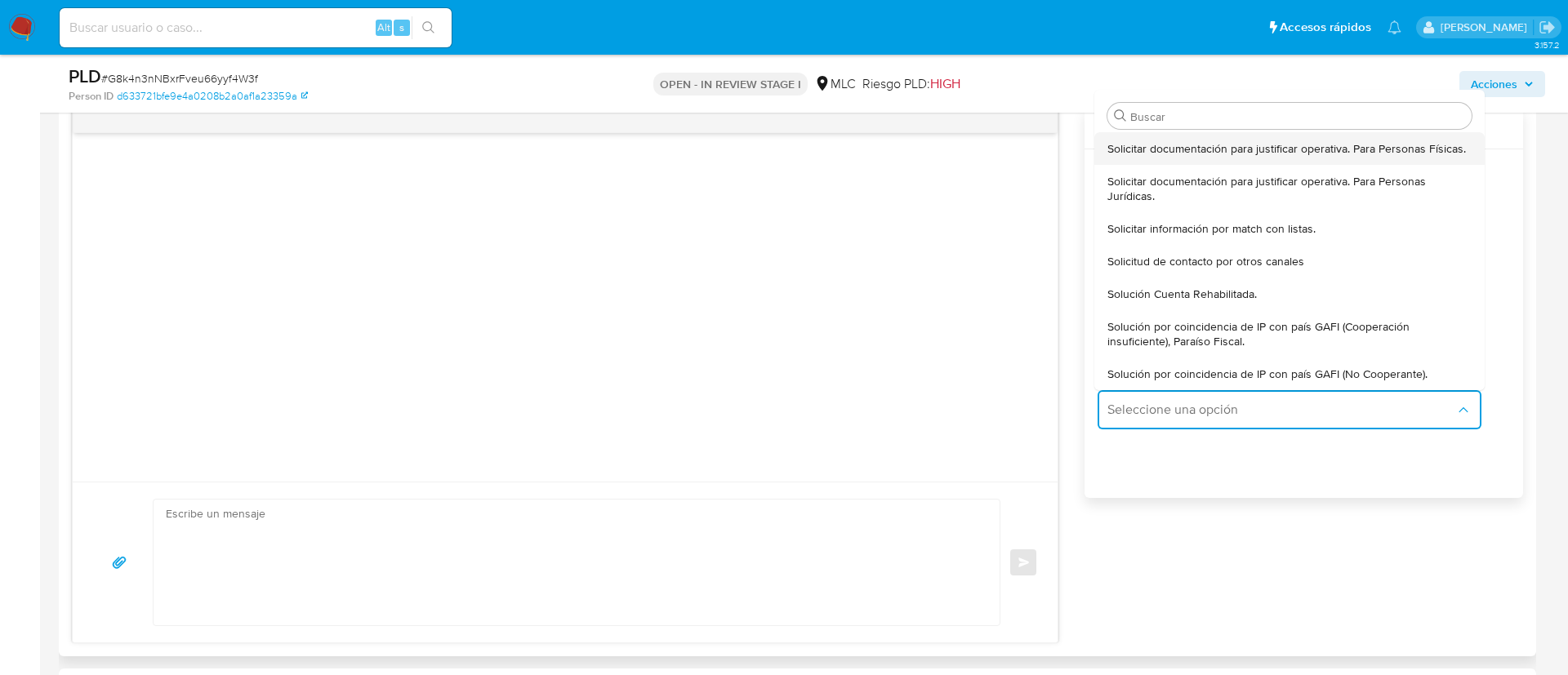
click at [1168, 156] on span "Solicitar documentación para justificar operativa. Para Personas Físicas." at bounding box center [1287, 149] width 359 height 14
type textarea "Hola ,Te contactamos dado que tu cuenta fue suspendida para una verificación de…"
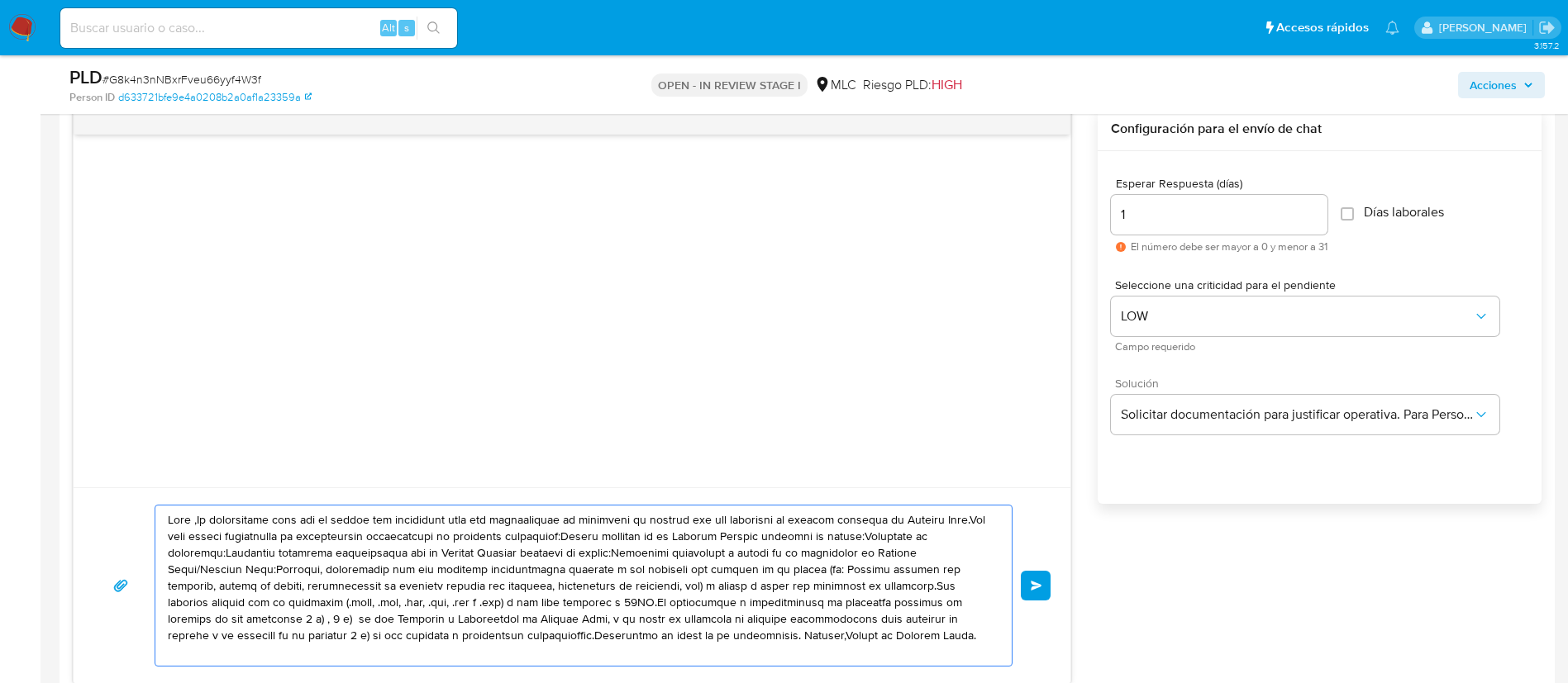
drag, startPoint x: 749, startPoint y: 637, endPoint x: 117, endPoint y: 514, distance: 643.9
click at [117, 514] on div "Enviar" at bounding box center [571, 586] width 957 height 162
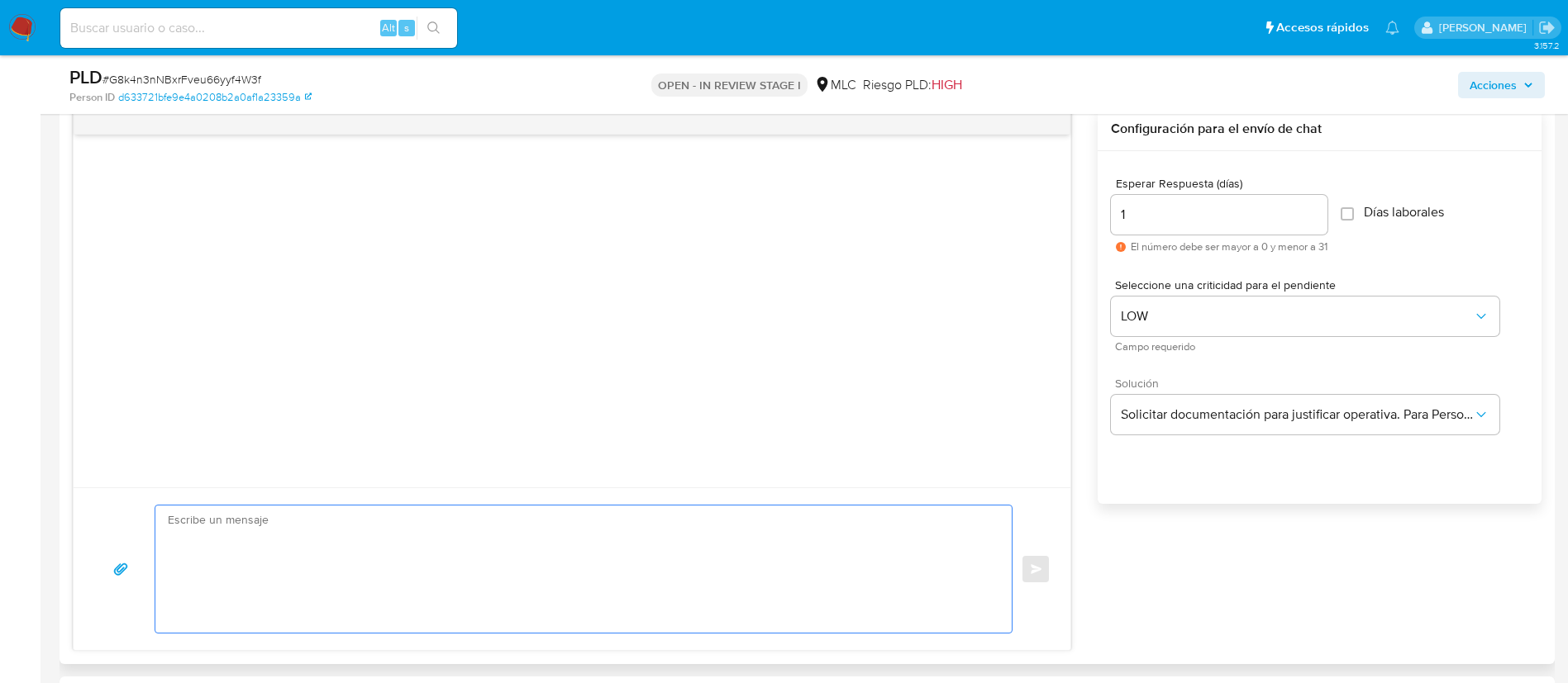
paste textarea "Hola XXX, Te contactamos desde el Equipo de Mercado Pago para verificar tus dat…"
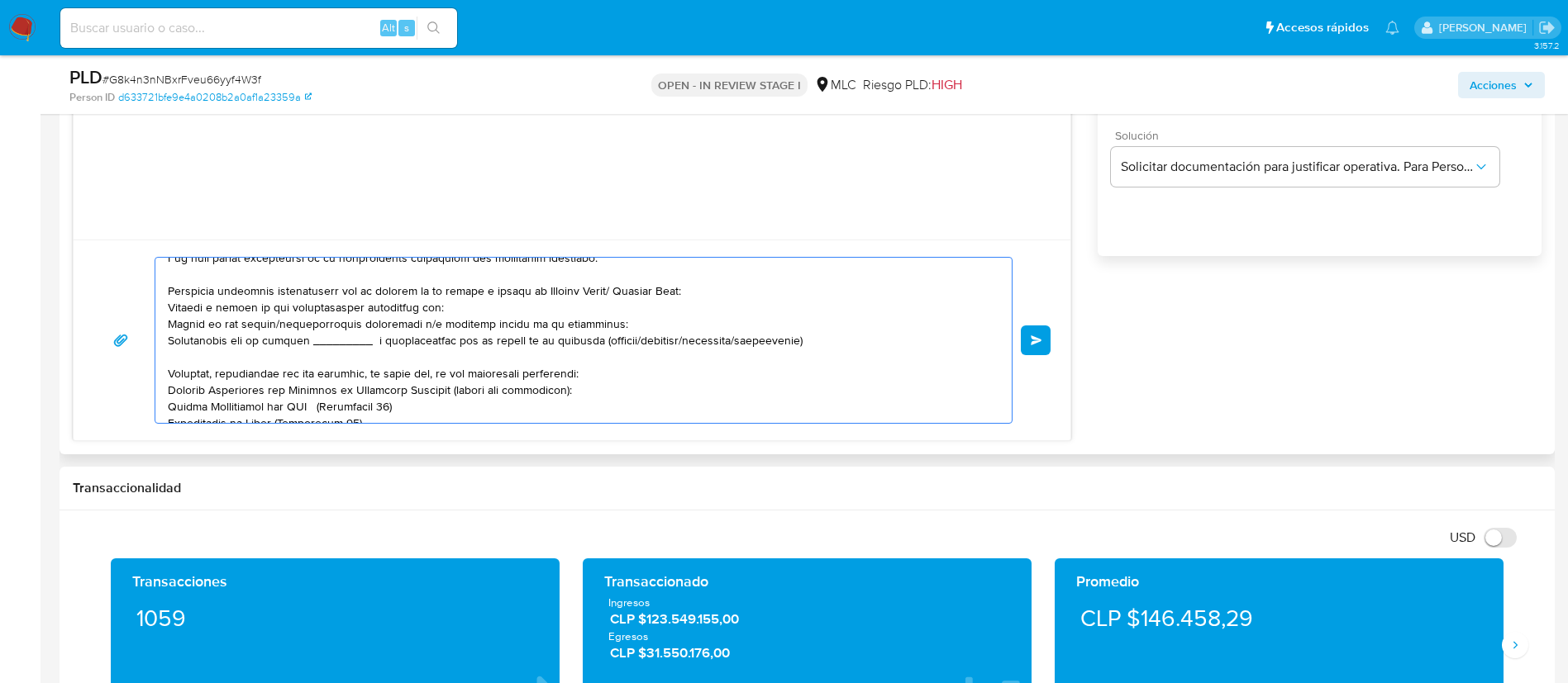
scroll to position [0, 0]
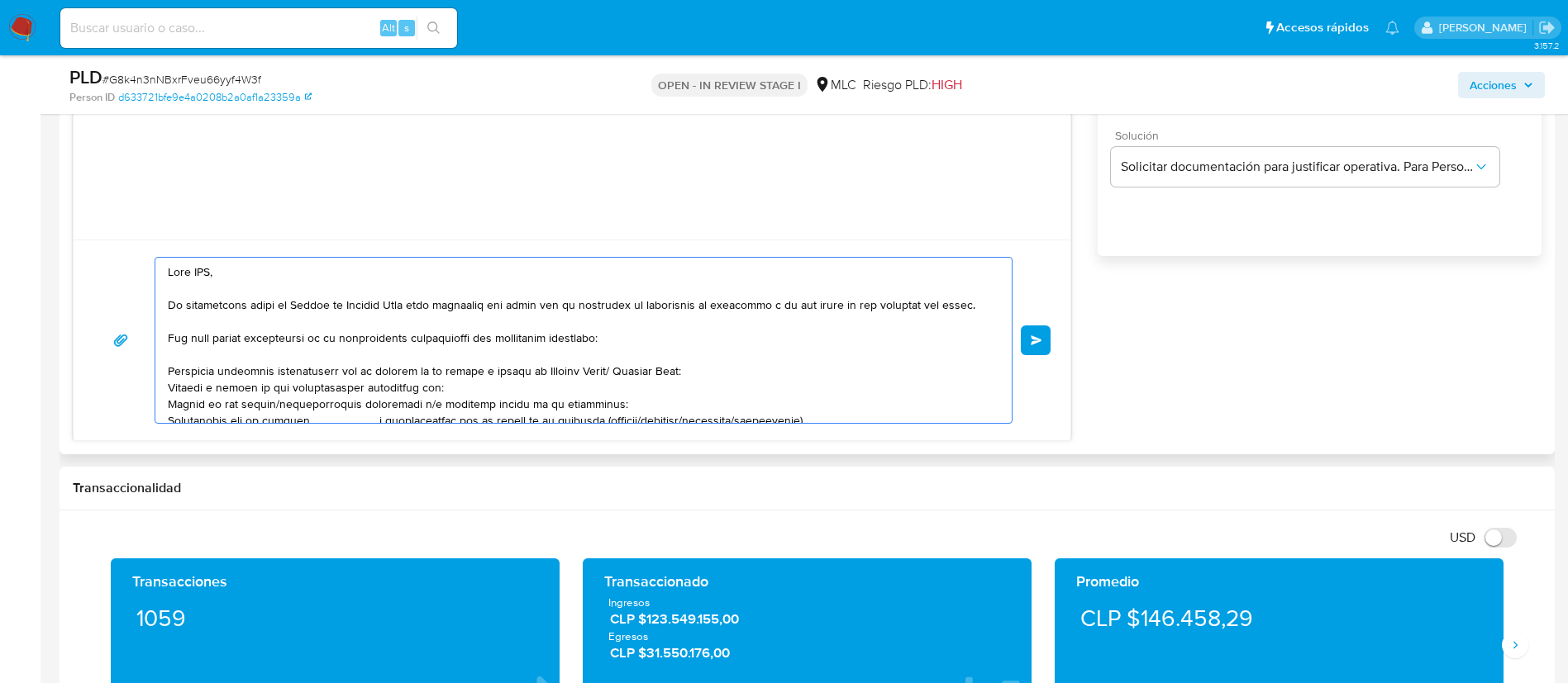
click at [201, 277] on textarea at bounding box center [579, 340] width 823 height 165
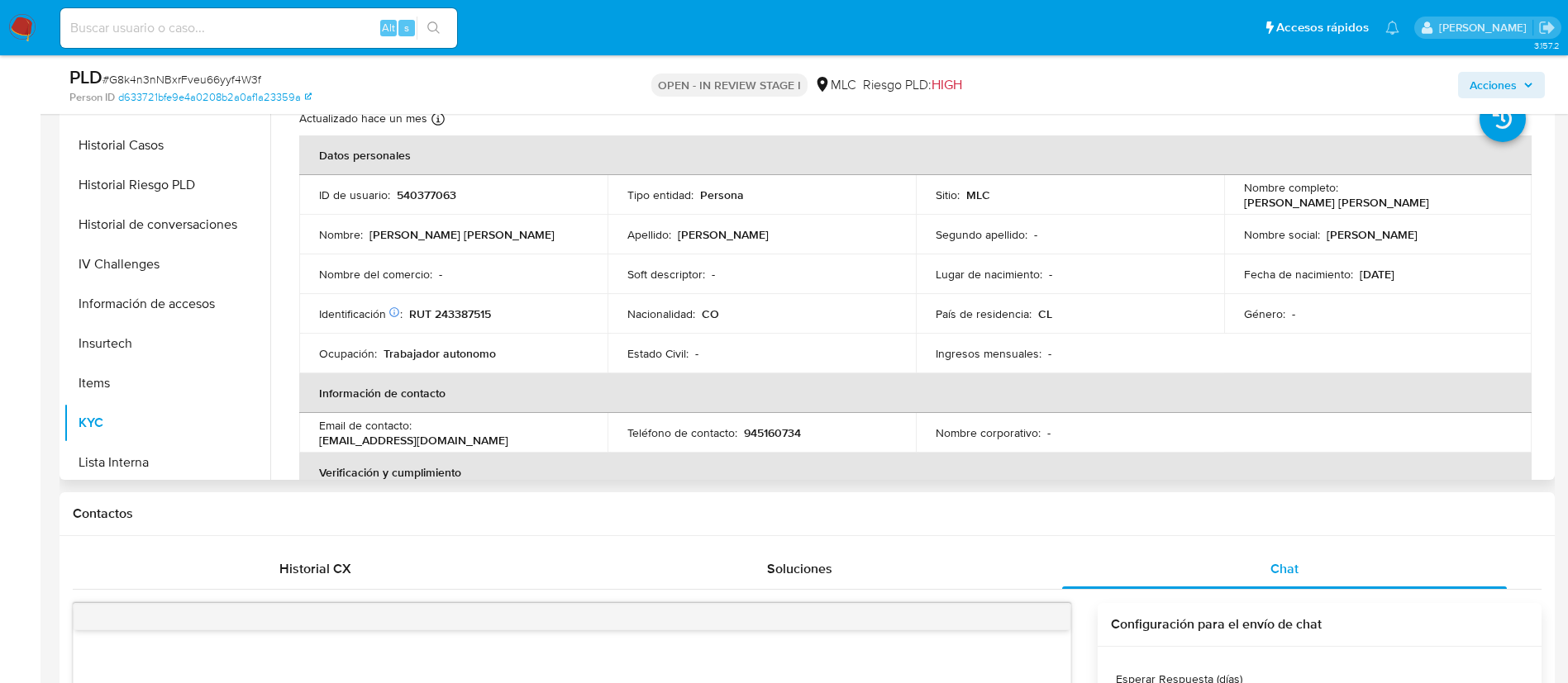
click at [1245, 207] on p "Edwin Antonio Rendon Bedoya" at bounding box center [1336, 202] width 185 height 15
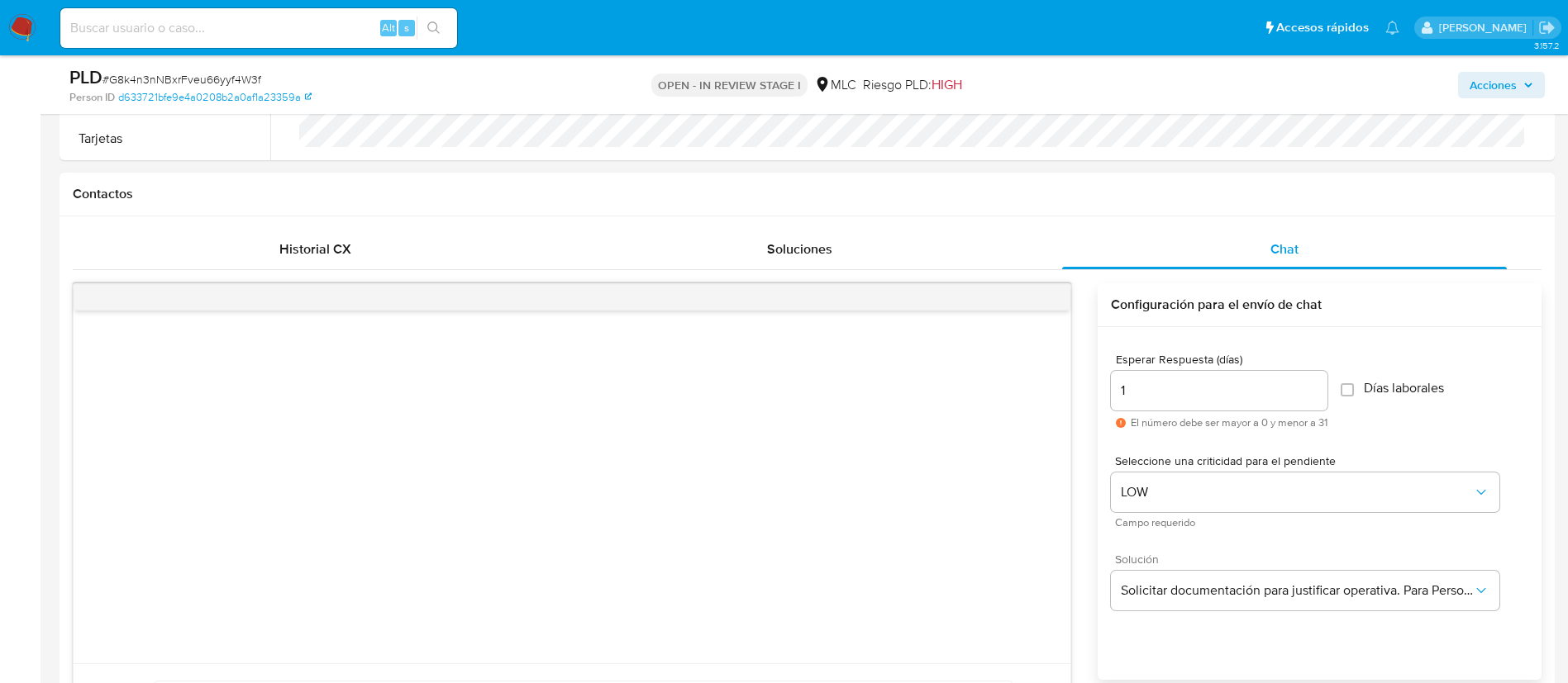
scroll to position [991, 0]
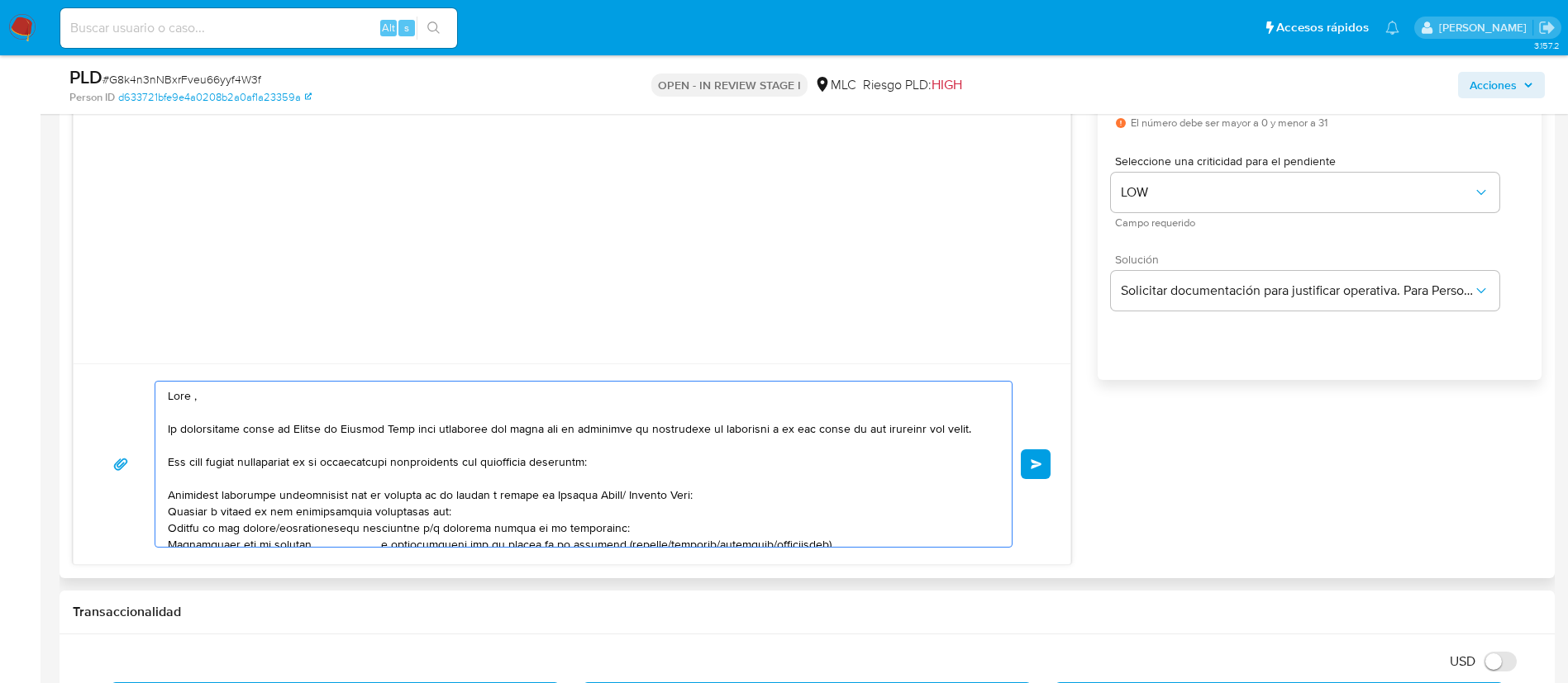
click at [192, 400] on textarea at bounding box center [579, 464] width 823 height 165
paste textarea "Edwin"
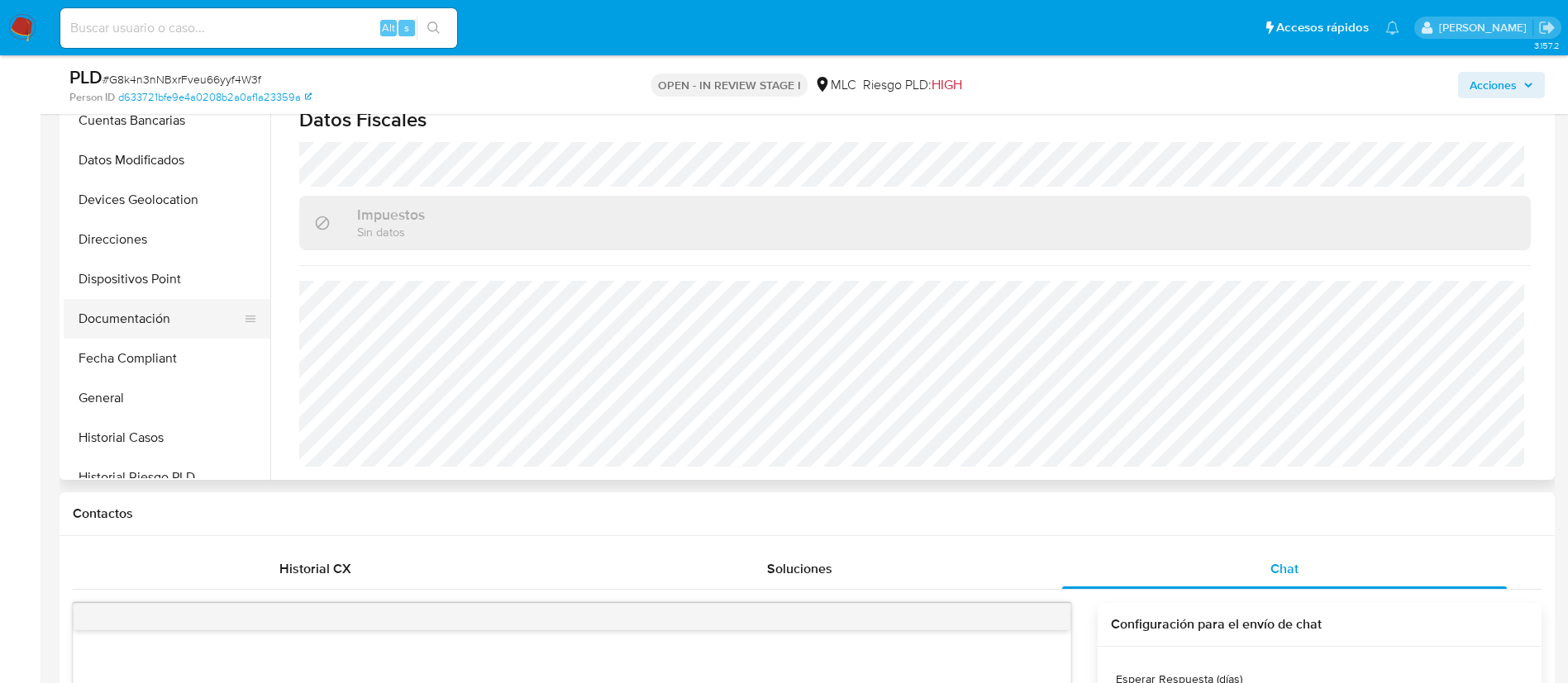
scroll to position [202, 0]
click at [181, 297] on button "Dispositivos Point" at bounding box center [161, 279] width 193 height 39
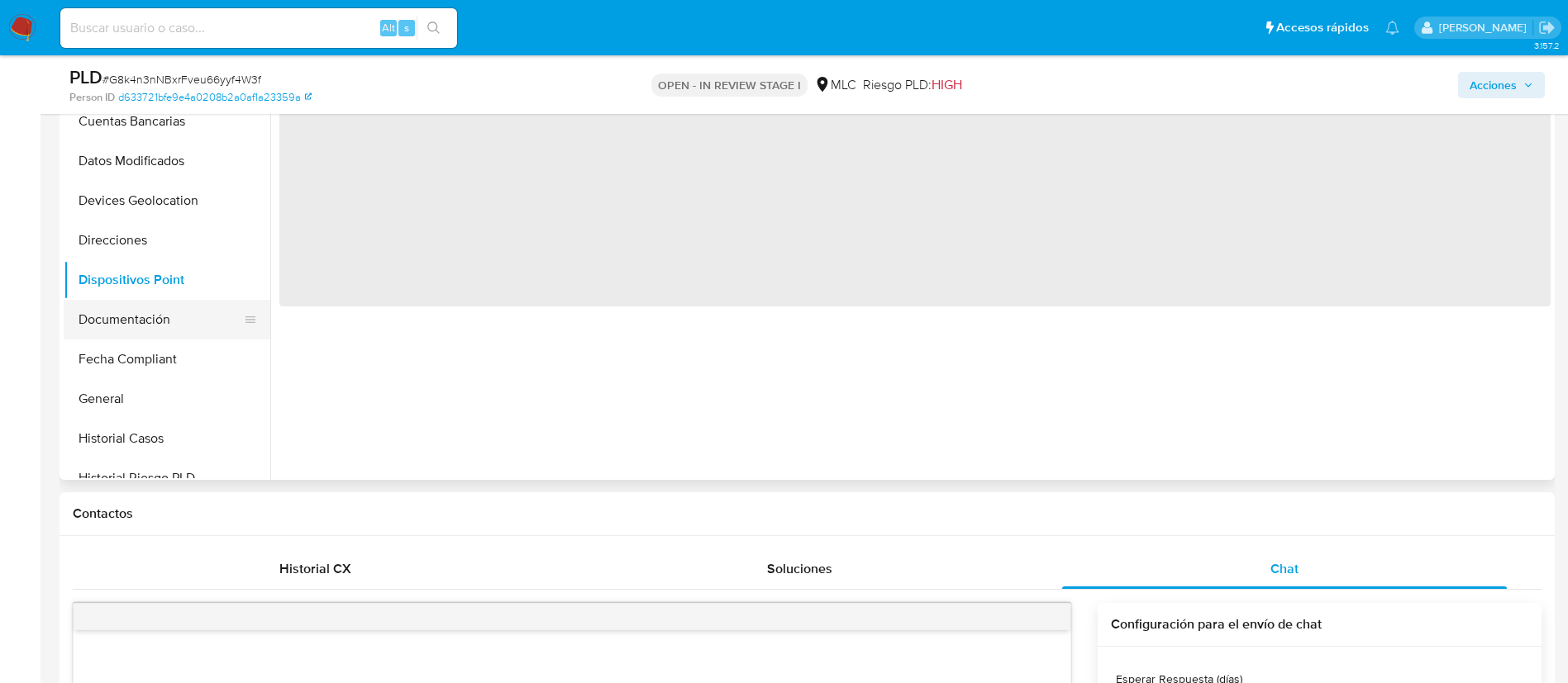
scroll to position [0, 0]
click at [174, 311] on button "Documentación" at bounding box center [161, 319] width 193 height 39
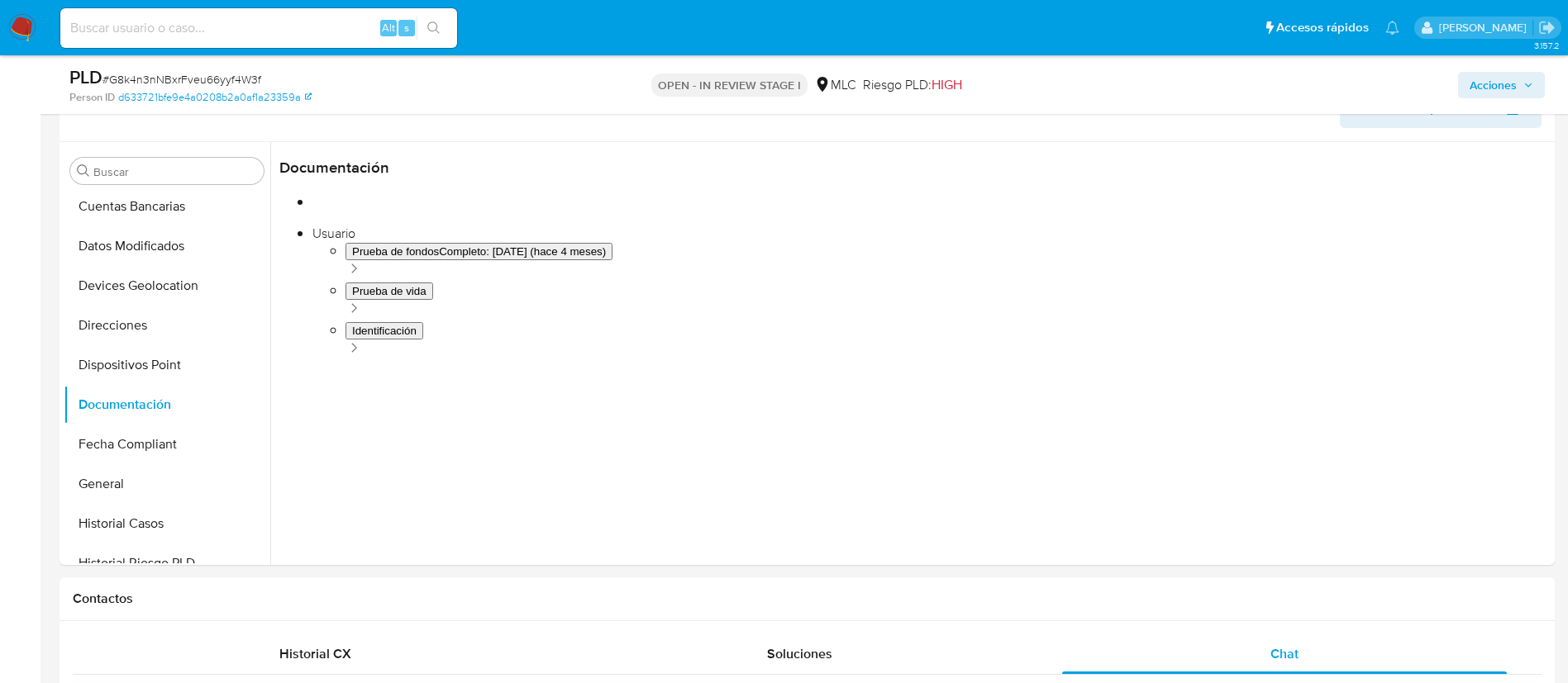
scroll to position [248, 0]
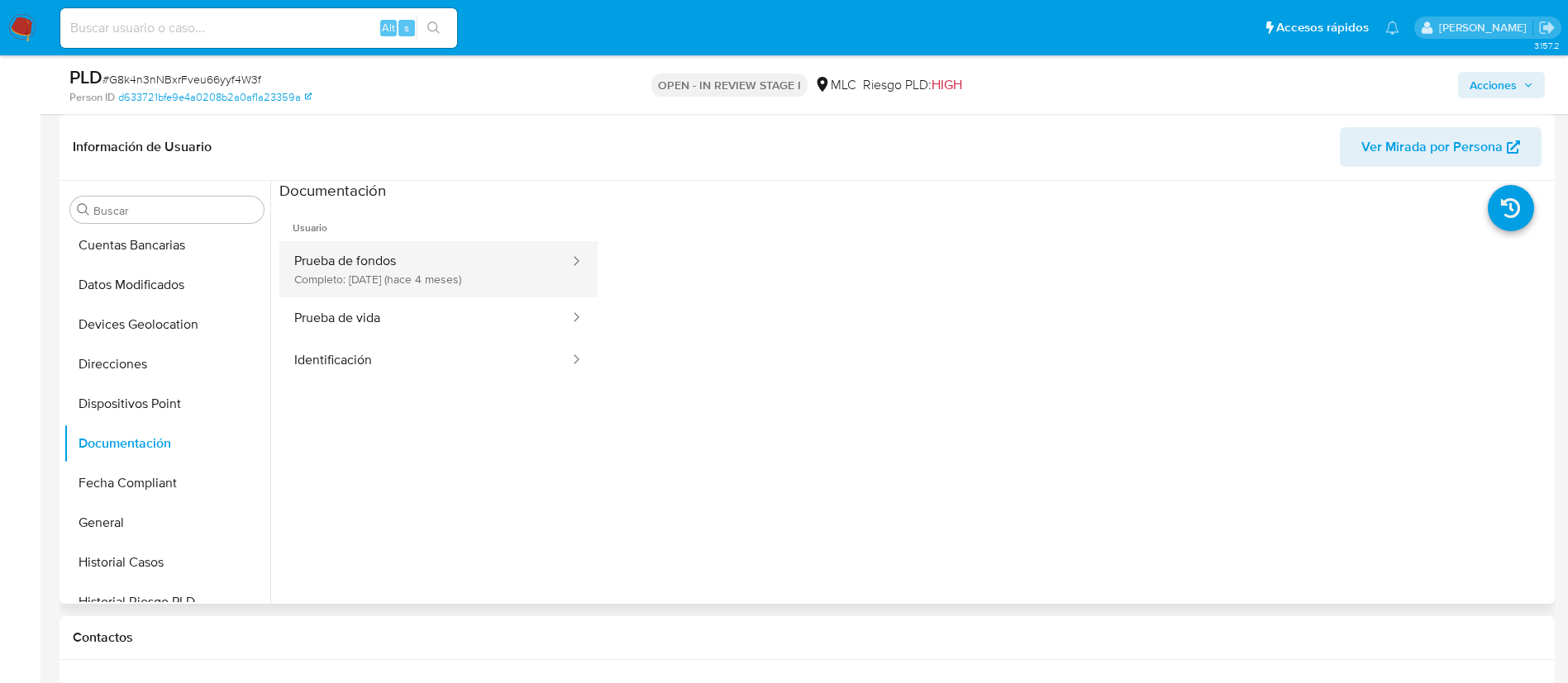
click at [407, 270] on button "Prueba de fondos Completo: 24/04/2025 (hace 4 meses)" at bounding box center [425, 270] width 292 height 57
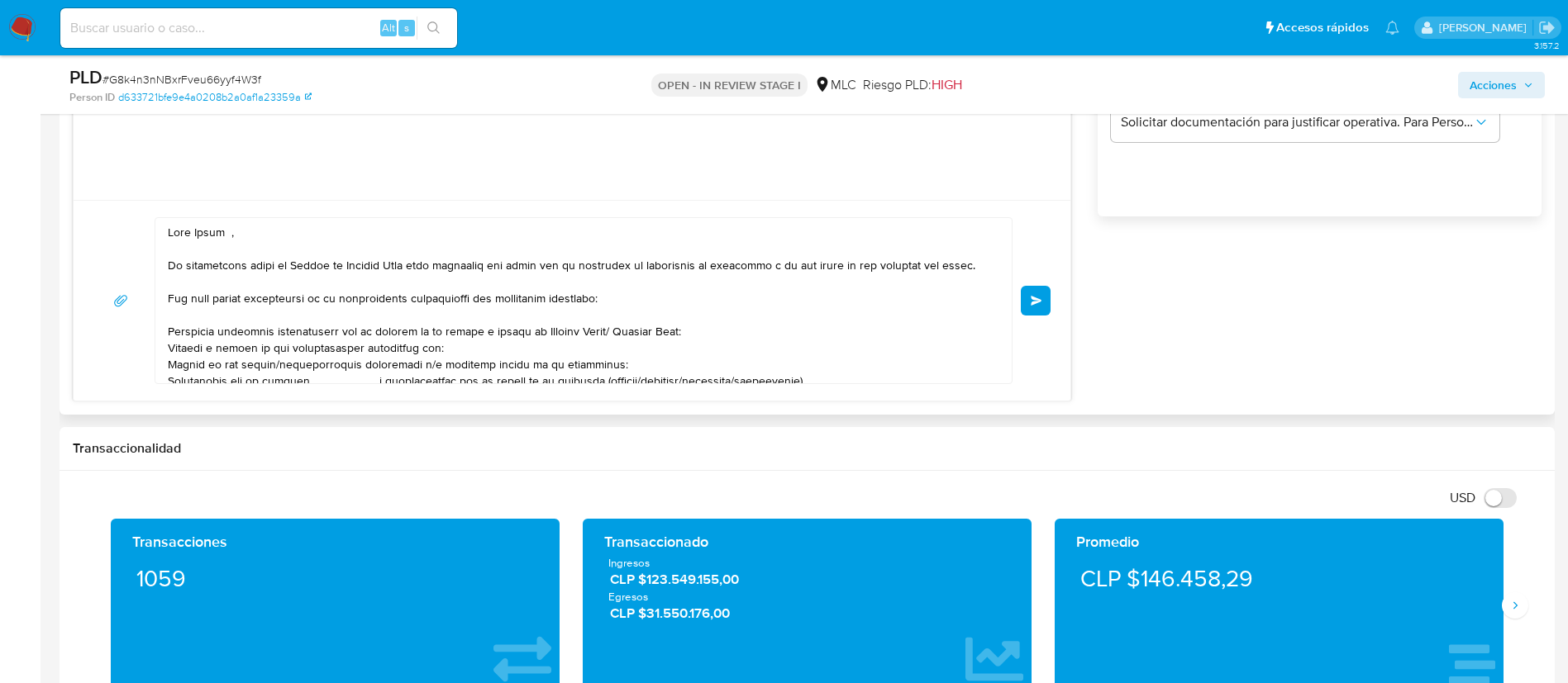
scroll to position [0, 0]
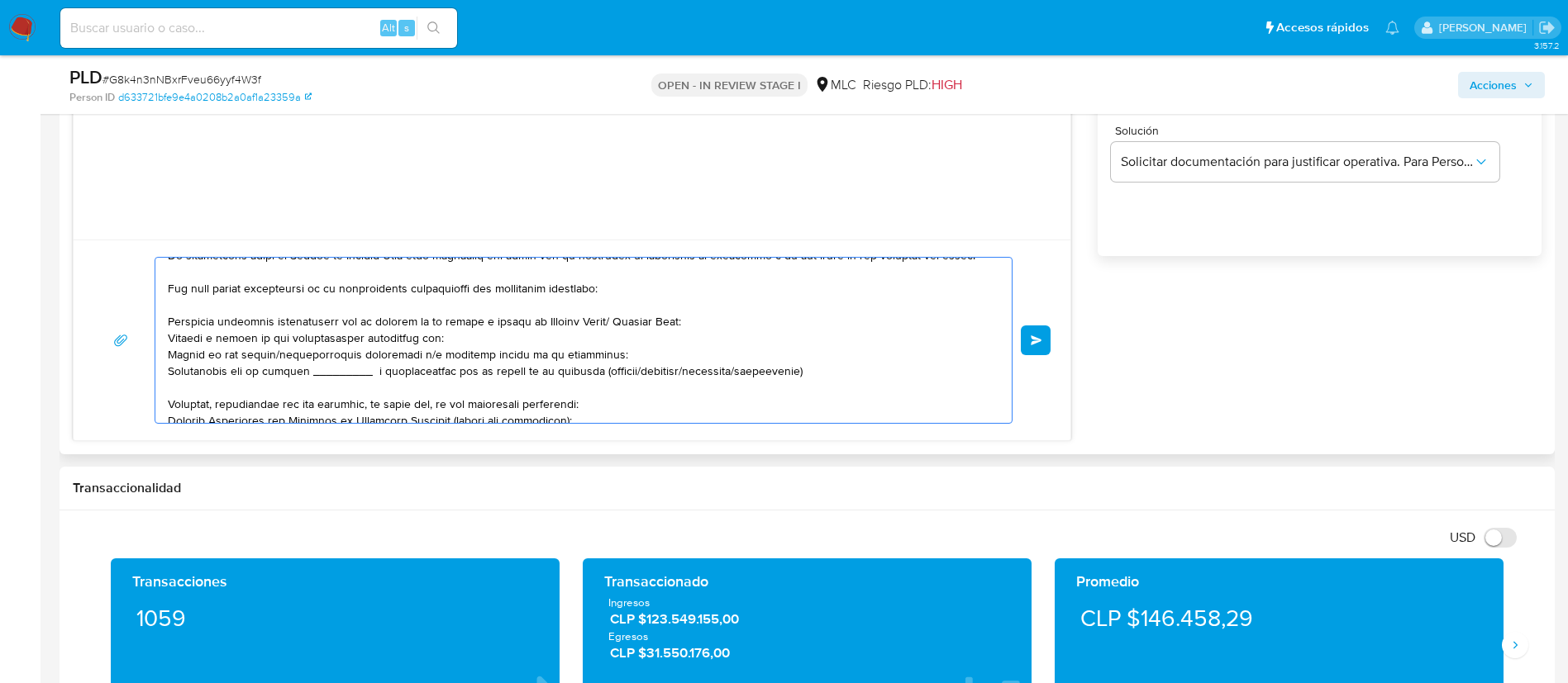
drag, startPoint x: 608, startPoint y: 322, endPoint x: 531, endPoint y: 323, distance: 77.0
click at [531, 323] on textarea at bounding box center [579, 340] width 823 height 165
drag, startPoint x: 441, startPoint y: 331, endPoint x: 171, endPoint y: 334, distance: 270.0
click at [171, 334] on textarea at bounding box center [579, 340] width 823 height 165
click at [426, 355] on textarea at bounding box center [579, 340] width 823 height 165
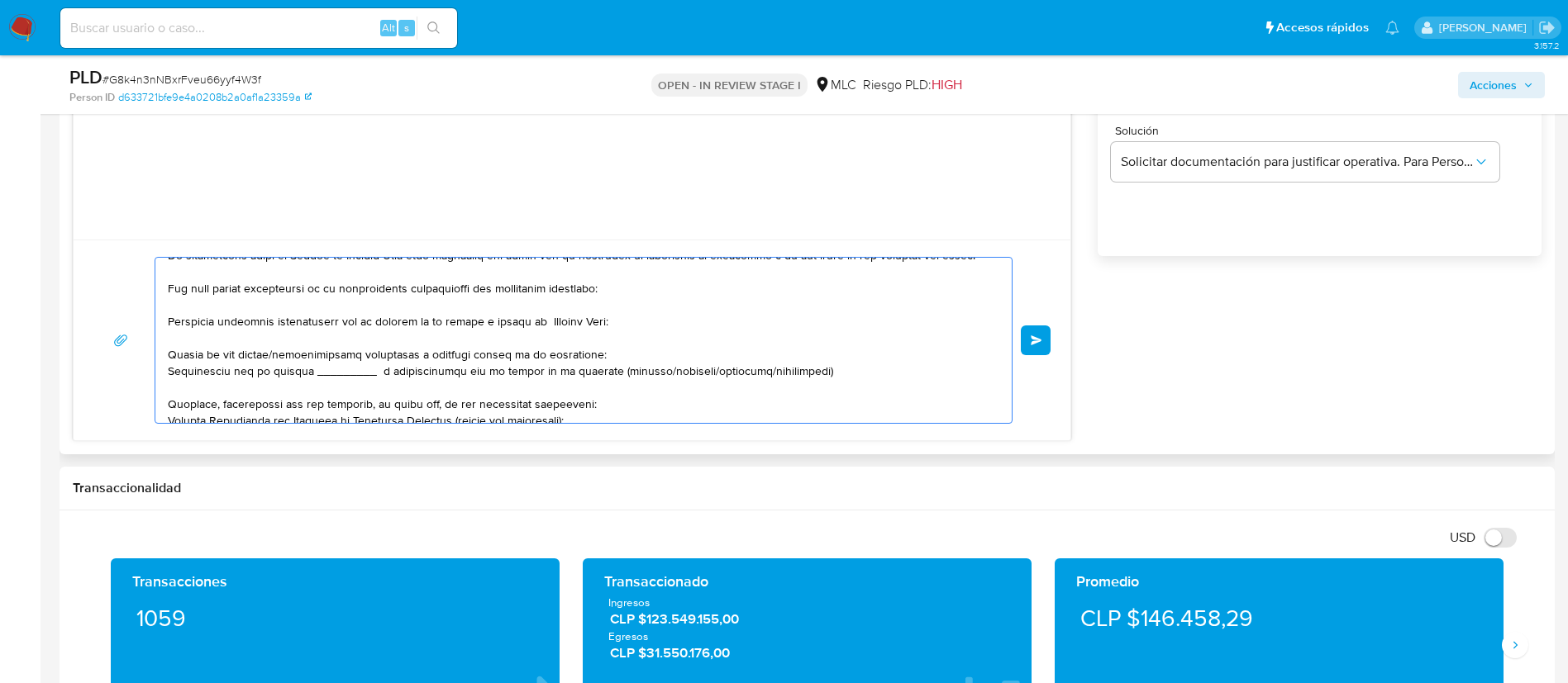
click at [630, 355] on textarea at bounding box center [579, 340] width 823 height 165
drag, startPoint x: 154, startPoint y: 369, endPoint x: 281, endPoint y: 369, distance: 127.0
click at [281, 369] on div at bounding box center [583, 340] width 858 height 167
drag, startPoint x: 690, startPoint y: 375, endPoint x: 161, endPoint y: 373, distance: 529.0
click at [161, 373] on div at bounding box center [579, 340] width 848 height 165
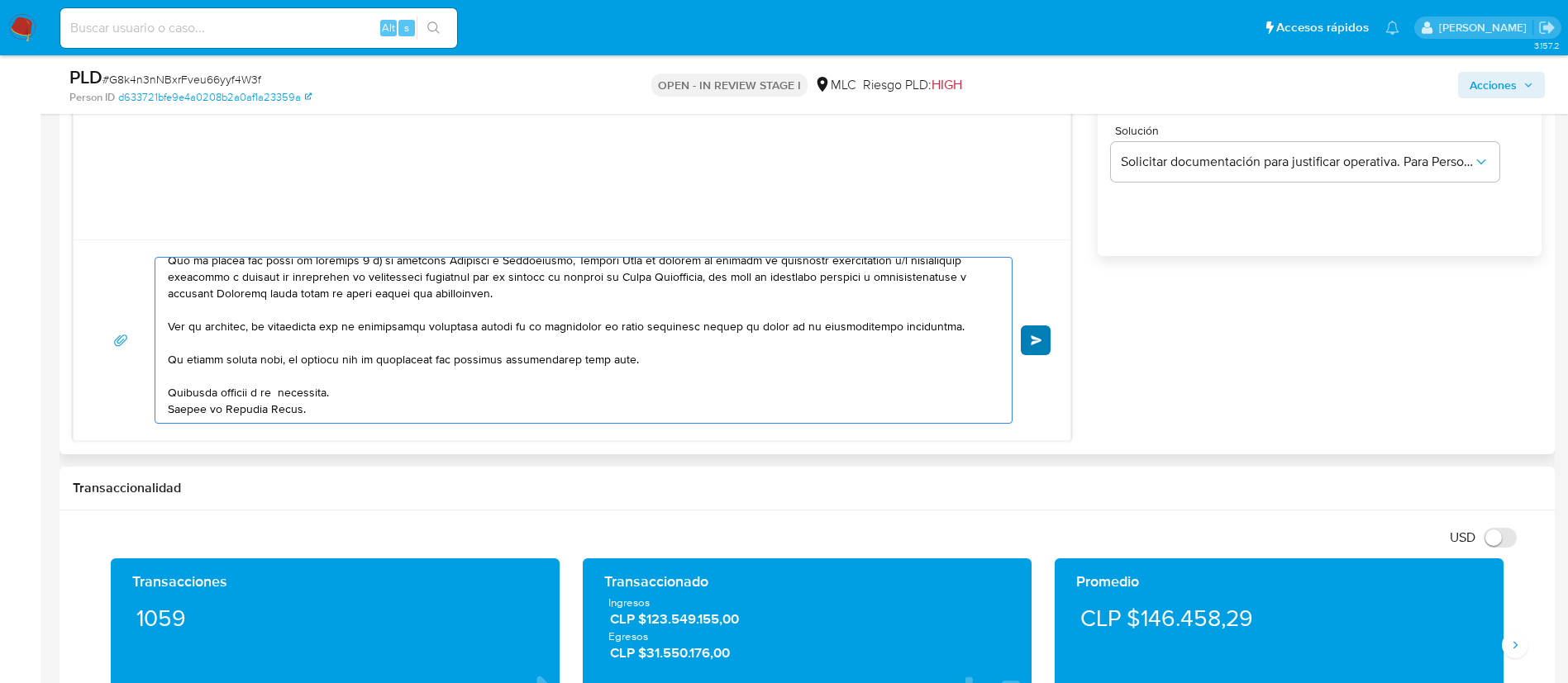
type textarea "Hola Edwin , Te contactamos desde el Equipo de Mercado Pago para verificar tus …"
click at [1021, 334] on button "Enviar" at bounding box center [1035, 340] width 30 height 30
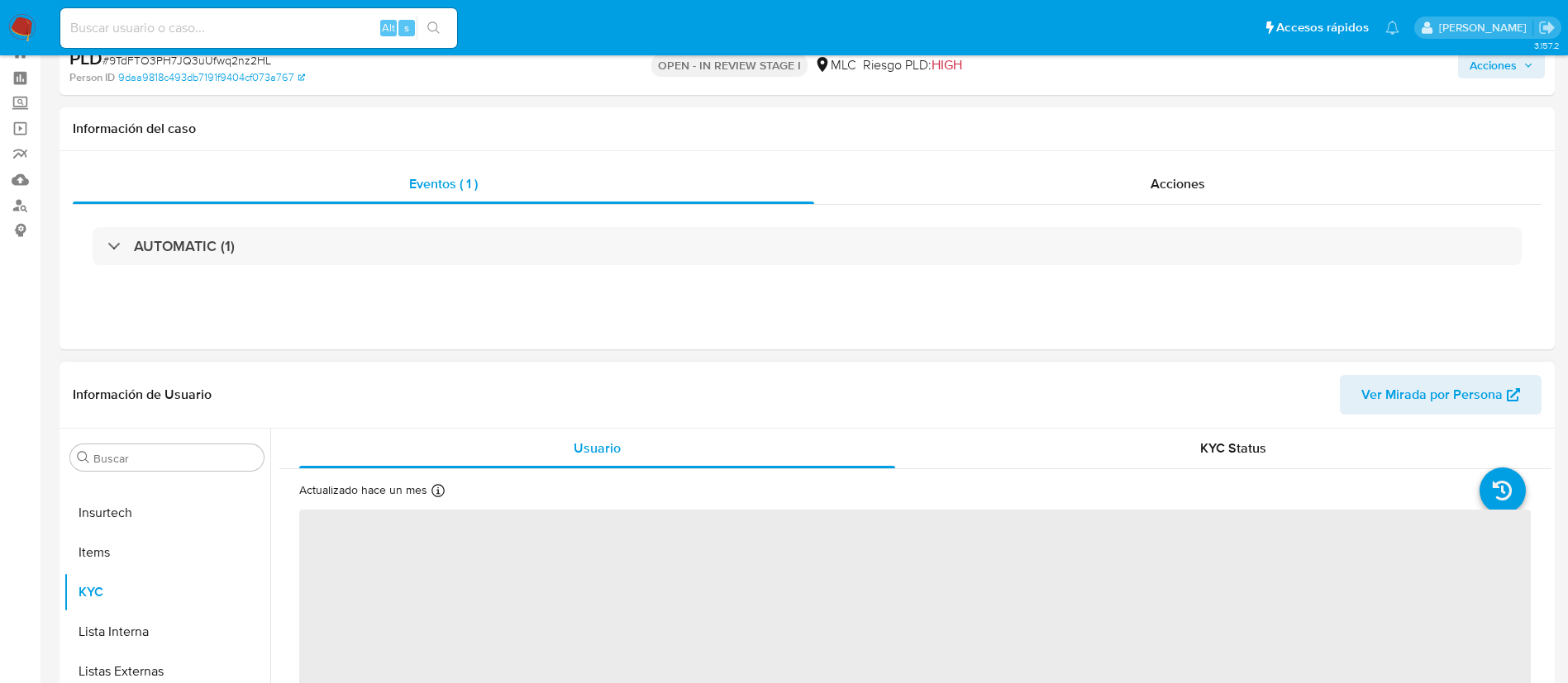
scroll to position [248, 0]
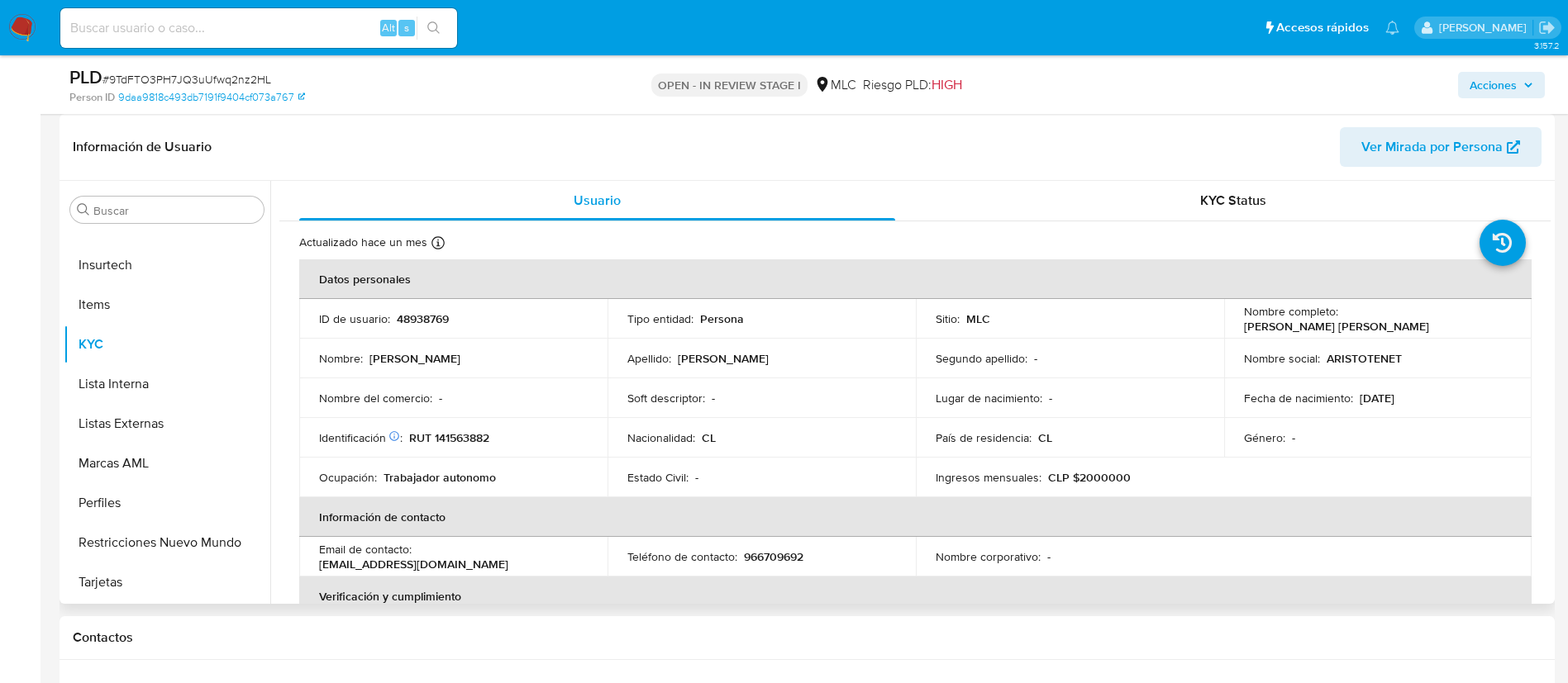
select select "10"
click at [428, 312] on p "48938769" at bounding box center [422, 319] width 52 height 15
copy p "48938769"
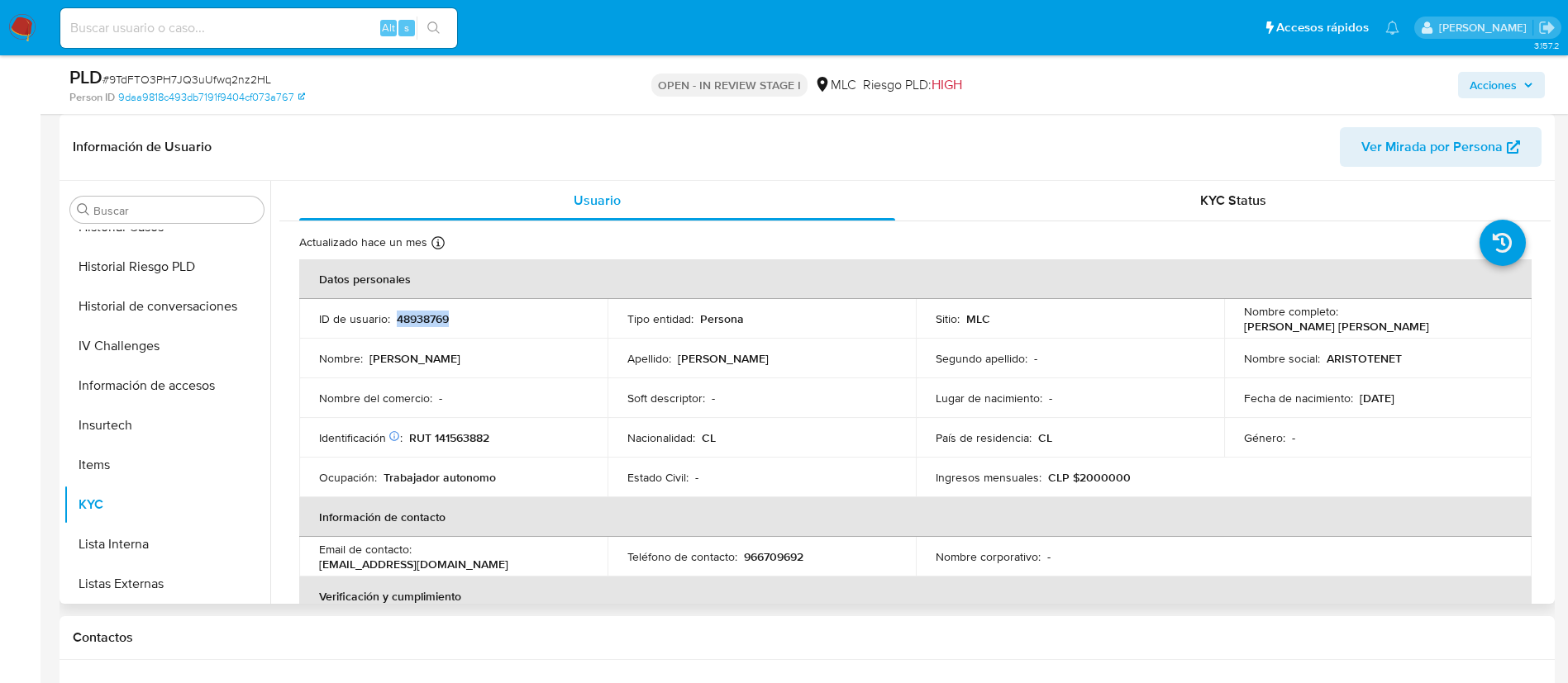
scroll to position [326, 0]
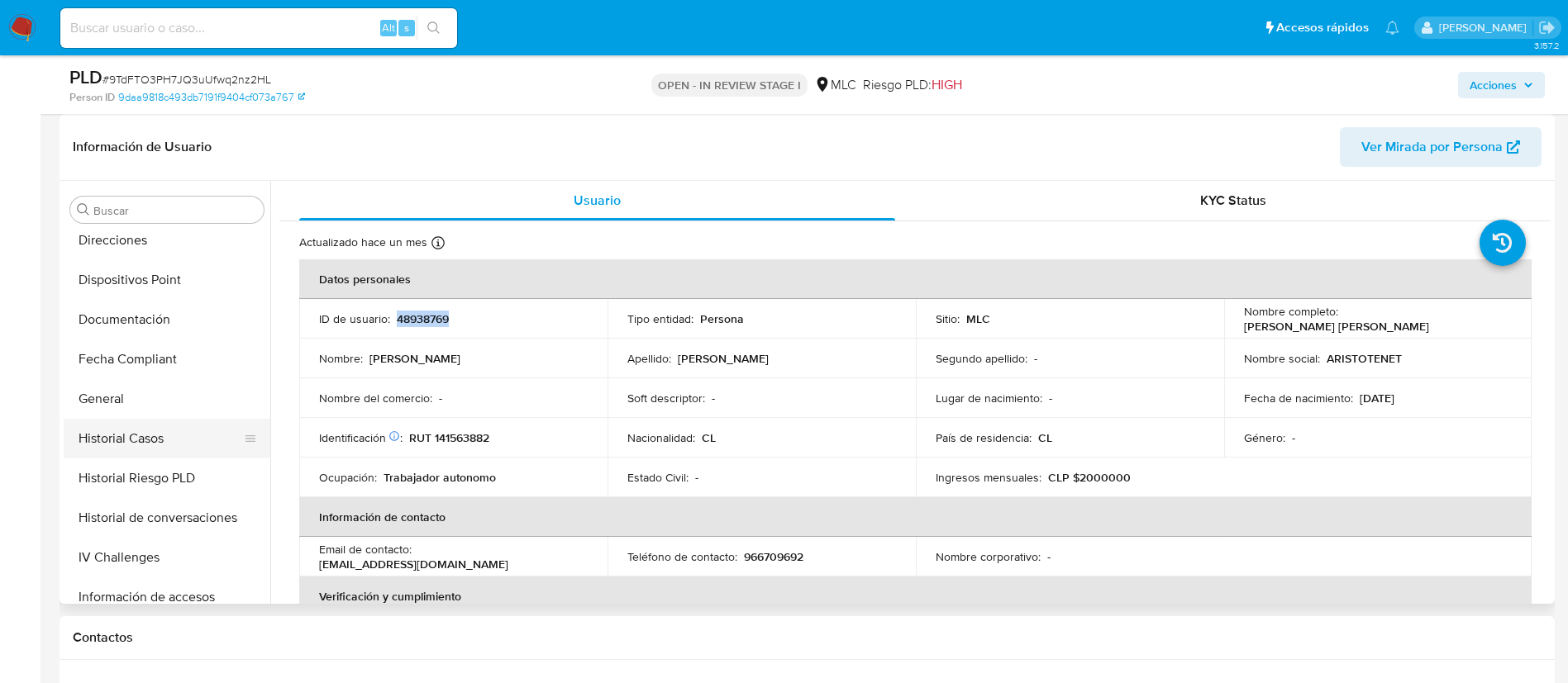
click at [154, 435] on button "Historial Casos" at bounding box center [161, 438] width 193 height 39
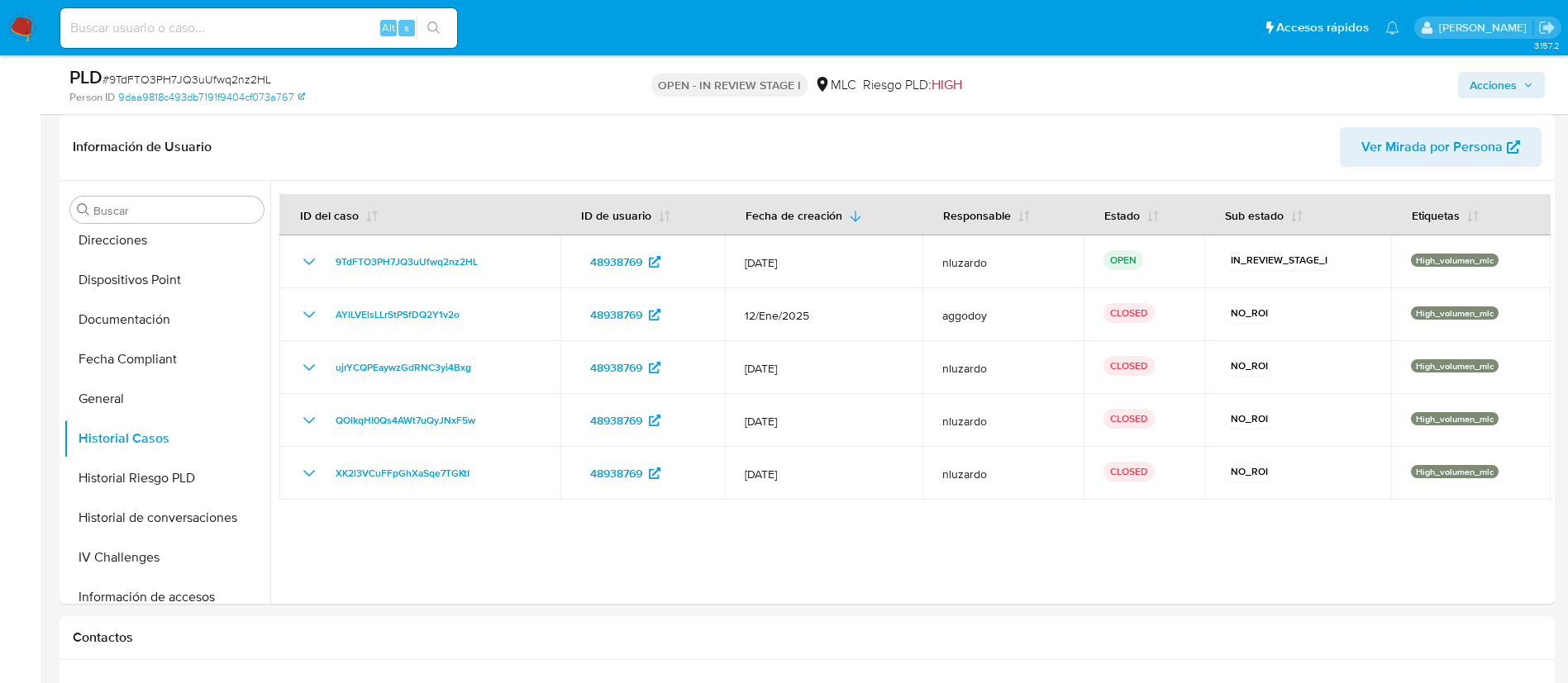
click at [179, 75] on span "# 9TdFTO3PH7JQ3uUfwq2nz2HL" at bounding box center [186, 79] width 169 height 16
copy span "9TdFTO3PH7JQ3uUfwq2nz2HL"
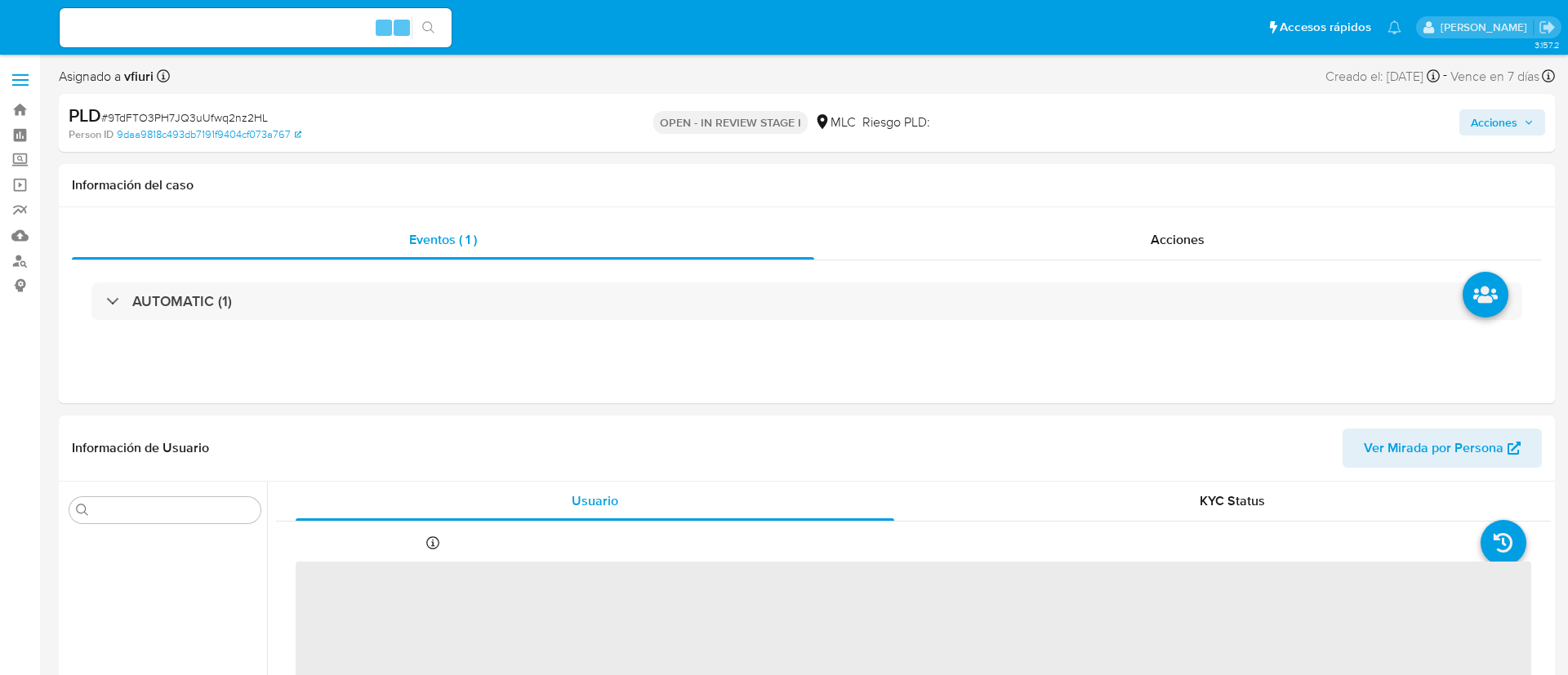
select select "10"
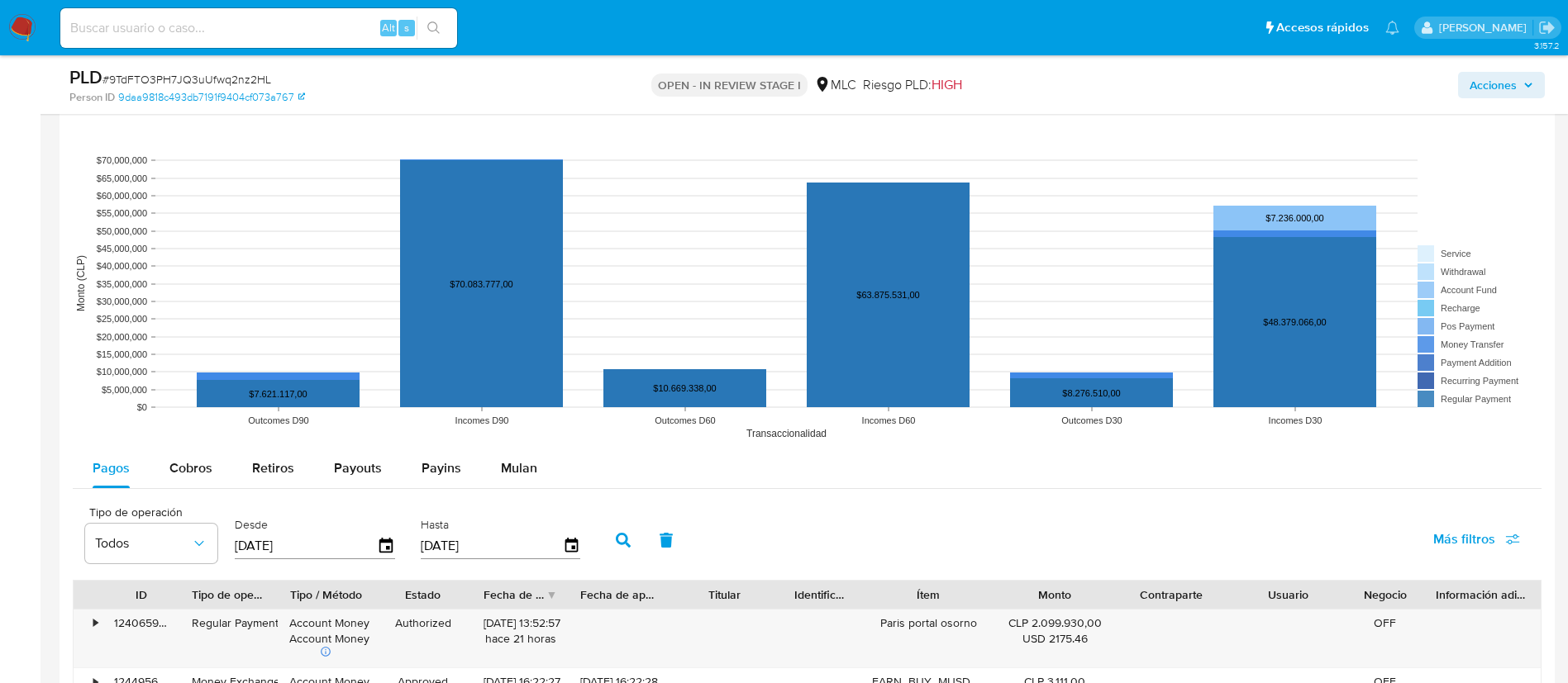
scroll to position [1735, 0]
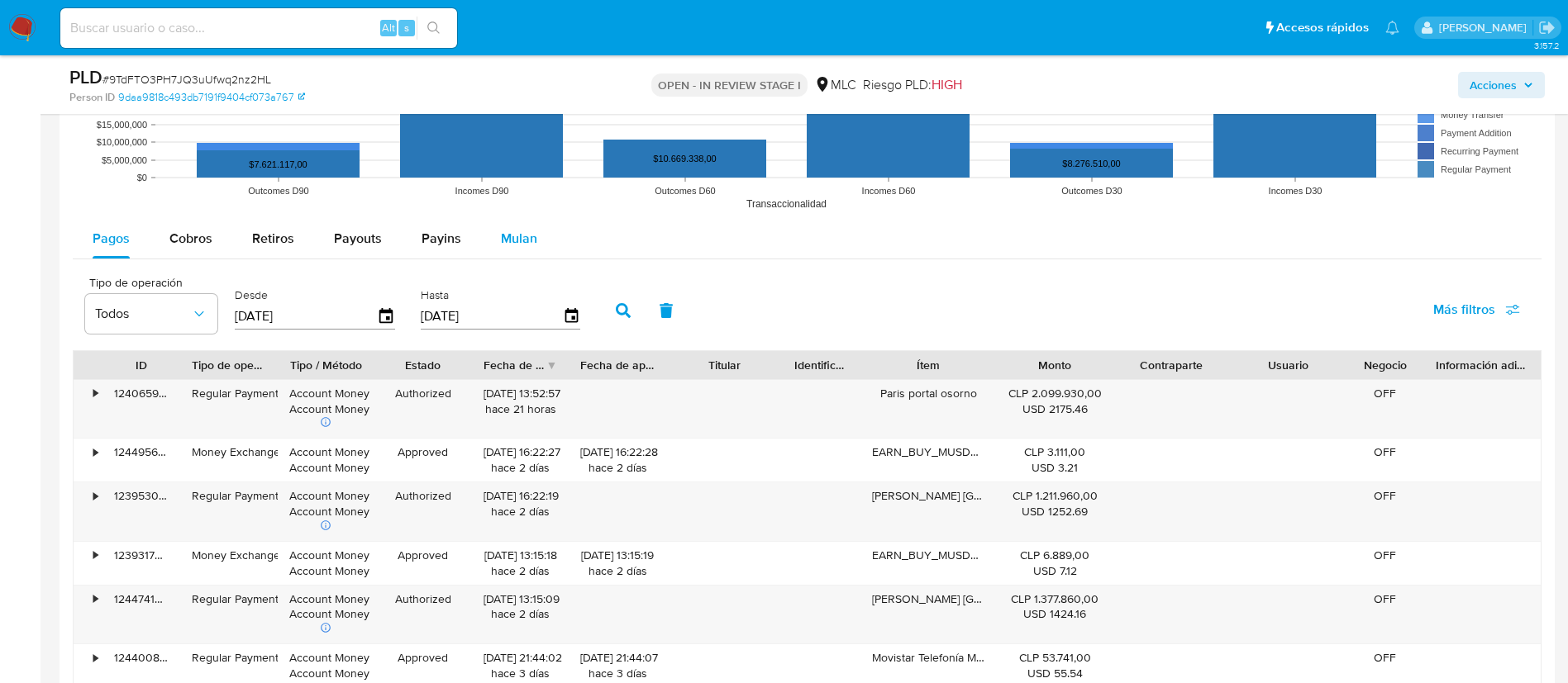
click at [514, 229] on span "Mulan" at bounding box center [519, 238] width 36 height 19
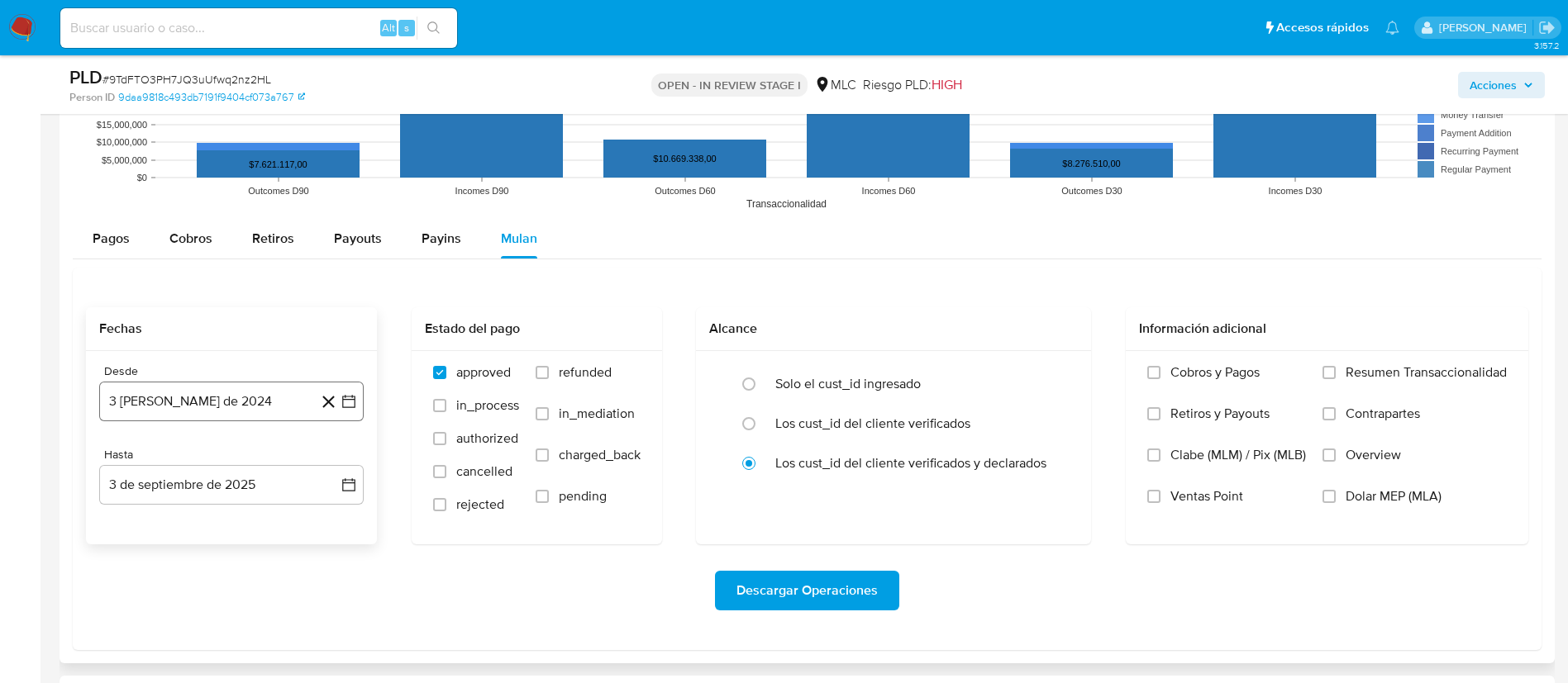
click at [353, 398] on icon "button" at bounding box center [348, 401] width 16 height 16
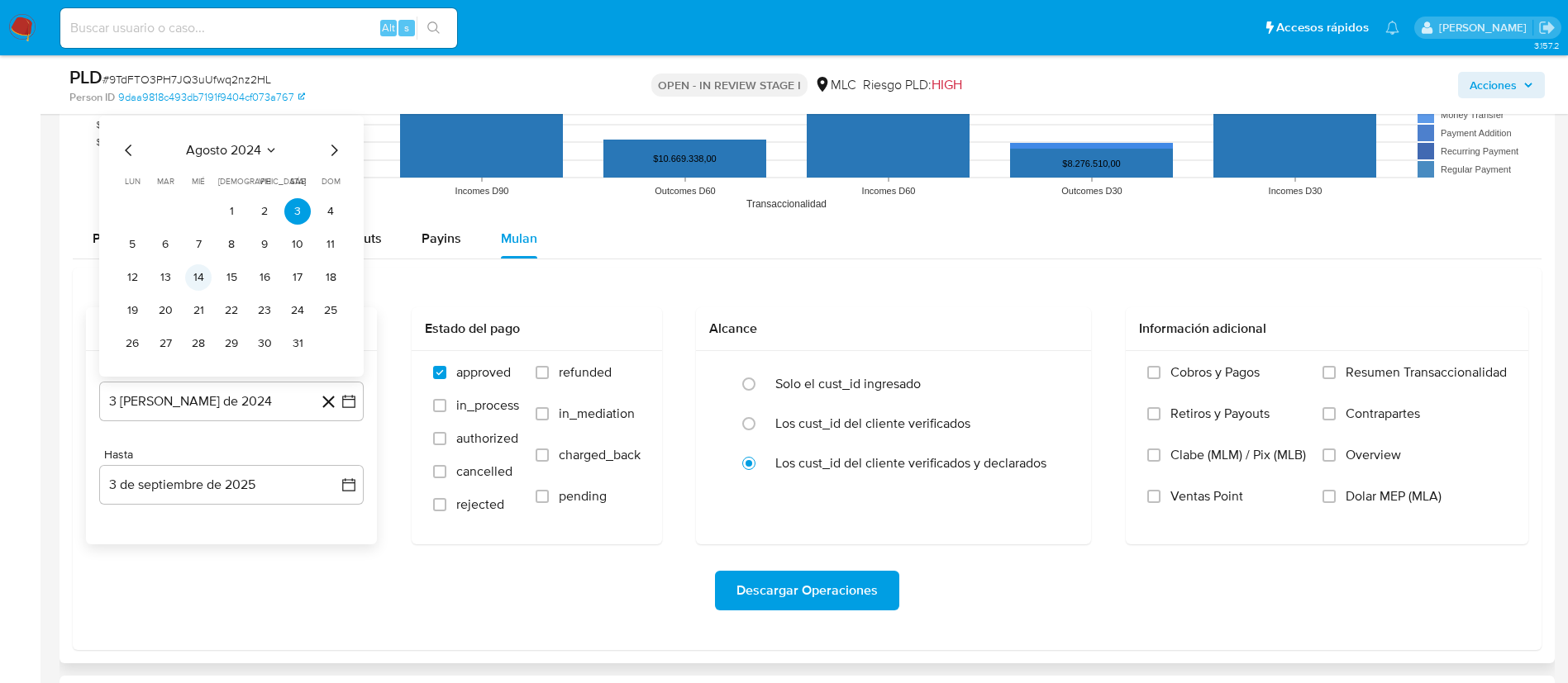
click at [203, 282] on button "14" at bounding box center [198, 277] width 26 height 26
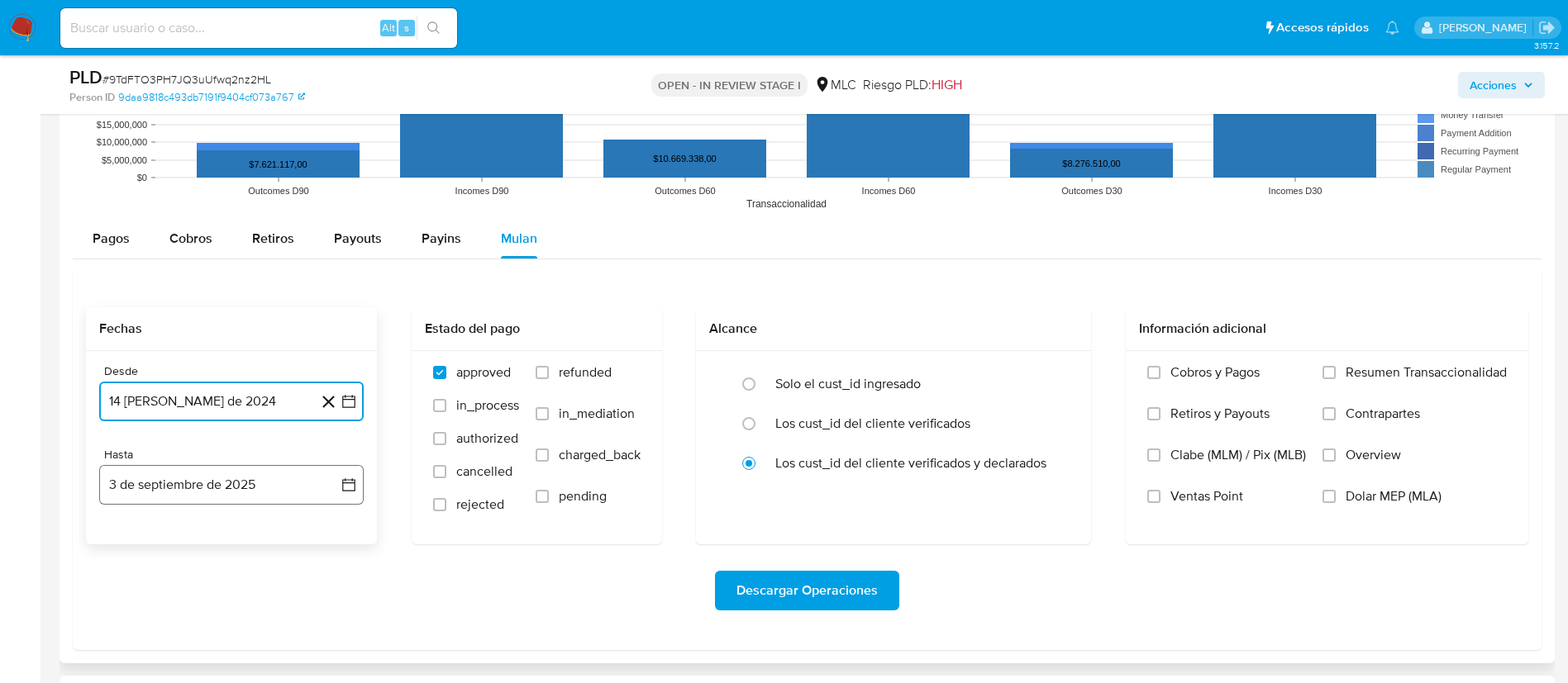
click at [348, 485] on icon "button" at bounding box center [348, 485] width 16 height 16
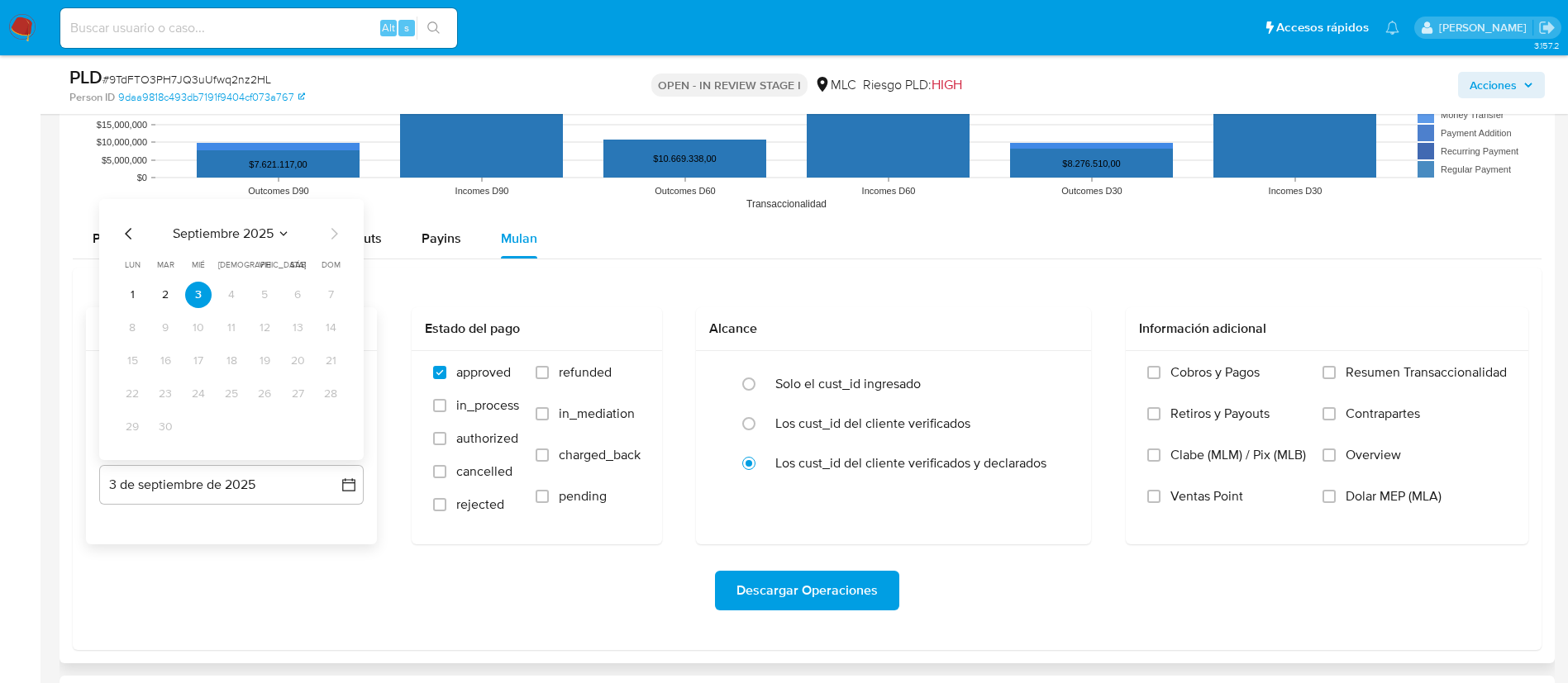
click at [123, 234] on icon "Mes anterior" at bounding box center [129, 234] width 20 height 20
click at [192, 365] on button "13" at bounding box center [198, 360] width 26 height 26
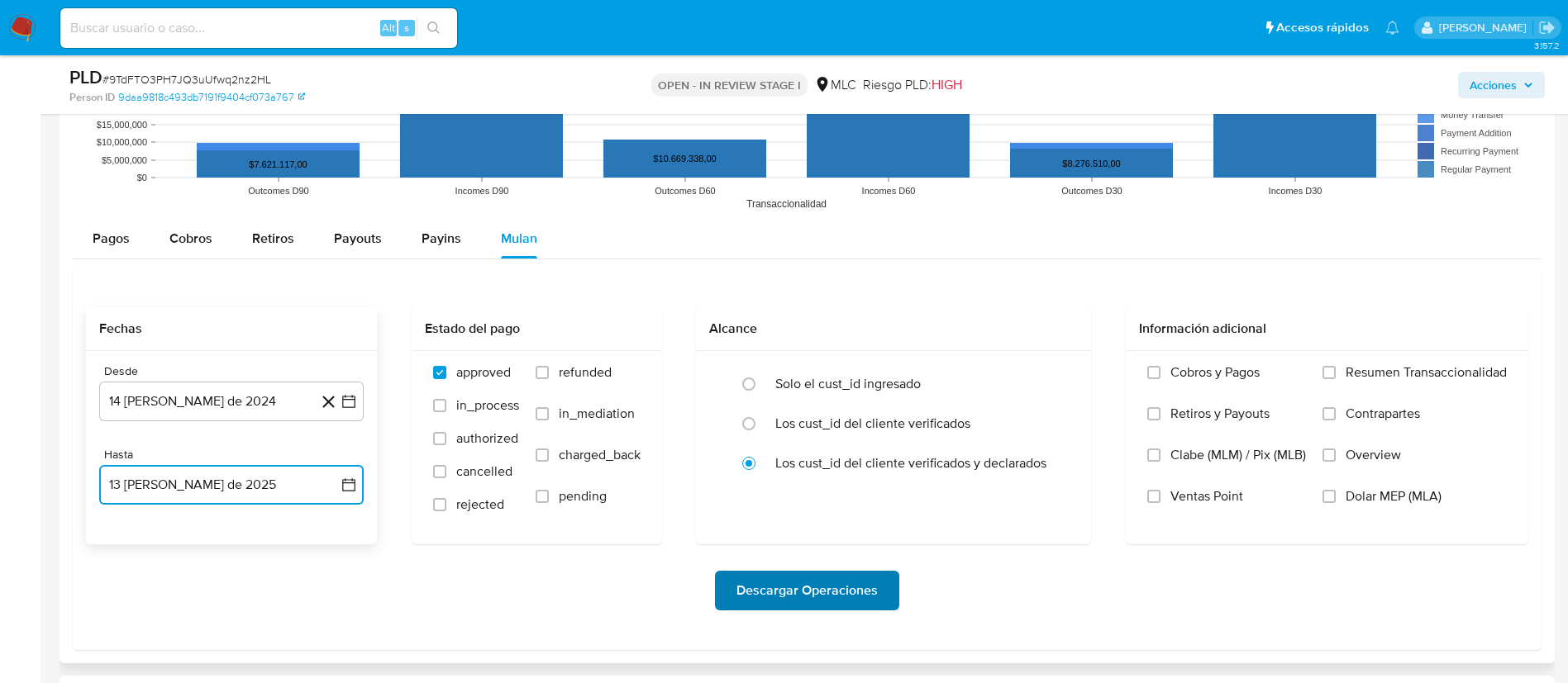
click at [845, 586] on span "Descargar Operaciones" at bounding box center [806, 591] width 141 height 36
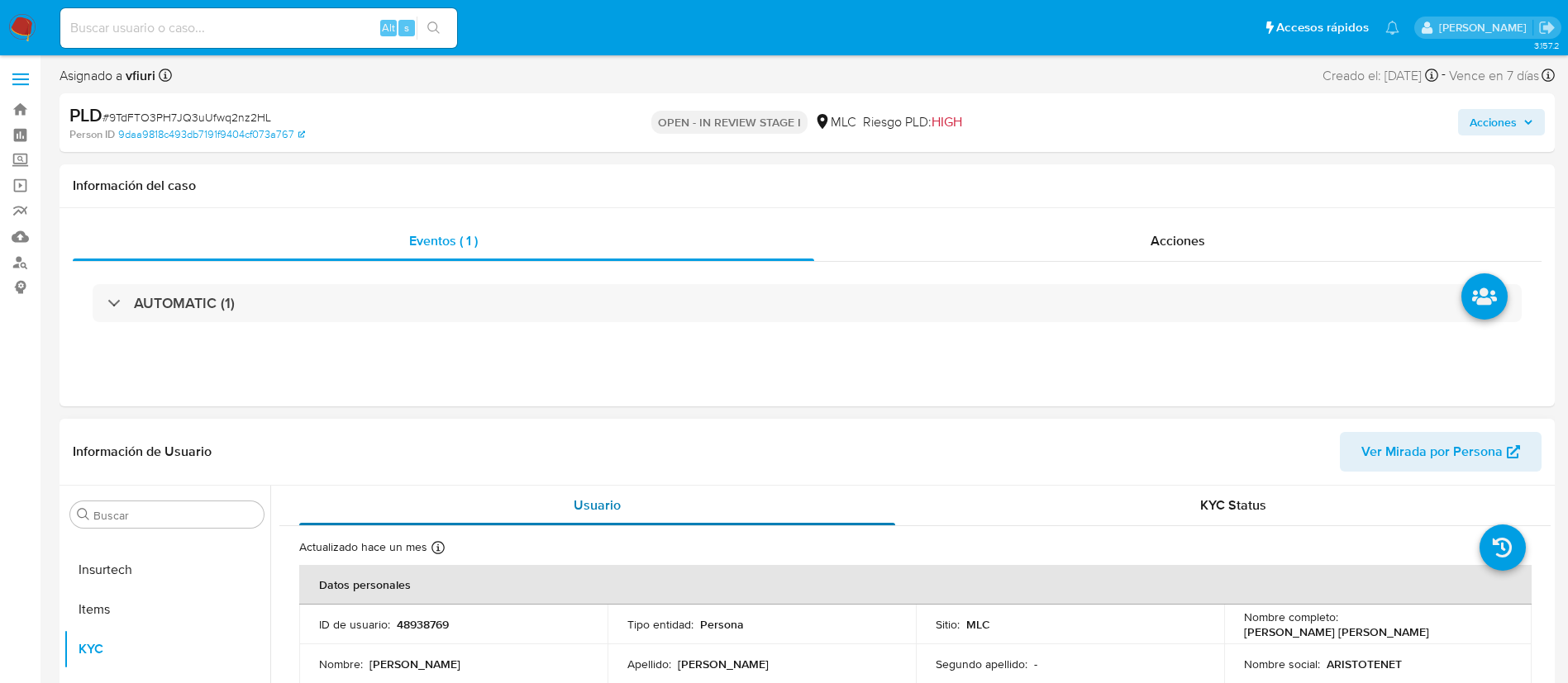
scroll to position [124, 0]
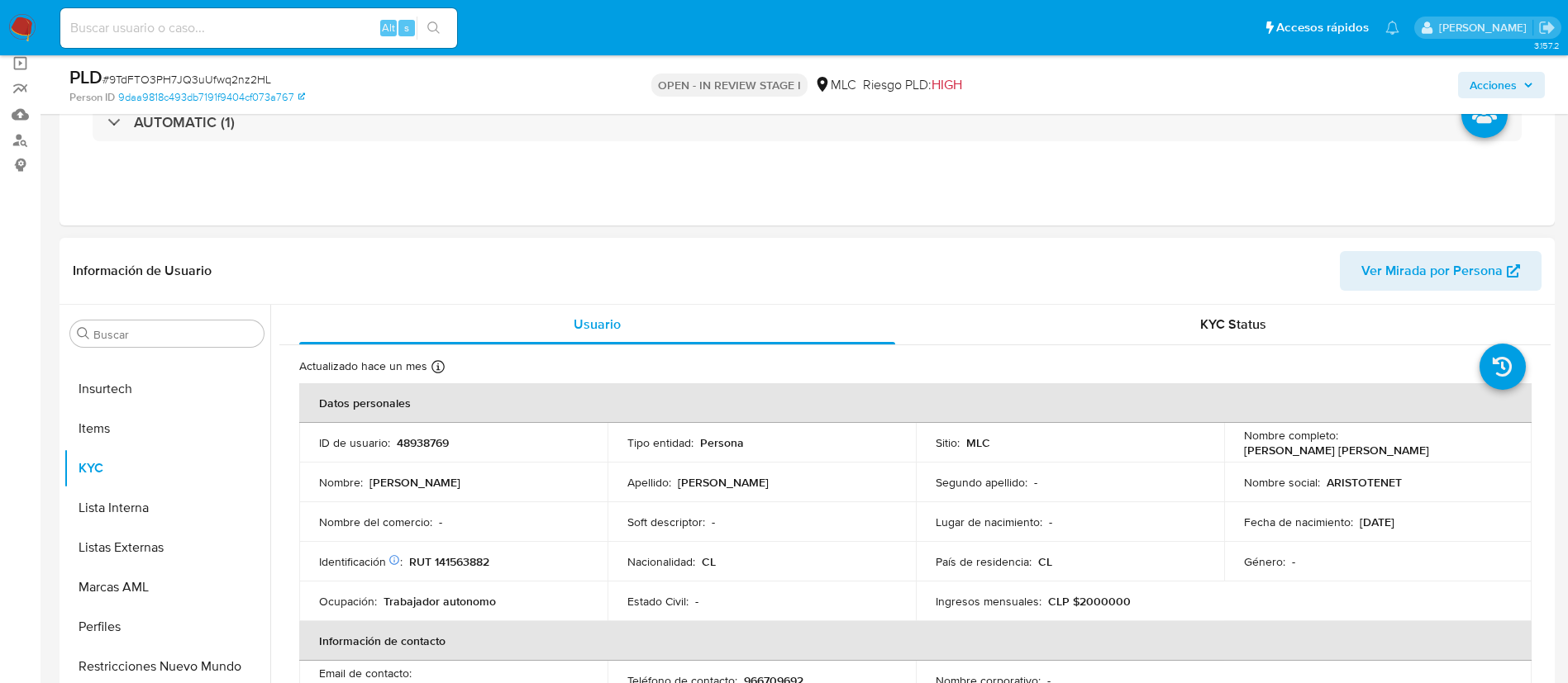
click at [412, 444] on p "48938769" at bounding box center [422, 443] width 52 height 15
copy p "48938769"
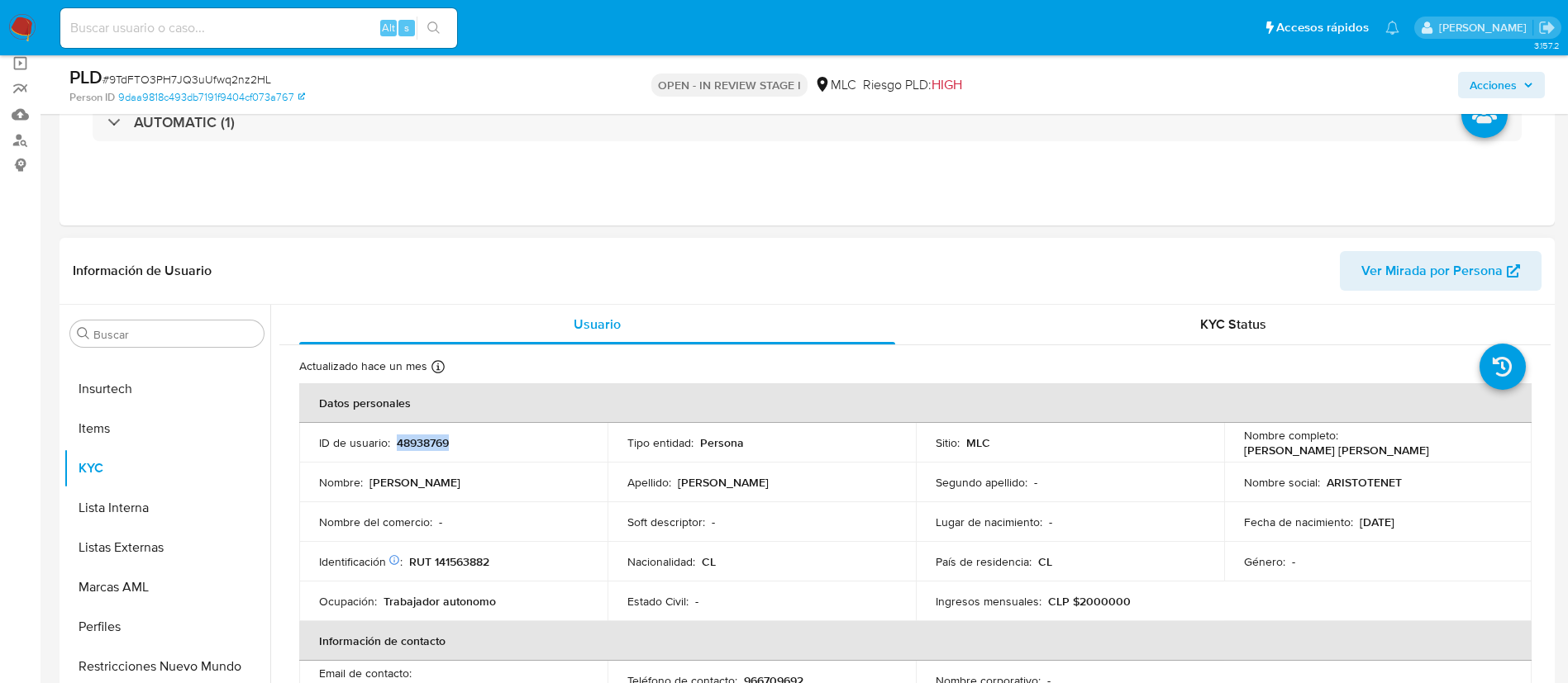
copy p "48938769"
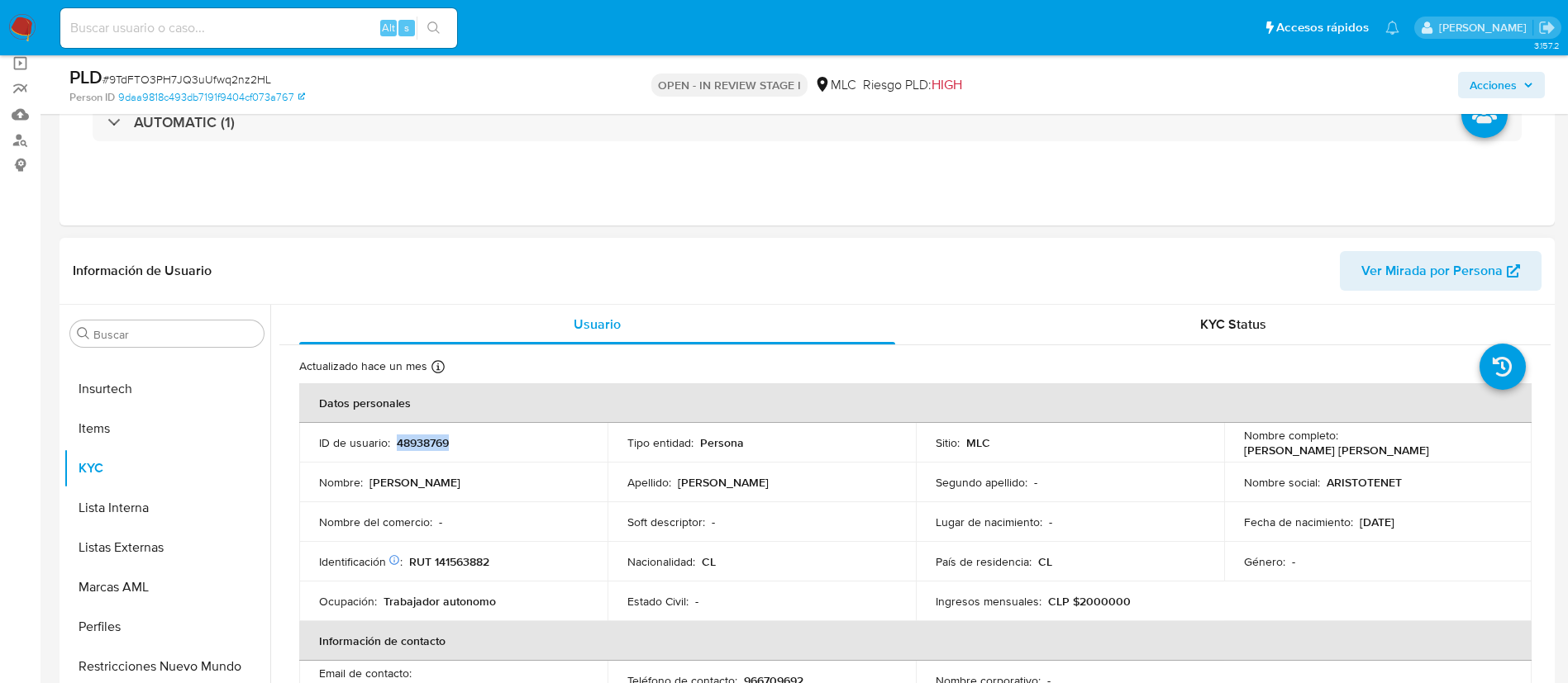
copy p "48938769"
click at [208, 83] on span "# 9TdFTO3PH7JQ3uUfwq2nz2HL" at bounding box center [186, 79] width 169 height 16
copy span "9TdFTO3PH7JQ3uUfwq2nz2HL"
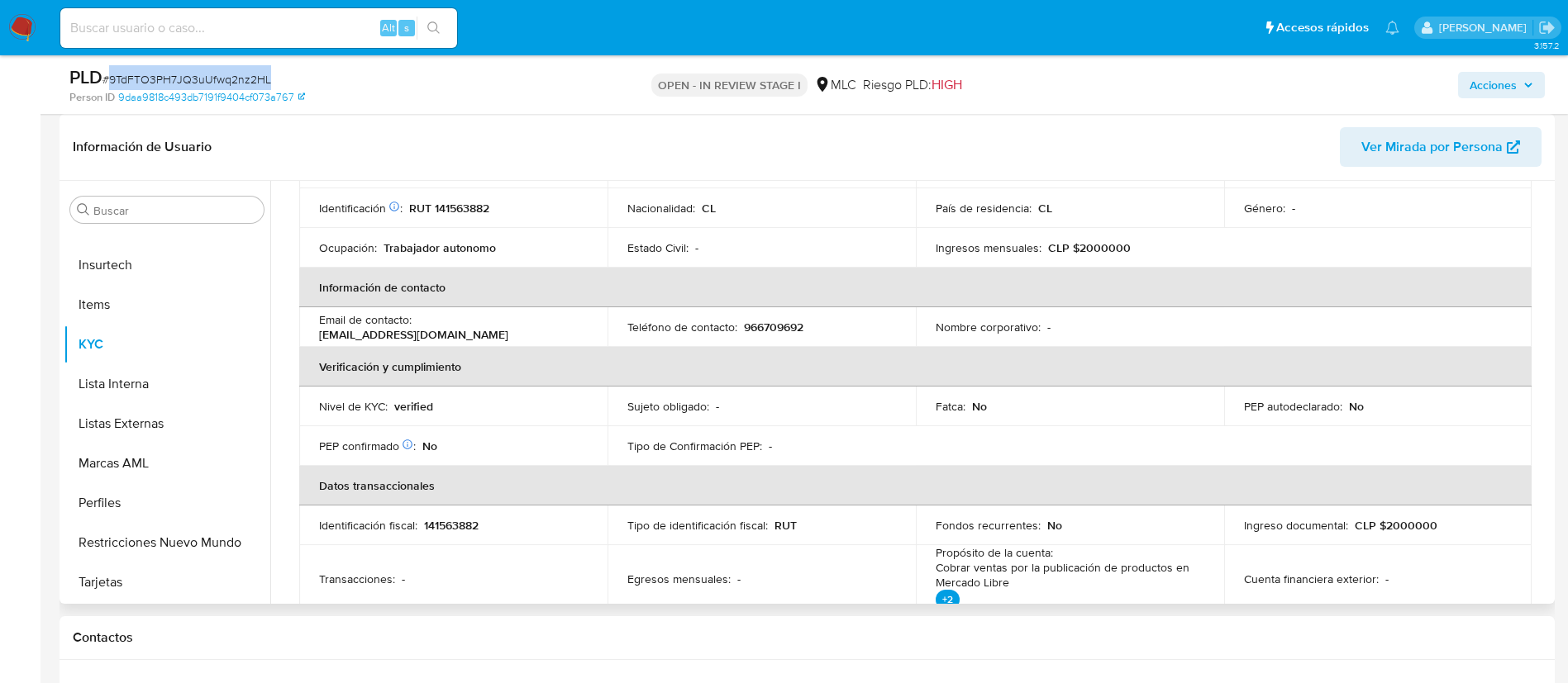
scroll to position [0, 0]
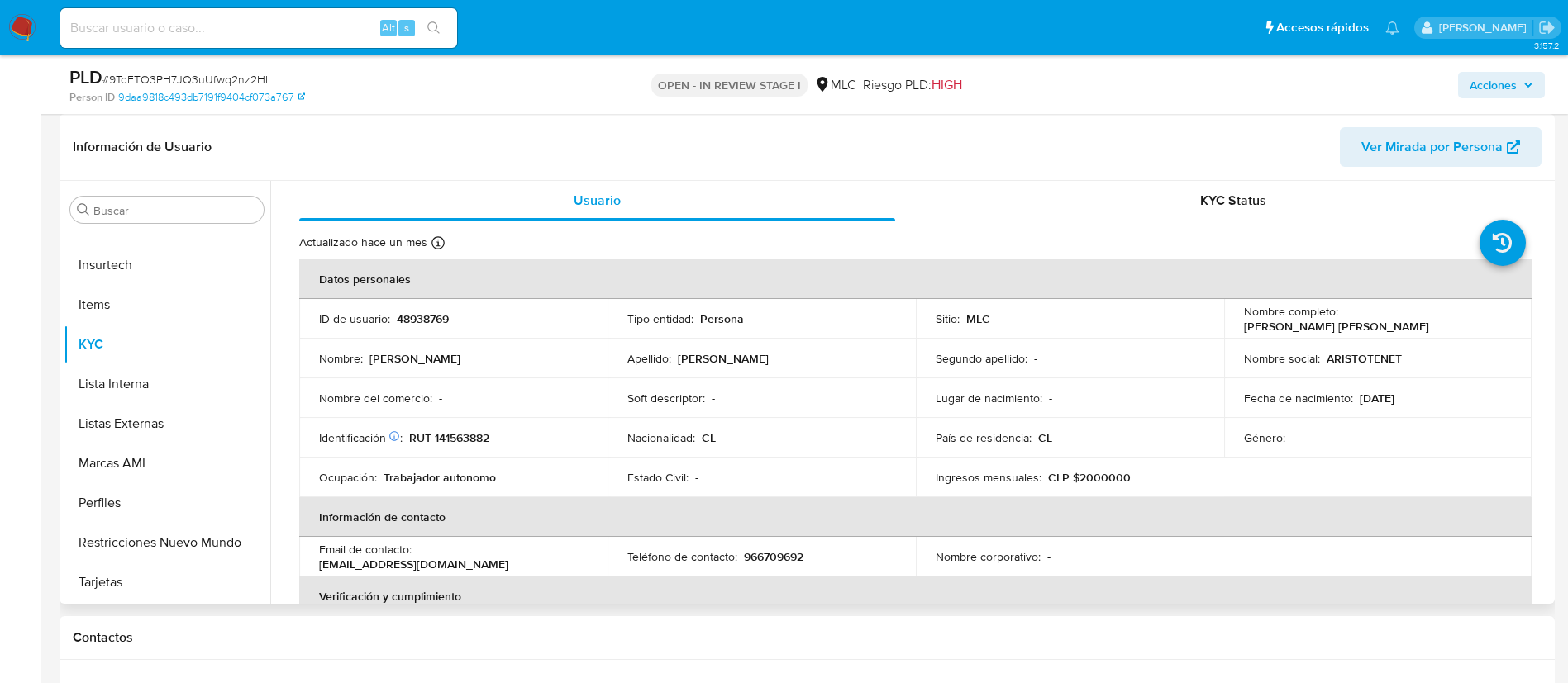
click at [463, 434] on p "RUT 141563882" at bounding box center [450, 438] width 80 height 15
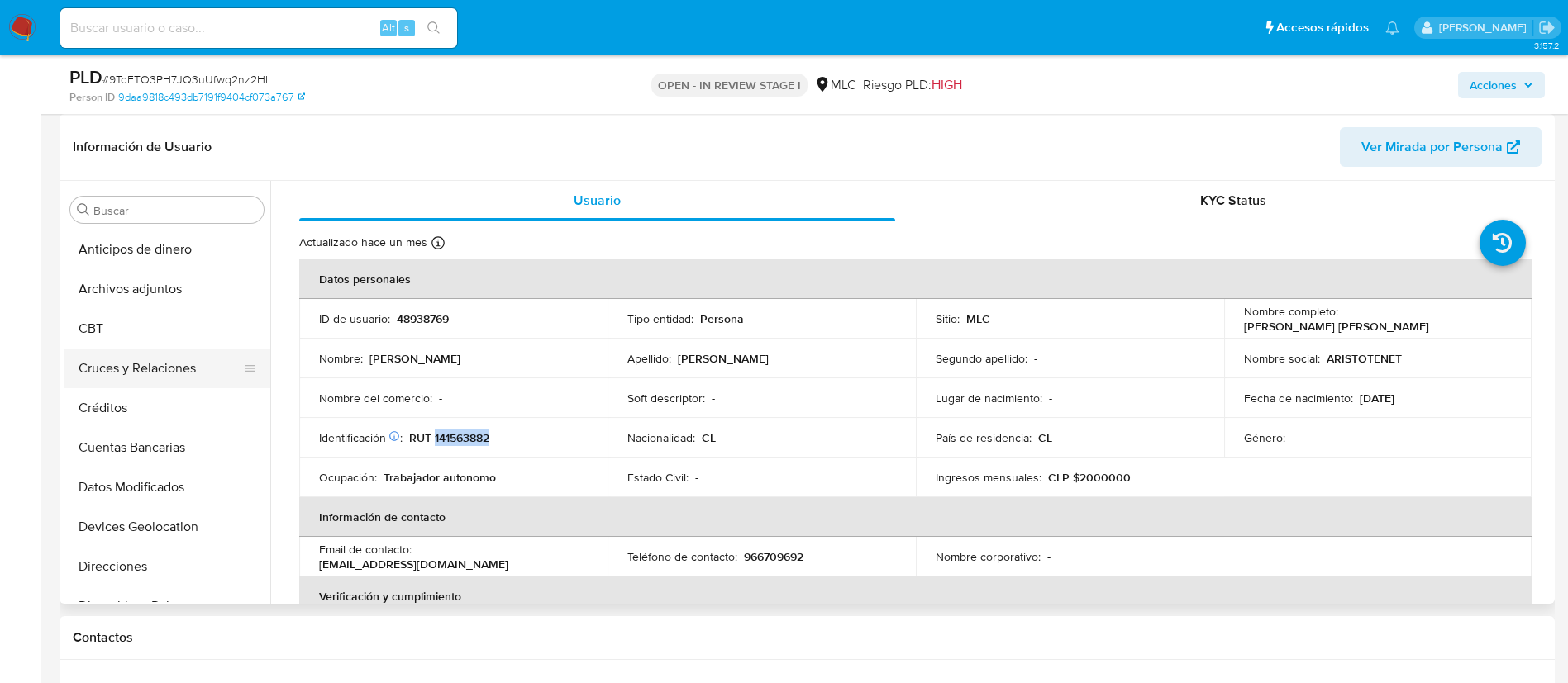
click at [152, 368] on button "Cruces y Relaciones" at bounding box center [161, 367] width 193 height 39
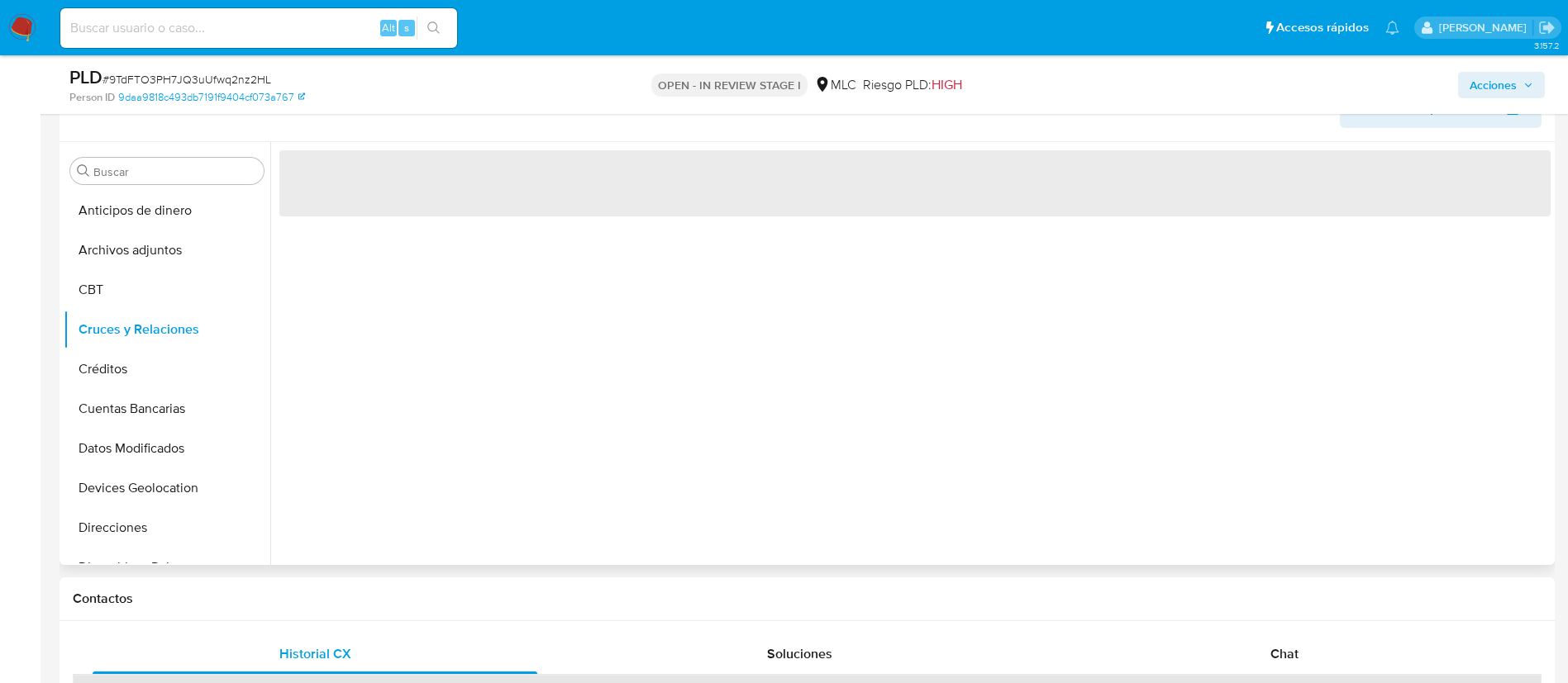
scroll to position [248, 0]
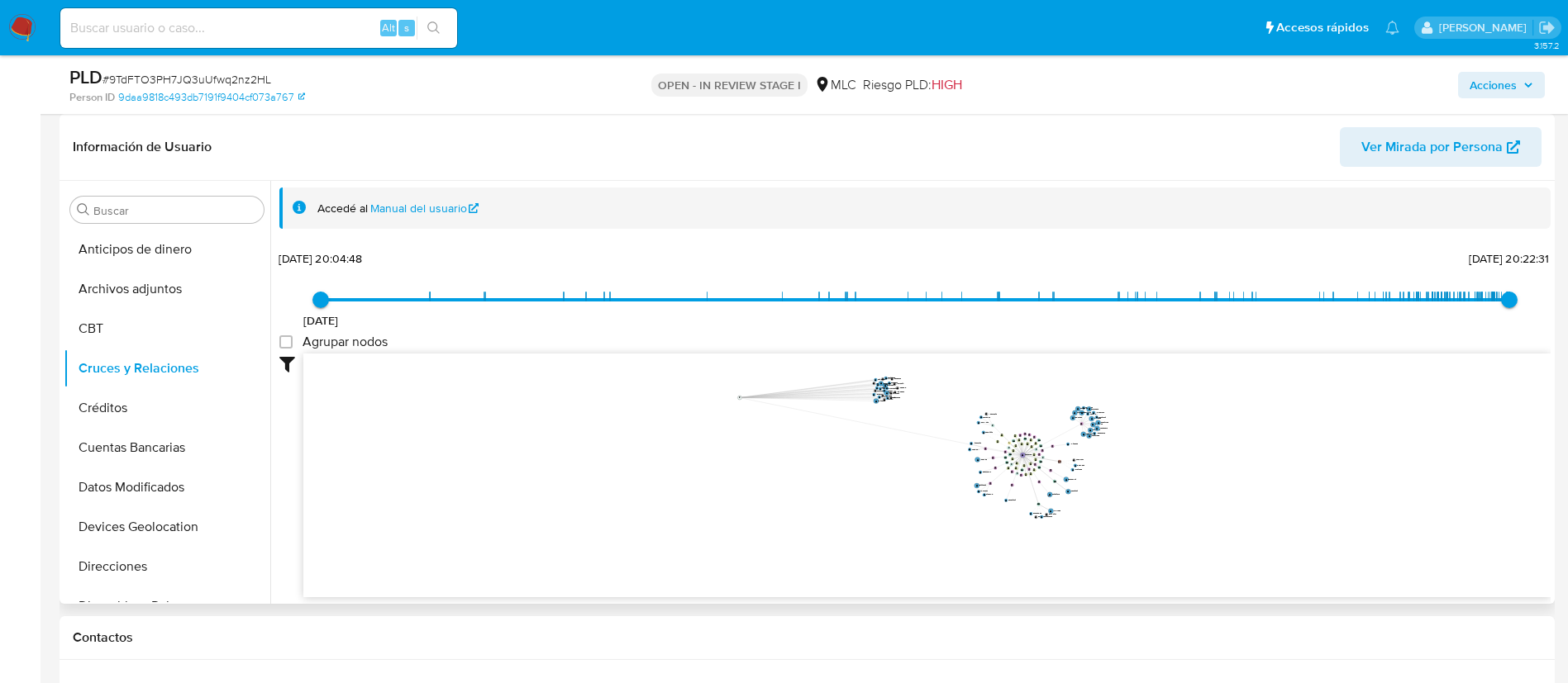
drag, startPoint x: 1020, startPoint y: 383, endPoint x: 667, endPoint y: 426, distance: 355.6
click at [737, 400] on circle at bounding box center [739, 398] width 5 height 5
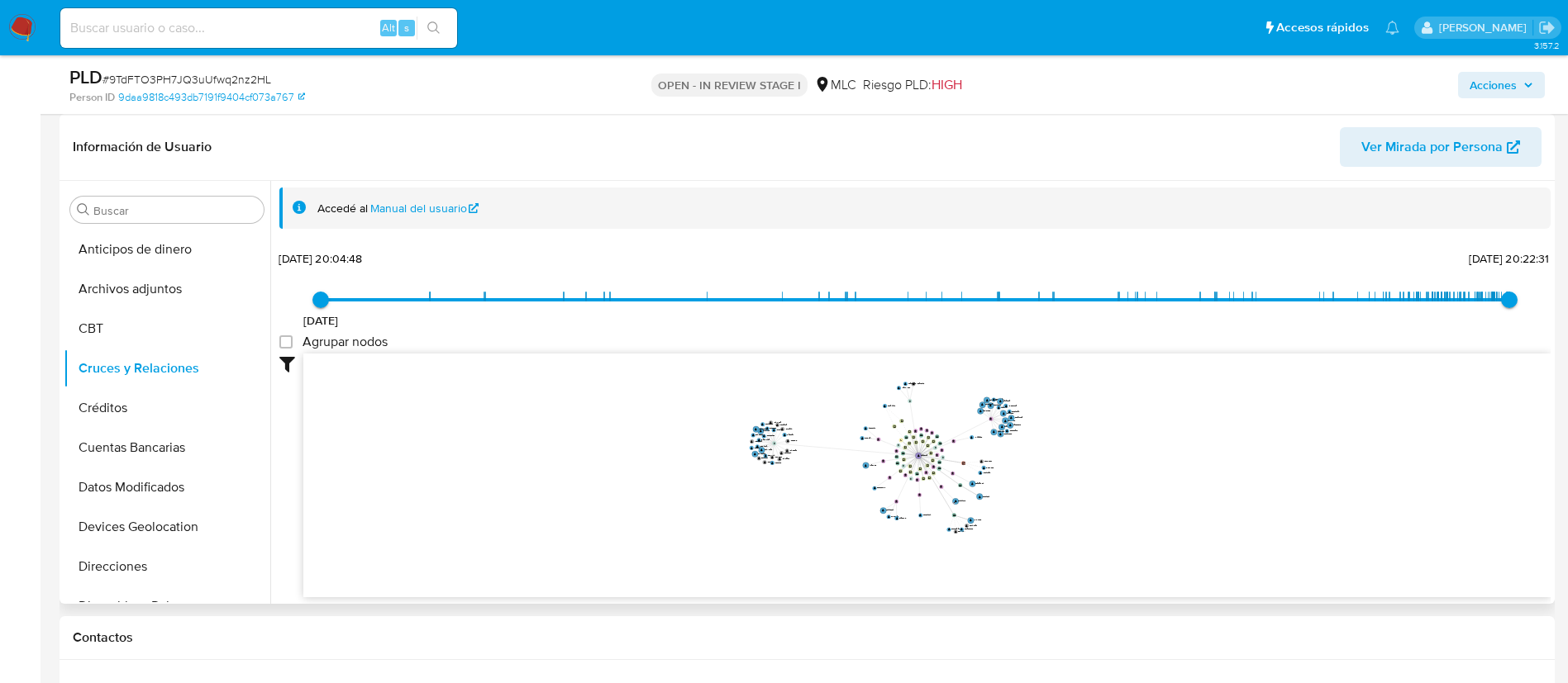
drag, startPoint x: 717, startPoint y: 459, endPoint x: 553, endPoint y: 471, distance: 164.4
click at [553, 471] on icon "user-48938769  48938769 device-5c9eb3155fa90f07856e32b7  device-65403821ab1bd…" at bounding box center [927, 473] width 1247 height 240
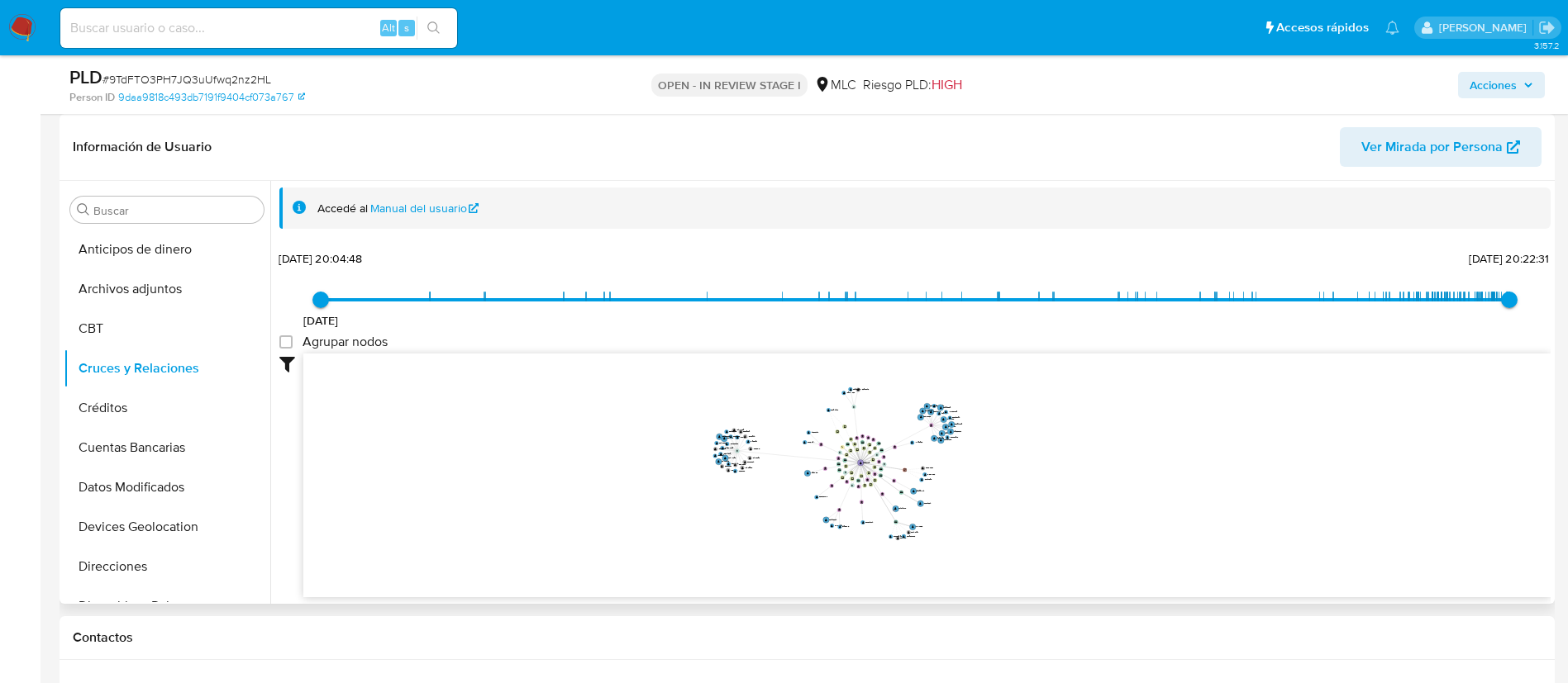
drag, startPoint x: 1240, startPoint y: 495, endPoint x: 1184, endPoint y: 502, distance: 56.4
click at [1184, 502] on icon "user-48938769  48938769 device-5c9eb3155fa90f07856e32b7  device-65403821ab1bd…" at bounding box center [927, 473] width 1247 height 240
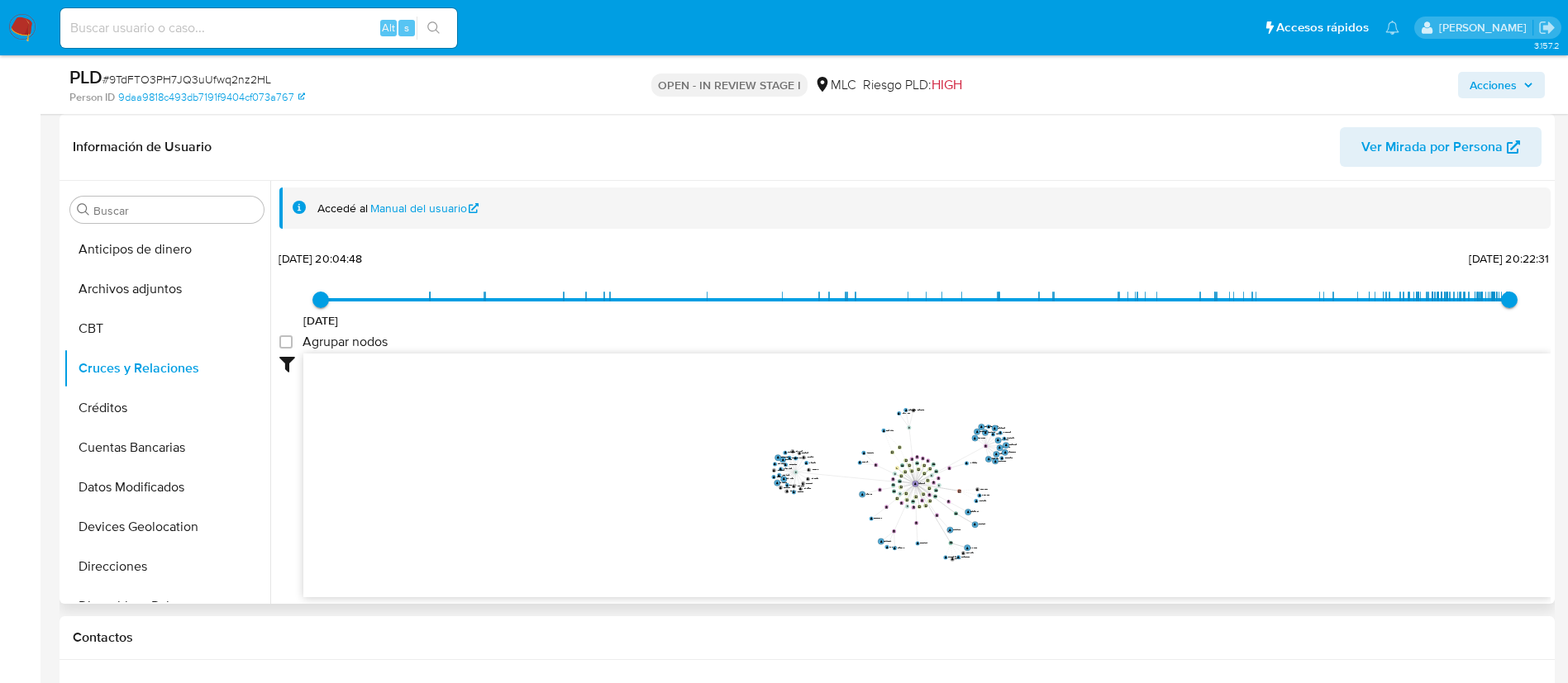
drag, startPoint x: 1060, startPoint y: 453, endPoint x: 1151, endPoint y: 483, distance: 95.8
click at [1148, 483] on icon "user-48938769  48938769 device-5c9eb3155fa90f07856e32b7  device-65403821ab1bd…" at bounding box center [927, 473] width 1247 height 240
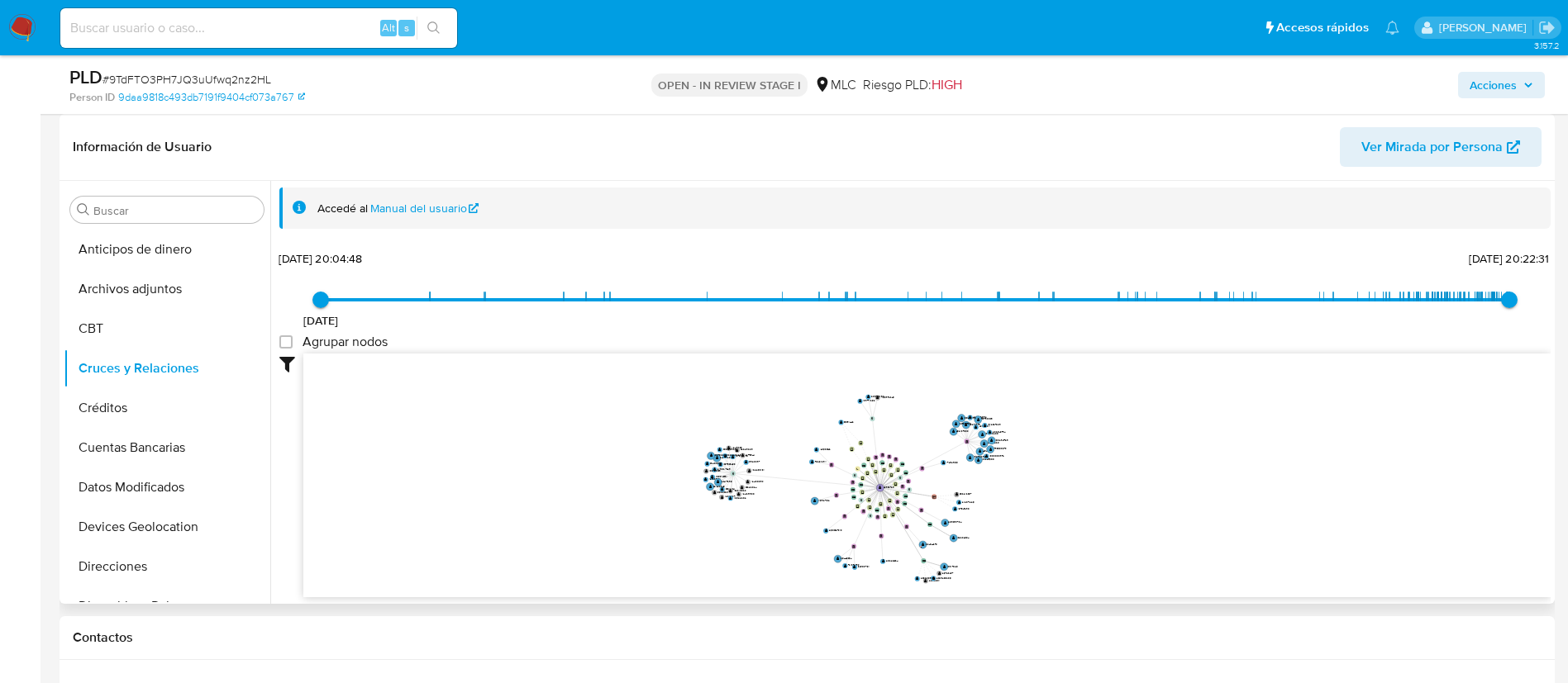
scroll to position [2, 0]
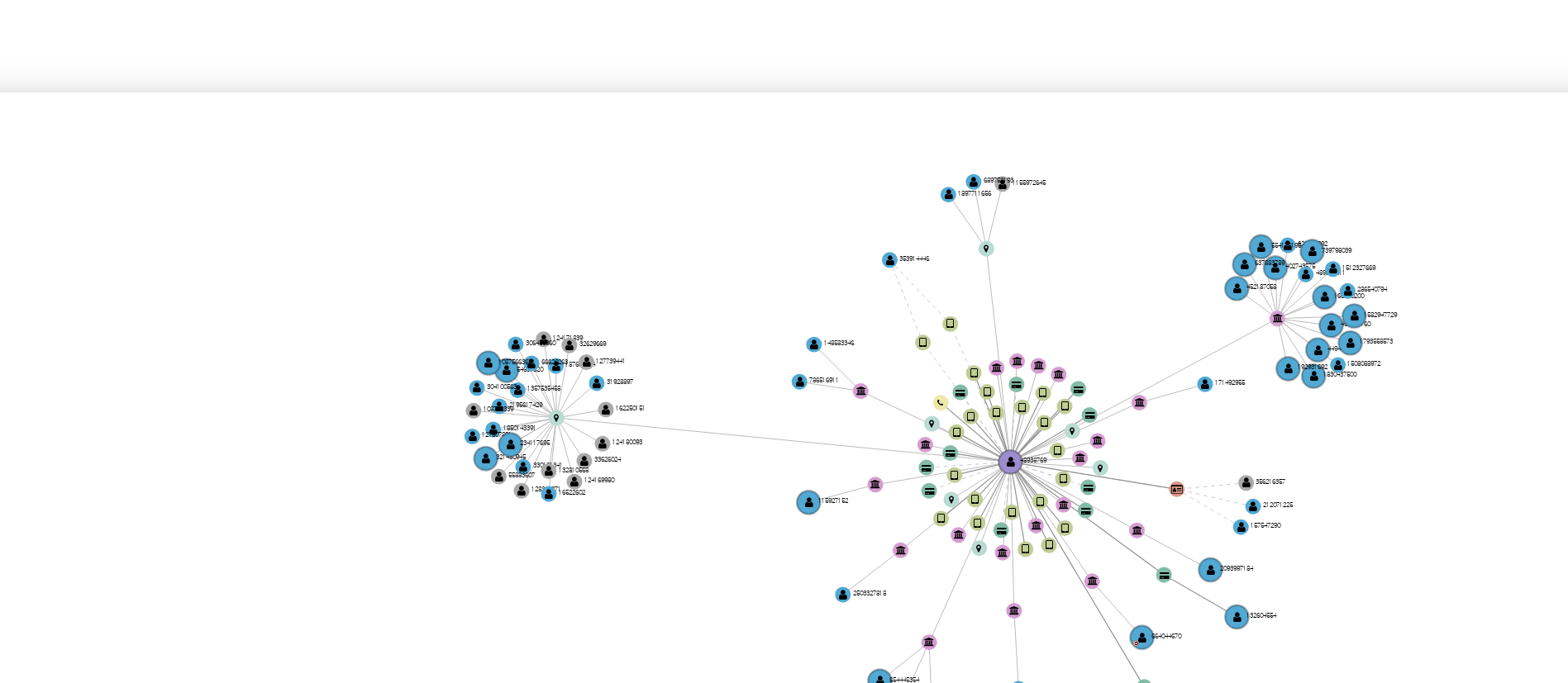
drag, startPoint x: 909, startPoint y: 398, endPoint x: 884, endPoint y: 367, distance: 39.8
click at [884, 367] on icon "user-48938769  48938769 device-5c9eb3155fa90f07856e32b7  device-65403821ab1bd…" at bounding box center [927, 471] width 1247 height 240
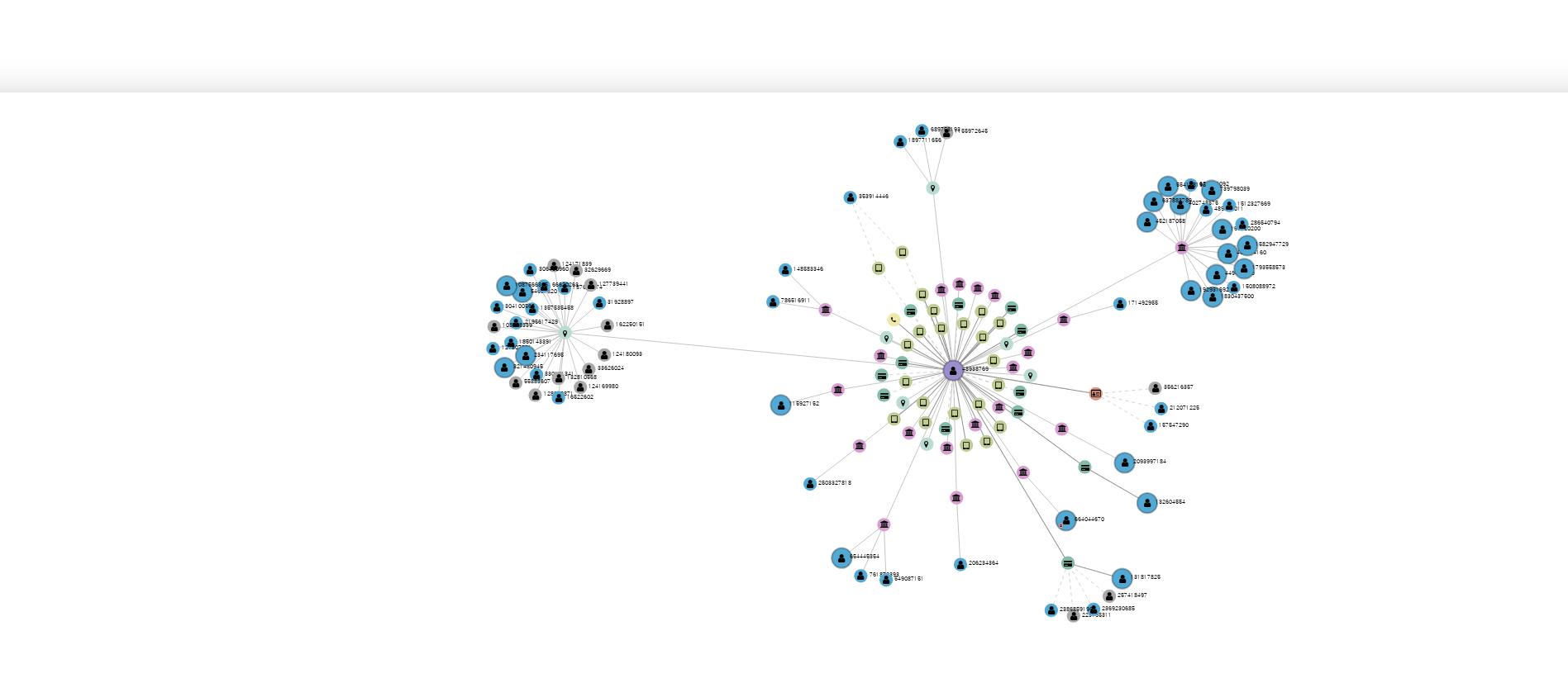
drag, startPoint x: 978, startPoint y: 461, endPoint x: 963, endPoint y: 453, distance: 17.0
click at [963, 453] on icon "user-48938769  48938769 device-5c9eb3155fa90f07856e32b7  device-65403821ab1bd…" at bounding box center [927, 471] width 1247 height 240
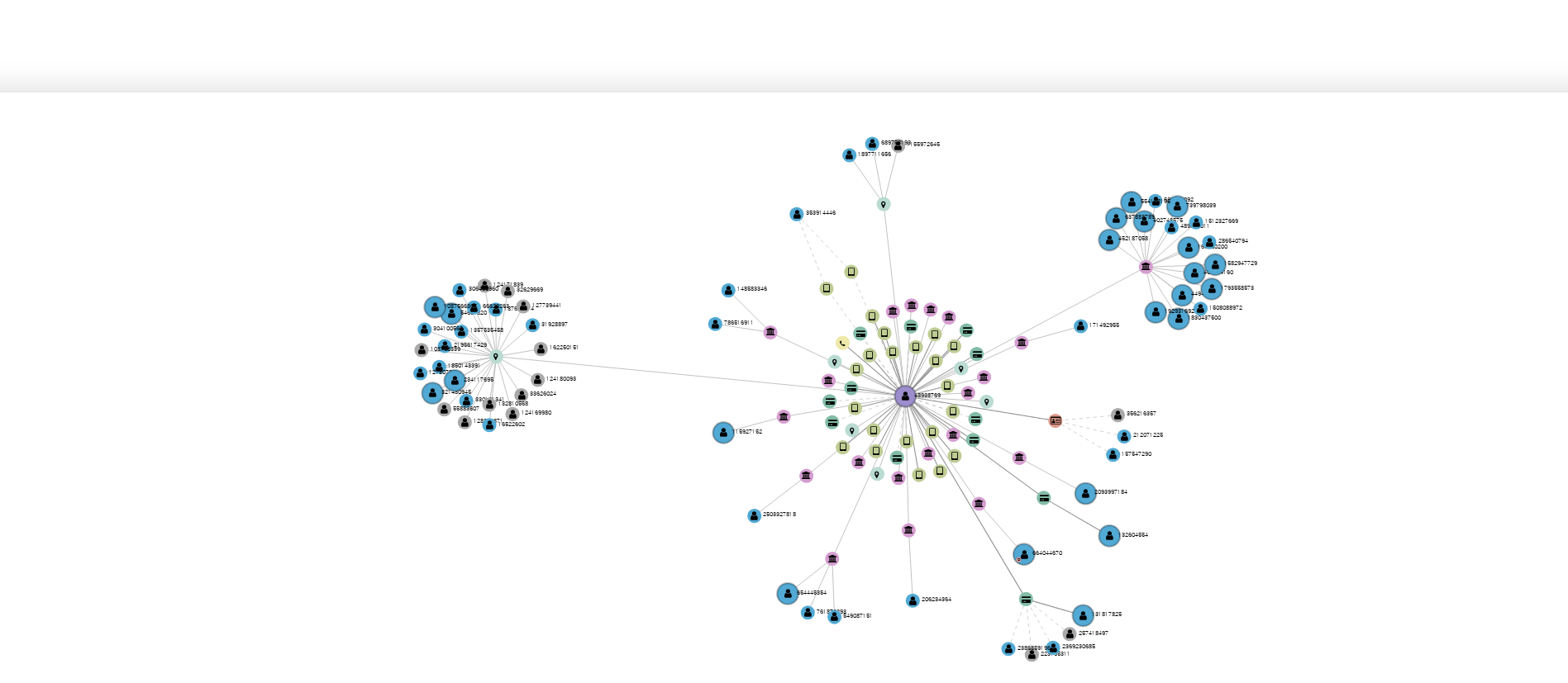
drag, startPoint x: 945, startPoint y: 452, endPoint x: 940, endPoint y: 463, distance: 12.1
click at [940, 463] on icon "user-48938769  48938769 device-5c9eb3155fa90f07856e32b7  device-65403821ab1bd…" at bounding box center [927, 471] width 1247 height 240
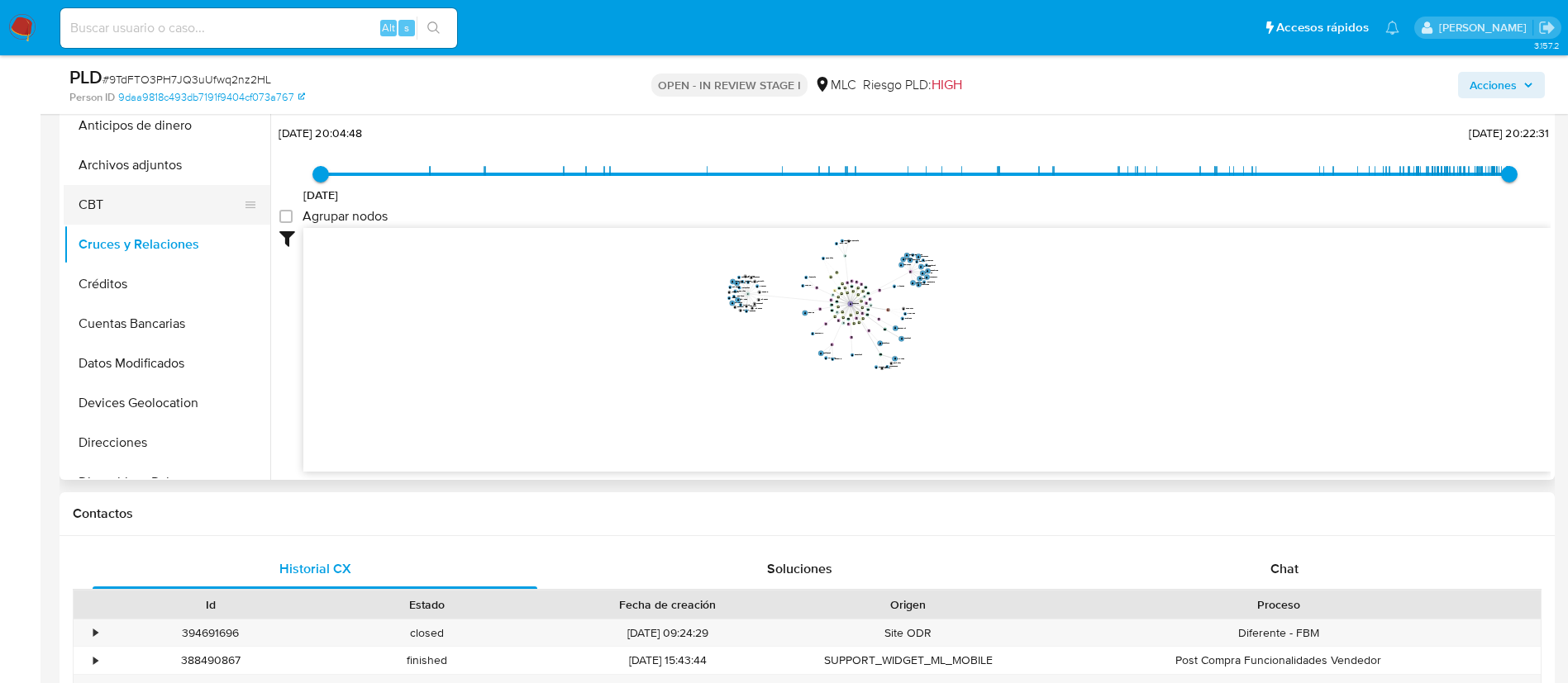
scroll to position [372, 0]
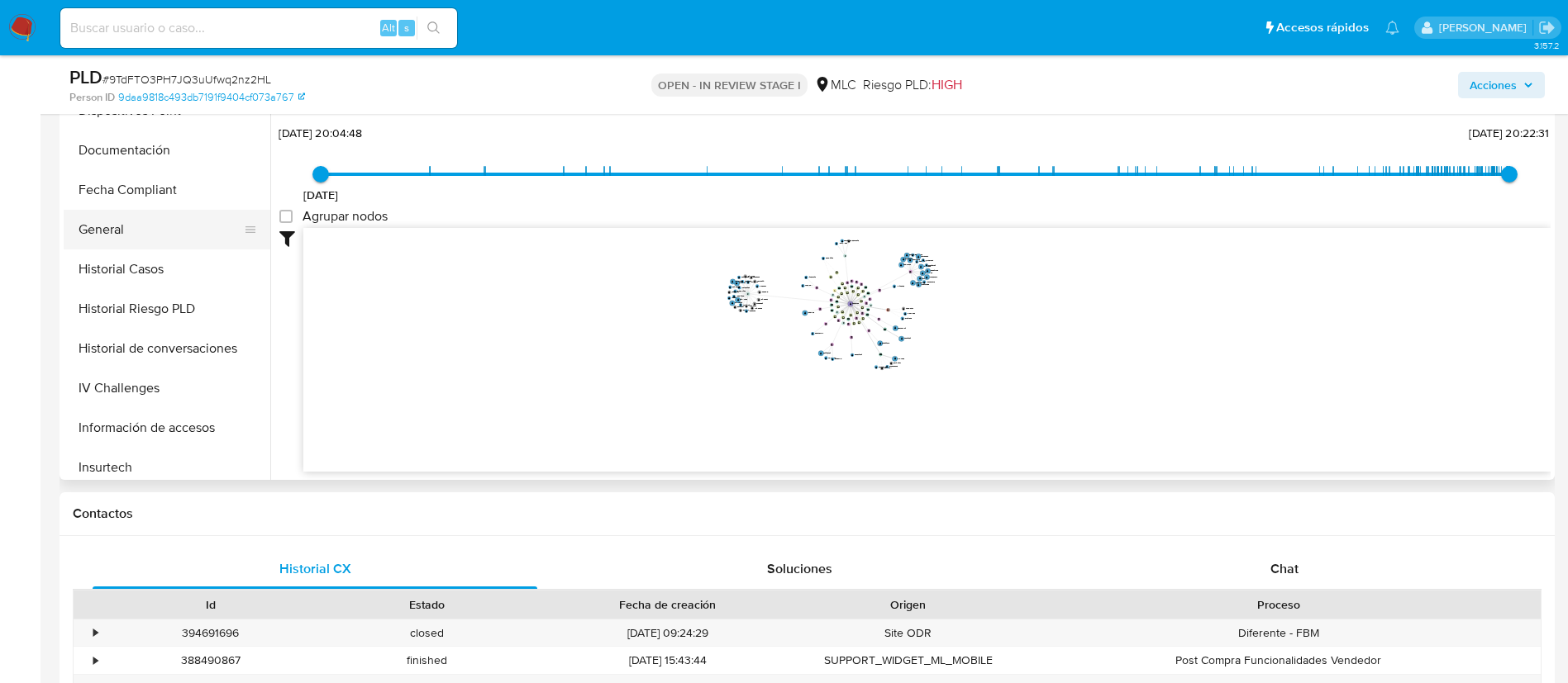
click at [112, 223] on button "General" at bounding box center [161, 229] width 193 height 39
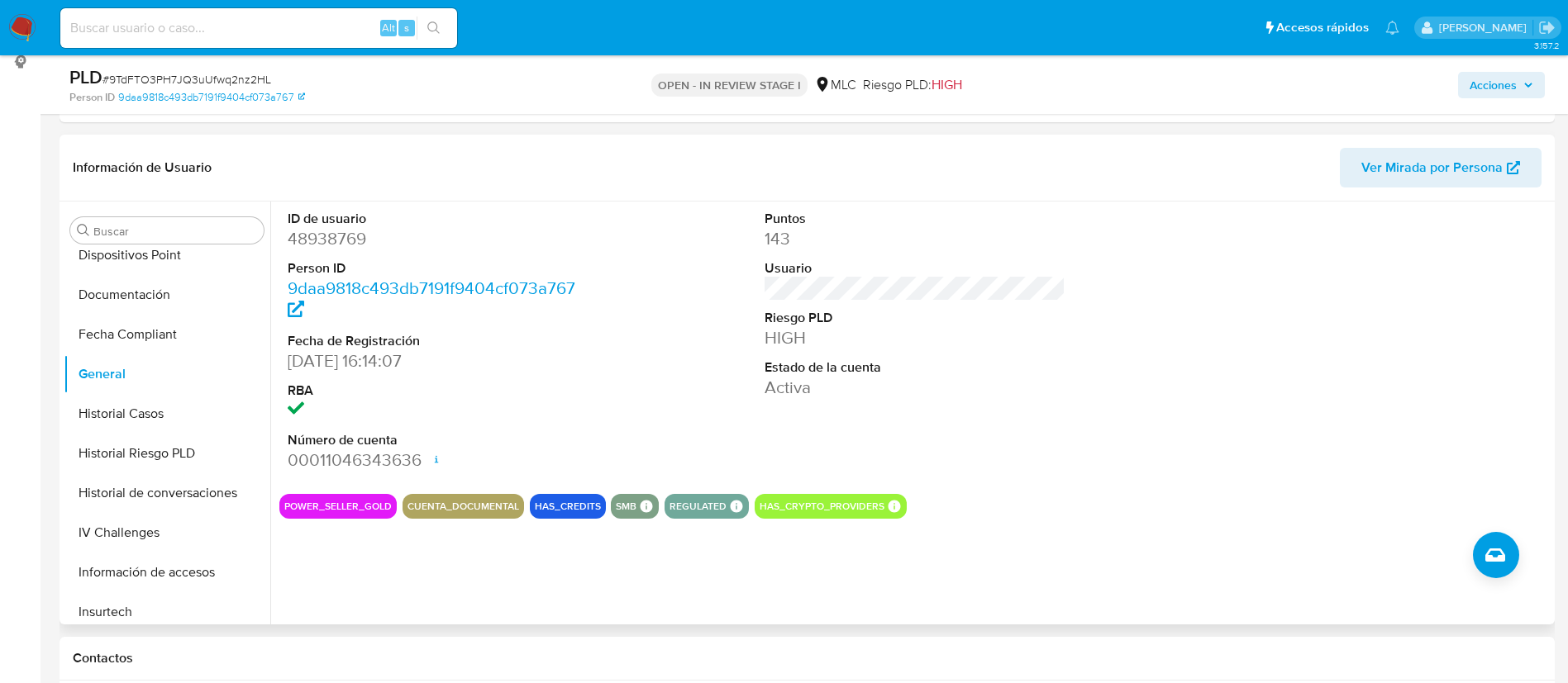
scroll to position [0, 0]
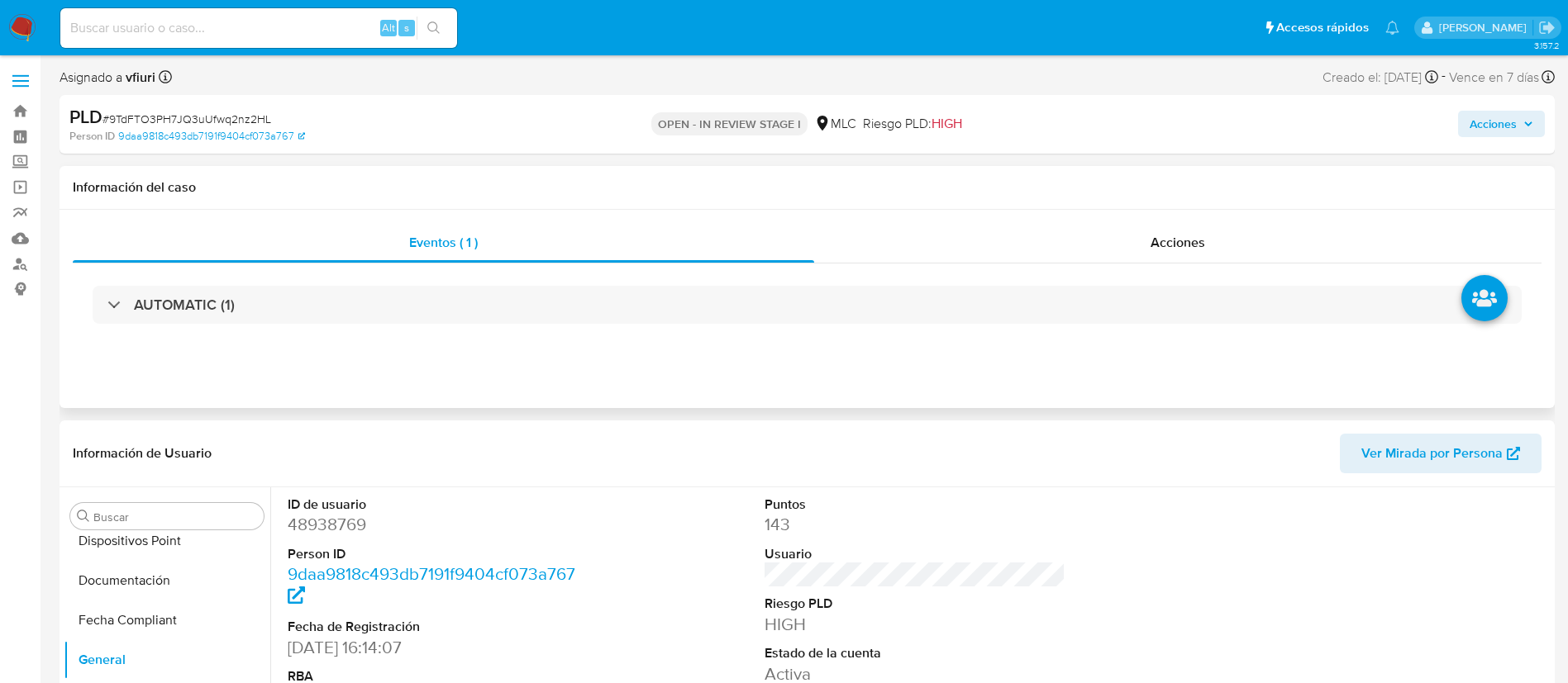
click at [495, 327] on div "AUTOMATIC (1)" at bounding box center [807, 305] width 1469 height 83
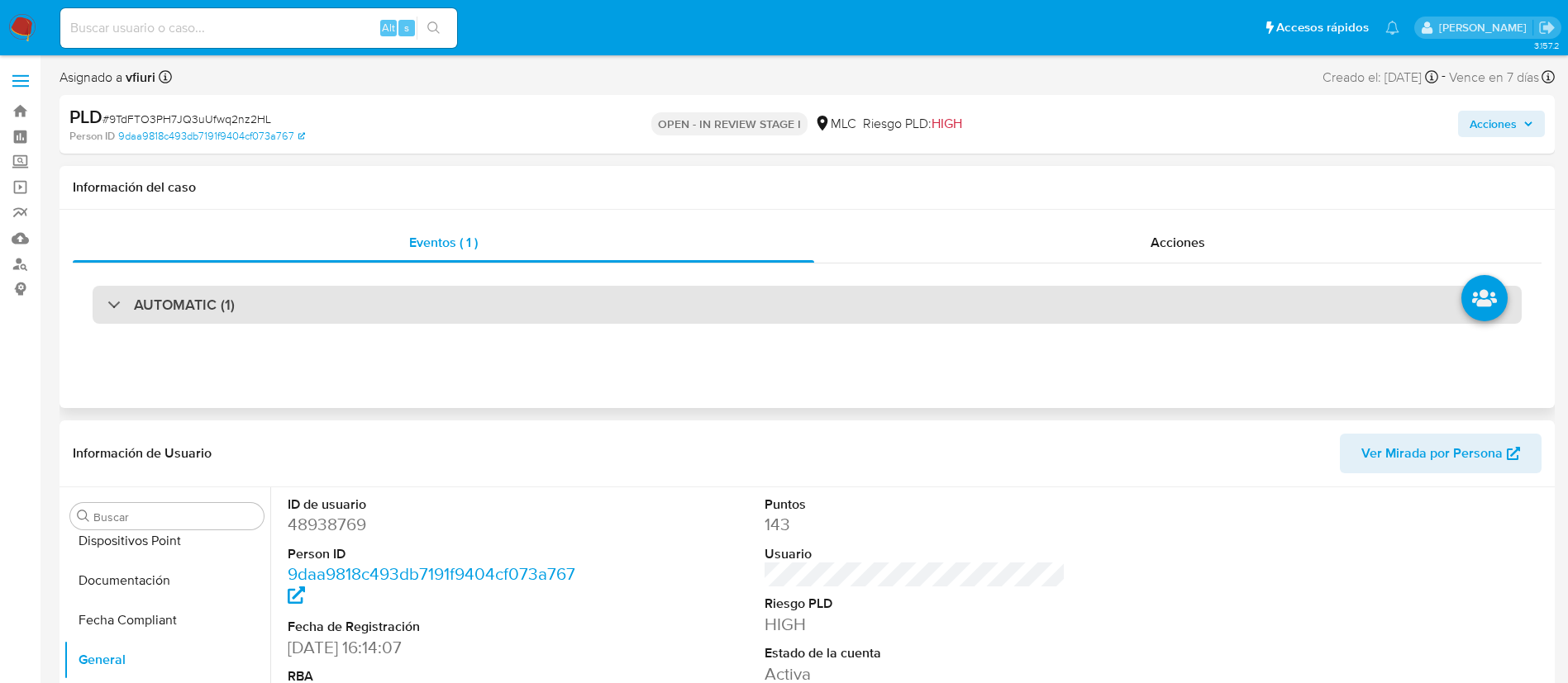
click at [491, 317] on div "AUTOMATIC (1)" at bounding box center [806, 305] width 1429 height 38
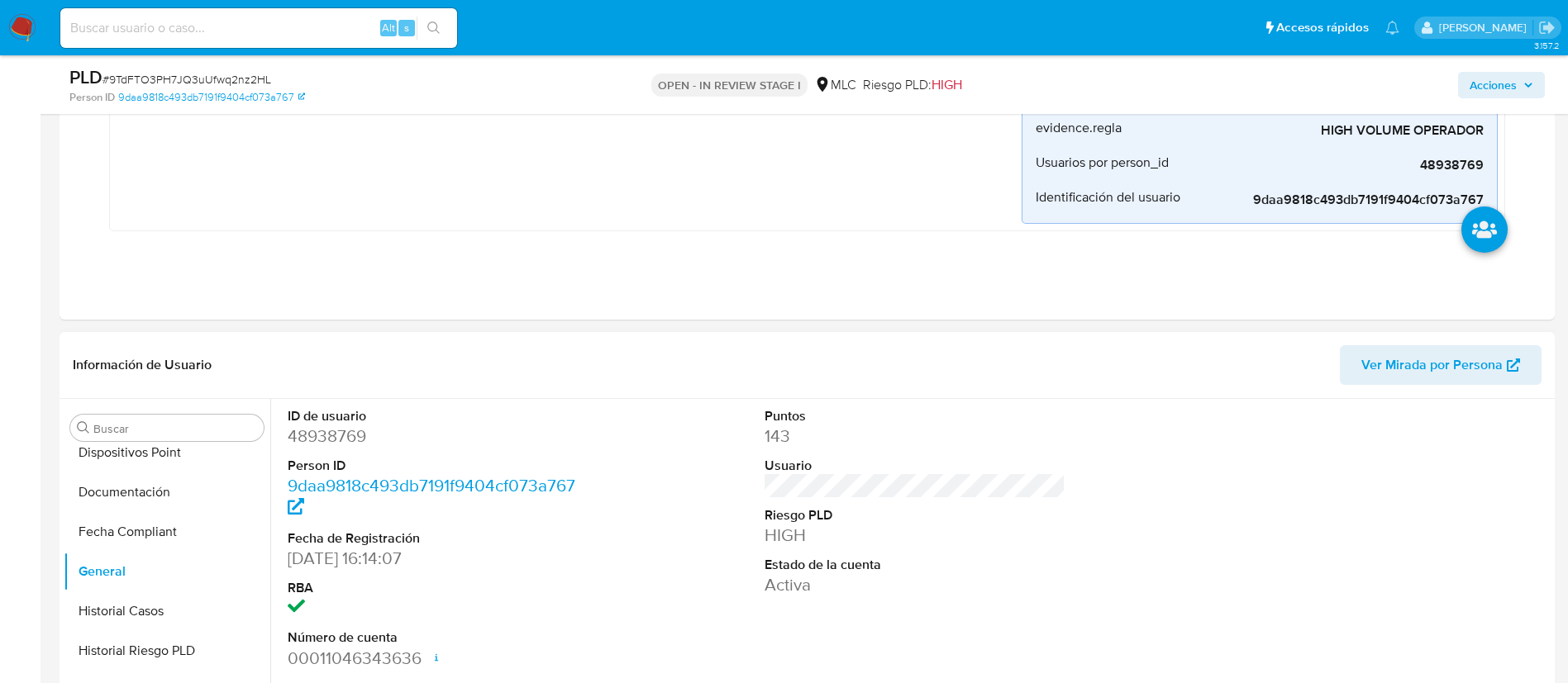
scroll to position [620, 0]
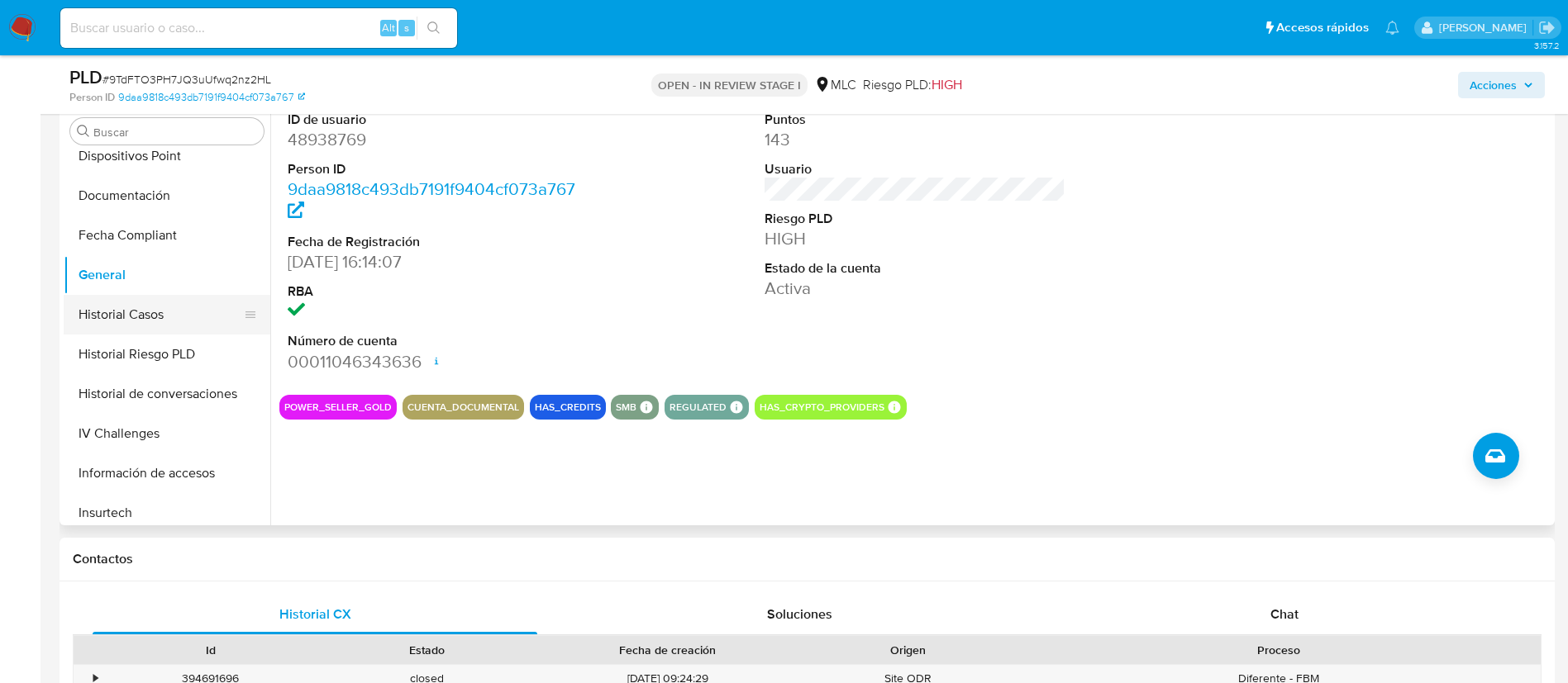
click at [145, 318] on button "Historial Casos" at bounding box center [161, 314] width 193 height 39
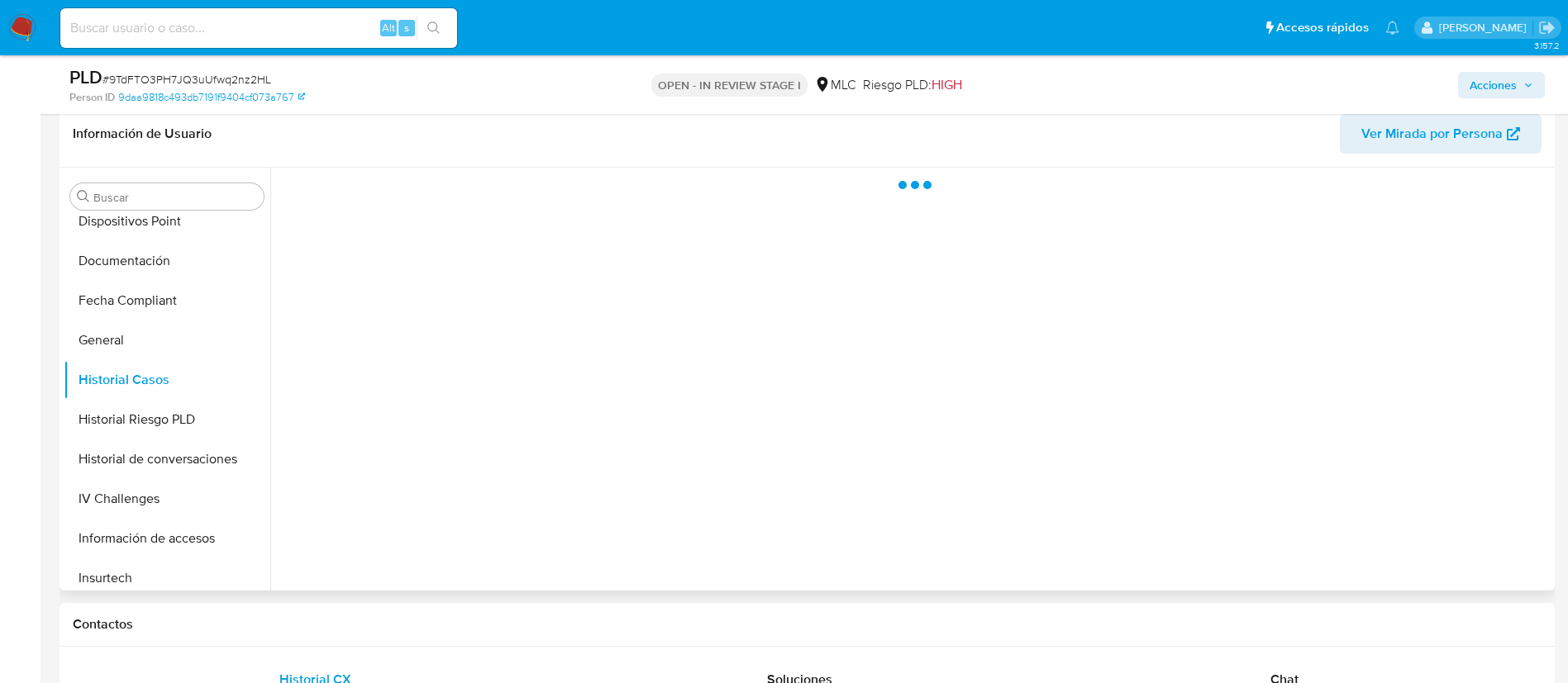
scroll to position [496, 0]
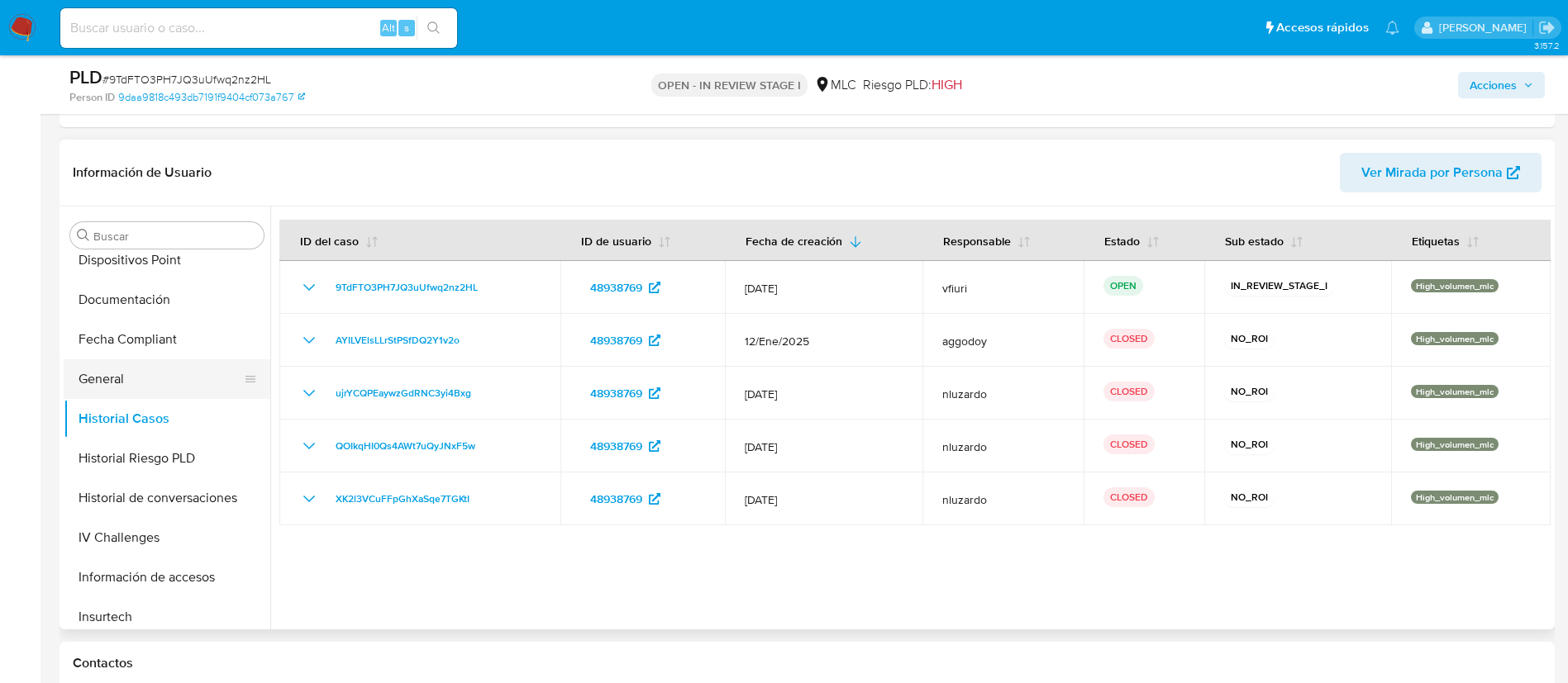
click at [159, 395] on button "General" at bounding box center [161, 378] width 193 height 39
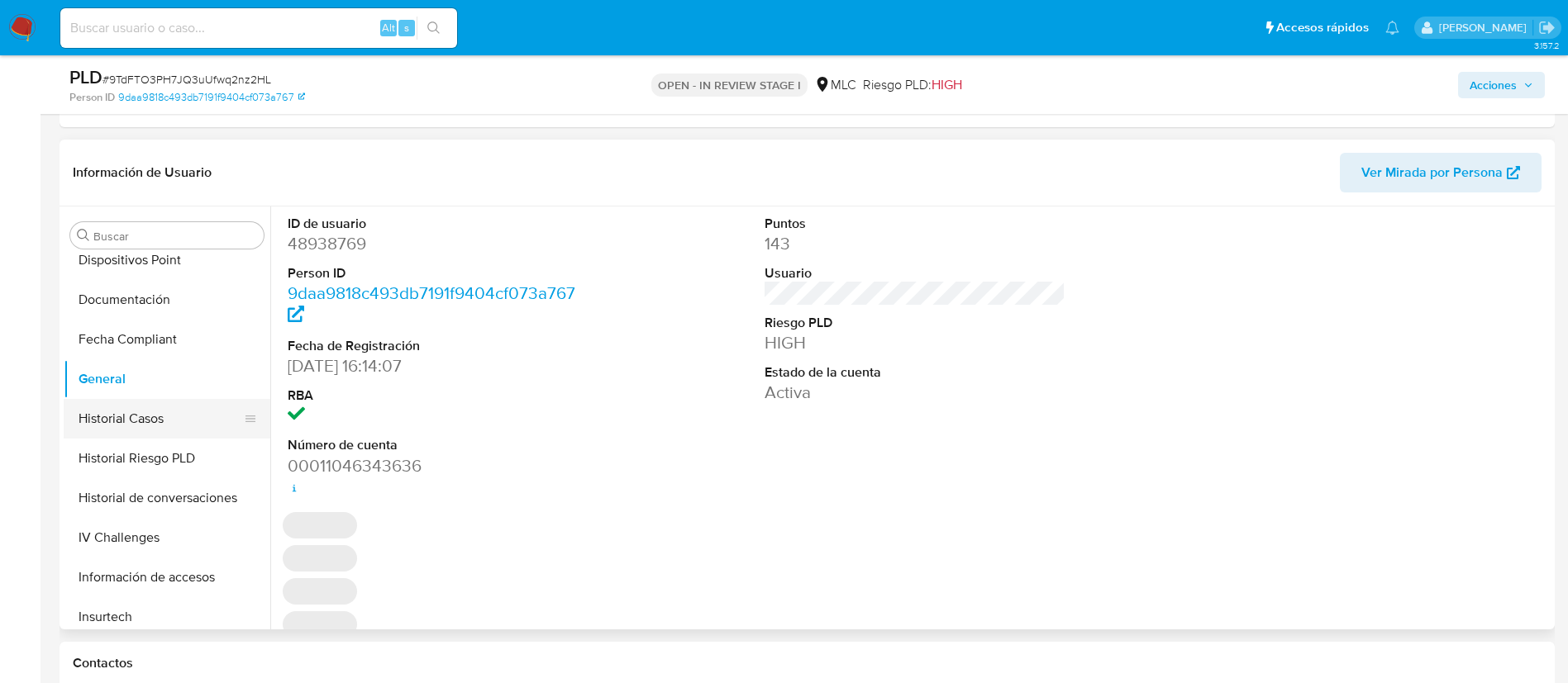
scroll to position [699, 0]
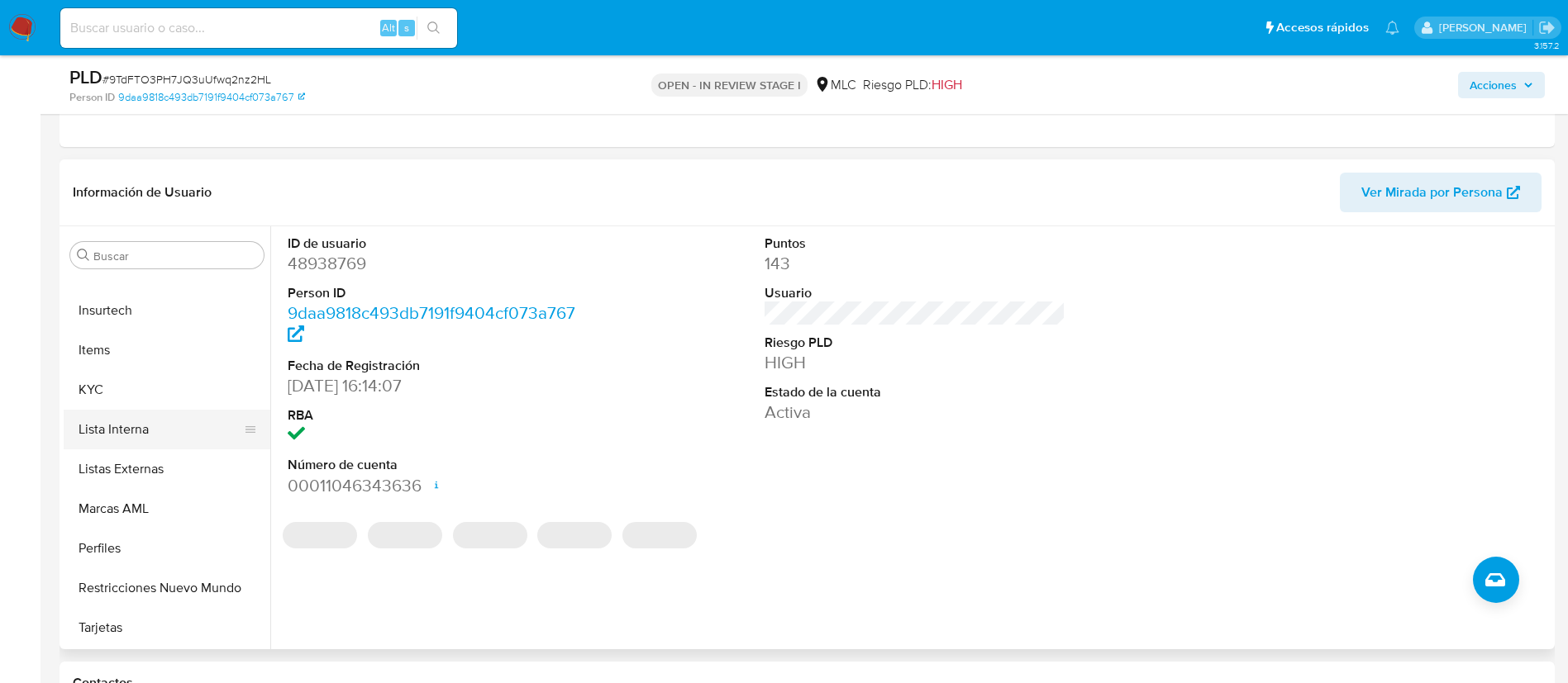
click at [126, 409] on button "Lista Interna" at bounding box center [161, 429] width 193 height 39
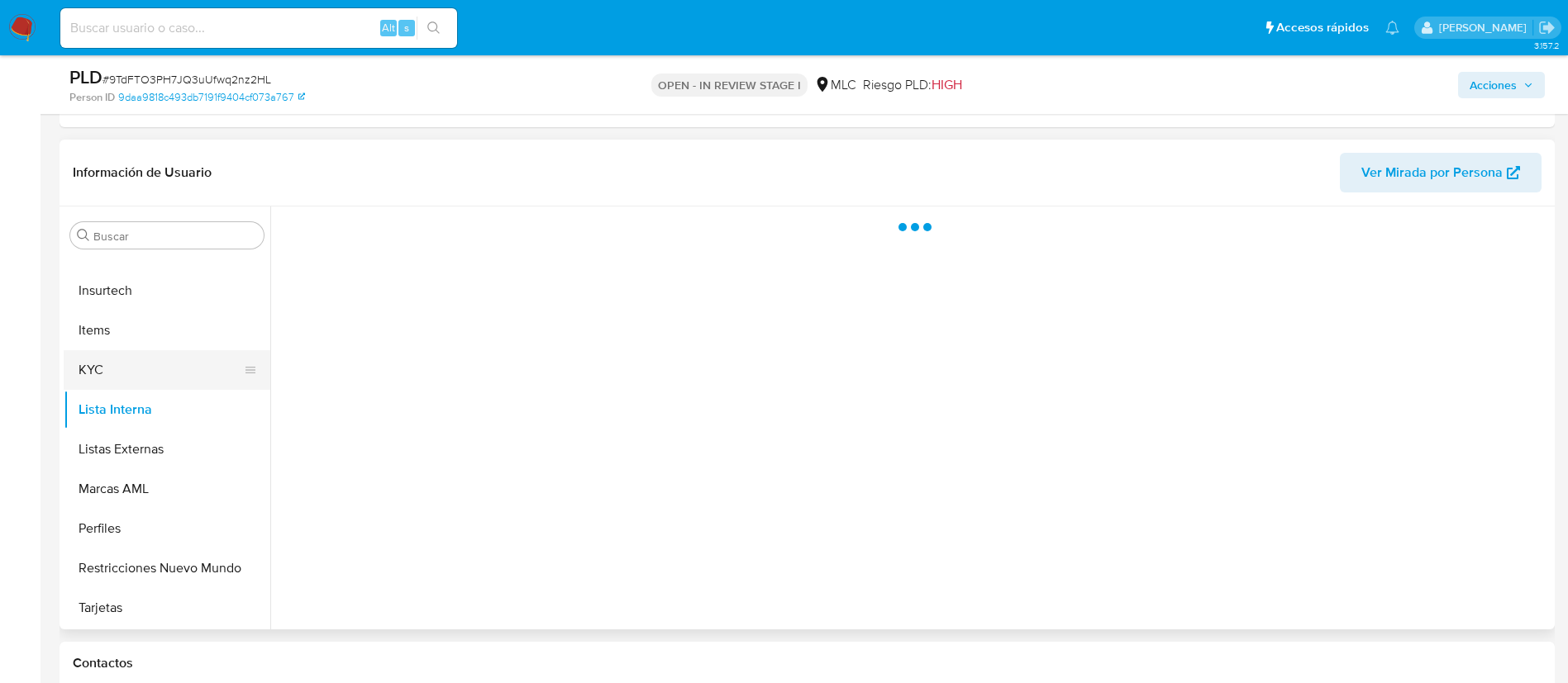
click at [126, 378] on button "KYC" at bounding box center [161, 369] width 193 height 39
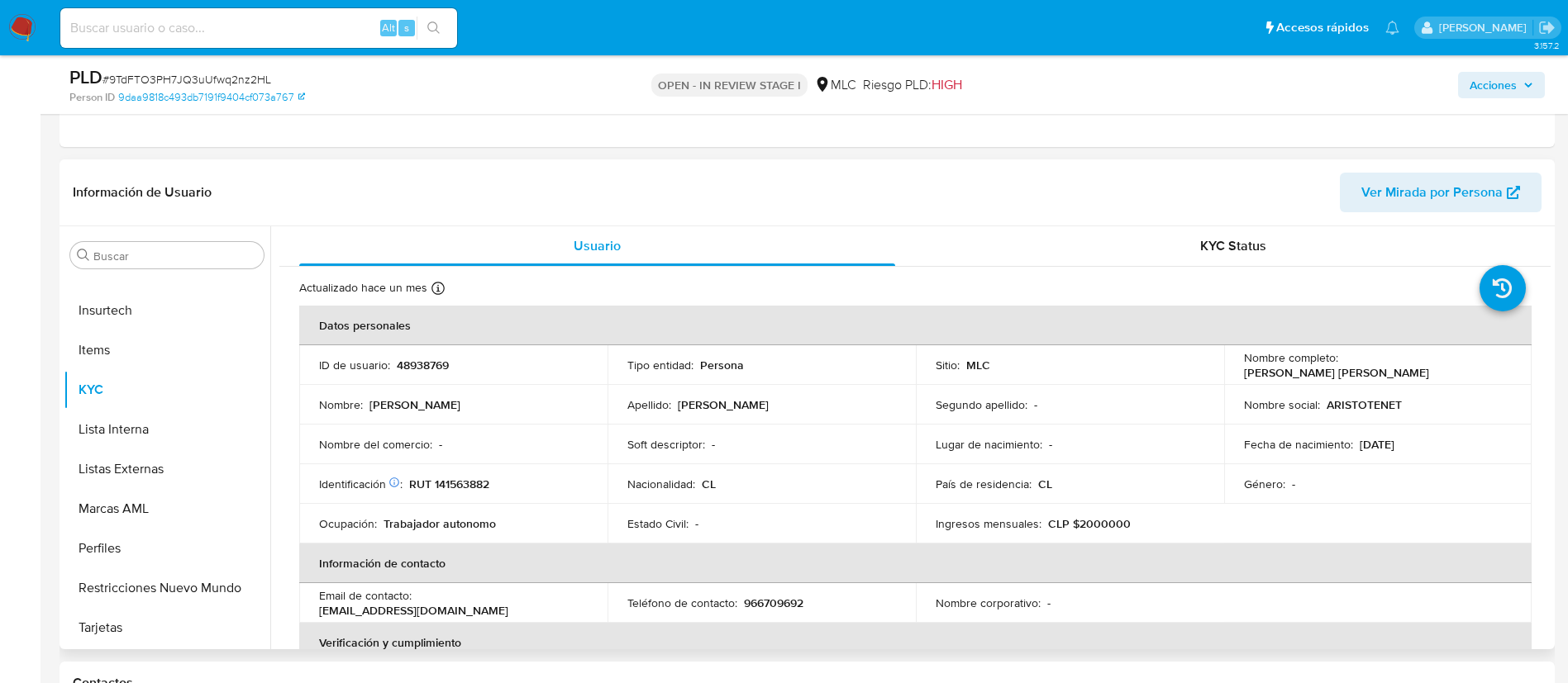
click at [478, 481] on p "RUT 141563882" at bounding box center [450, 484] width 80 height 15
click at [1313, 369] on p "[PERSON_NAME] [PERSON_NAME]" at bounding box center [1336, 372] width 185 height 15
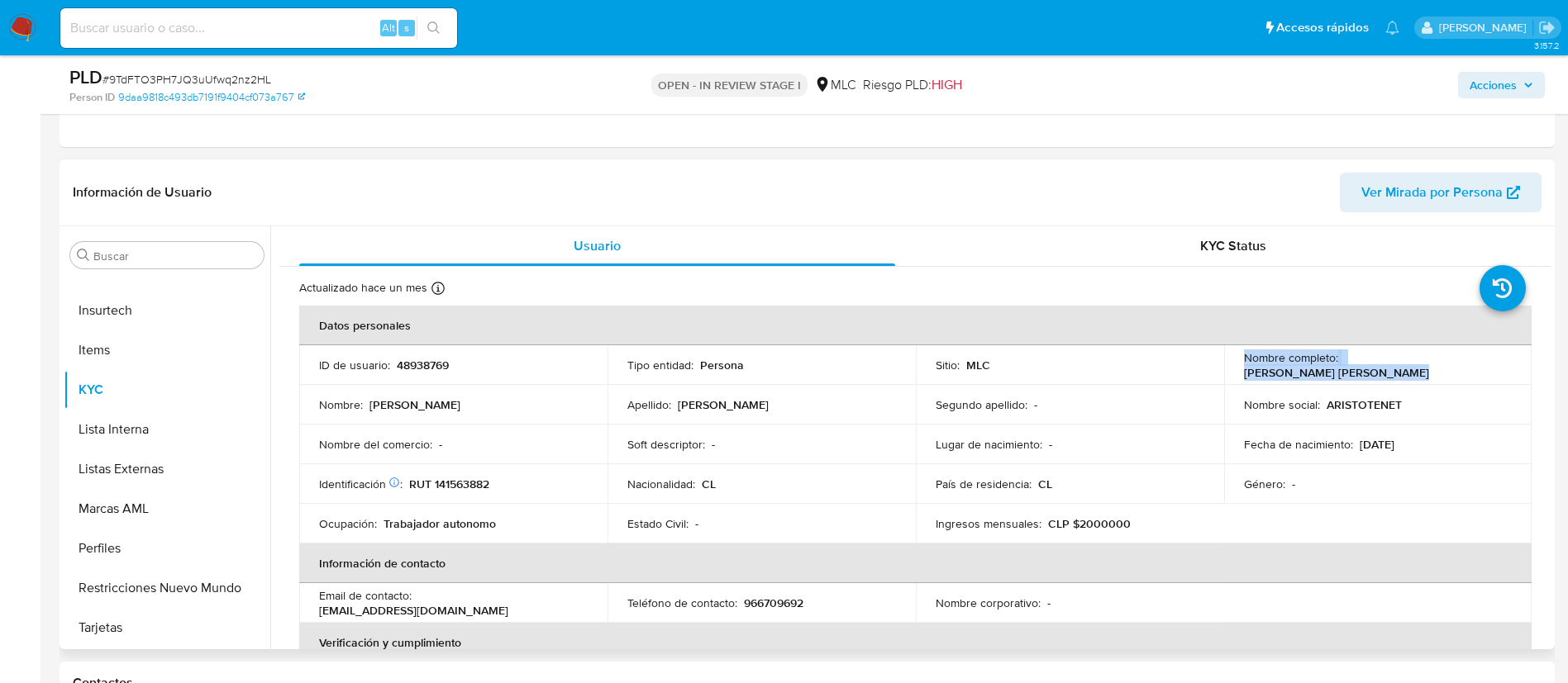
click at [1276, 383] on td "Nombre completo : José Andrés Barahona González" at bounding box center [1378, 365] width 308 height 39
drag, startPoint x: 1244, startPoint y: 377, endPoint x: 1395, endPoint y: 381, distance: 151.1
click at [1395, 381] on td "Nombre completo : José Andrés Barahona González" at bounding box center [1378, 365] width 308 height 39
click at [1412, 379] on div "Nombre completo : José Andrés Barahona González" at bounding box center [1378, 365] width 268 height 30
drag, startPoint x: 1413, startPoint y: 378, endPoint x: 1236, endPoint y: 374, distance: 177.0
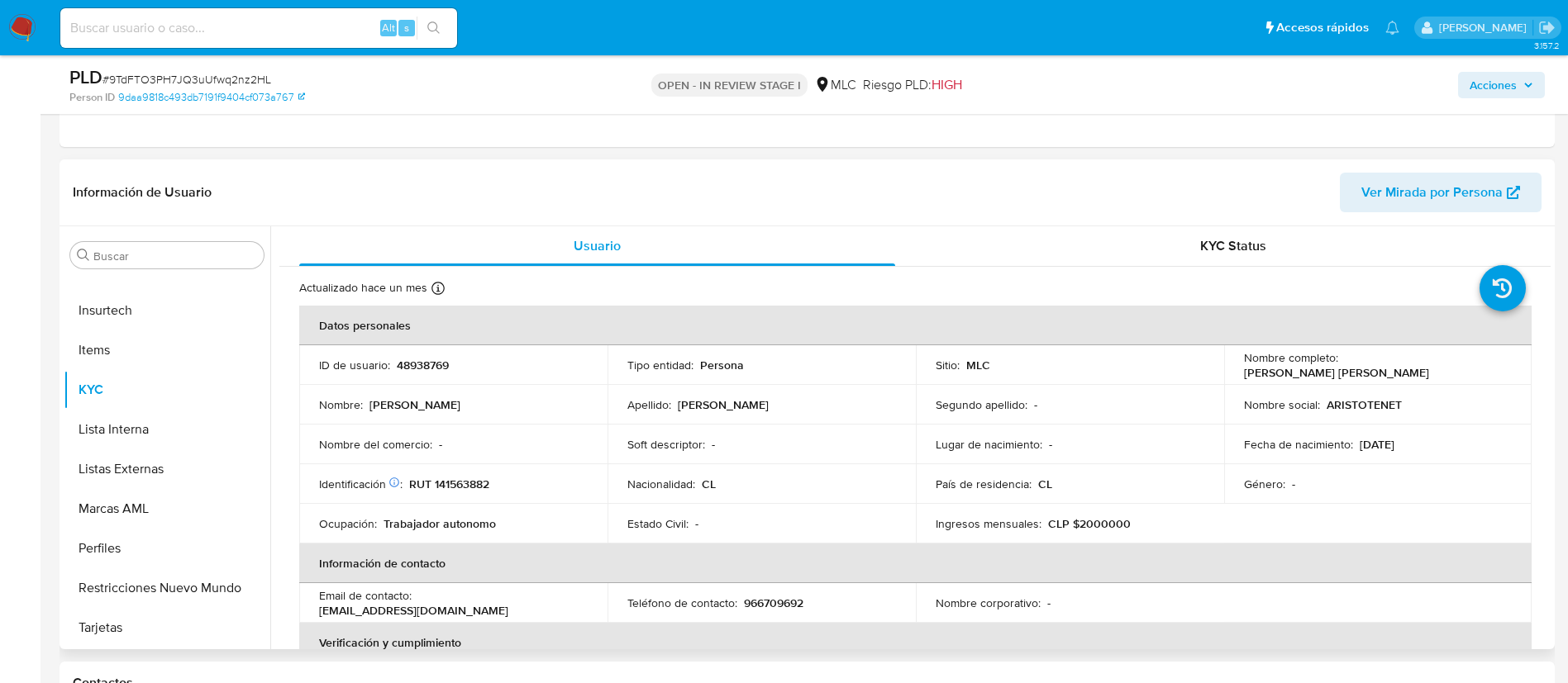
click at [1236, 374] on td "Nombre completo : José Andrés Barahona González" at bounding box center [1378, 365] width 308 height 39
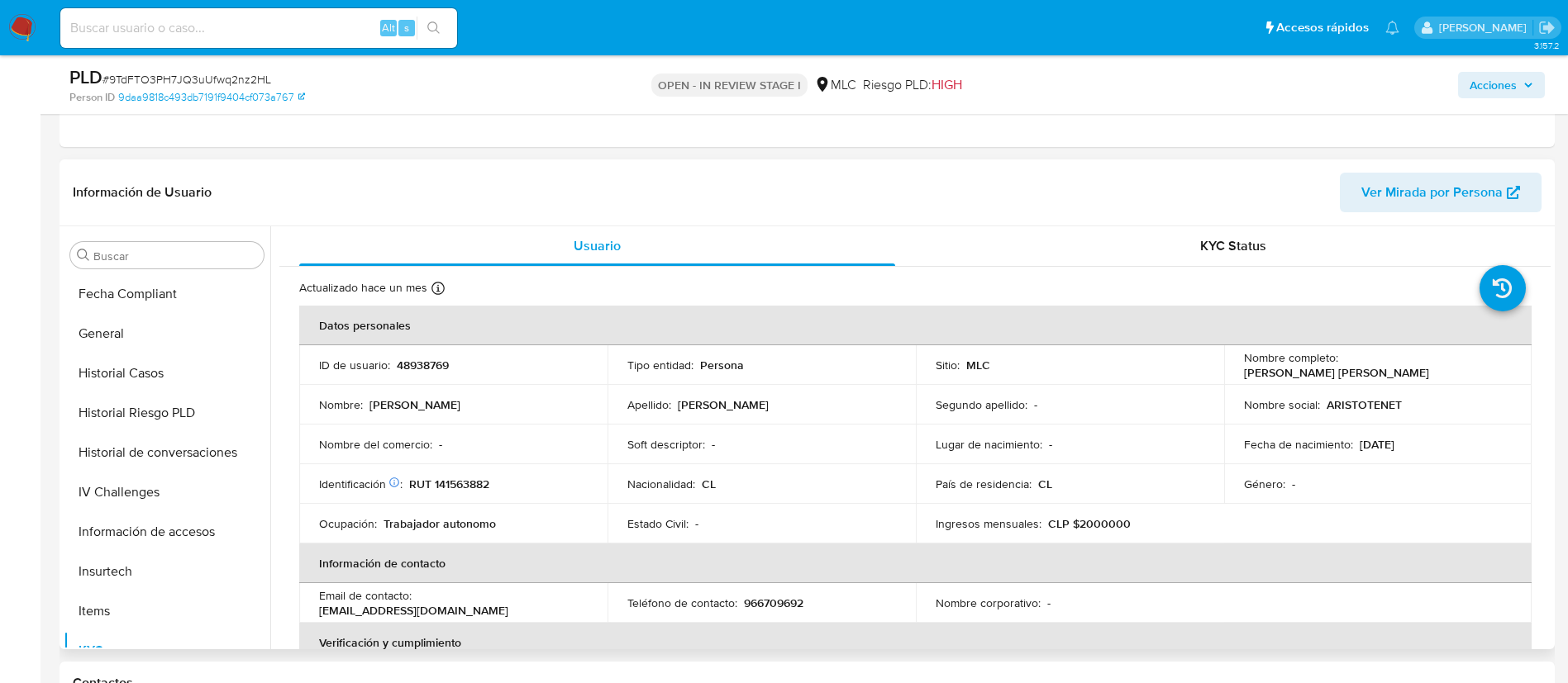
scroll to position [326, 0]
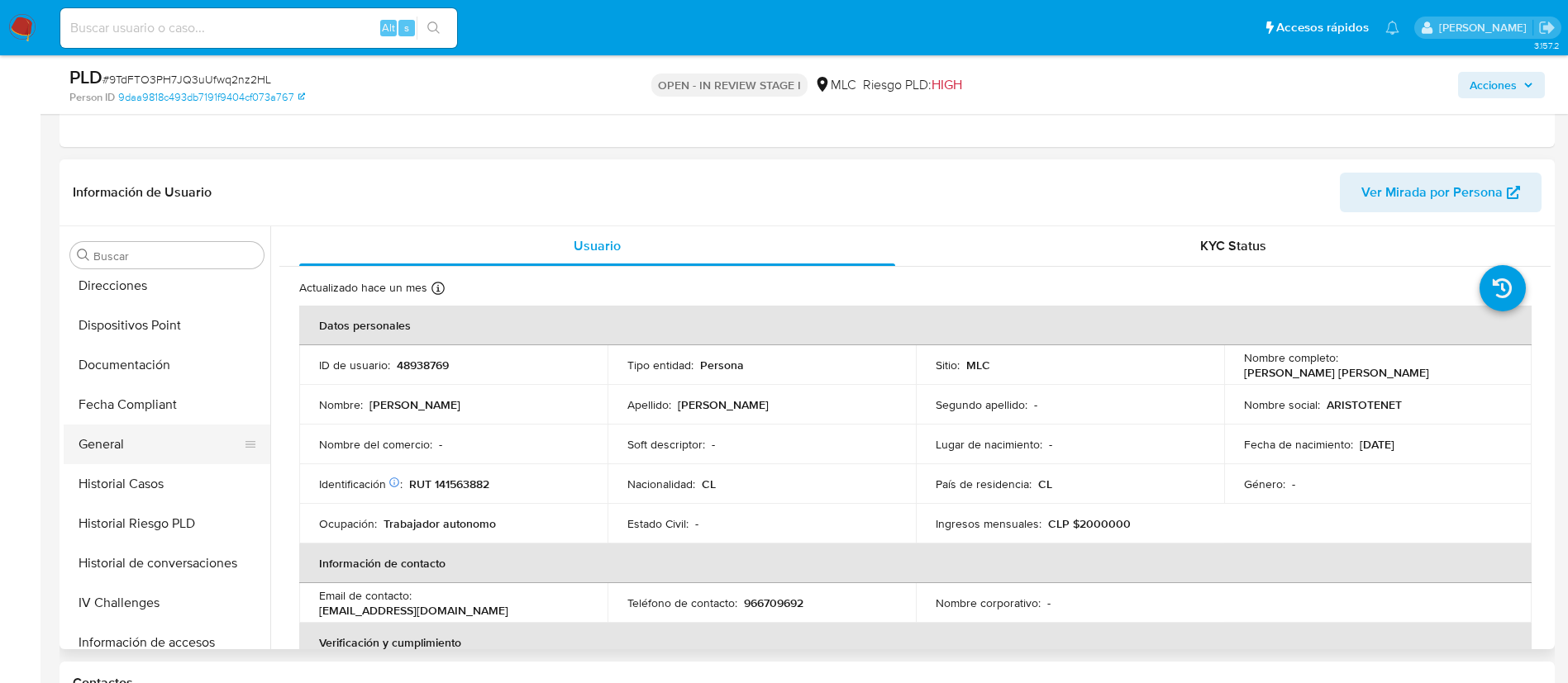
click at [134, 444] on button "General" at bounding box center [161, 444] width 193 height 39
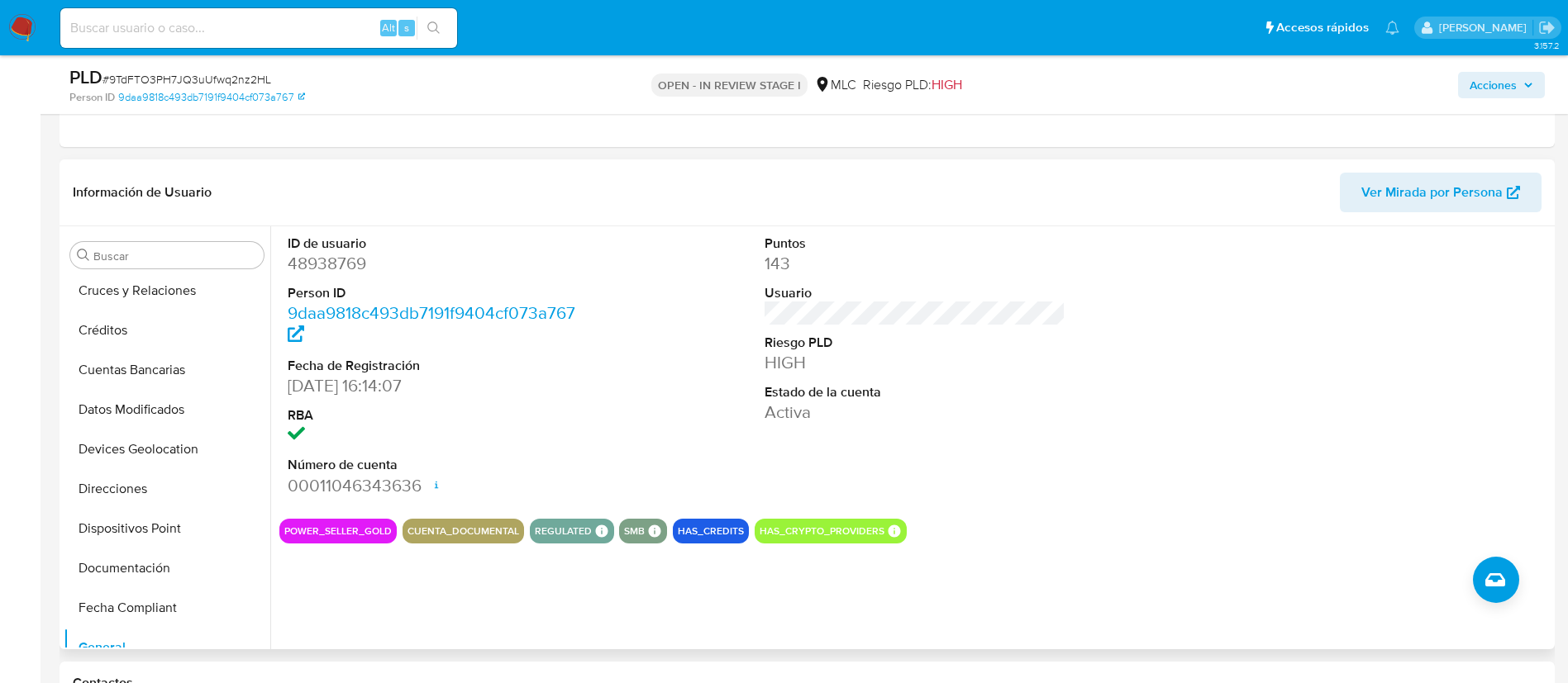
scroll to position [0, 0]
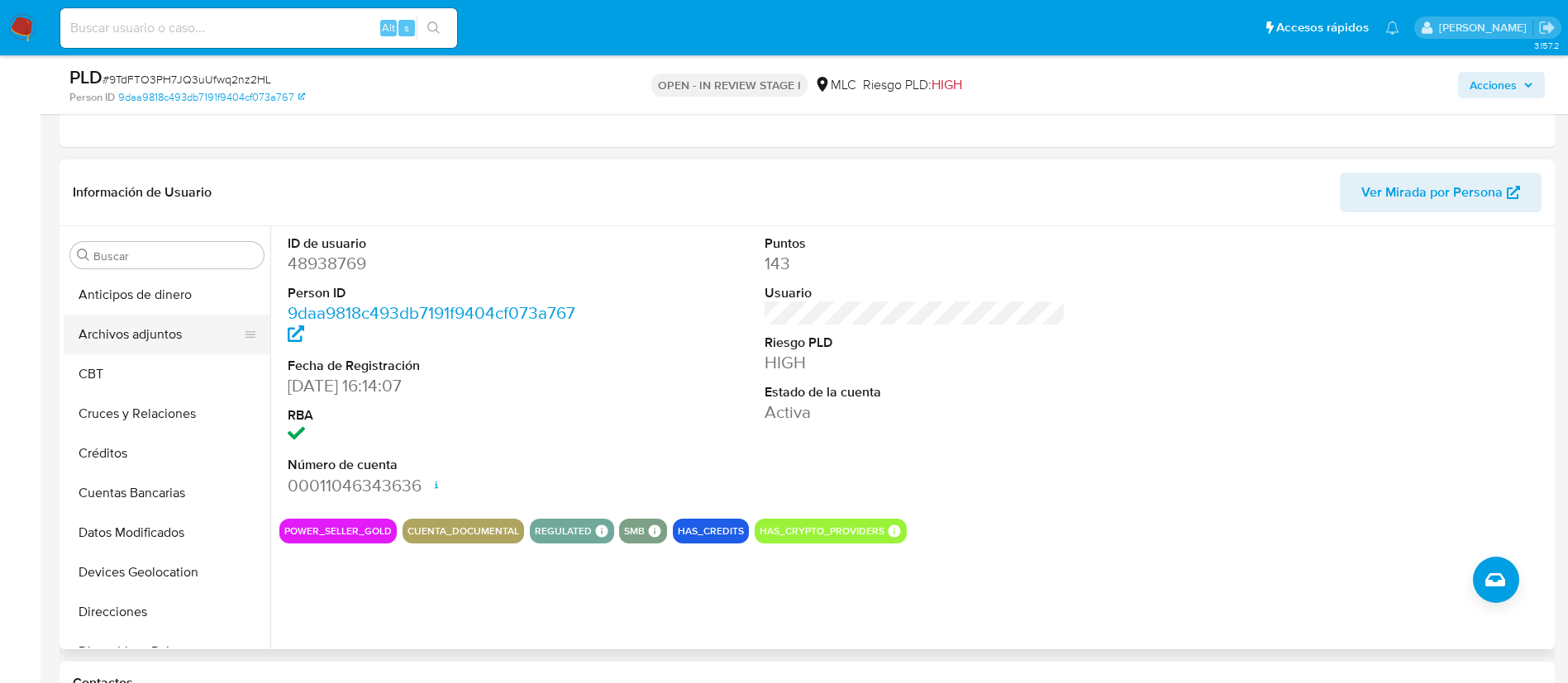
click at [145, 321] on button "Archivos adjuntos" at bounding box center [161, 334] width 193 height 39
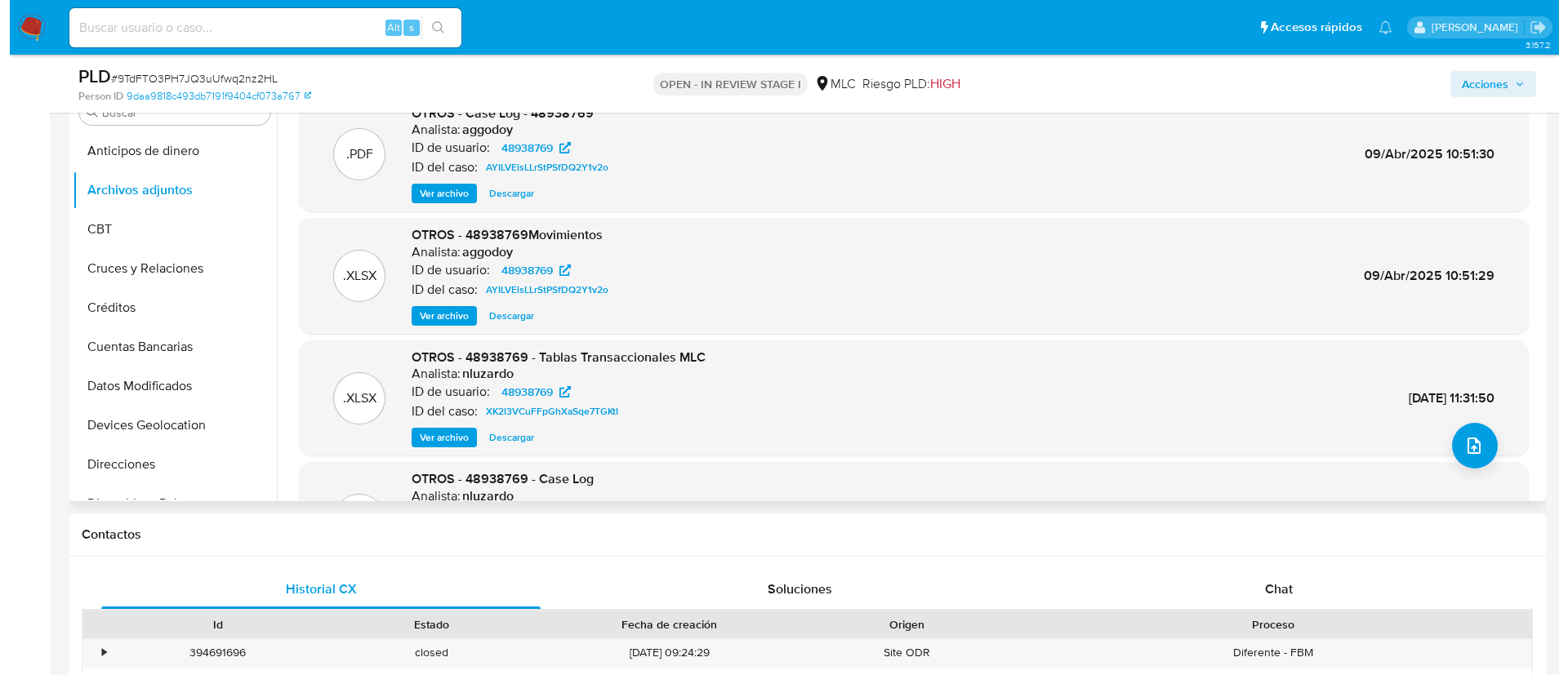
scroll to position [490, 0]
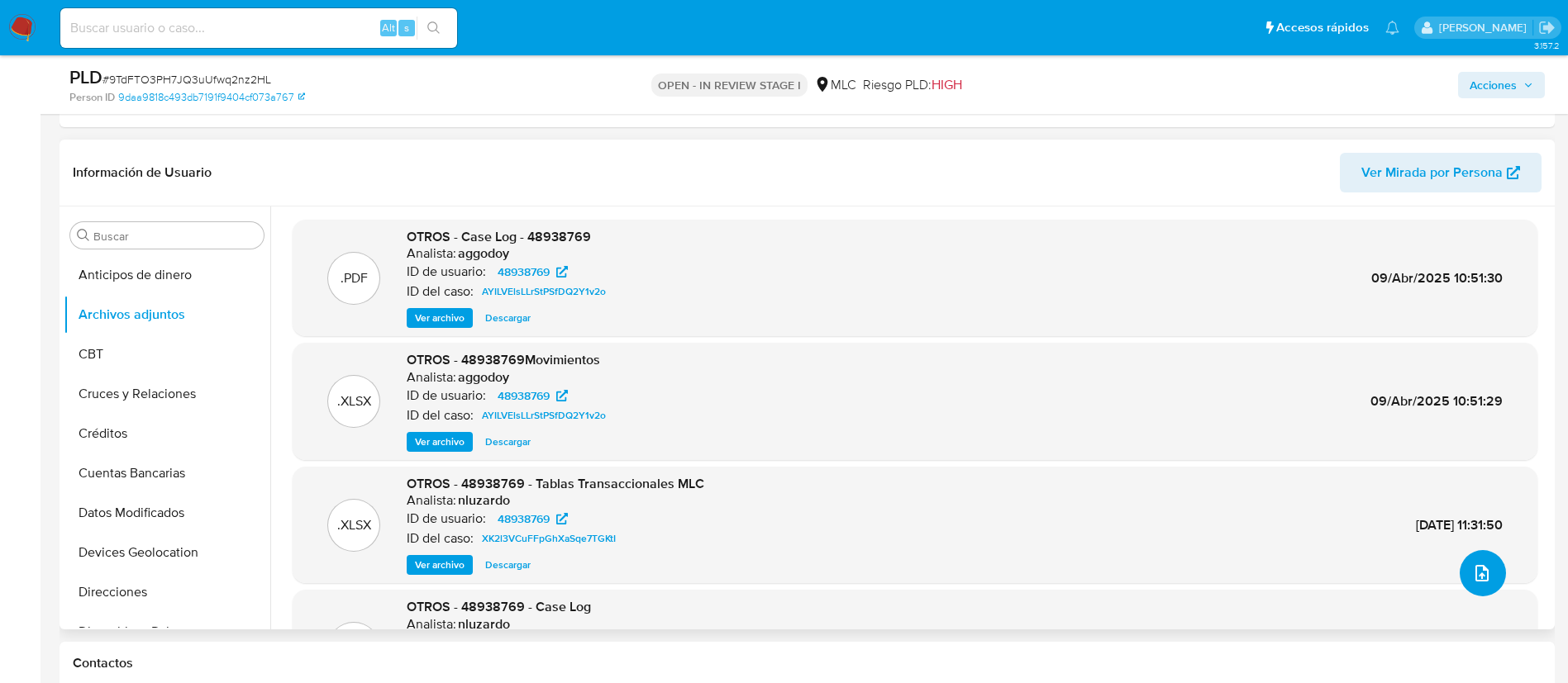
click at [1487, 569] on button "upload-file" at bounding box center [1482, 573] width 47 height 47
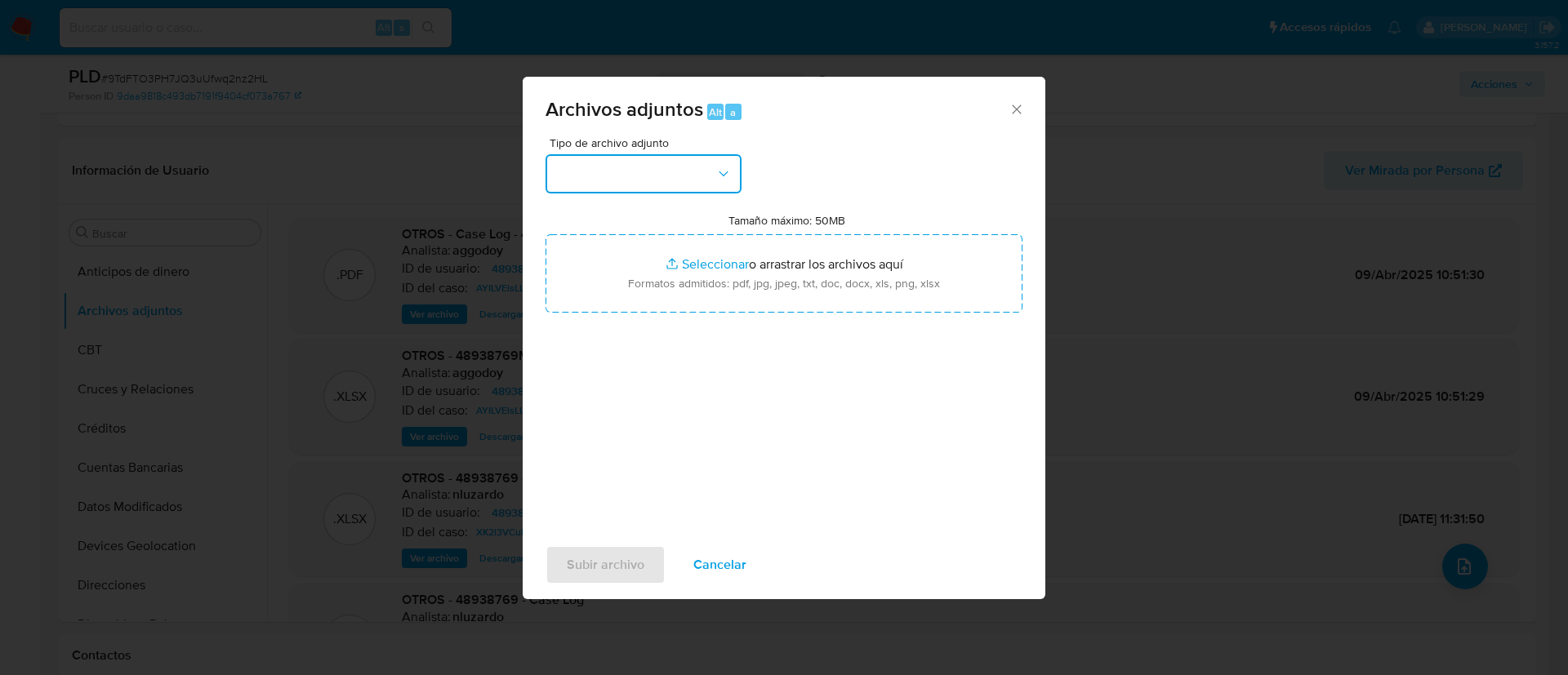
click at [594, 161] on button "button" at bounding box center [643, 173] width 196 height 39
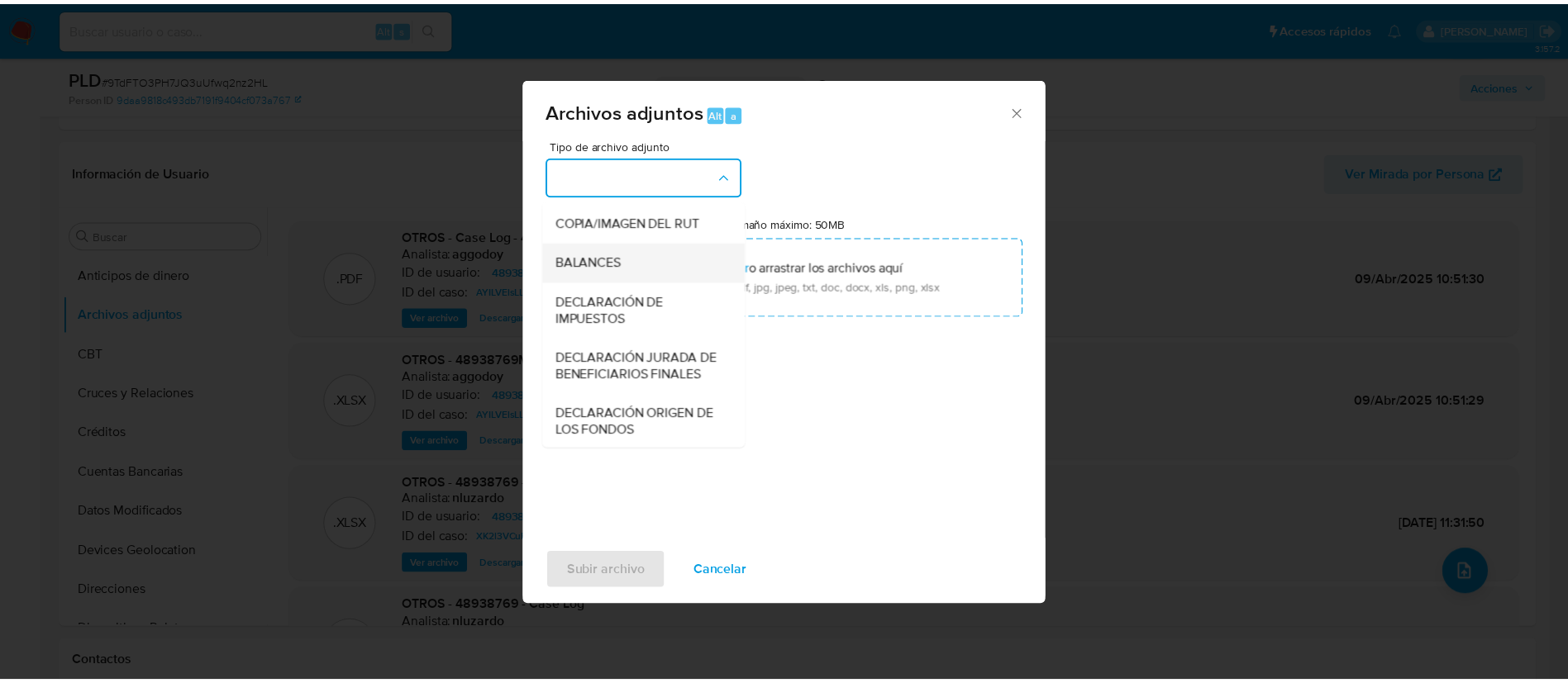
scroll to position [191, 0]
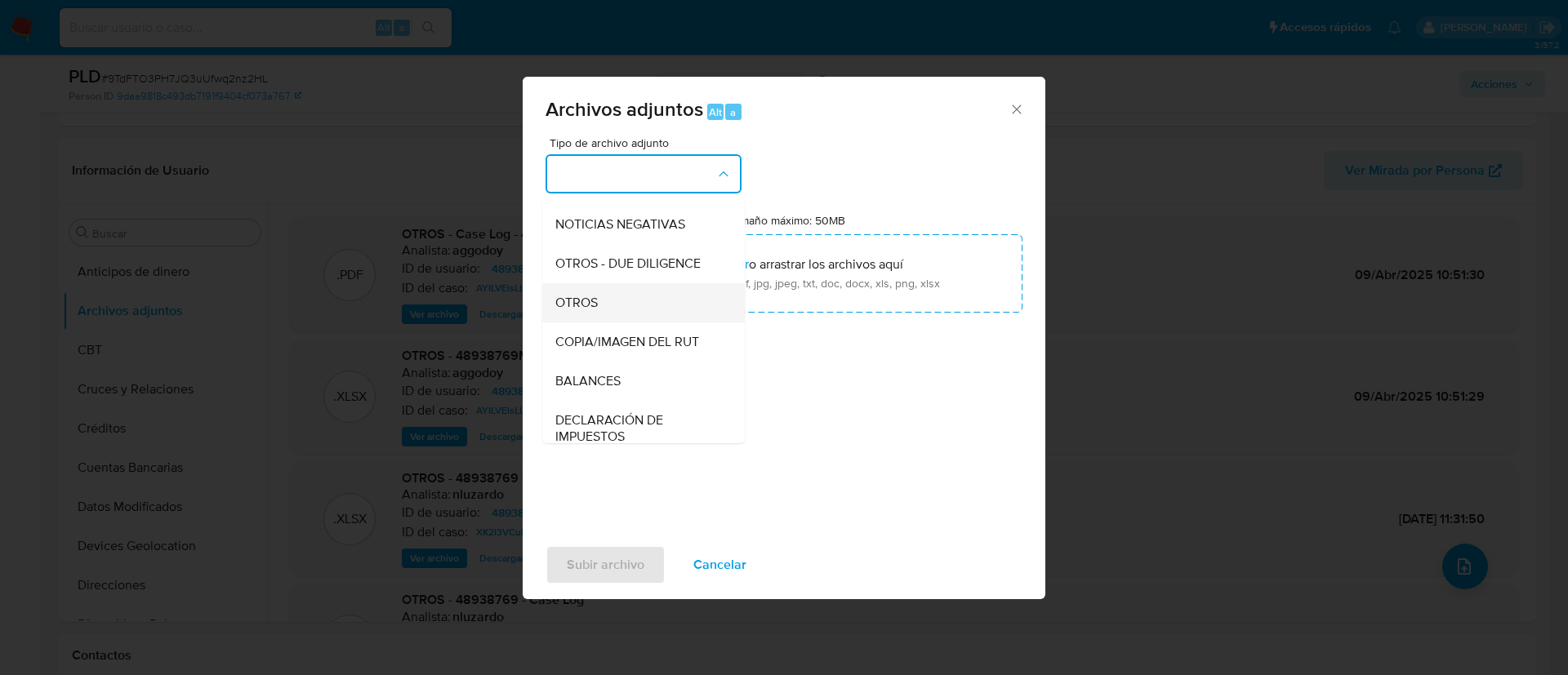
click at [605, 319] on div "OTROS" at bounding box center [638, 302] width 167 height 39
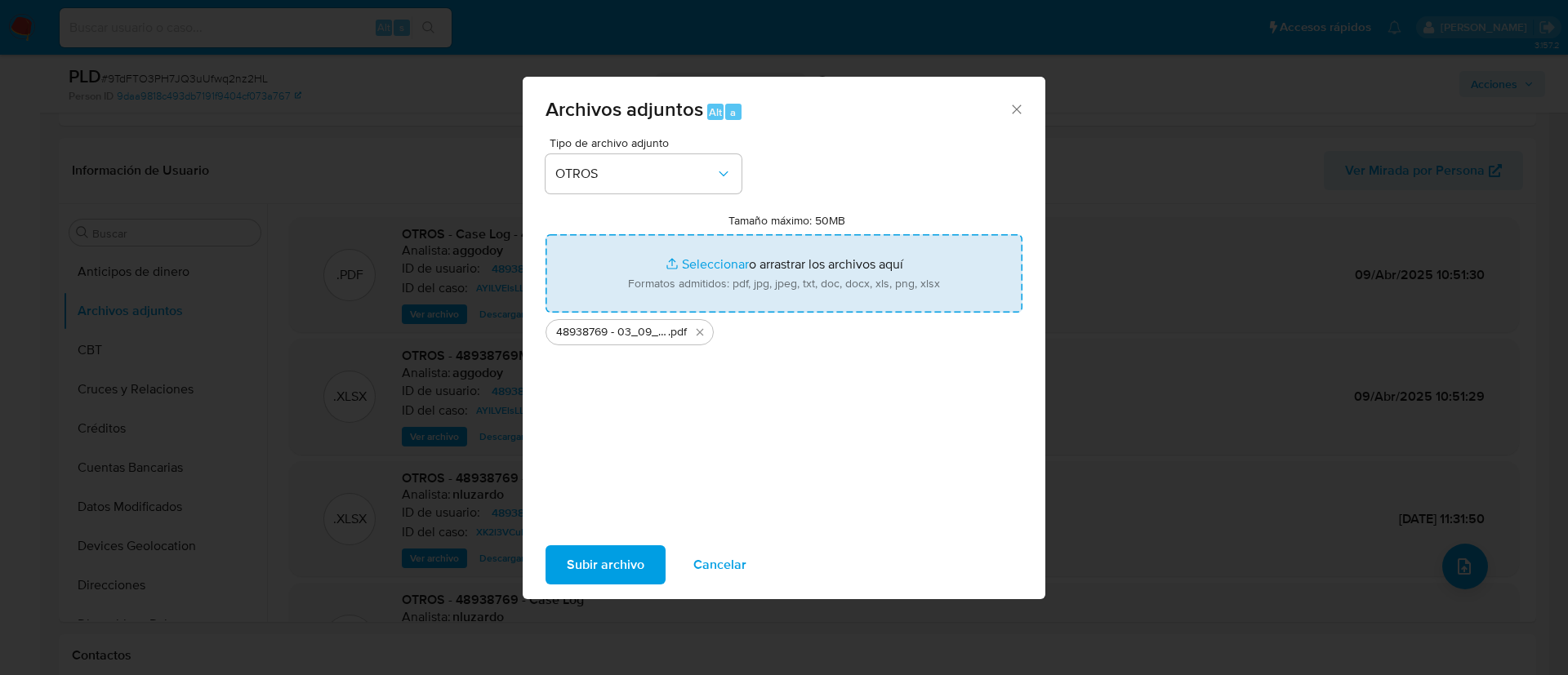
type input "C:\fakepath\Tabla 48938769.xlsx"
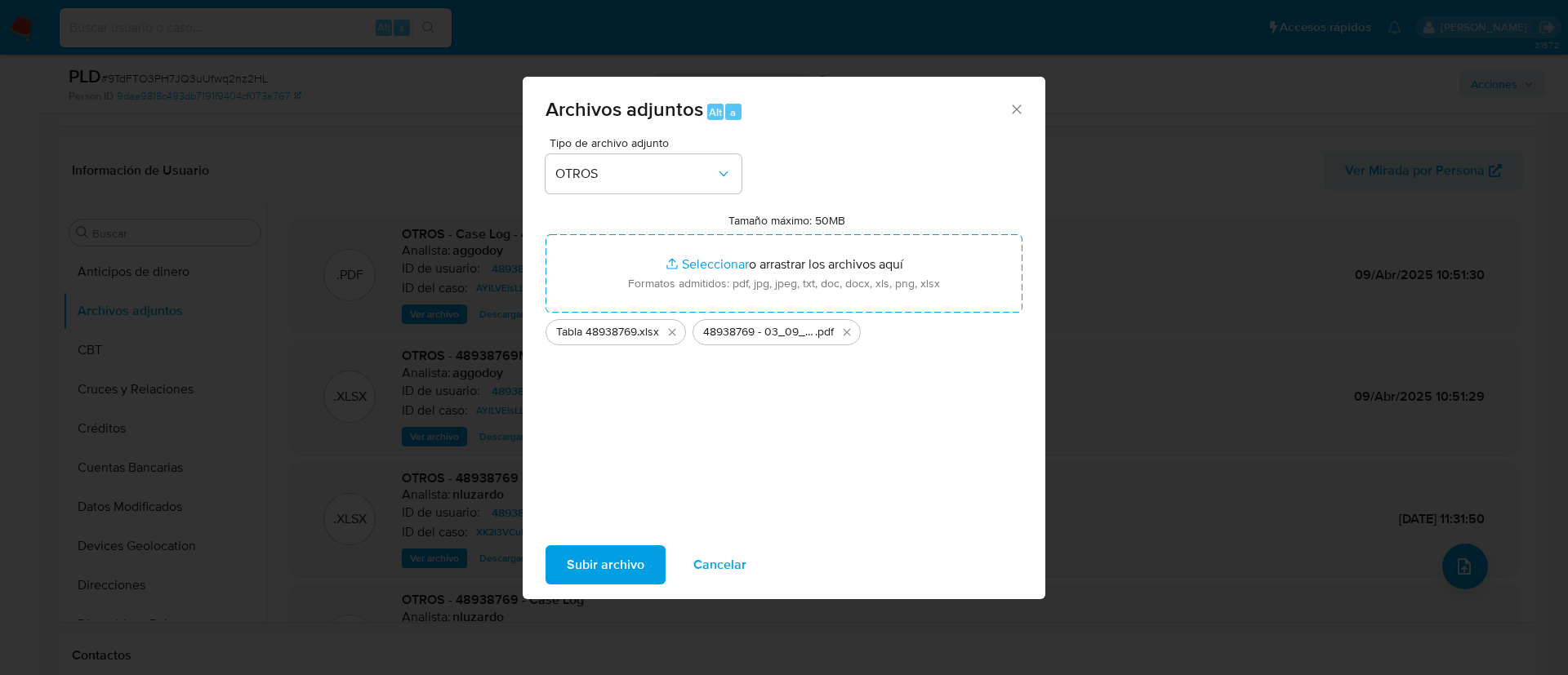
click at [589, 561] on span "Subir archivo" at bounding box center [606, 565] width 77 height 36
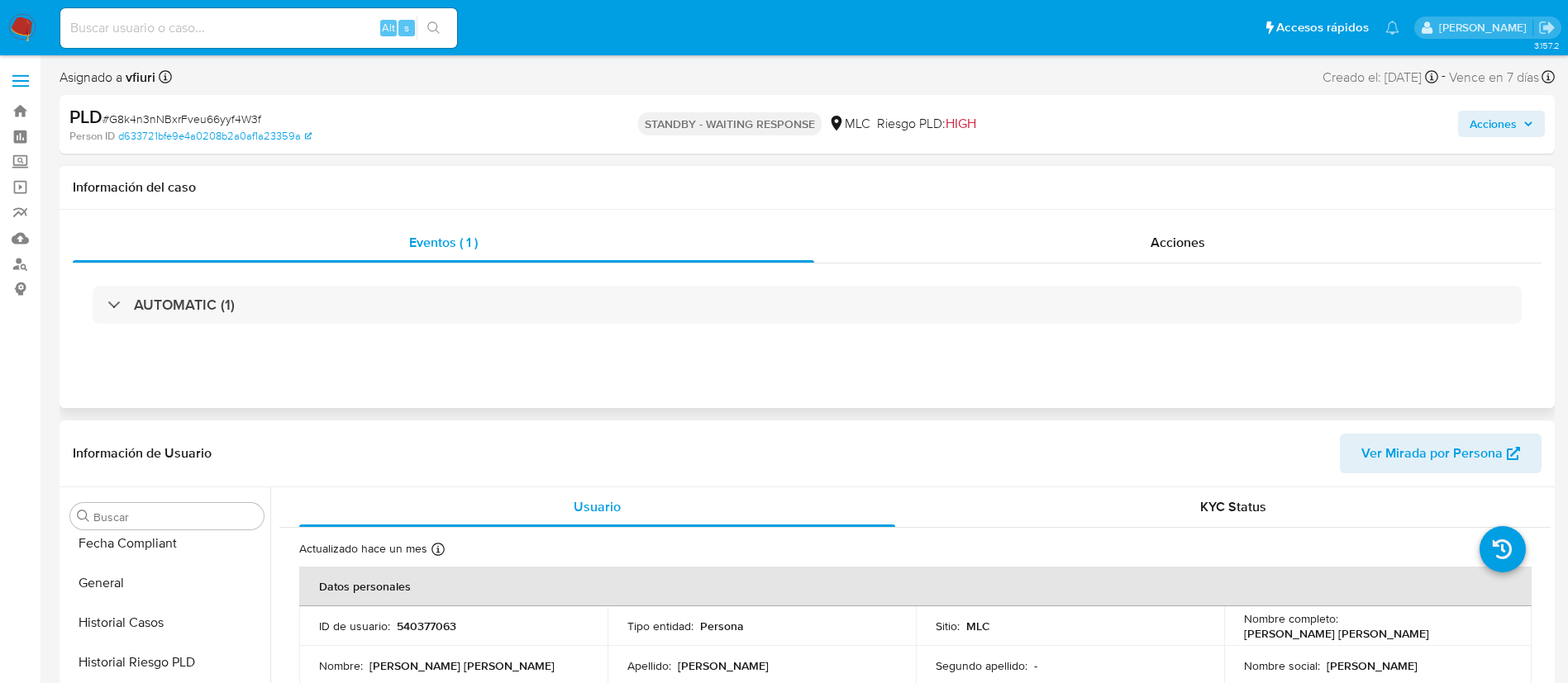
select select "10"
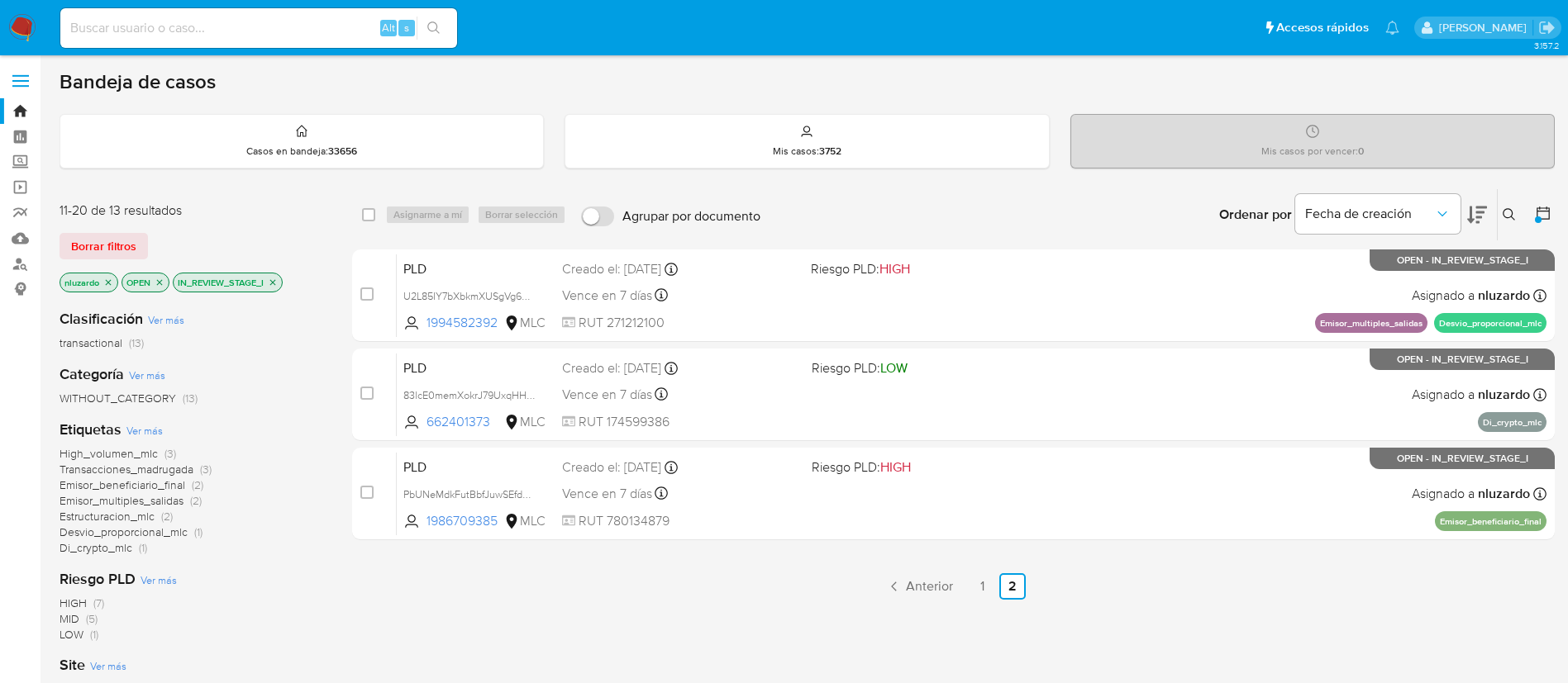
click at [137, 23] on input at bounding box center [258, 28] width 397 height 22
paste input "dk13kPhji9Z8p5JGoUlhSnkW"
type input "dk13kPhji9Z8p5JGoUlhSnkW"
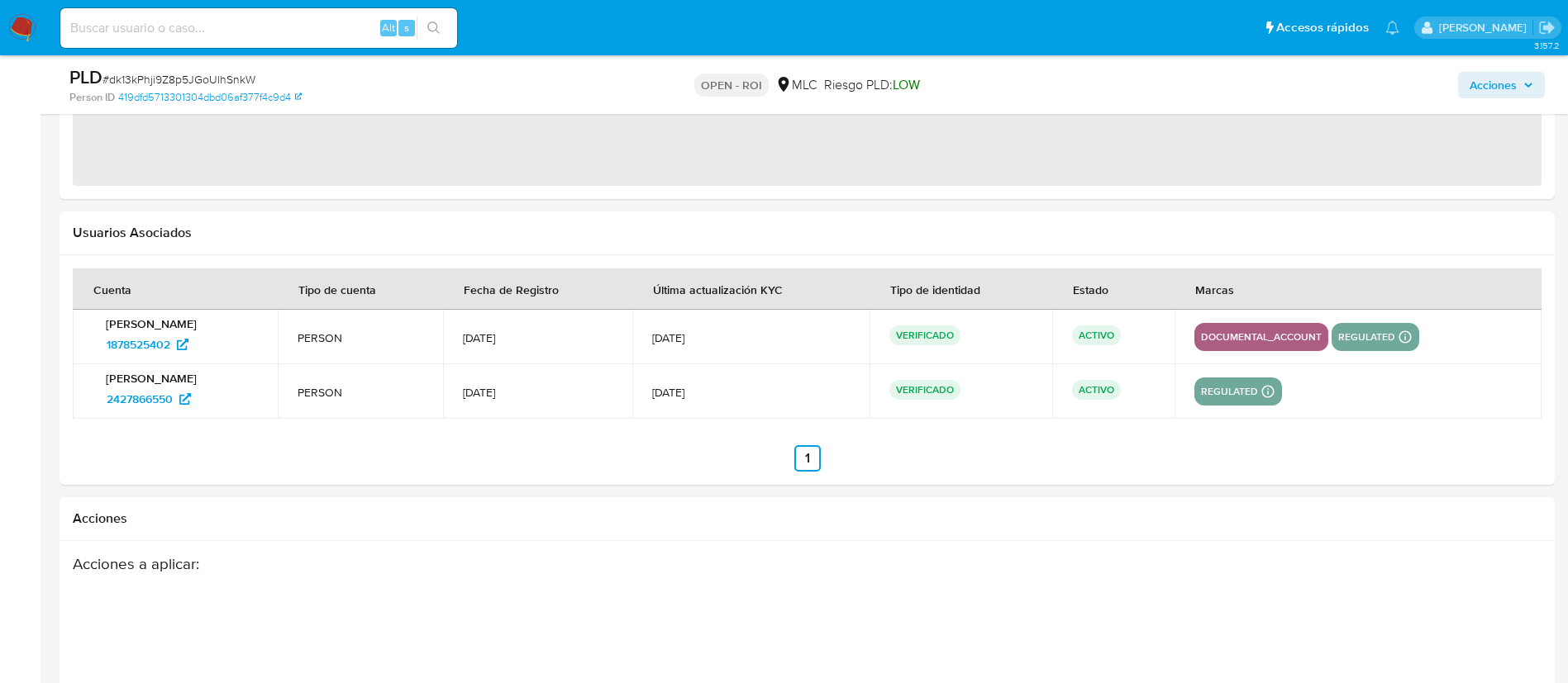
scroll to position [1838, 0]
select select "10"
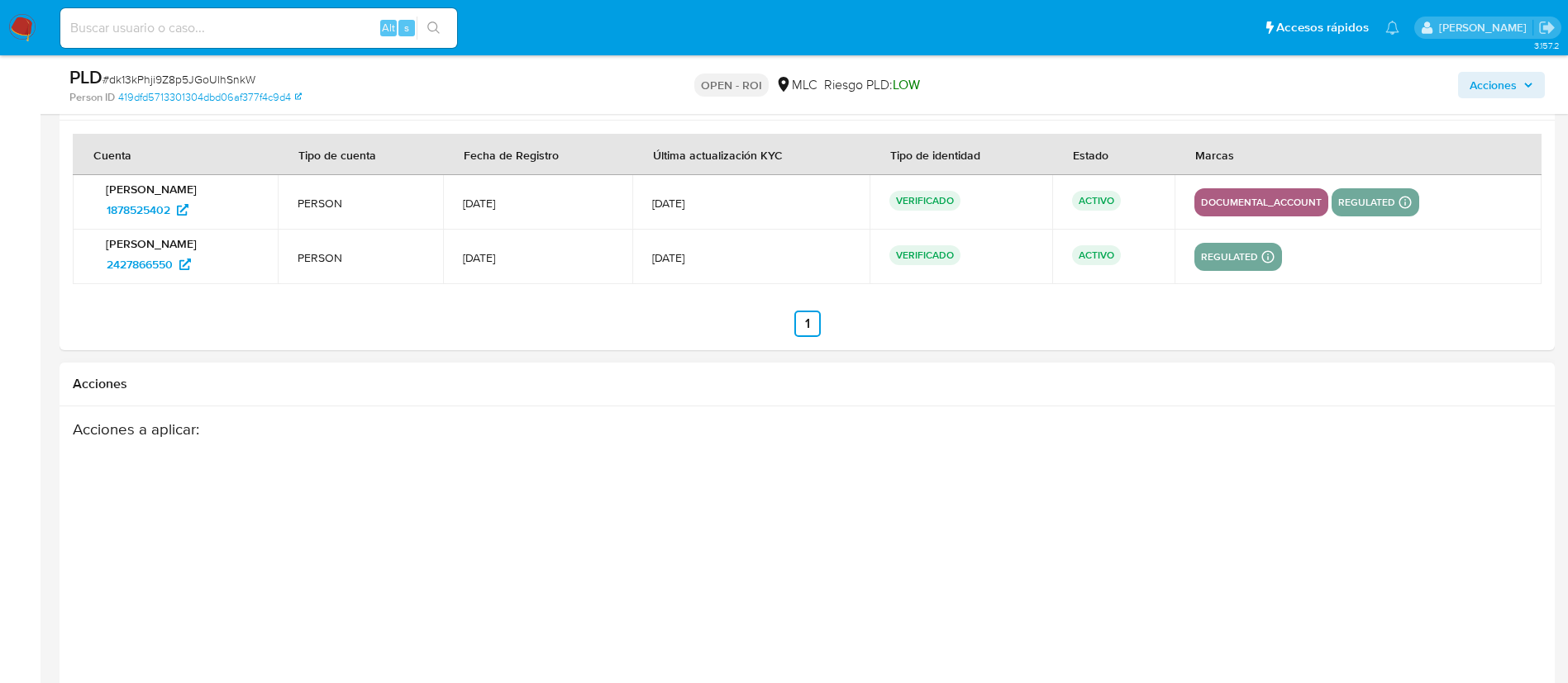
scroll to position [2212, 0]
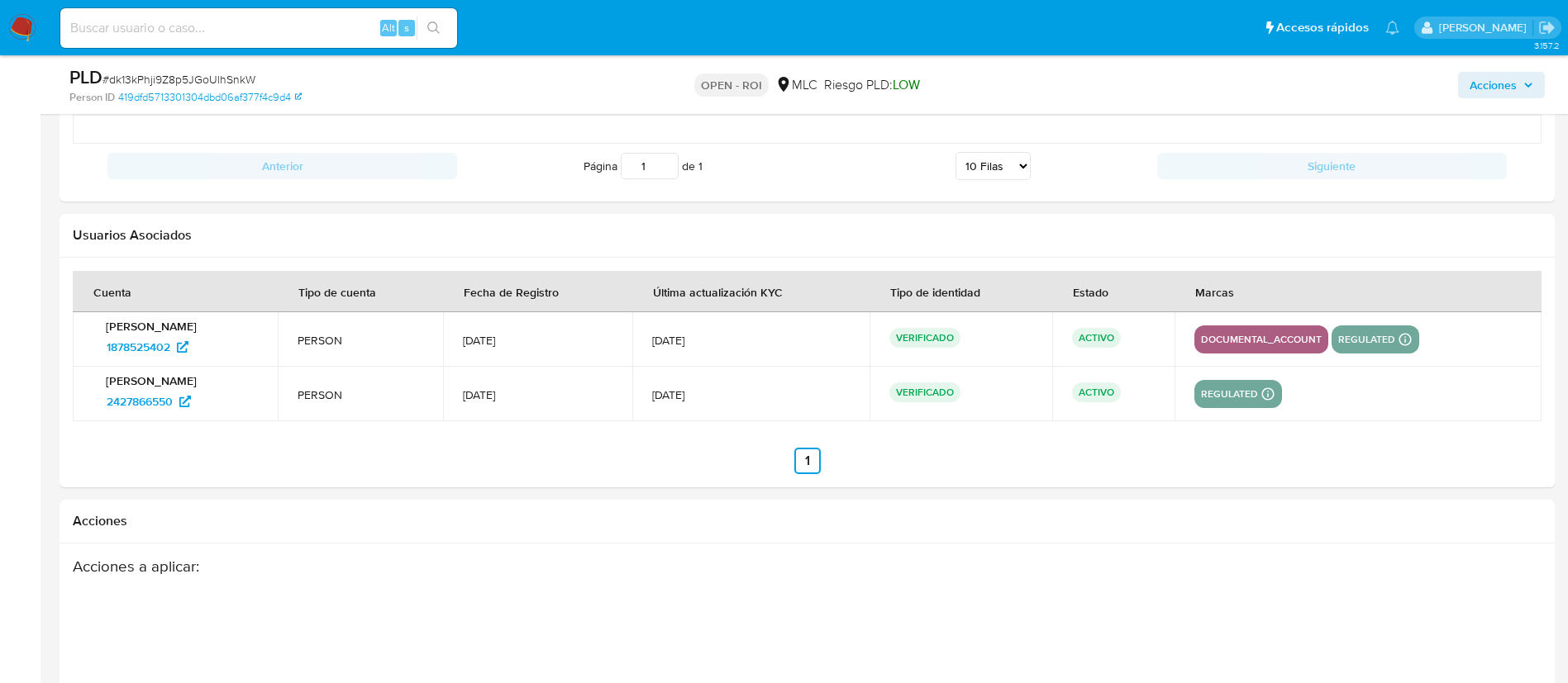
drag, startPoint x: 609, startPoint y: 338, endPoint x: 522, endPoint y: 339, distance: 87.0
click at [522, 339] on td "[DATE]" at bounding box center [537, 339] width 189 height 55
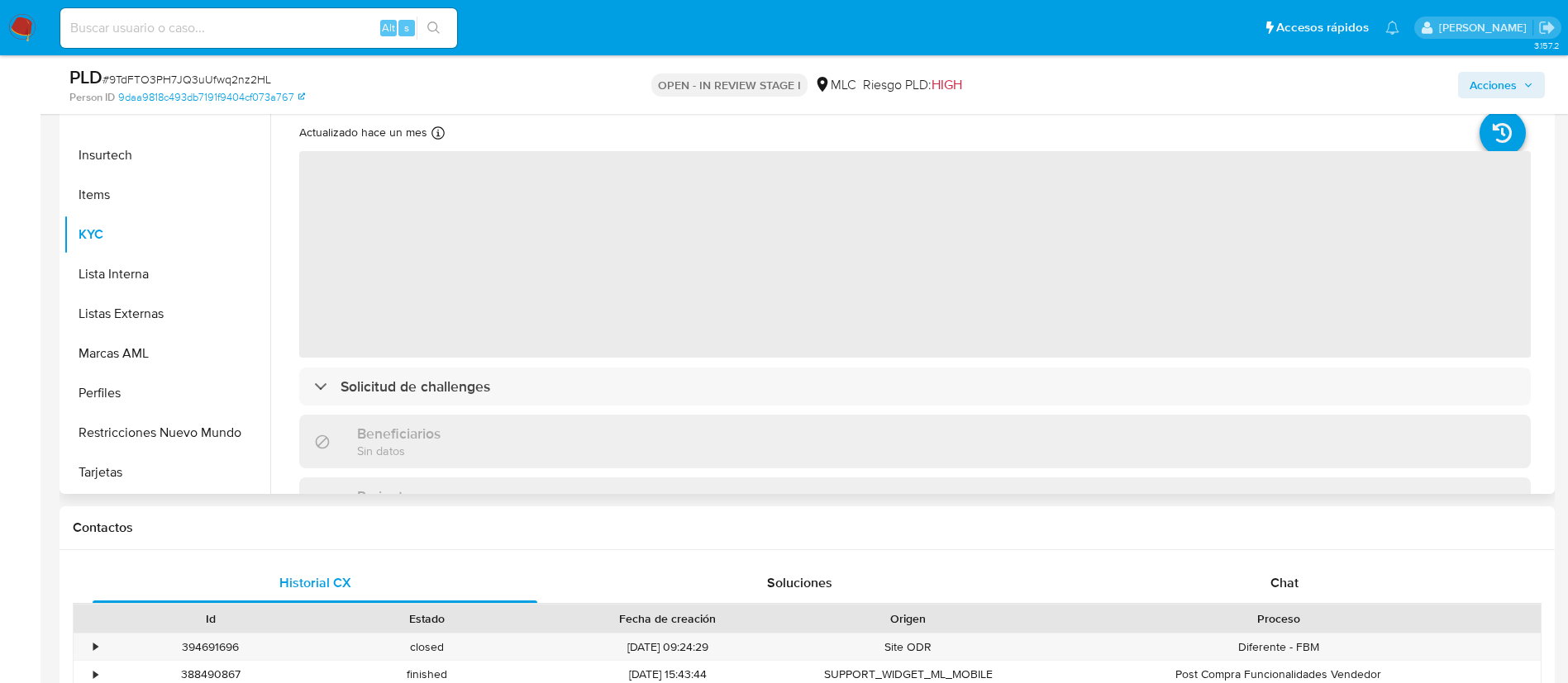
scroll to position [372, 0]
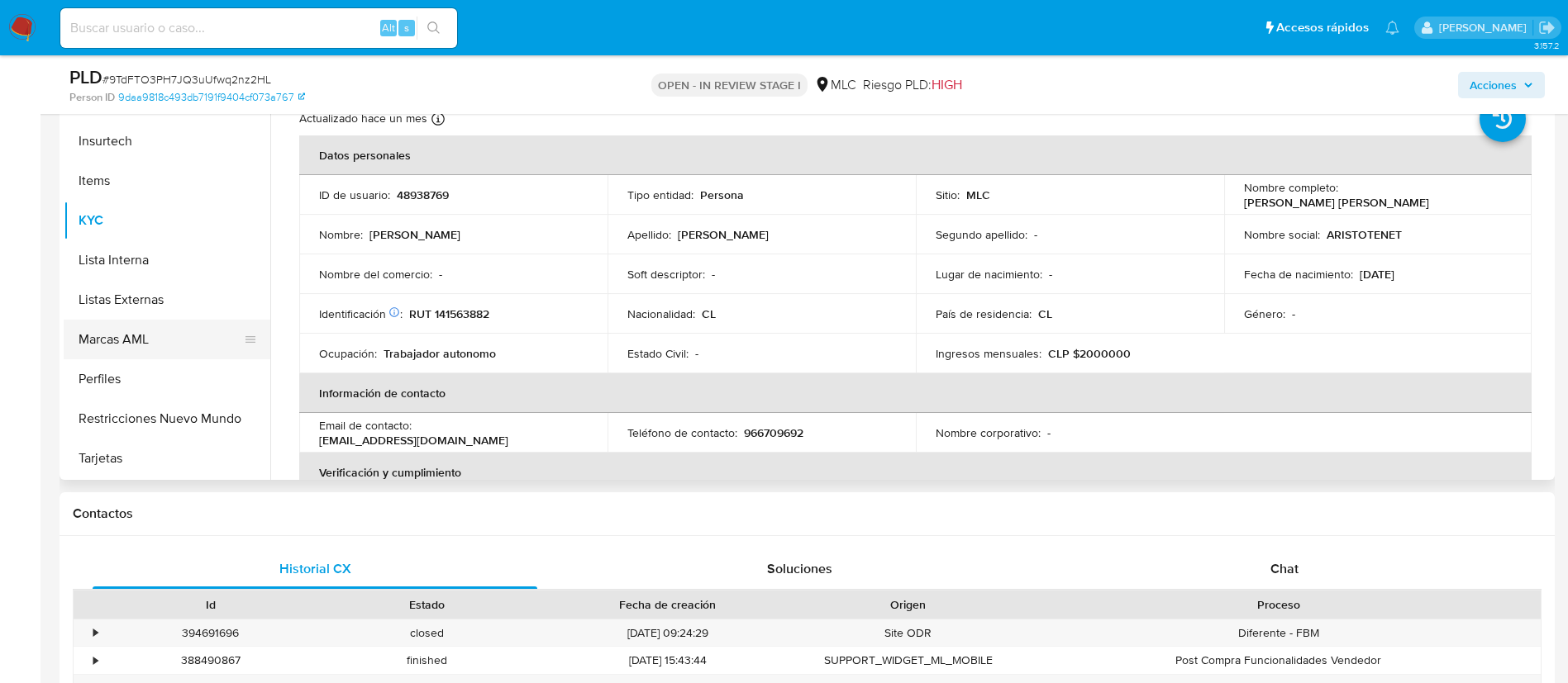
select select "10"
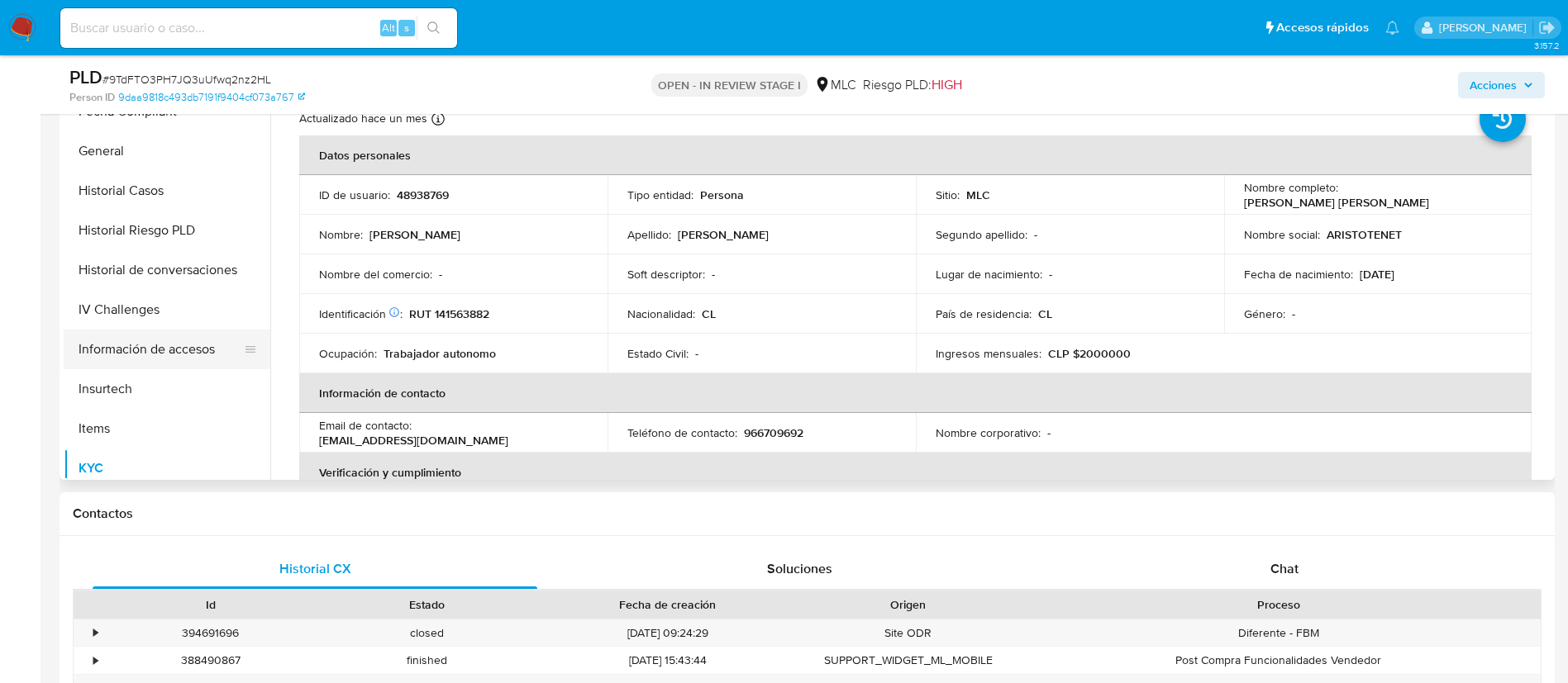
scroll to position [326, 0]
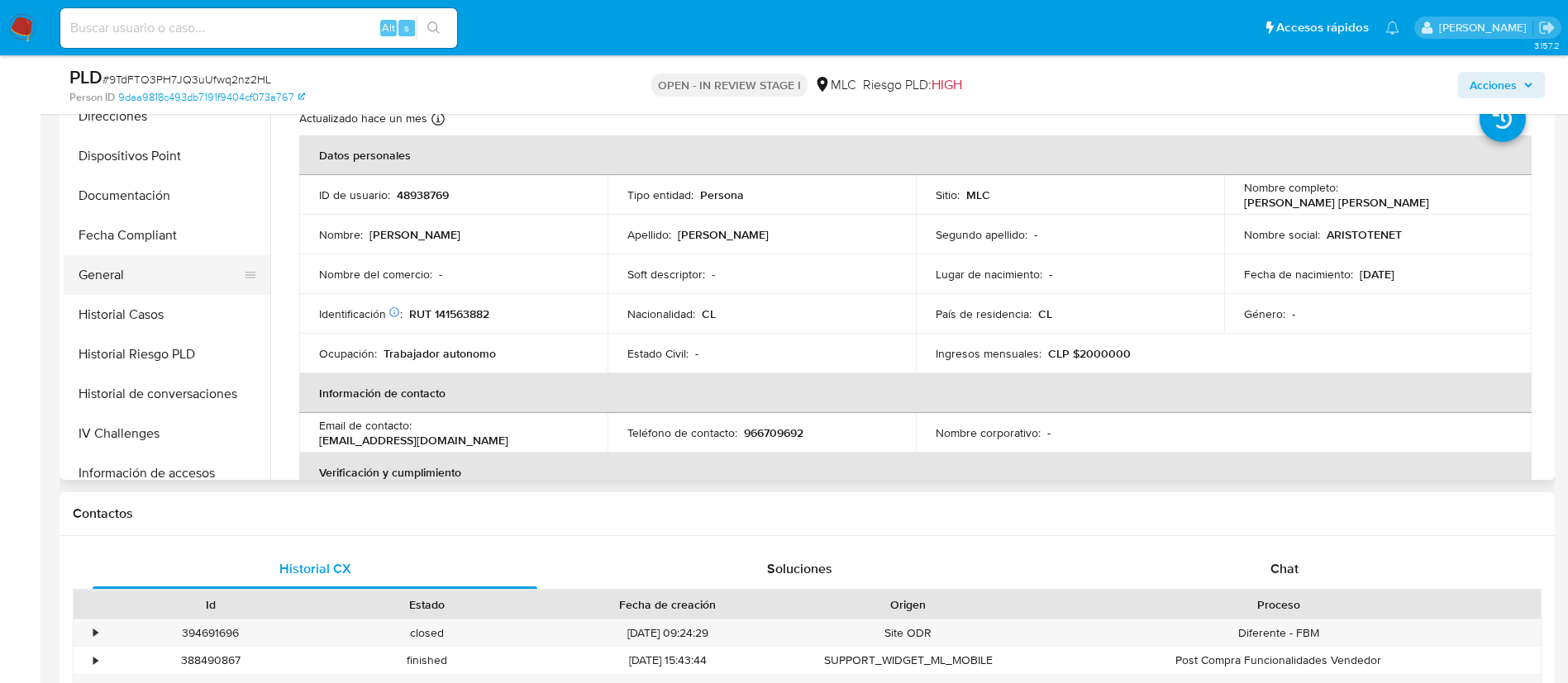
click at [141, 275] on button "General" at bounding box center [161, 274] width 193 height 39
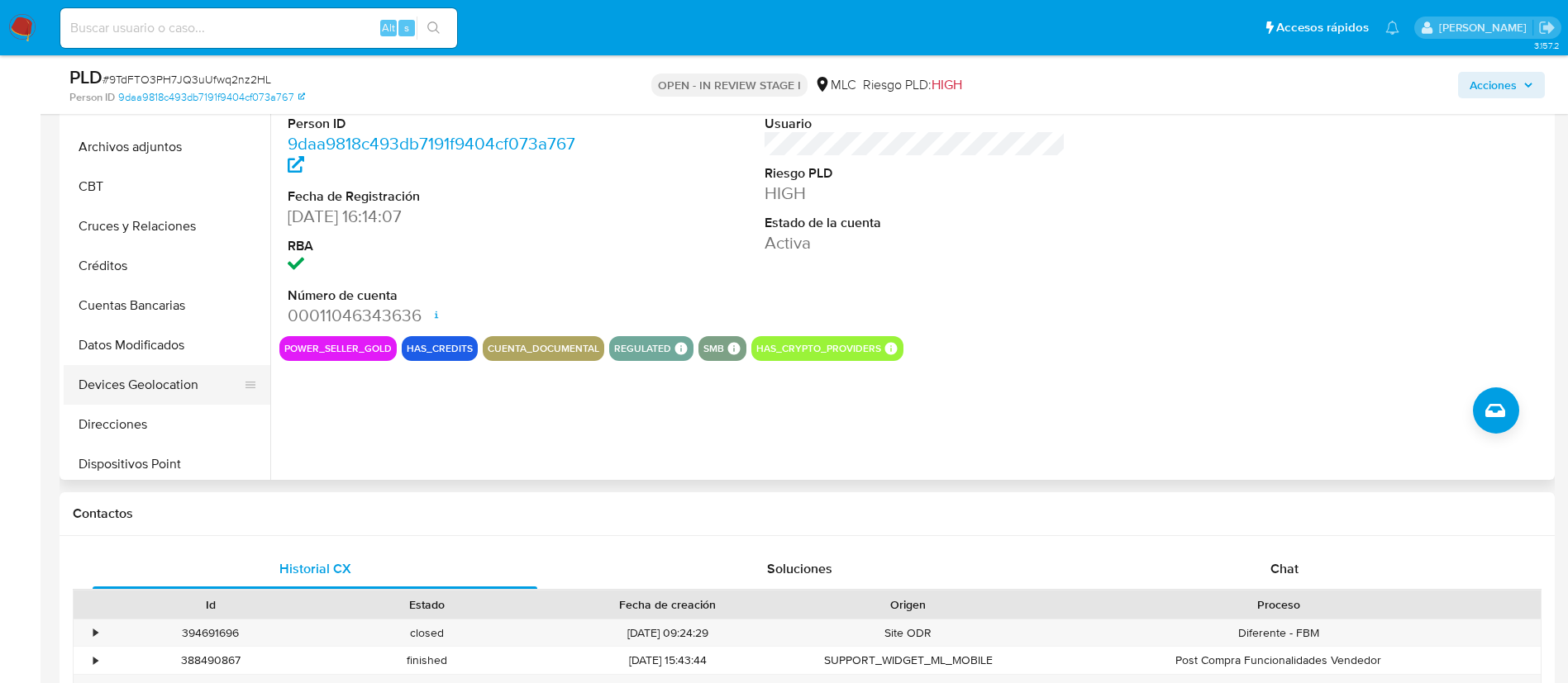
scroll to position [0, 0]
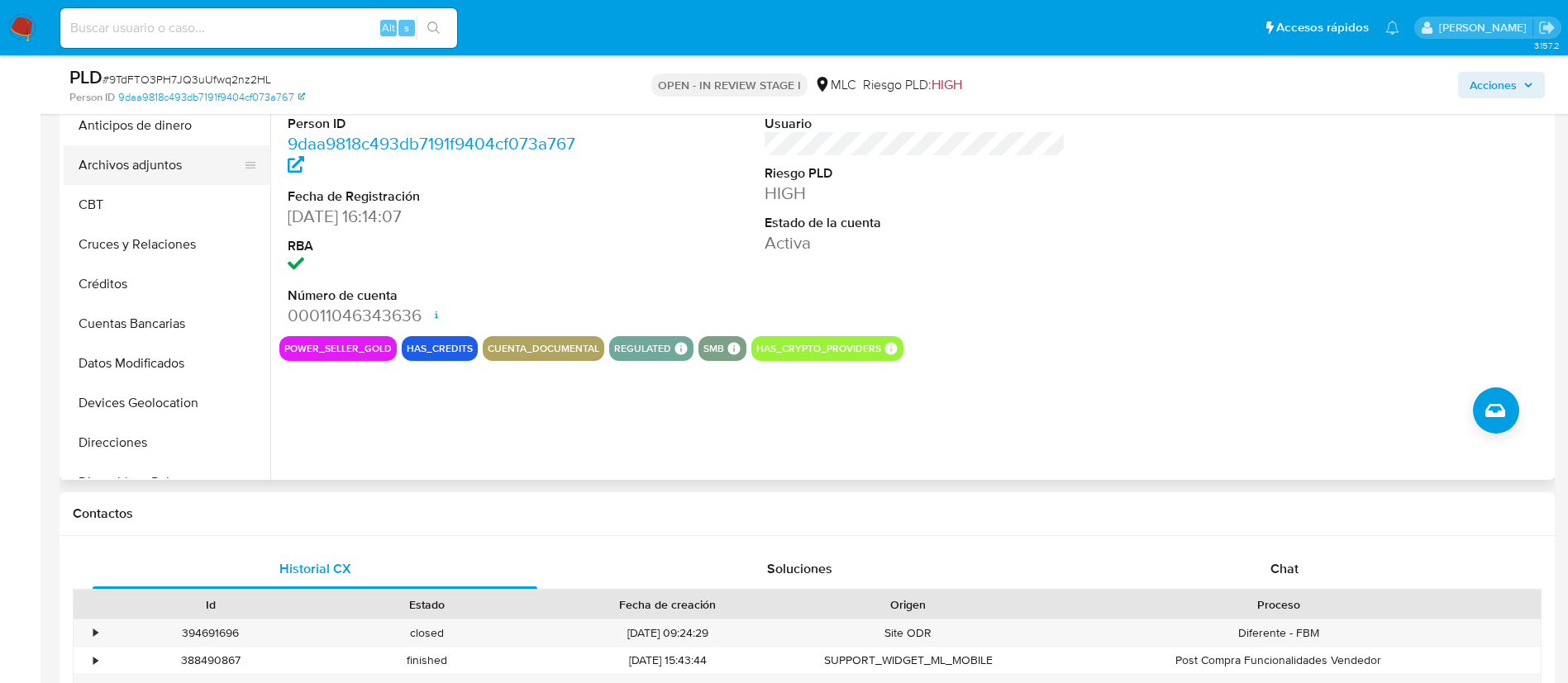
click at [188, 172] on button "Archivos adjuntos" at bounding box center [161, 164] width 193 height 39
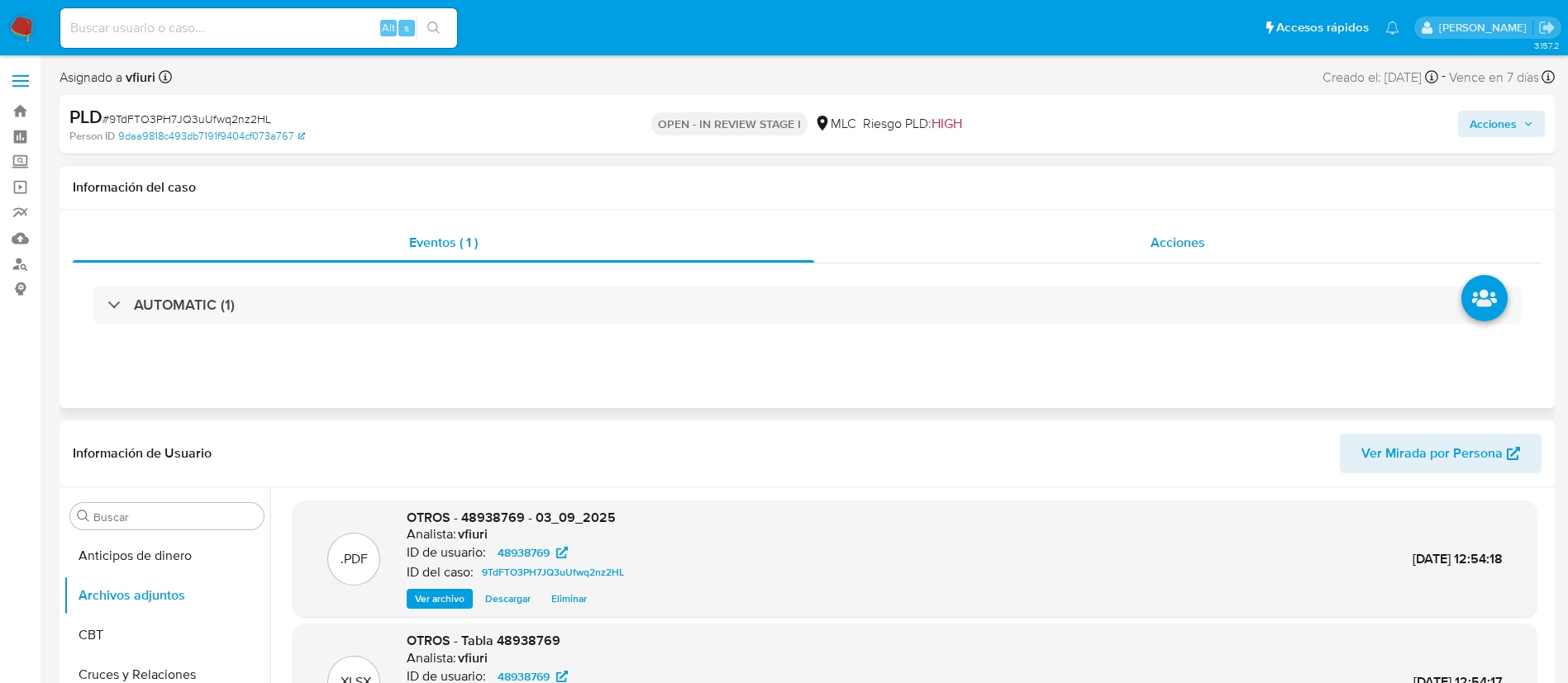
click at [1130, 235] on div "Acciones" at bounding box center [1177, 243] width 727 height 39
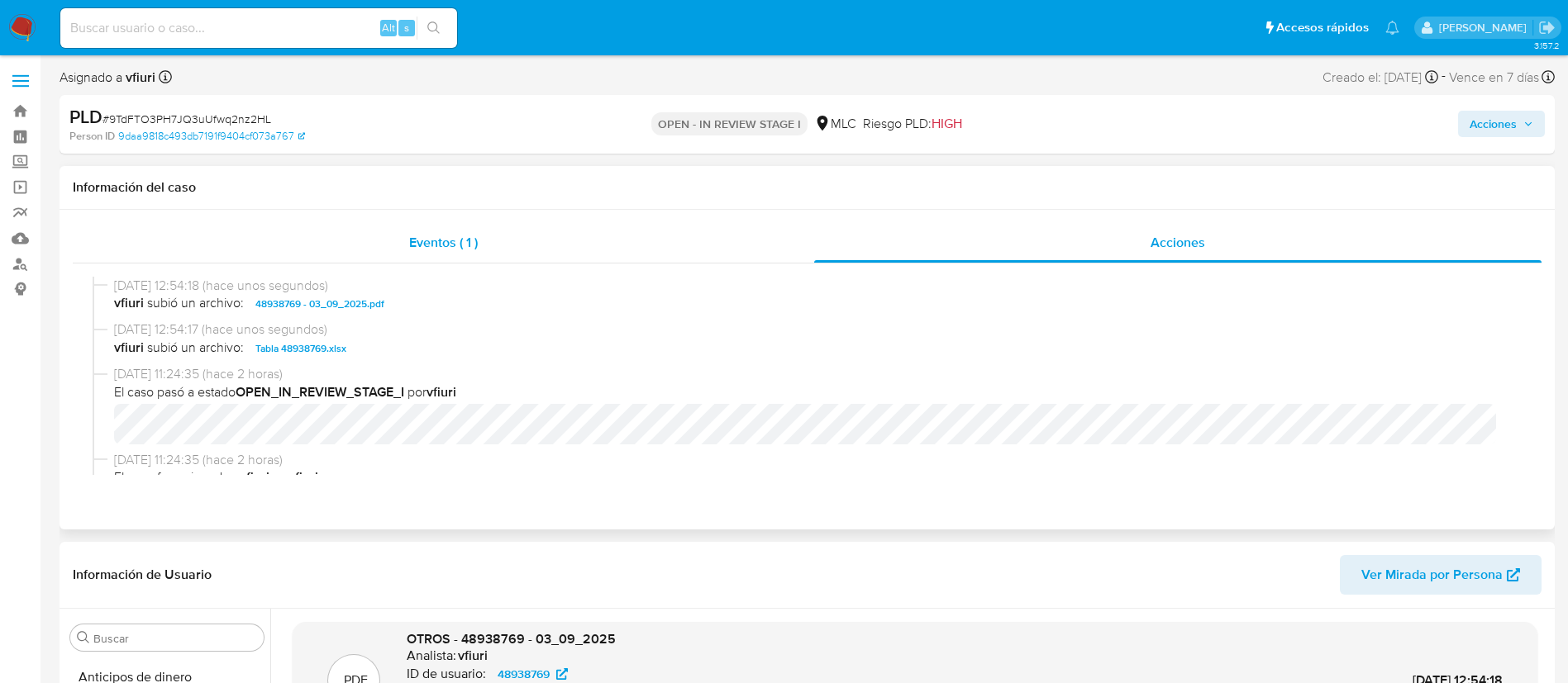
click at [469, 235] on span "Eventos ( 1 )" at bounding box center [443, 243] width 68 height 19
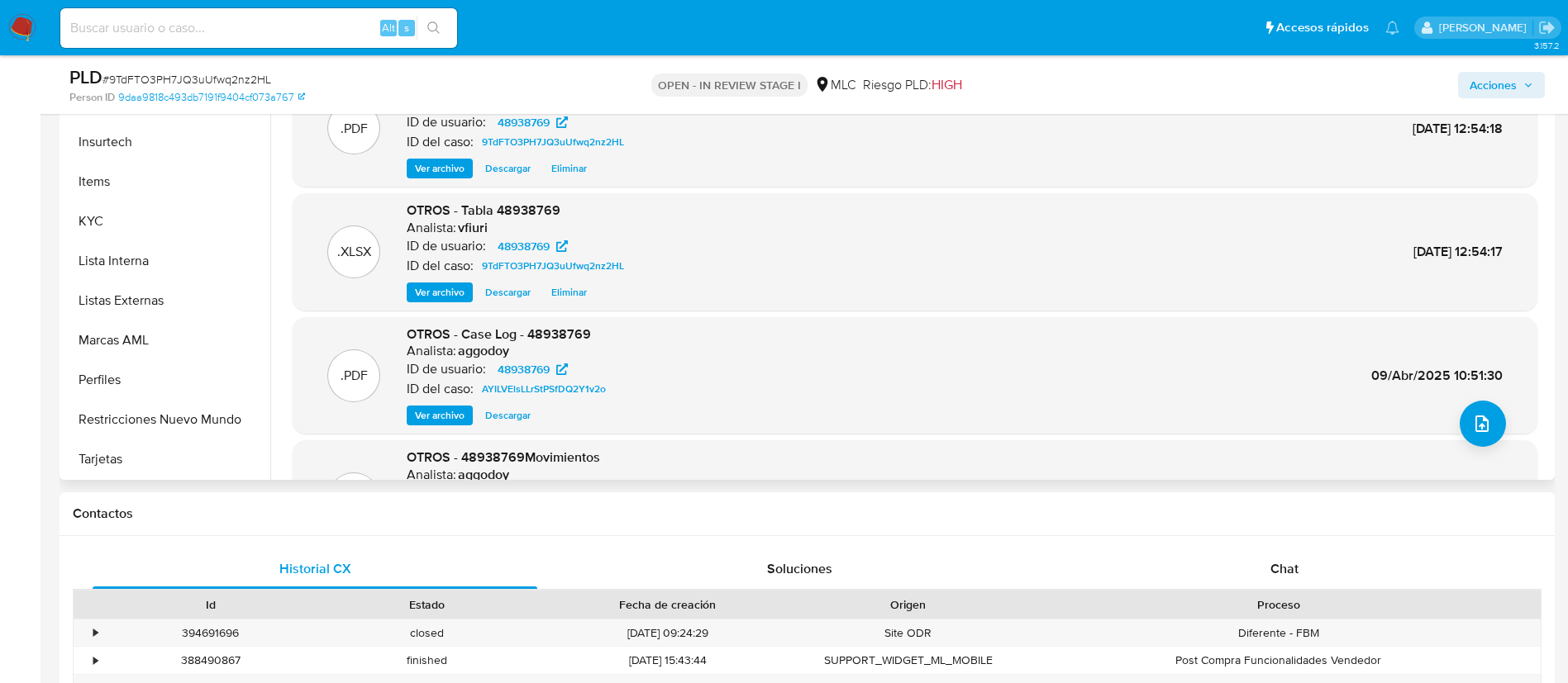
scroll to position [699, 0]
click at [162, 265] on button "Lista Interna" at bounding box center [161, 260] width 193 height 39
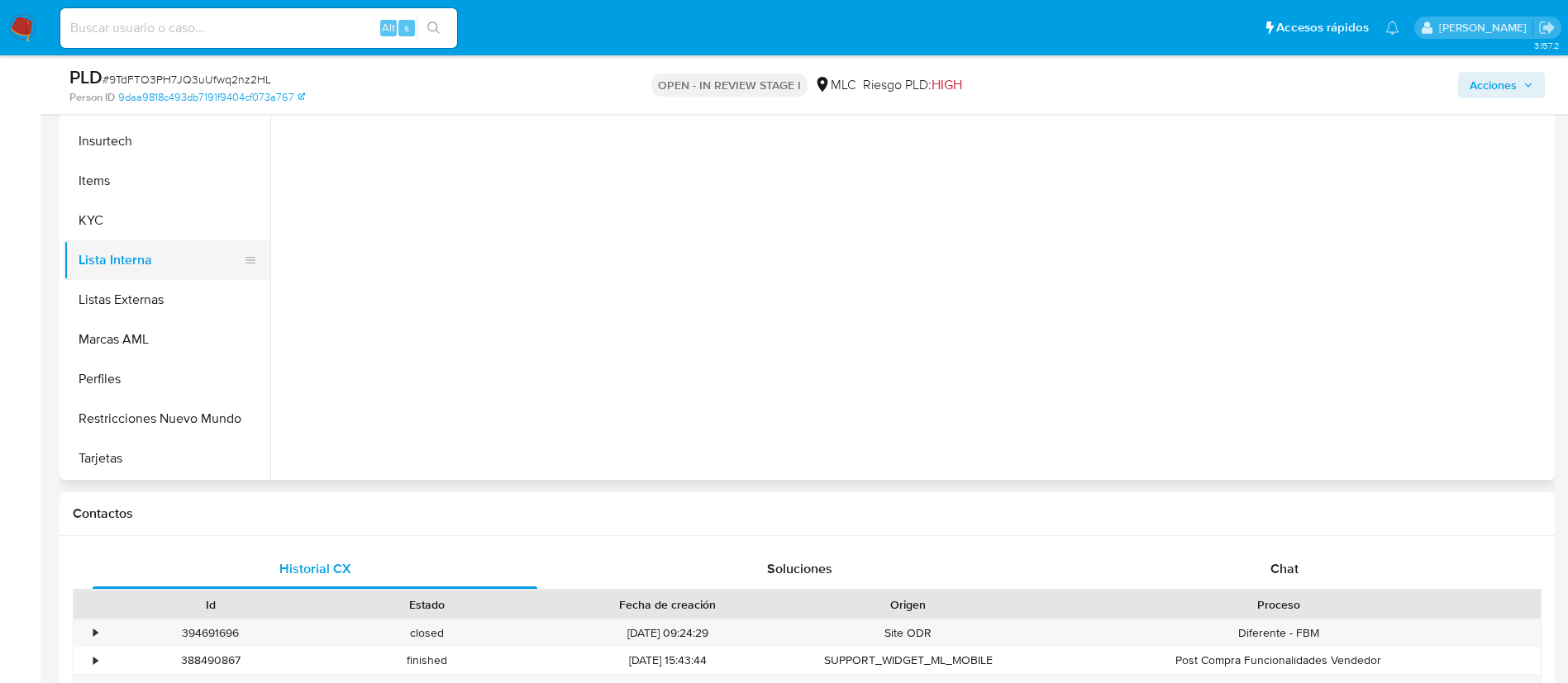
click at [161, 258] on button "Lista Interna" at bounding box center [161, 260] width 193 height 39
click at [171, 238] on button "KYC" at bounding box center [161, 220] width 193 height 39
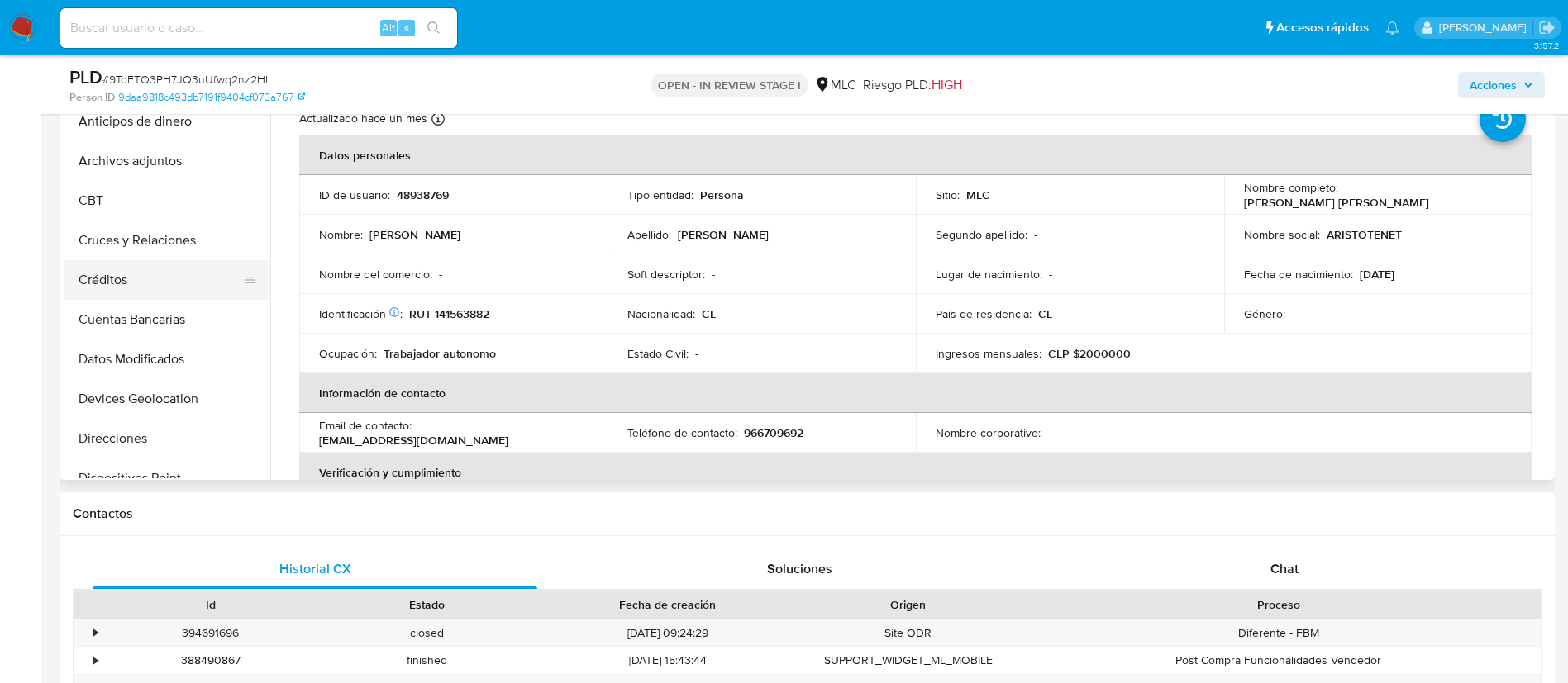
scroll to position [0, 0]
click at [205, 150] on button "Archivos adjuntos" at bounding box center [161, 164] width 193 height 39
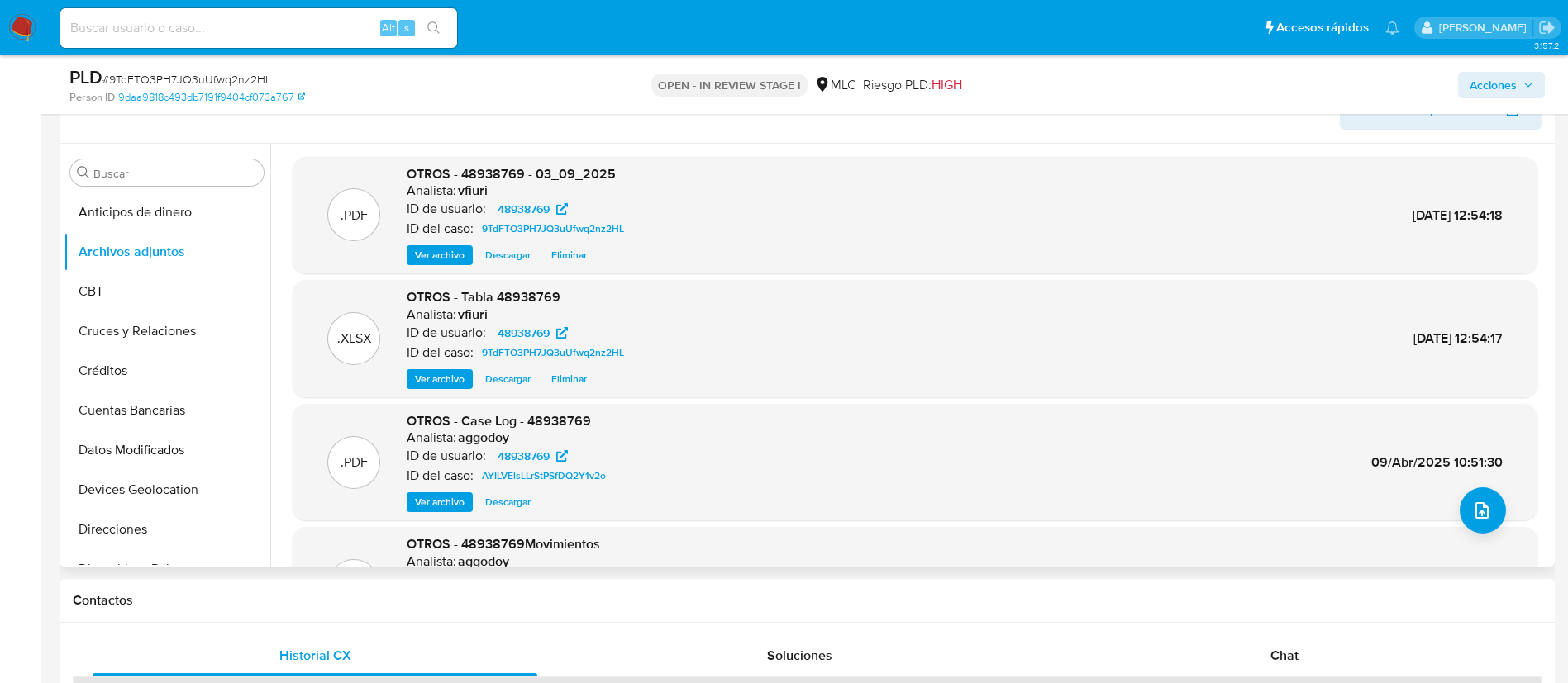
scroll to position [248, 0]
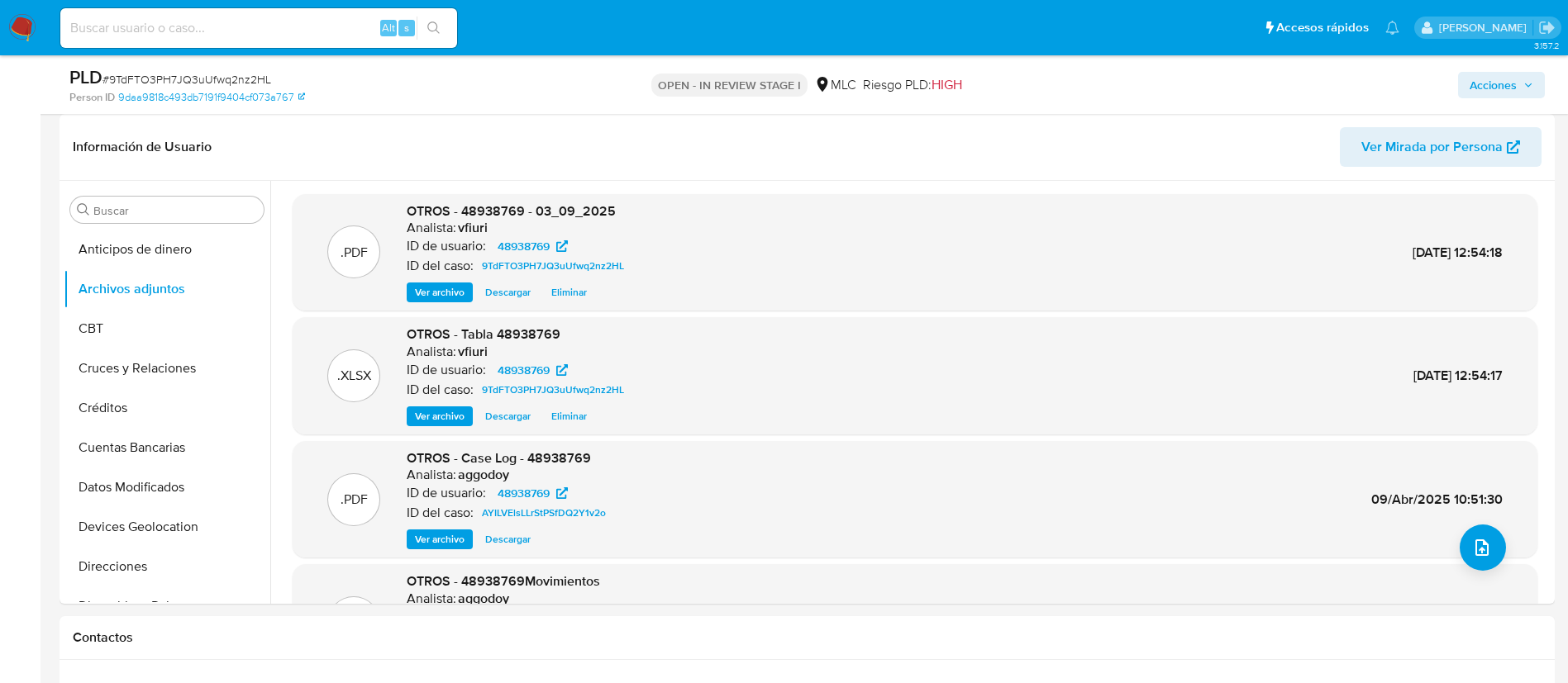
click at [1532, 72] on button "Acciones" at bounding box center [1501, 85] width 87 height 26
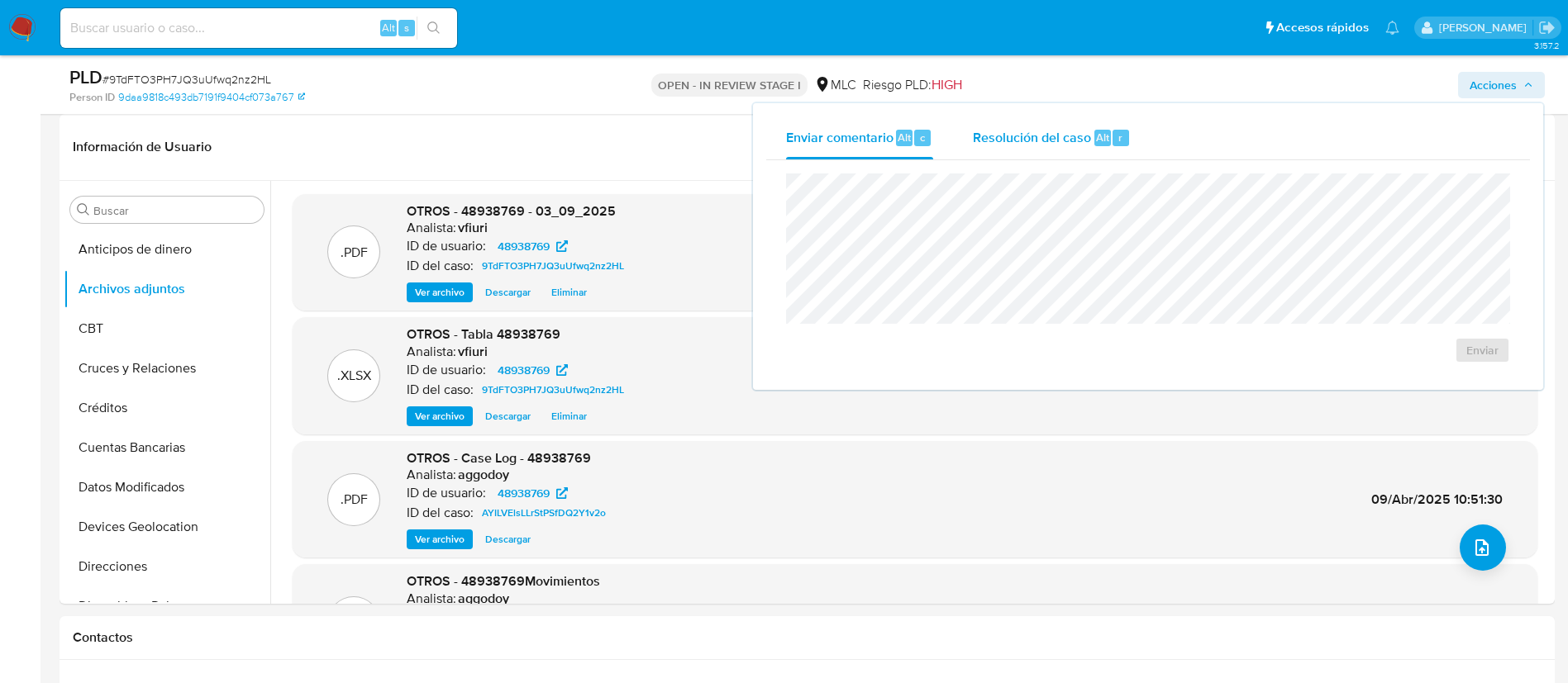
drag, startPoint x: 1068, startPoint y: 145, endPoint x: 1054, endPoint y: 161, distance: 21.3
click at [1066, 145] on span "Resolución del caso" at bounding box center [1032, 137] width 119 height 19
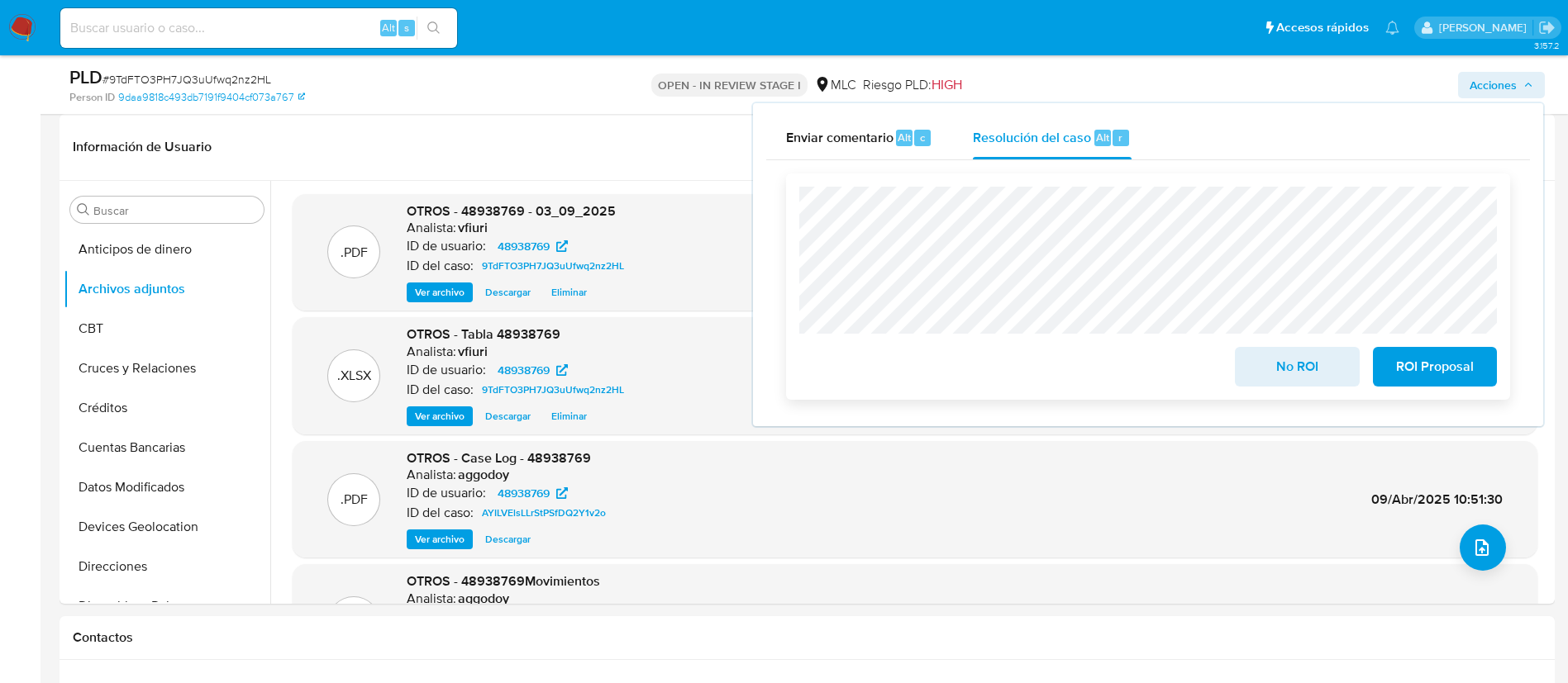
click at [1323, 377] on span "No ROI" at bounding box center [1296, 367] width 81 height 36
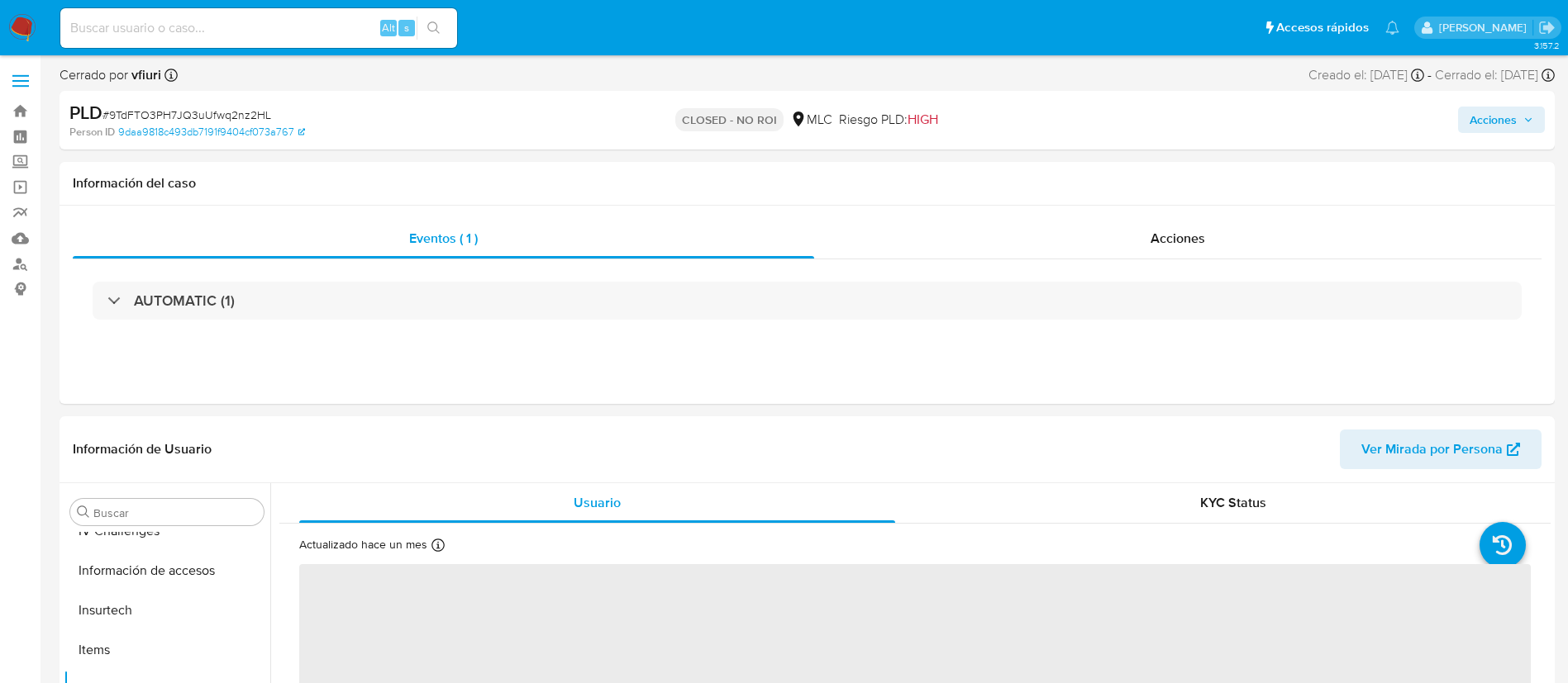
scroll to position [699, 0]
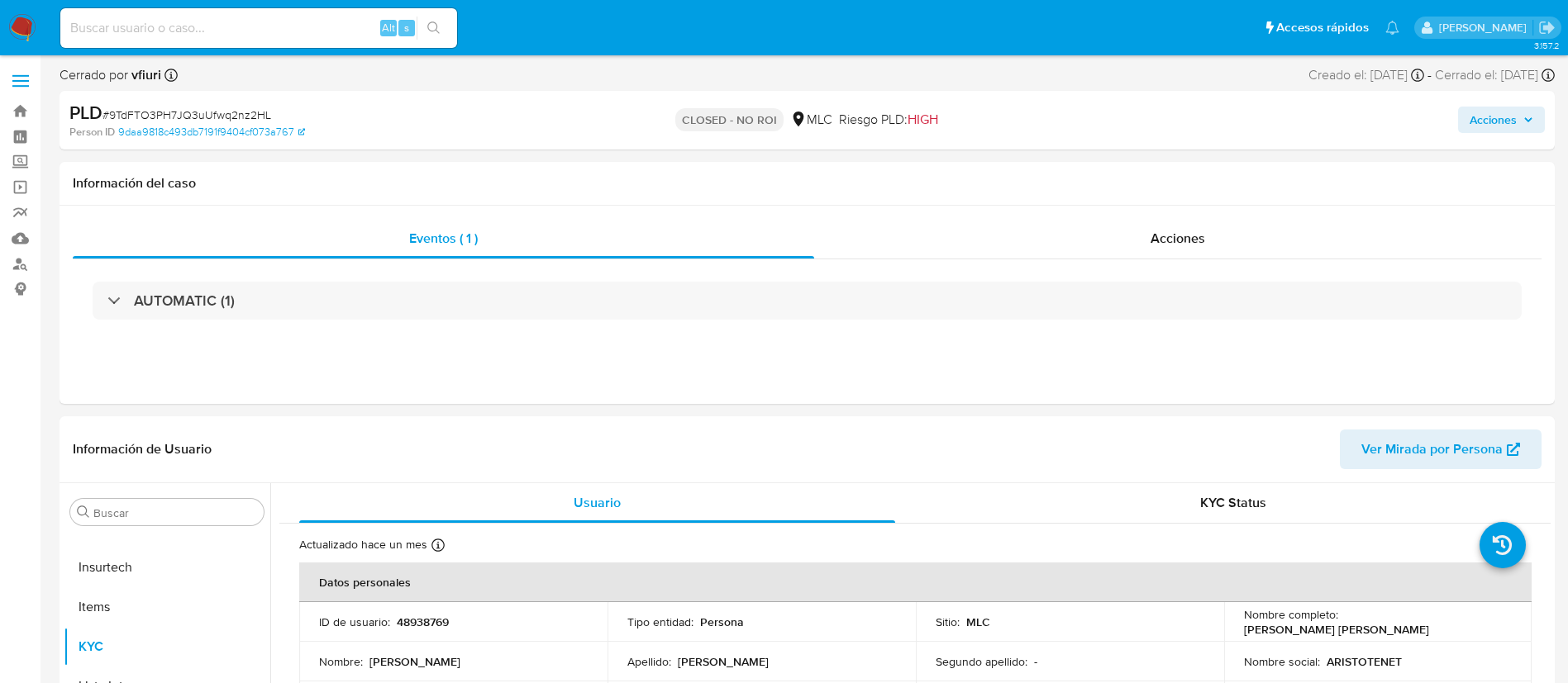
select select "10"
